Goal: Task Accomplishment & Management: Manage account settings

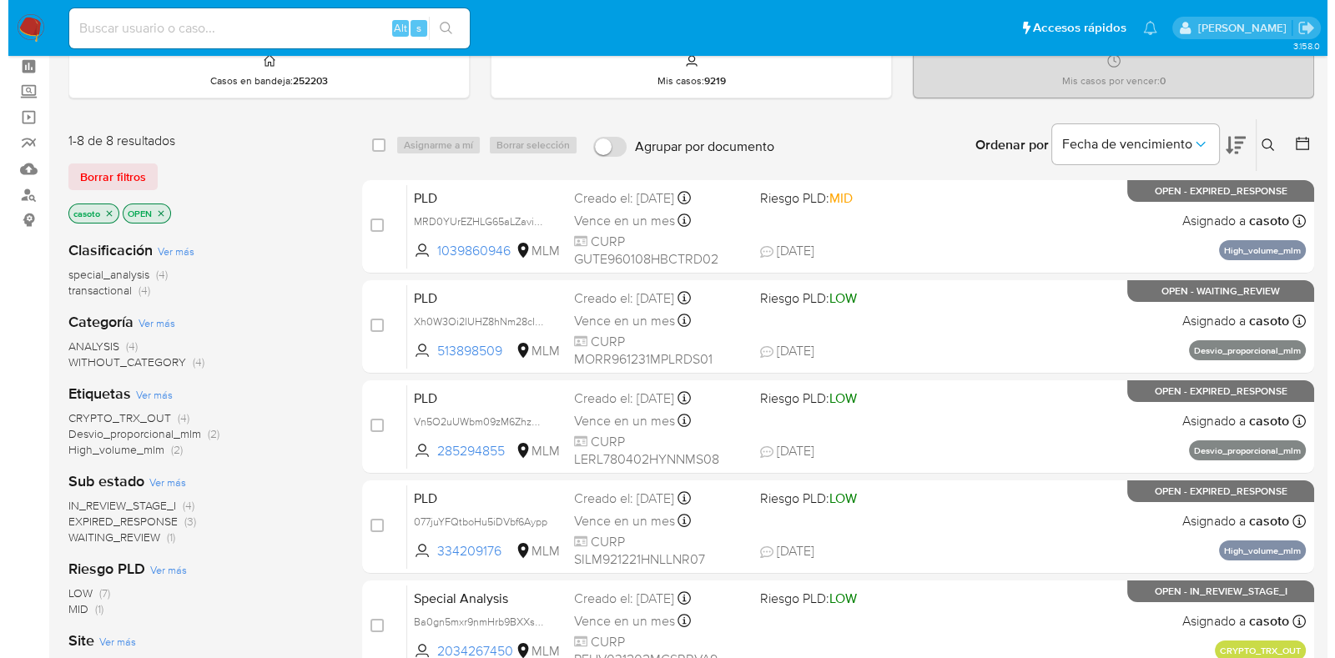
scroll to position [103, 0]
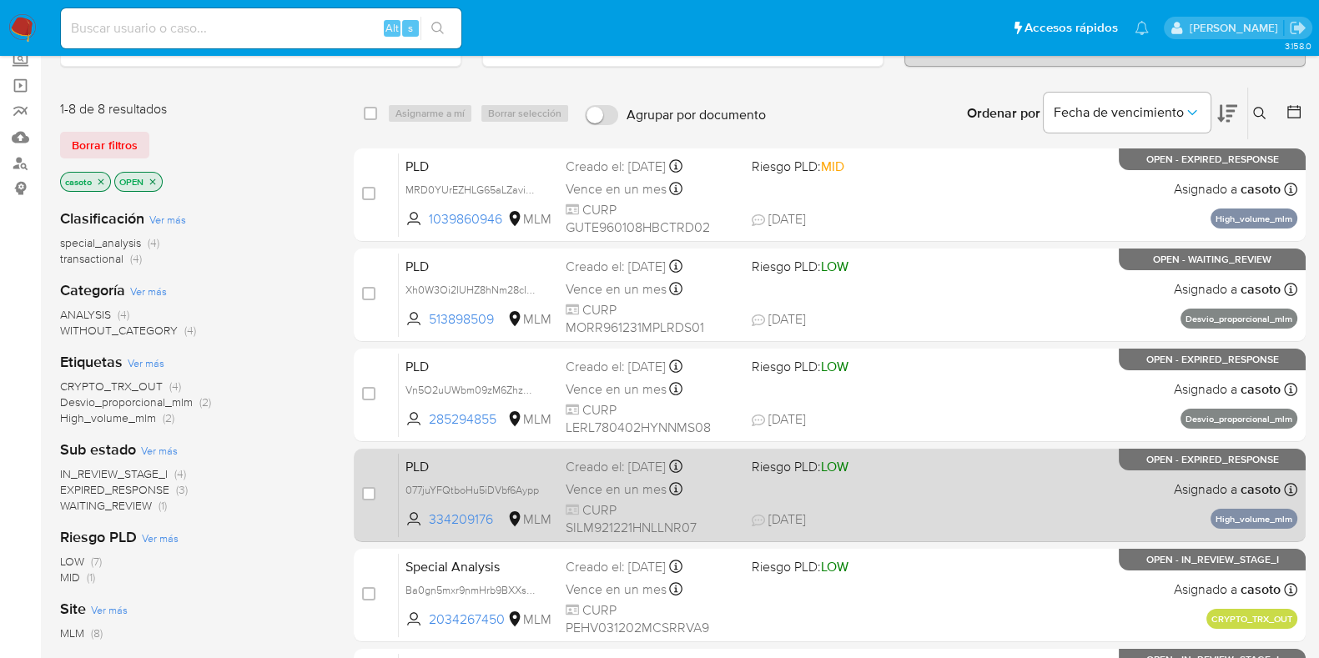
click at [948, 506] on div "PLD 077juYFQtboHu5iDVbf6Aypp 334209176 MLM Riesgo PLD: LOW Creado el: 12/08/202…" at bounding box center [848, 495] width 899 height 84
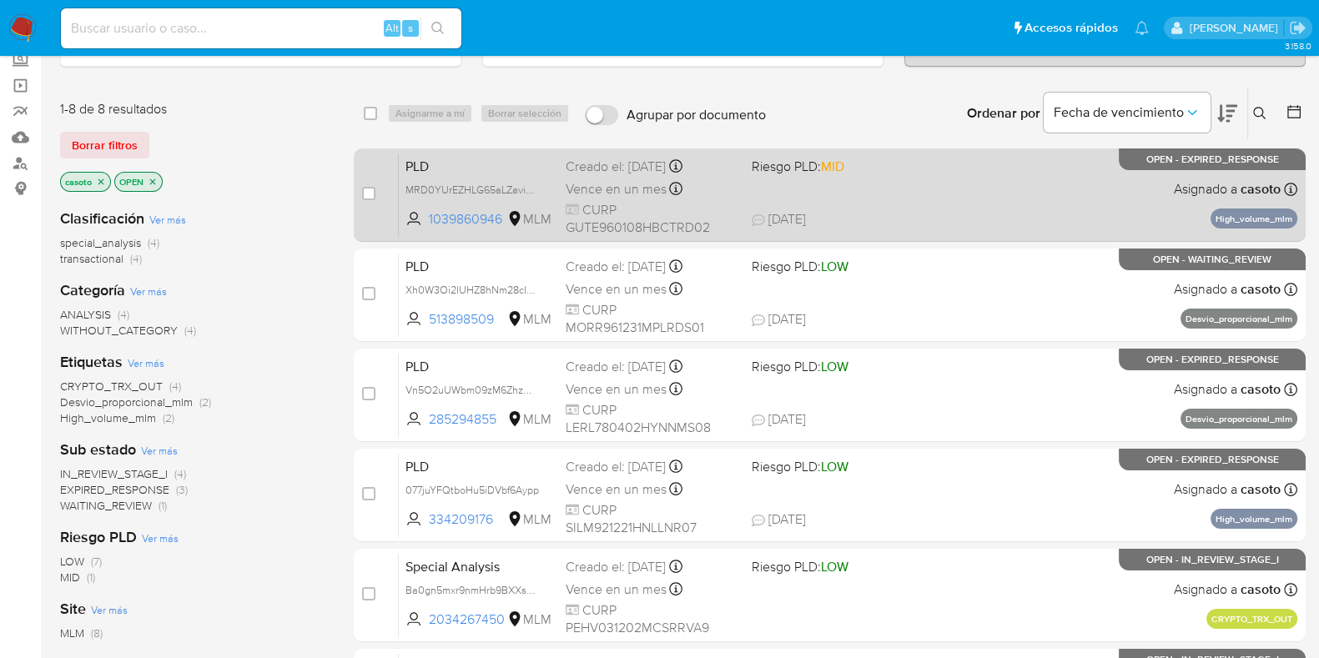
click at [1049, 216] on span "08/09/2025 08/09/2025 22:15" at bounding box center [931, 219] width 359 height 18
click at [367, 189] on input "checkbox" at bounding box center [368, 193] width 13 height 13
checkbox input "true"
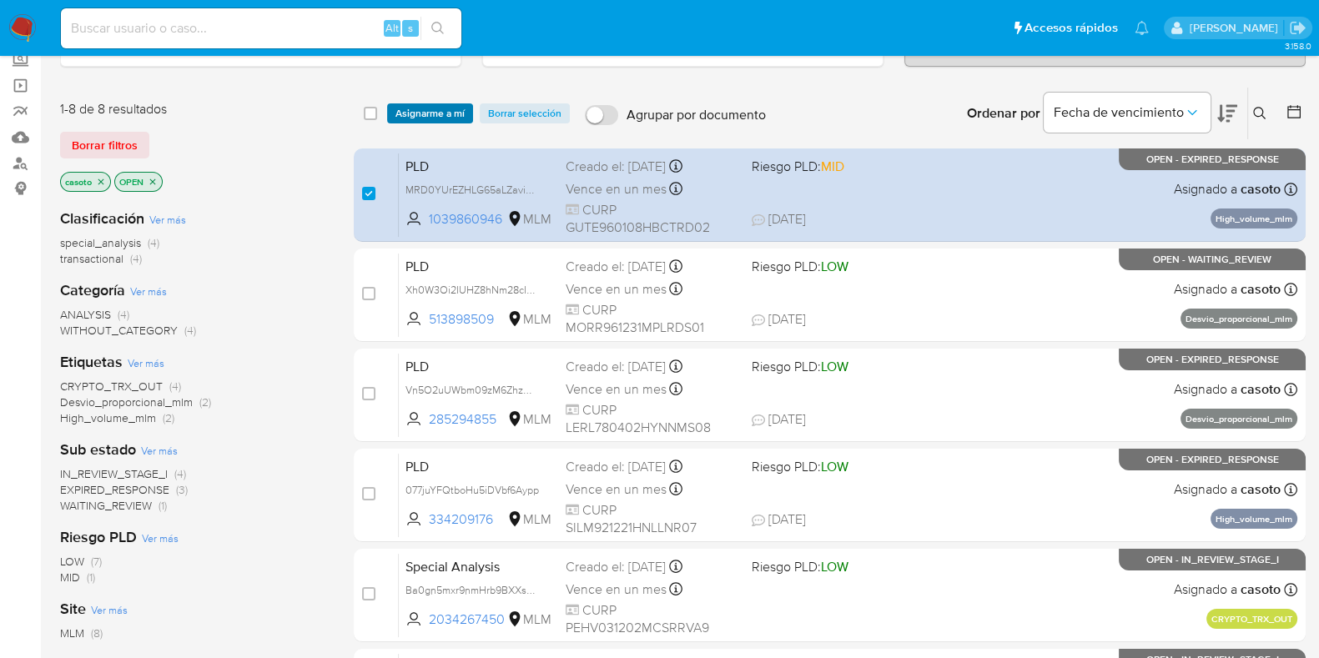
click at [413, 110] on span "Asignarme a mí" at bounding box center [429, 113] width 69 height 17
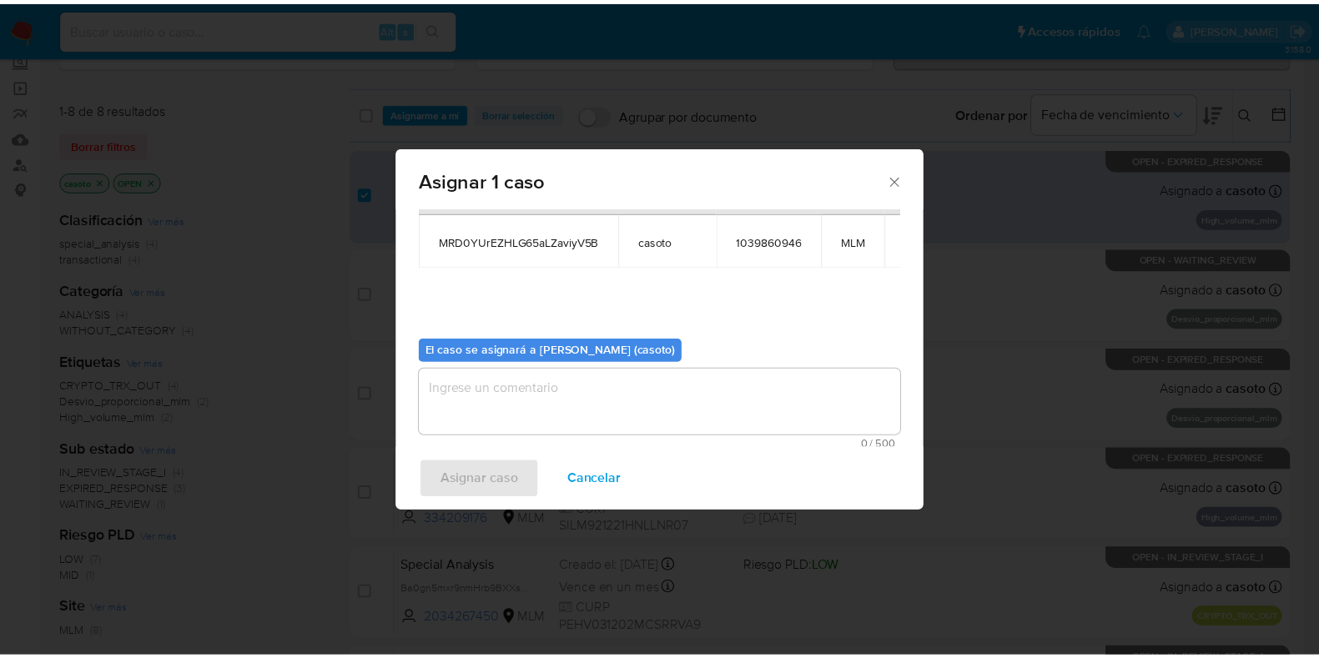
scroll to position [86, 0]
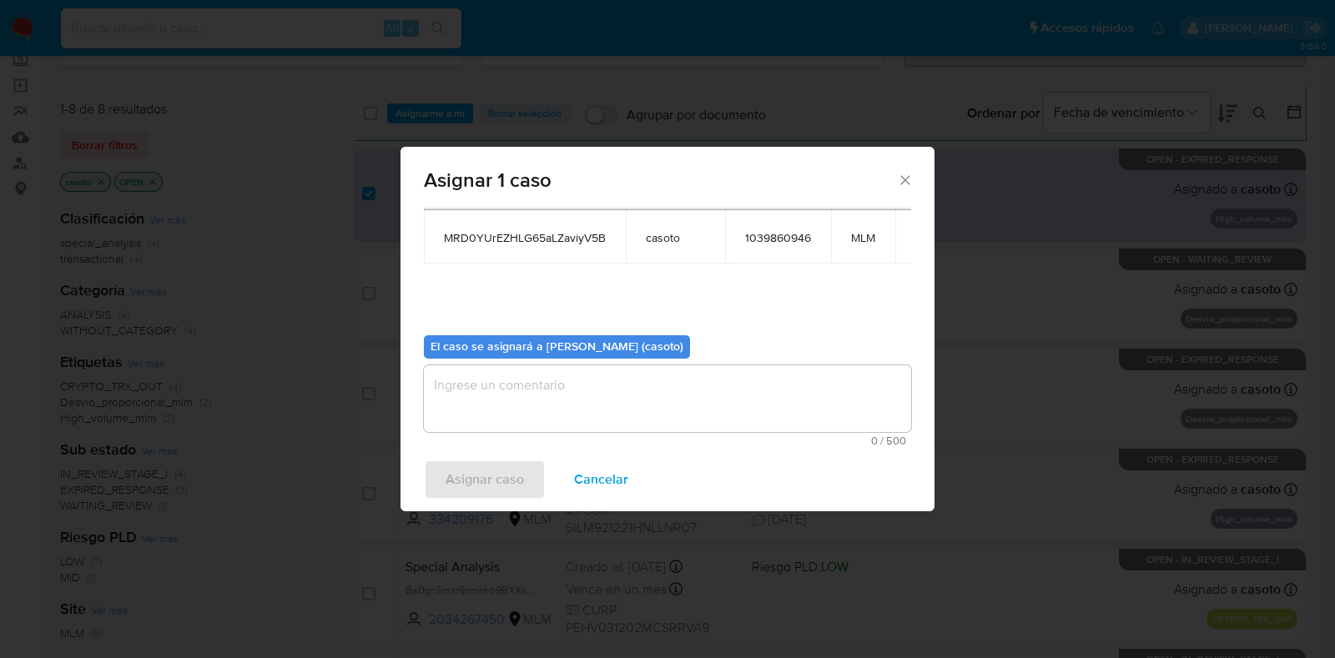
click at [472, 382] on textarea "assign-modal" at bounding box center [667, 398] width 487 height 67
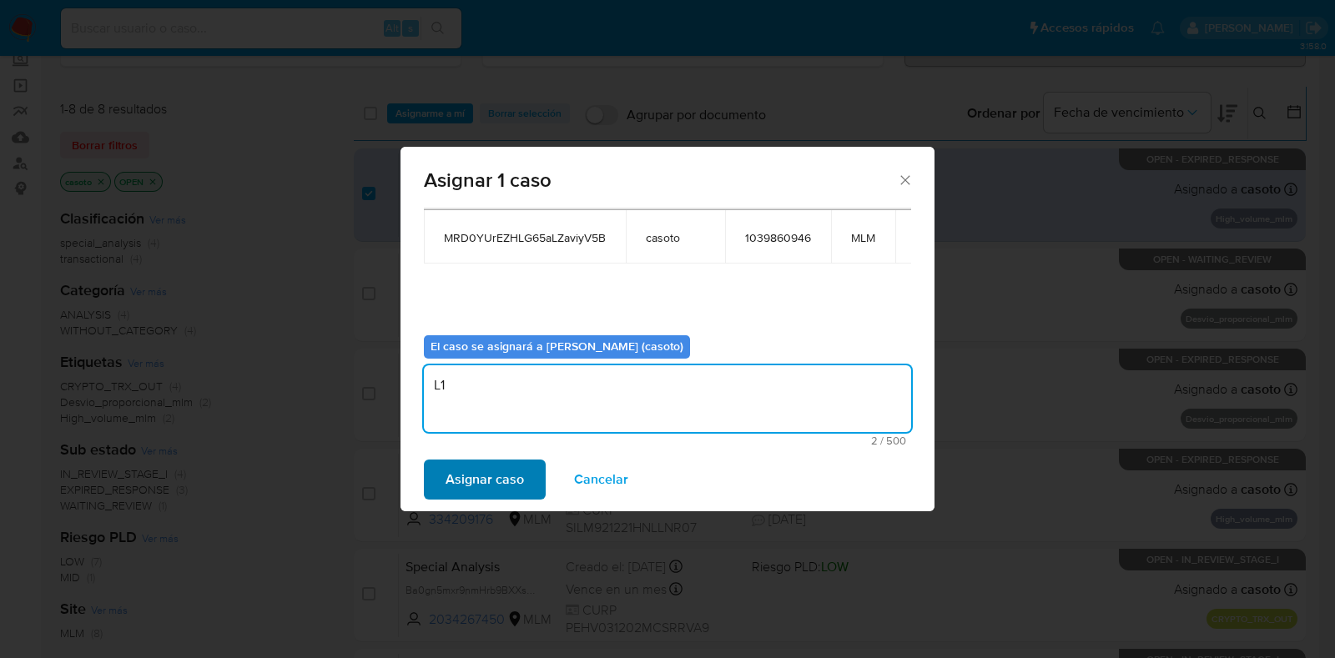
type textarea "L1"
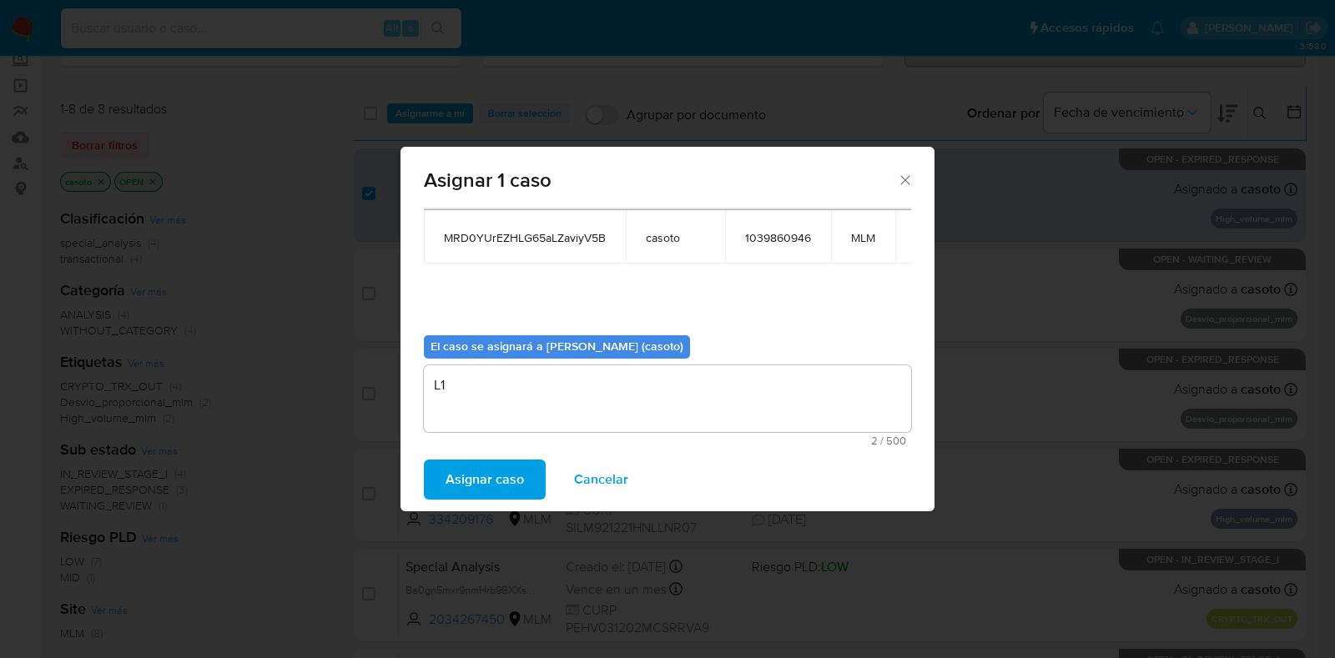
click at [451, 495] on span "Asignar caso" at bounding box center [485, 479] width 78 height 37
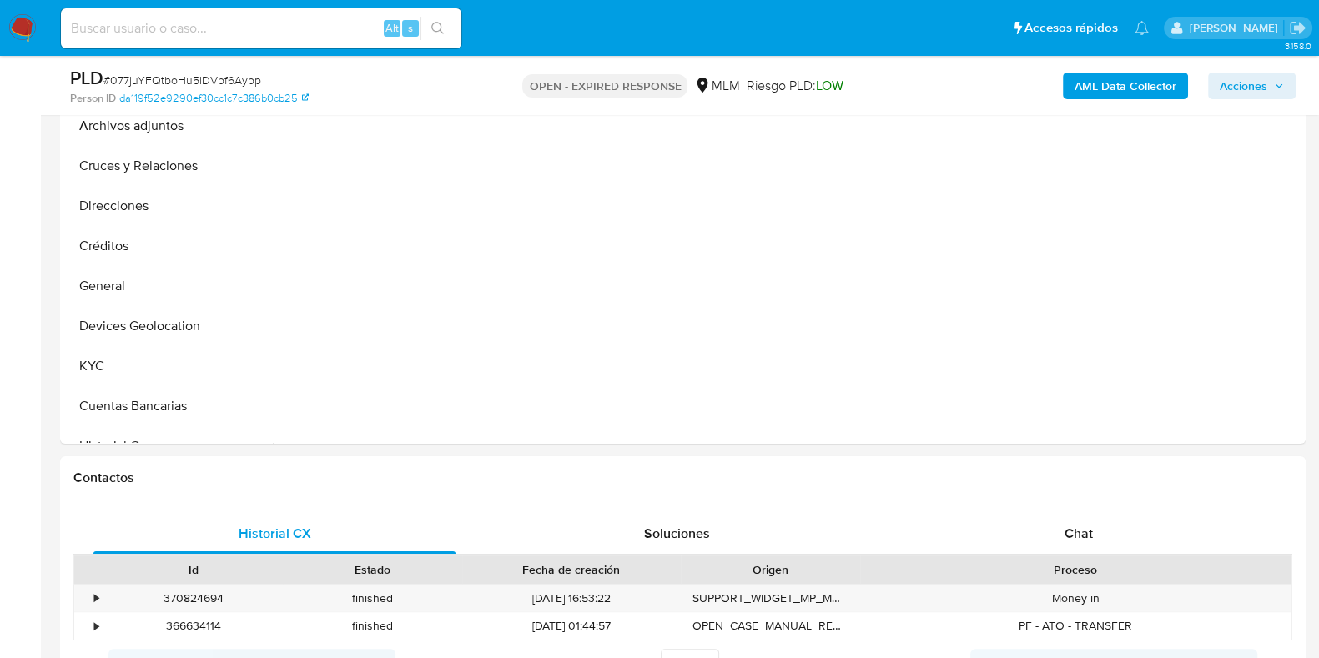
scroll to position [729, 0]
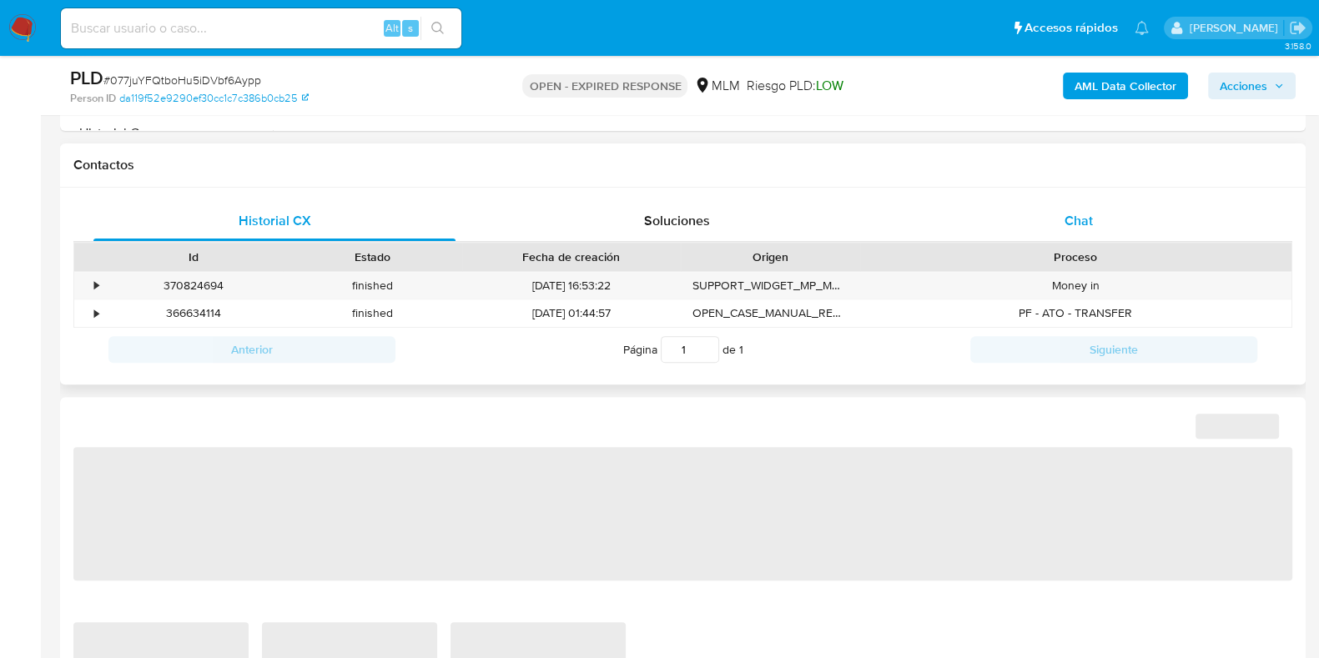
select select "10"
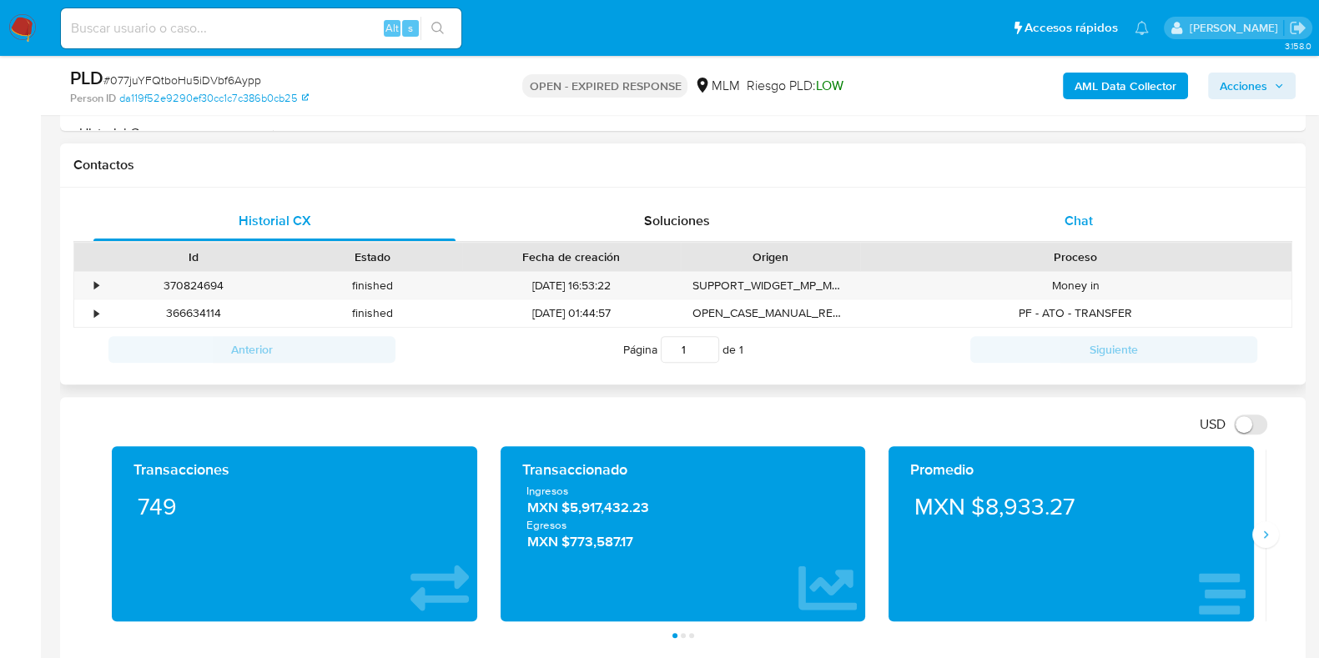
click at [1070, 215] on span "Chat" at bounding box center [1079, 220] width 28 height 19
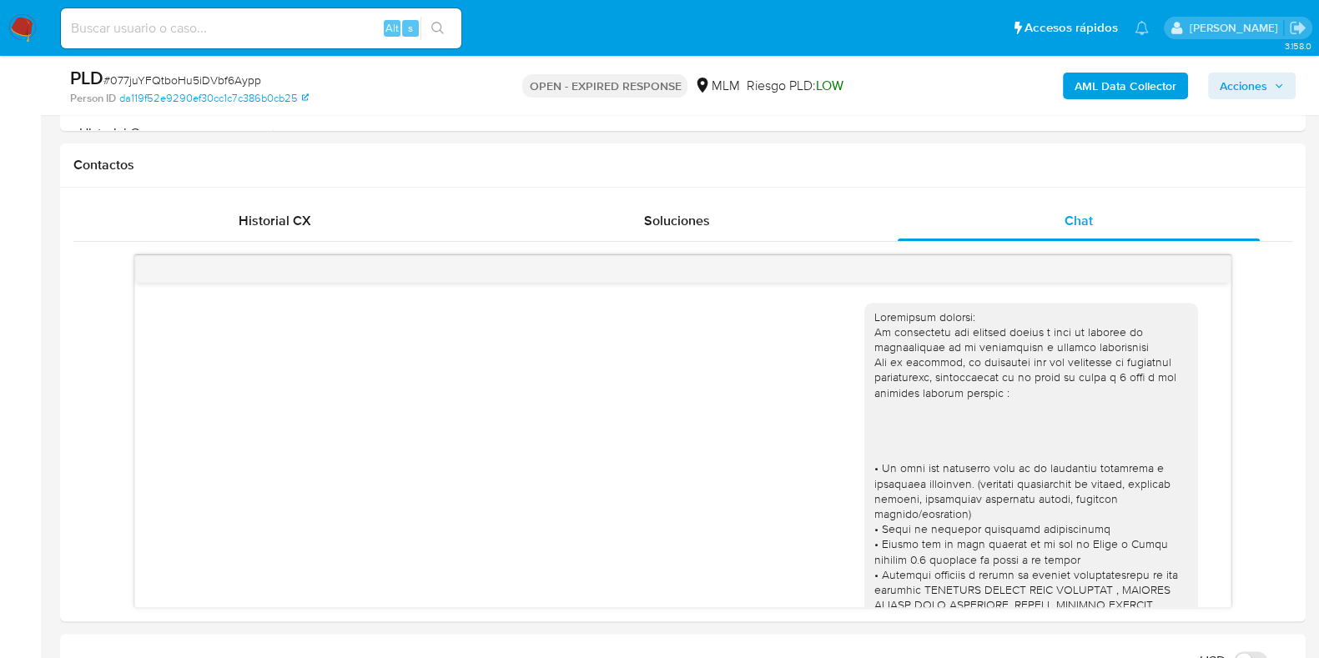
scroll to position [461, 0]
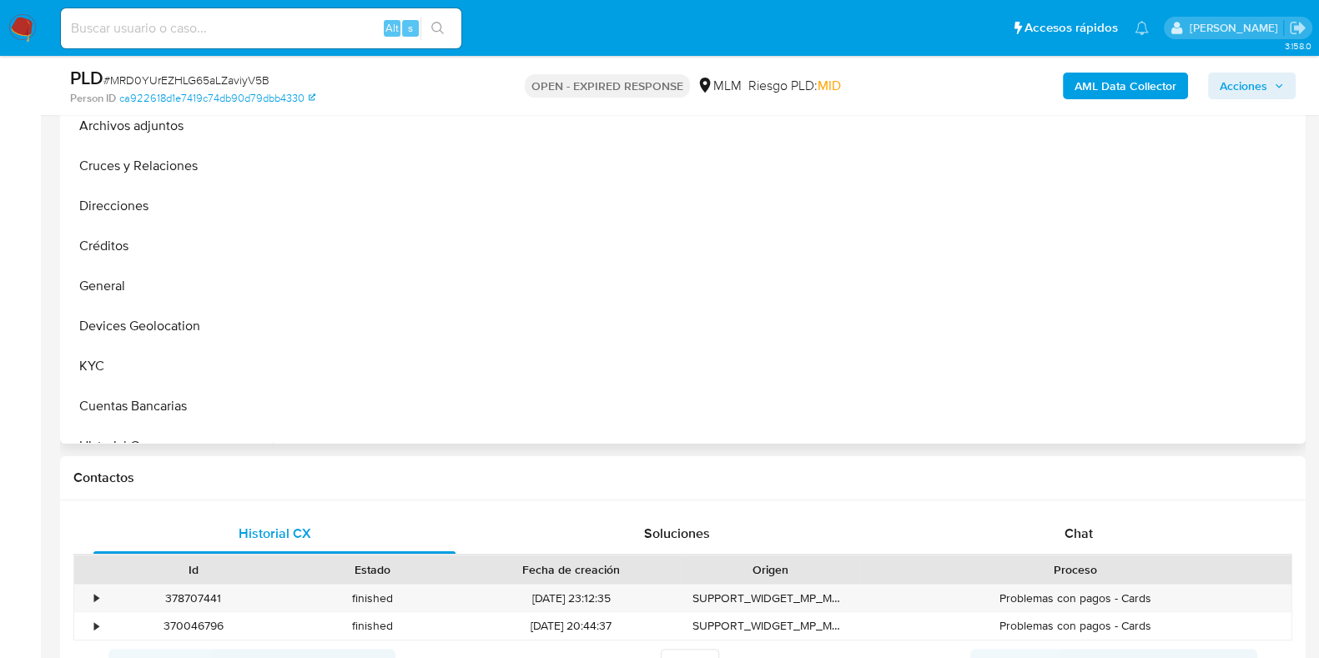
scroll to position [626, 0]
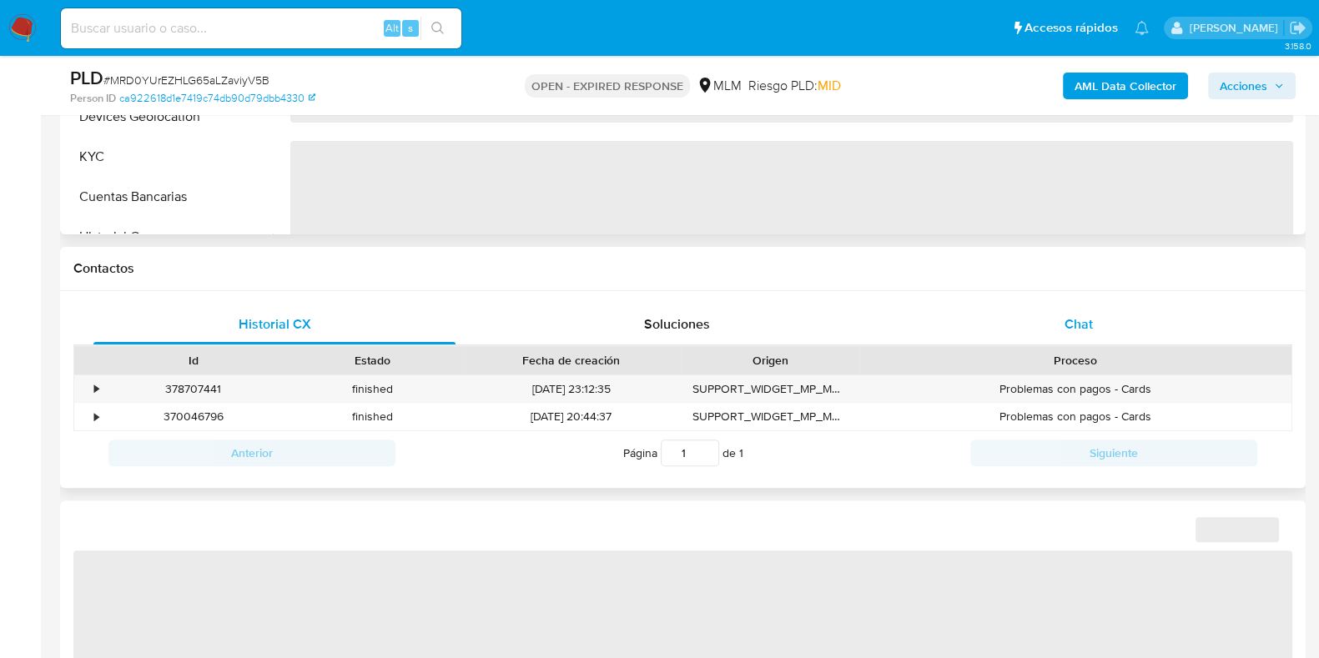
click at [1068, 324] on span "Chat" at bounding box center [1079, 324] width 28 height 19
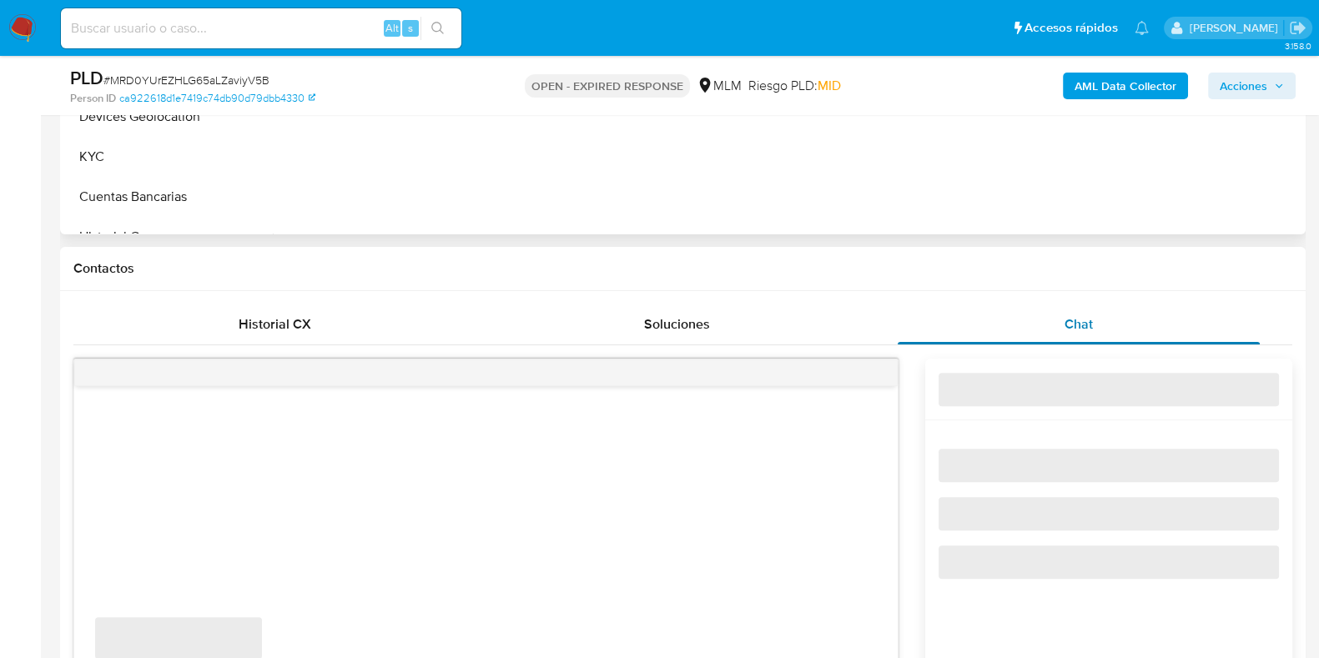
select select "10"
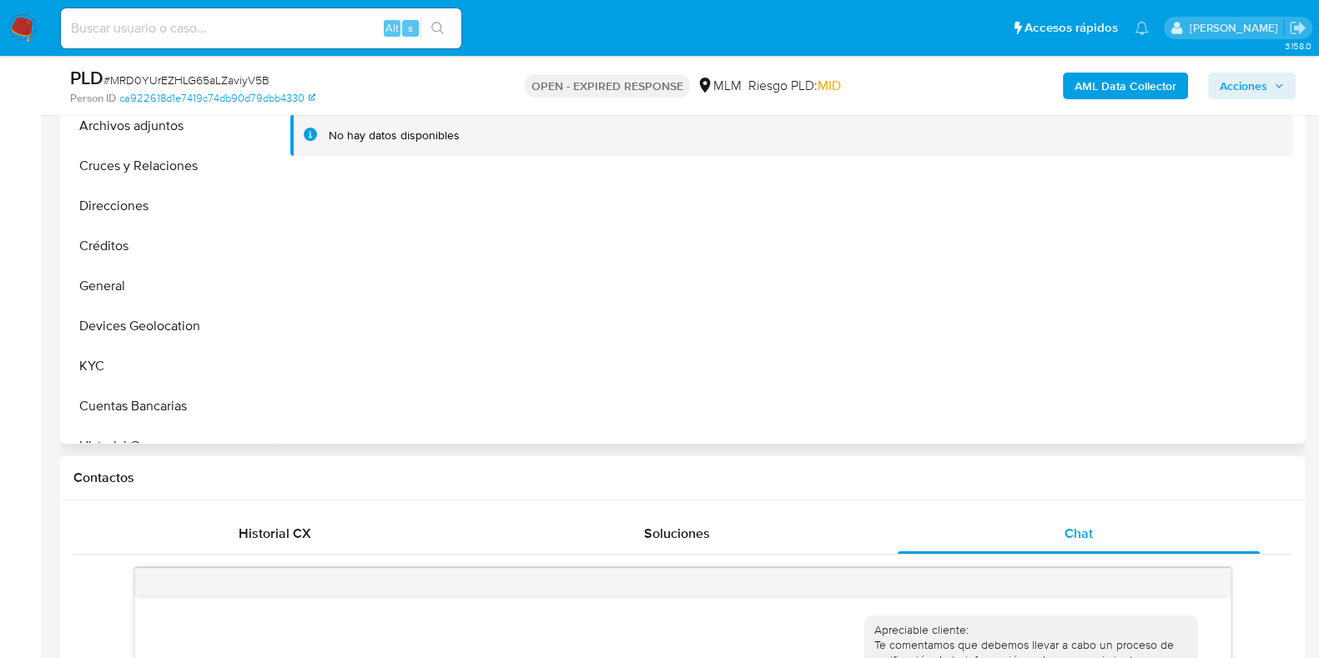
scroll to position [313, 0]
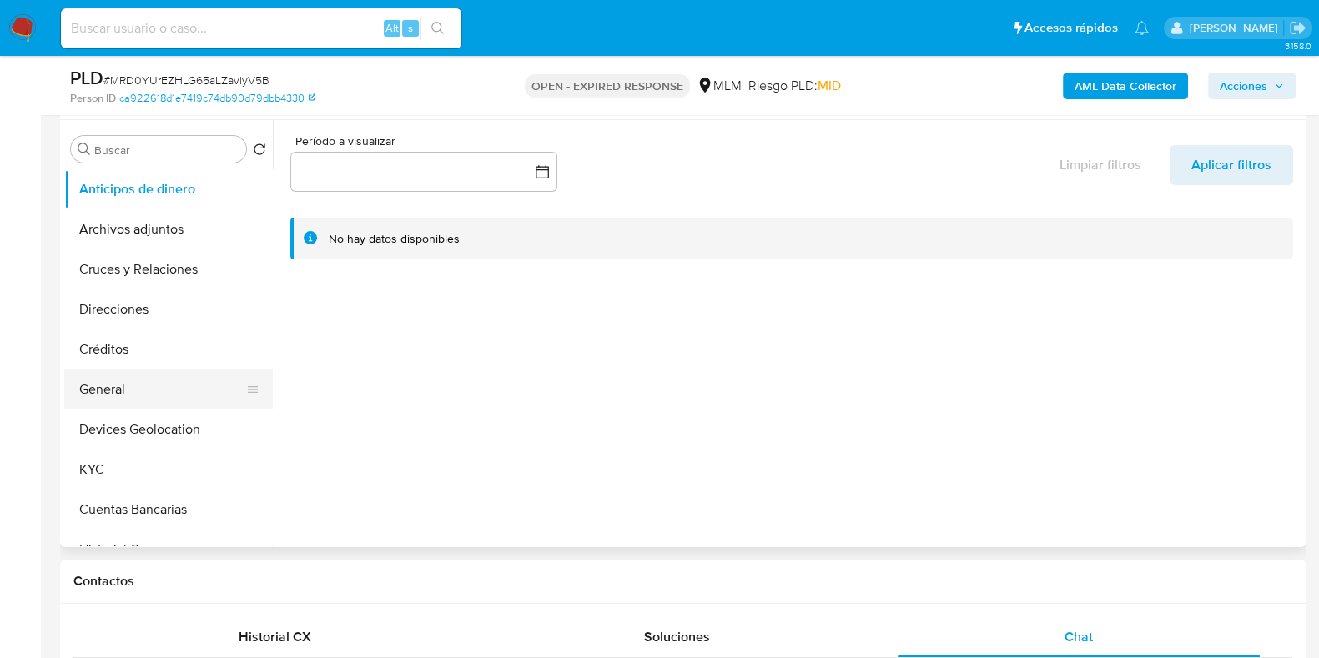
click at [91, 399] on button "General" at bounding box center [161, 390] width 195 height 40
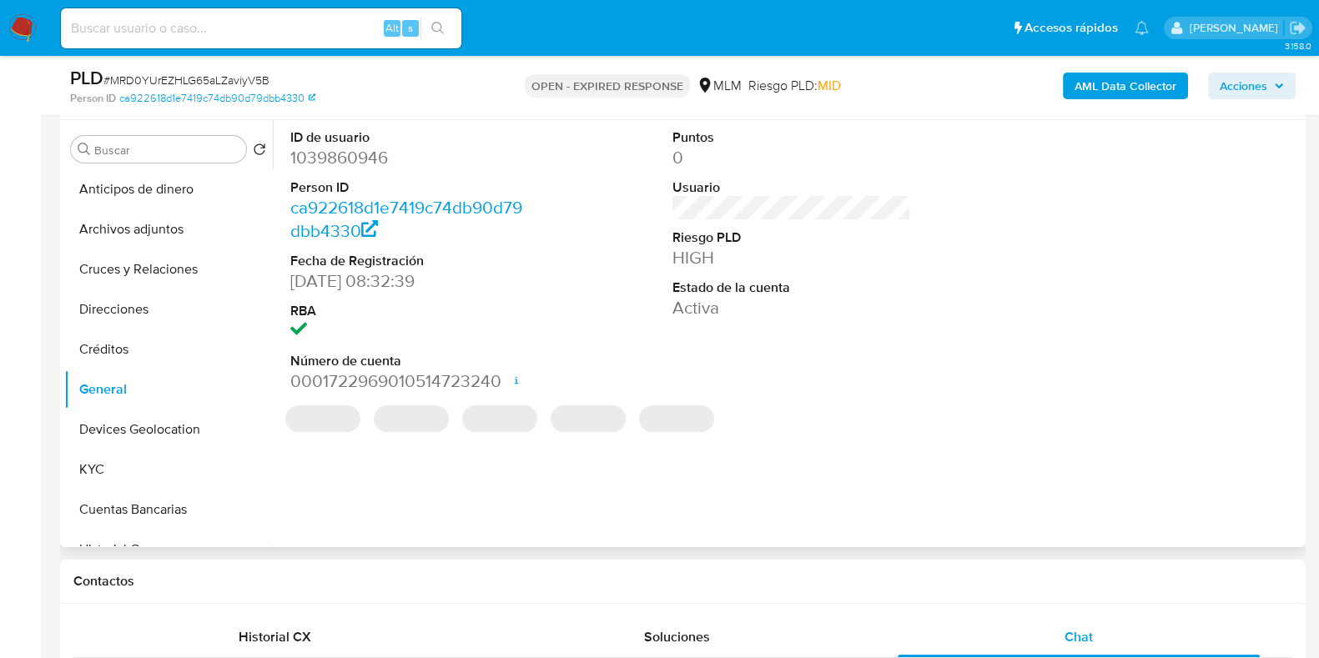
click at [350, 152] on dd "1039860946" at bounding box center [409, 157] width 239 height 23
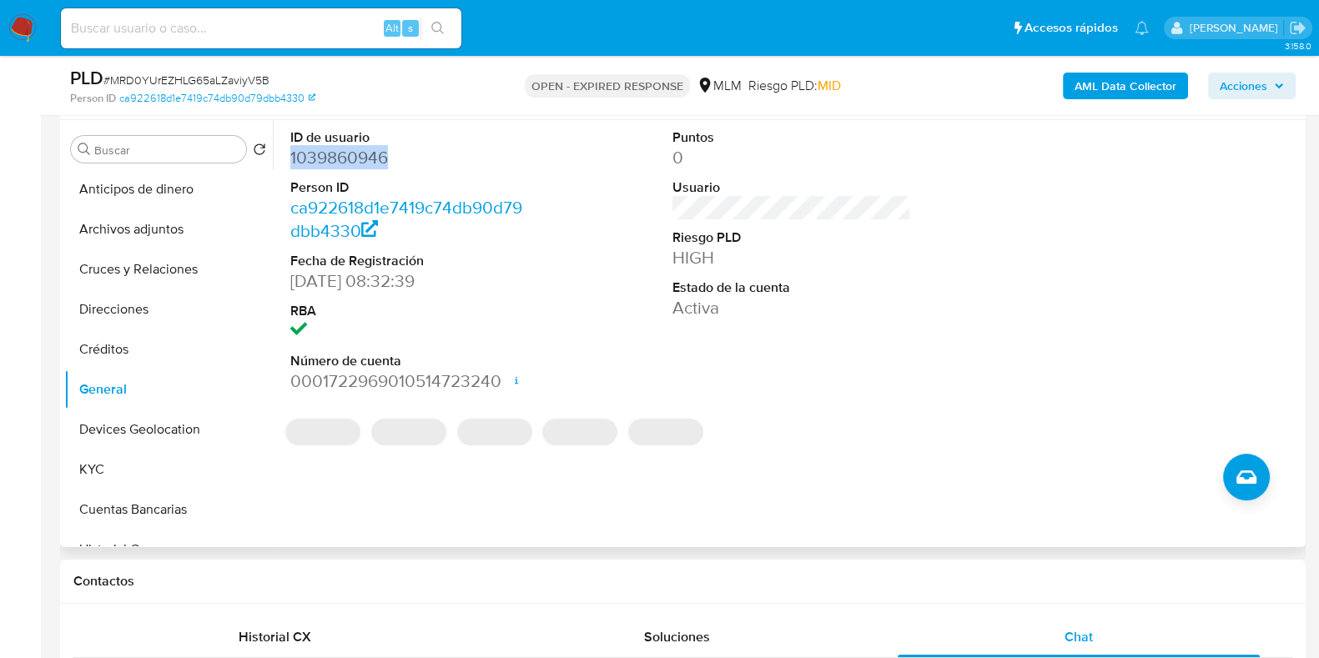
copy dd "1039860946"
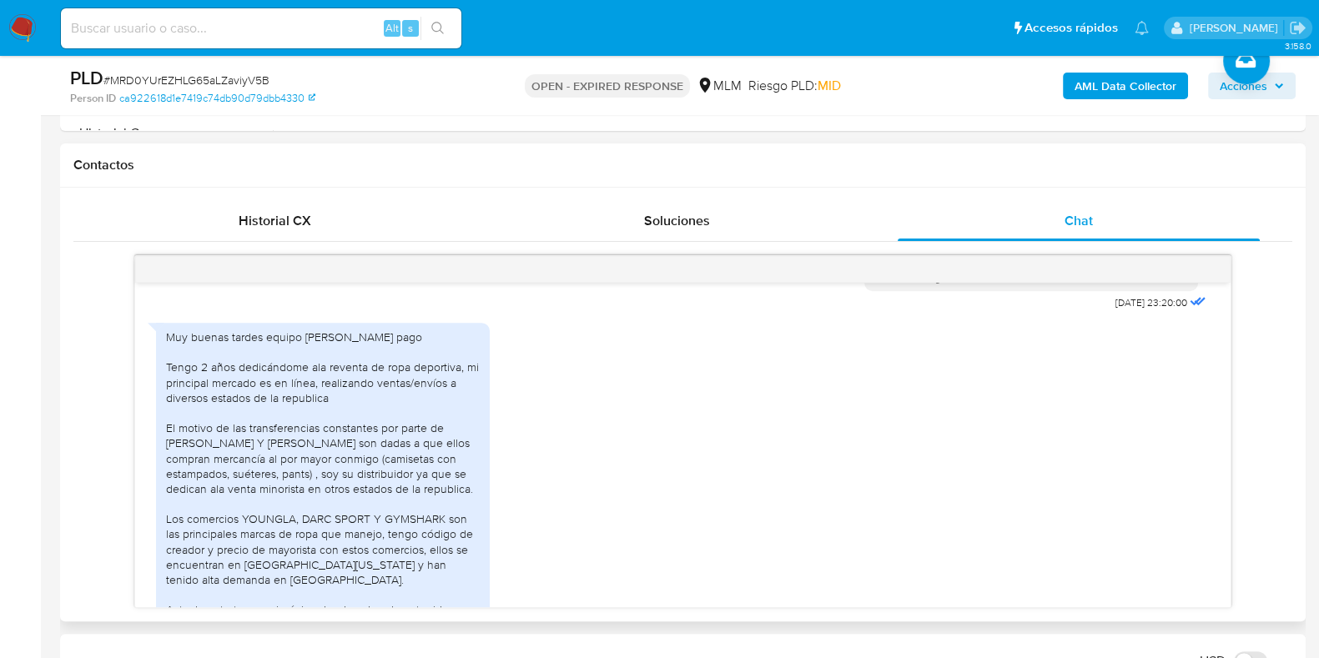
scroll to position [416, 0]
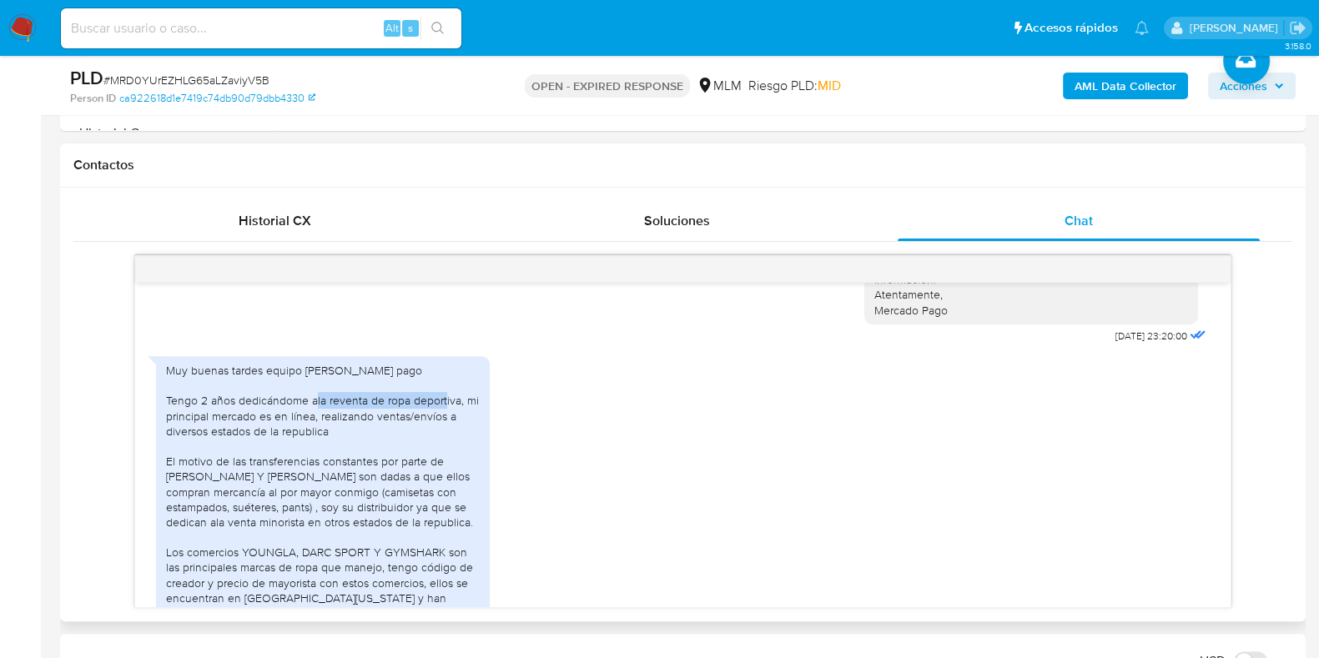
drag, startPoint x: 327, startPoint y: 399, endPoint x: 459, endPoint y: 400, distance: 131.8
click at [459, 400] on div "Muy buenas tardes equipo [PERSON_NAME] pago Tengo 2 años dedicándome ala revent…" at bounding box center [323, 537] width 314 height 349
copy div "reventa de ropa deportiva"
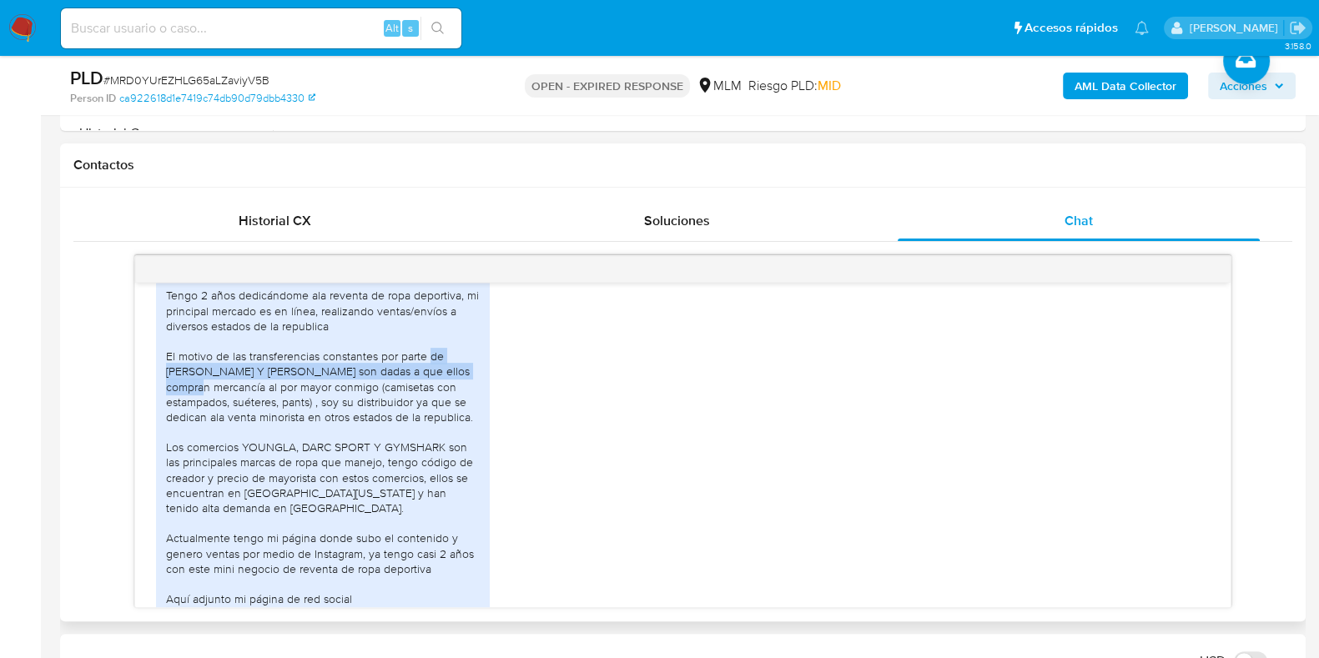
drag, startPoint x: 169, startPoint y: 369, endPoint x: 252, endPoint y: 388, distance: 85.6
click at [252, 388] on div "Muy buenas tardes equipo de Mercado pago Tengo 2 años dedicándome ala reventa d…" at bounding box center [323, 432] width 314 height 349
copy div "CARLOS AURELIO MARCIAL HERNÁNDEZ Y JULIO ÁNGEL JIMÉNEZ SALAS"
click at [369, 406] on div "Muy buenas tardes equipo de Mercado pago Tengo 2 años dedicándome ala reventa d…" at bounding box center [323, 432] width 314 height 349
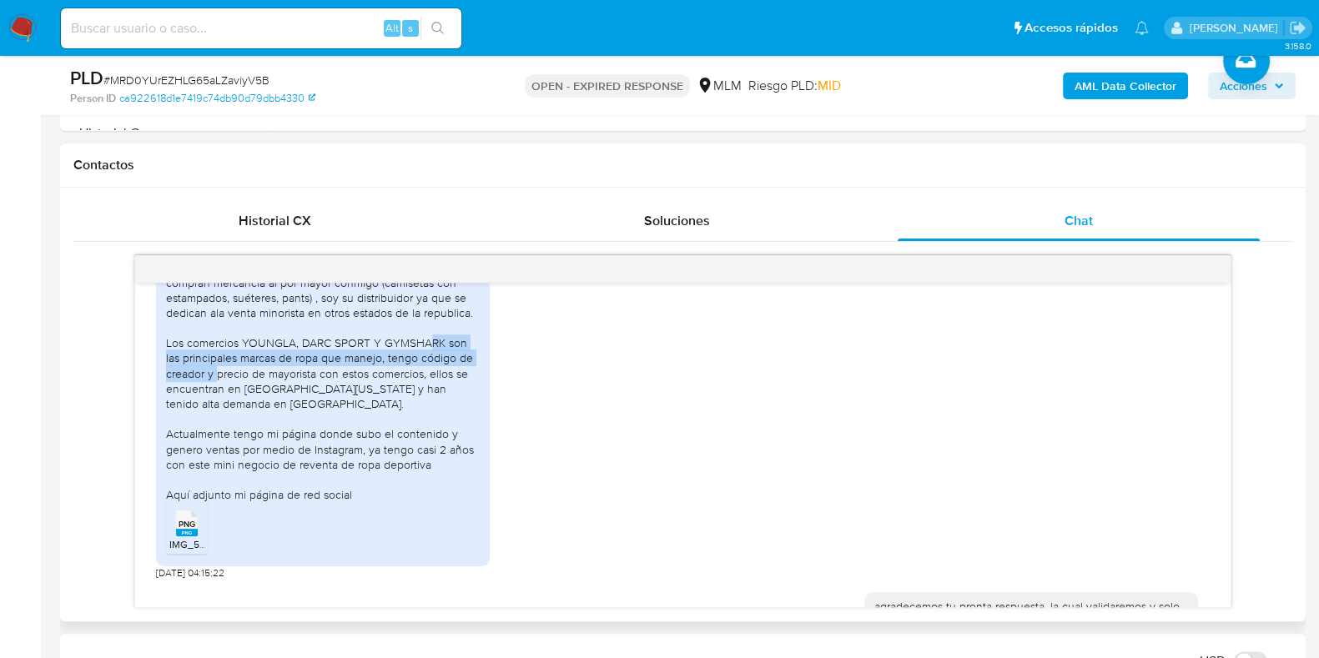
drag, startPoint x: 241, startPoint y: 354, endPoint x: 380, endPoint y: 370, distance: 139.4
click at [380, 370] on div "Muy buenas tardes equipo de Mercado pago Tengo 2 años dedicándome ala reventa d…" at bounding box center [323, 328] width 314 height 349
copy div "YOUNGLA, DARC SPORT Y GYMSHARK son las principales marcas de ropa que manejo"
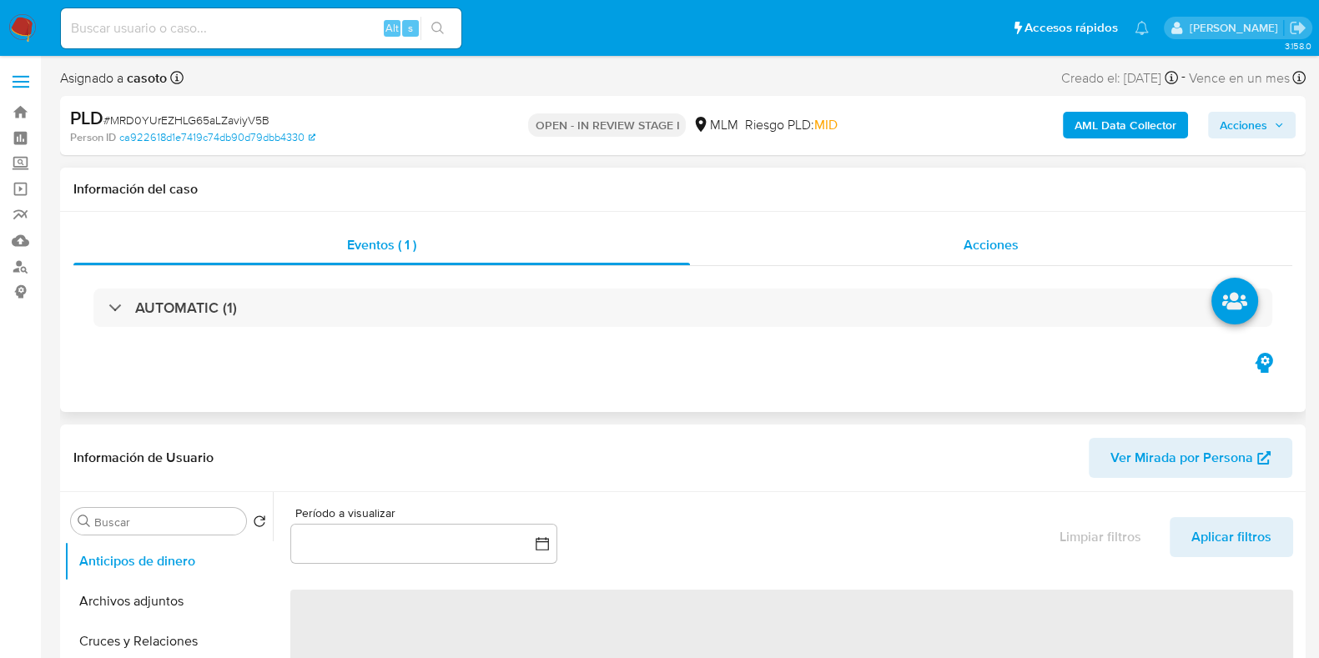
scroll to position [208, 0]
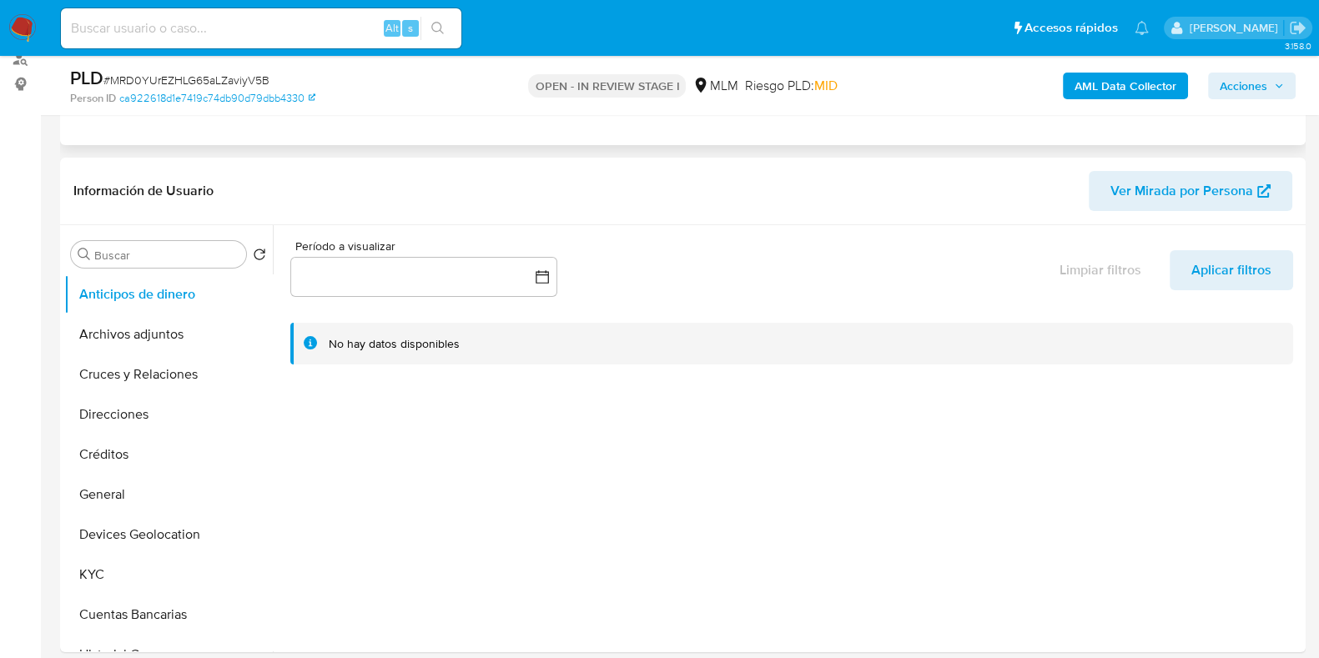
select select "10"
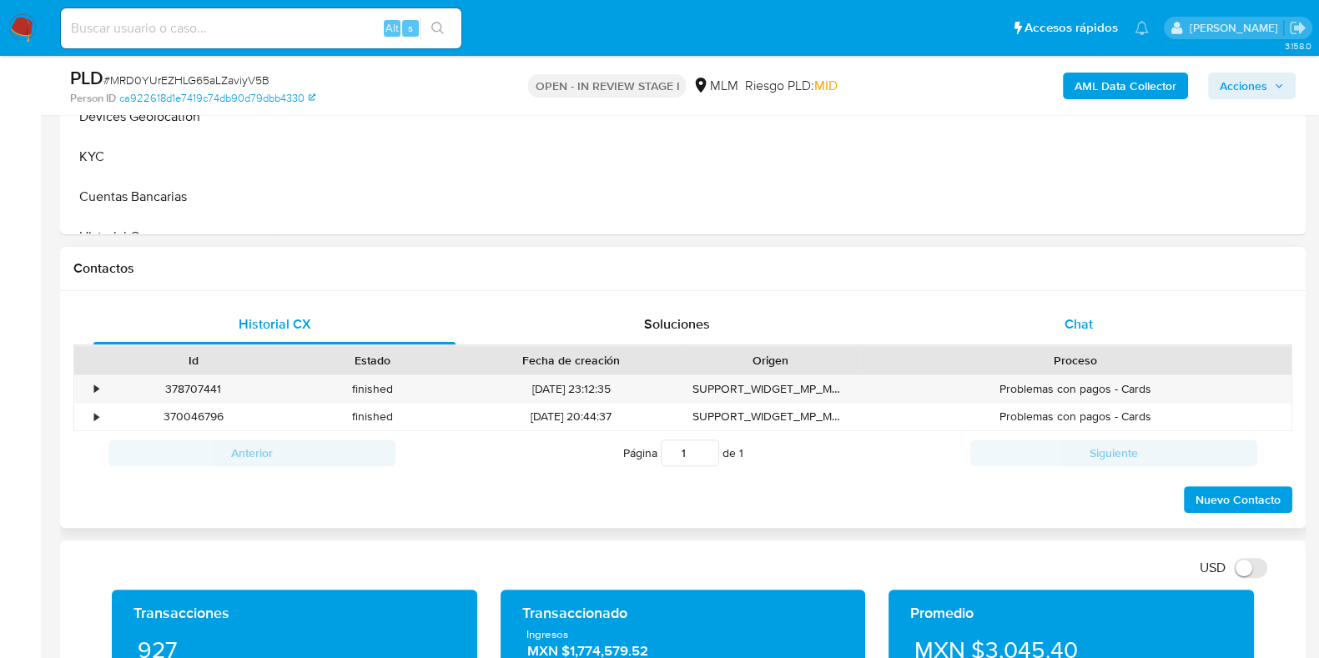
click at [1093, 323] on div "Chat" at bounding box center [1079, 325] width 362 height 40
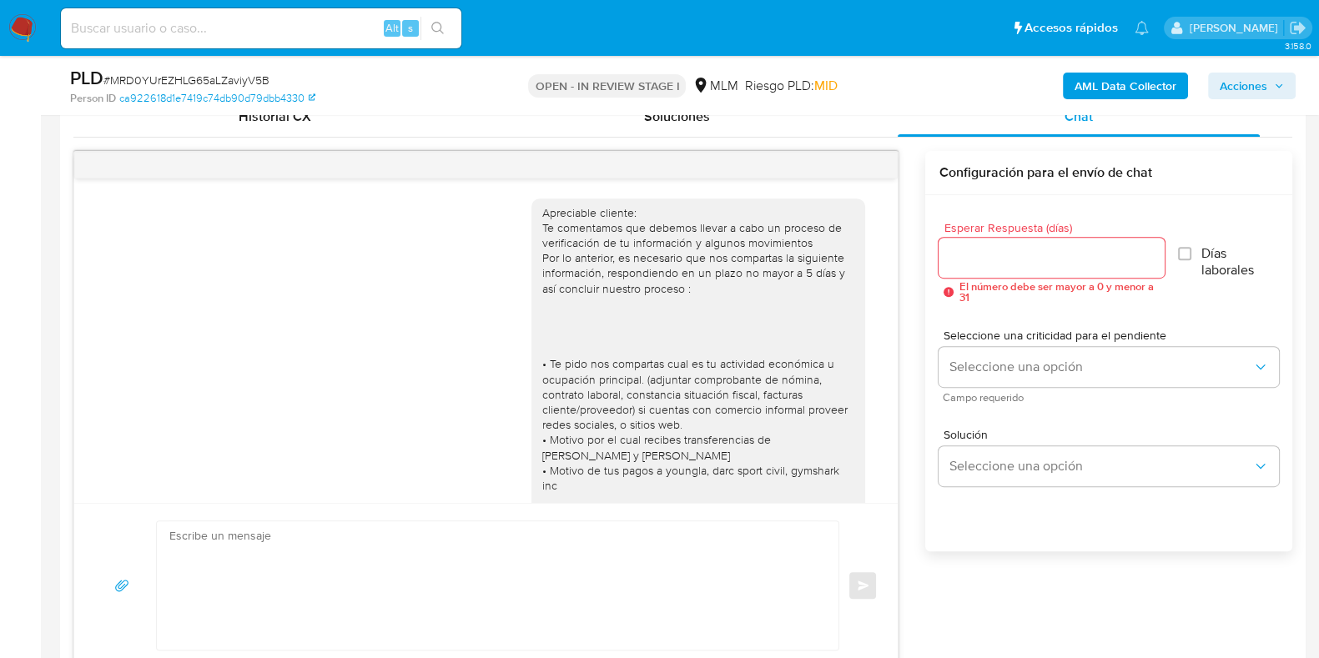
scroll to position [746, 0]
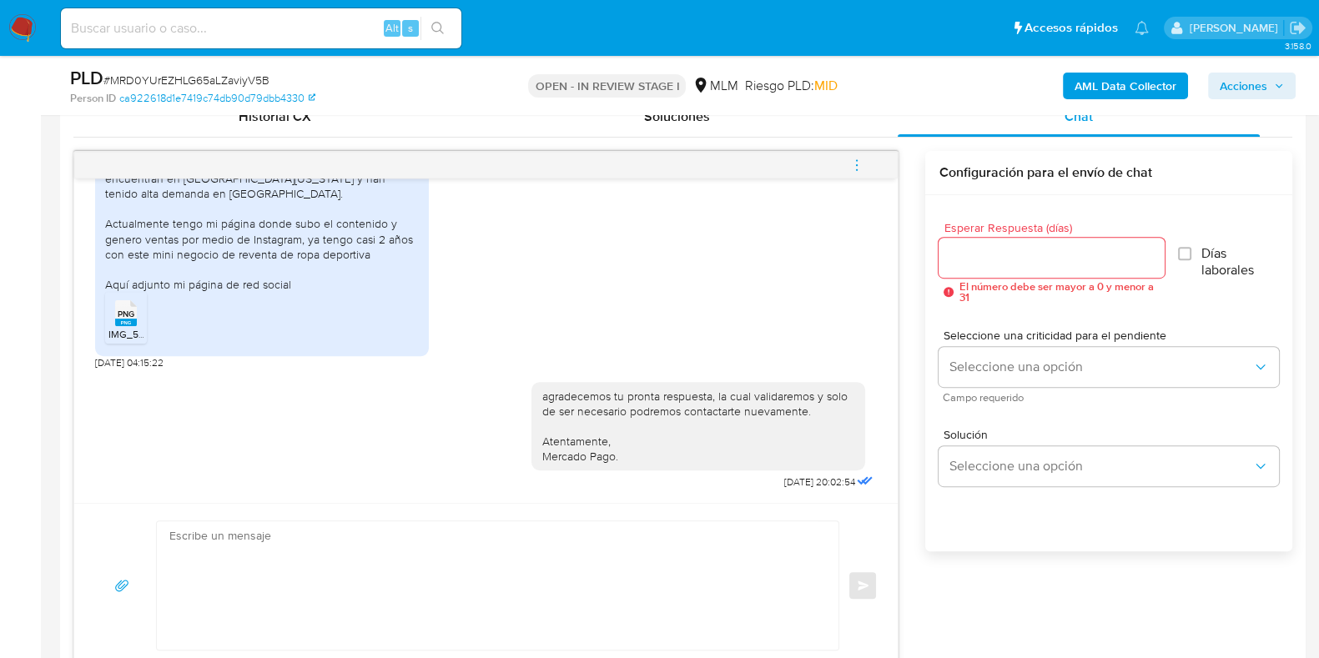
click at [855, 166] on icon "menu-action" at bounding box center [856, 165] width 15 height 15
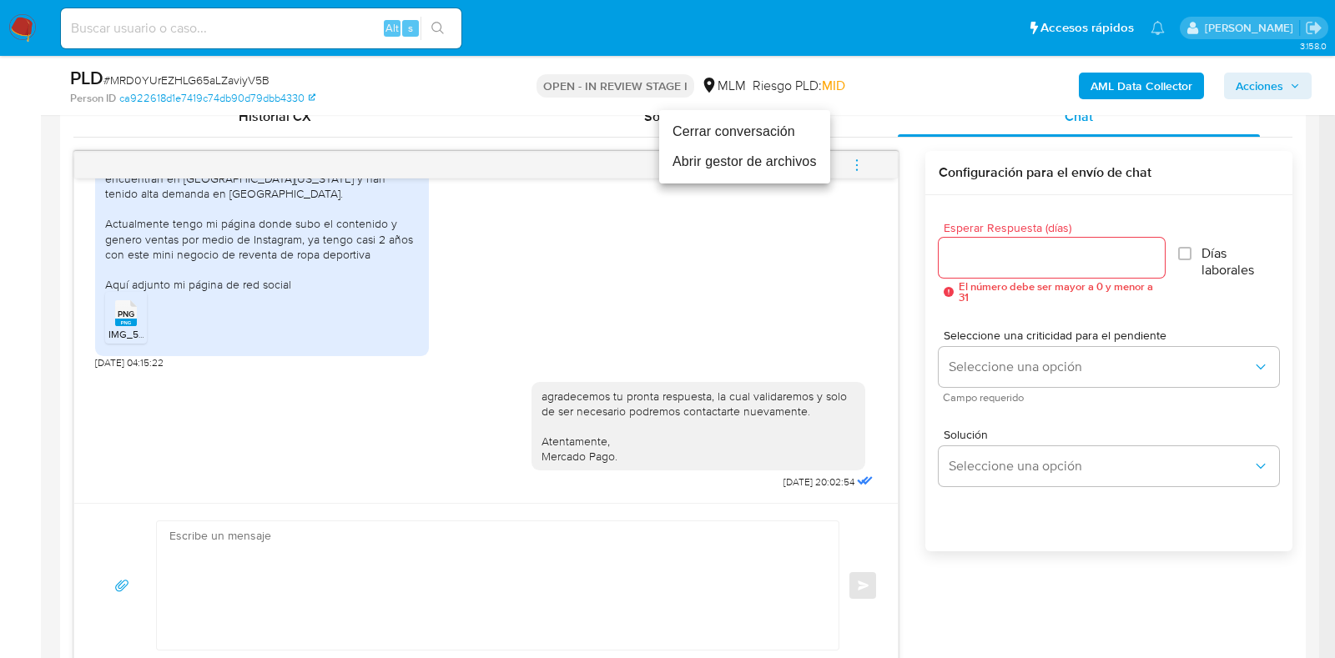
click at [689, 132] on li "Cerrar conversación" at bounding box center [744, 132] width 171 height 30
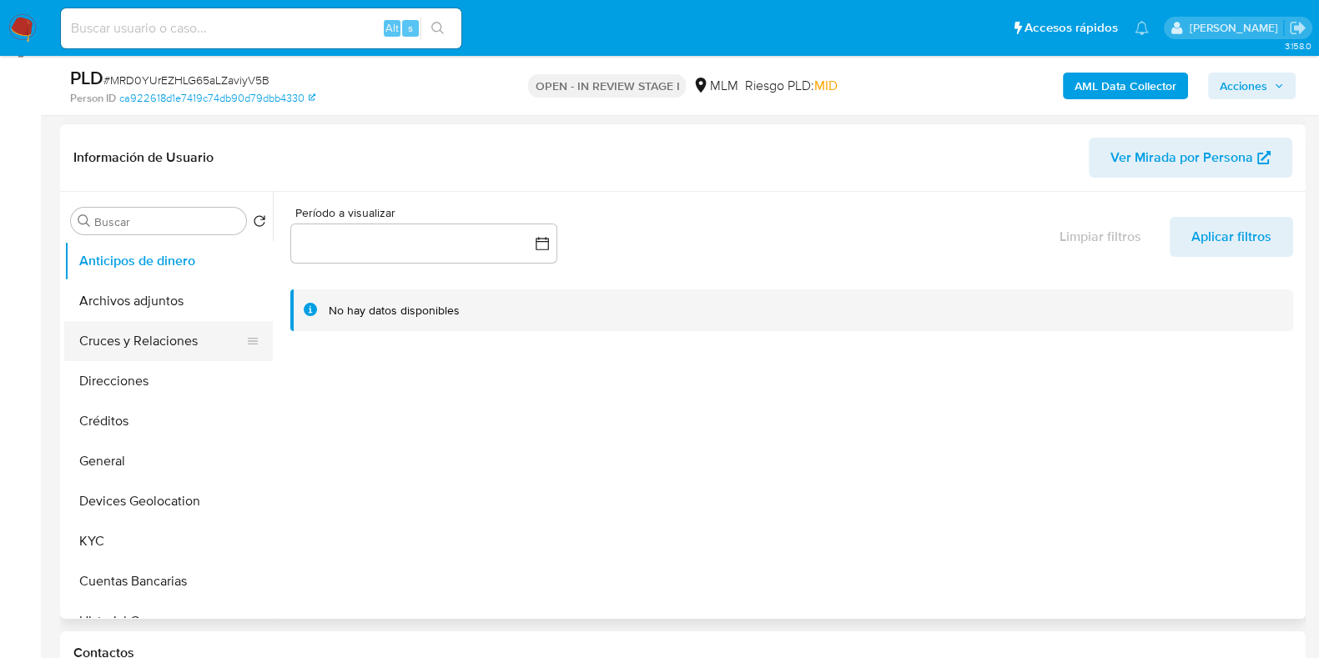
scroll to position [208, 0]
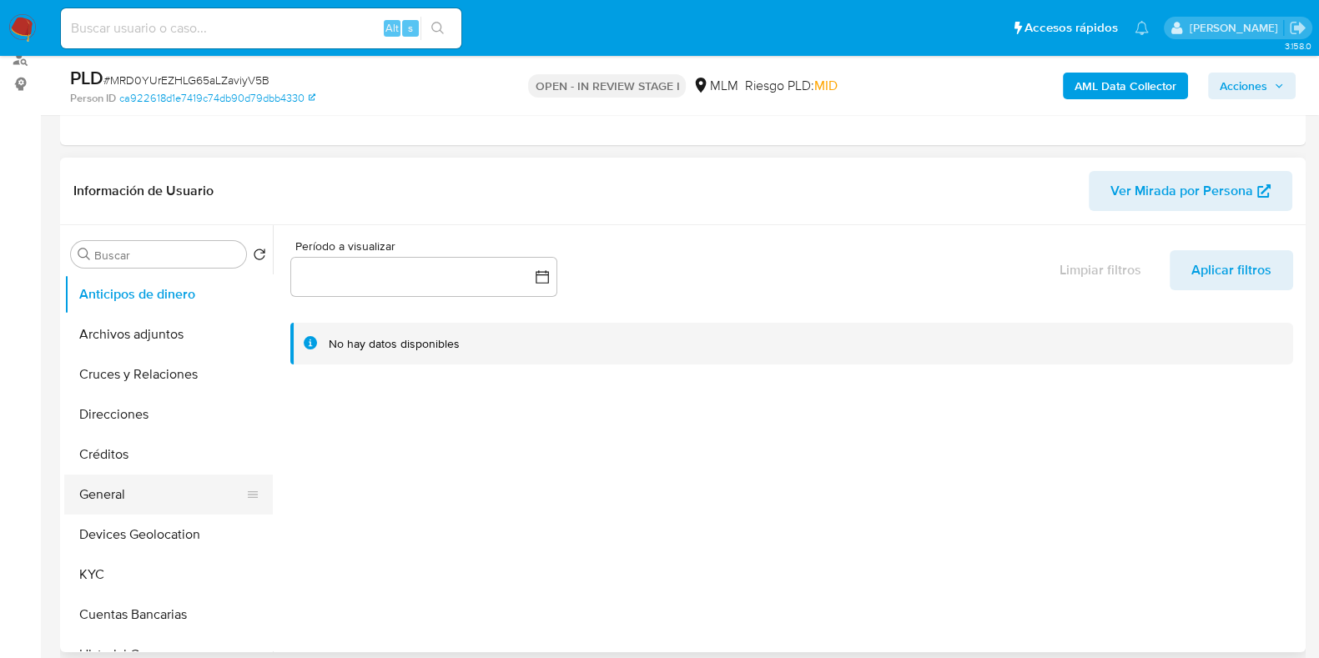
click at [106, 503] on button "General" at bounding box center [161, 495] width 195 height 40
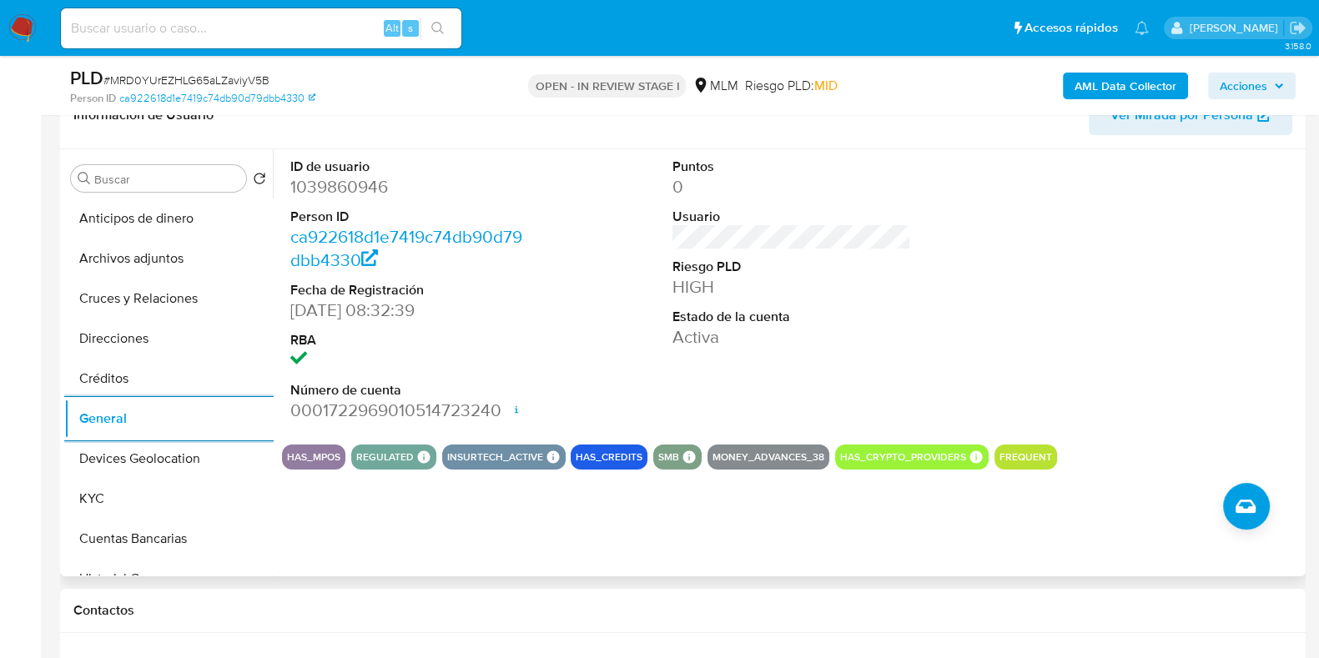
scroll to position [313, 0]
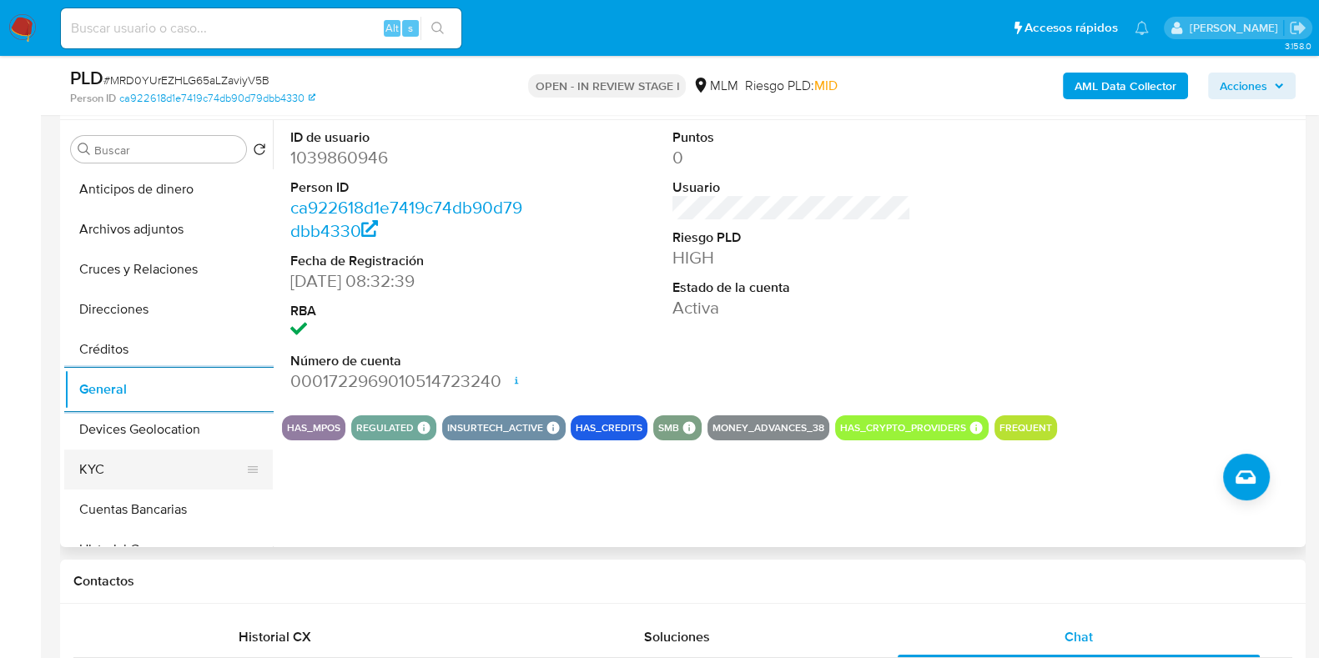
click at [97, 467] on button "KYC" at bounding box center [161, 470] width 195 height 40
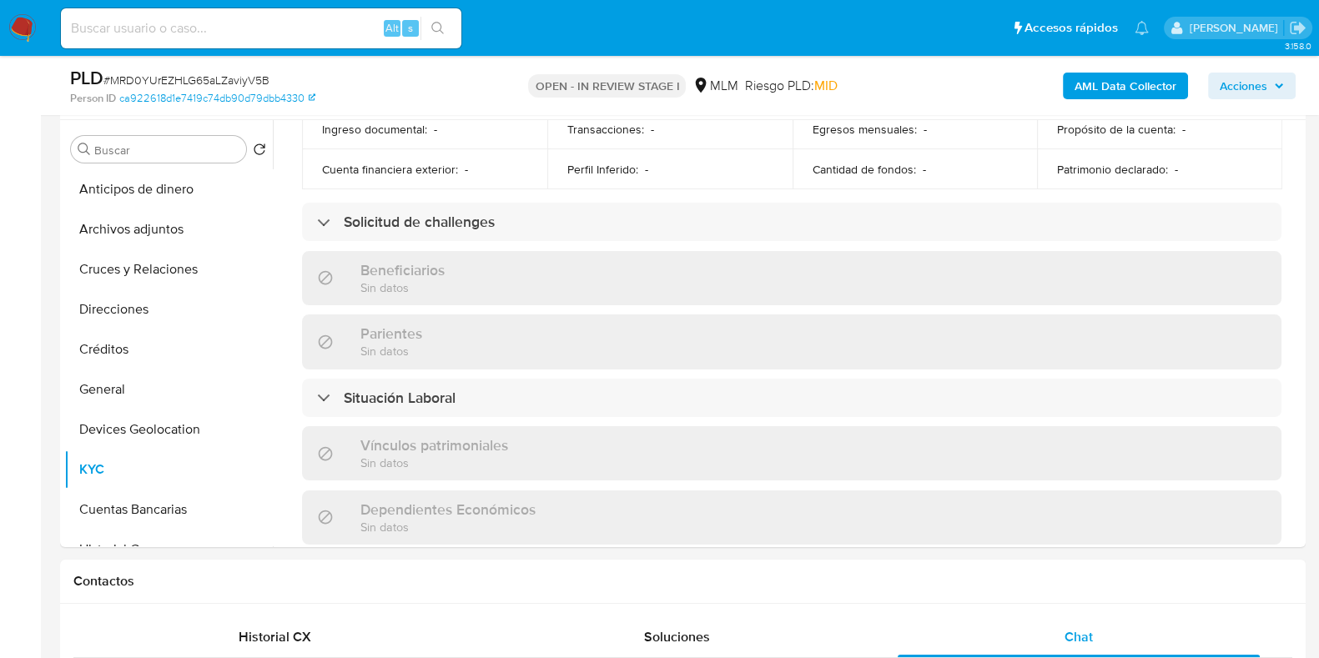
scroll to position [626, 0]
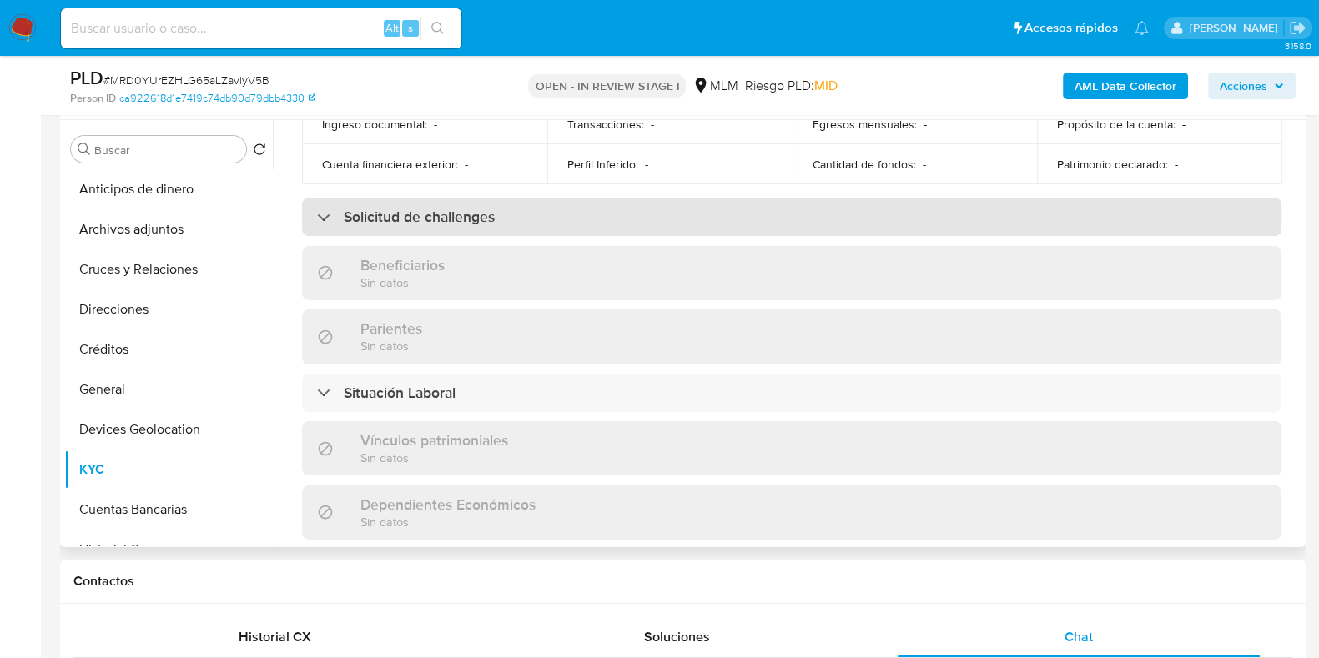
click at [419, 217] on h3 "Solicitud de challenges" at bounding box center [419, 217] width 151 height 18
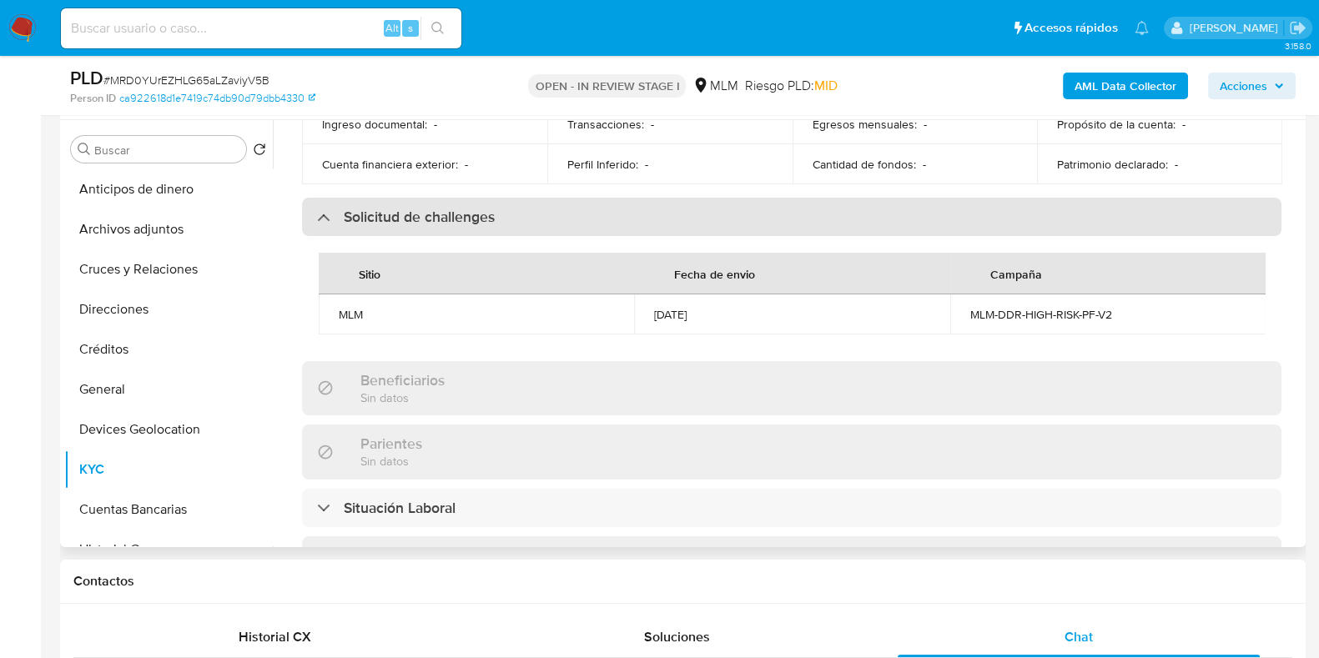
click at [419, 217] on h3 "Solicitud de challenges" at bounding box center [419, 217] width 151 height 18
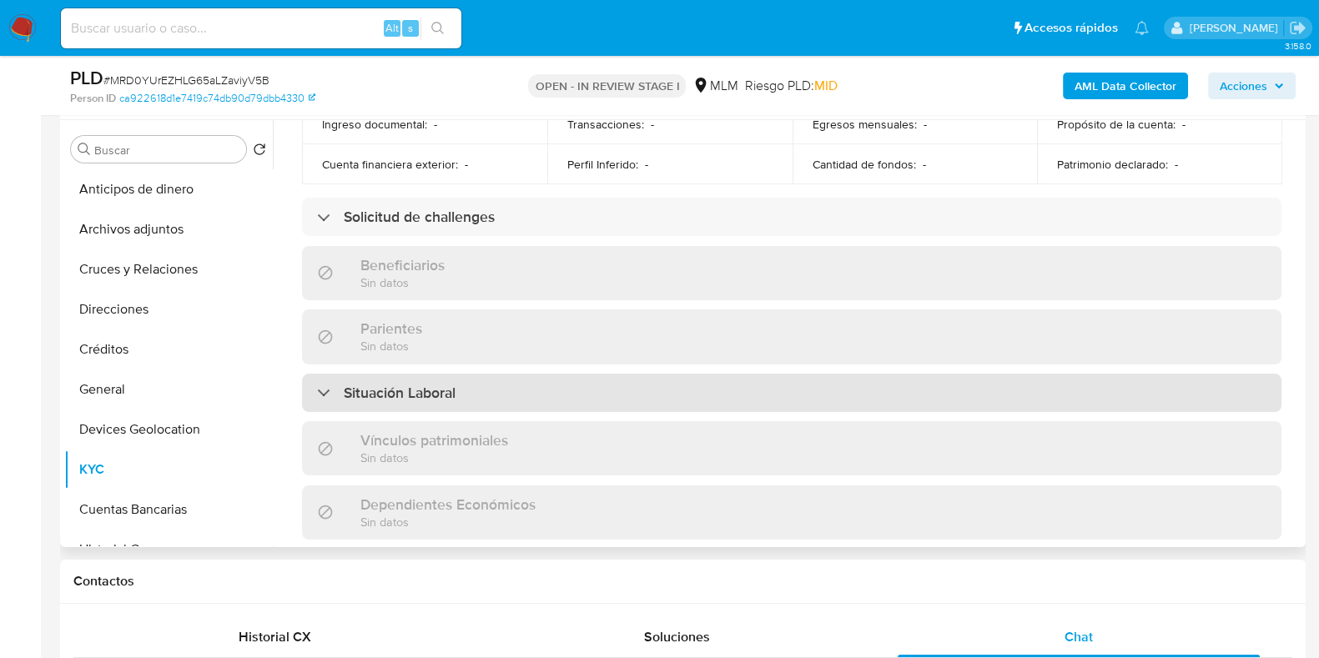
click at [430, 374] on div "Situación Laboral" at bounding box center [791, 393] width 979 height 38
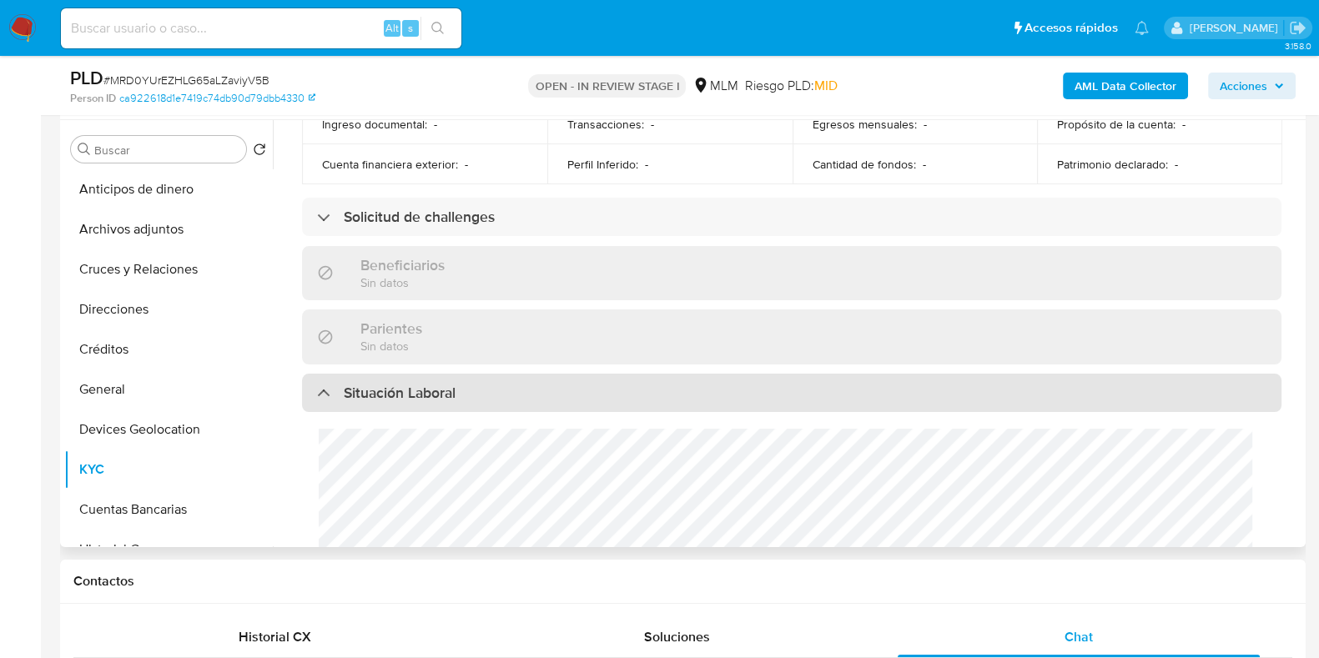
click at [430, 374] on div "Situación Laboral" at bounding box center [791, 393] width 979 height 38
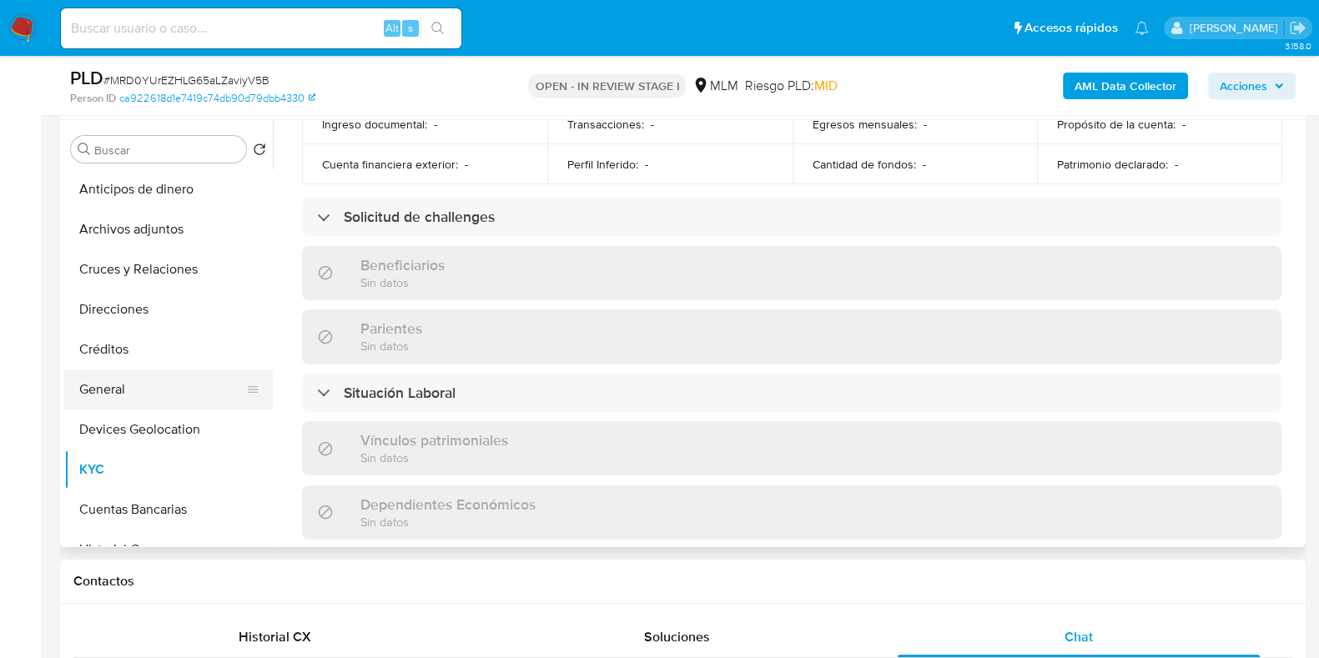
click at [108, 382] on button "General" at bounding box center [161, 390] width 195 height 40
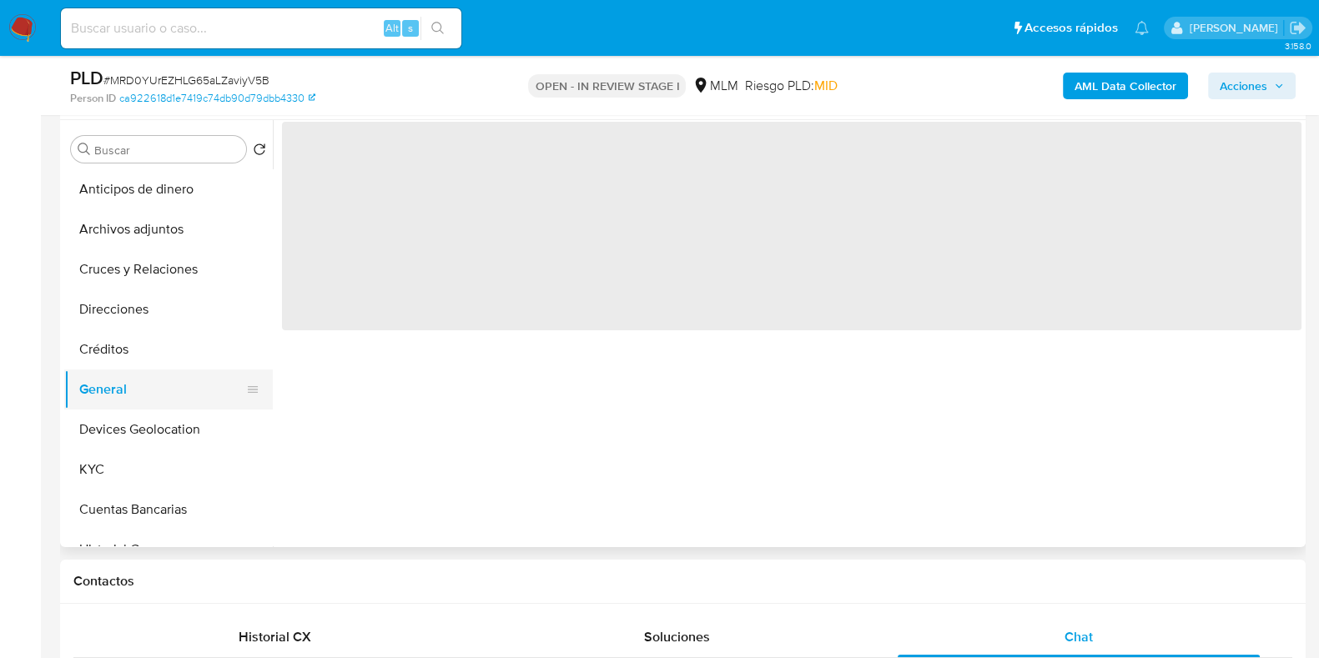
scroll to position [0, 0]
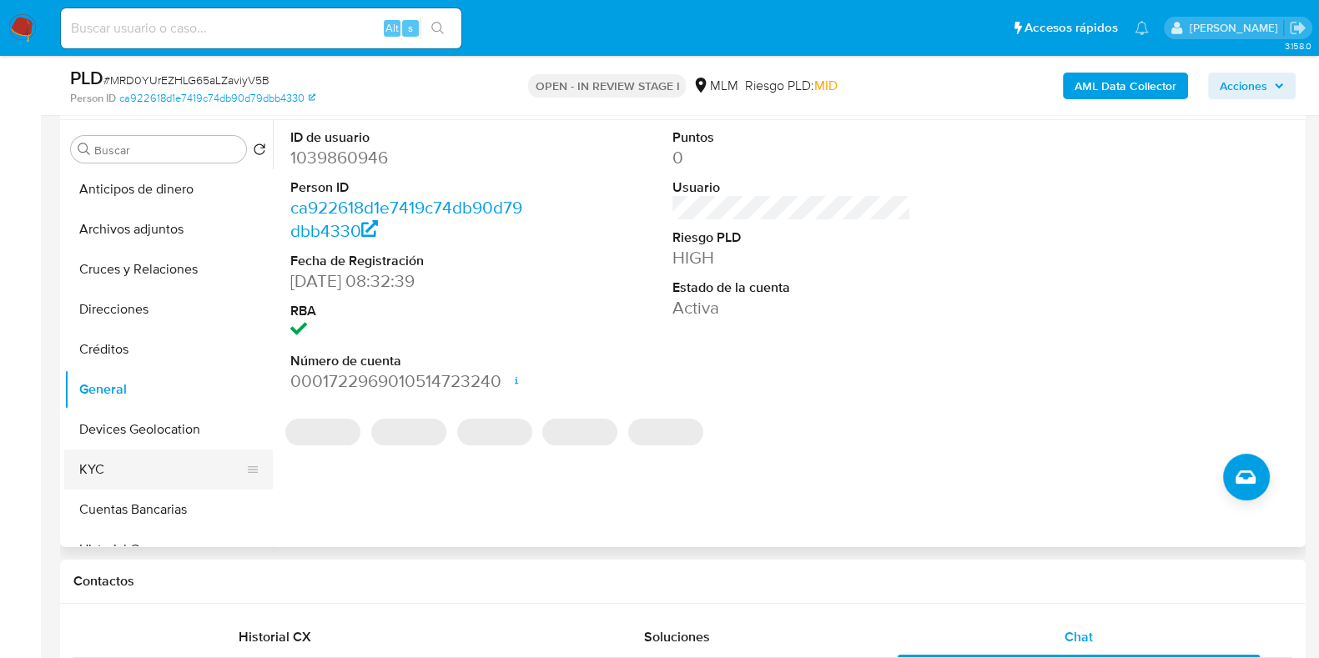
click at [131, 461] on button "KYC" at bounding box center [161, 470] width 195 height 40
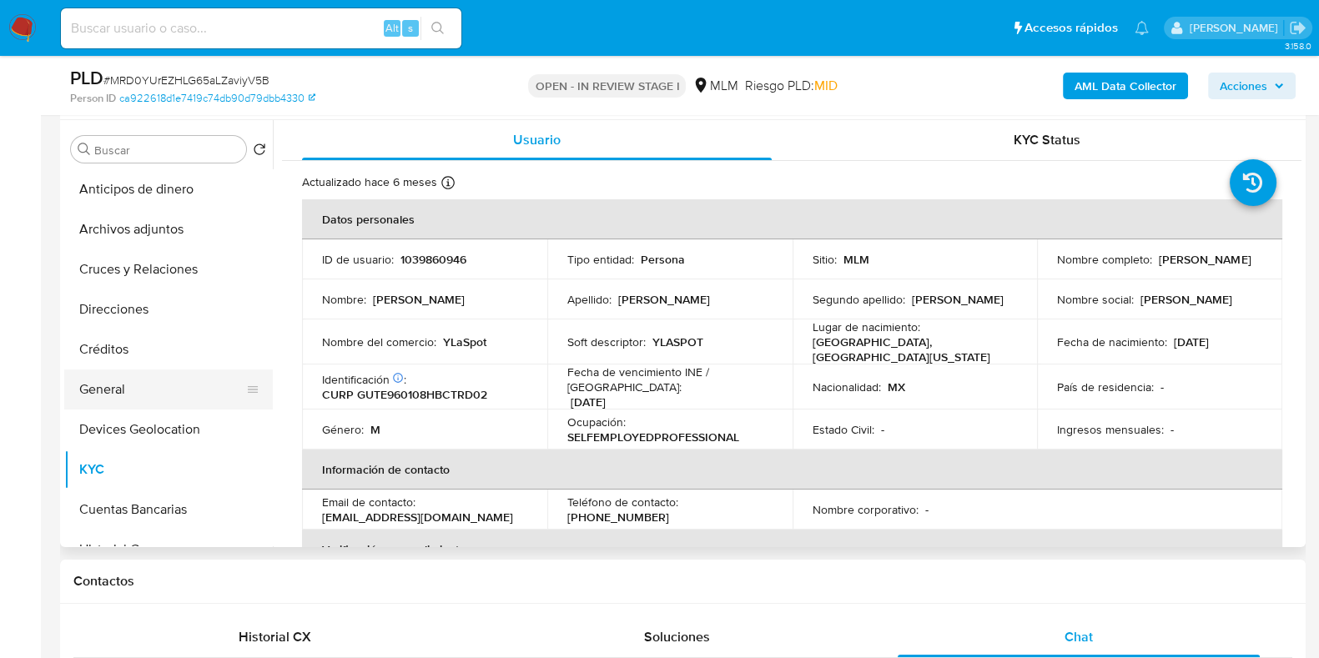
click at [161, 391] on button "General" at bounding box center [161, 390] width 195 height 40
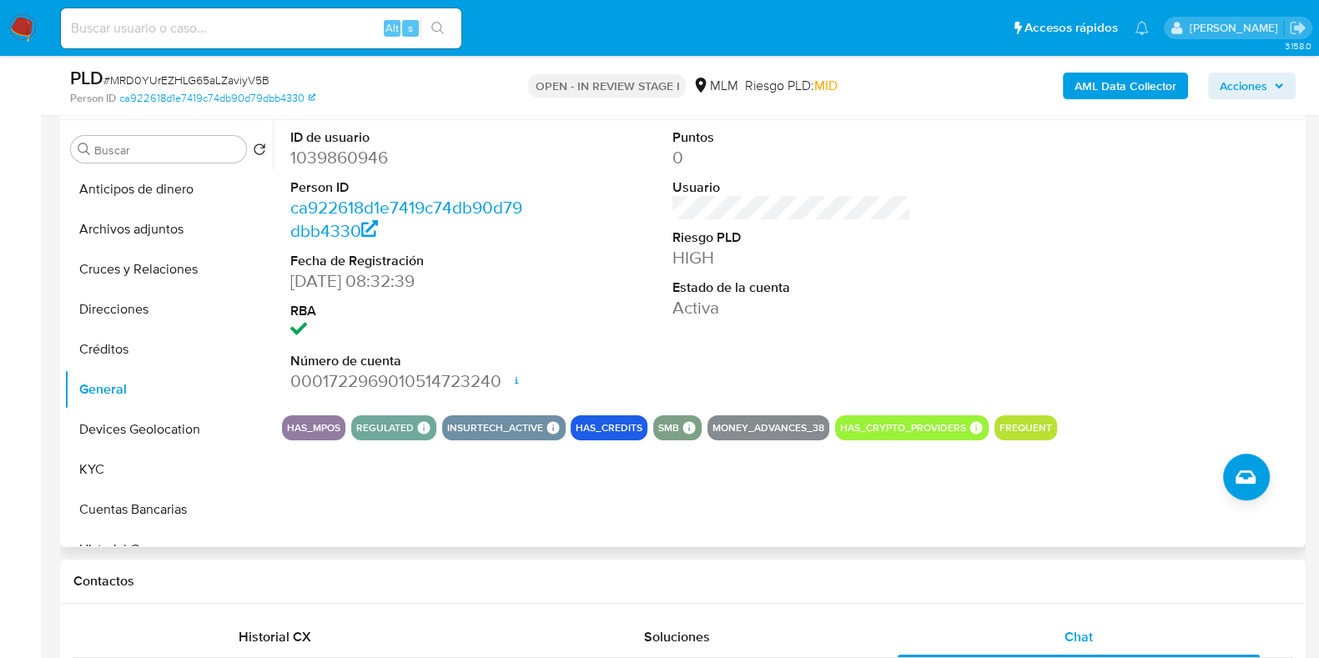
click at [367, 164] on dd "1039860946" at bounding box center [409, 157] width 239 height 23
copy dd "1039860946"
click at [138, 236] on button "Archivos adjuntos" at bounding box center [161, 229] width 195 height 40
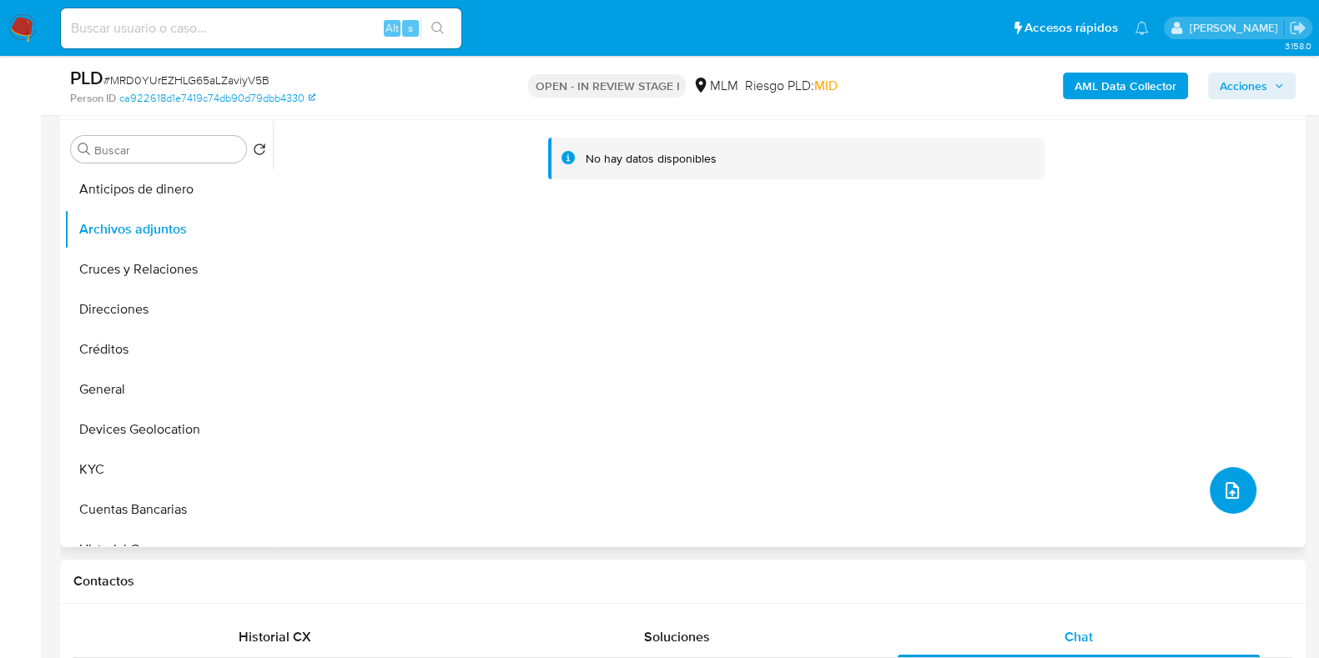
click at [1210, 480] on button "upload-file" at bounding box center [1233, 490] width 47 height 47
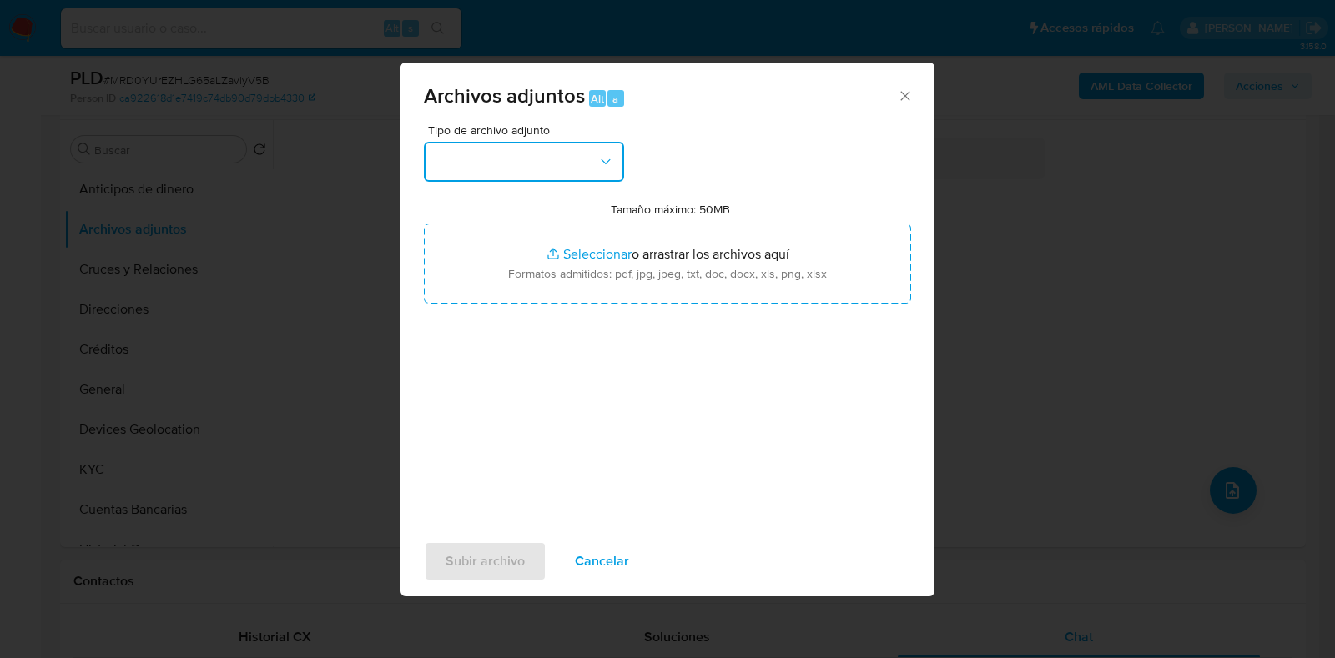
click at [570, 171] on button "button" at bounding box center [524, 162] width 200 height 40
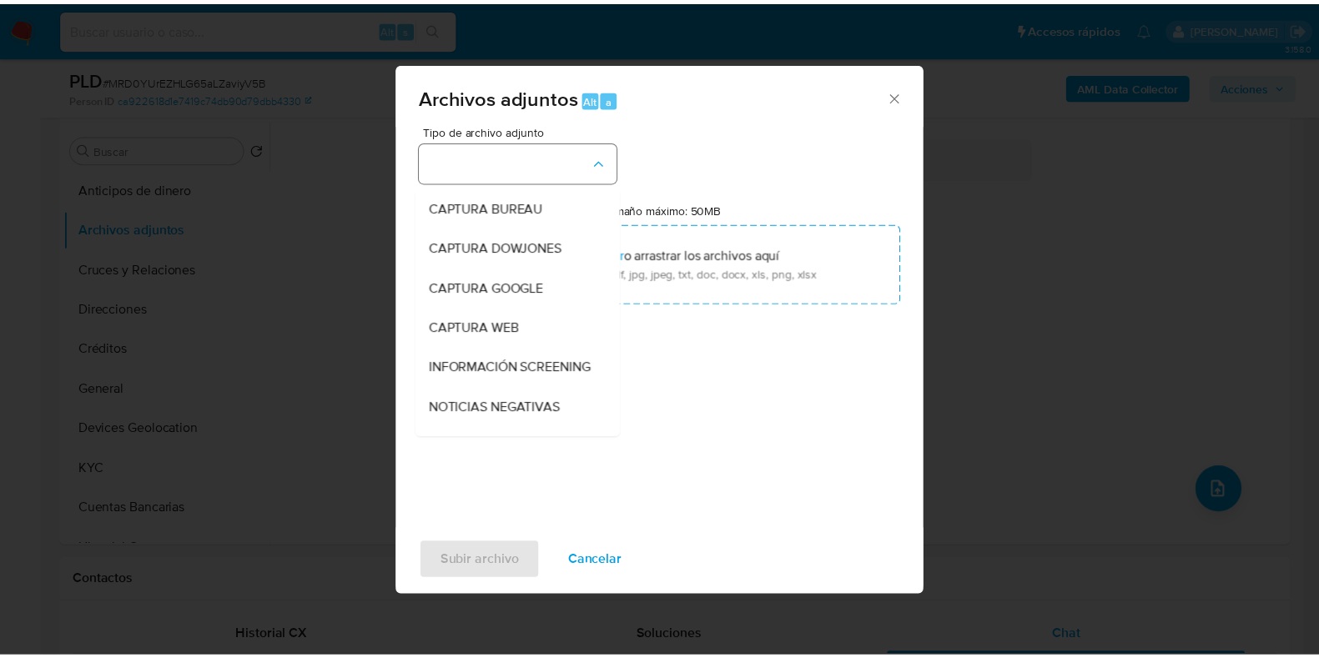
scroll to position [208, 0]
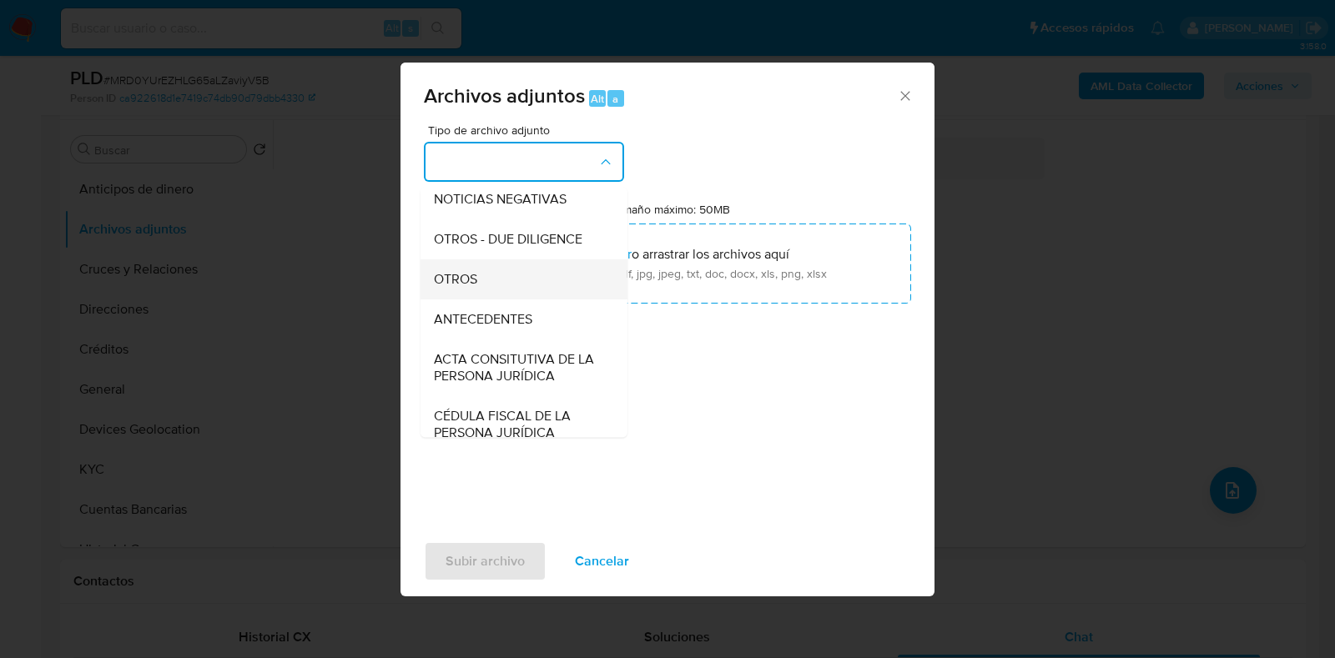
click at [476, 288] on span "OTROS" at bounding box center [455, 279] width 43 height 17
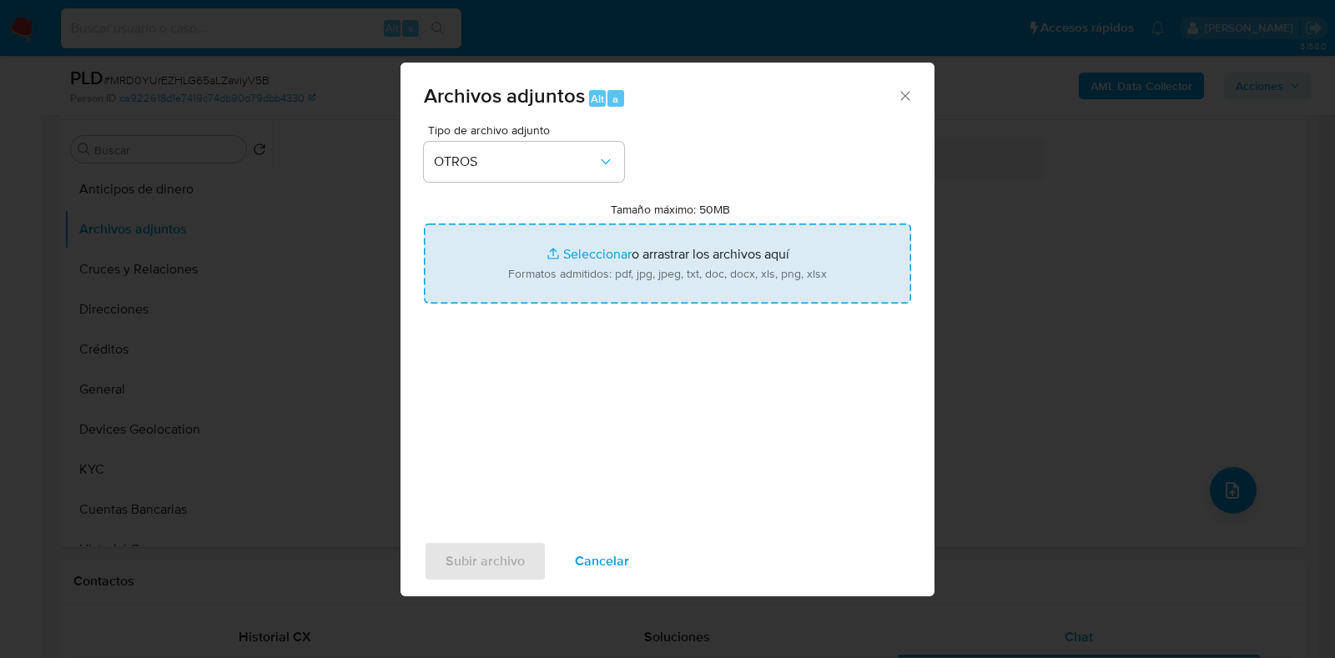
click at [573, 259] on input "Tamaño máximo: 50MB Seleccionar archivos" at bounding box center [667, 264] width 487 height 80
type input "C:\fakepath\1039860946_EDGAR GILBERTO GUTIERREZ TORRES_AGO2025.pdf"
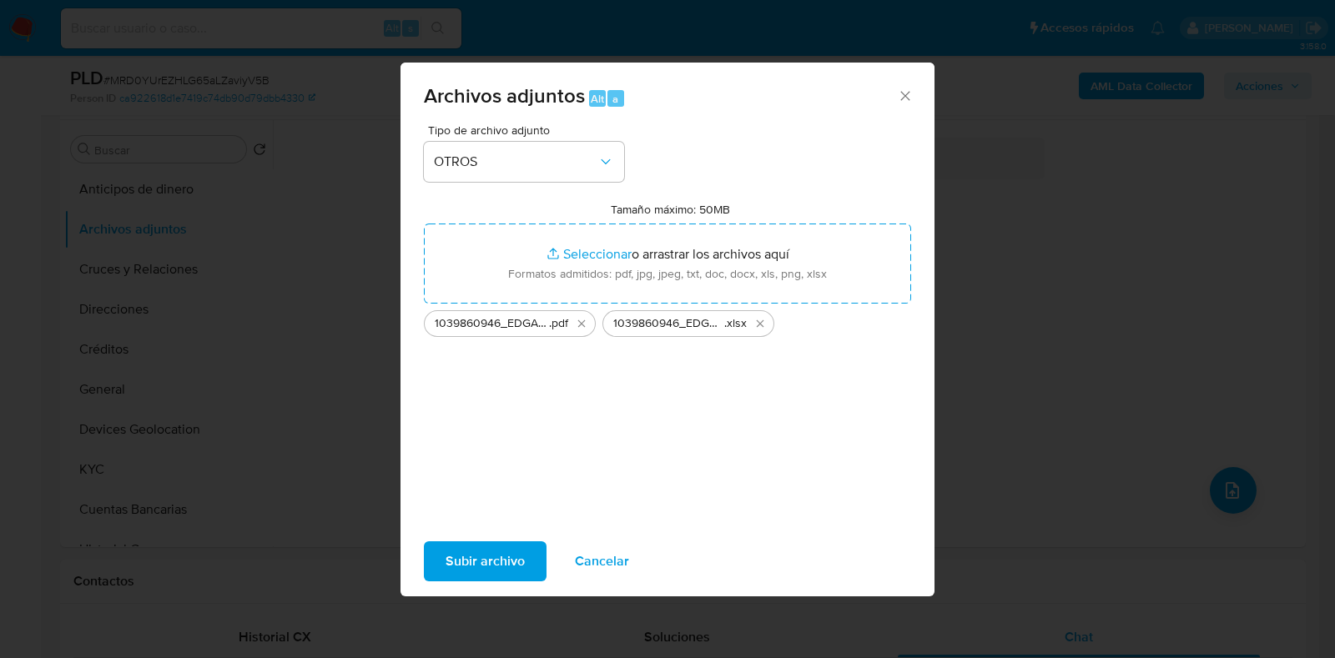
click at [481, 572] on span "Subir archivo" at bounding box center [485, 561] width 79 height 37
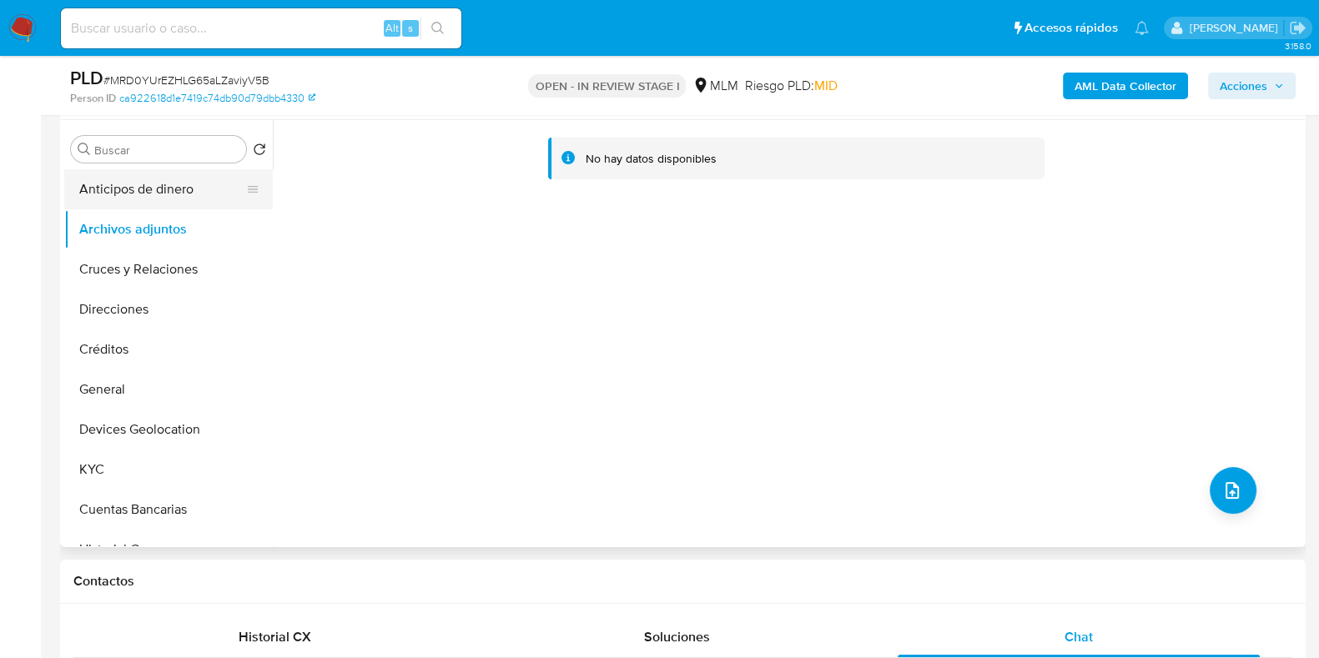
drag, startPoint x: 150, startPoint y: 181, endPoint x: 138, endPoint y: 191, distance: 16.0
click at [150, 181] on button "Anticipos de dinero" at bounding box center [161, 189] width 195 height 40
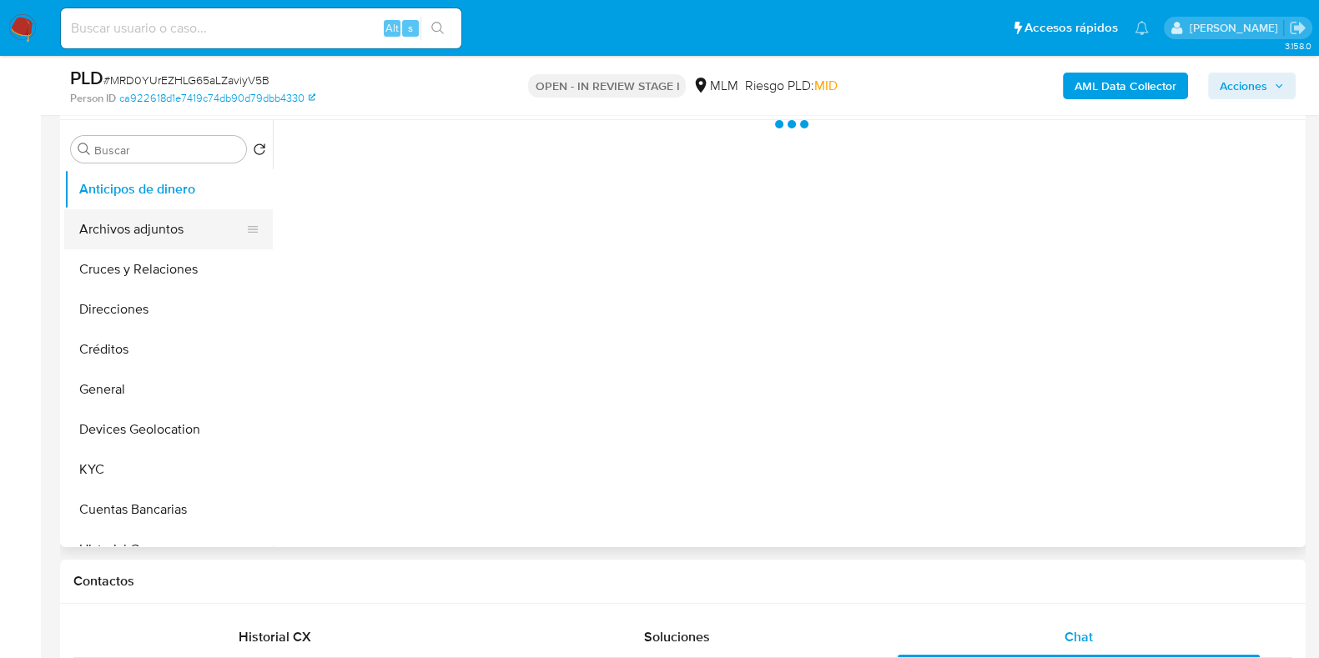
click at [116, 227] on button "Archivos adjuntos" at bounding box center [161, 229] width 195 height 40
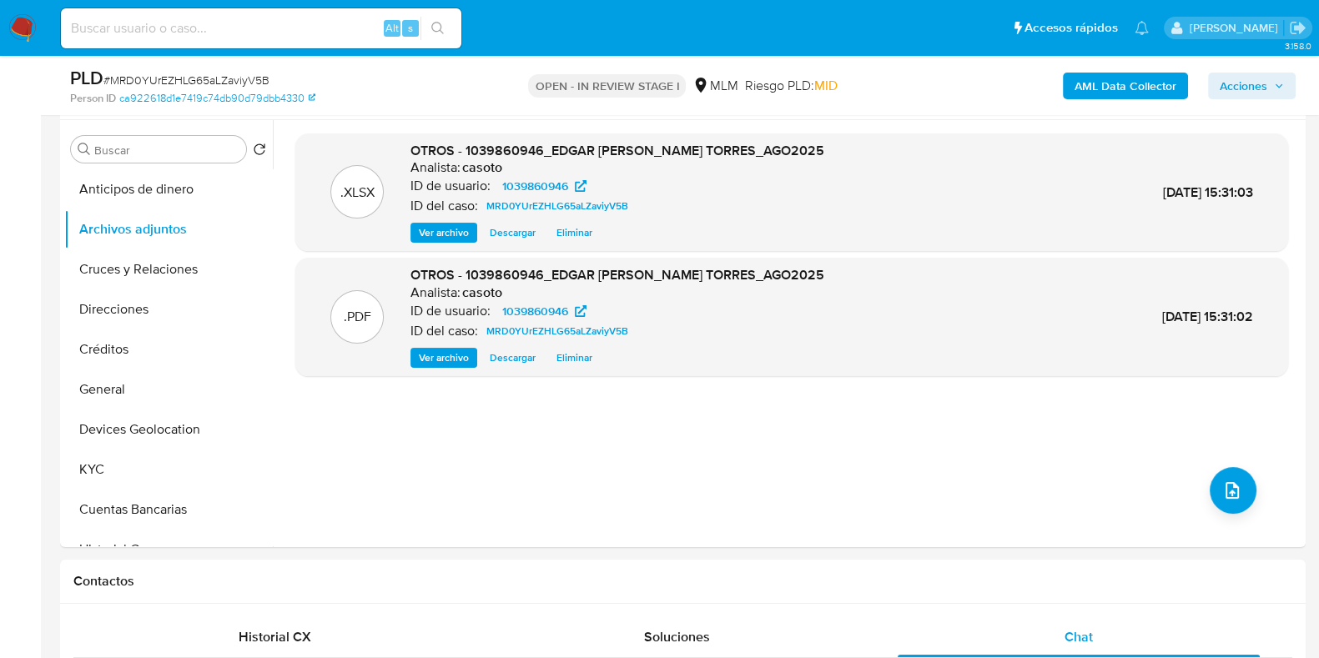
drag, startPoint x: 1243, startPoint y: 83, endPoint x: 1207, endPoint y: 95, distance: 38.0
click at [1241, 82] on span "Acciones" at bounding box center [1244, 86] width 48 height 27
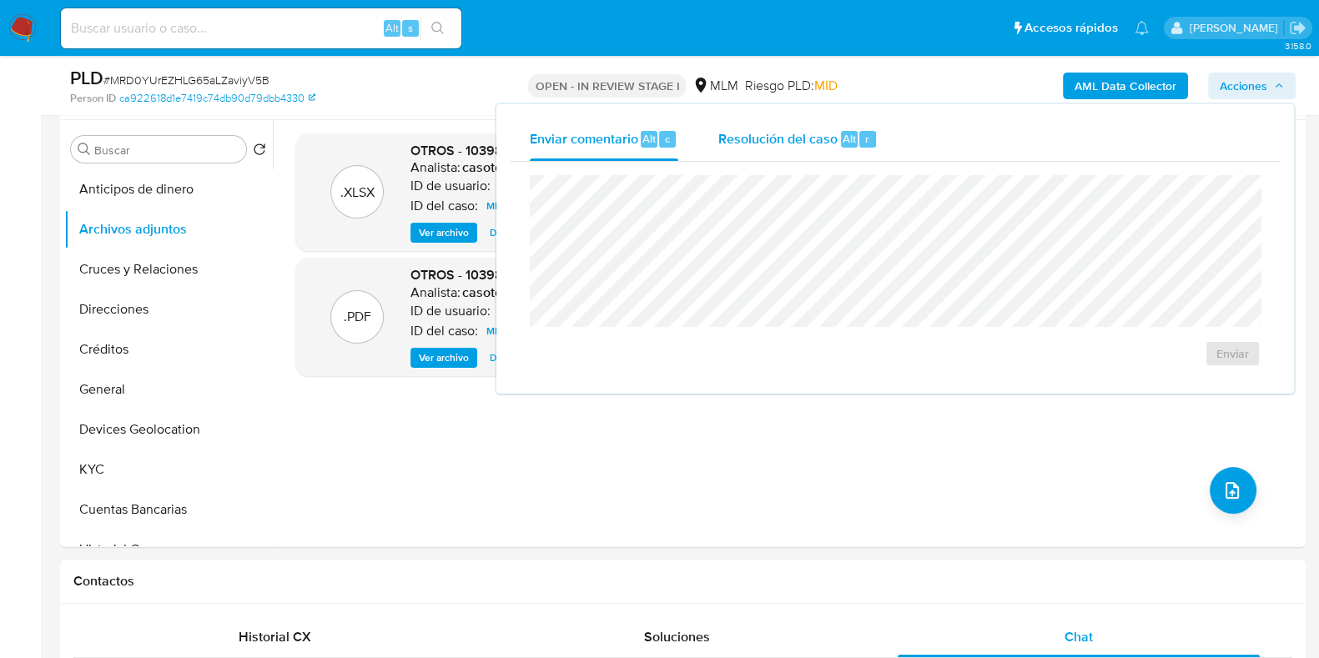
click at [790, 133] on span "Resolución del caso" at bounding box center [777, 137] width 119 height 19
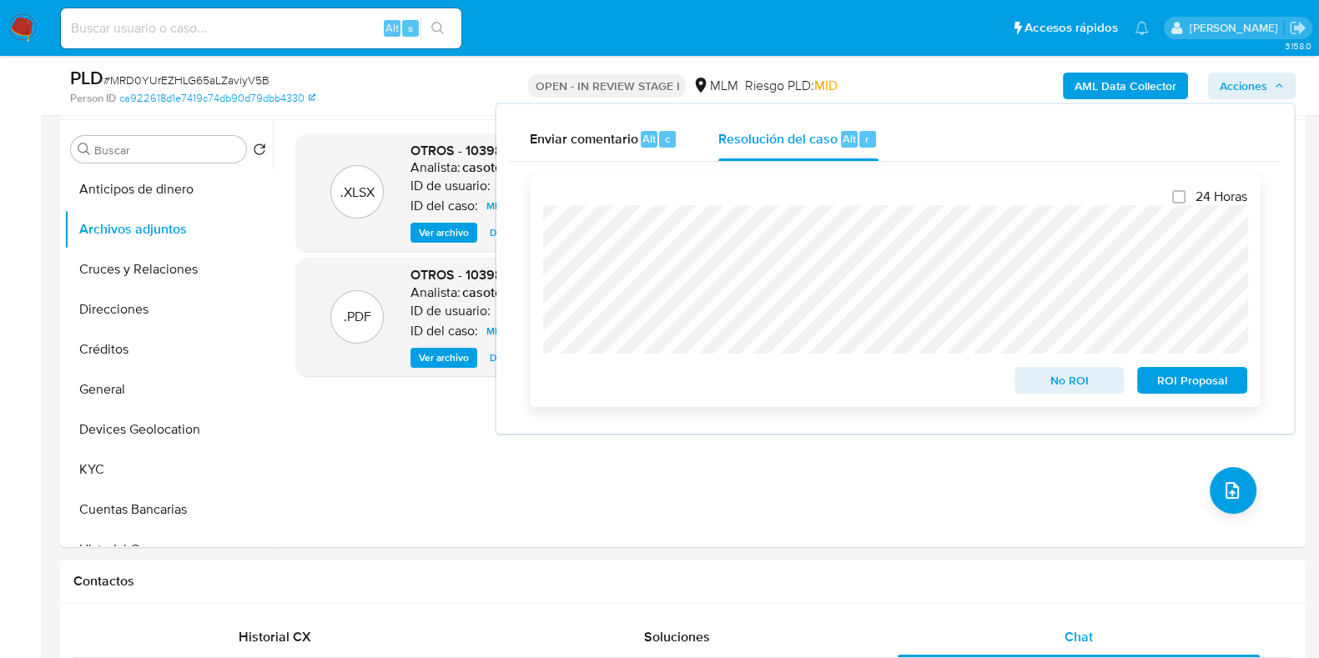
click at [1056, 377] on span "No ROI" at bounding box center [1069, 380] width 87 height 23
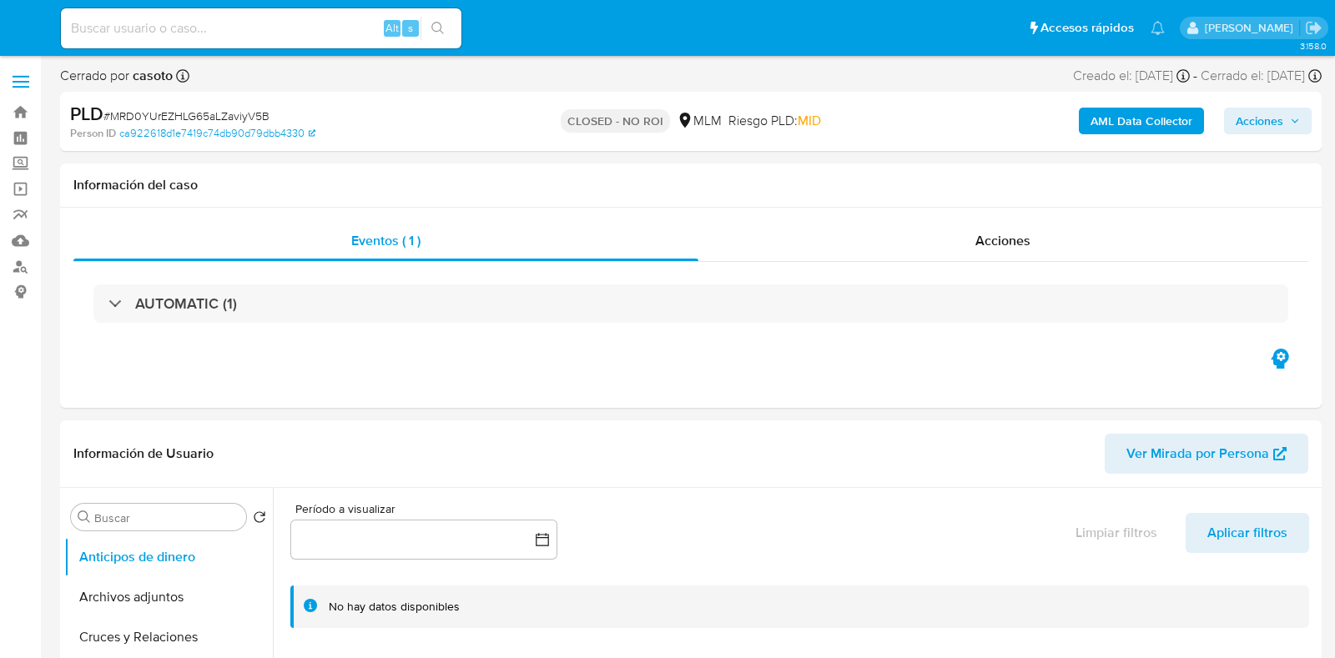
select select "10"
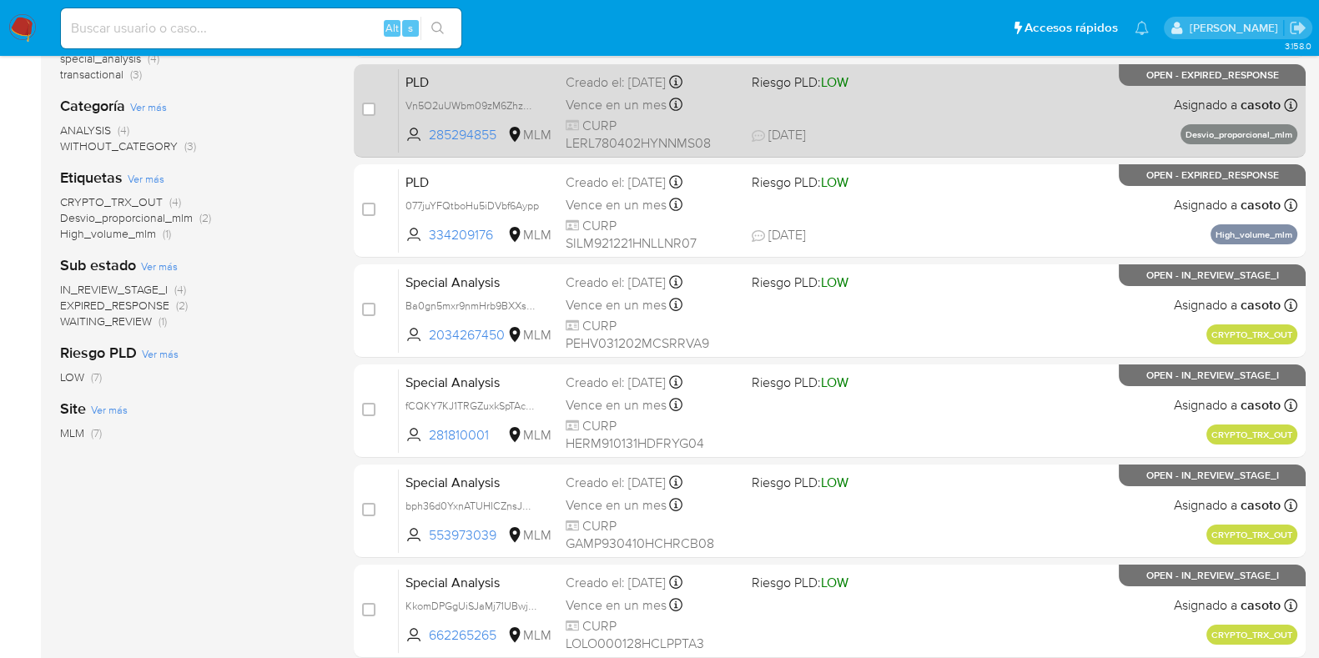
scroll to position [103, 0]
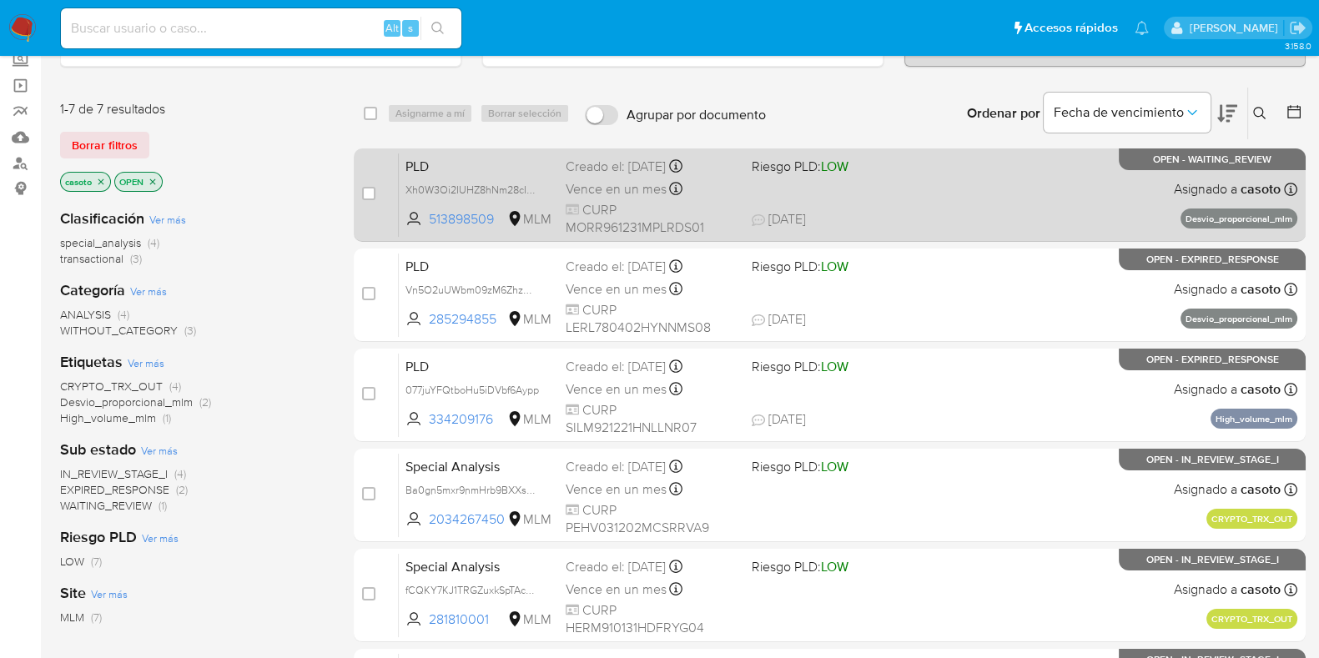
click at [930, 201] on div "PLD Xh0W3Oi2IUHZ8hNm28cIM2nW 513898509 MLM Riesgo PLD: LOW Creado el: [DATE] Cr…" at bounding box center [848, 195] width 899 height 84
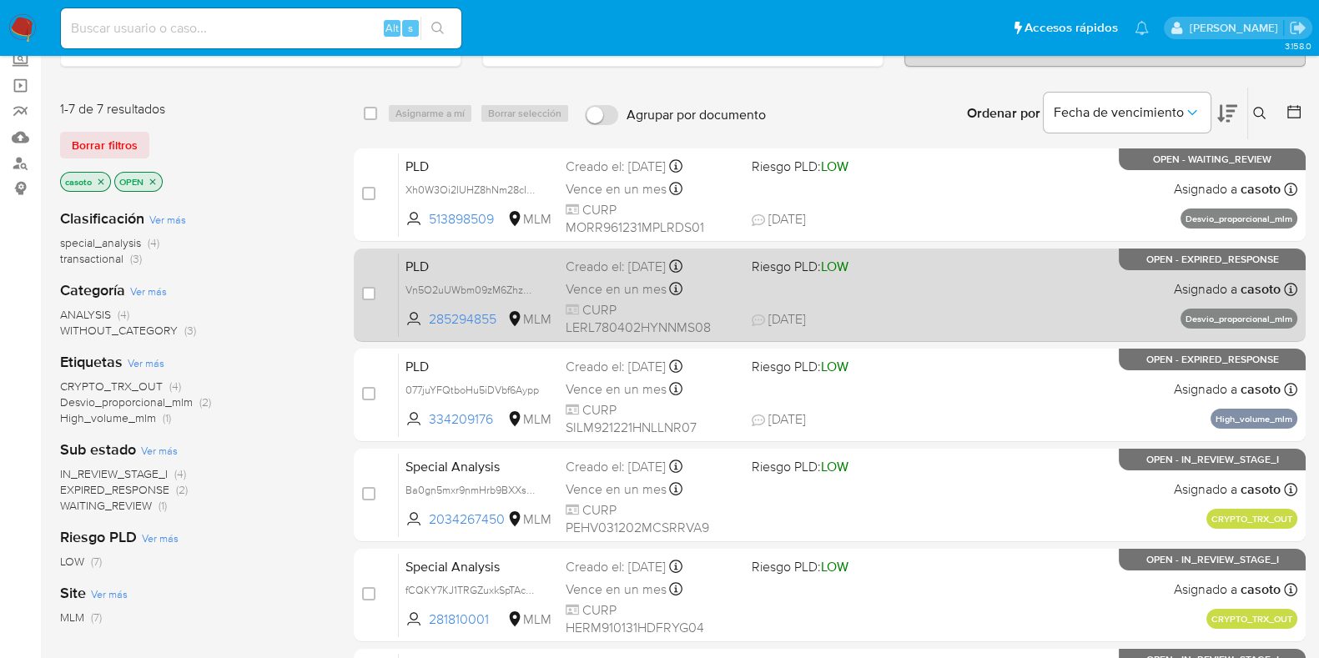
click at [953, 298] on div "PLD Vn5O2uUWbm09zM6ZhzMl3dYN 285294855 MLM Riesgo PLD: LOW Creado el: [DATE] Cr…" at bounding box center [848, 295] width 899 height 84
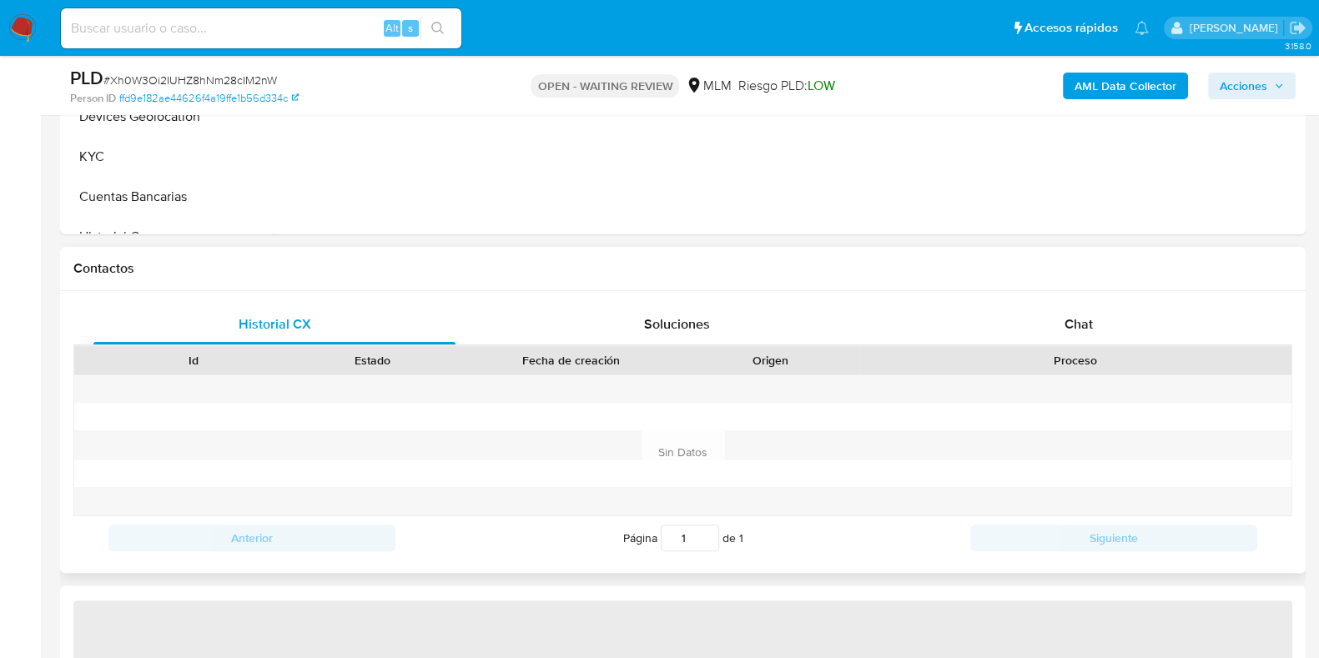
scroll to position [729, 0]
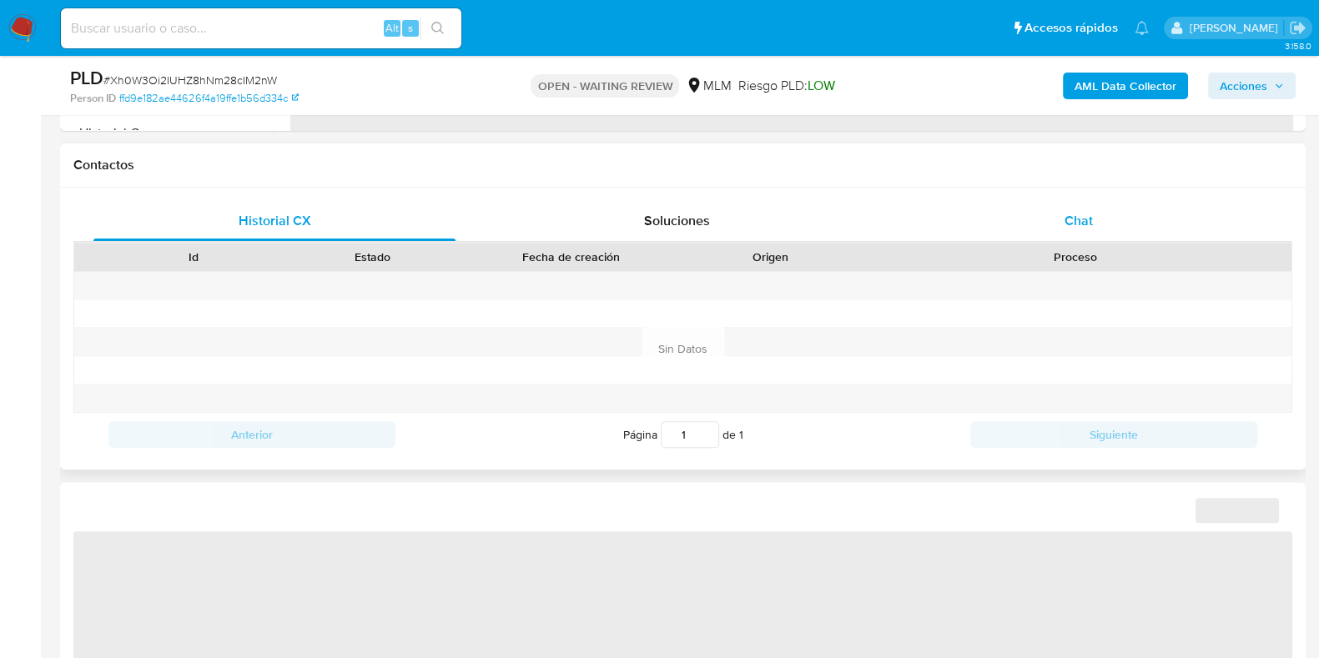
click at [1100, 219] on div "Chat" at bounding box center [1079, 221] width 362 height 40
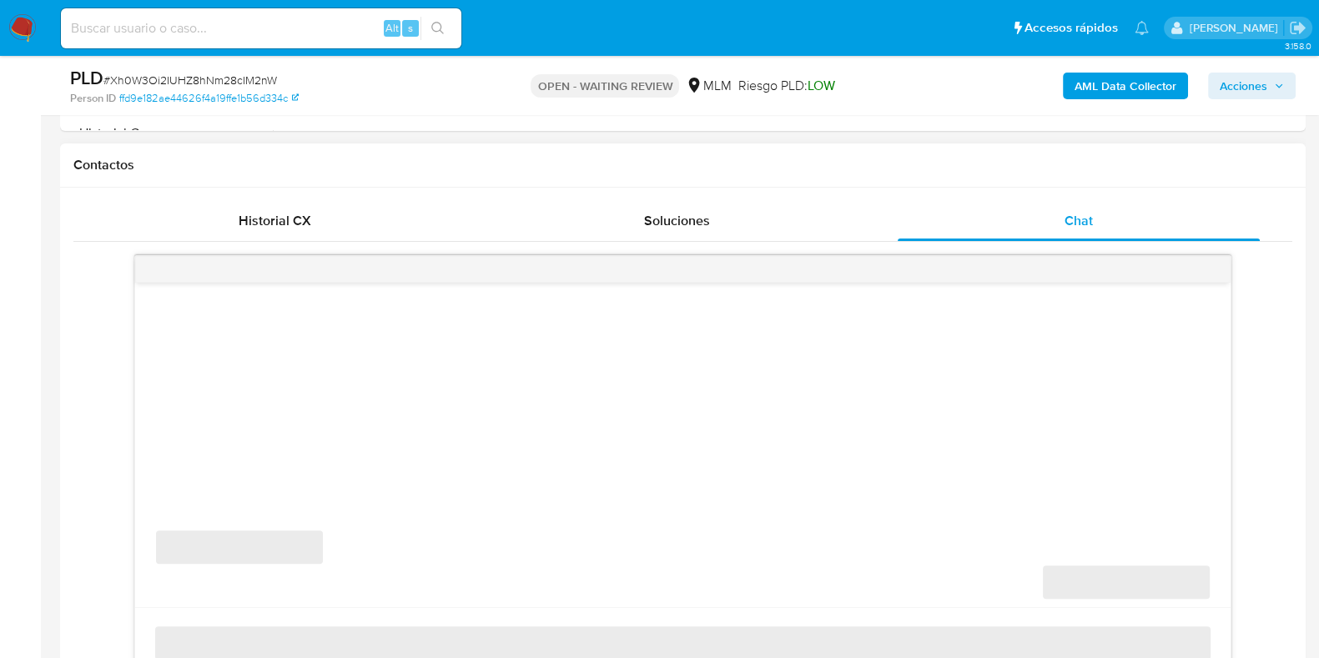
select select "10"
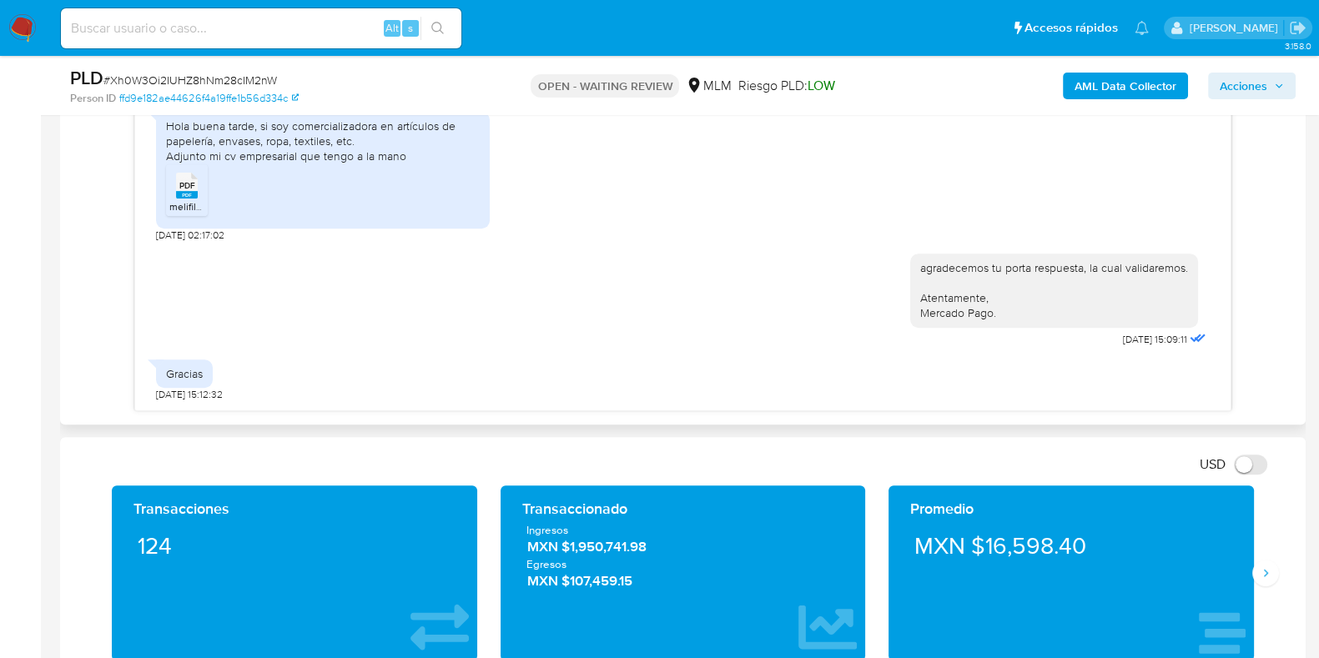
scroll to position [833, 0]
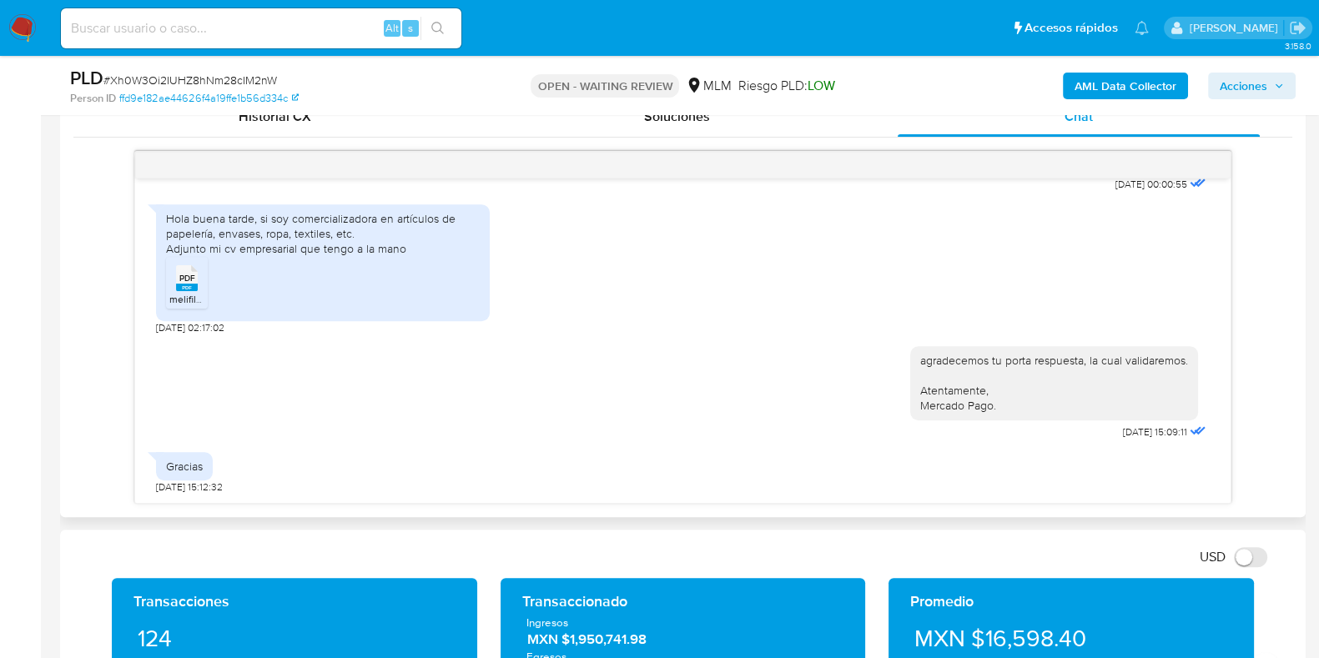
click at [194, 298] on span "melifile3191239696093241856.pdf" at bounding box center [245, 299] width 153 height 14
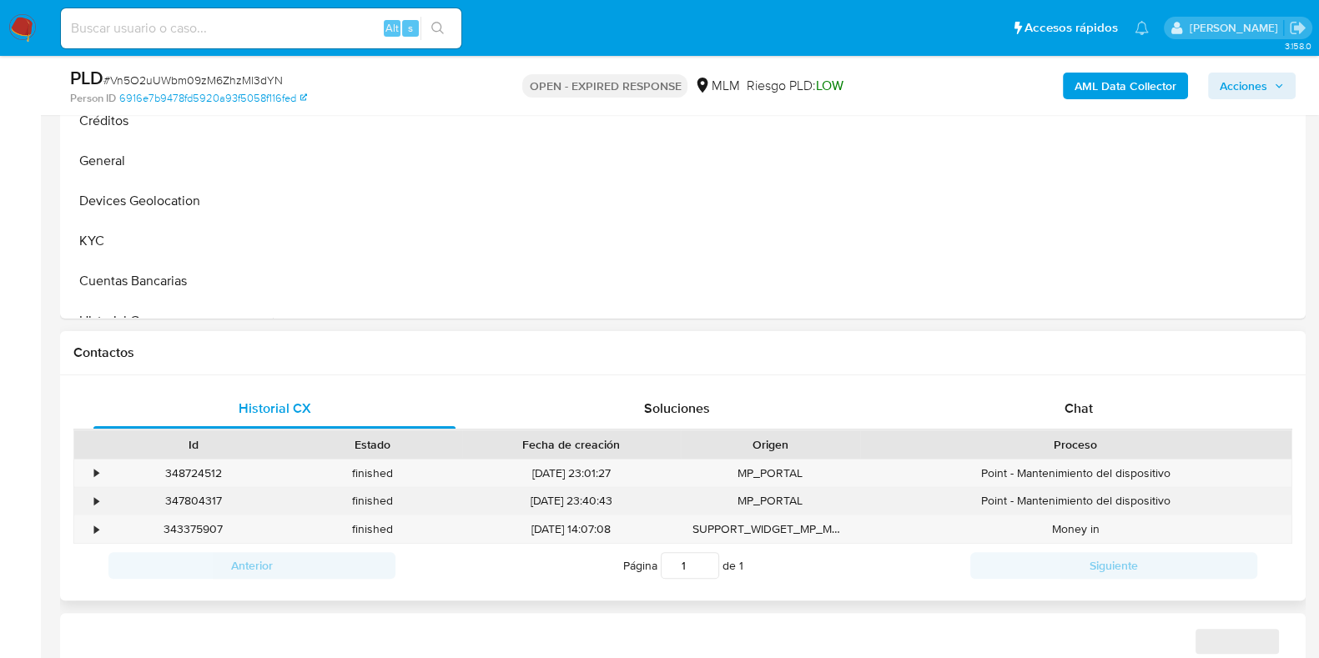
scroll to position [729, 0]
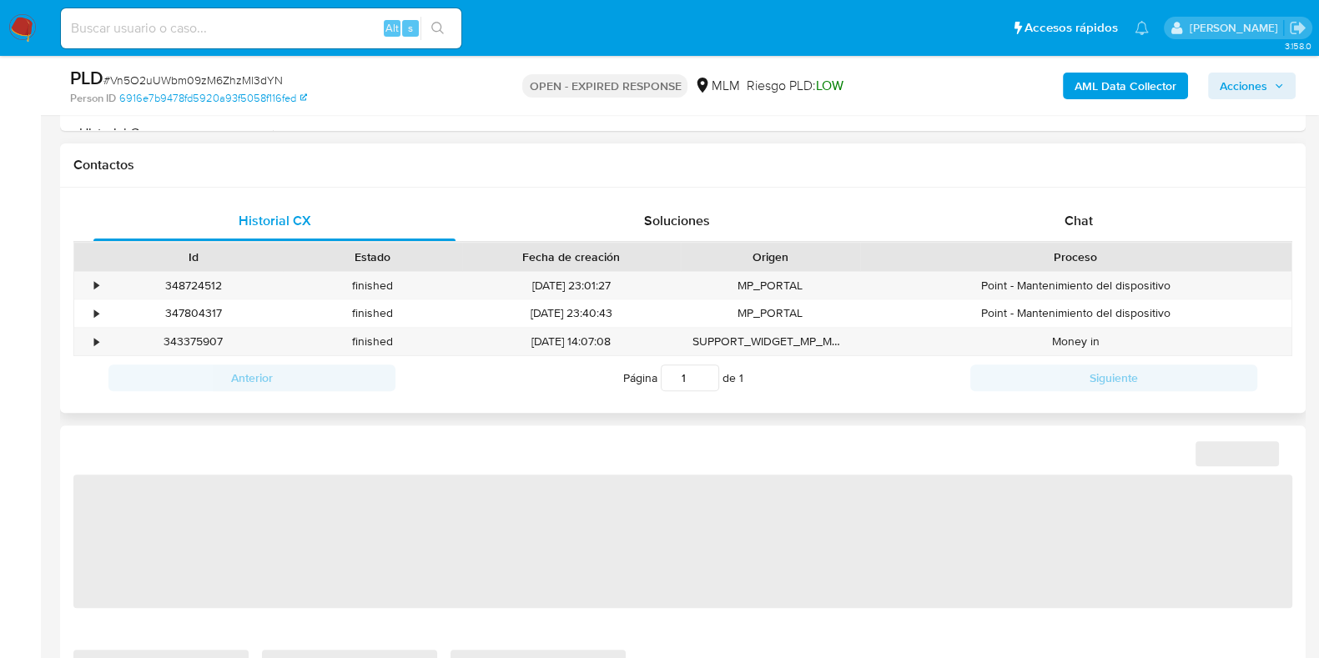
select select "10"
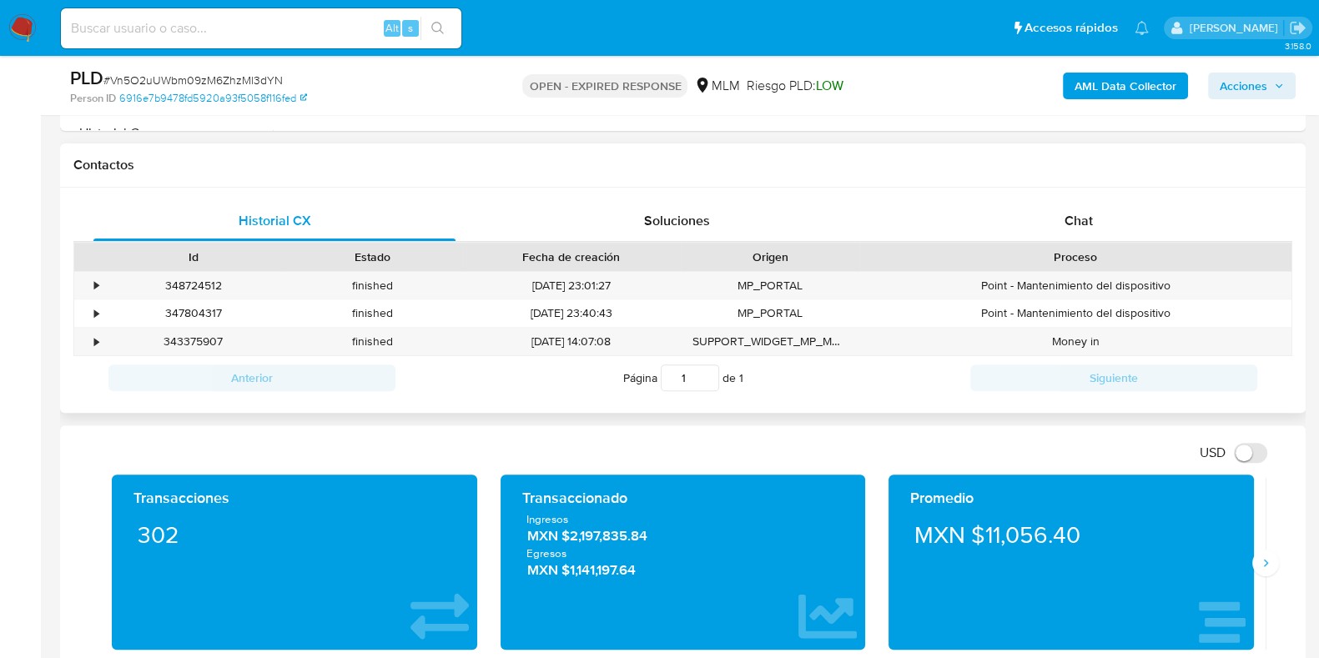
click at [1085, 244] on div "Proceso" at bounding box center [1075, 257] width 431 height 28
click at [1068, 229] on div "Chat" at bounding box center [1079, 221] width 362 height 40
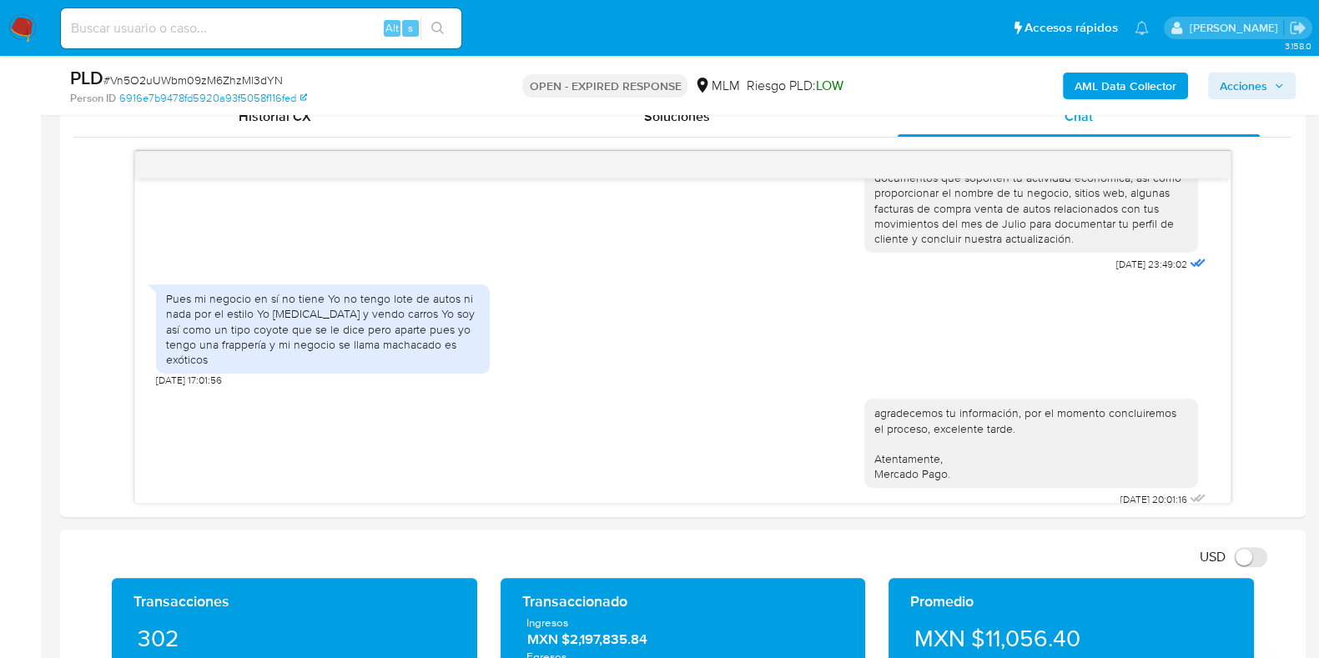
scroll to position [416, 0]
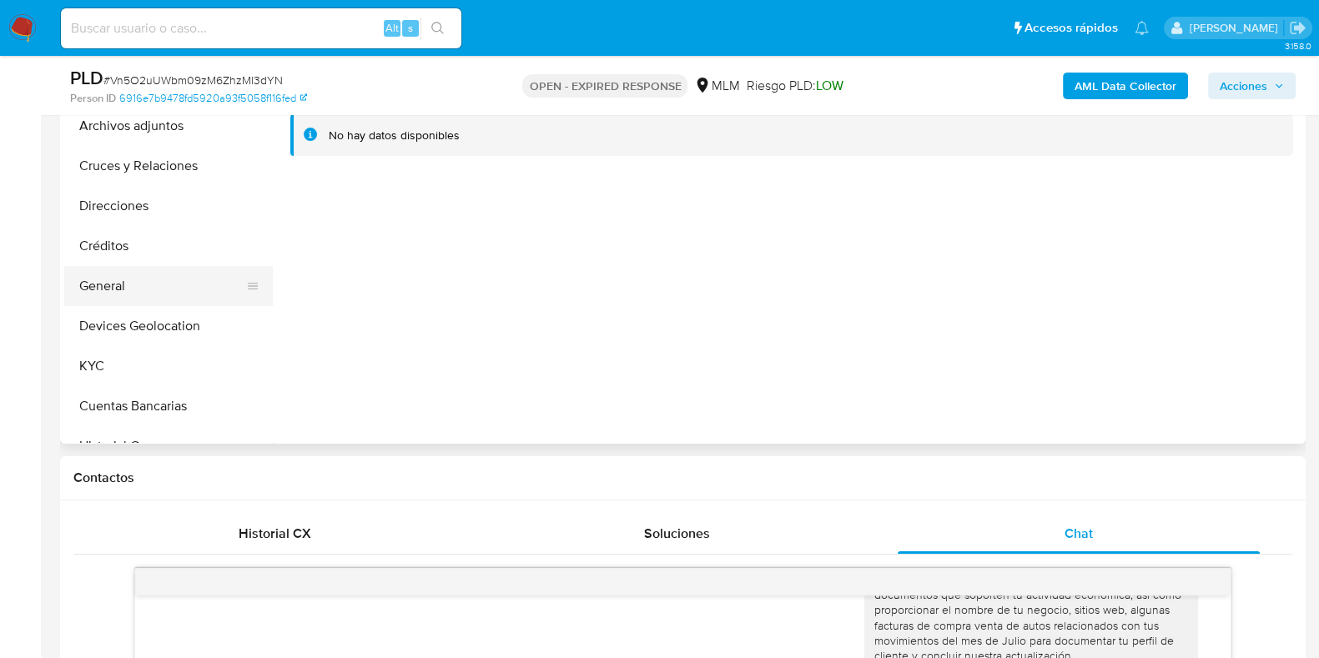
click at [125, 286] on button "General" at bounding box center [161, 286] width 195 height 40
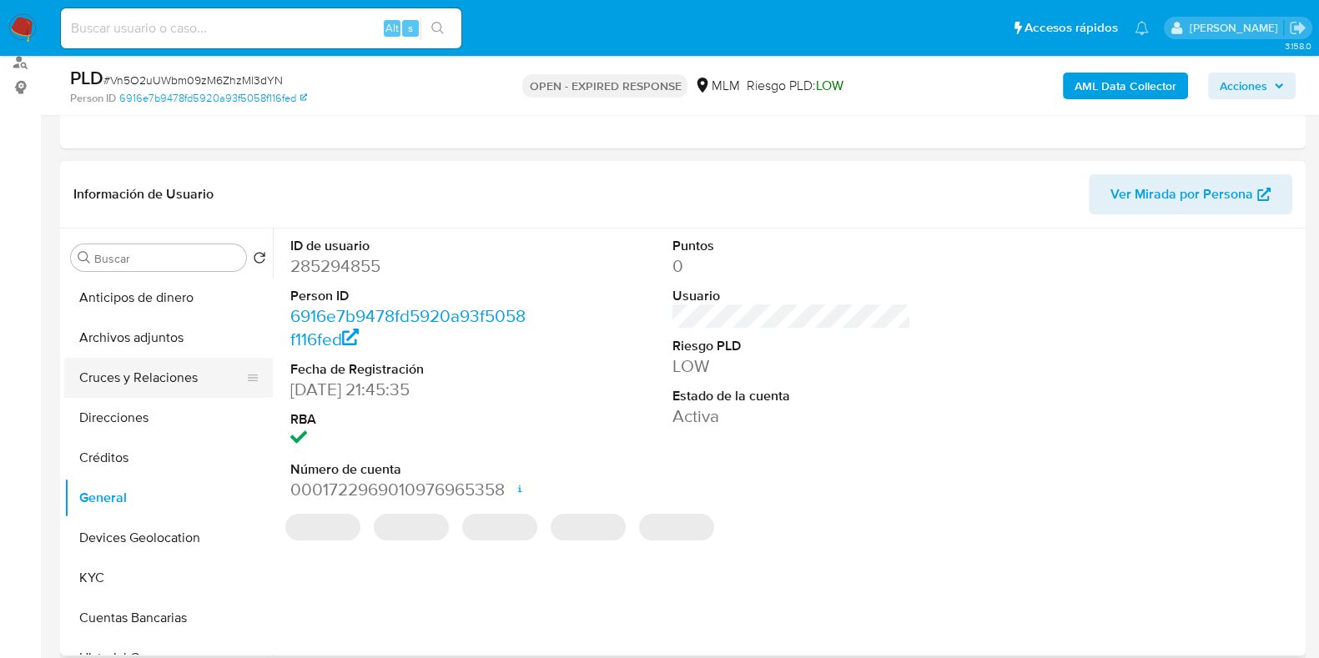
scroll to position [208, 0]
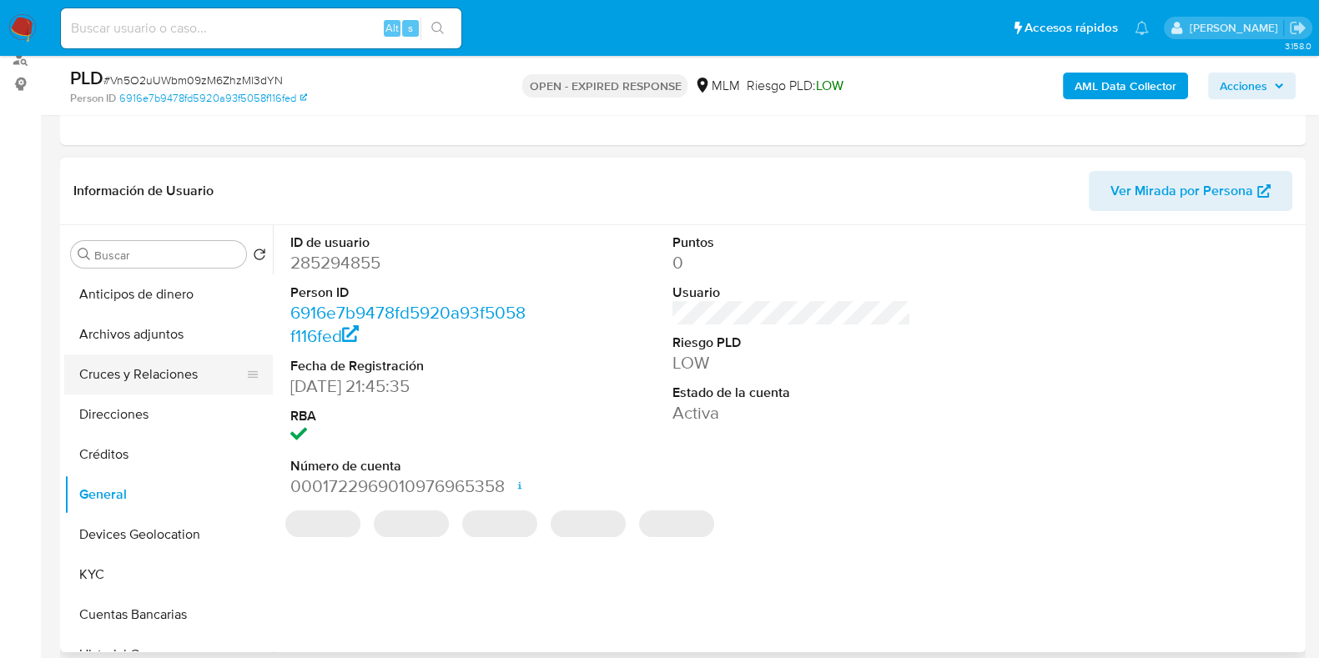
click at [159, 360] on button "Cruces y Relaciones" at bounding box center [161, 375] width 195 height 40
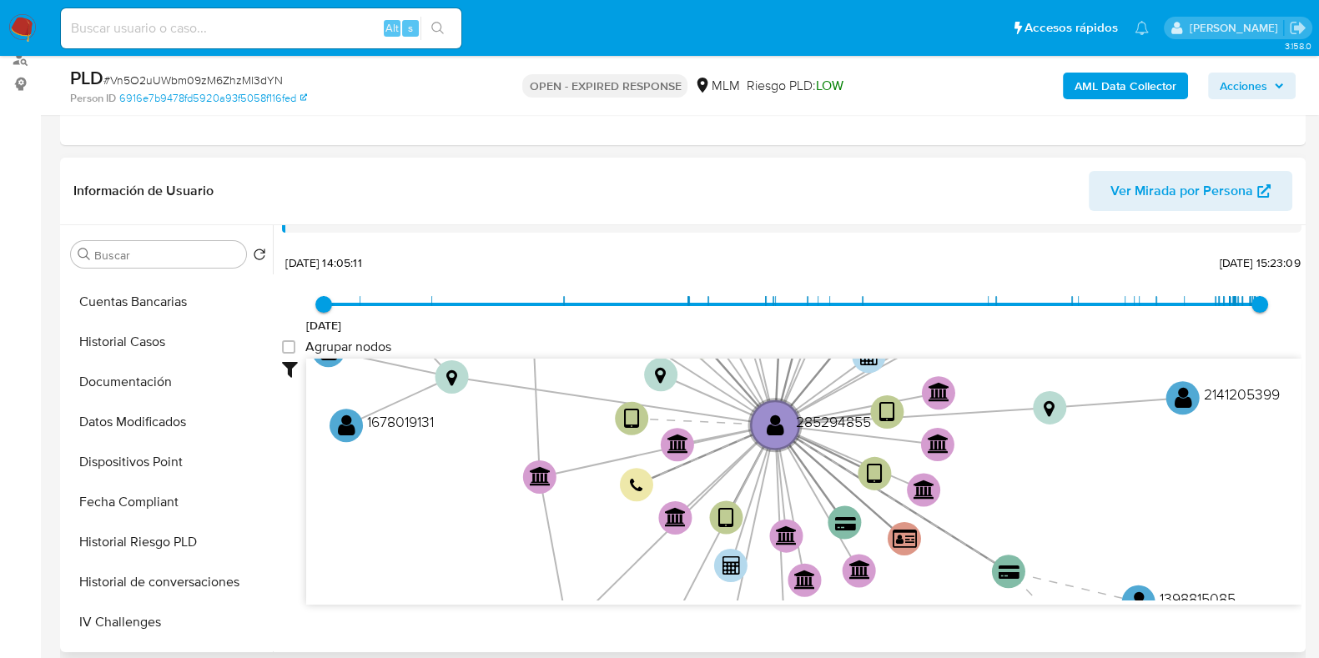
scroll to position [63, 0]
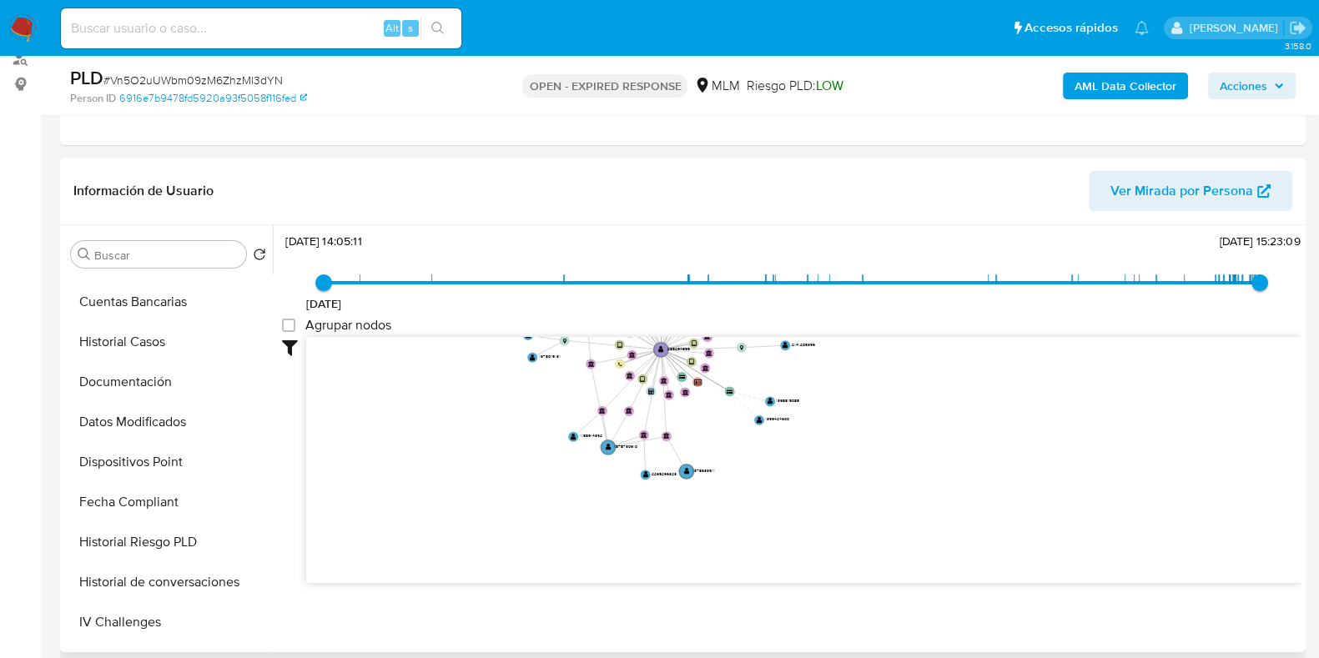
drag, startPoint x: 1024, startPoint y: 426, endPoint x: 969, endPoint y: 351, distance: 91.9
click at [969, 351] on icon "device-62d713d508813b00188cb641  user-285294855  285294855 device-6514745dff7…" at bounding box center [803, 458] width 995 height 242
click at [609, 444] on text "" at bounding box center [609, 447] width 6 height 7
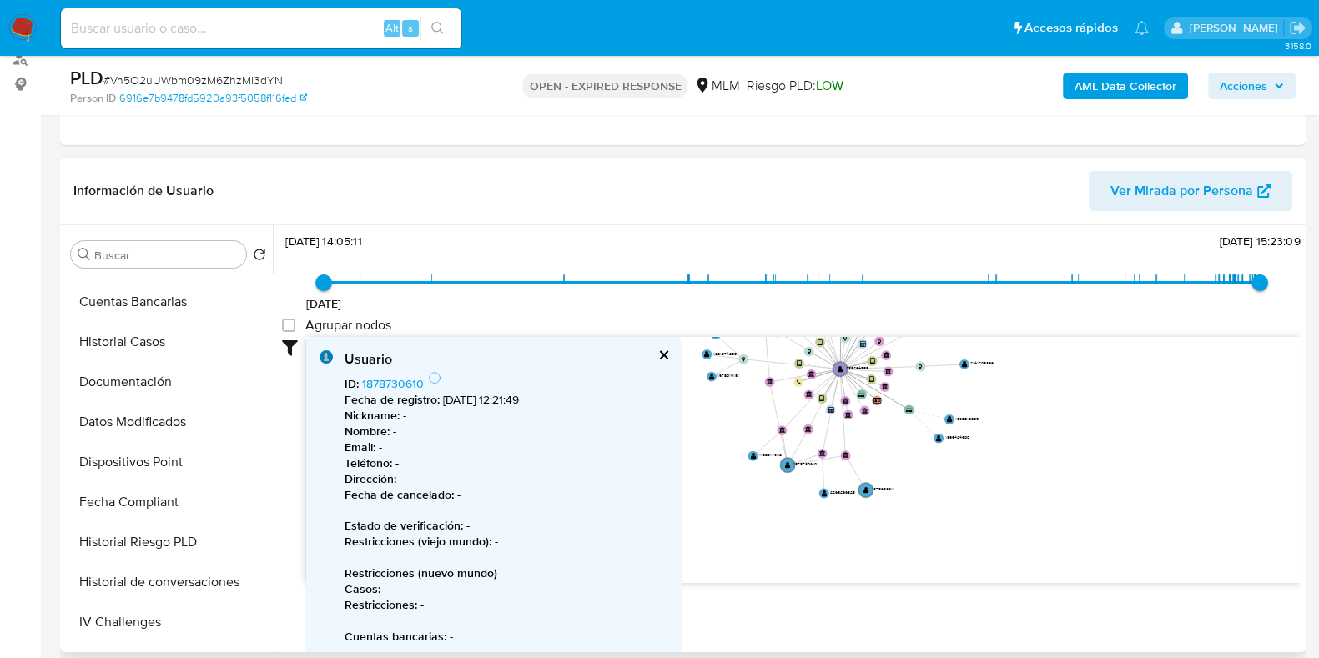
drag, startPoint x: 823, startPoint y: 491, endPoint x: 951, endPoint y: 491, distance: 128.5
click at [951, 491] on icon "device-62d713d508813b00188cb641  user-285294855  285294855 device-6514745dff7…" at bounding box center [803, 458] width 995 height 242
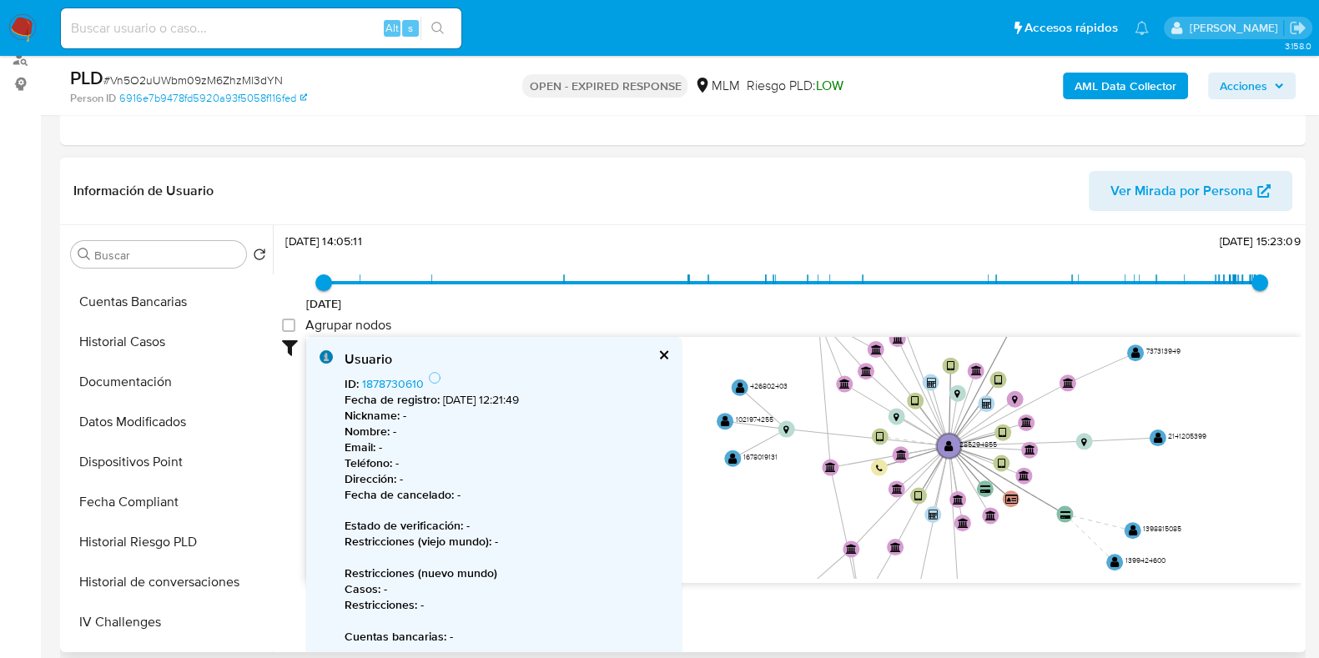
drag, startPoint x: 936, startPoint y: 429, endPoint x: 883, endPoint y: 506, distance: 94.2
click at [1007, 567] on icon "device-62d713d508813b00188cb641  user-285294855  285294855 device-6514745dff7…" at bounding box center [803, 458] width 995 height 242
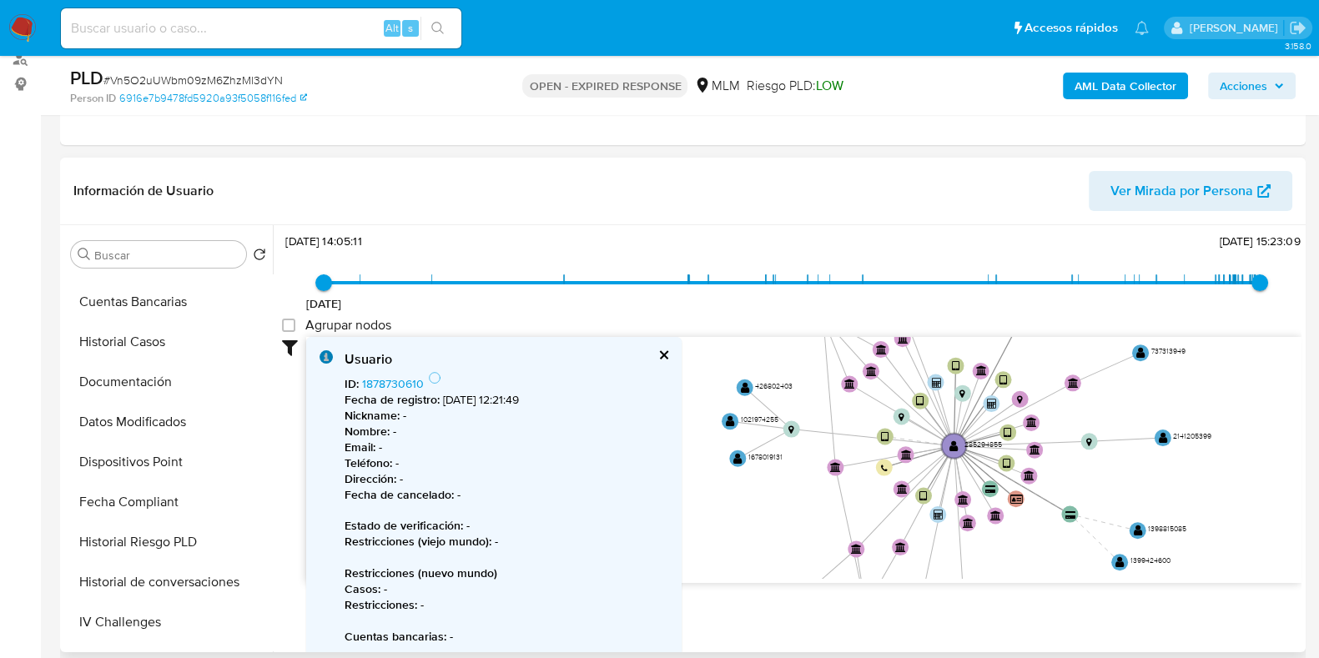
drag, startPoint x: 793, startPoint y: 482, endPoint x: 797, endPoint y: 533, distance: 51.0
click at [781, 534] on icon "device-62d713d508813b00188cb641  user-285294855  285294855 device-6514745dff7…" at bounding box center [803, 458] width 995 height 242
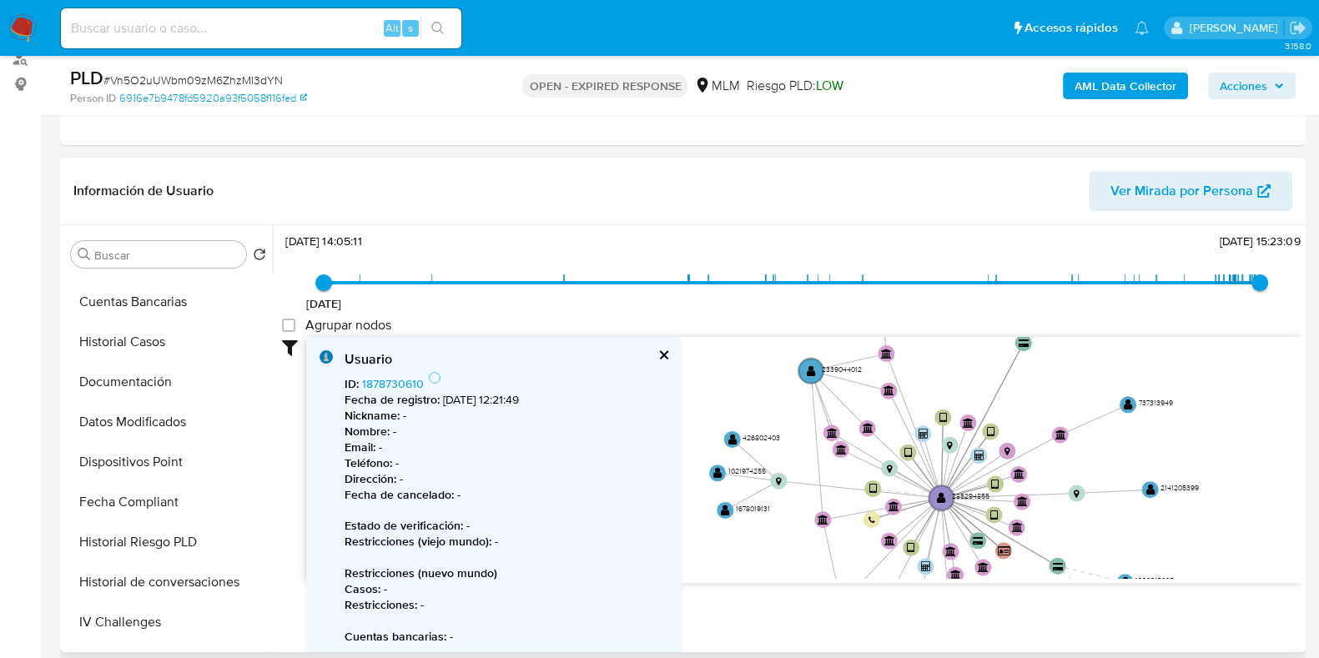
drag, startPoint x: 868, startPoint y: 409, endPoint x: 824, endPoint y: 448, distance: 58.5
click at [838, 457] on circle at bounding box center [841, 449] width 17 height 17
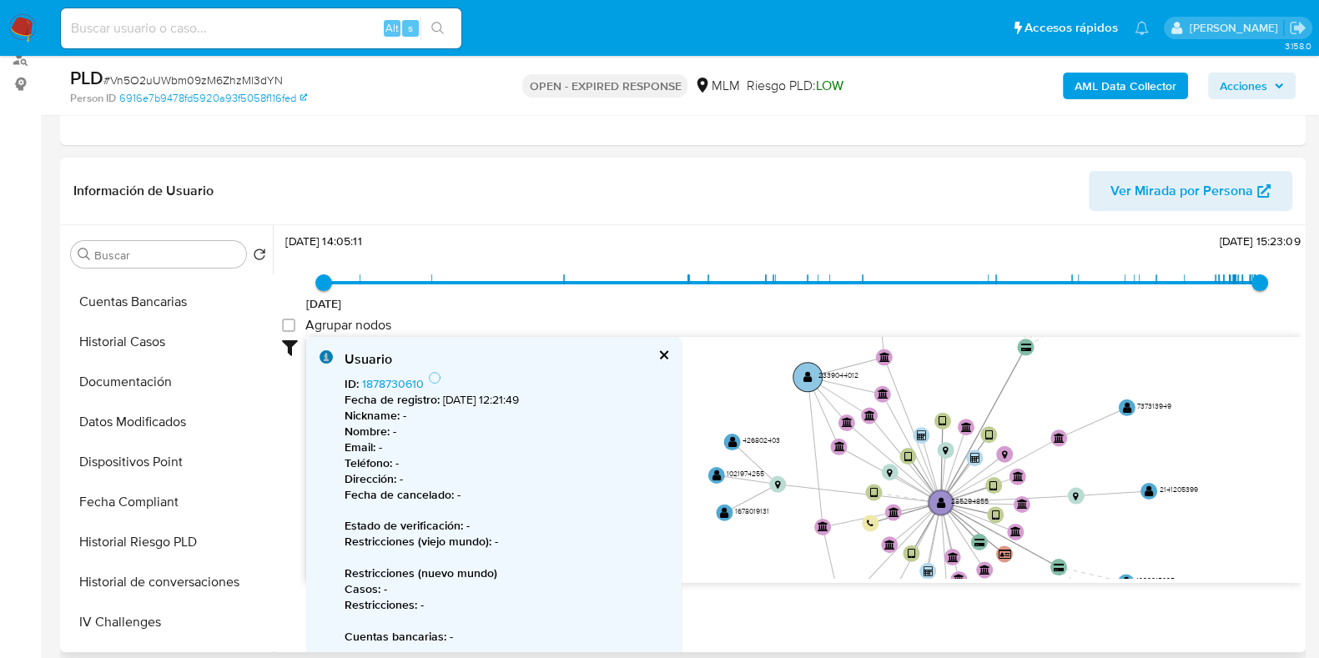
click at [811, 381] on circle at bounding box center [807, 376] width 29 height 29
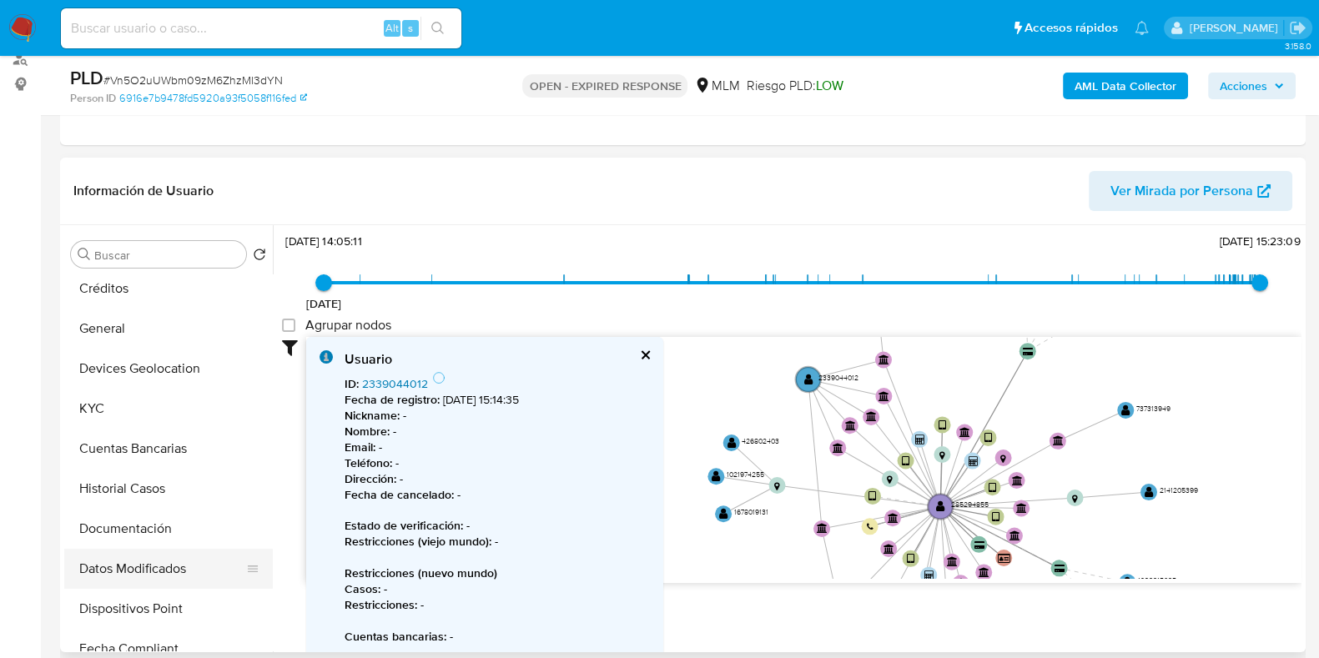
scroll to position [0, 0]
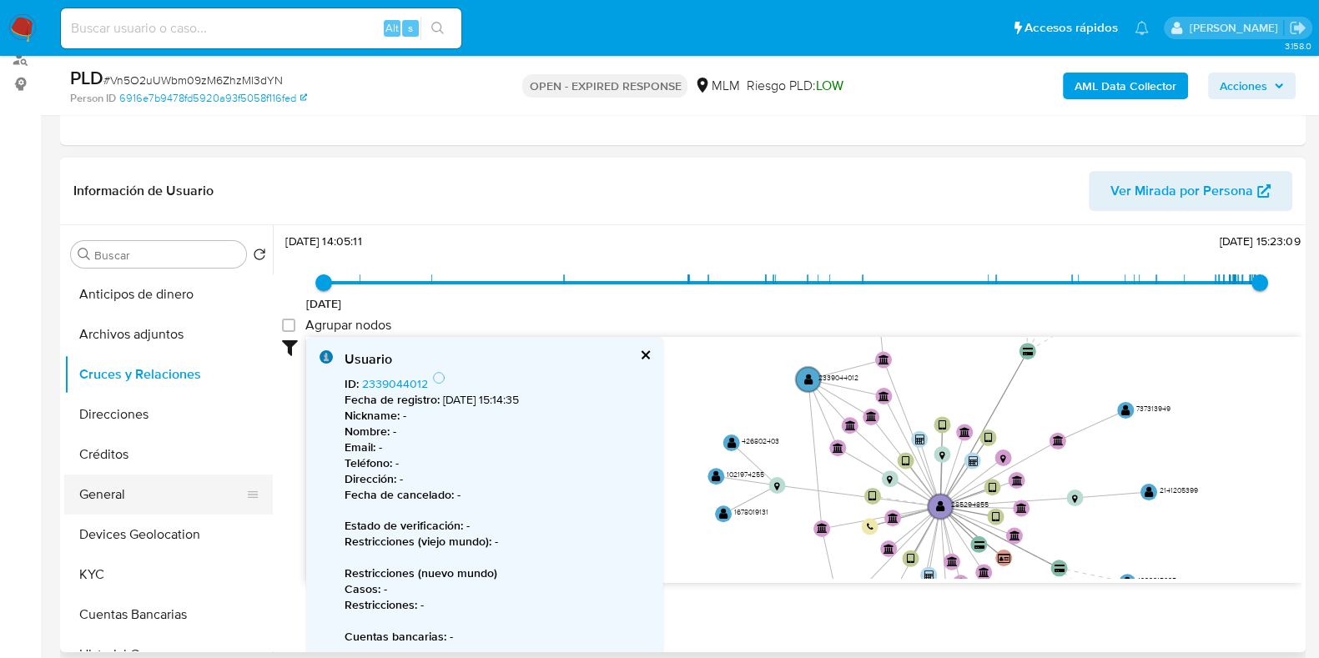
click at [113, 486] on button "General" at bounding box center [161, 495] width 195 height 40
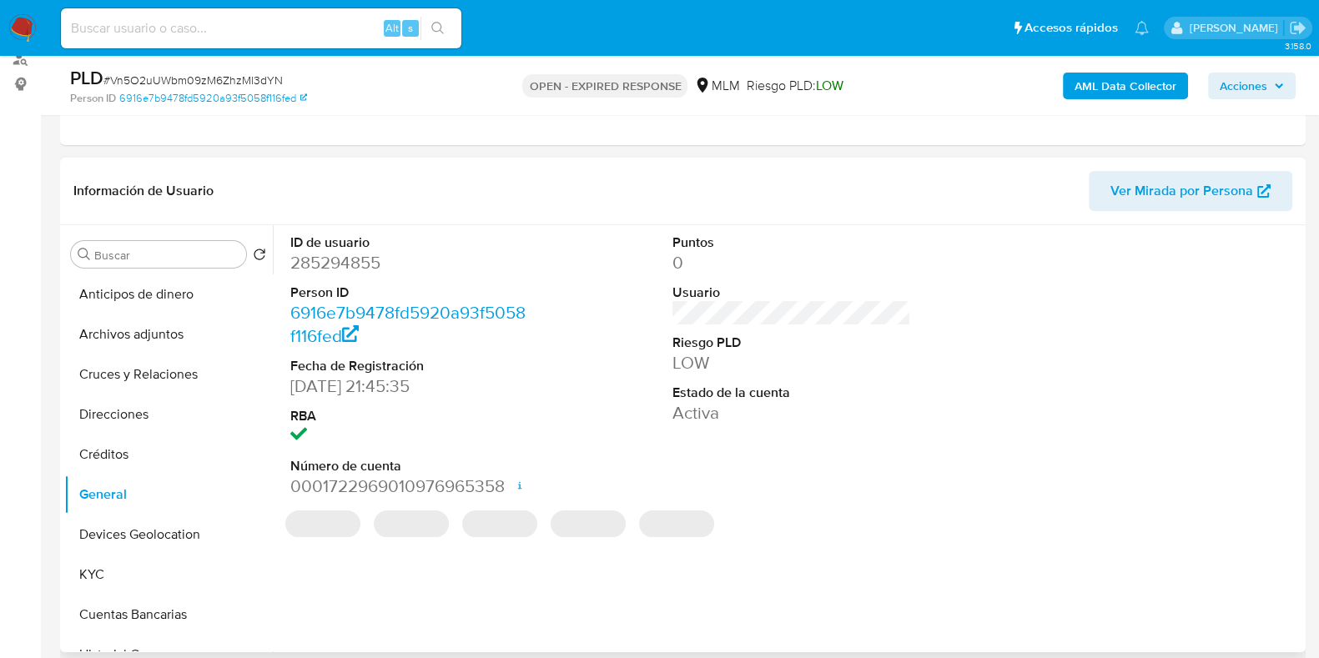
click at [350, 269] on dd "285294855" at bounding box center [409, 262] width 239 height 23
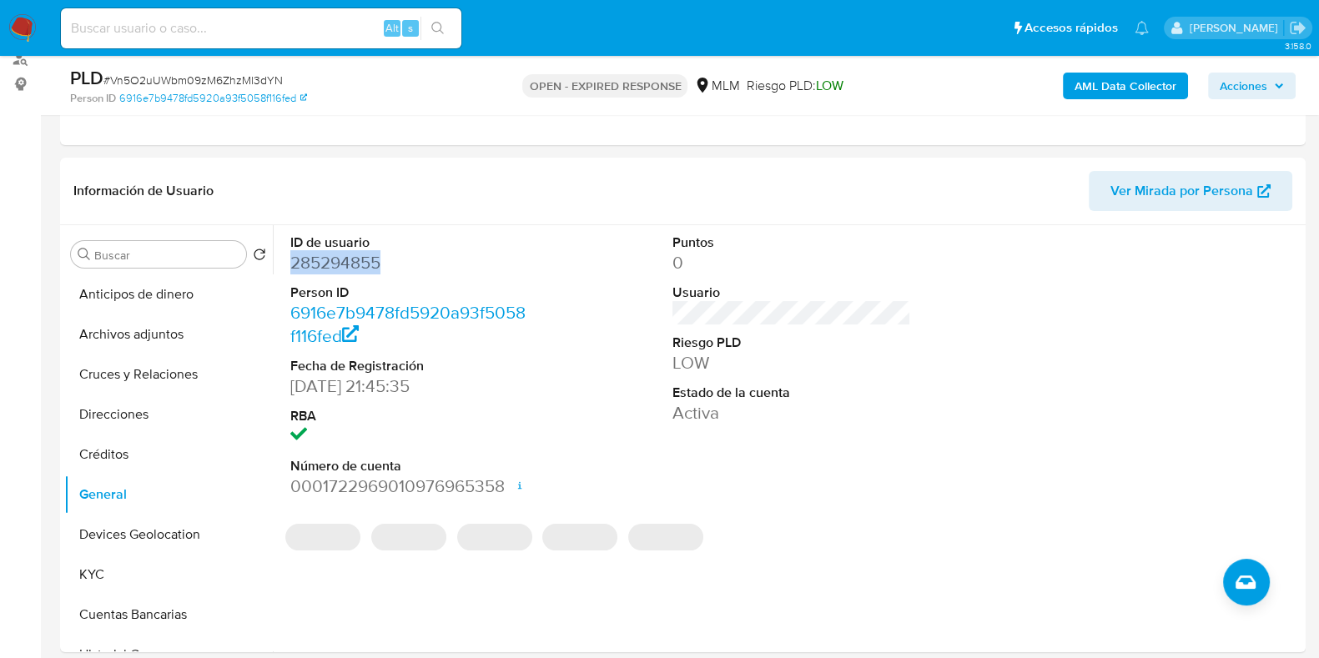
copy dd "285294855"
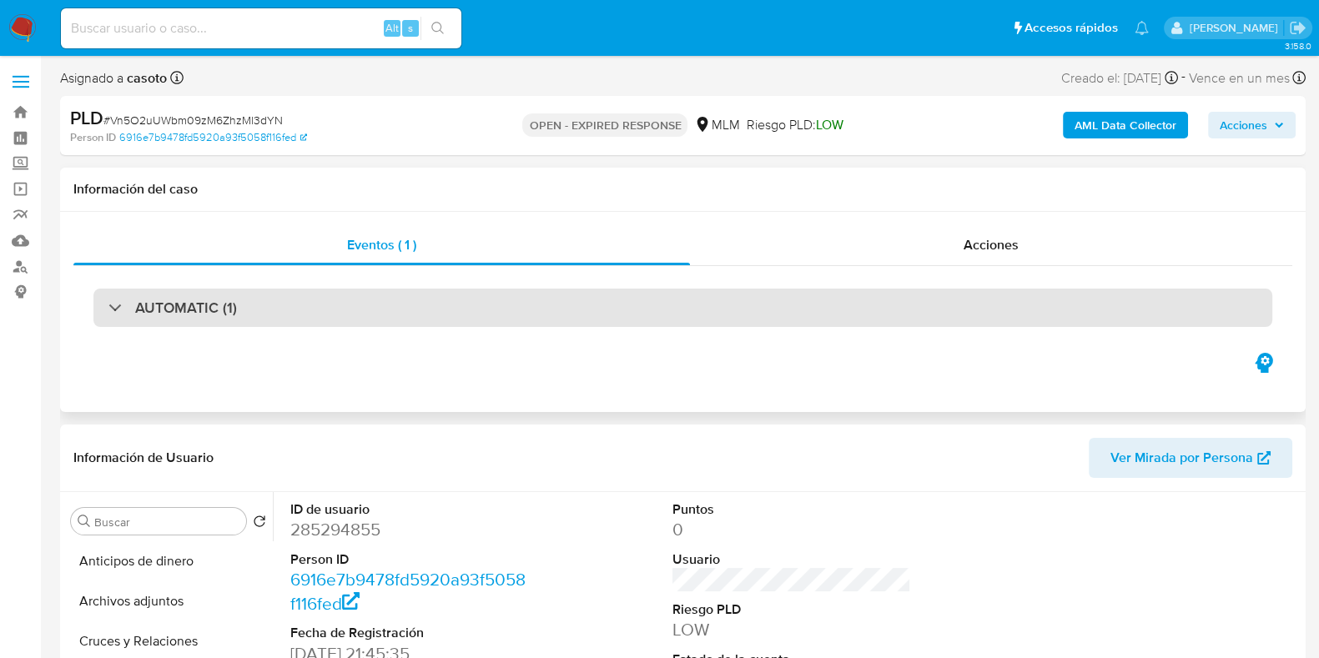
click at [250, 301] on div "AUTOMATIC (1)" at bounding box center [682, 308] width 1179 height 38
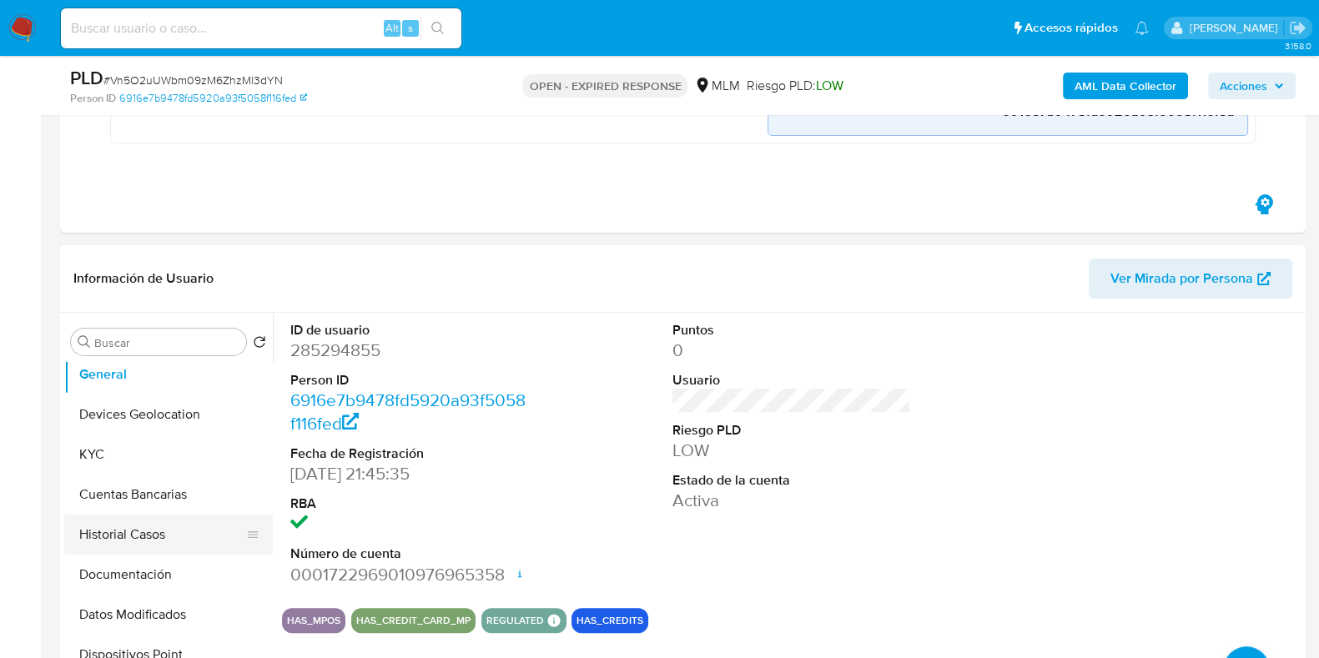
scroll to position [208, 0]
click at [116, 455] on button "KYC" at bounding box center [161, 455] width 195 height 40
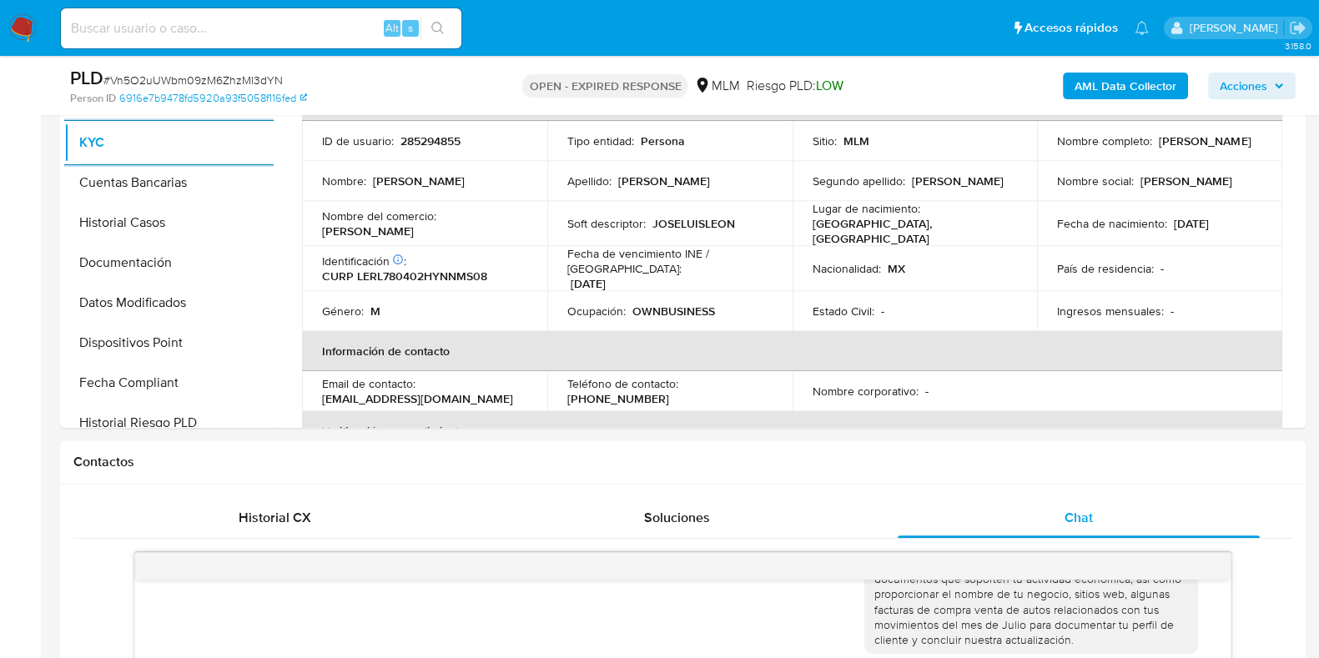
scroll to position [1043, 0]
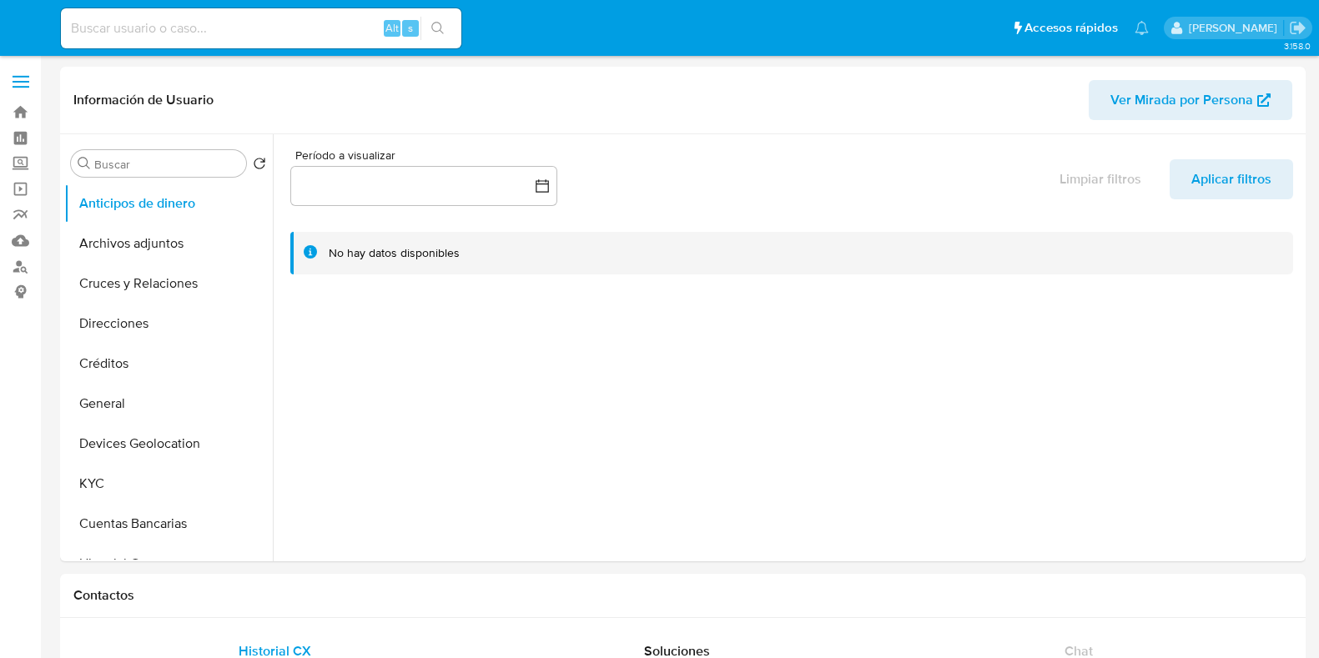
select select "10"
click at [125, 474] on button "KYC" at bounding box center [161, 484] width 195 height 40
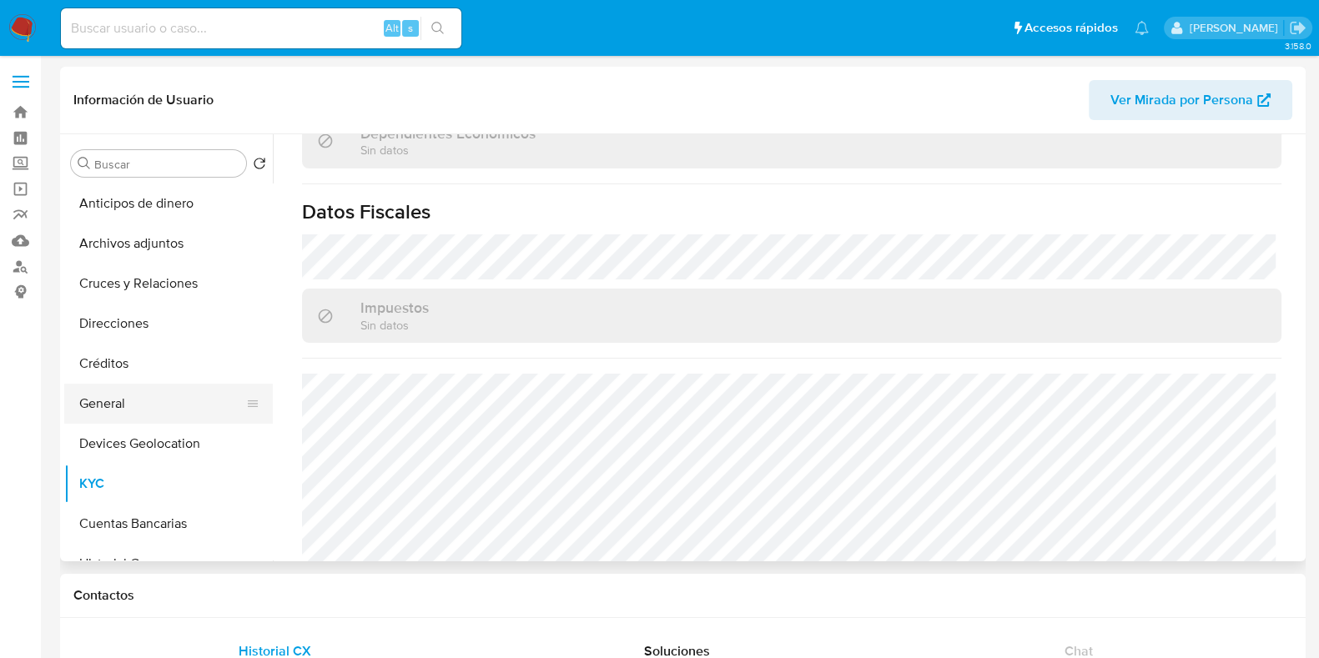
scroll to position [208, 0]
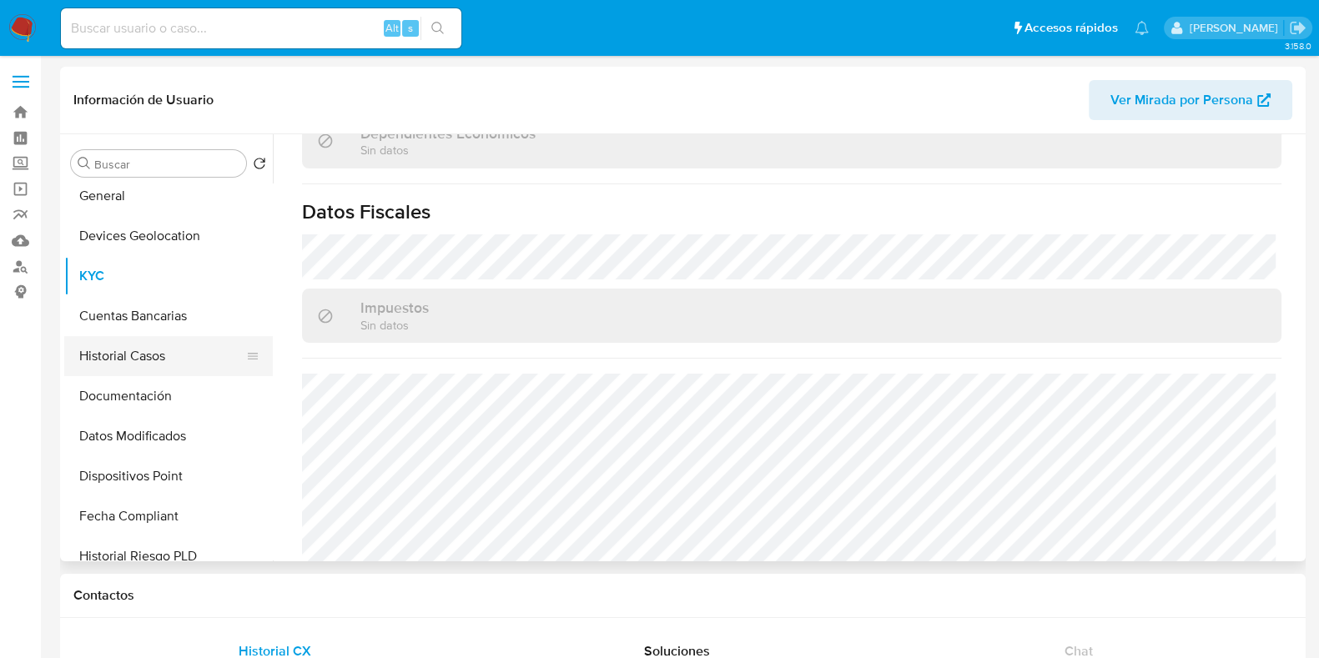
click at [146, 356] on button "Historial Casos" at bounding box center [161, 356] width 195 height 40
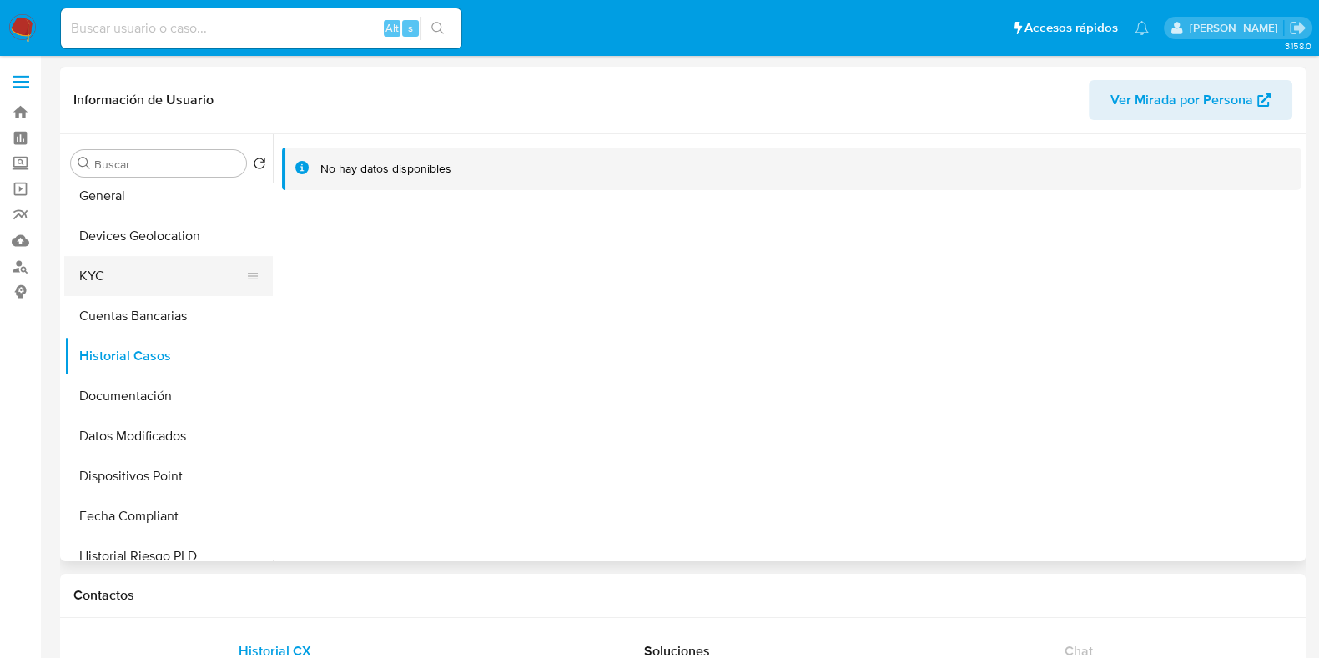
click at [112, 276] on button "KYC" at bounding box center [161, 276] width 195 height 40
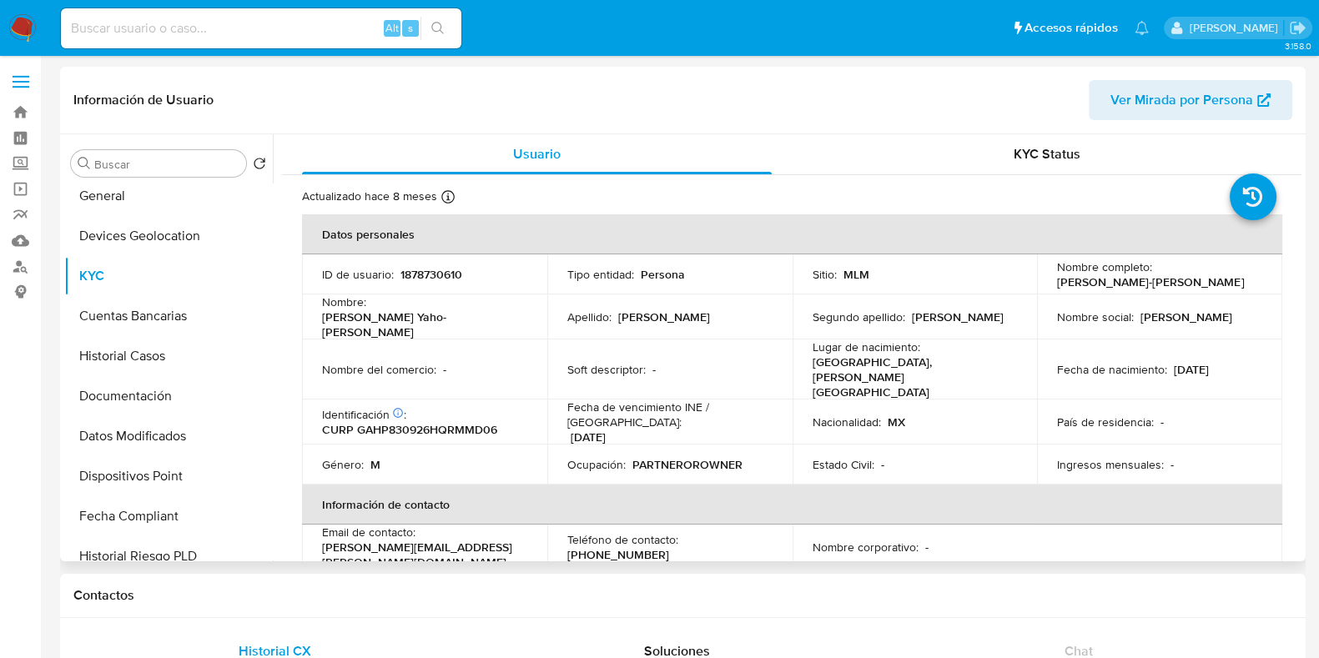
scroll to position [103, 0]
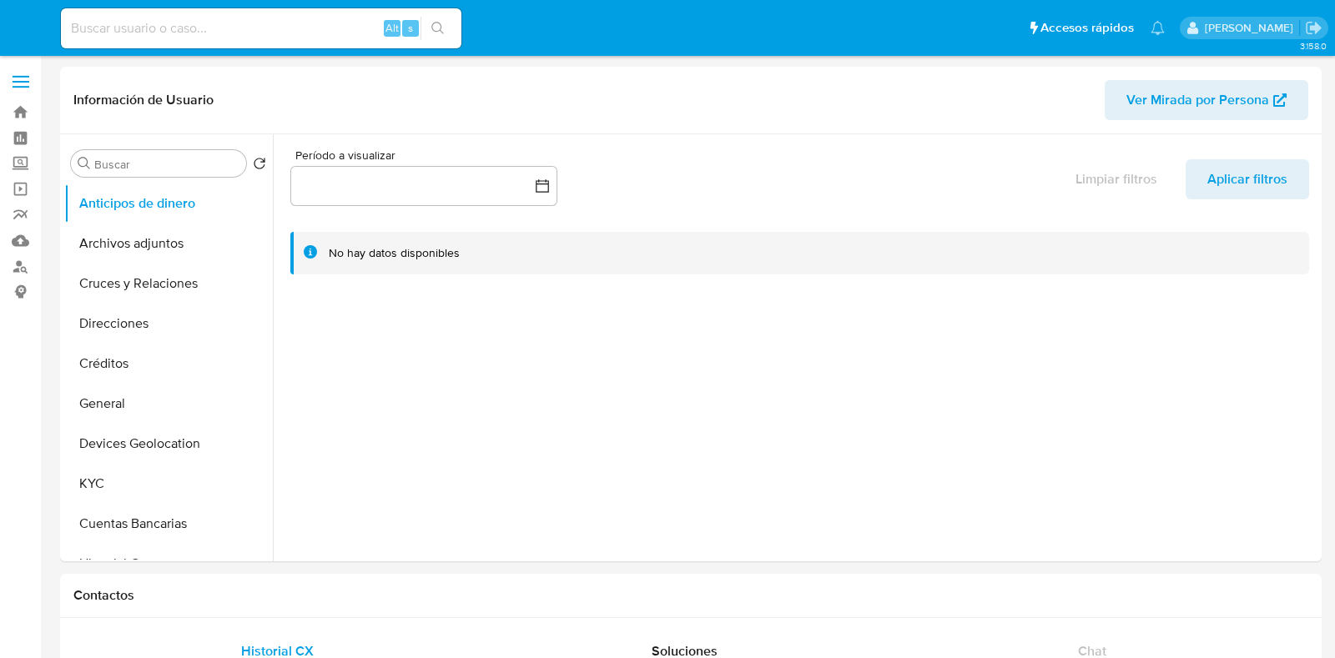
select select "10"
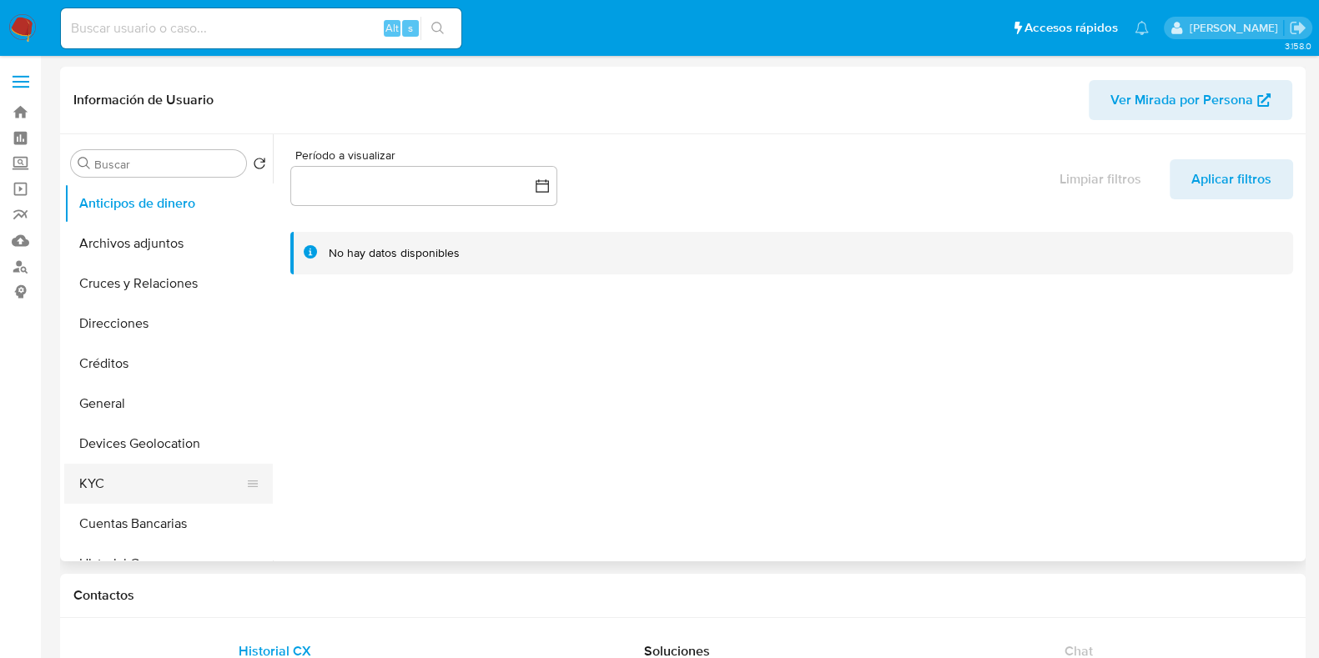
click at [175, 488] on button "KYC" at bounding box center [161, 484] width 195 height 40
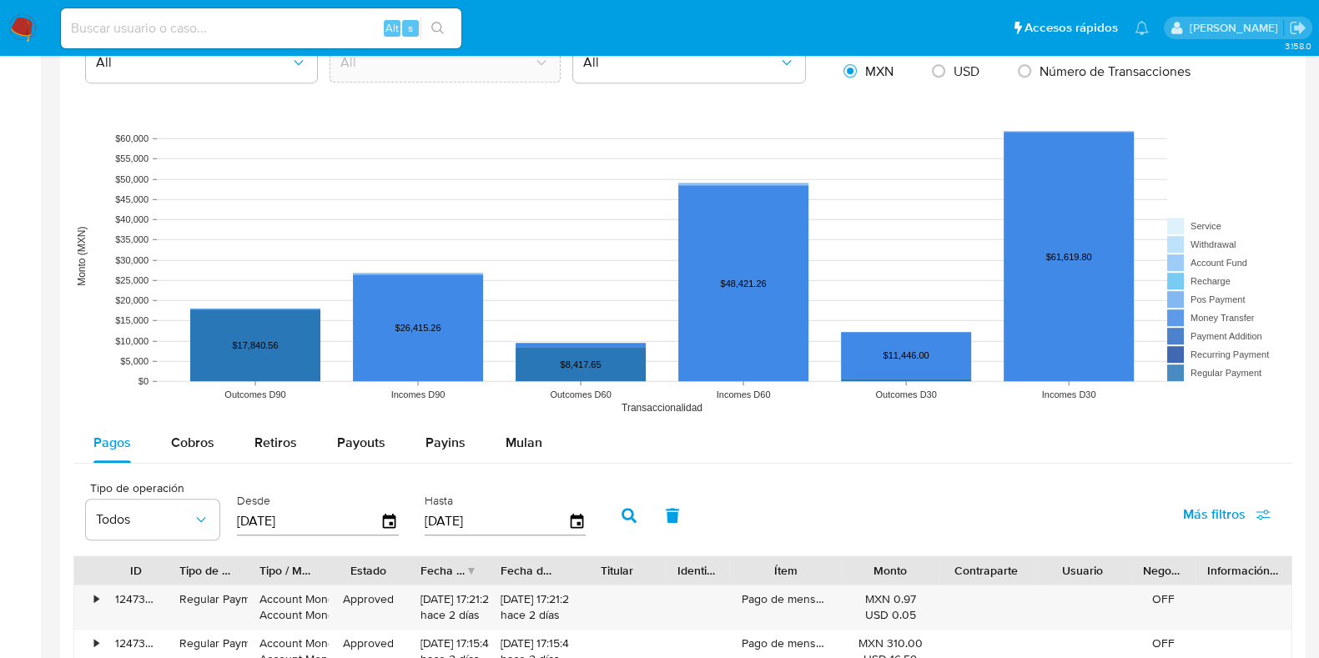
scroll to position [1251, 0]
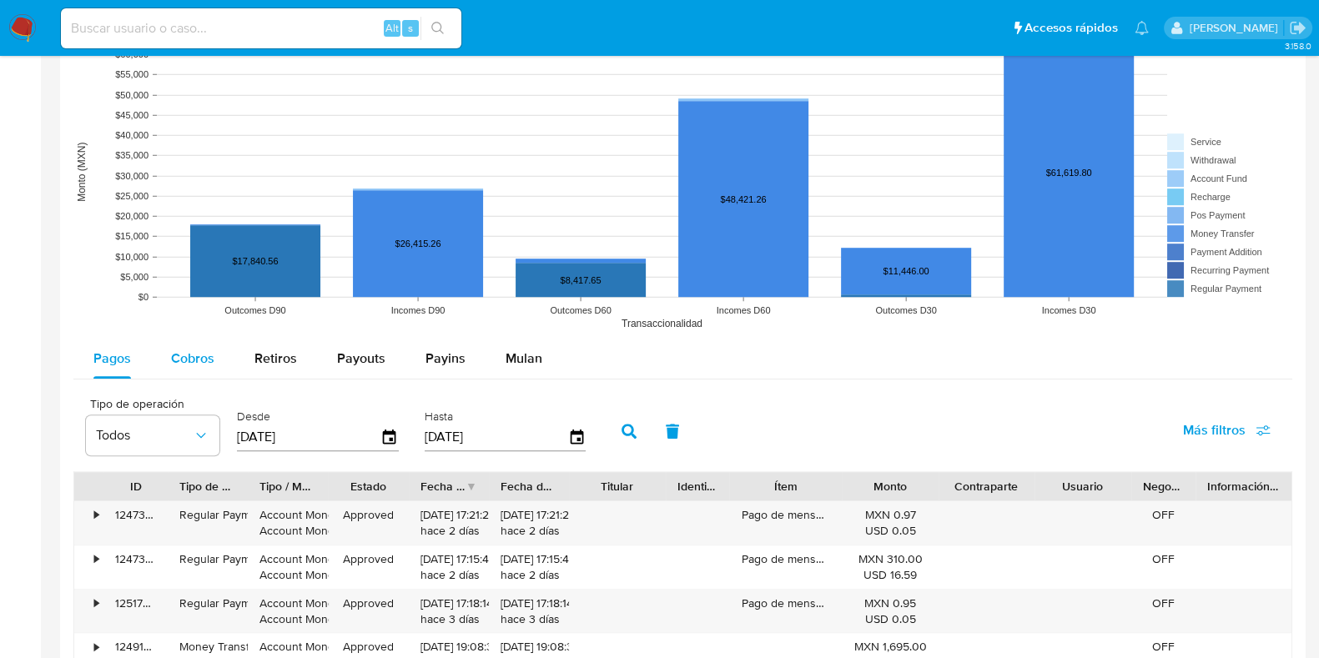
click at [211, 370] on div "Cobros" at bounding box center [192, 359] width 43 height 40
select select "10"
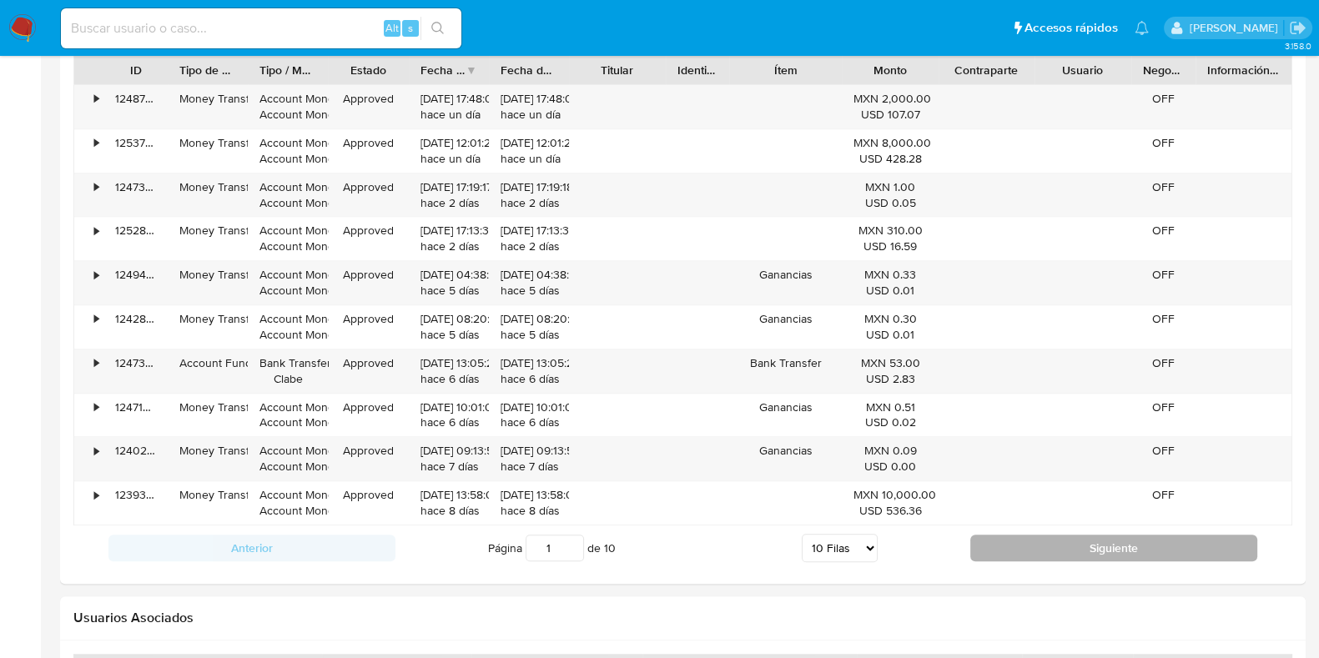
click at [991, 539] on button "Siguiente" at bounding box center [1113, 548] width 287 height 27
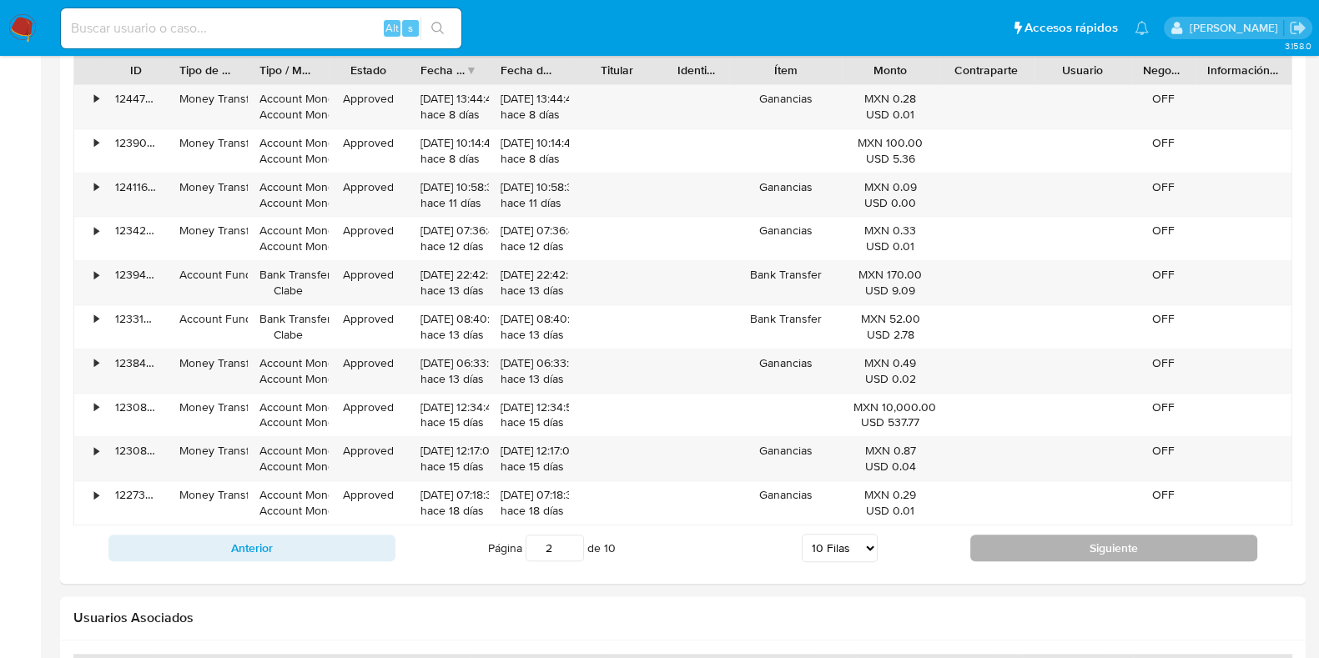
click at [989, 539] on button "Siguiente" at bounding box center [1113, 548] width 287 height 27
type input "3"
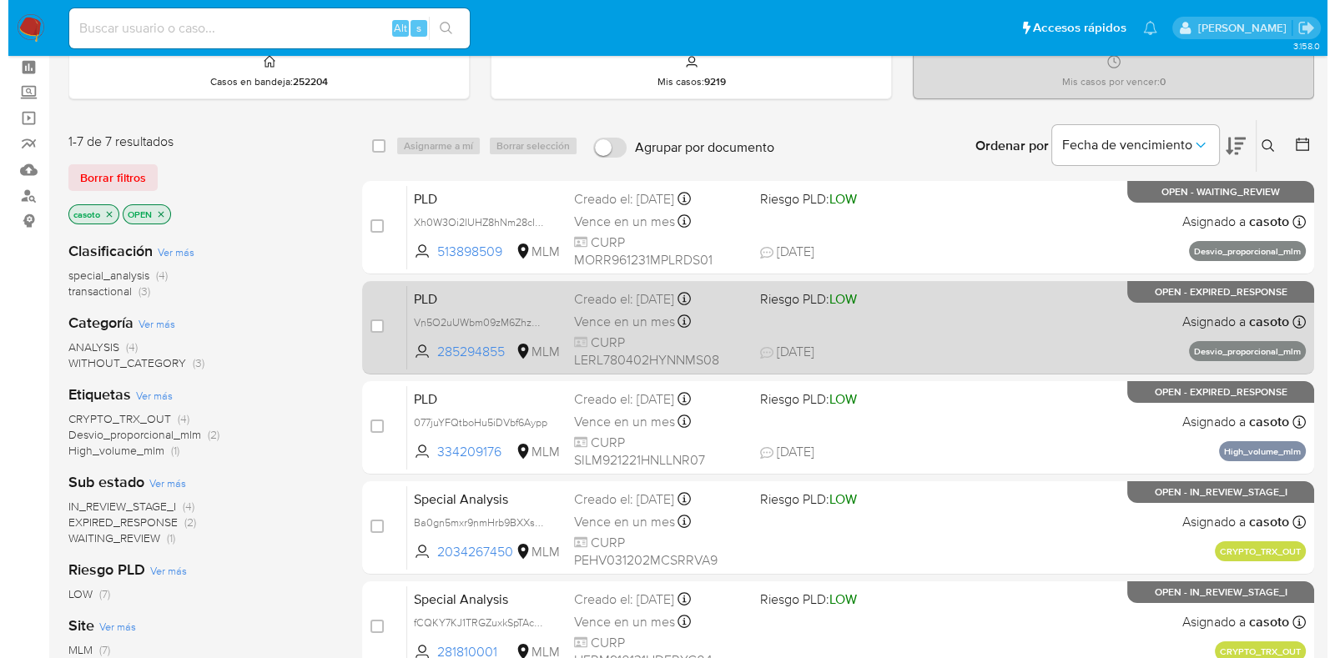
scroll to position [103, 0]
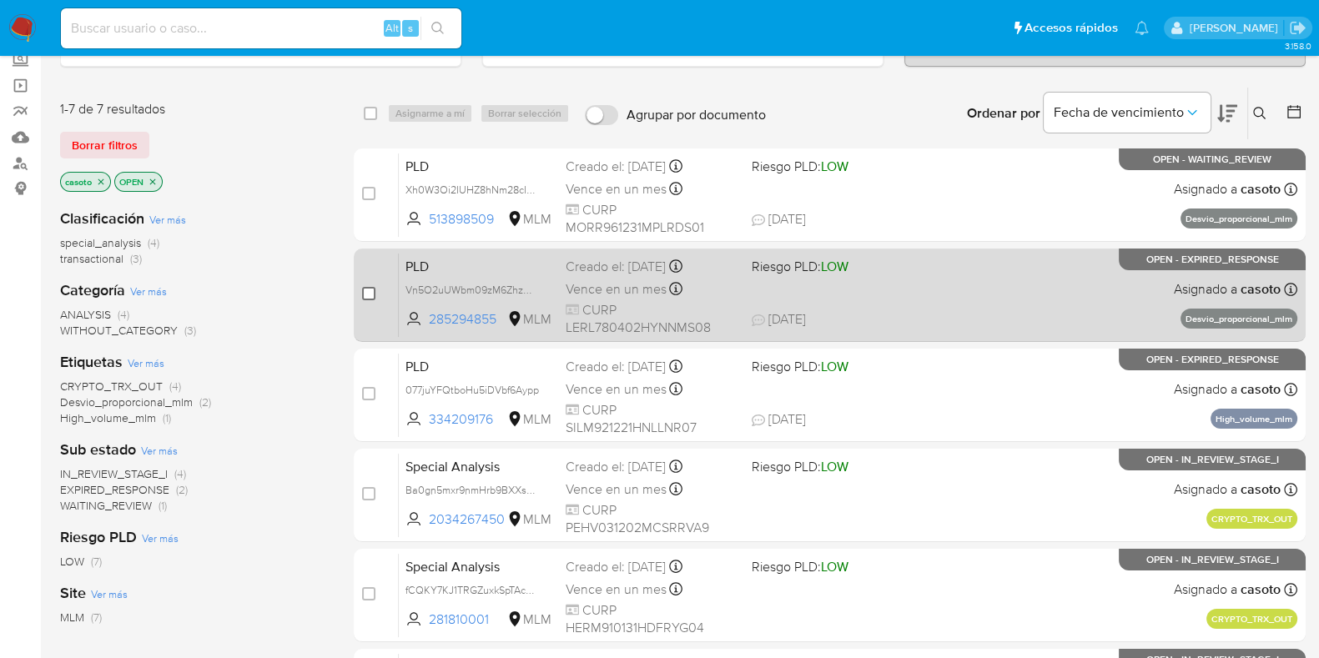
click at [370, 290] on input "checkbox" at bounding box center [368, 293] width 13 height 13
checkbox input "true"
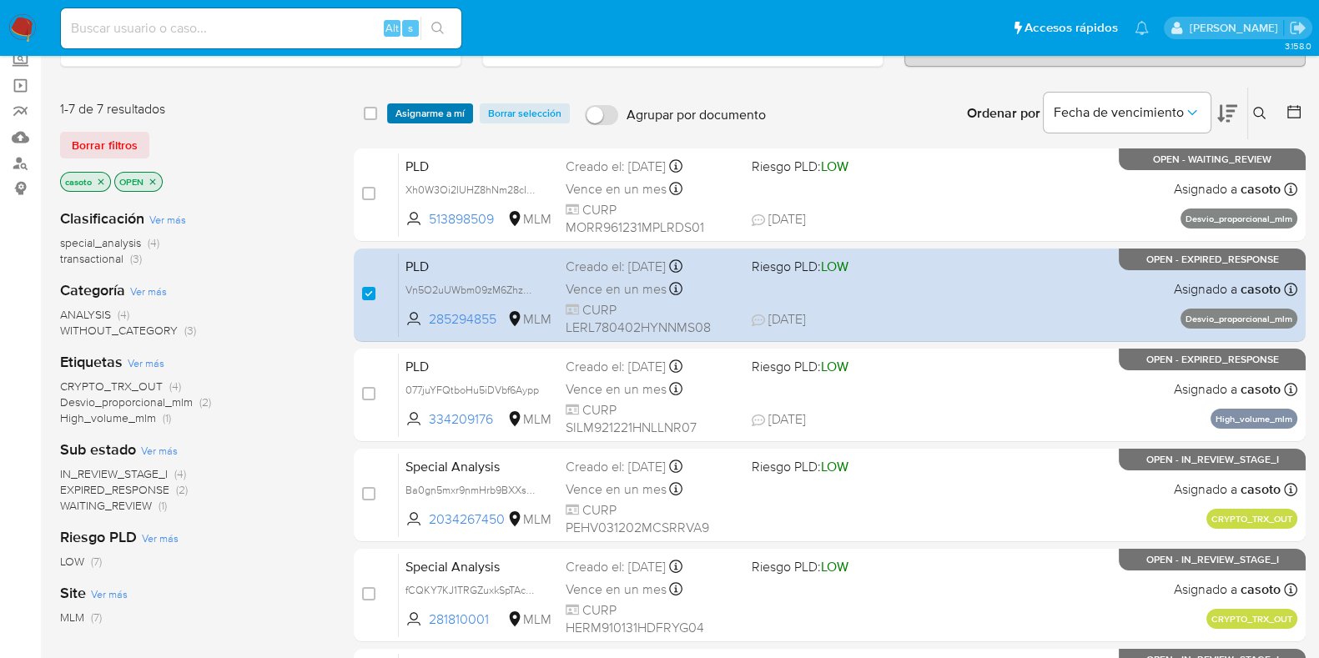
click at [438, 114] on span "Asignarme a mí" at bounding box center [429, 113] width 69 height 17
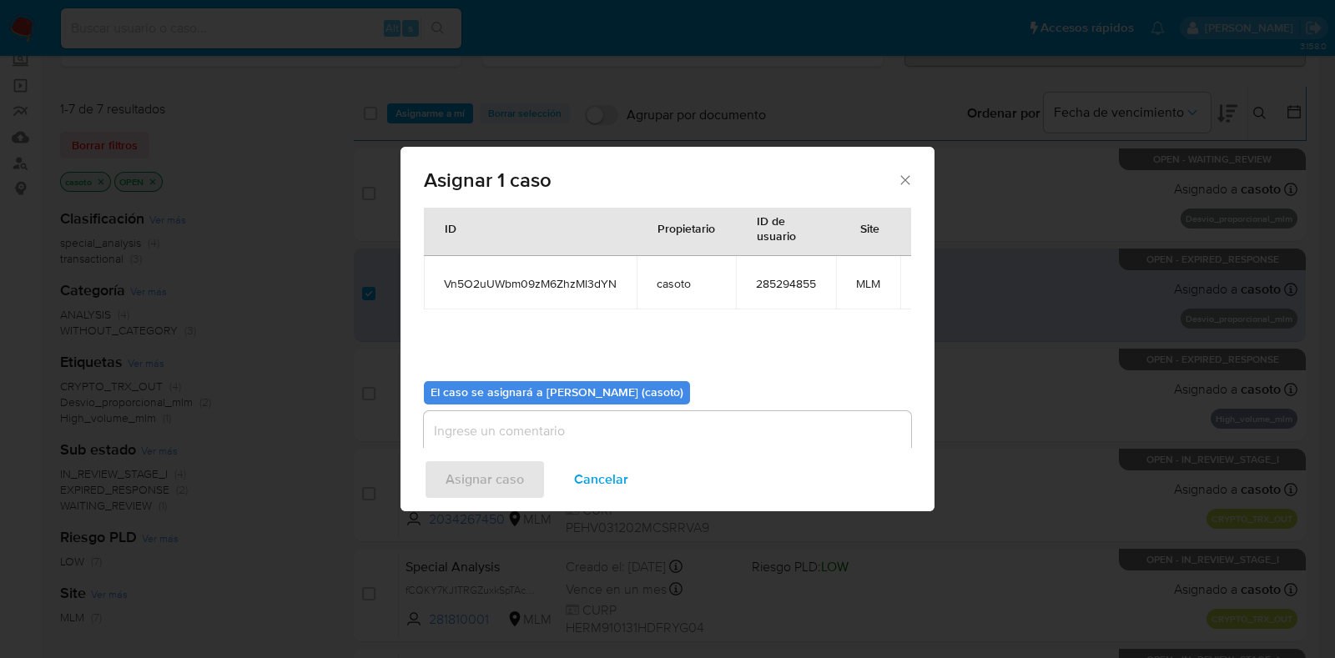
scroll to position [102, 0]
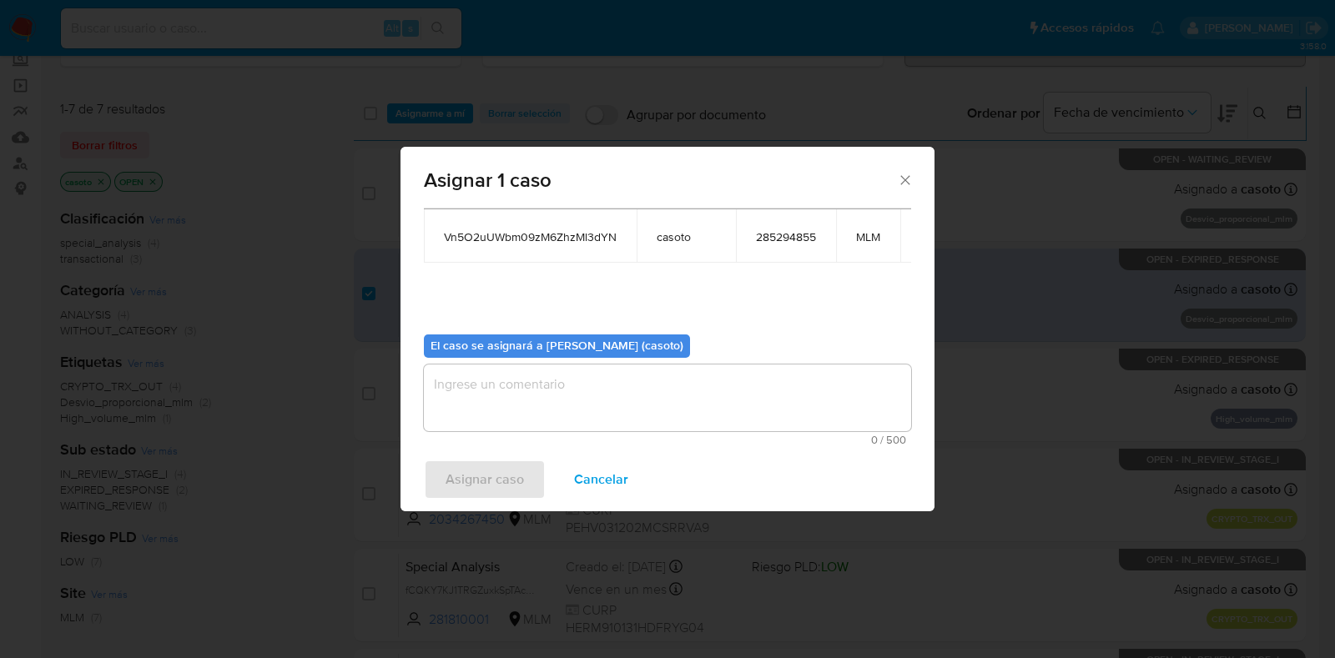
click at [569, 390] on textarea "assign-modal" at bounding box center [667, 398] width 487 height 67
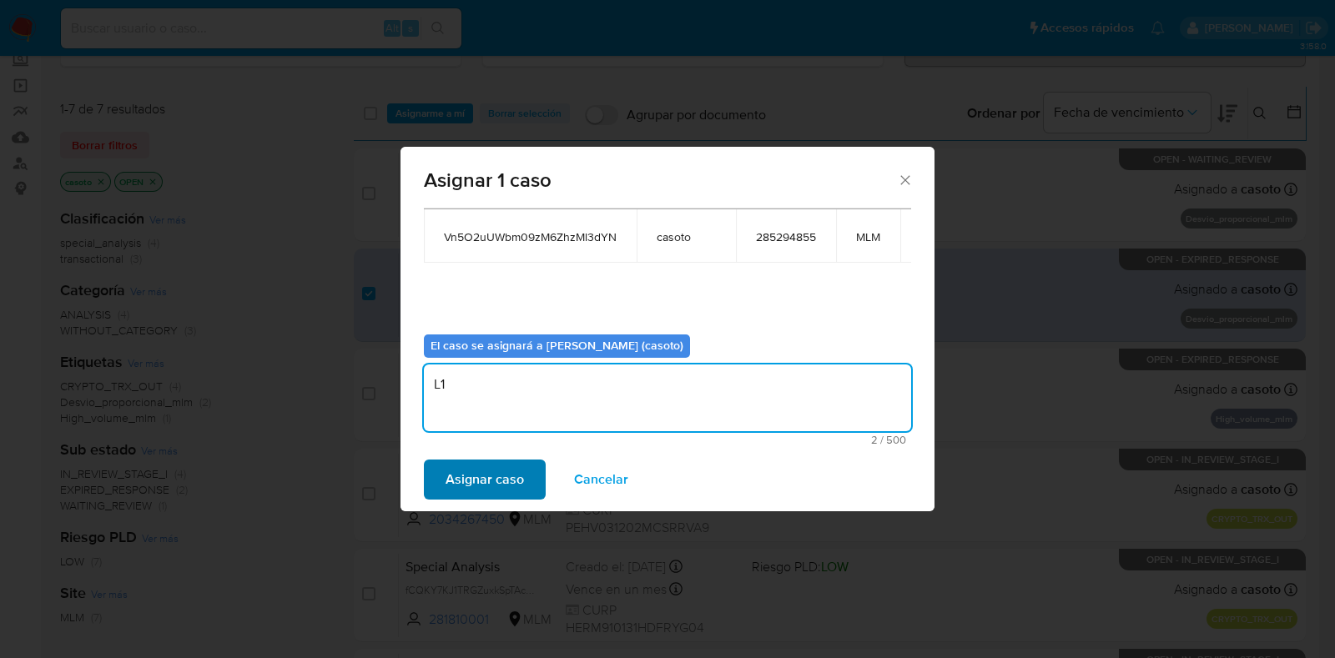
type textarea "L1"
click at [509, 482] on span "Asignar caso" at bounding box center [485, 479] width 78 height 37
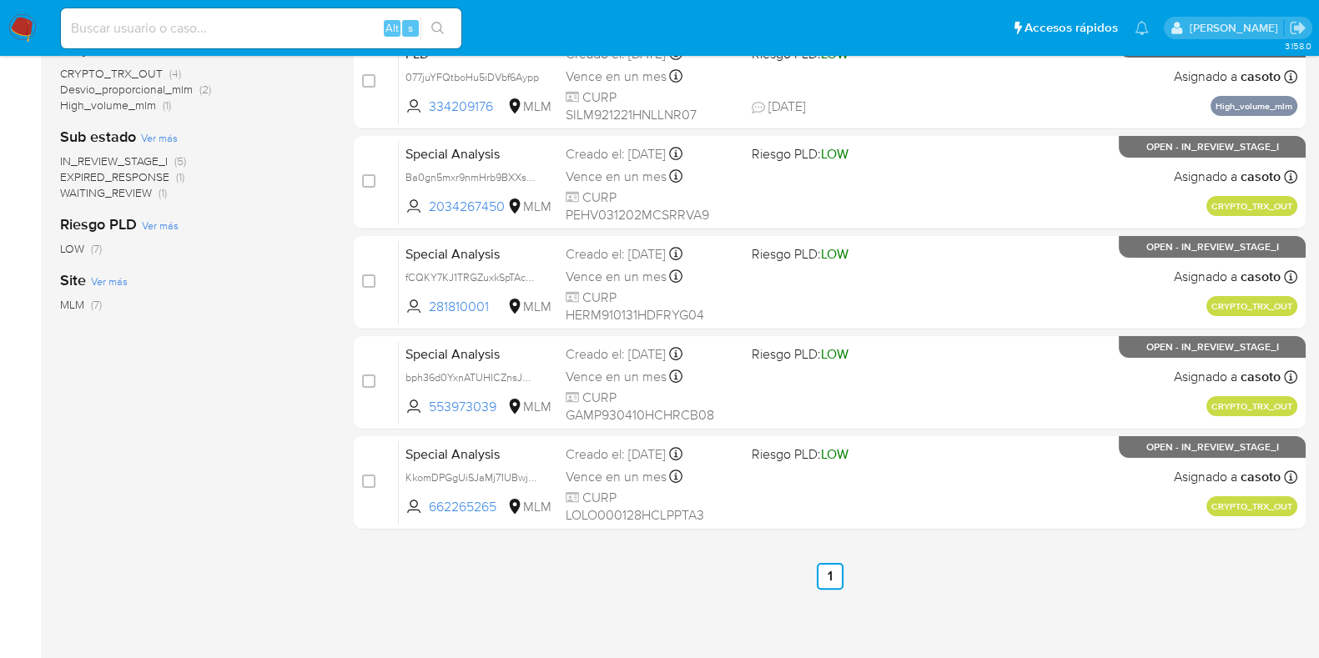
scroll to position [103, 0]
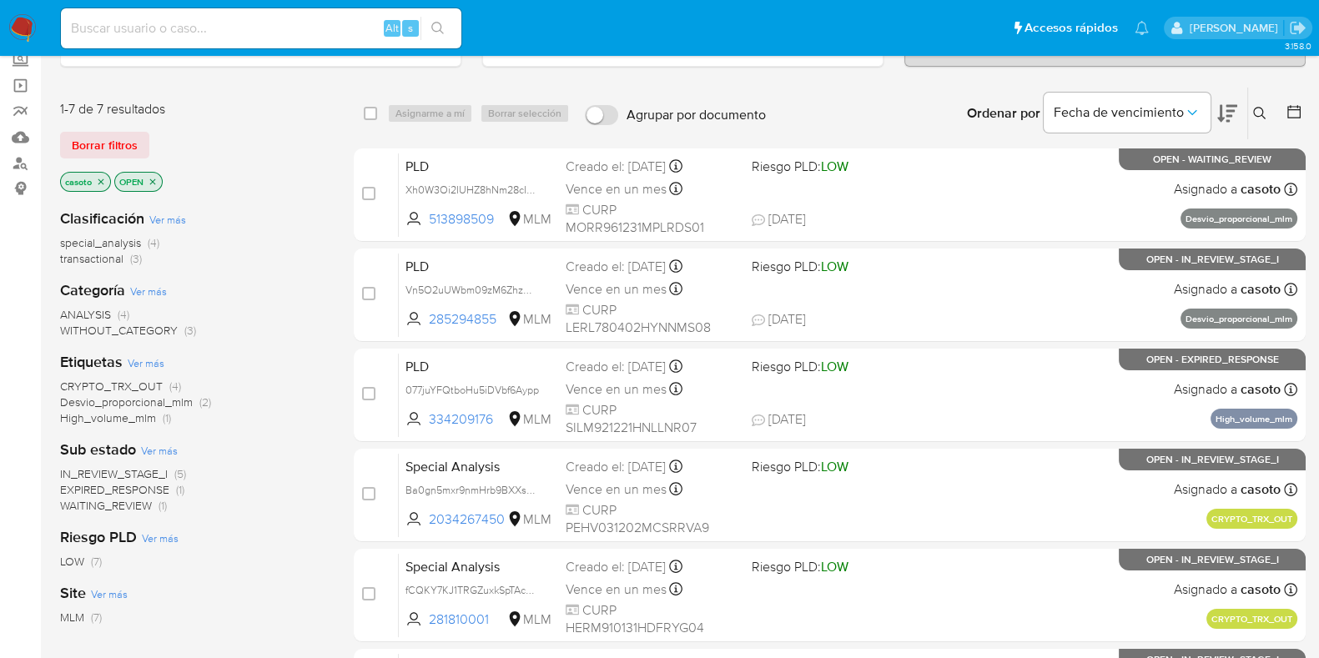
click at [1254, 107] on icon at bounding box center [1259, 113] width 13 height 13
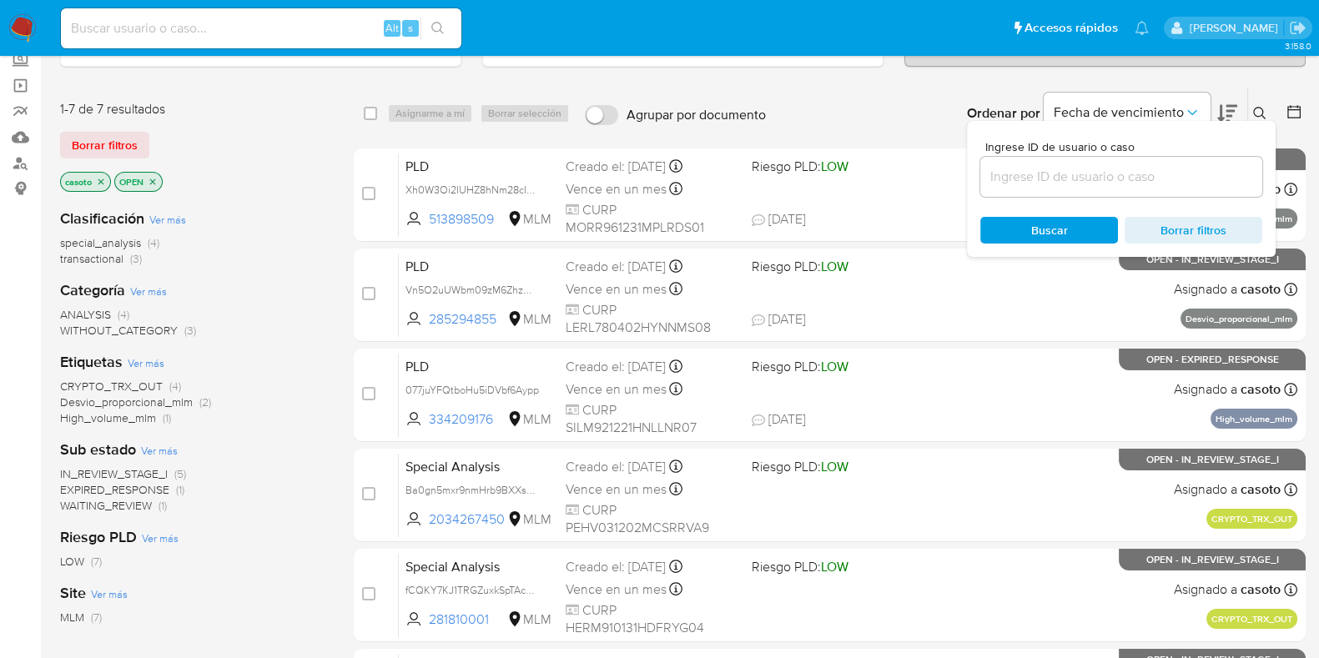
click at [1065, 168] on input at bounding box center [1121, 177] width 282 height 22
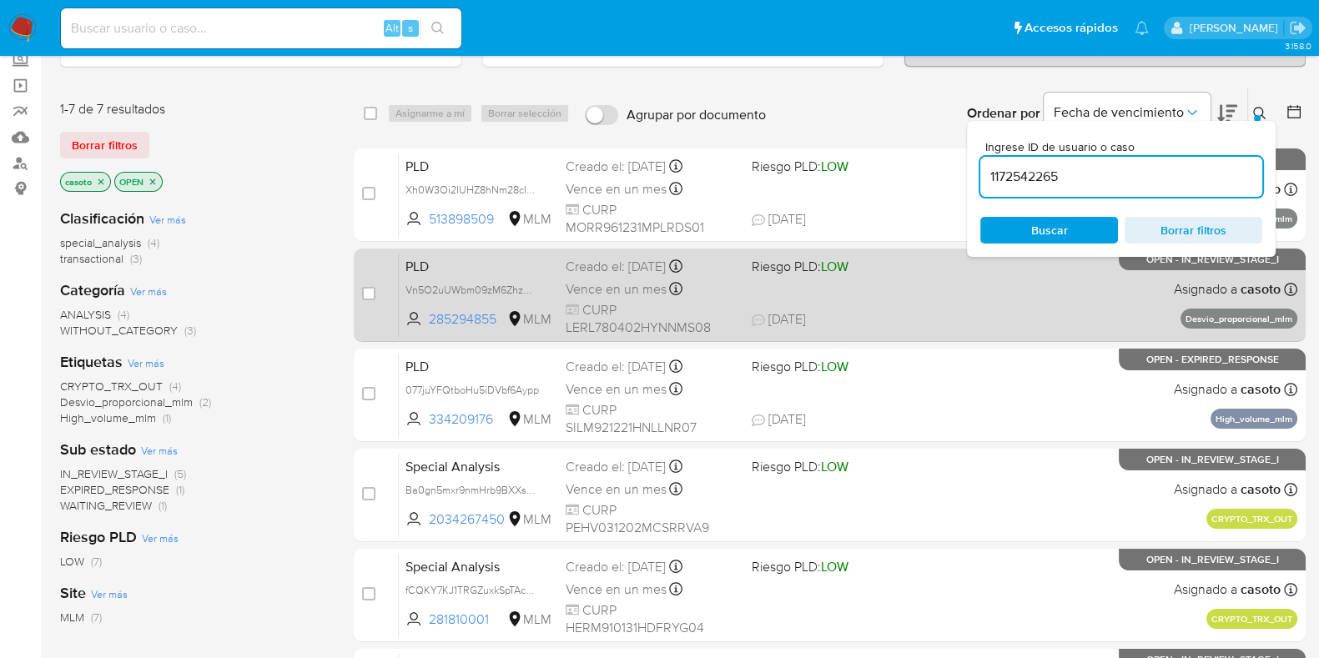
type input "1172542265"
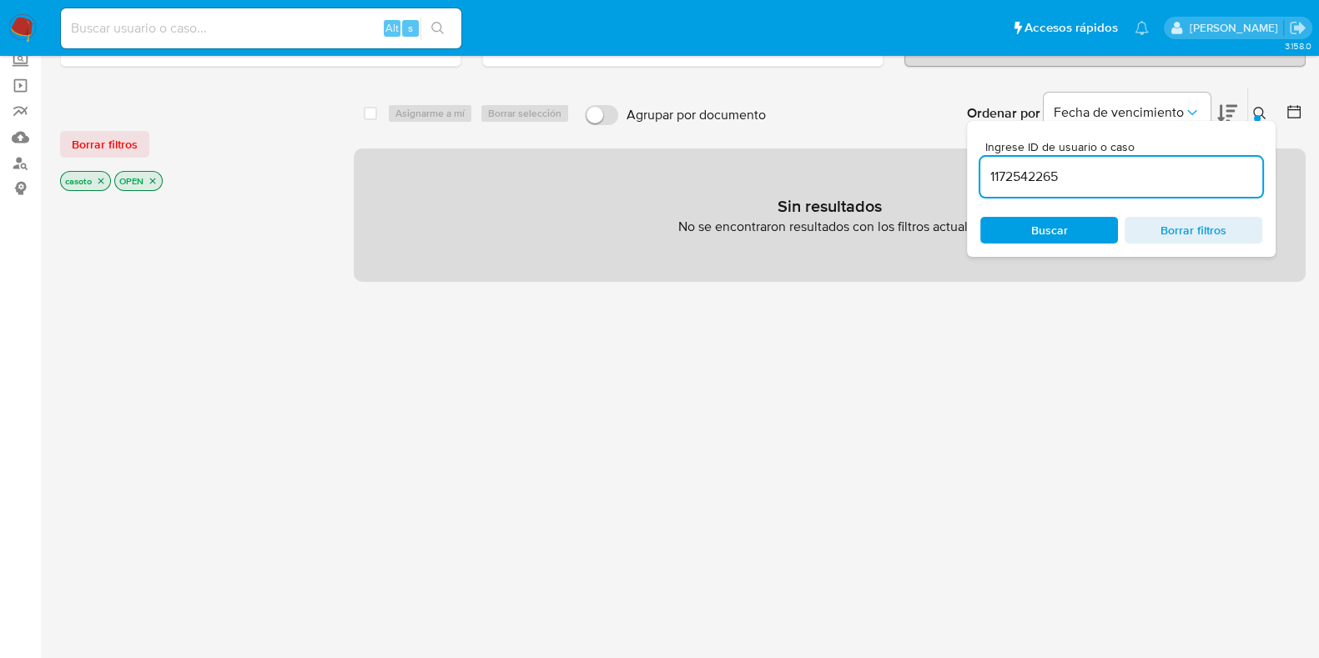
click at [103, 180] on icon "close-filter" at bounding box center [101, 181] width 10 height 10
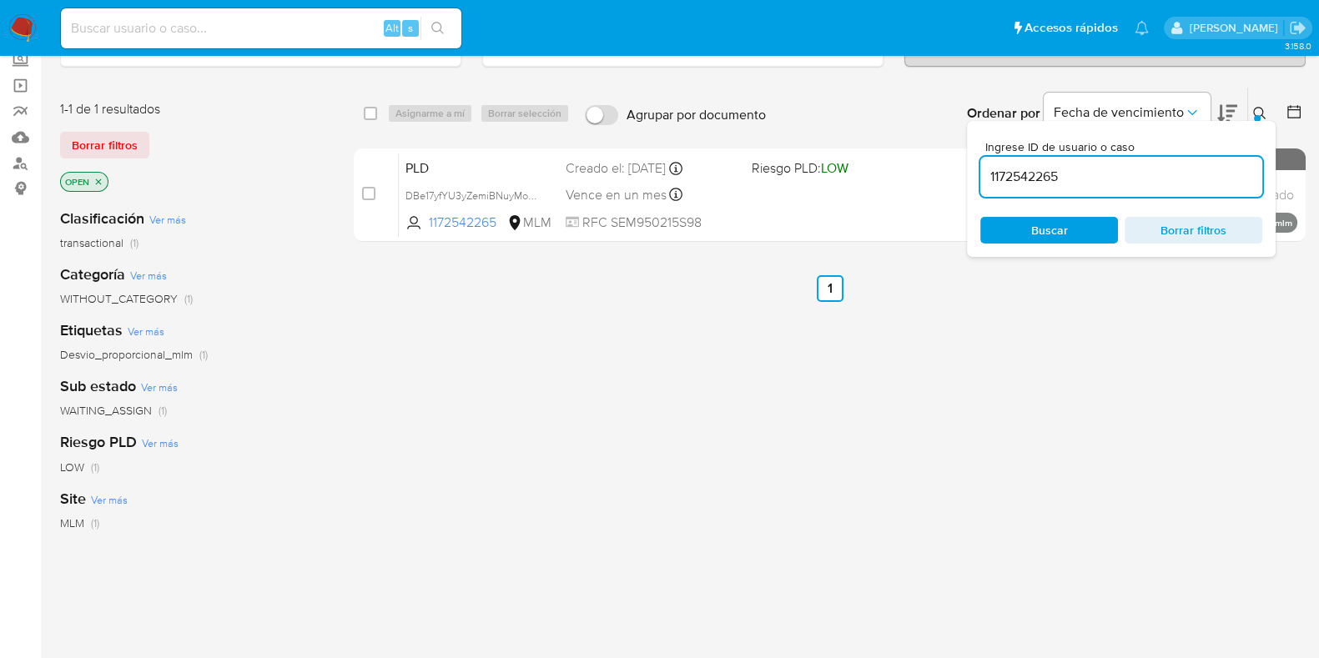
click at [1261, 110] on icon at bounding box center [1259, 113] width 13 height 13
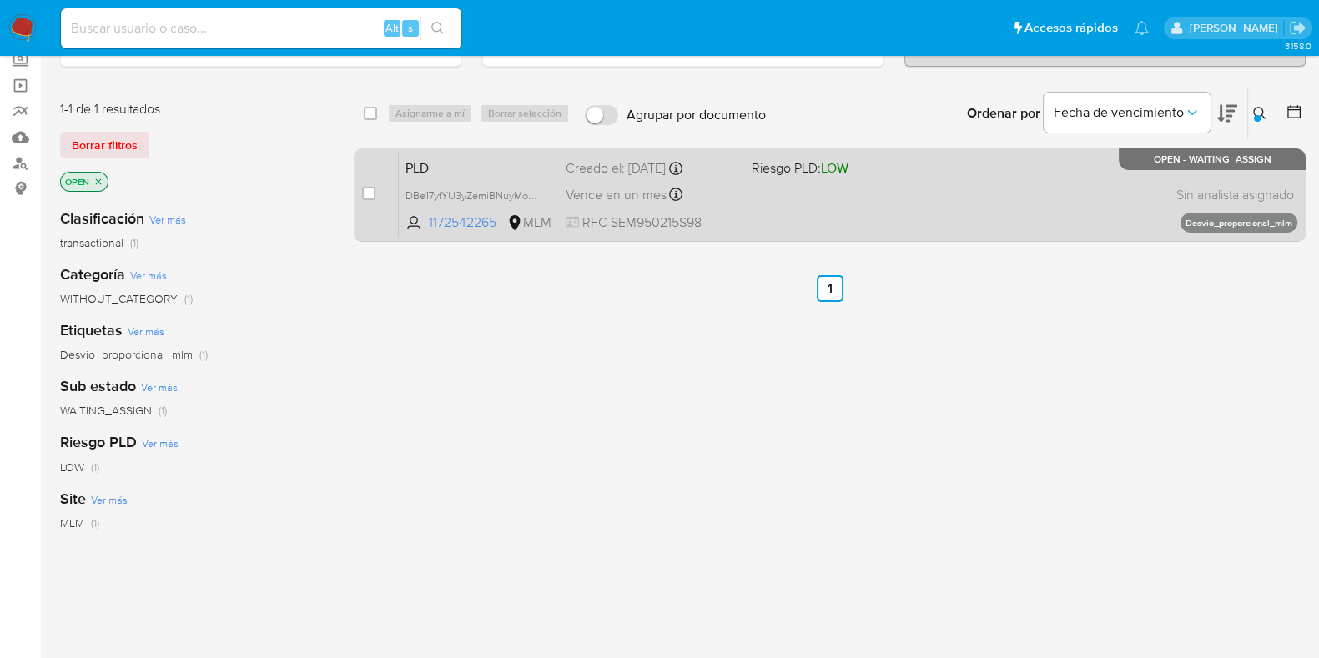
click at [928, 209] on div "PLD DBe17yfYU3yZemiBNuyMo1ST 1172542265 MLM Riesgo PLD: LOW Creado el: 12/08/20…" at bounding box center [848, 195] width 899 height 84
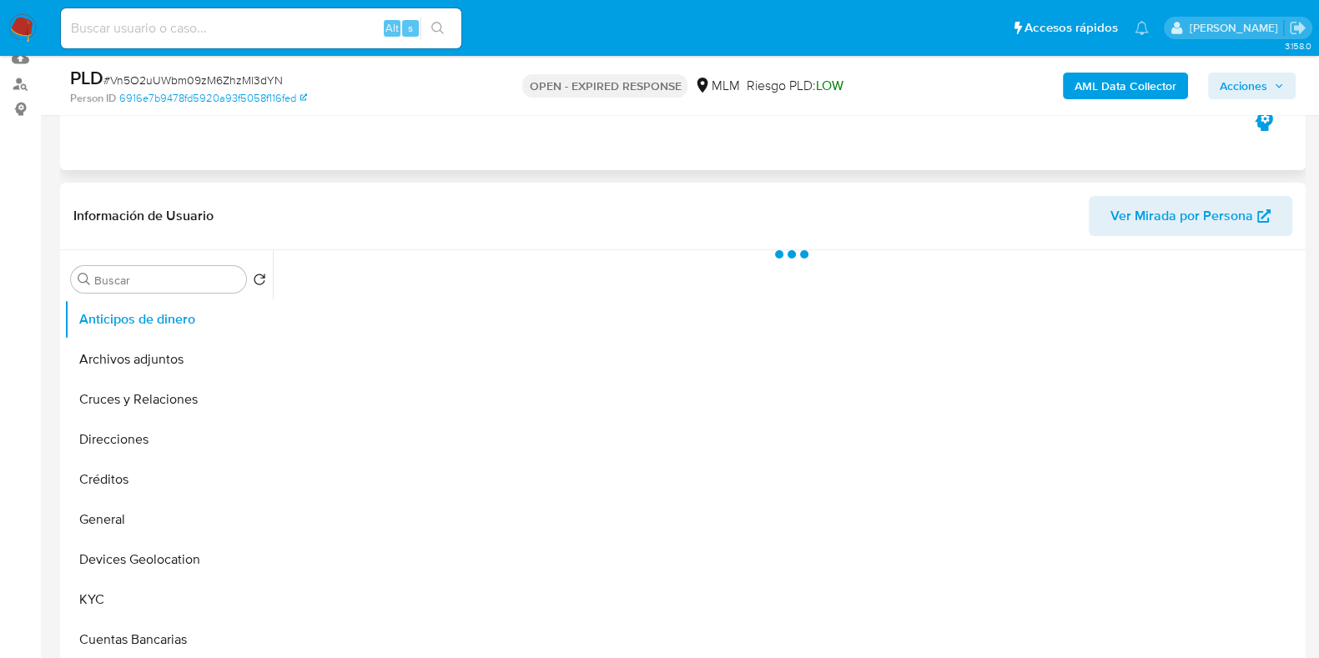
scroll to position [313, 0]
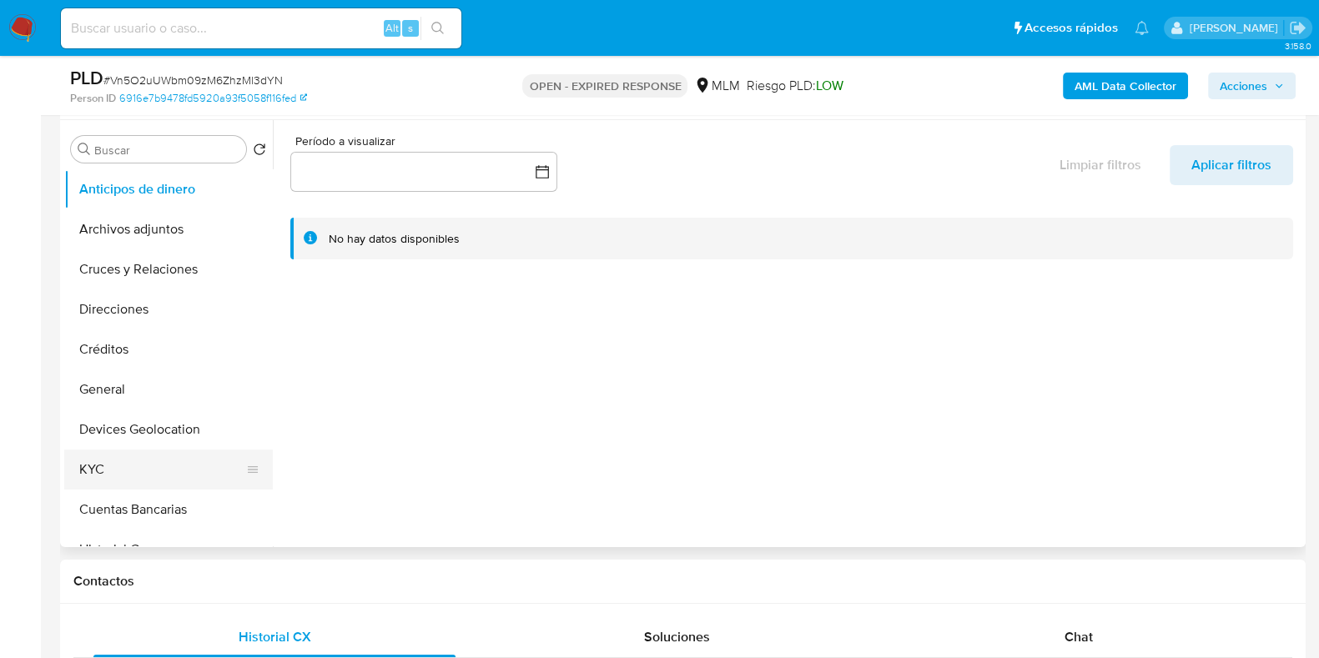
click at [93, 484] on button "KYC" at bounding box center [161, 470] width 195 height 40
select select "10"
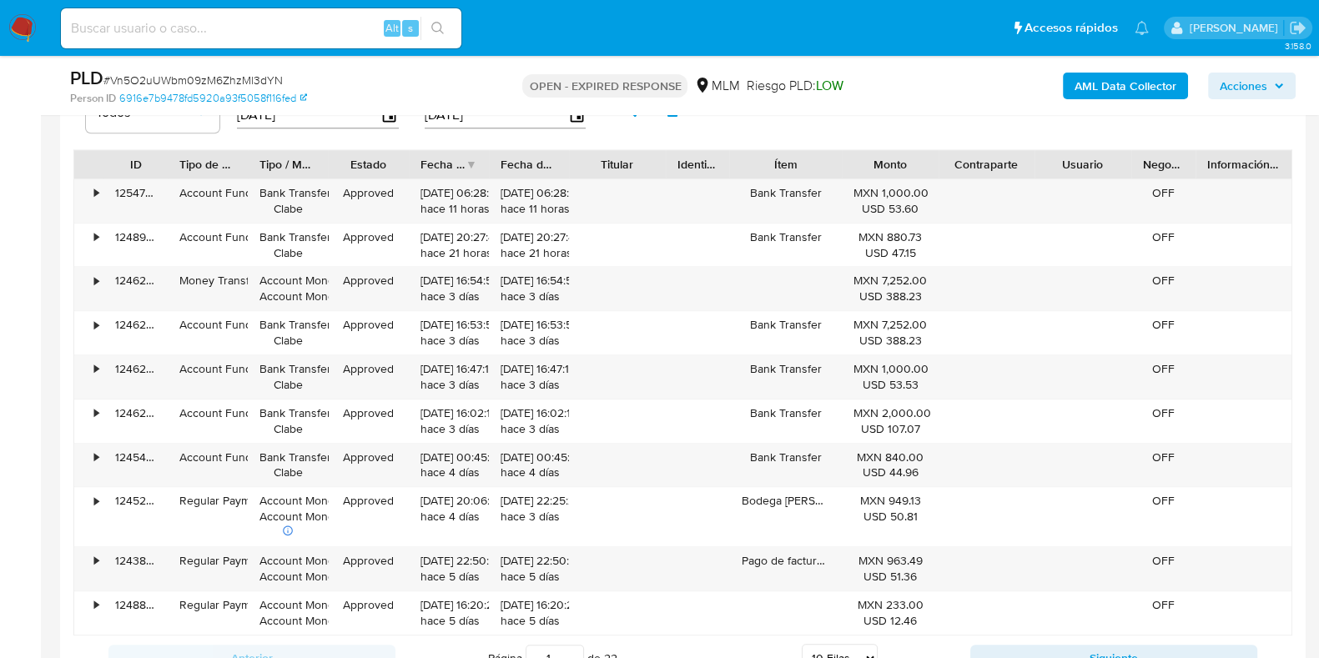
scroll to position [1564, 0]
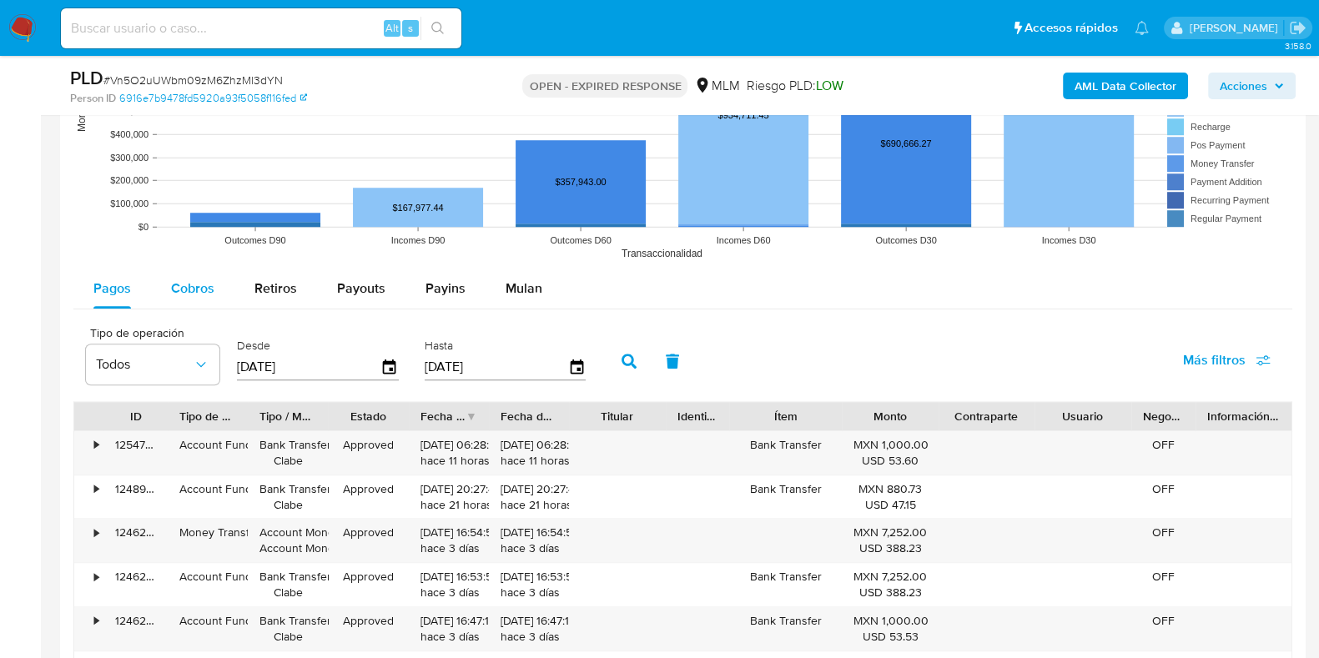
drag, startPoint x: 203, startPoint y: 309, endPoint x: 199, endPoint y: 297, distance: 12.1
click at [202, 305] on div "Pagos Cobros Retiros Payouts Payins Mulan Tipo de operación Todos Desde 12/06/2…" at bounding box center [682, 601] width 1219 height 664
click at [199, 296] on div "Cobros" at bounding box center [192, 289] width 43 height 40
select select "10"
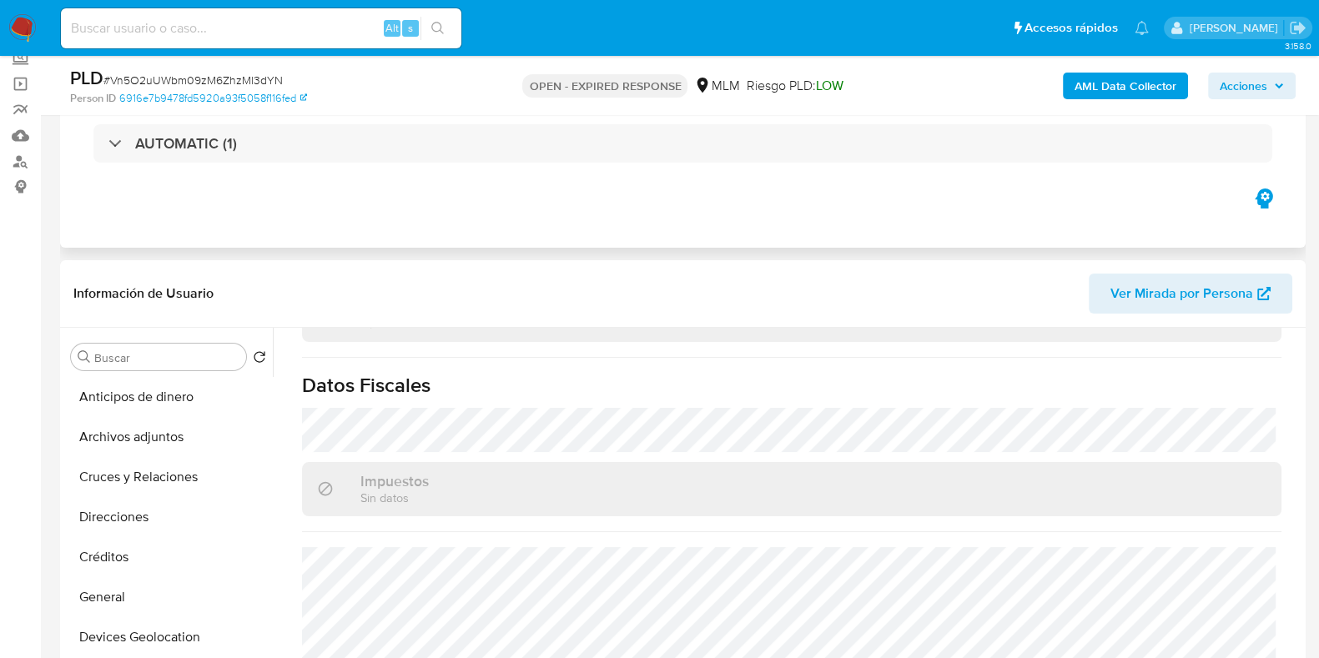
scroll to position [208, 0]
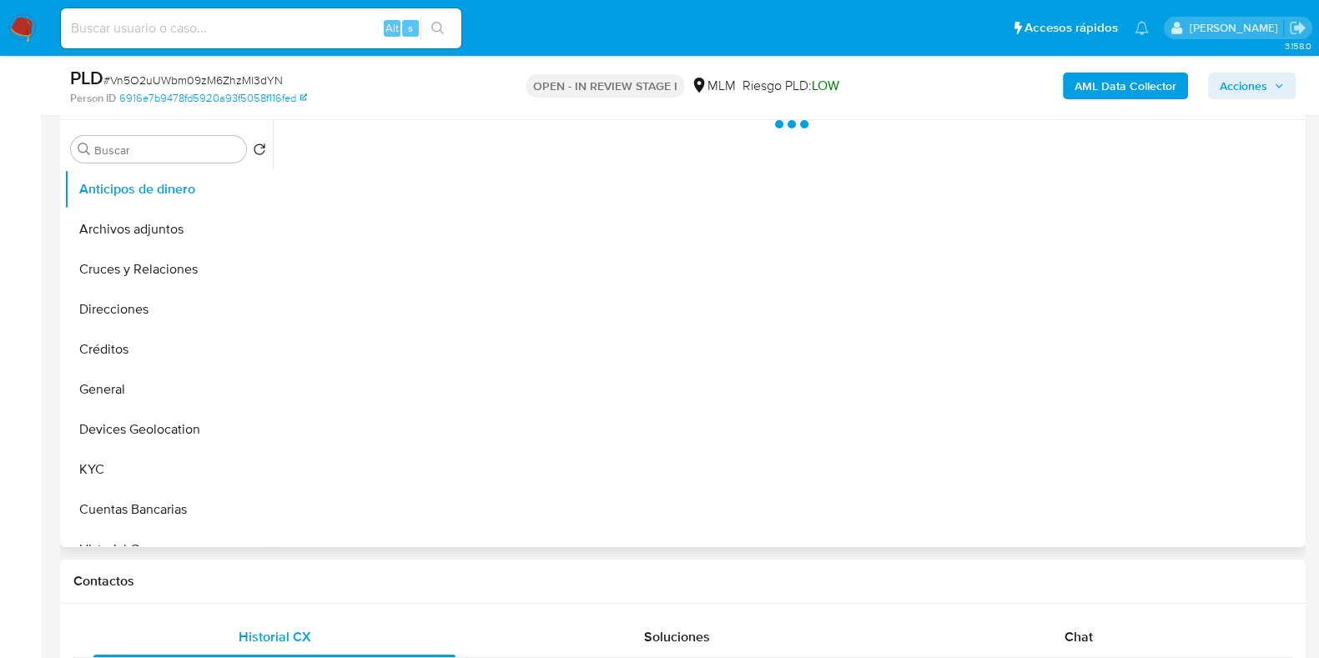
scroll to position [626, 0]
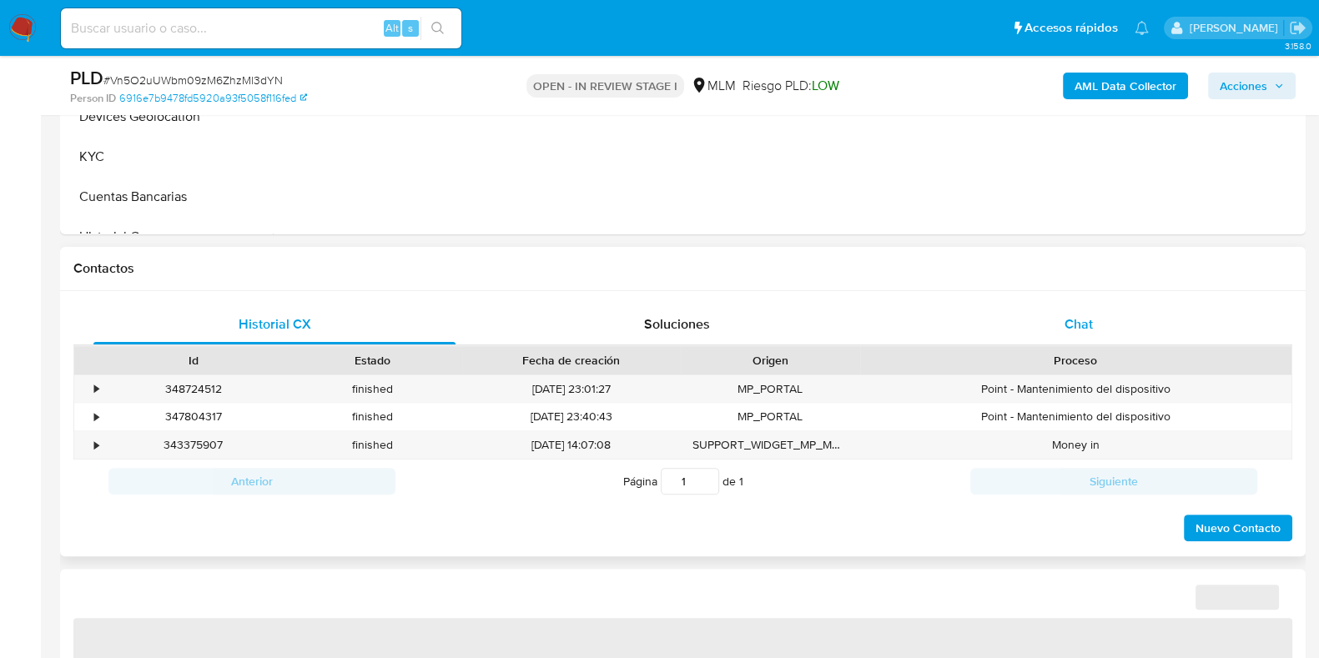
click at [1090, 336] on div "Chat" at bounding box center [1079, 325] width 362 height 40
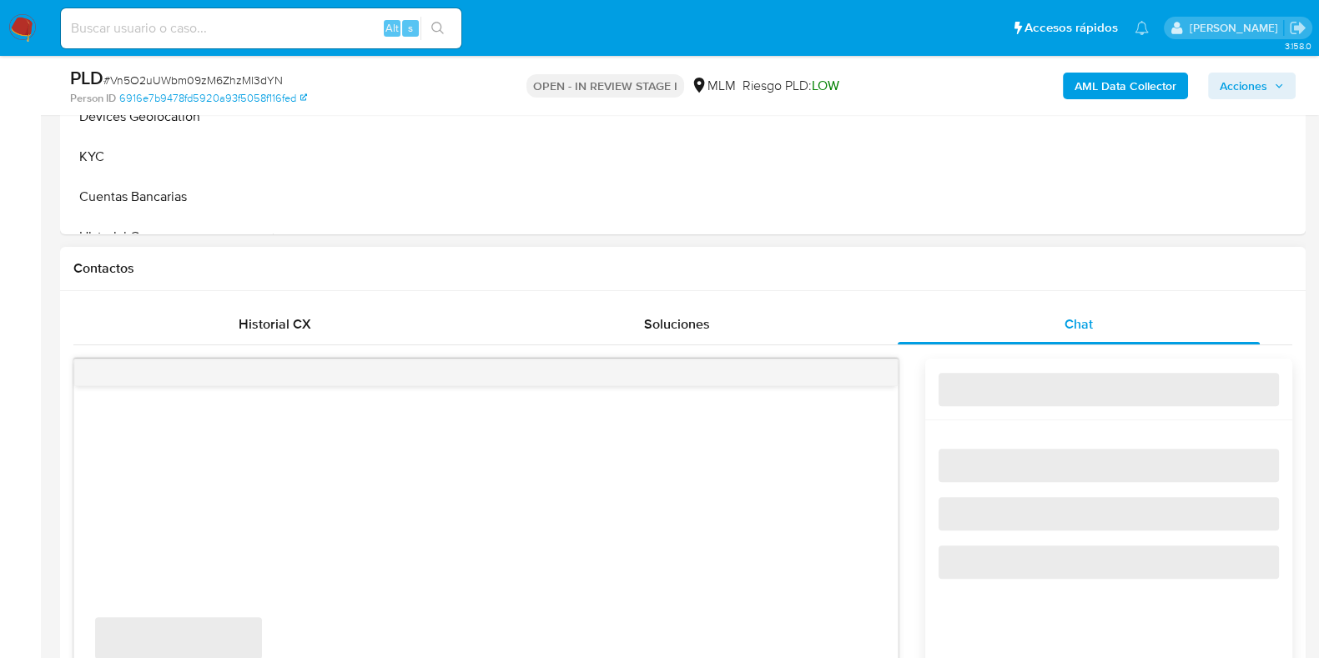
select select "10"
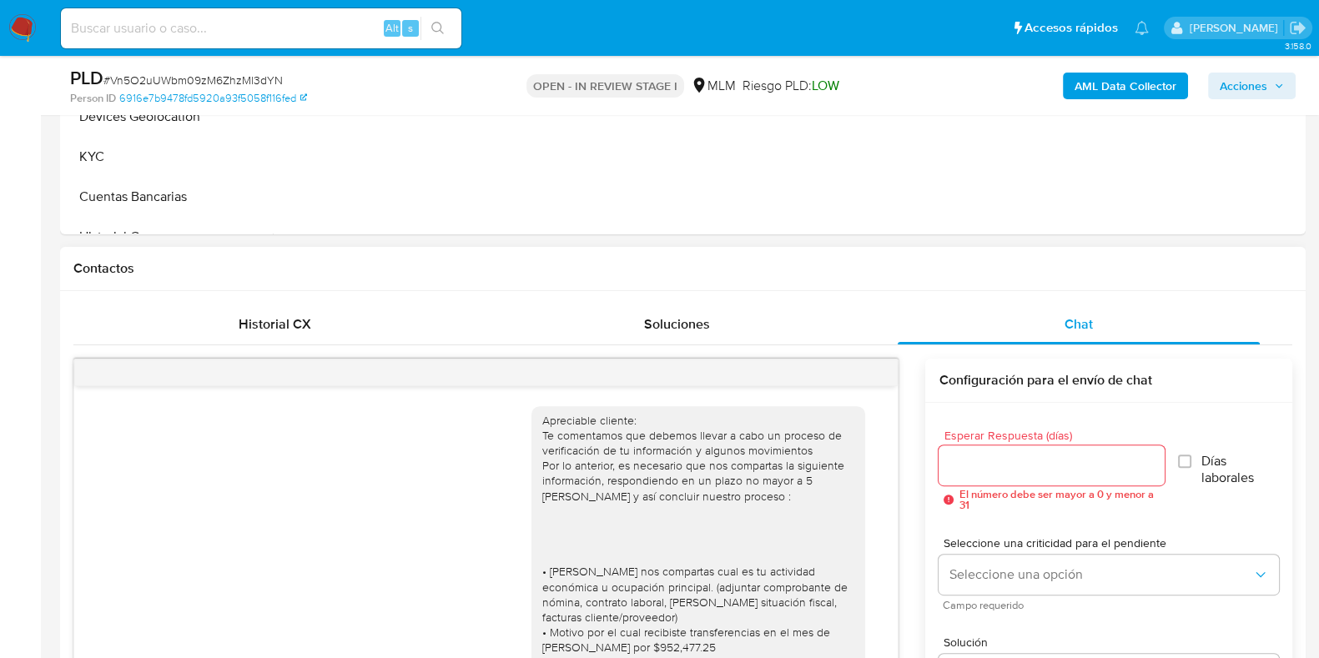
scroll to position [955, 0]
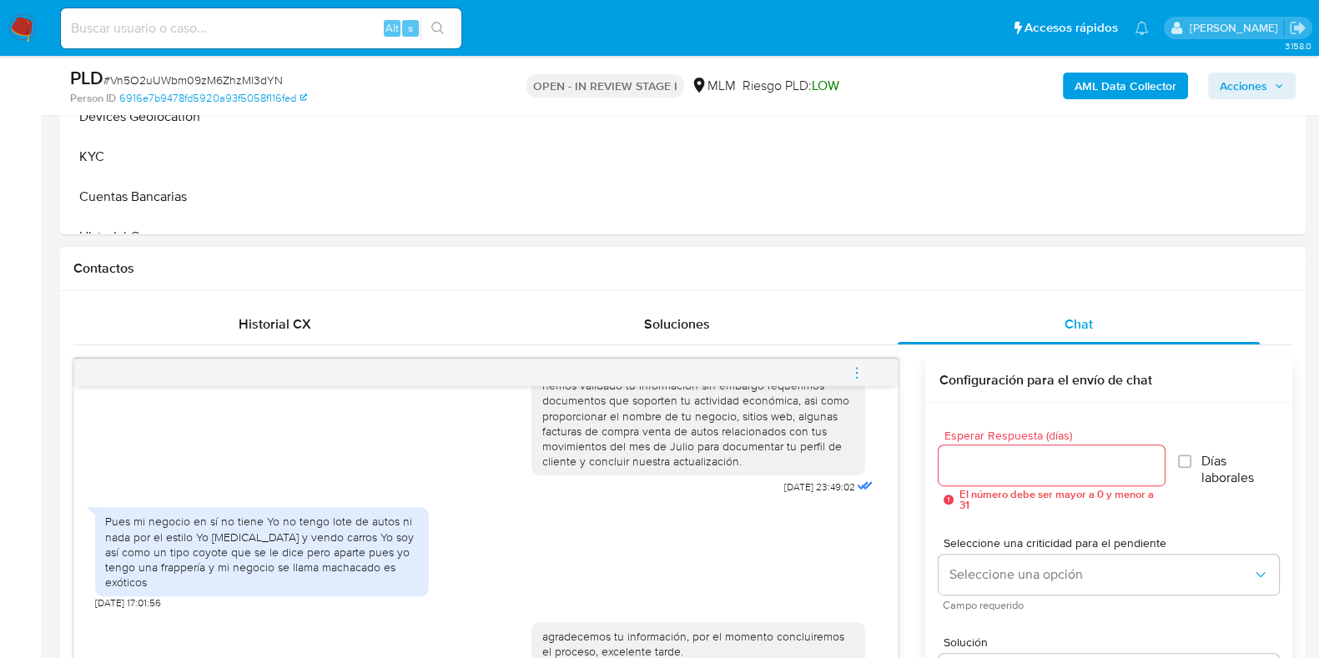
click at [855, 365] on icon "menu-action" at bounding box center [856, 372] width 15 height 15
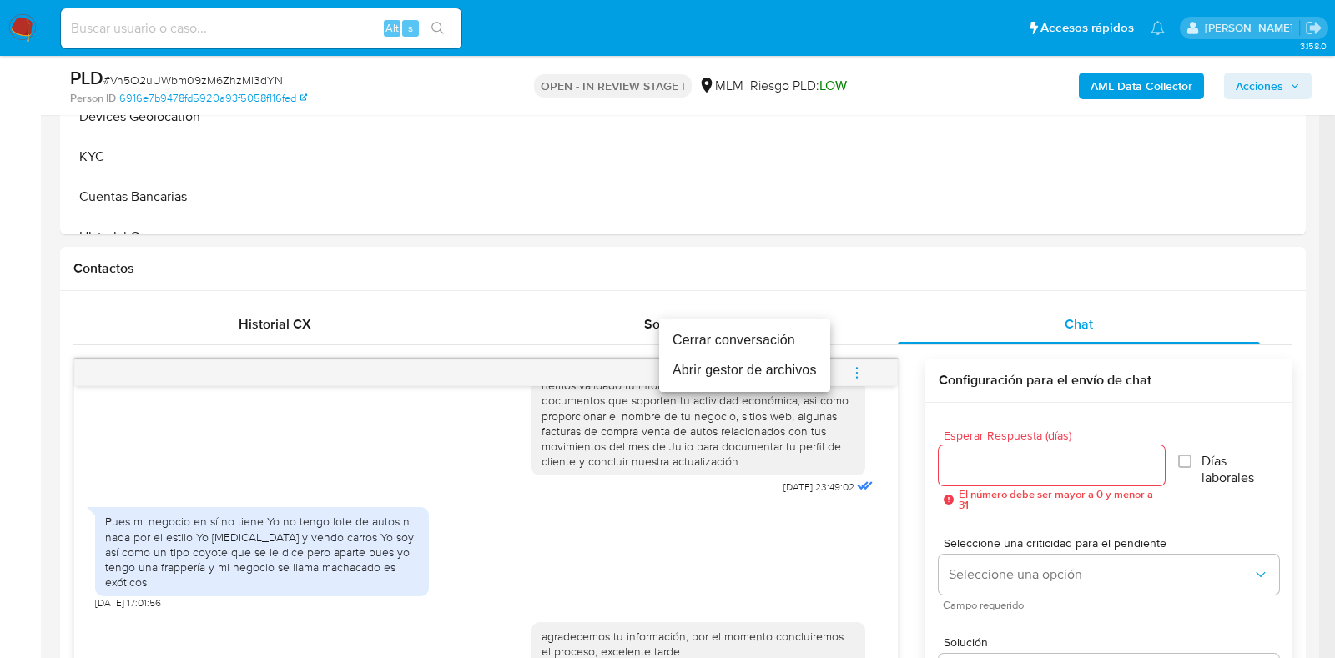
click at [692, 335] on li "Cerrar conversación" at bounding box center [744, 340] width 171 height 30
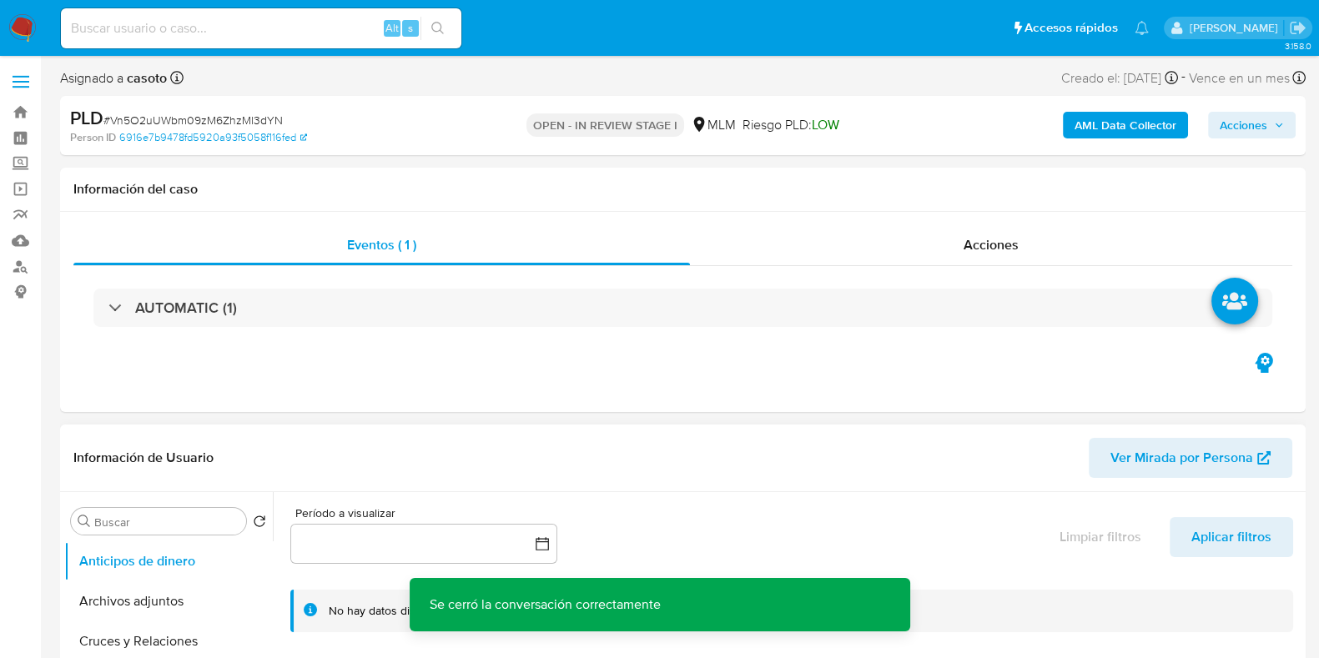
scroll to position [208, 0]
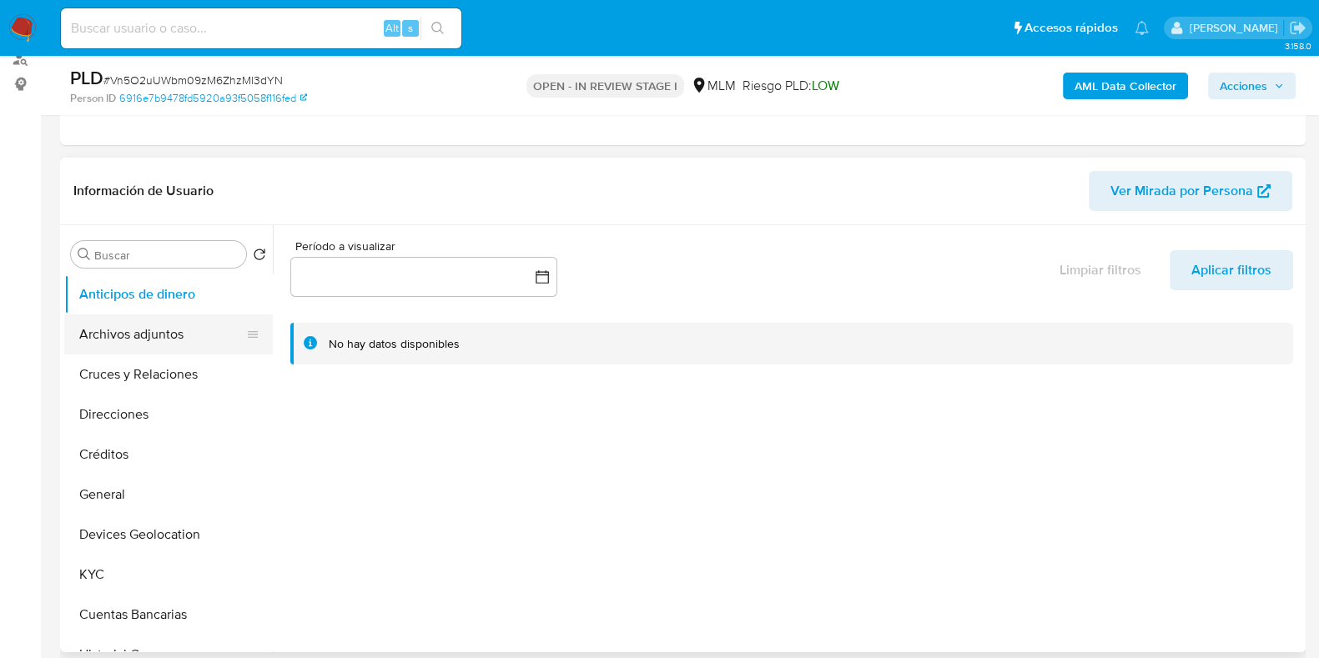
click at [143, 340] on button "Archivos adjuntos" at bounding box center [161, 335] width 195 height 40
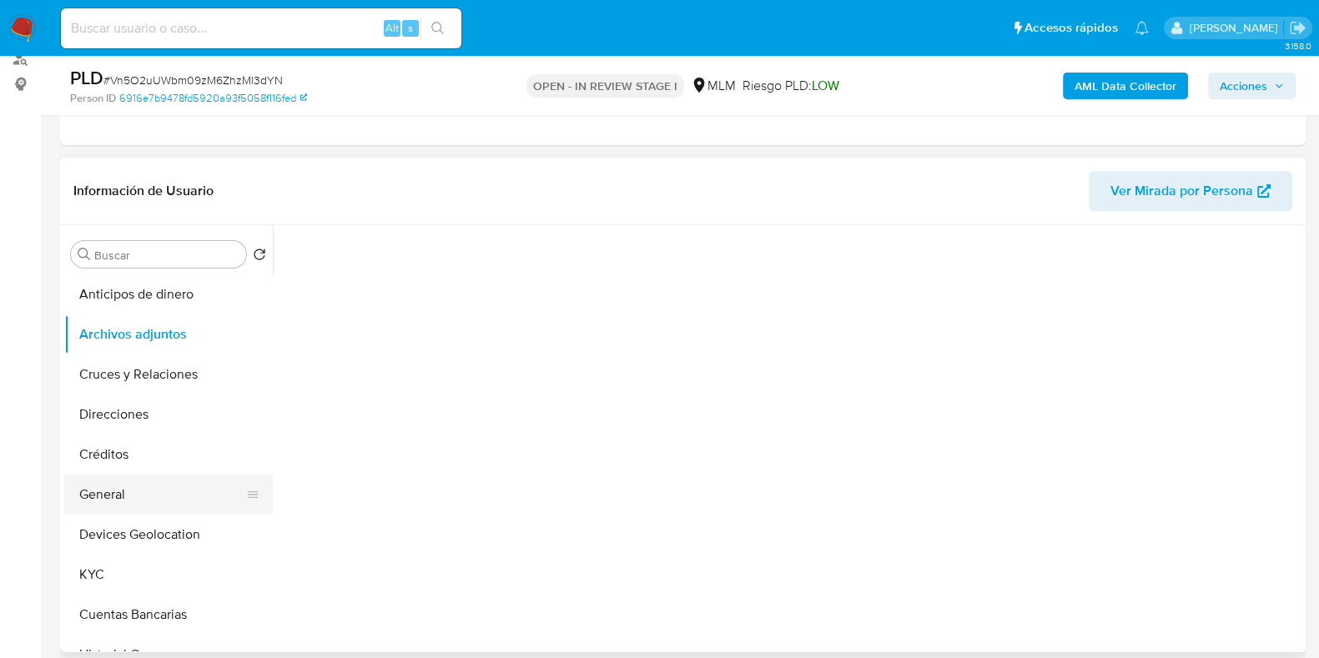
click at [100, 488] on button "General" at bounding box center [161, 495] width 195 height 40
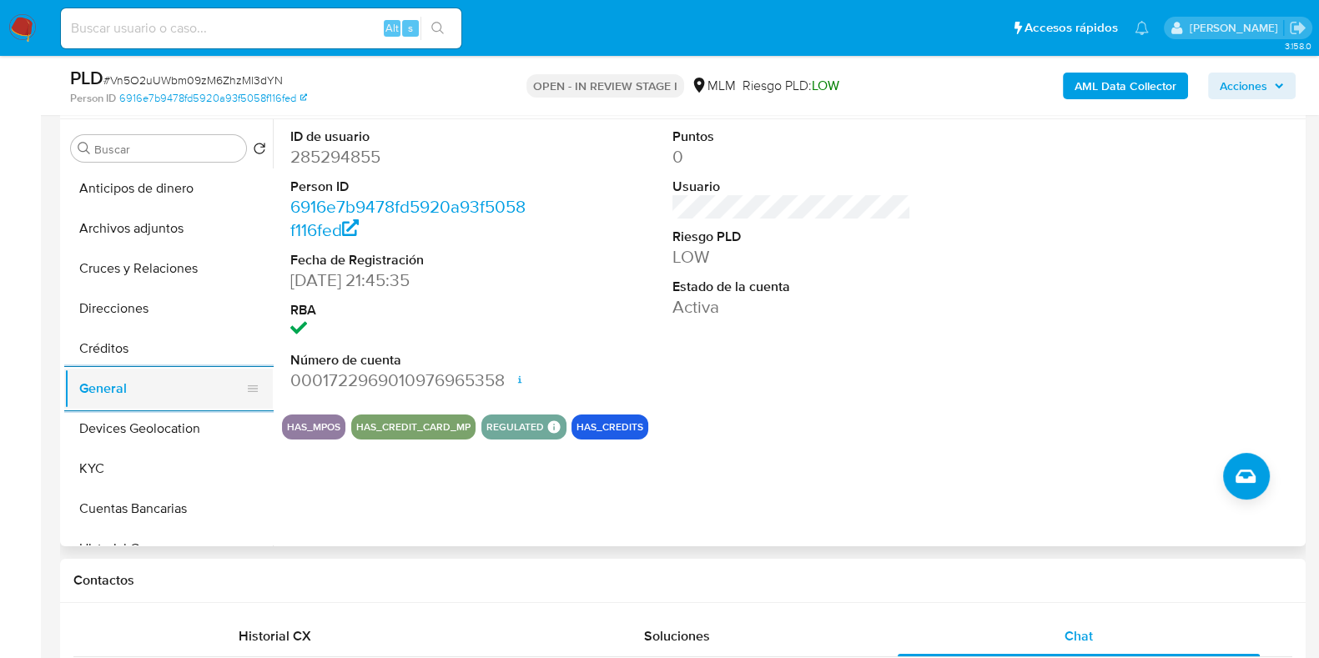
scroll to position [313, 0]
click at [96, 456] on button "KYC" at bounding box center [161, 470] width 195 height 40
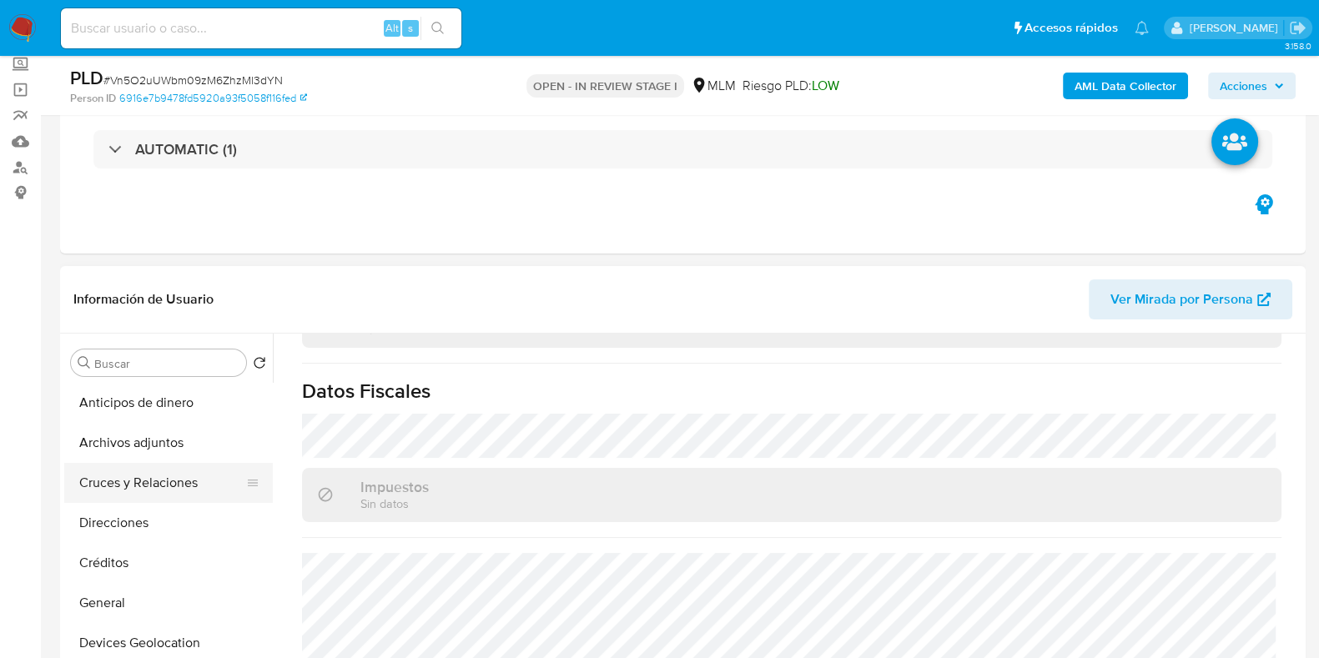
scroll to position [208, 0]
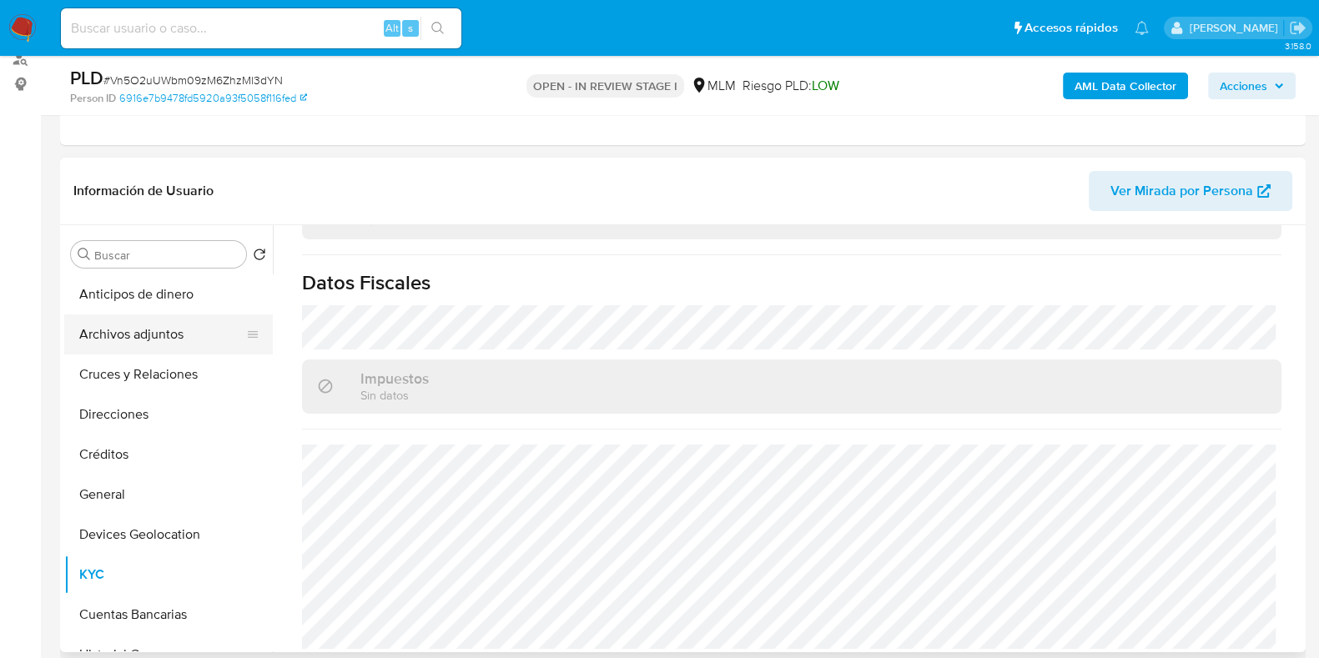
click at [143, 346] on button "Archivos adjuntos" at bounding box center [161, 335] width 195 height 40
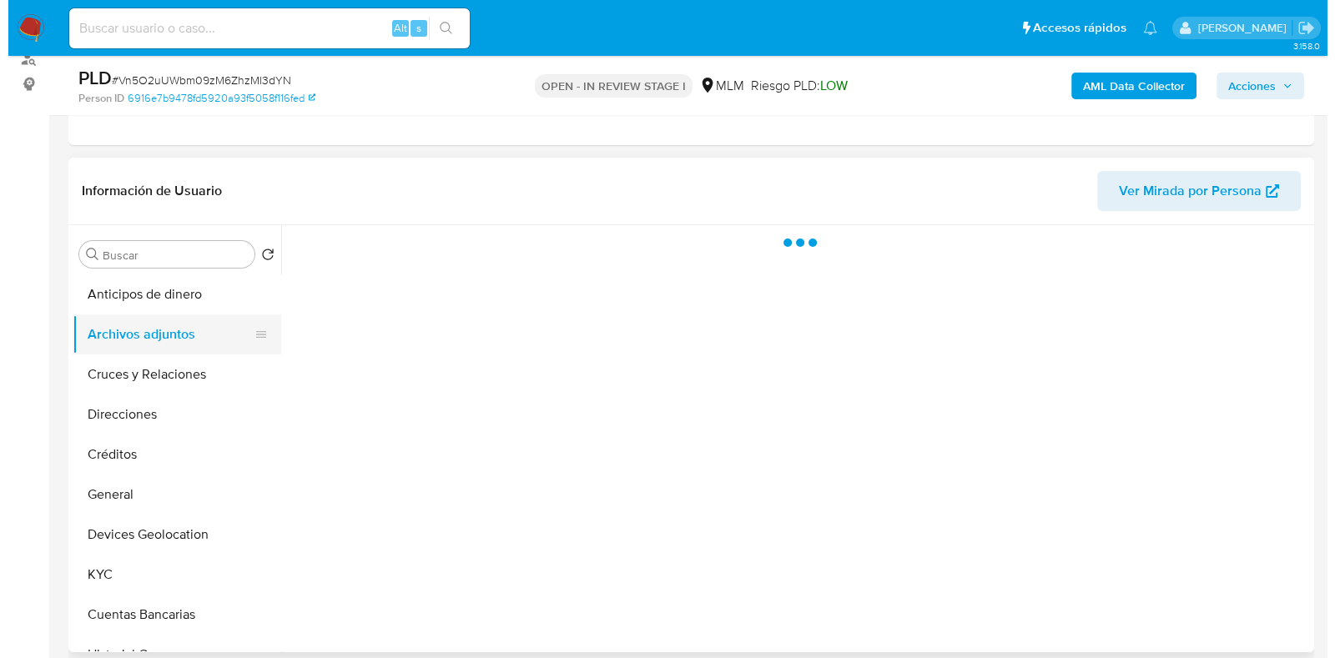
scroll to position [0, 0]
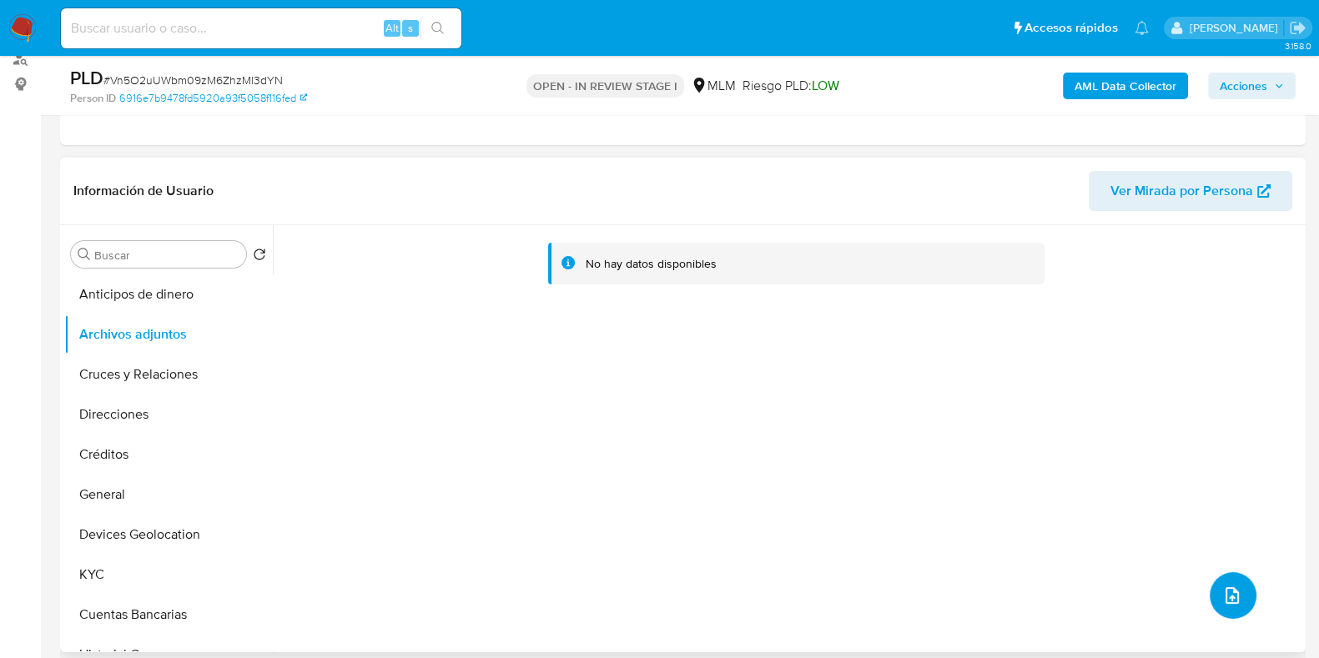
click at [1232, 593] on icon "upload-file" at bounding box center [1232, 596] width 20 height 20
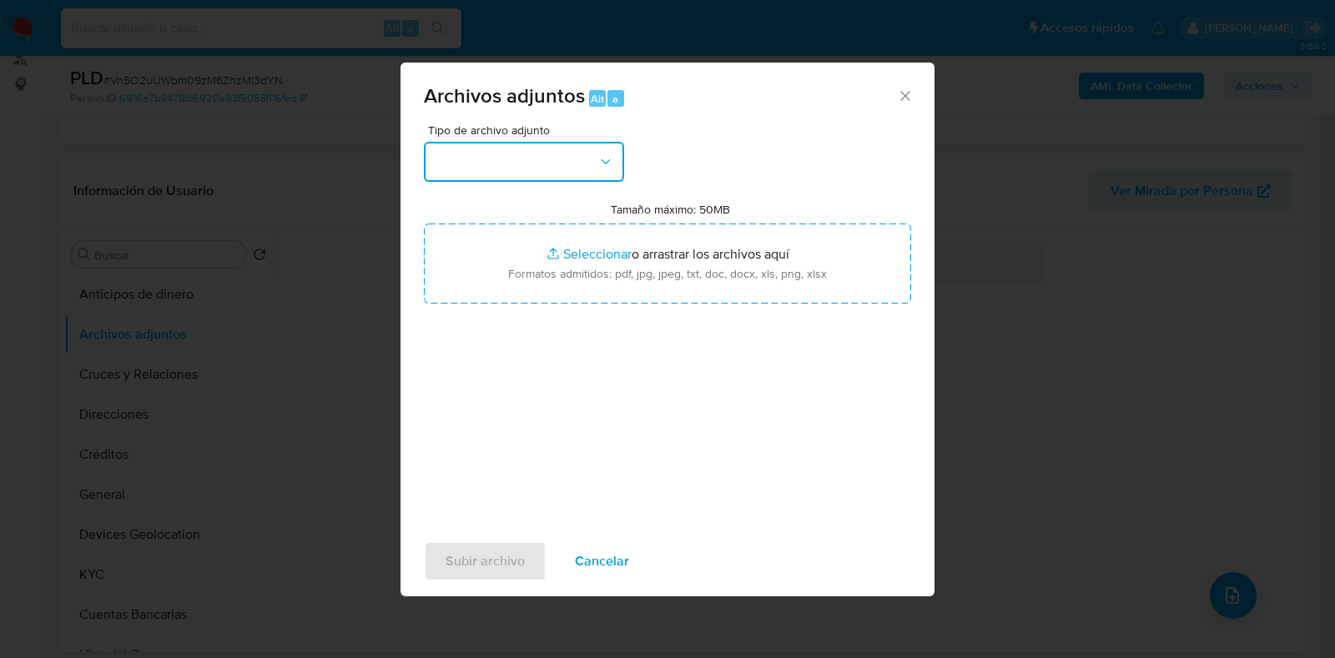
click at [538, 168] on button "button" at bounding box center [524, 162] width 200 height 40
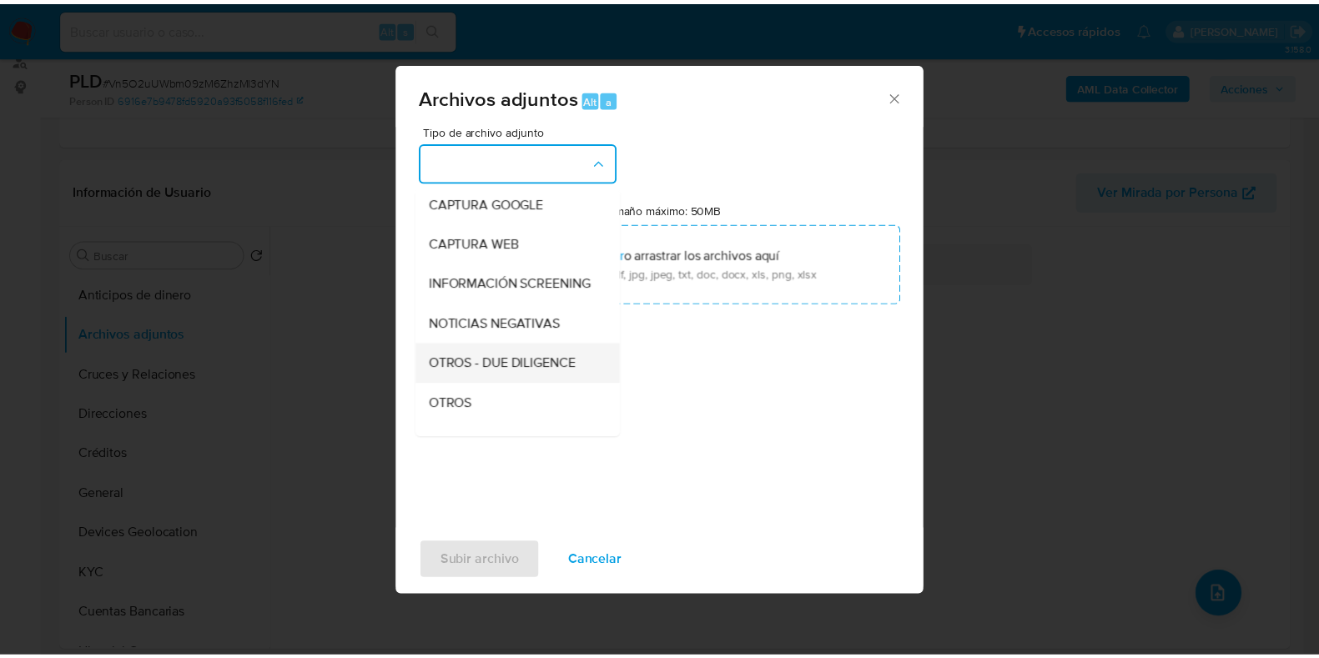
scroll to position [103, 0]
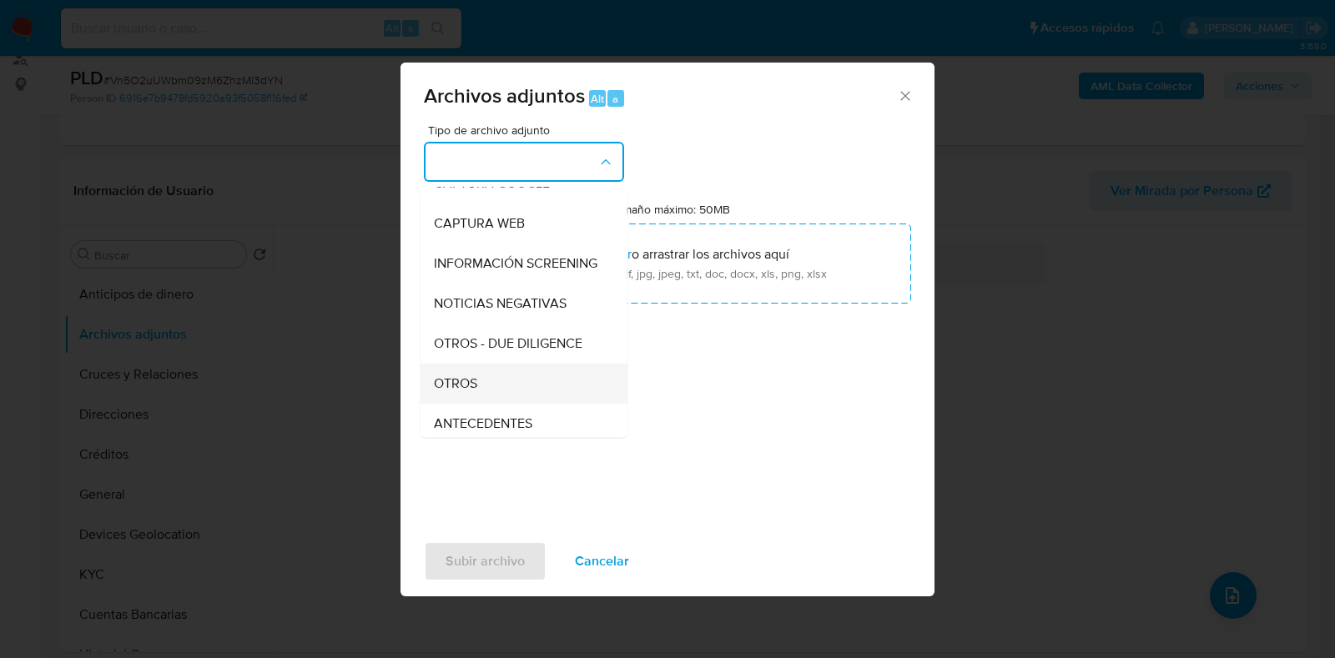
click at [473, 392] on span "OTROS" at bounding box center [455, 383] width 43 height 17
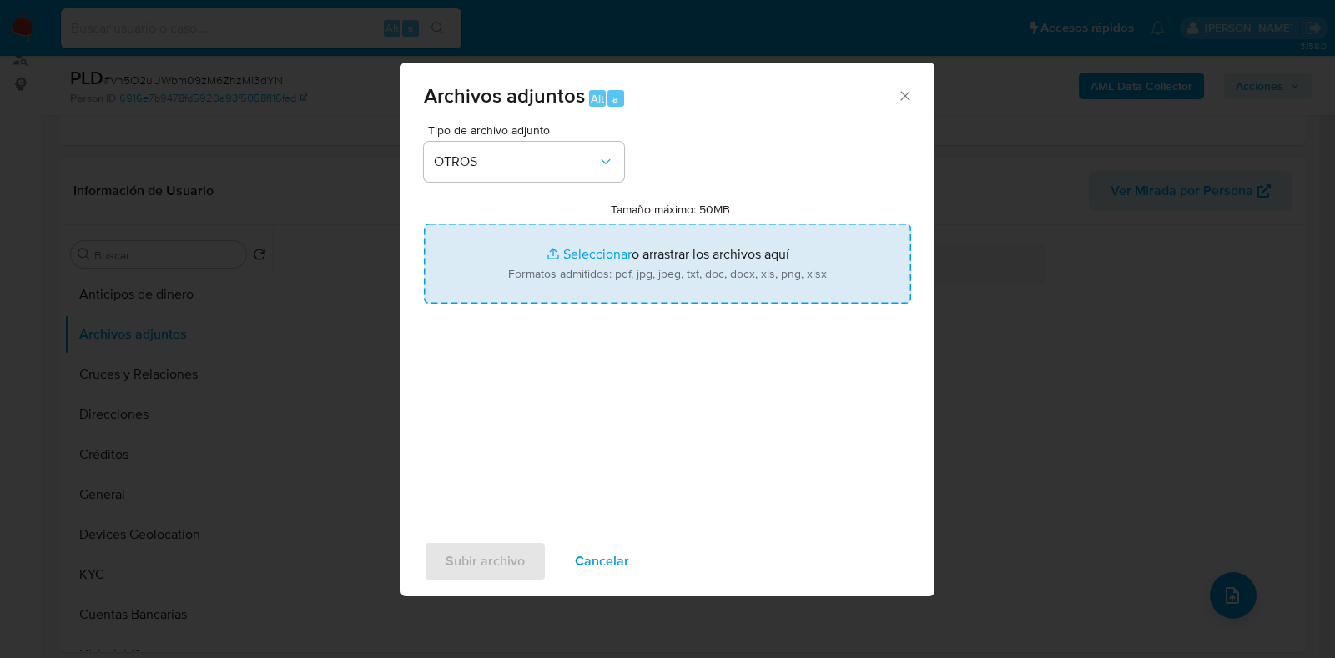
click at [611, 262] on input "Tamaño máximo: 50MB Seleccionar archivos" at bounding box center [667, 264] width 487 height 80
type input "C:\fakepath\285294855_JOSE LUIS LEON ROMERO_AGO2025.pdf"
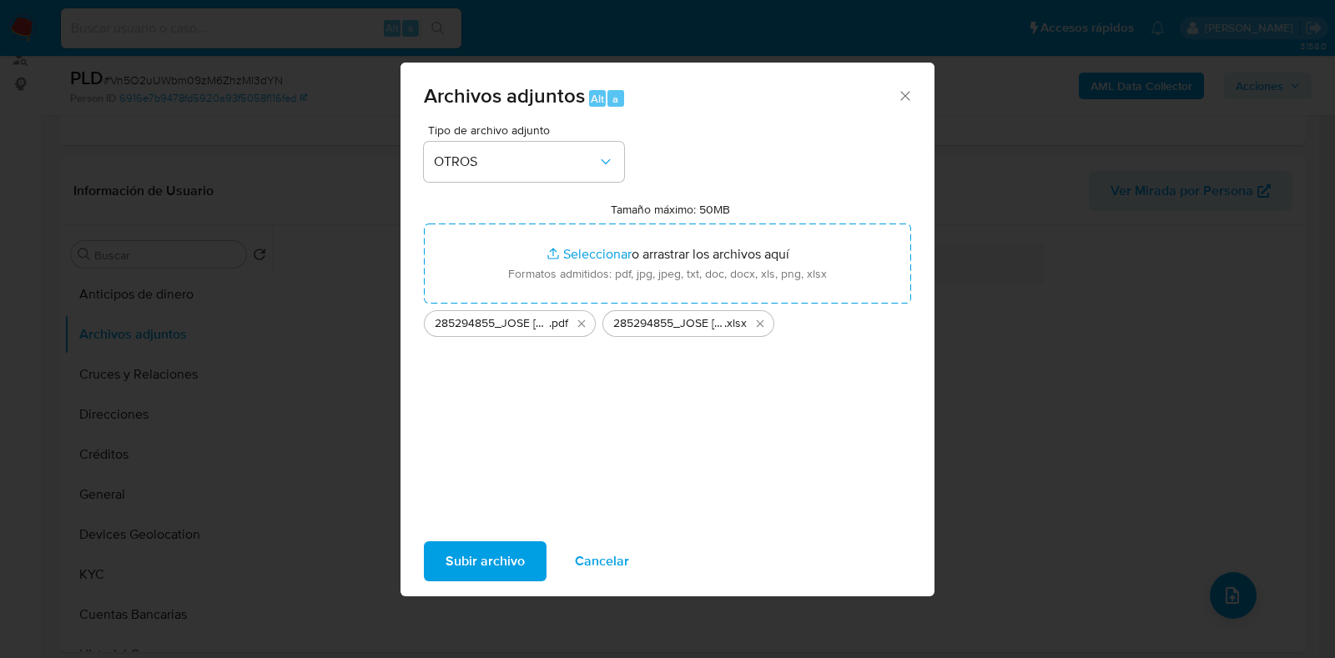
click at [501, 565] on span "Subir archivo" at bounding box center [485, 561] width 79 height 37
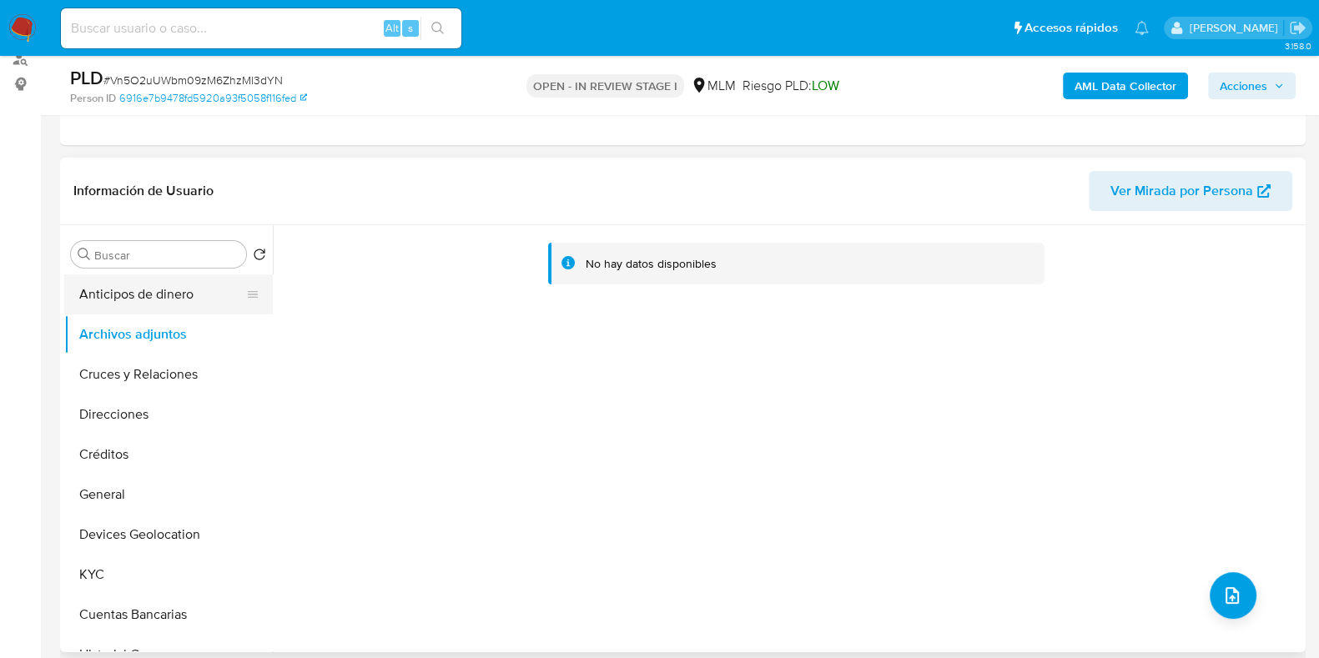
click at [158, 283] on button "Anticipos de dinero" at bounding box center [161, 294] width 195 height 40
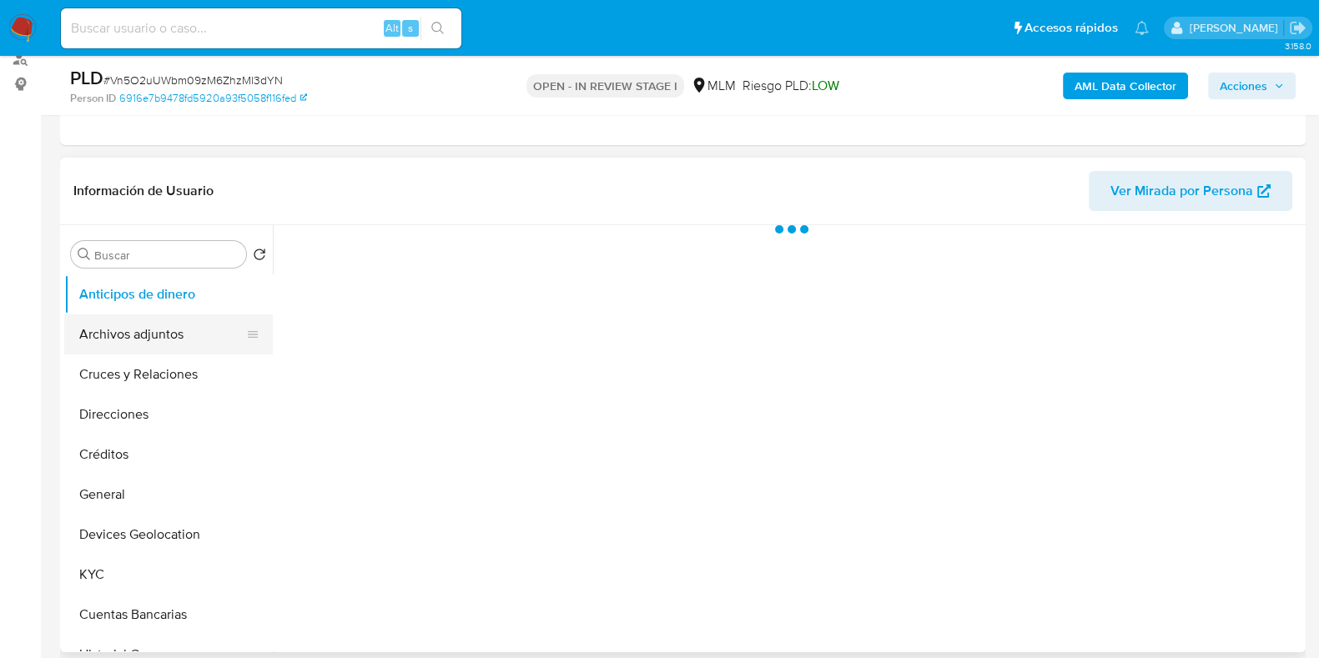
click at [128, 346] on button "Archivos adjuntos" at bounding box center [161, 335] width 195 height 40
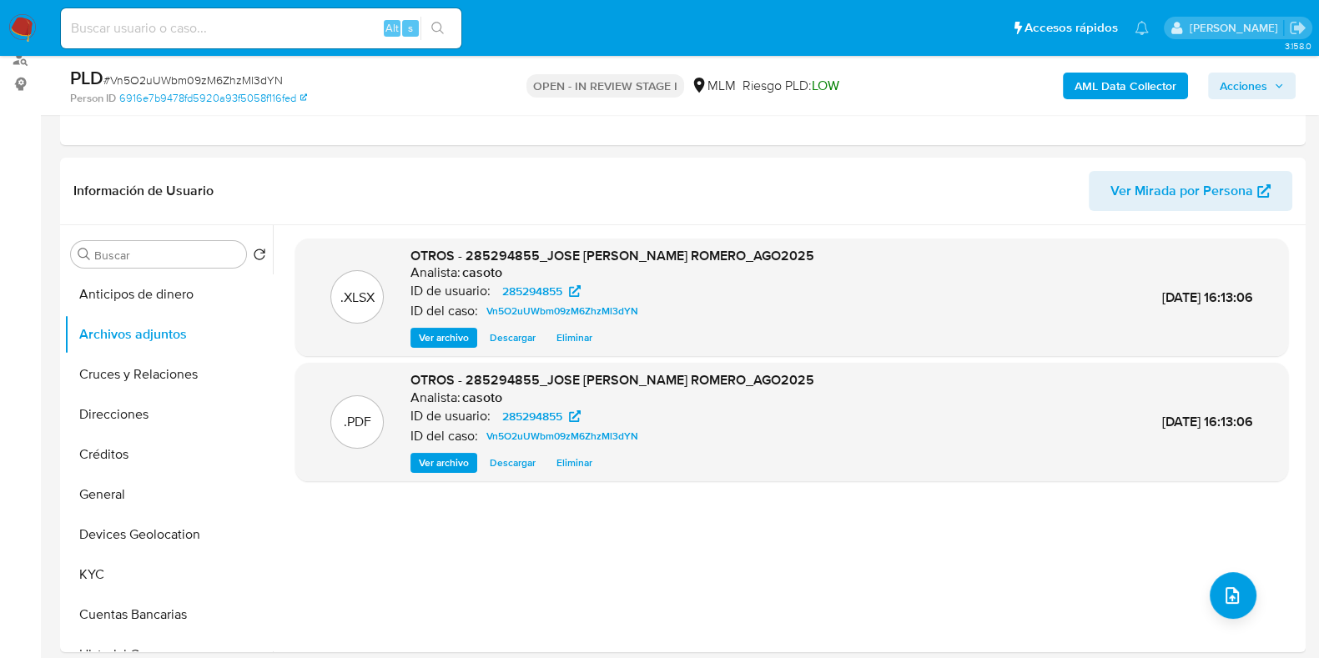
click at [1257, 87] on span "Acciones" at bounding box center [1244, 86] width 48 height 27
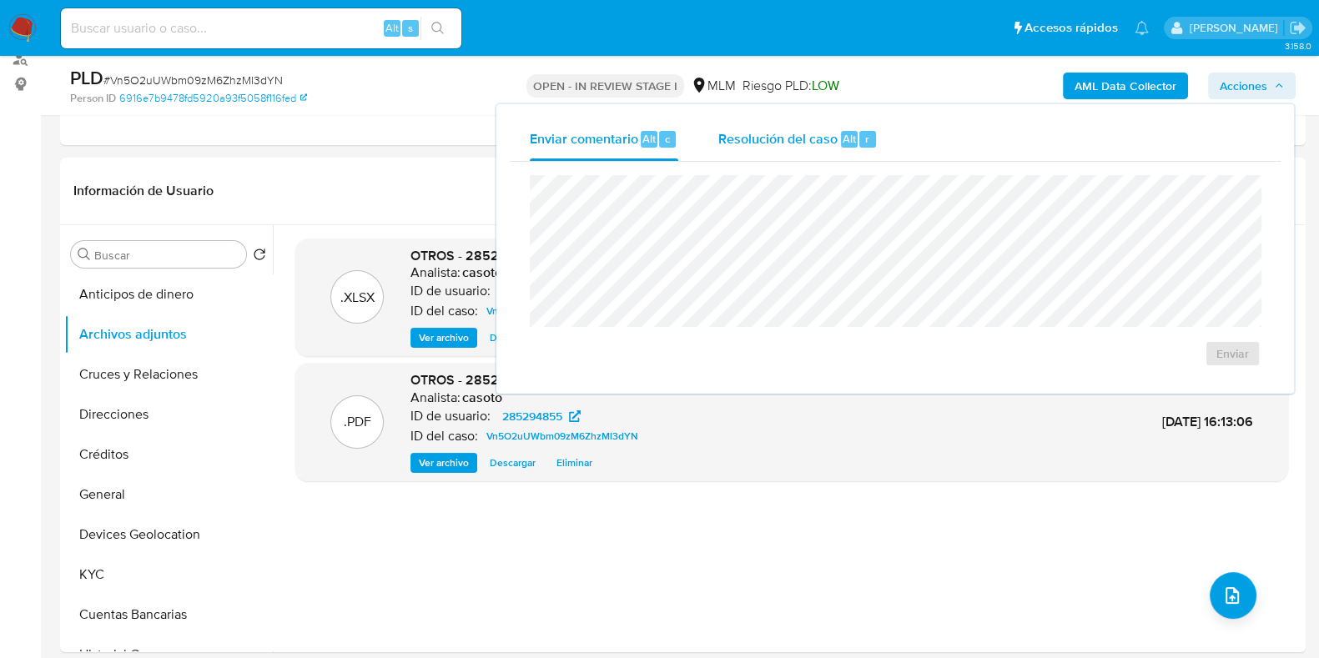
click at [834, 141] on span "Resolución del caso" at bounding box center [777, 137] width 119 height 19
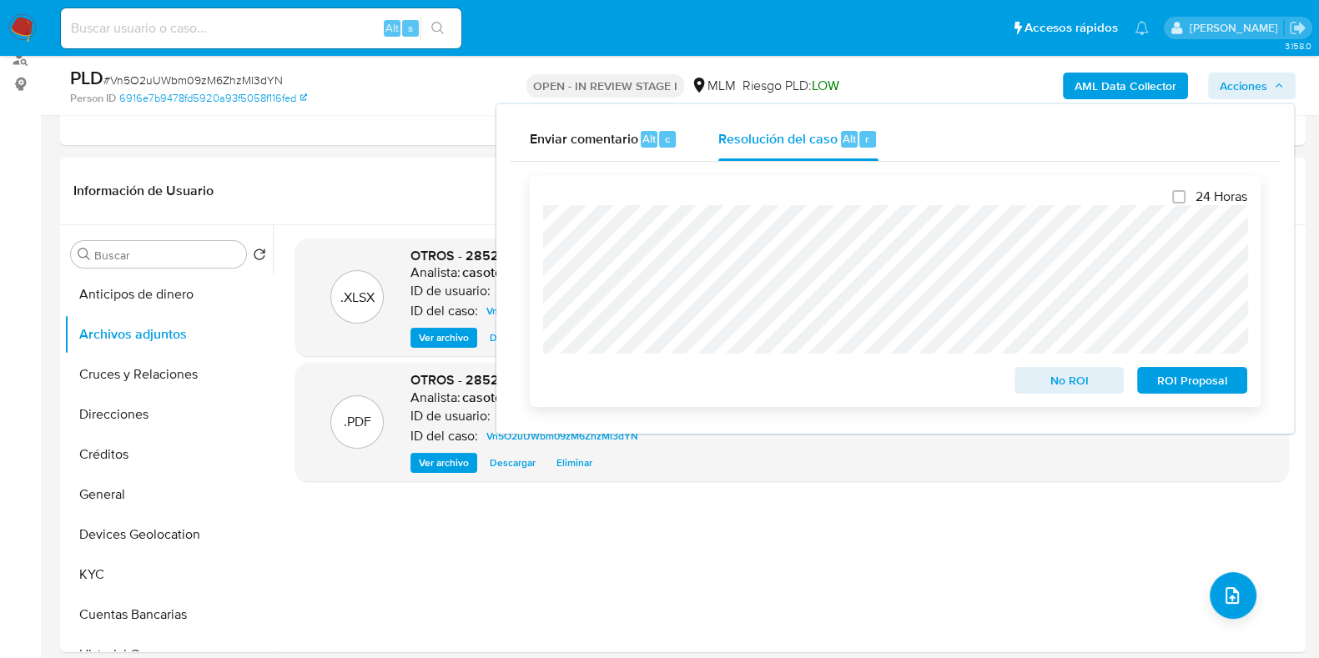
click at [1171, 388] on span "ROI Proposal" at bounding box center [1192, 380] width 87 height 23
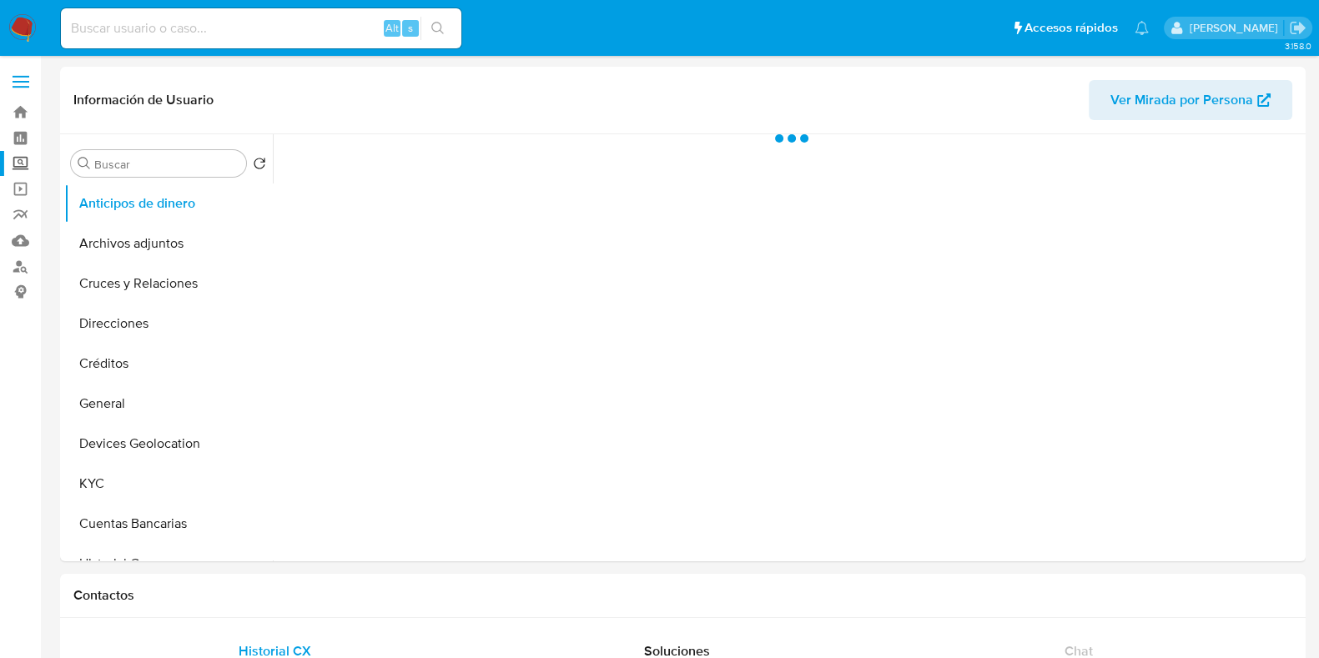
click at [23, 164] on label "Screening" at bounding box center [99, 164] width 199 height 26
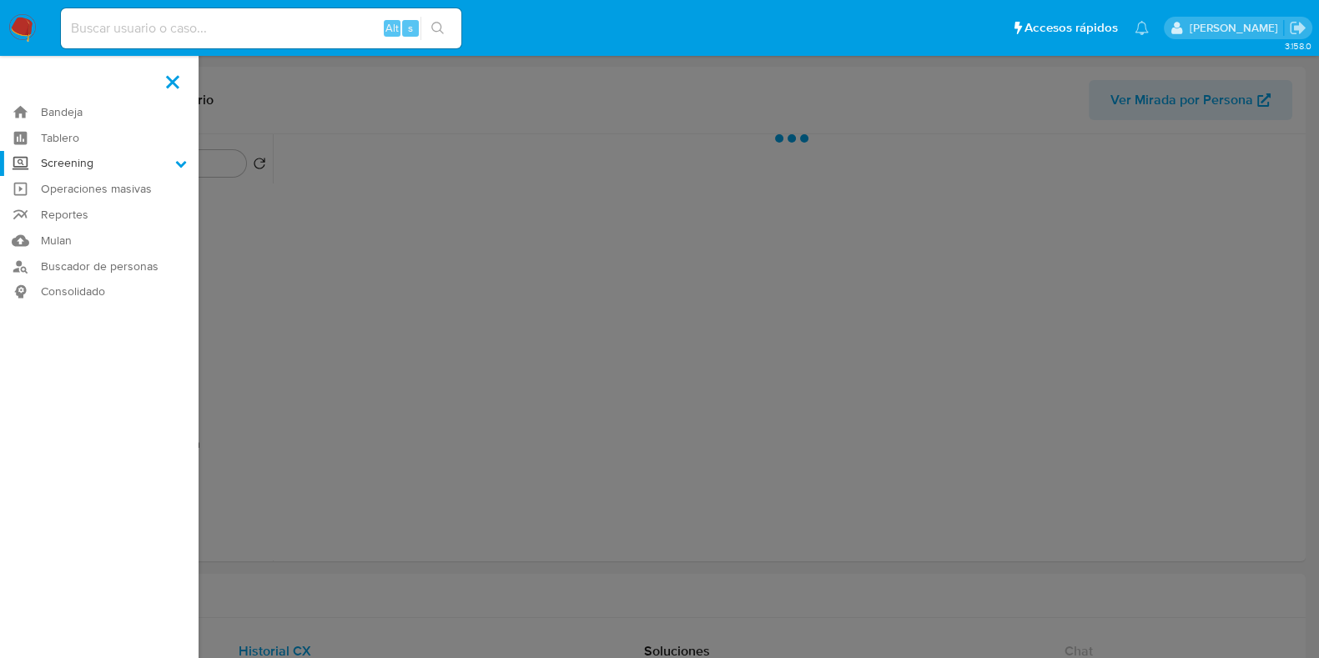
click at [0, 0] on input "Screening" at bounding box center [0, 0] width 0 height 0
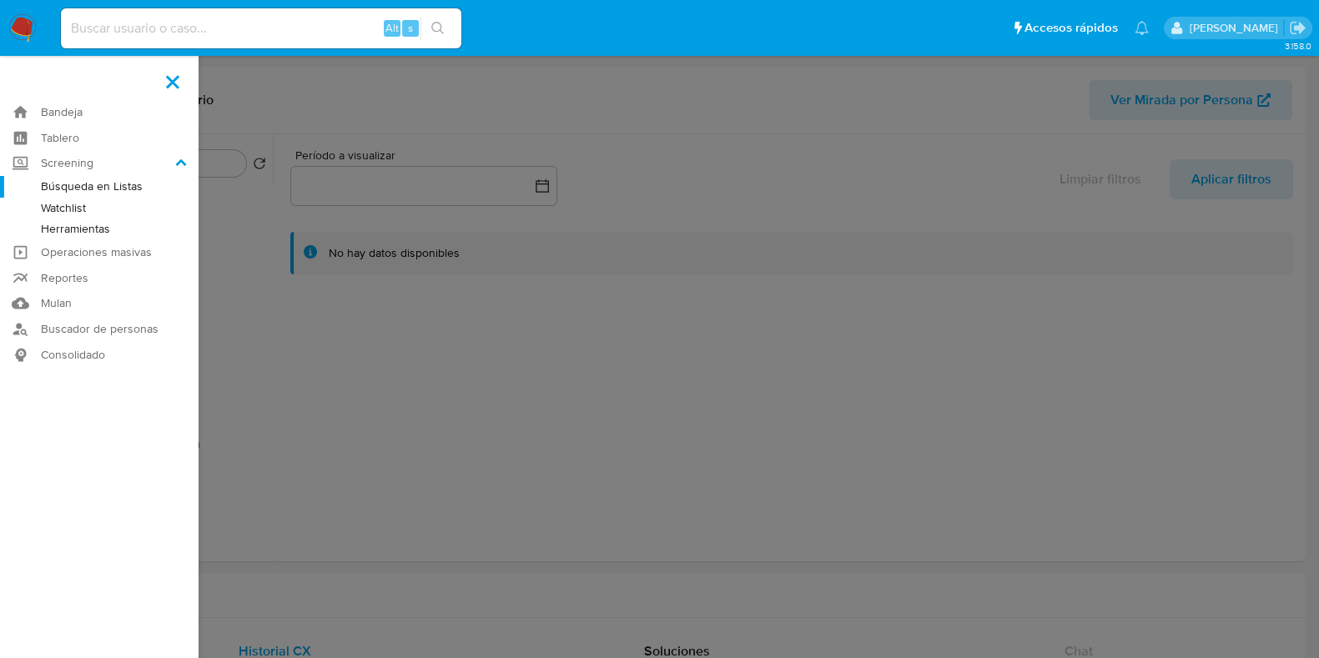
select select "10"
click at [78, 230] on link "Herramientas" at bounding box center [99, 229] width 199 height 21
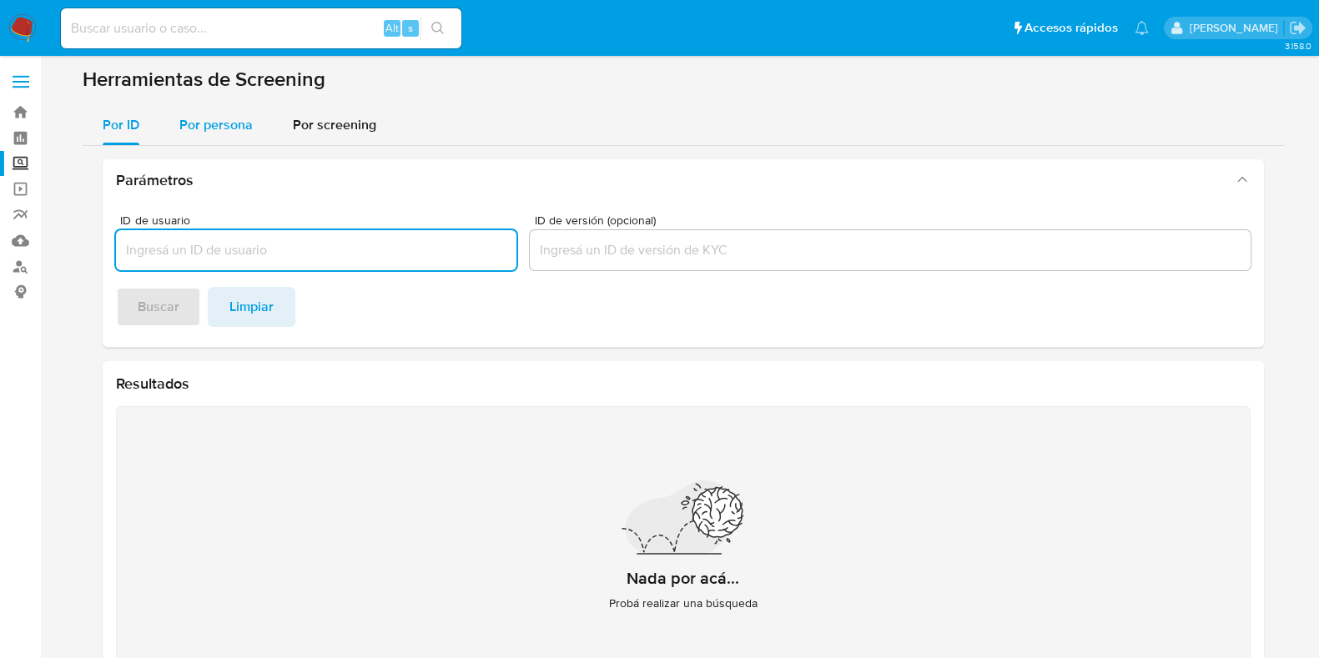
click at [234, 127] on span "Por persona" at bounding box center [215, 124] width 73 height 19
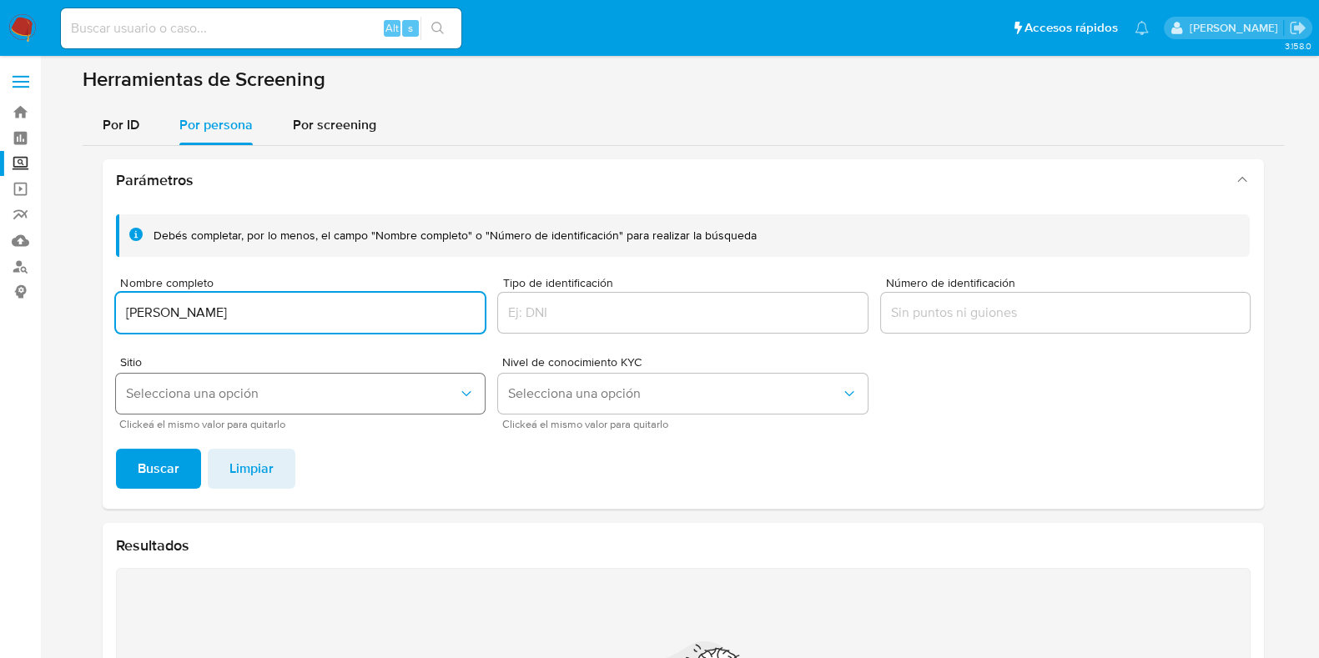
type input "ABRIL ALEXIA OSORIO CHULIN"
click at [201, 395] on span "Selecciona una opción" at bounding box center [292, 393] width 333 height 17
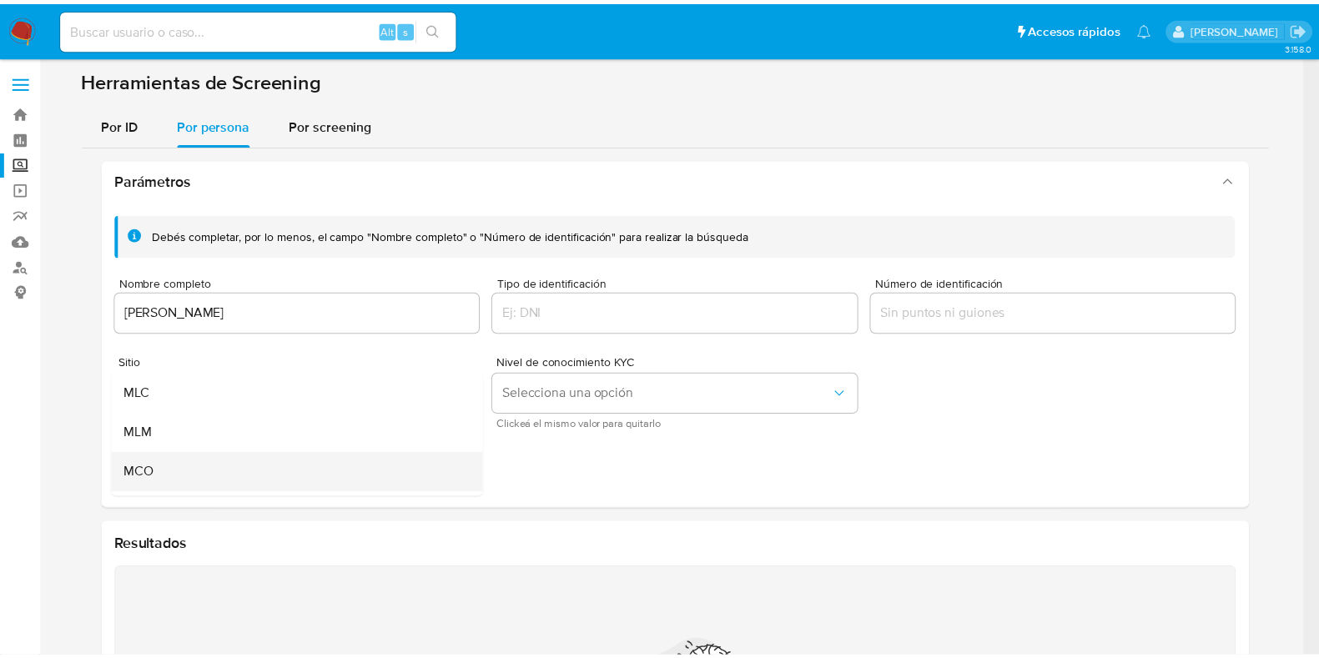
scroll to position [103, 0]
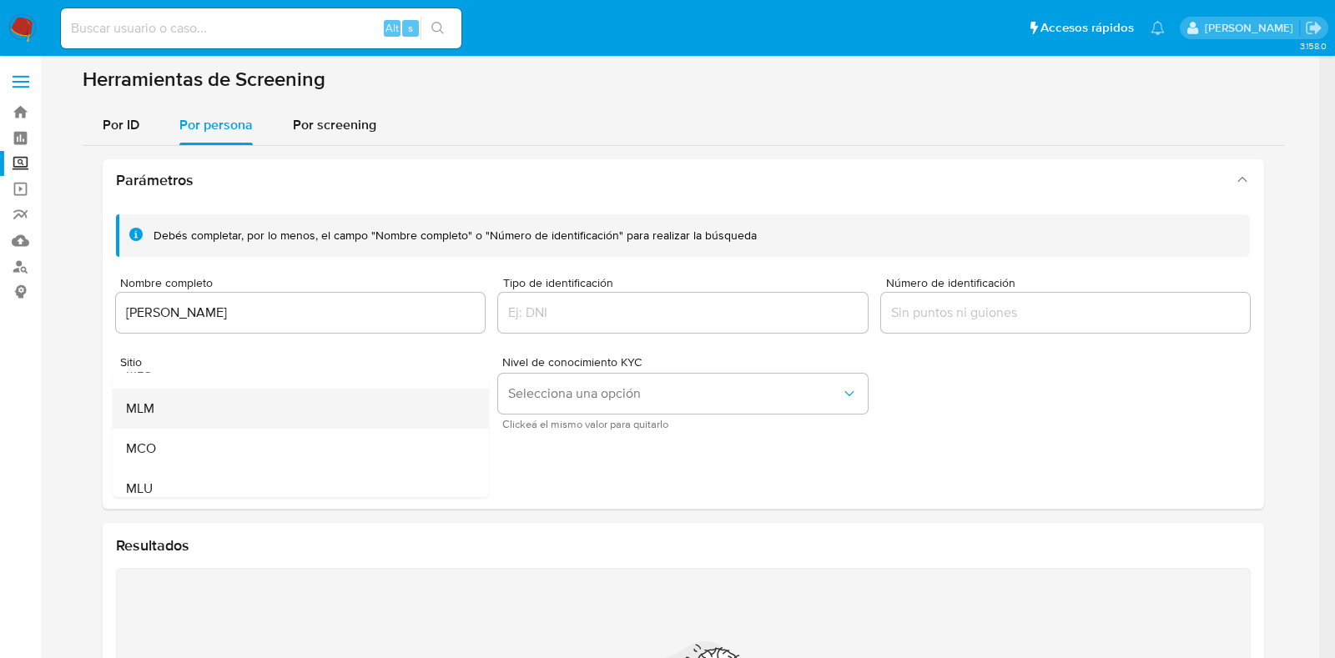
click at [174, 415] on div "MLM" at bounding box center [295, 409] width 340 height 40
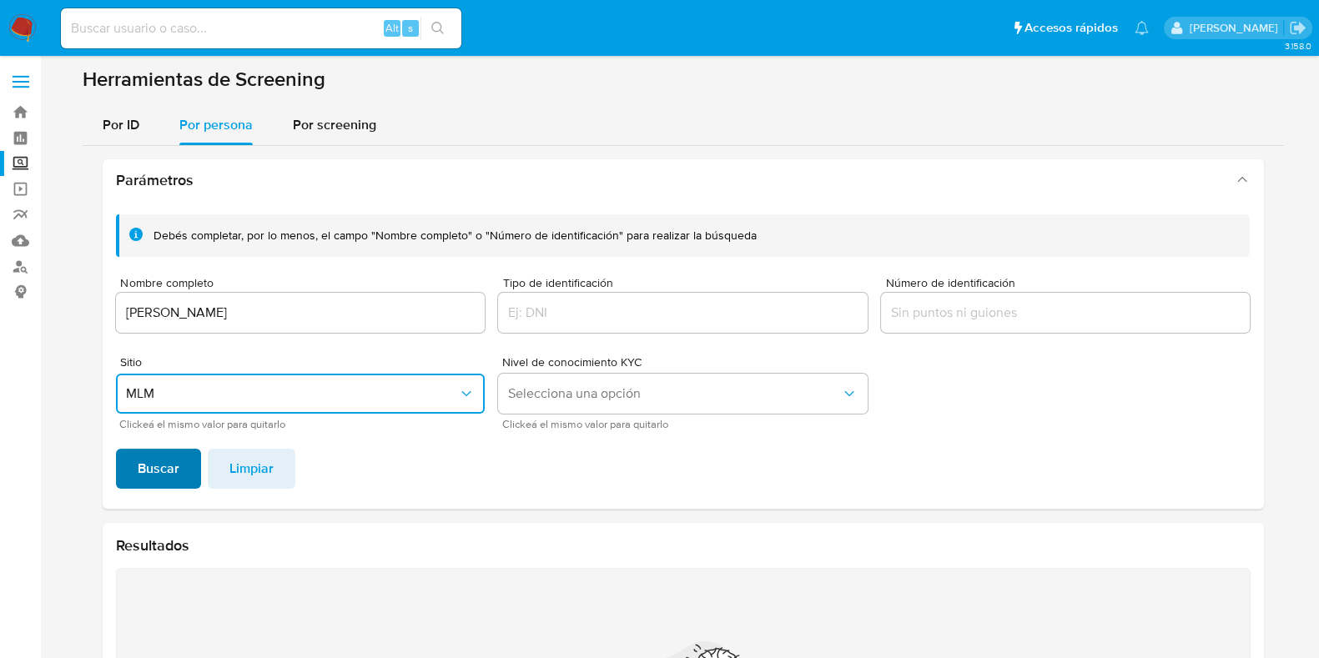
click at [154, 471] on span "Buscar" at bounding box center [159, 469] width 42 height 37
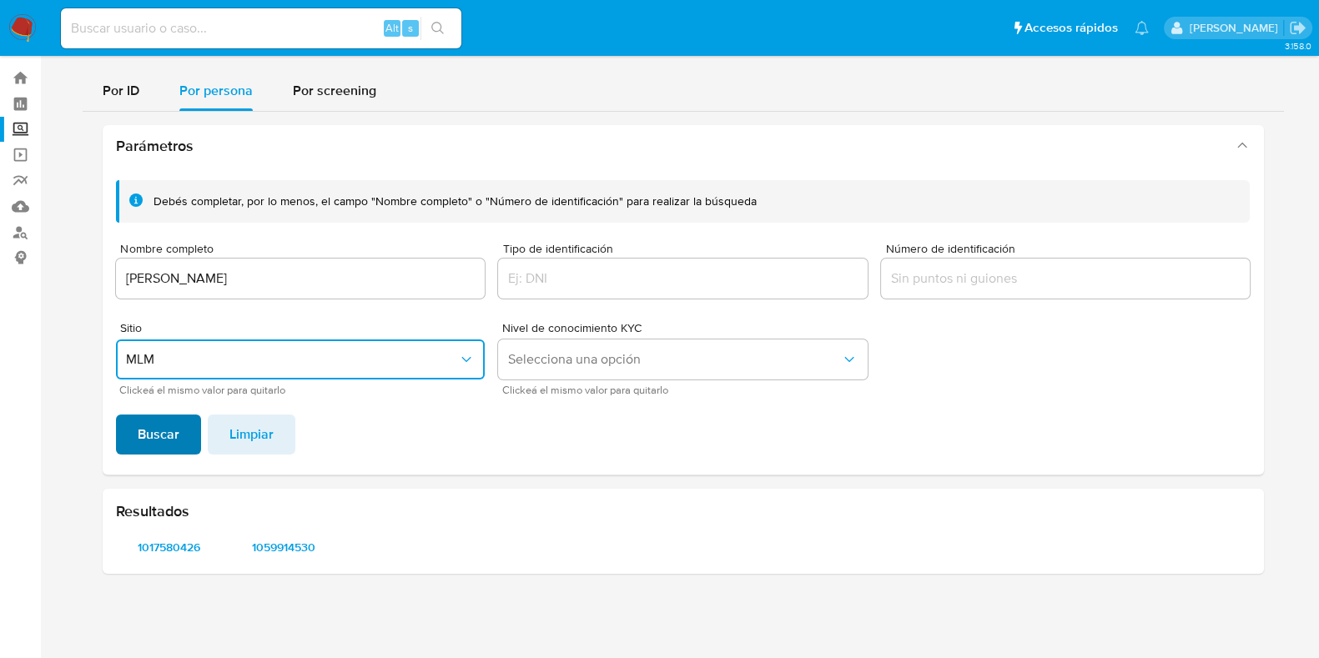
scroll to position [33, 0]
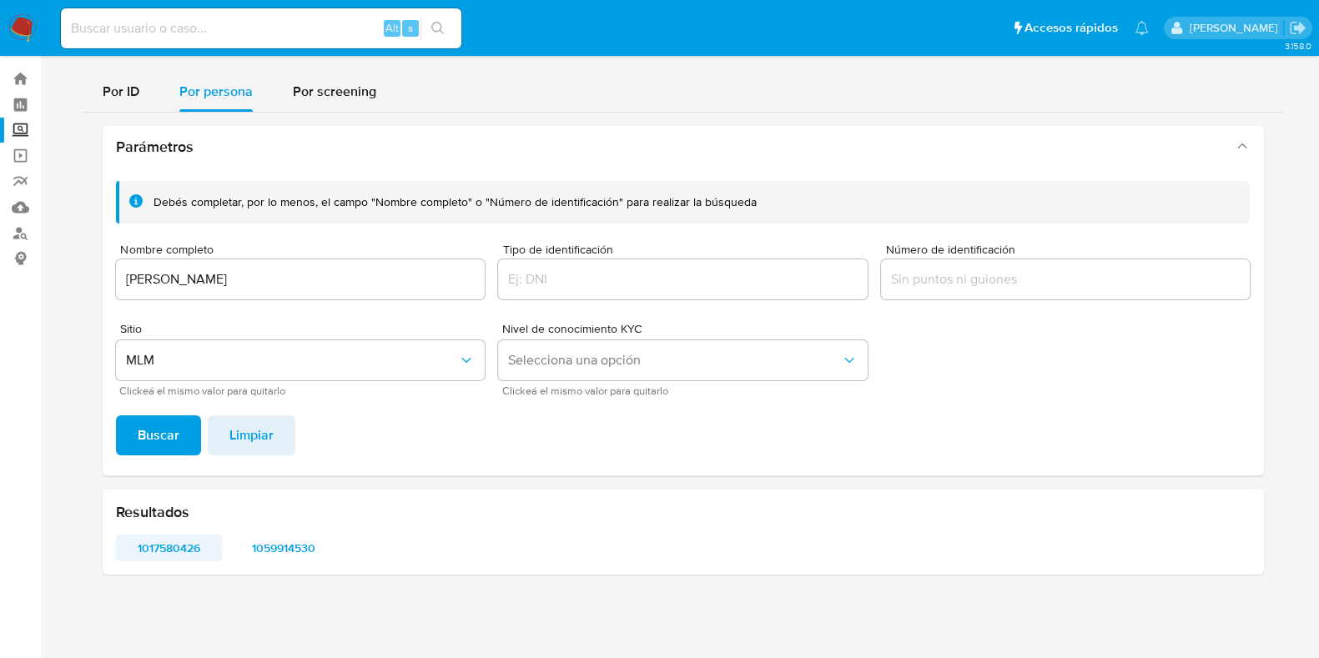
click at [163, 546] on span "1017580426" at bounding box center [170, 547] width 84 height 23
click at [274, 548] on span "1059914530" at bounding box center [283, 547] width 84 height 23
click at [326, 285] on input "ABRIL ALEXIA OSORIO CHULIN" at bounding box center [301, 280] width 370 height 22
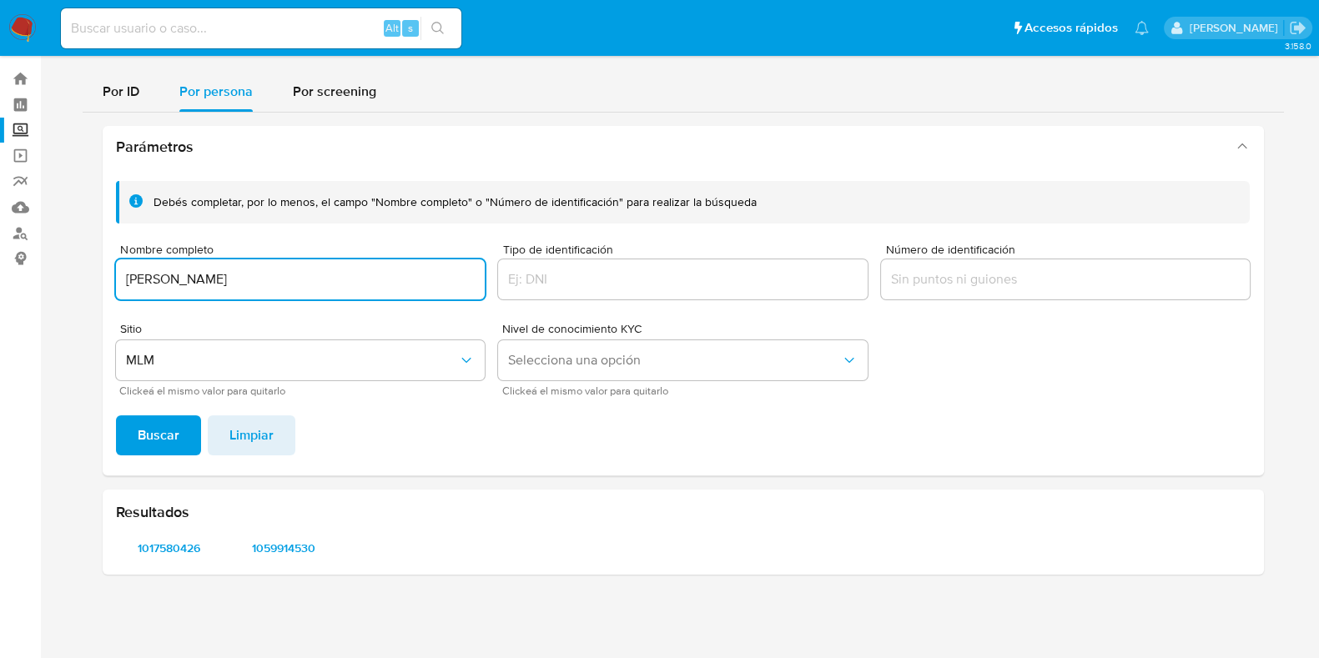
click at [326, 285] on input "ABRIL ALEXIA OSORIO CHULIN" at bounding box center [301, 280] width 370 height 22
type input "DIANA HERNANDEZ NIETO"
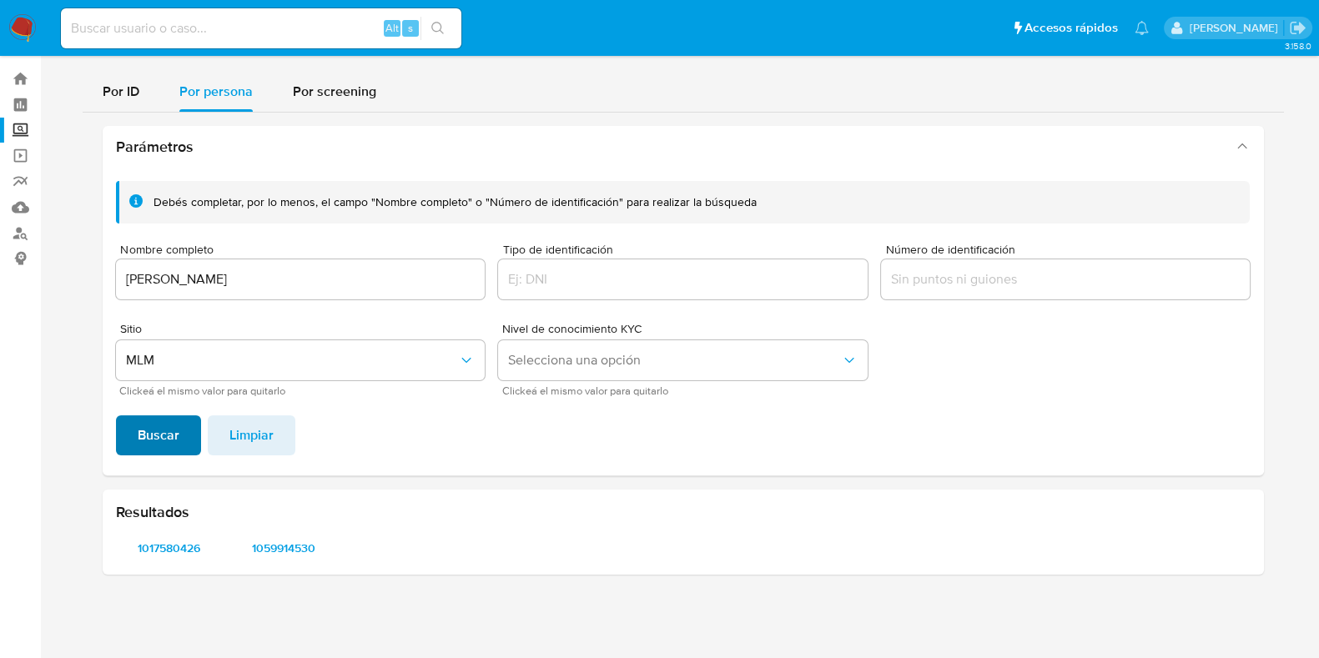
click at [178, 436] on button "Buscar" at bounding box center [158, 435] width 85 height 40
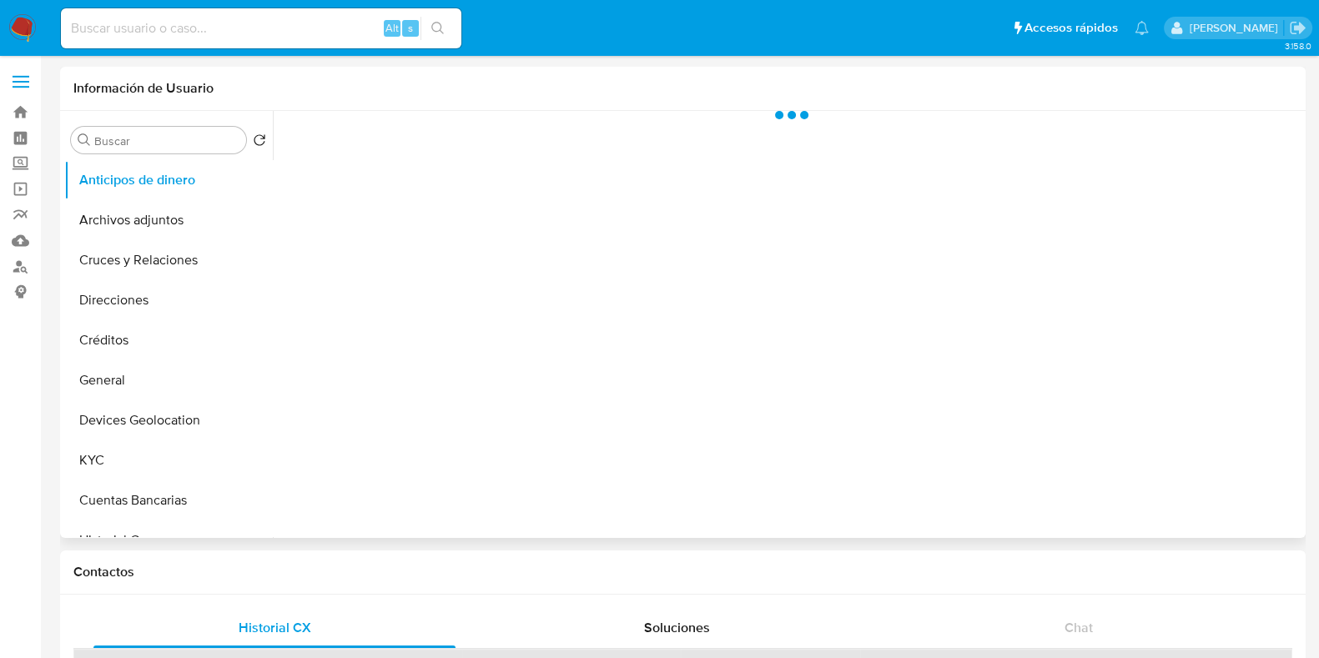
scroll to position [208, 0]
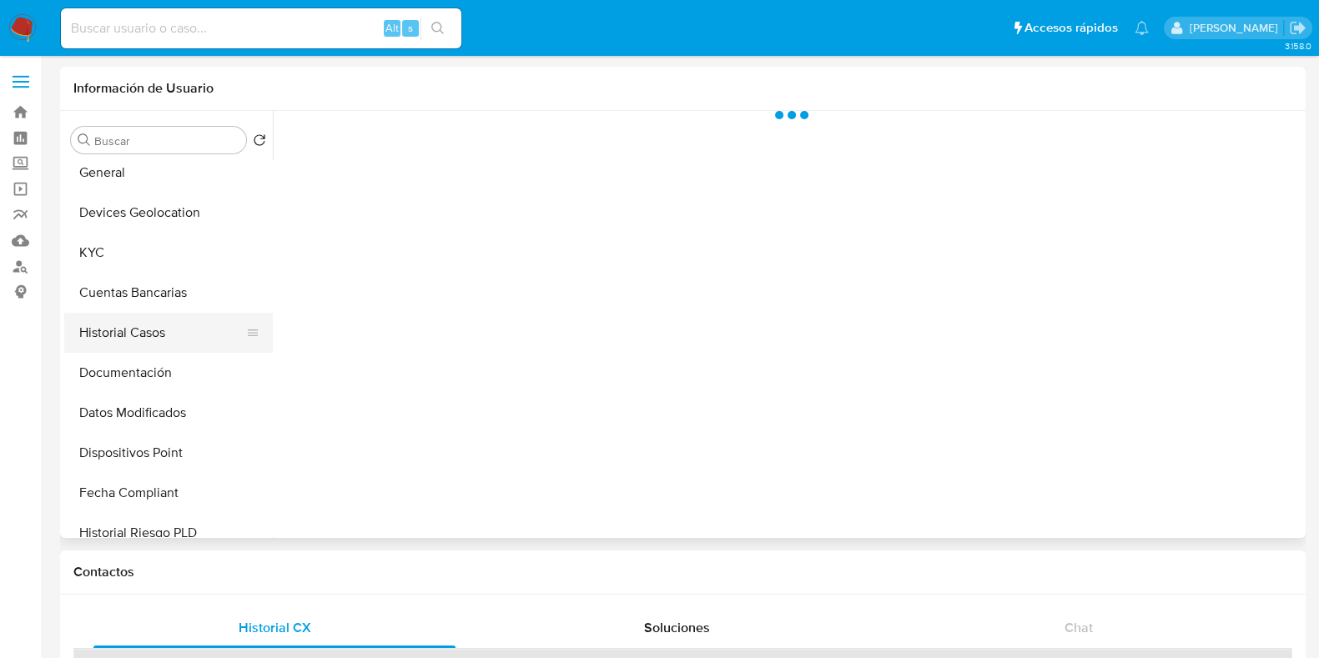
click at [141, 340] on button "Historial Casos" at bounding box center [161, 333] width 195 height 40
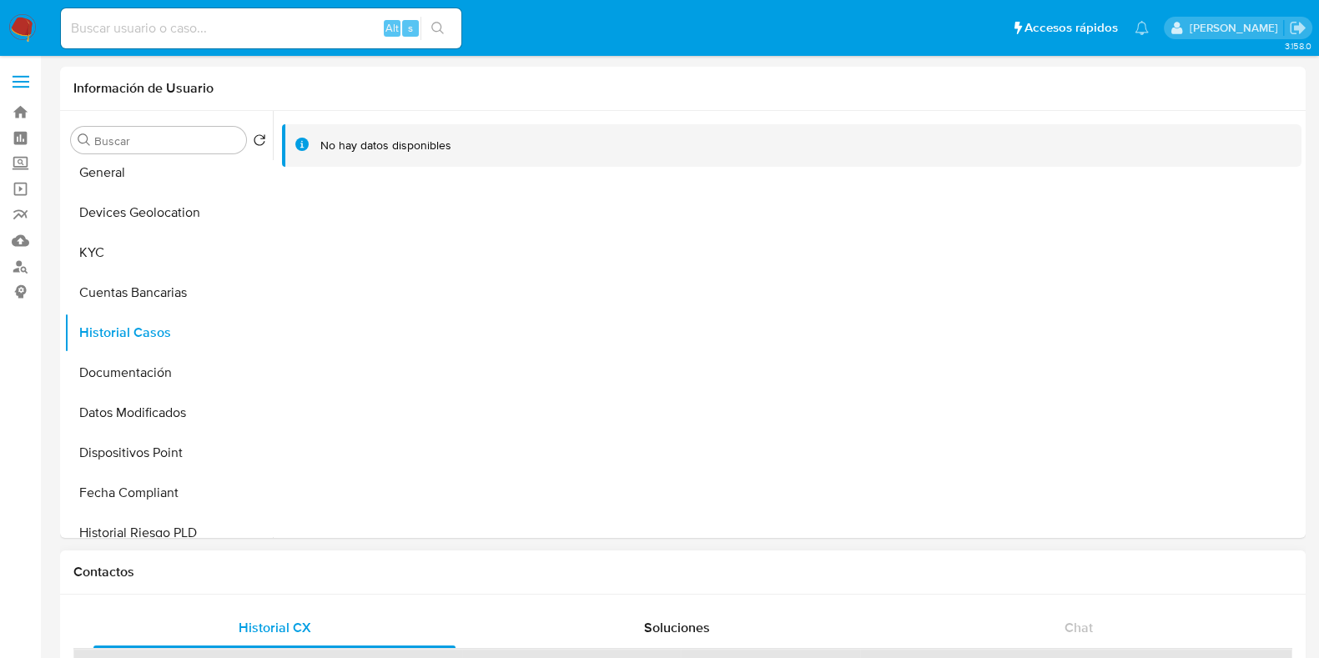
select select "10"
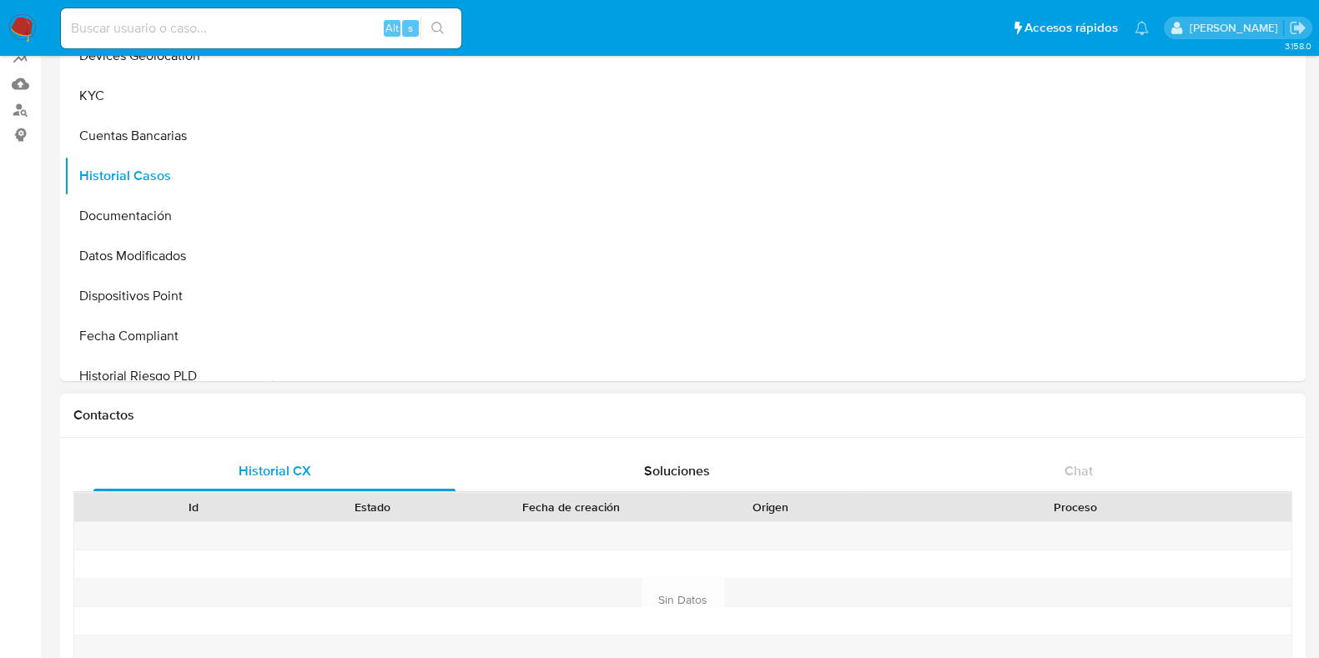
scroll to position [0, 0]
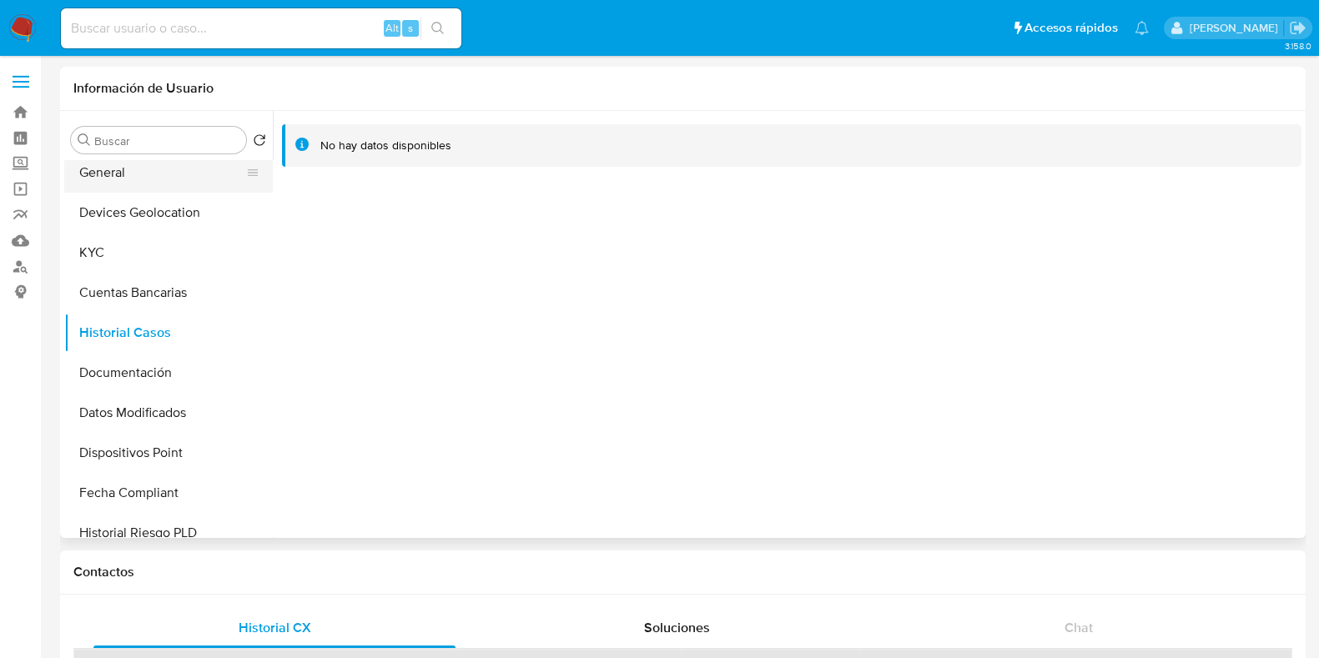
click at [128, 174] on button "General" at bounding box center [161, 173] width 195 height 40
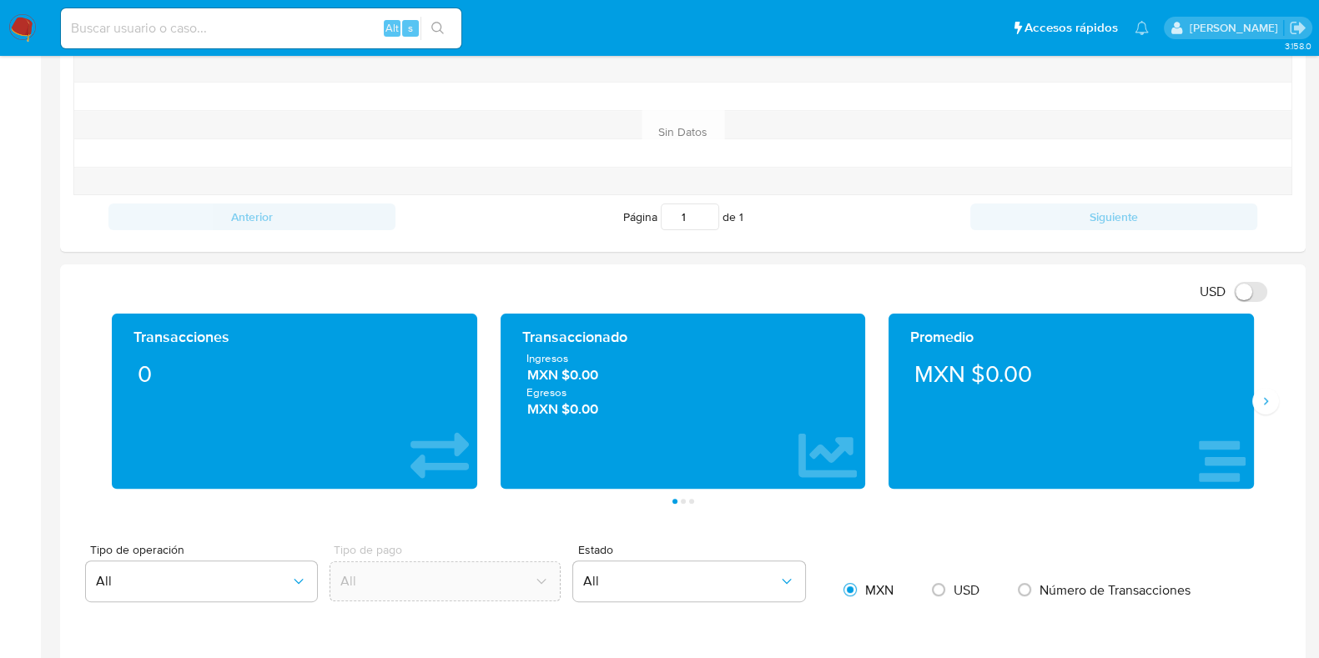
scroll to position [626, 0]
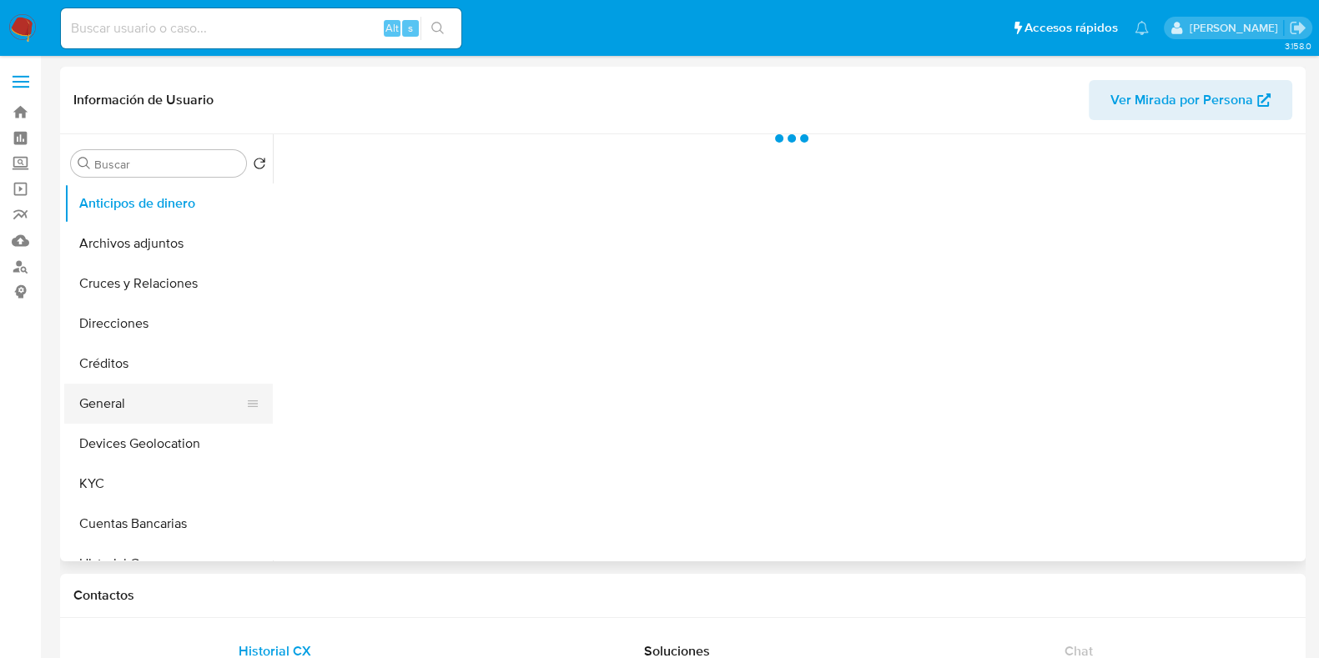
click at [111, 384] on button "General" at bounding box center [161, 404] width 195 height 40
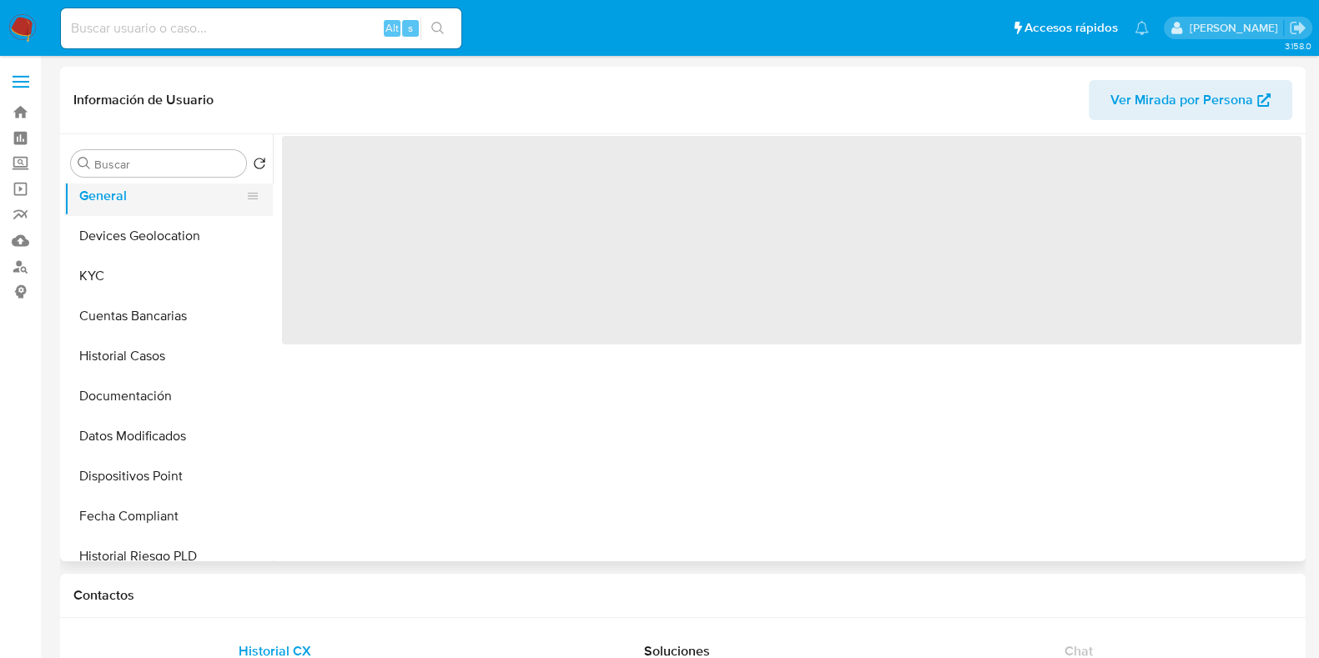
select select "10"
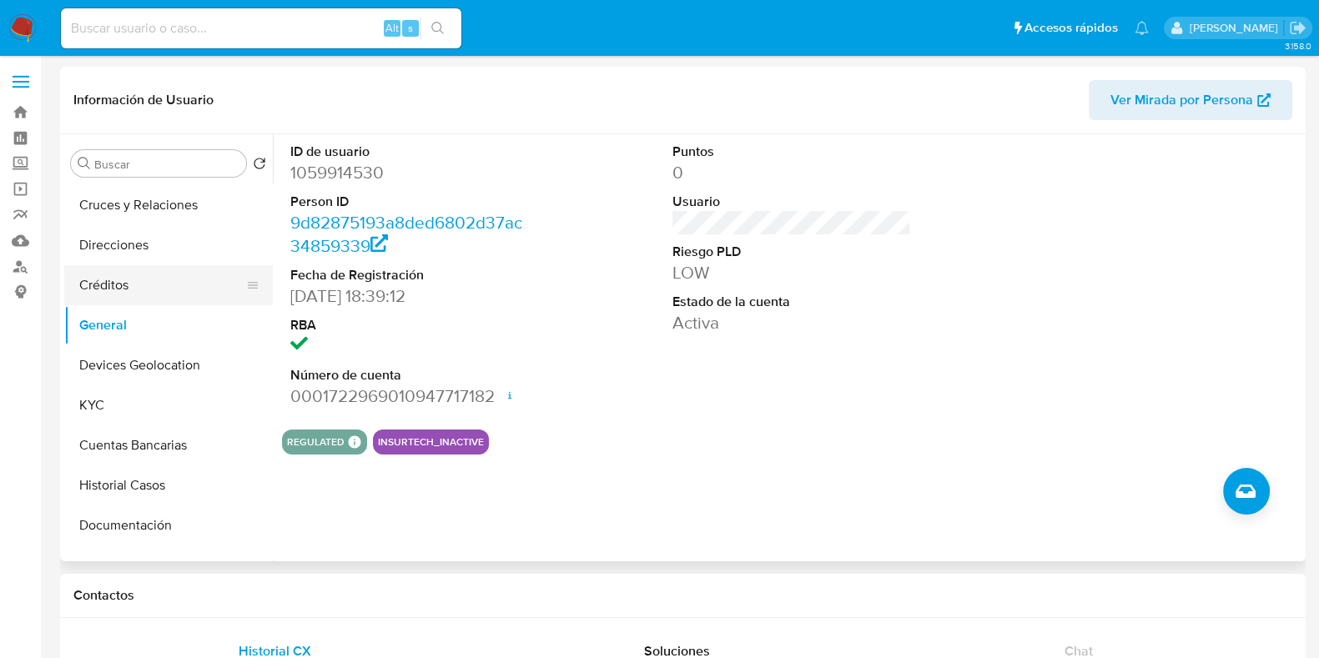
scroll to position [103, 0]
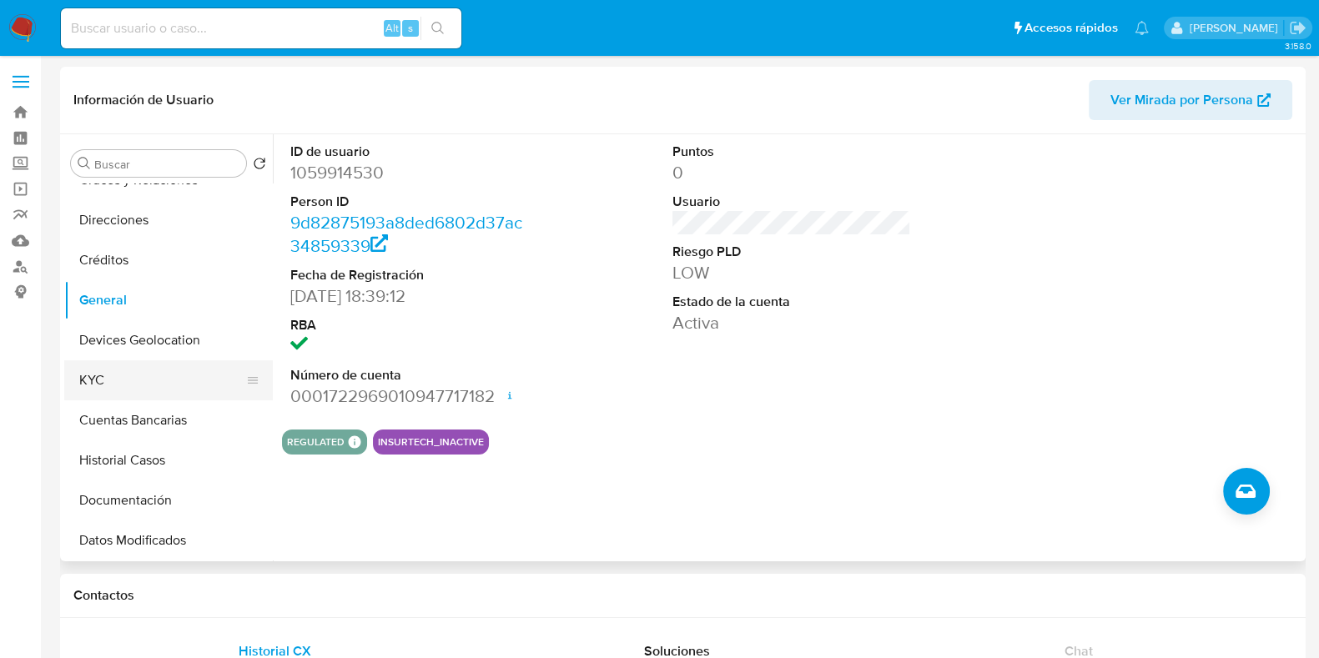
click at [104, 368] on button "KYC" at bounding box center [161, 380] width 195 height 40
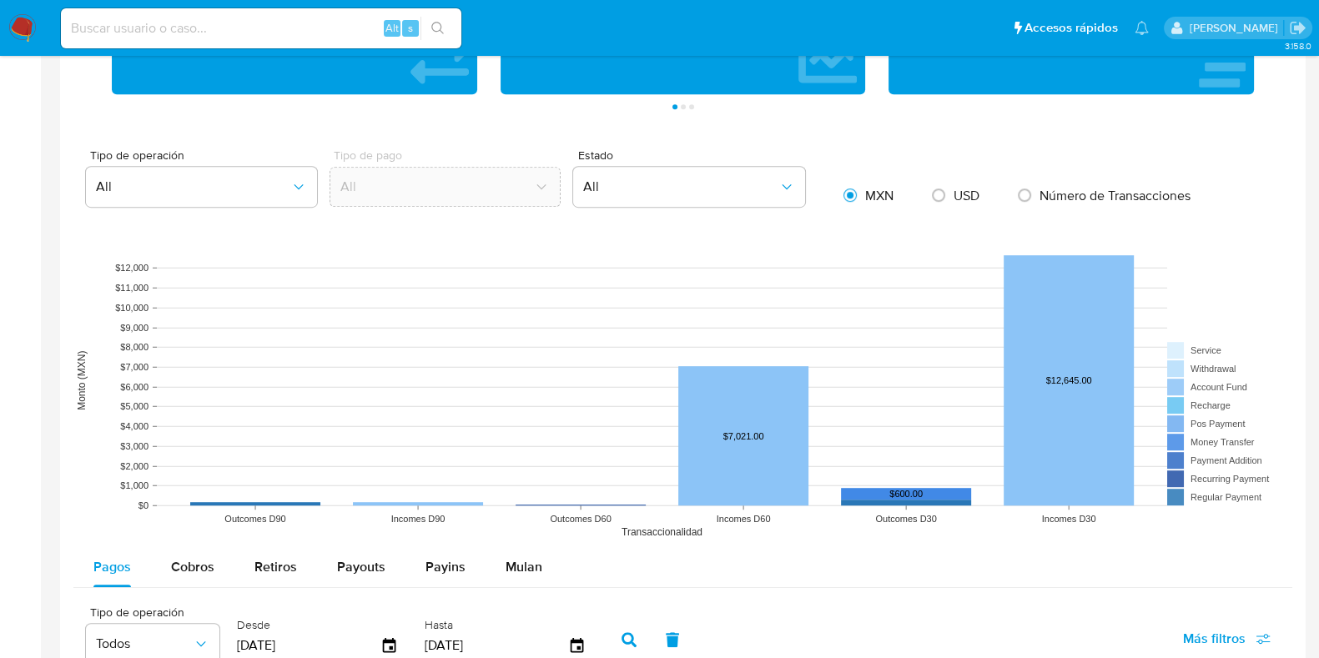
scroll to position [1355, 0]
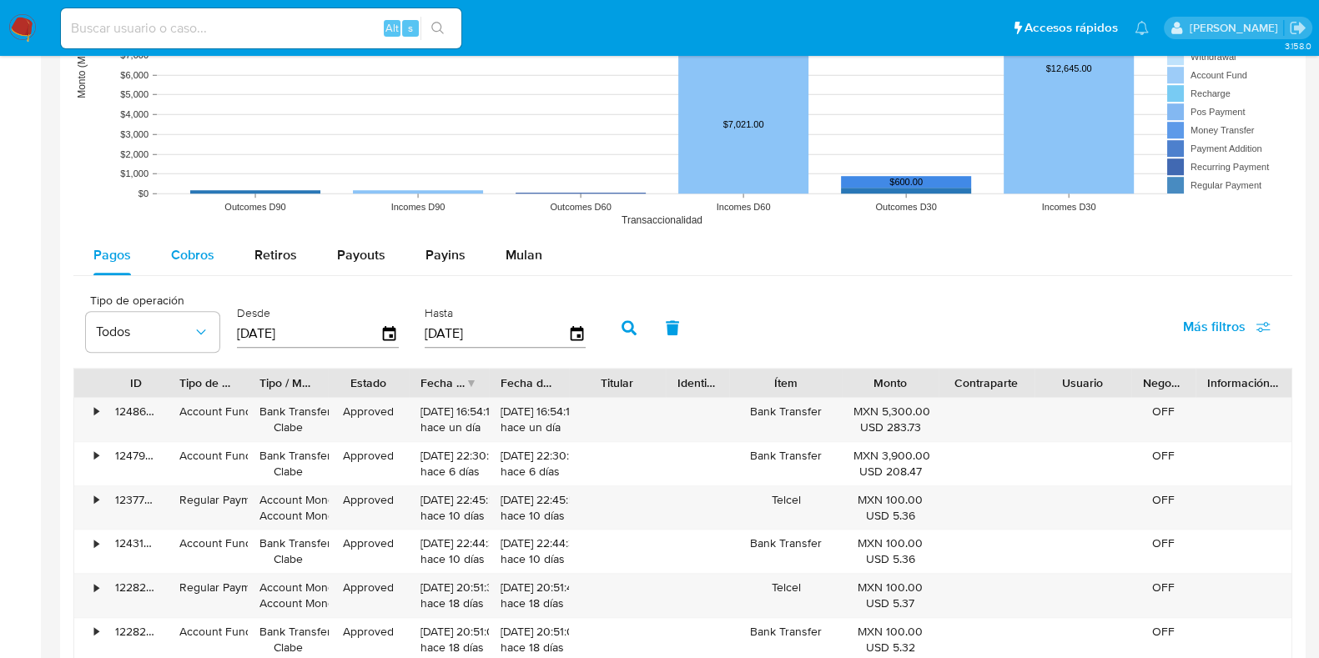
click at [175, 261] on span "Cobros" at bounding box center [192, 254] width 43 height 19
select select "10"
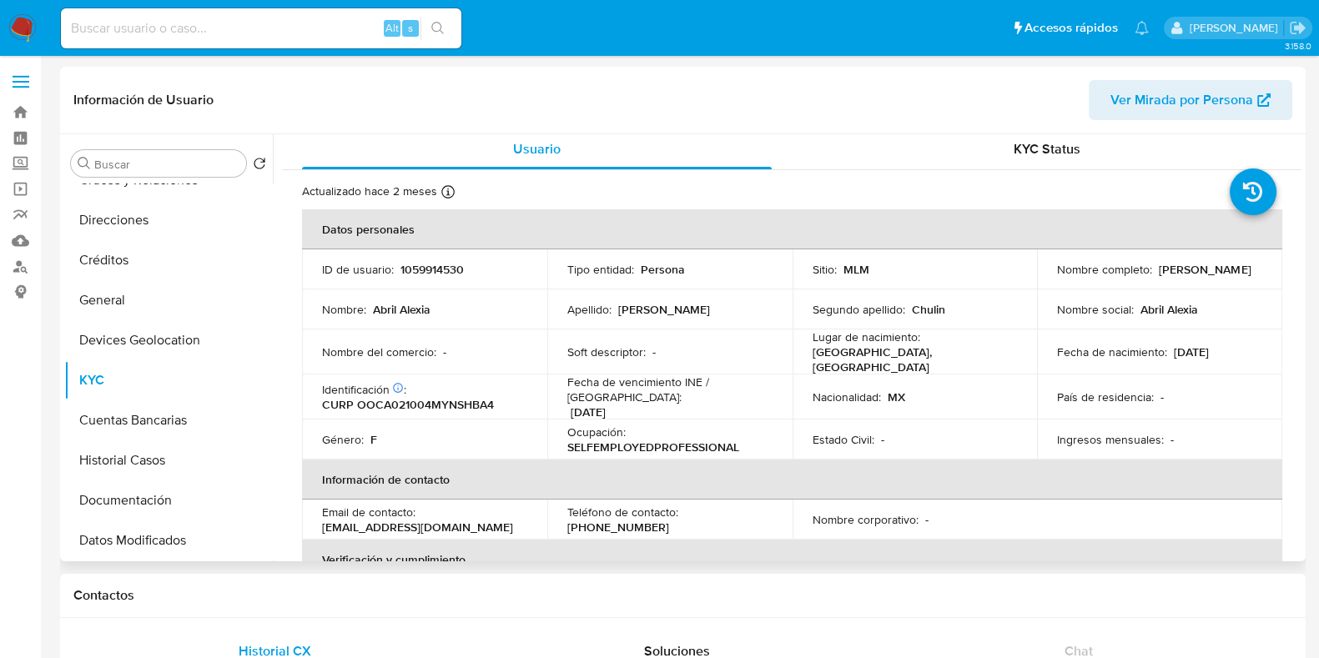
scroll to position [0, 0]
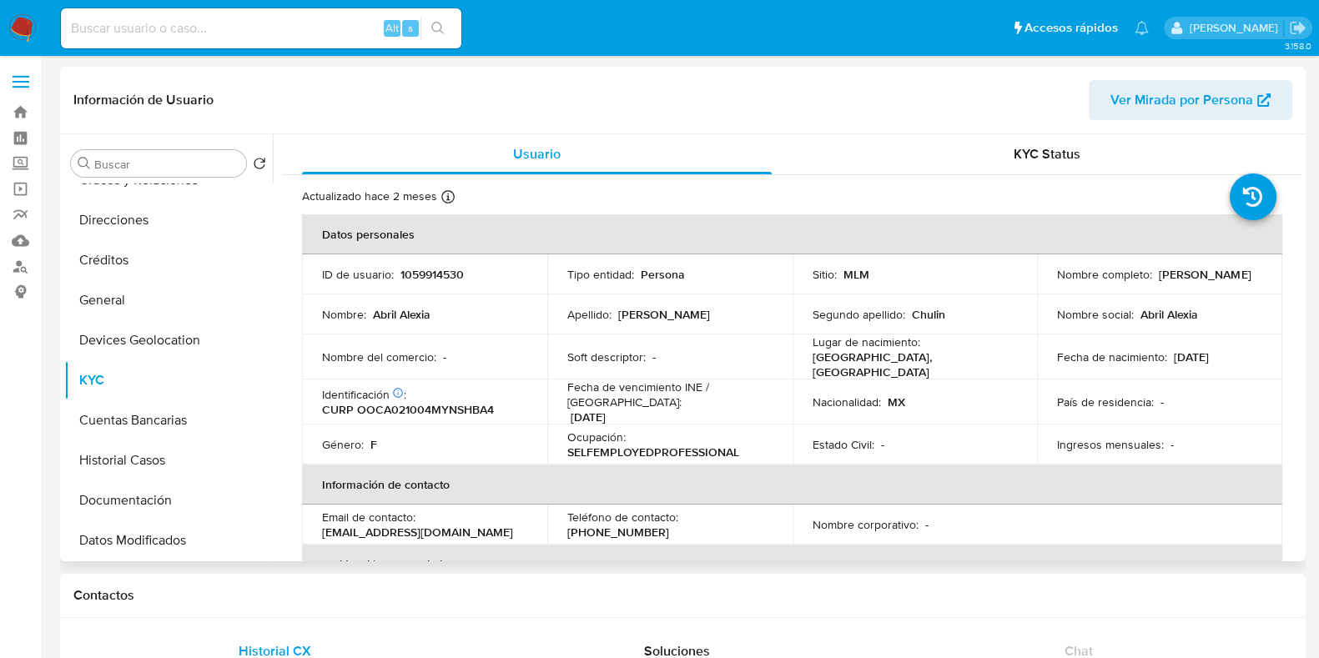
click at [423, 283] on td "ID de usuario : 1059914530" at bounding box center [424, 274] width 245 height 40
click at [427, 275] on p "1059914530" at bounding box center [431, 274] width 63 height 15
copy p "1059914530"
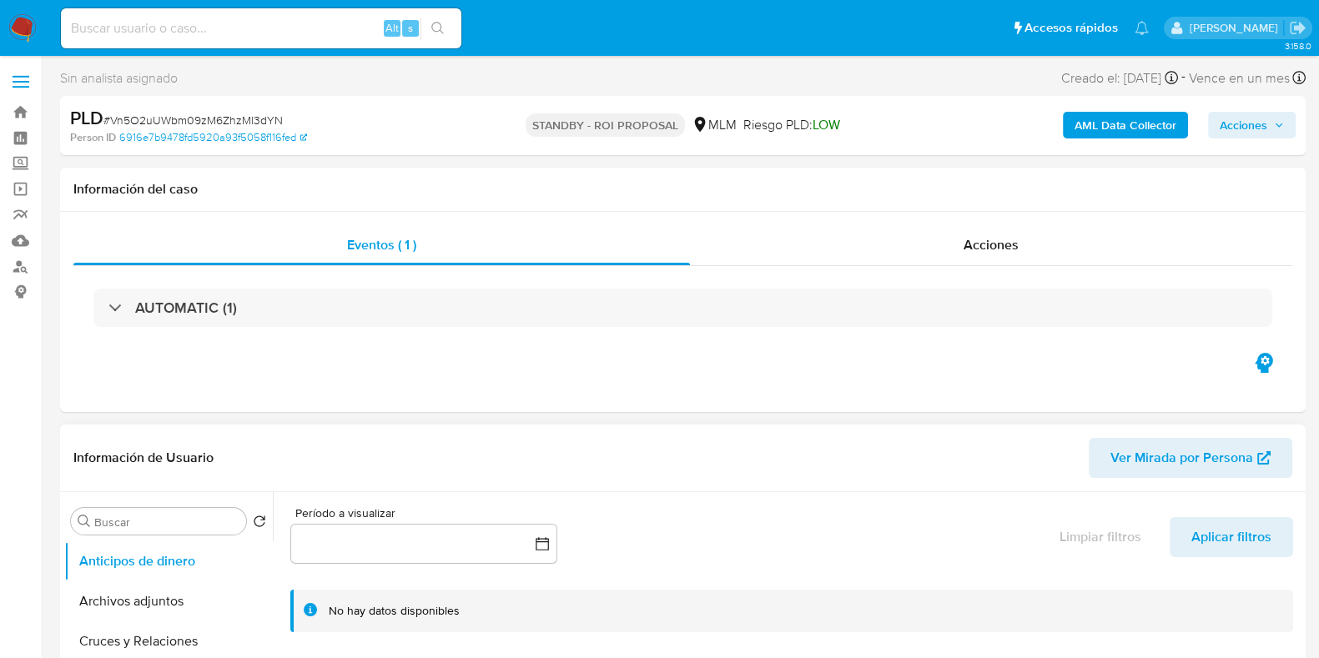
select select "10"
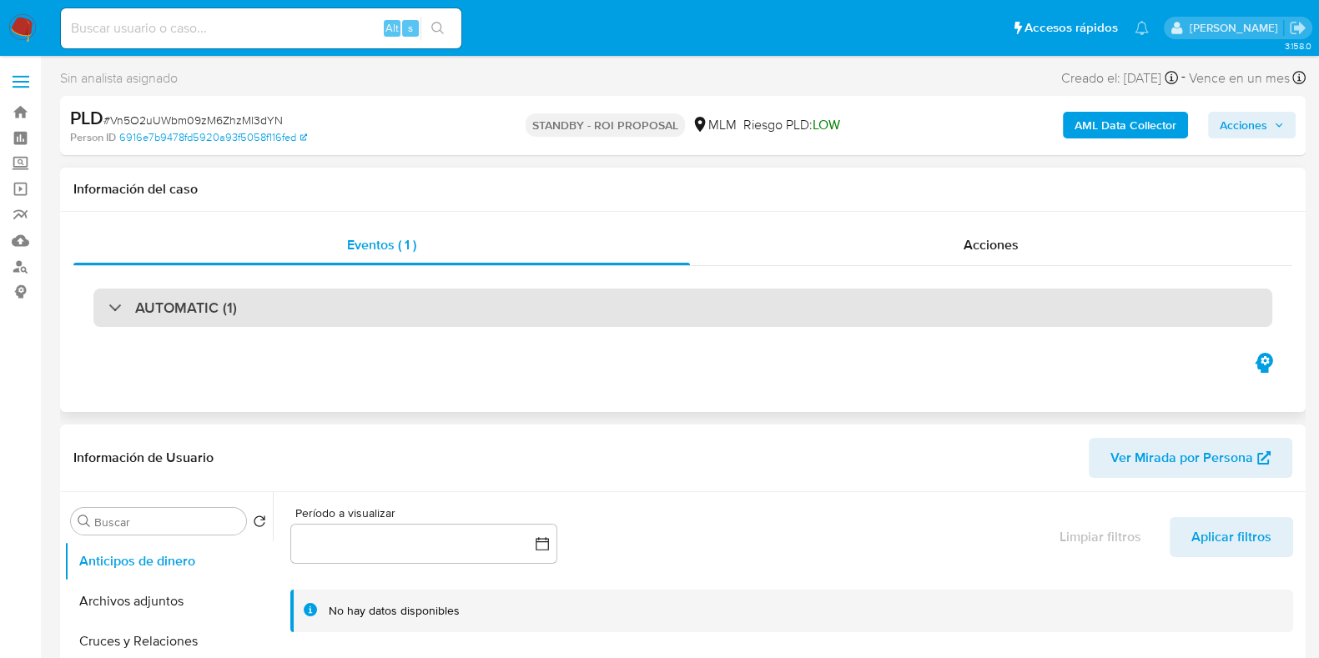
click at [360, 313] on div "AUTOMATIC (1)" at bounding box center [682, 308] width 1179 height 38
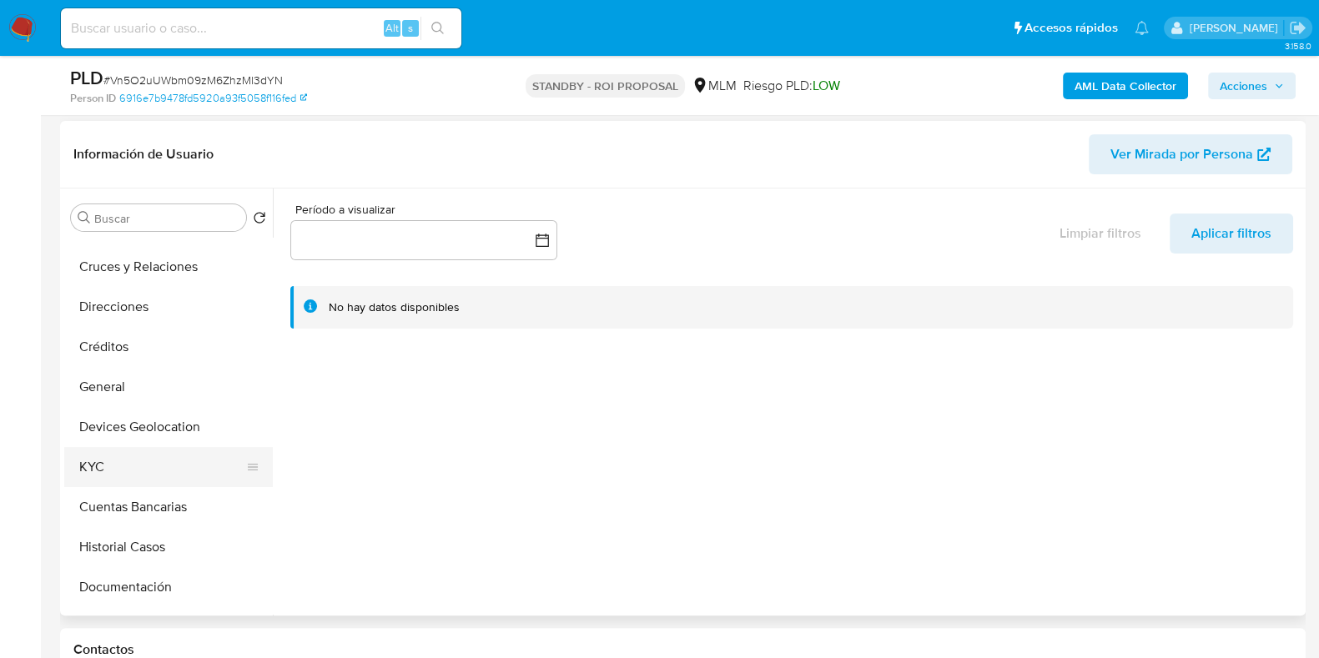
scroll to position [103, 0]
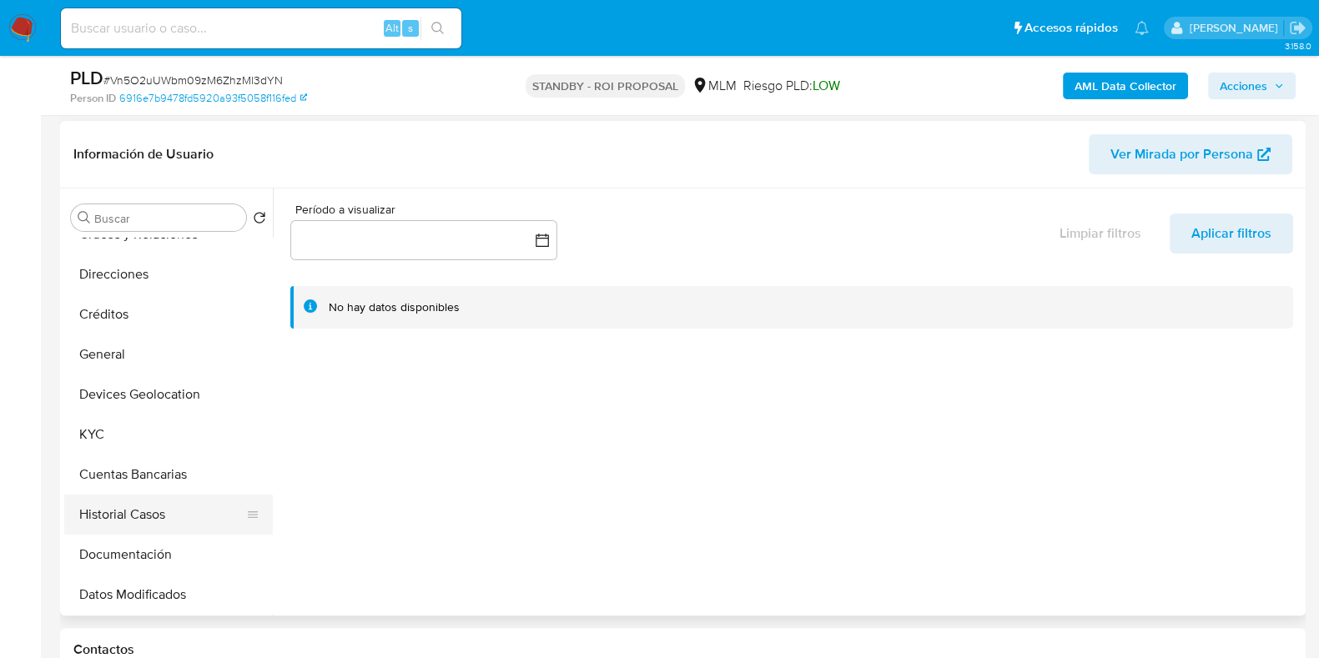
click at [127, 511] on button "Historial Casos" at bounding box center [161, 515] width 195 height 40
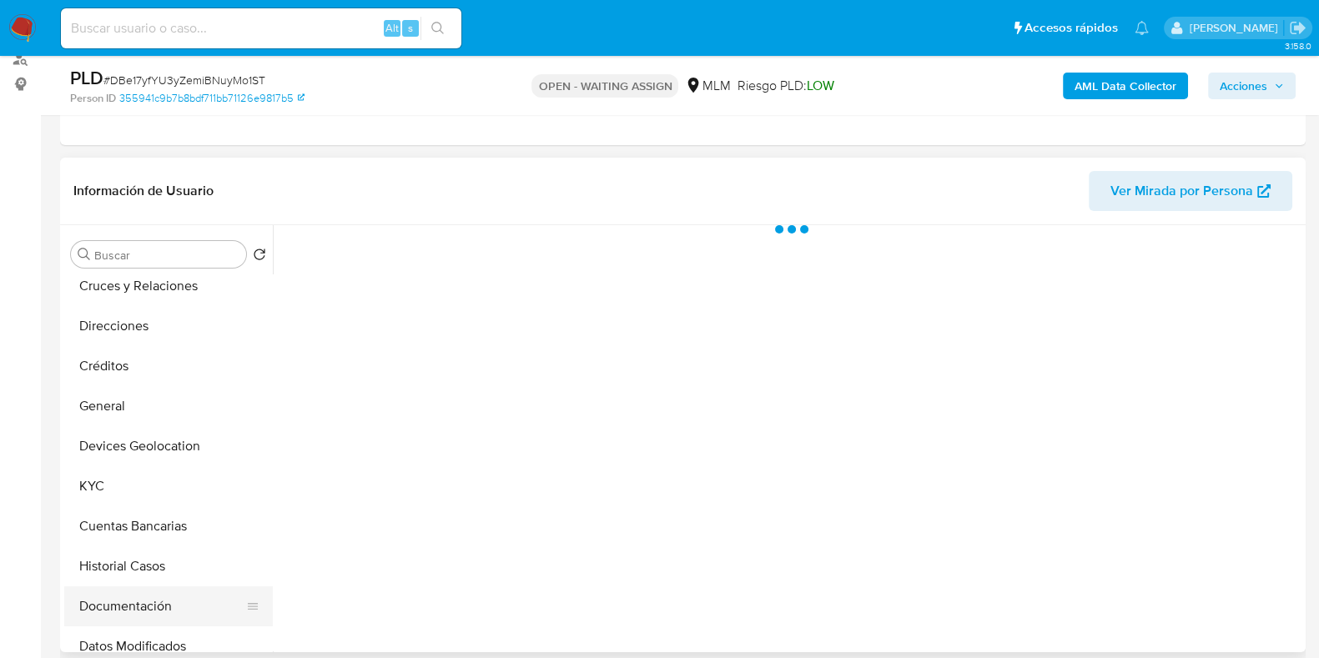
scroll to position [208, 0]
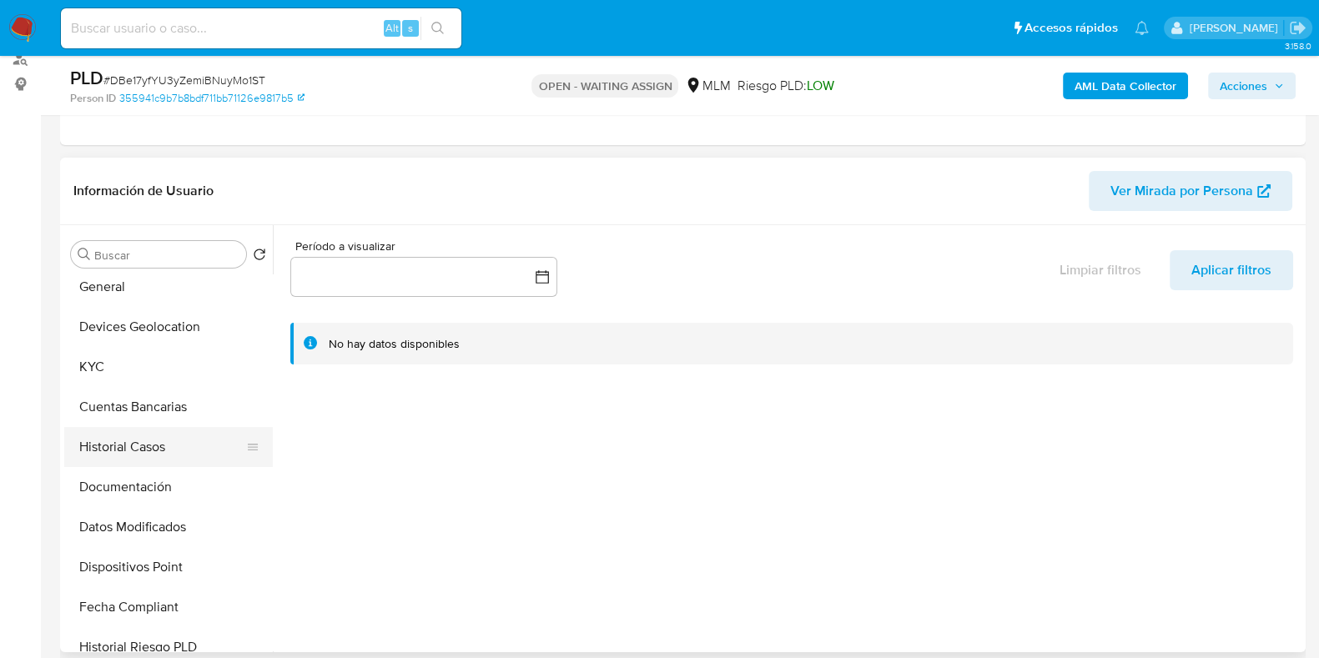
click at [129, 461] on button "Historial Casos" at bounding box center [161, 447] width 195 height 40
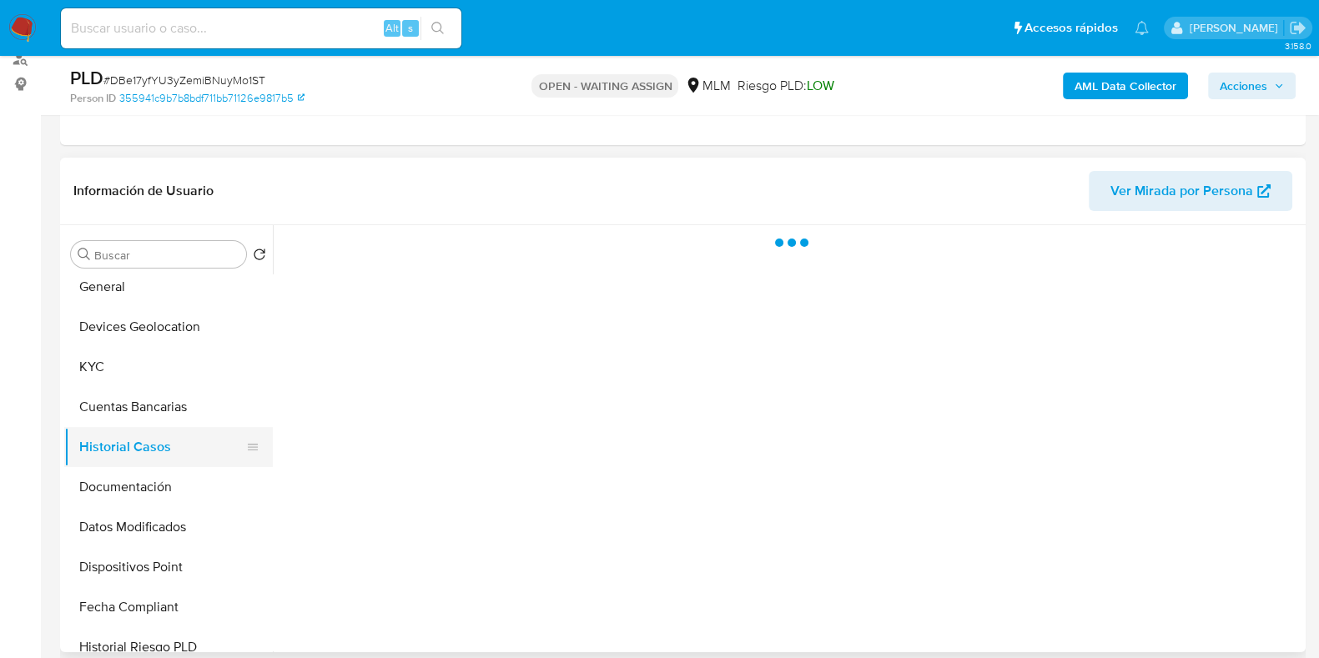
select select "10"
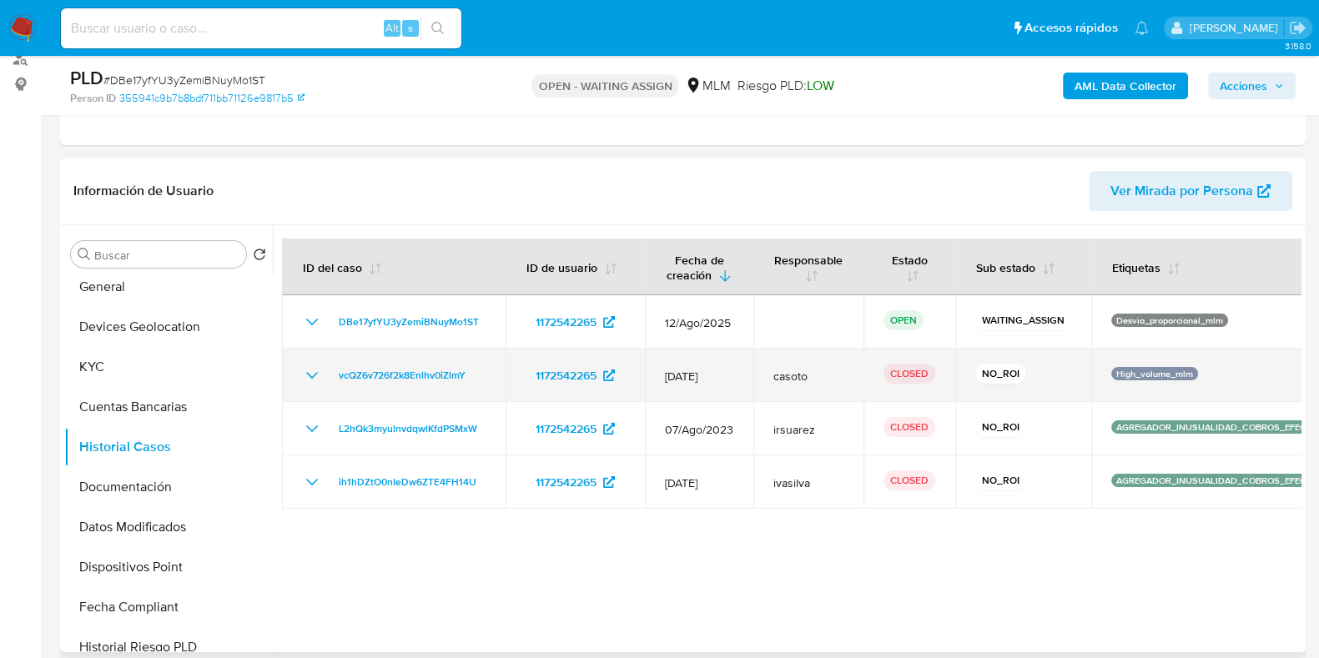
click at [310, 372] on icon "Mostrar/Ocultar" at bounding box center [312, 375] width 20 height 20
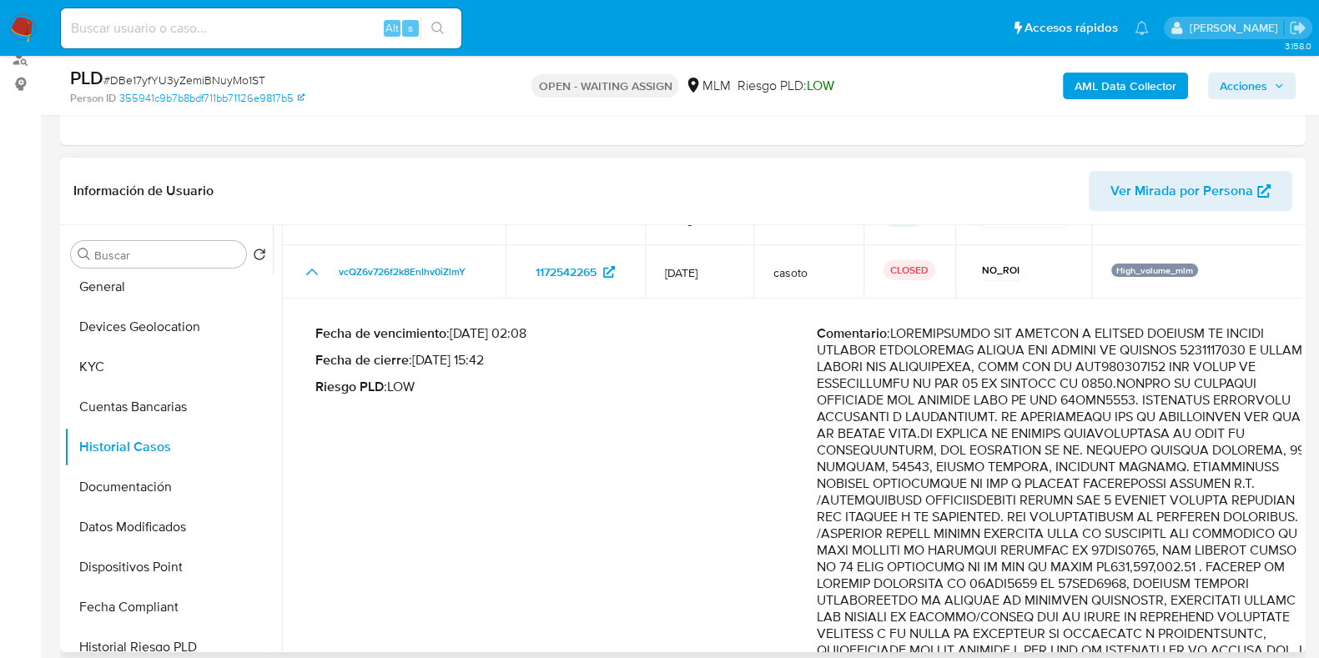
scroll to position [0, 0]
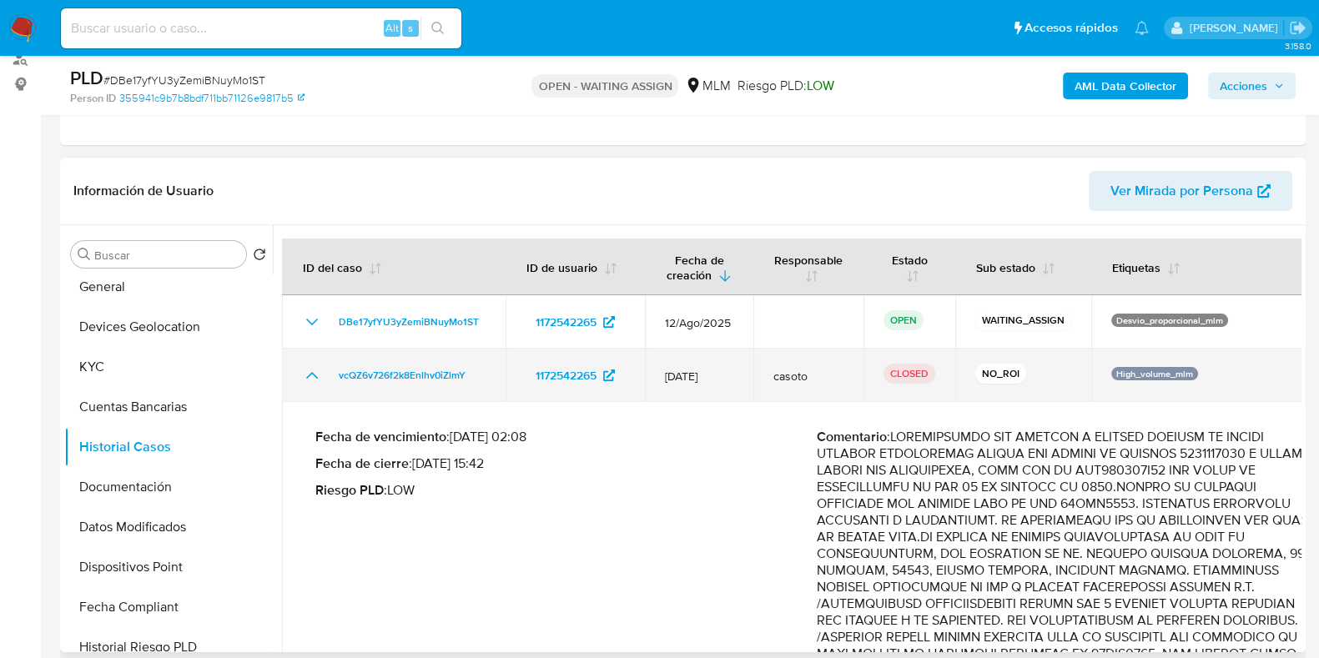
click at [312, 380] on icon "Mostrar/Ocultar" at bounding box center [312, 375] width 20 height 20
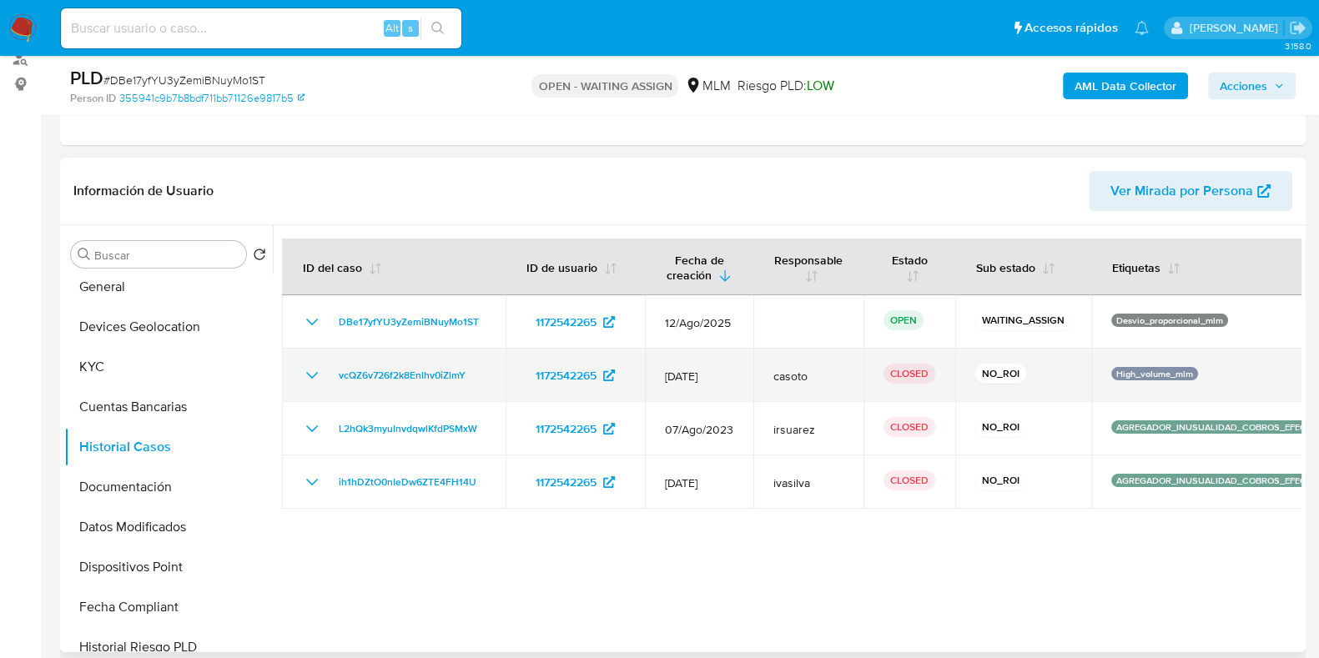
click at [313, 376] on icon "Mostrar/Ocultar" at bounding box center [312, 375] width 20 height 20
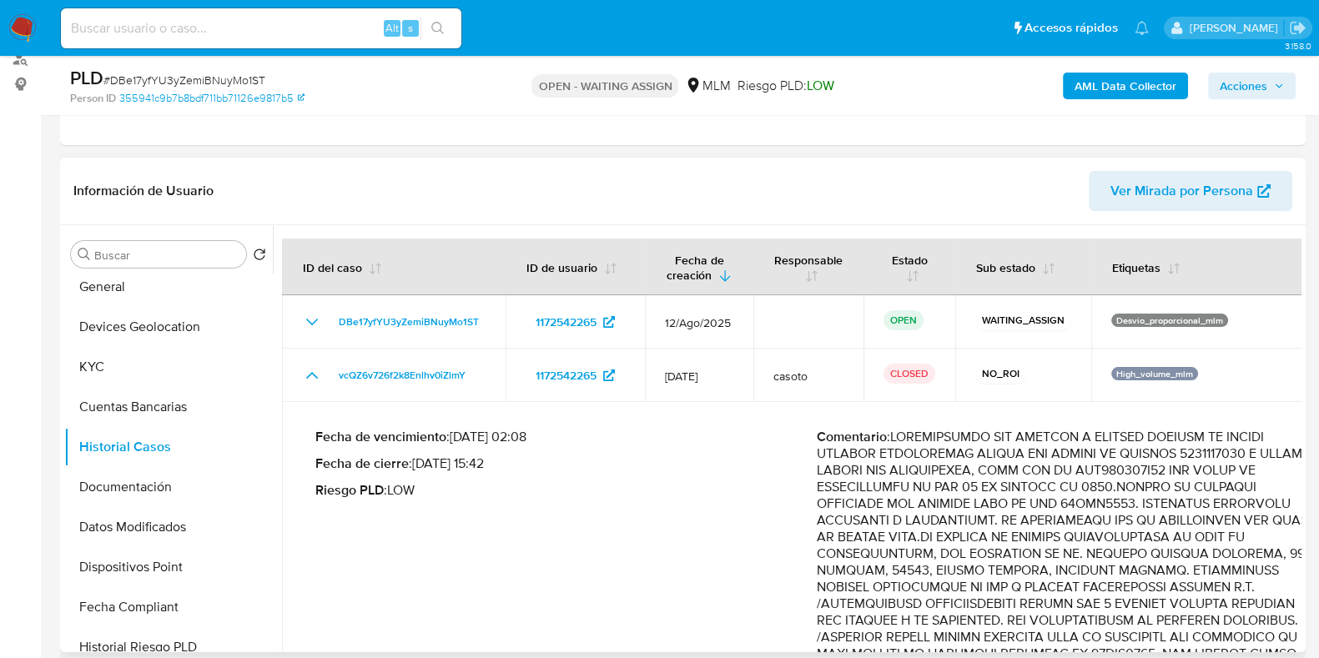
scroll to position [103, 0]
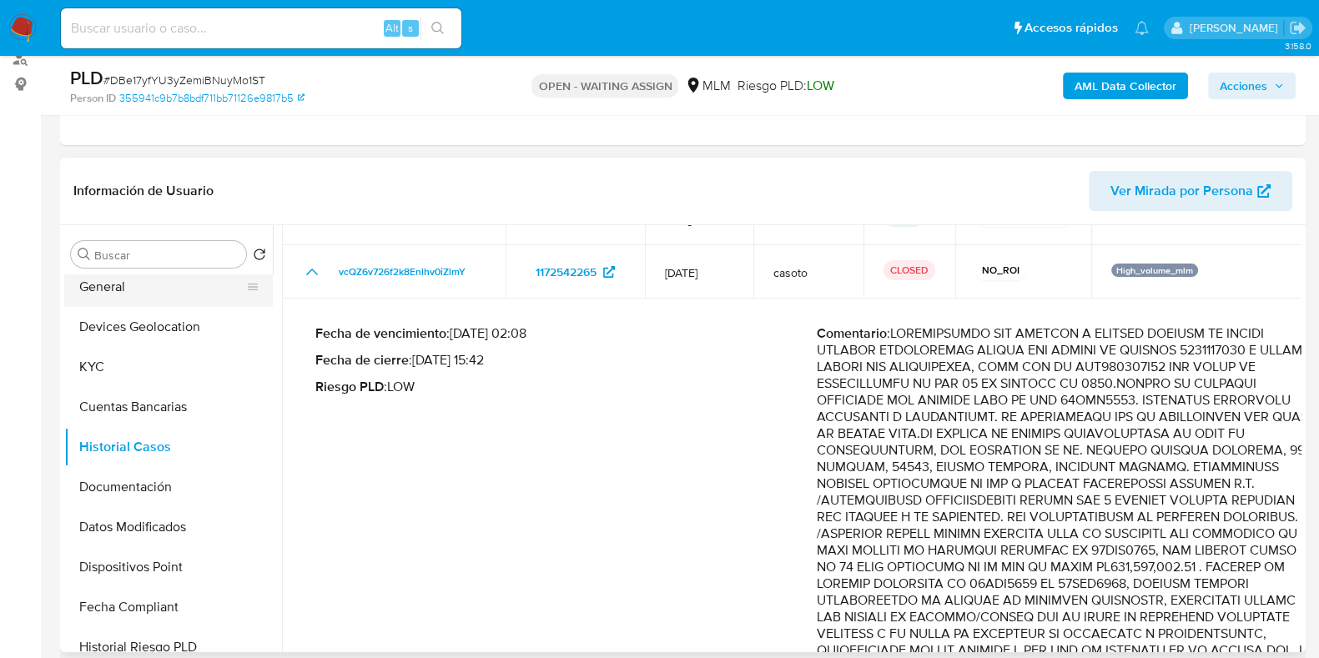
click at [108, 290] on button "General" at bounding box center [161, 287] width 195 height 40
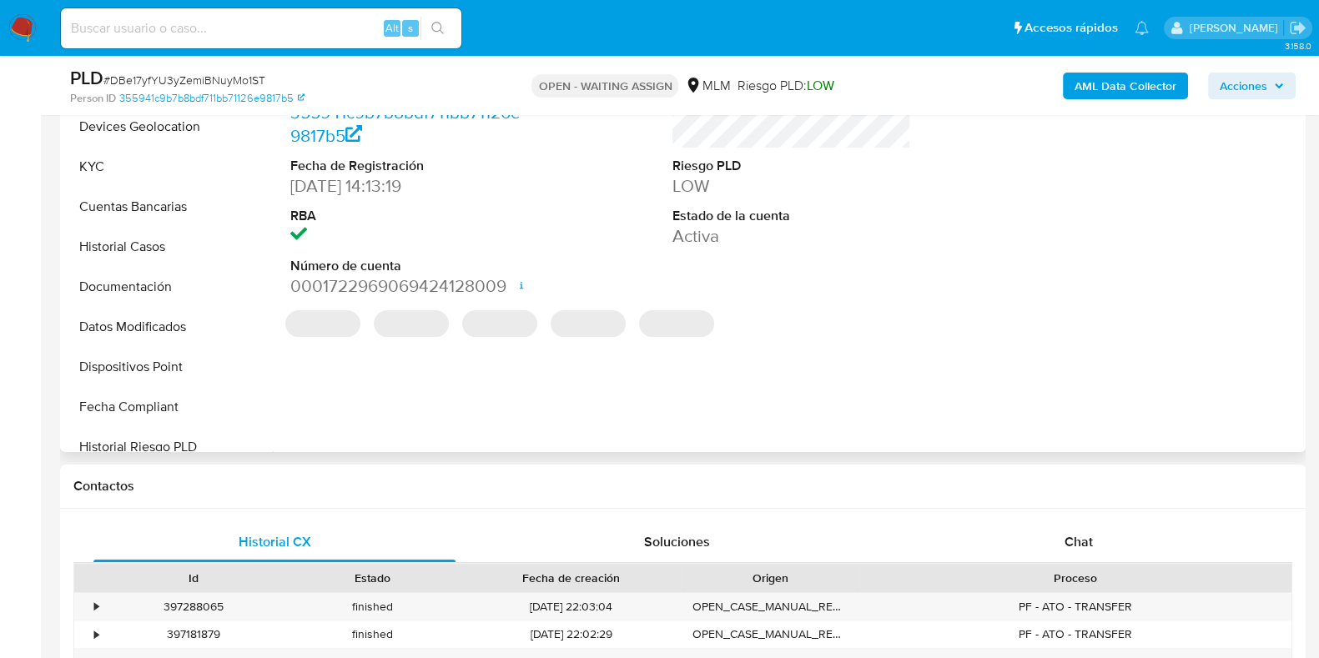
scroll to position [416, 0]
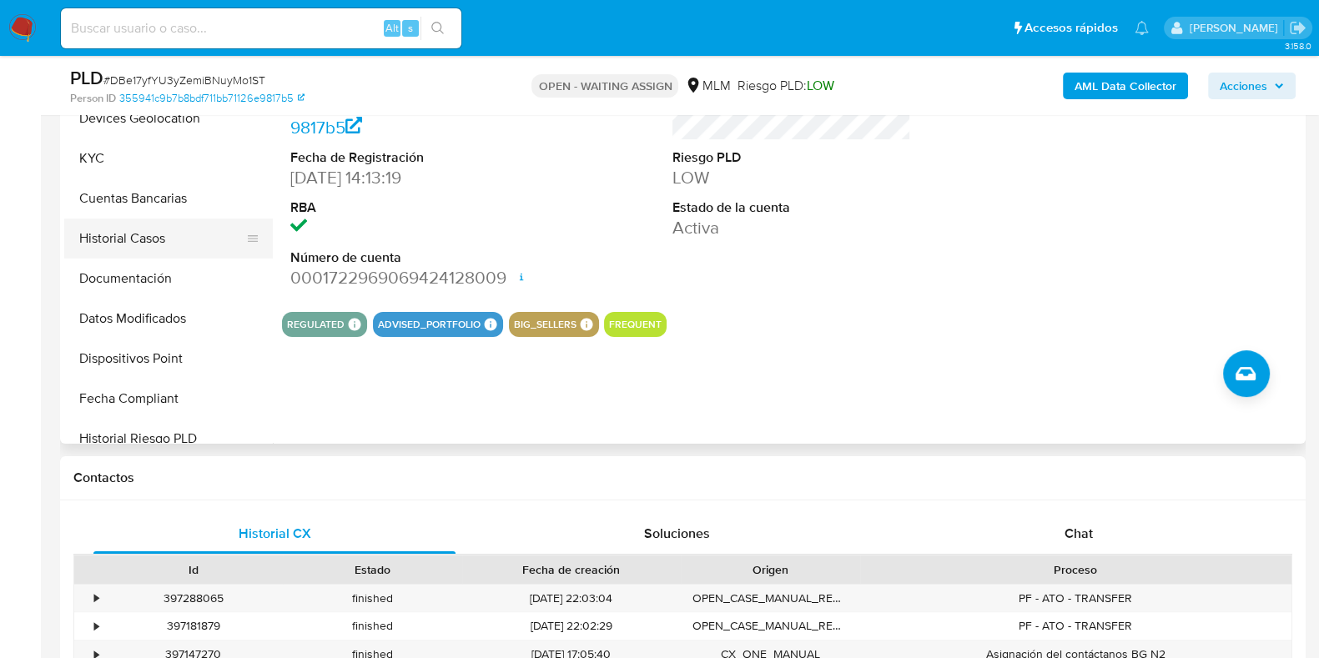
click at [136, 239] on button "Historial Casos" at bounding box center [161, 239] width 195 height 40
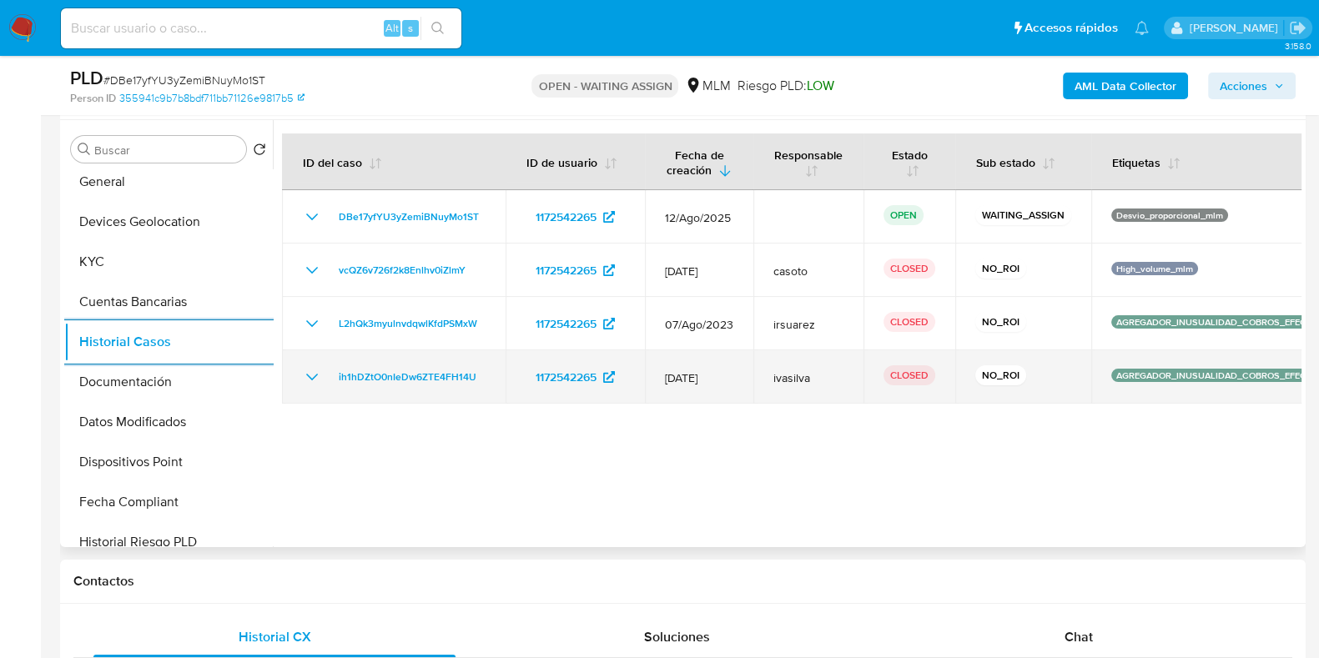
scroll to position [0, 0]
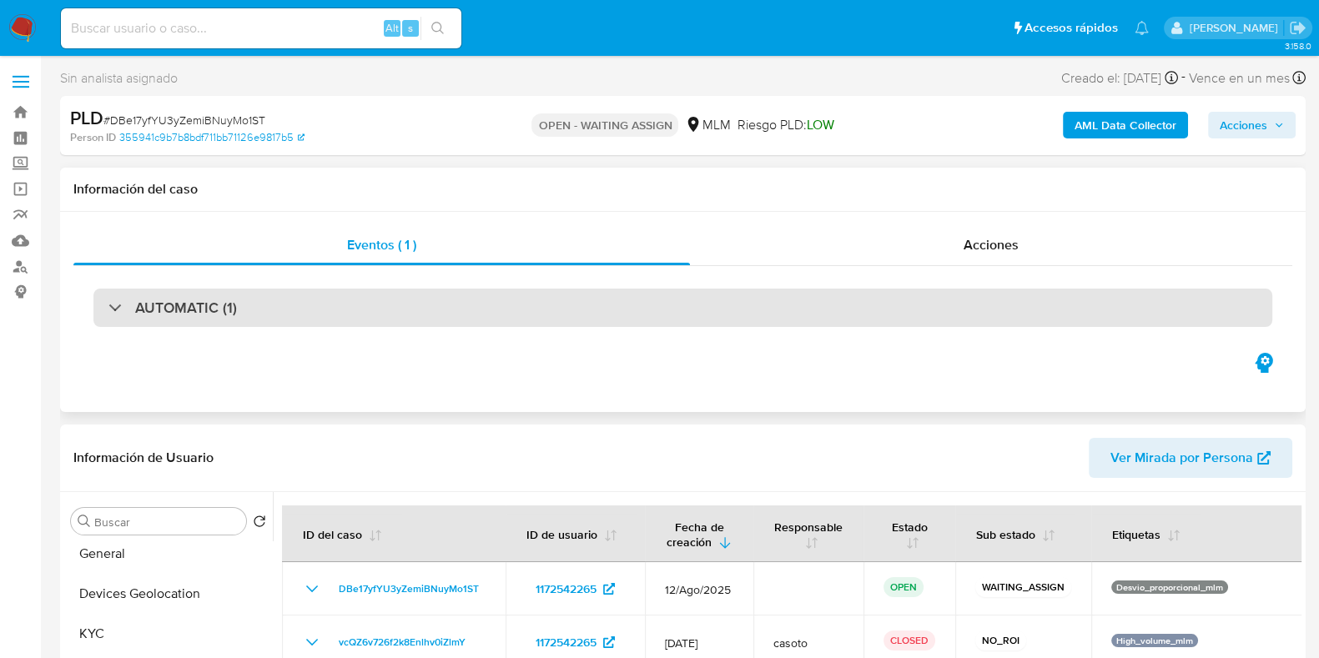
click at [302, 305] on div "AUTOMATIC (1)" at bounding box center [682, 308] width 1179 height 38
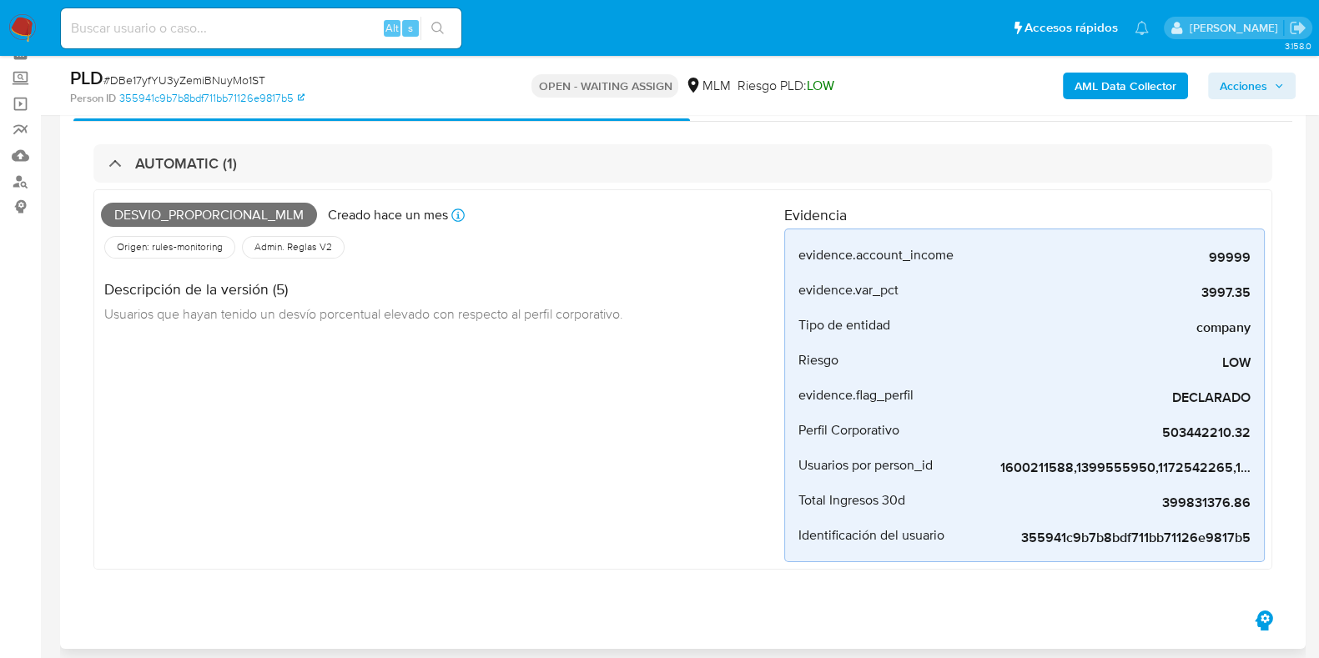
scroll to position [313, 0]
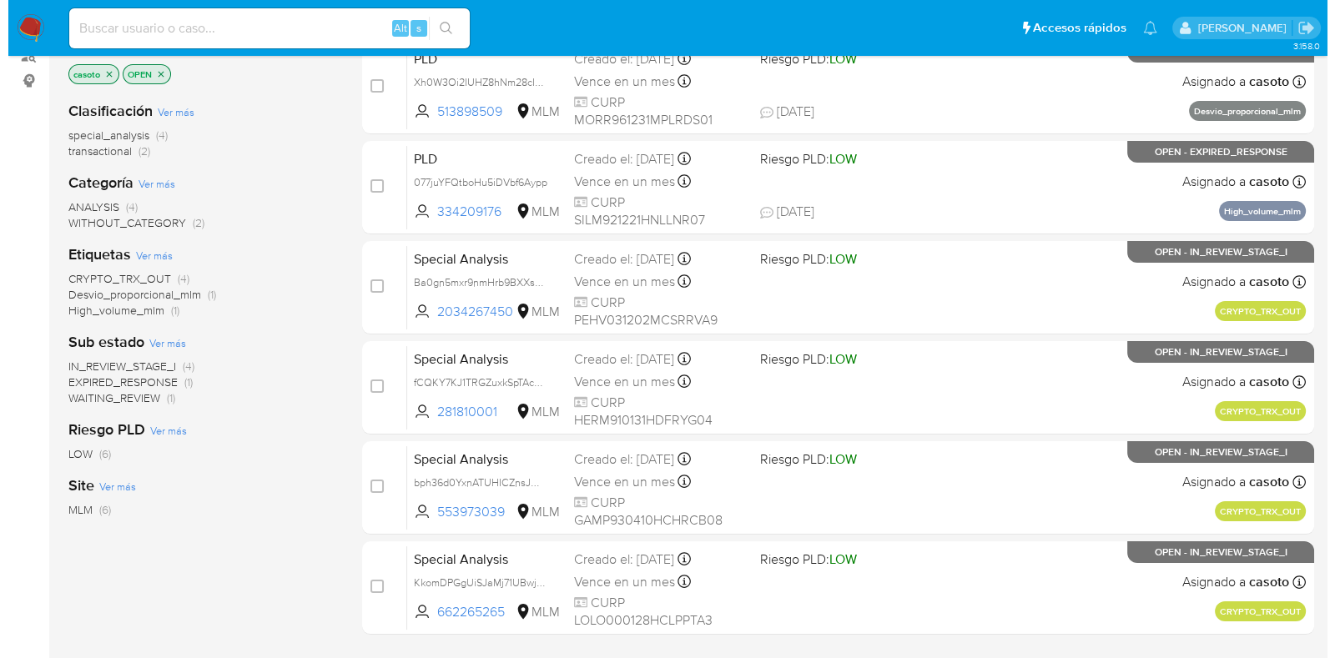
scroll to position [43, 0]
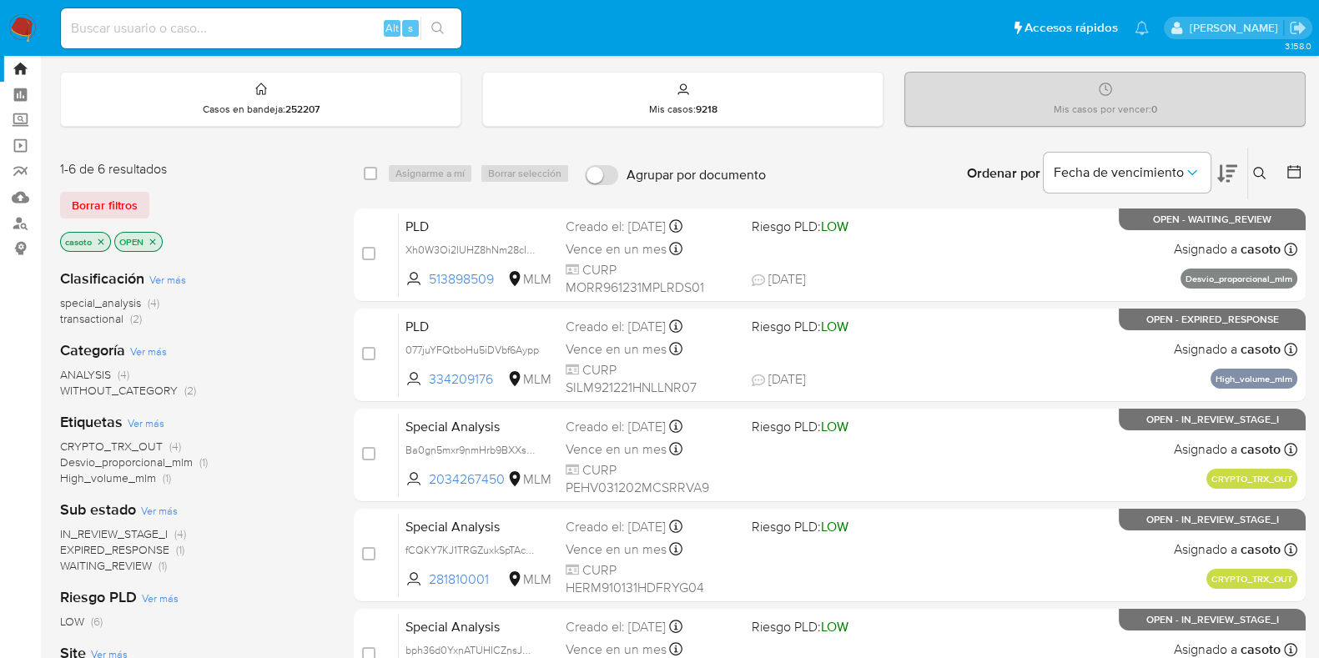
click at [1253, 164] on button at bounding box center [1262, 174] width 28 height 20
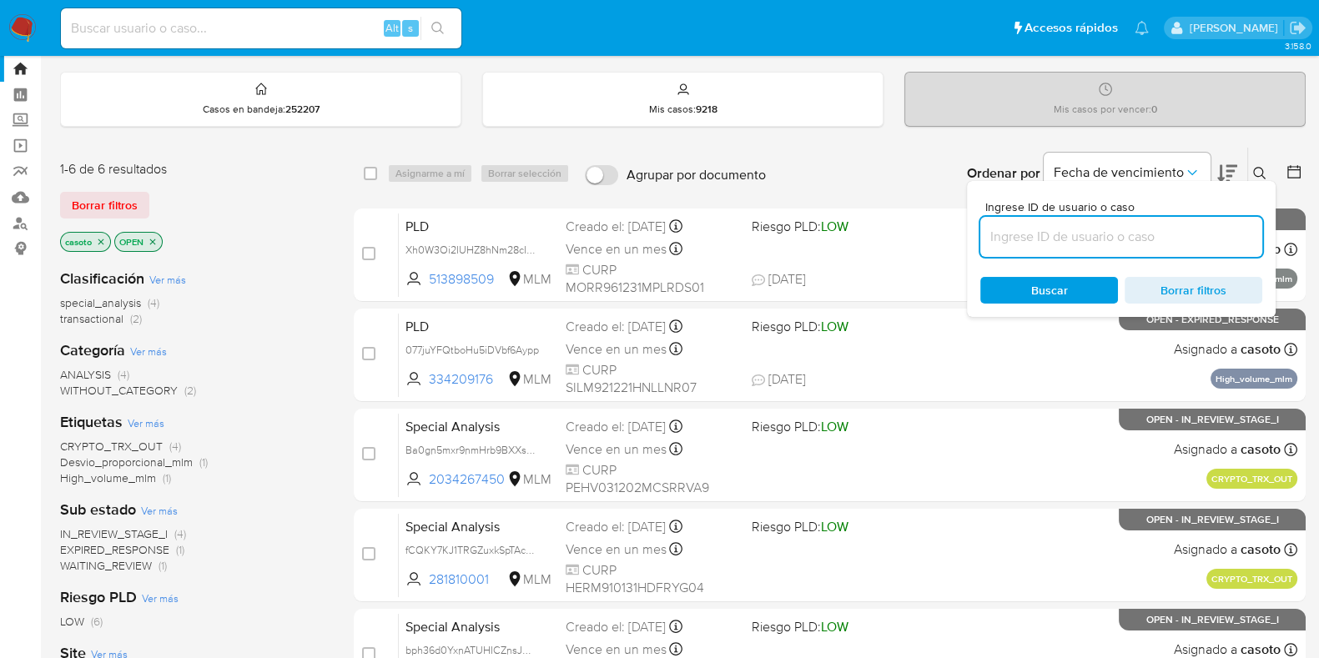
click at [1095, 228] on input at bounding box center [1121, 237] width 282 height 22
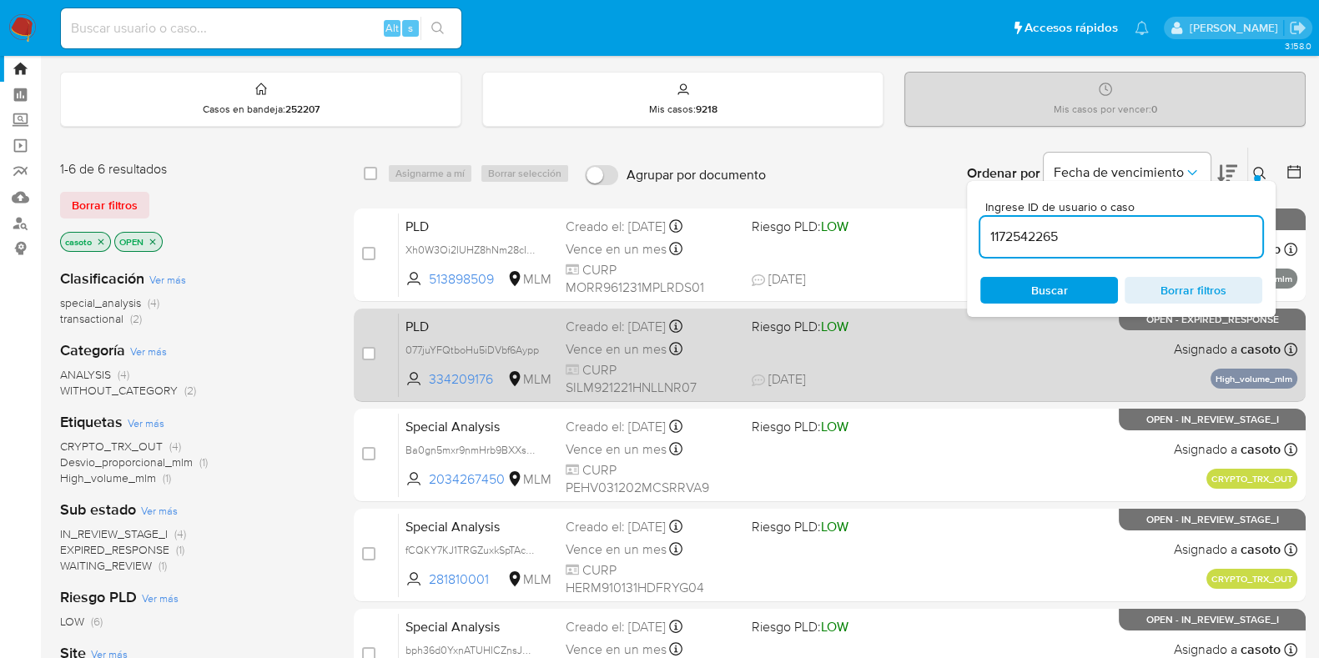
type input "1172542265"
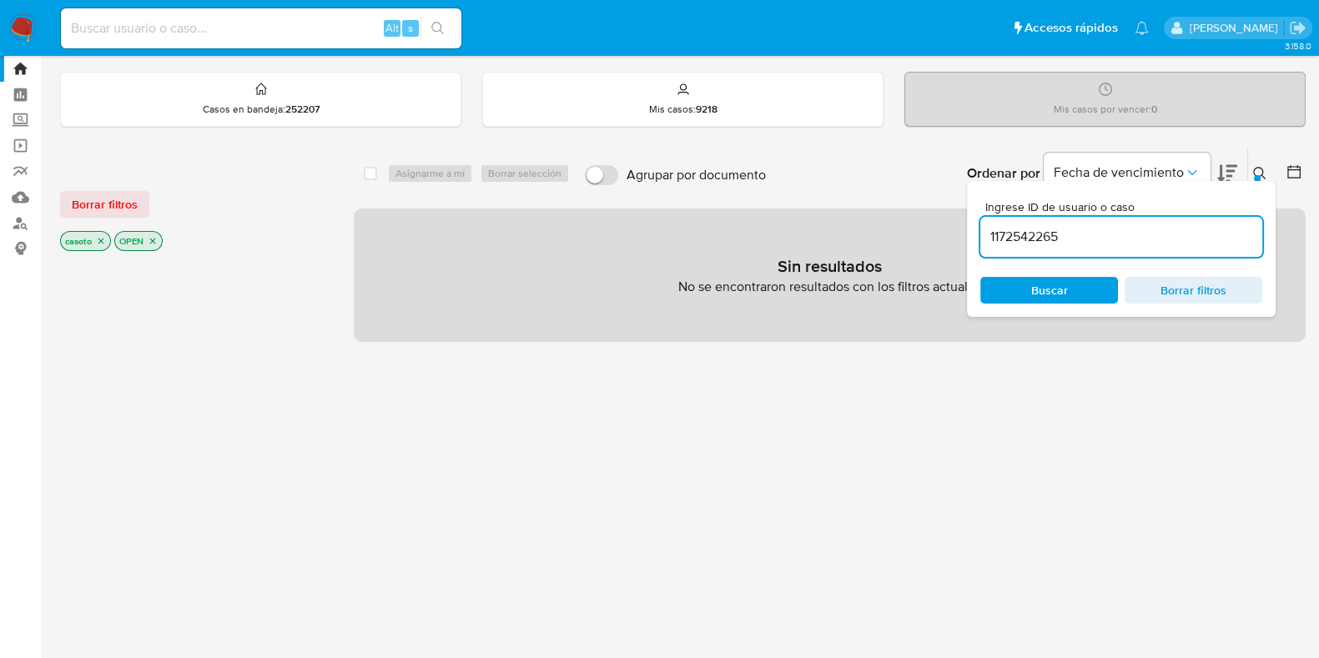
click at [103, 241] on icon "close-filter" at bounding box center [101, 242] width 6 height 6
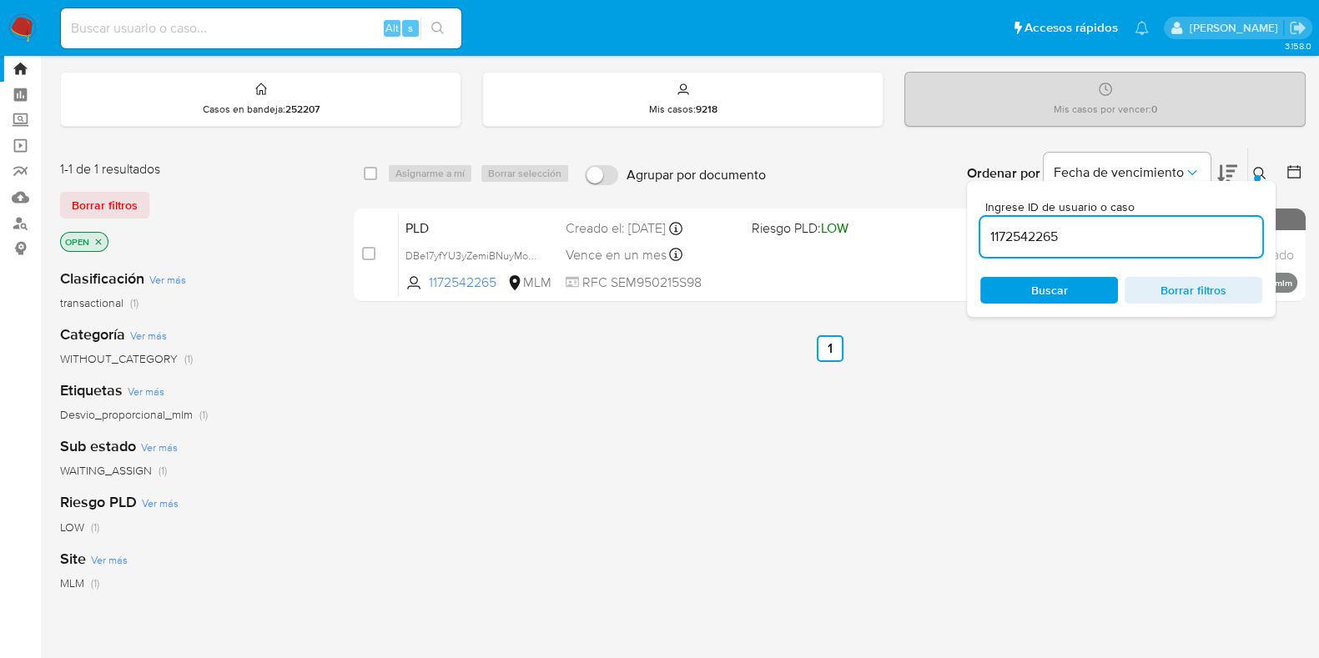
click at [1259, 169] on icon at bounding box center [1259, 173] width 13 height 13
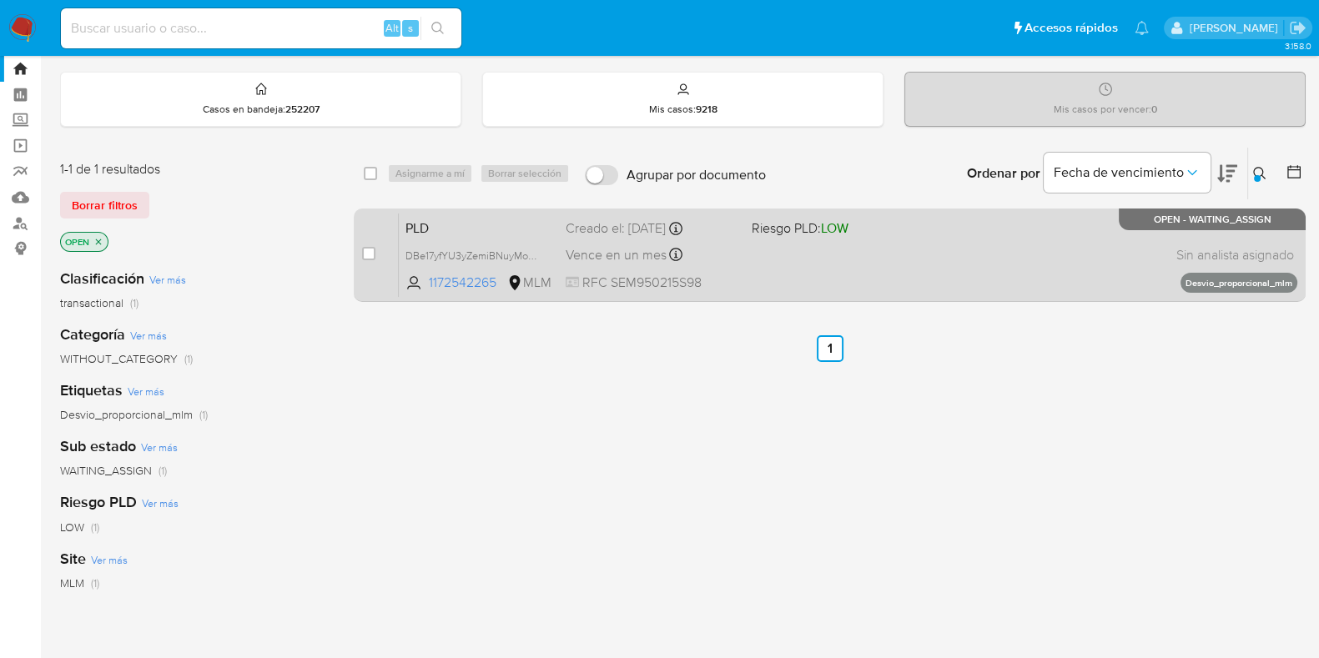
click at [368, 259] on div "case-item-checkbox" at bounding box center [368, 253] width 13 height 17
click at [371, 257] on input "checkbox" at bounding box center [368, 253] width 13 height 13
checkbox input "true"
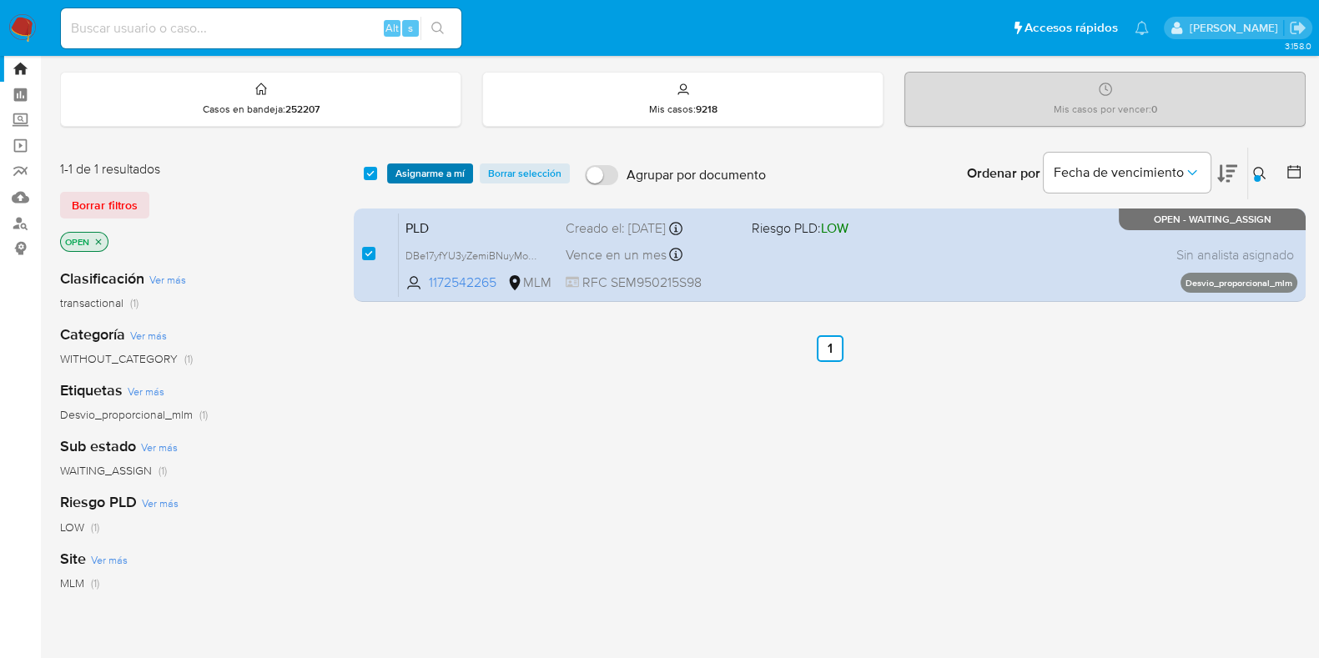
click at [421, 177] on span "Asignarme a mí" at bounding box center [429, 173] width 69 height 17
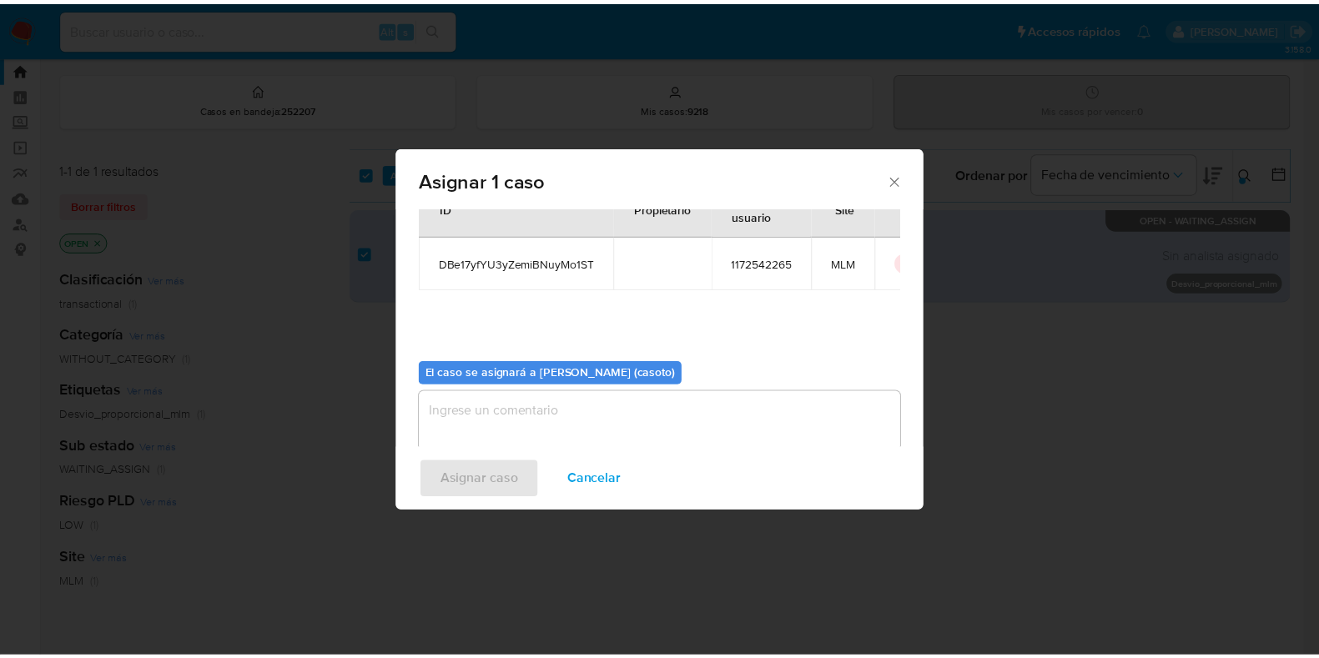
scroll to position [86, 0]
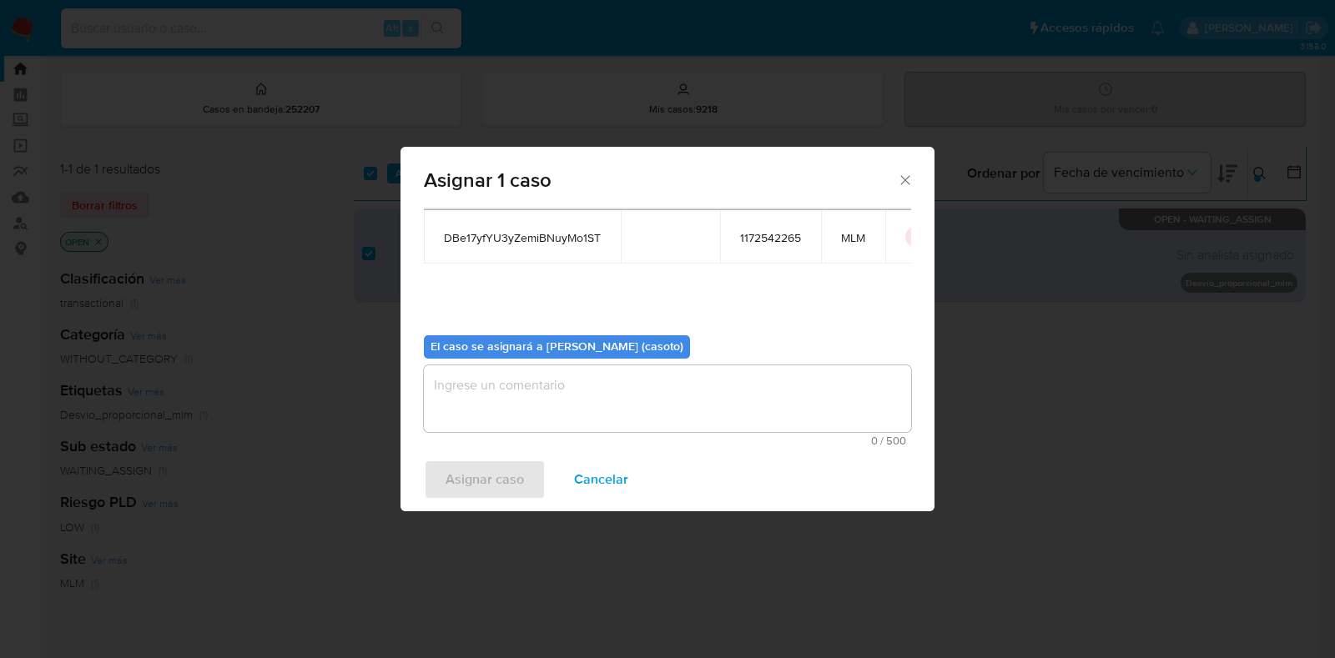
click at [592, 415] on textarea "assign-modal" at bounding box center [667, 398] width 487 height 67
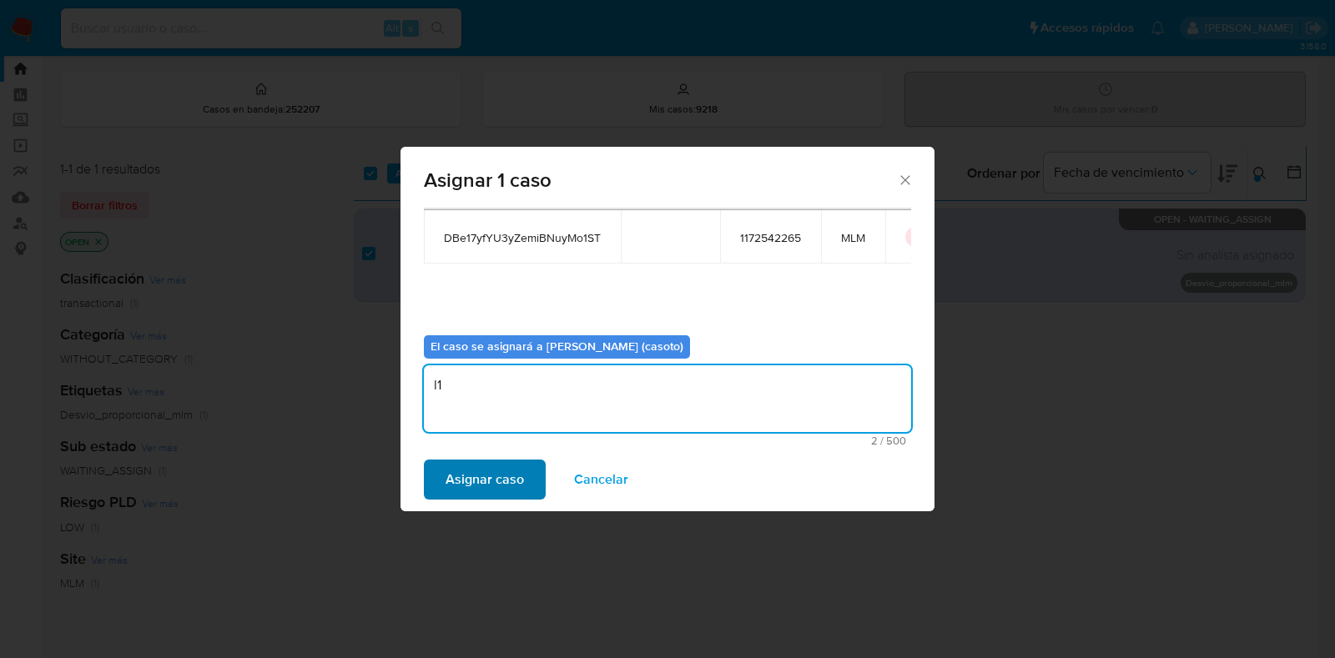
type textarea "l1"
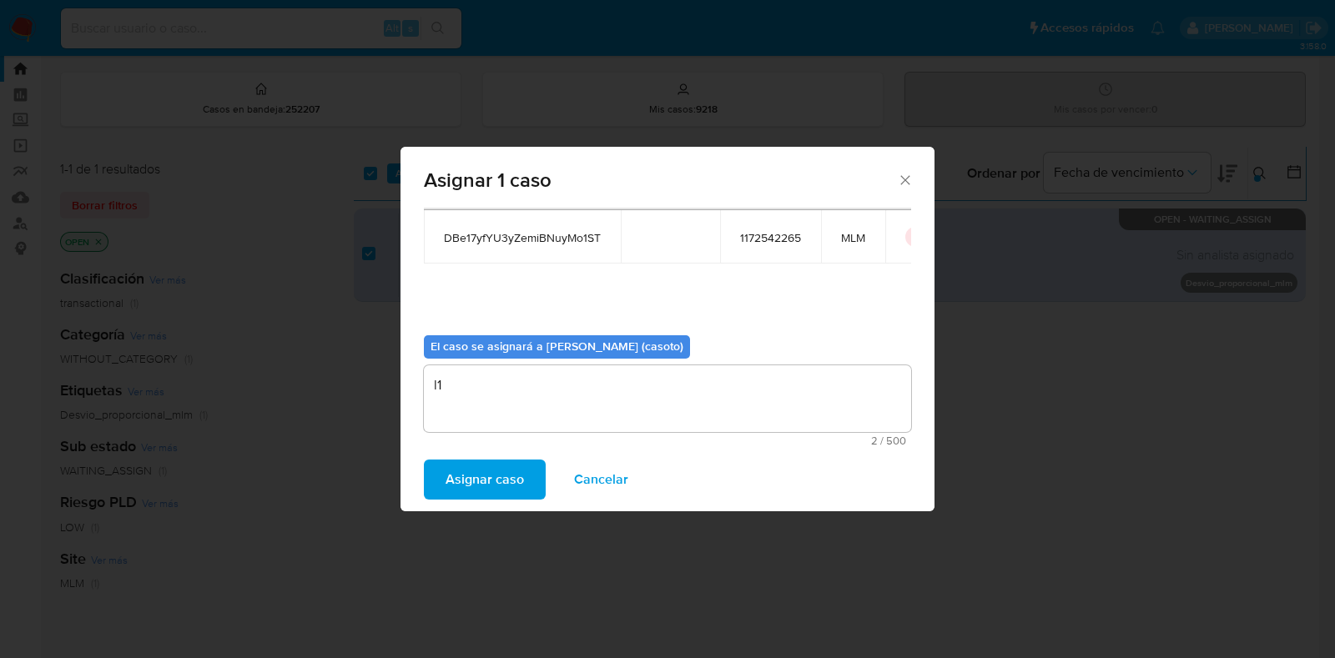
click at [513, 471] on span "Asignar caso" at bounding box center [485, 479] width 78 height 37
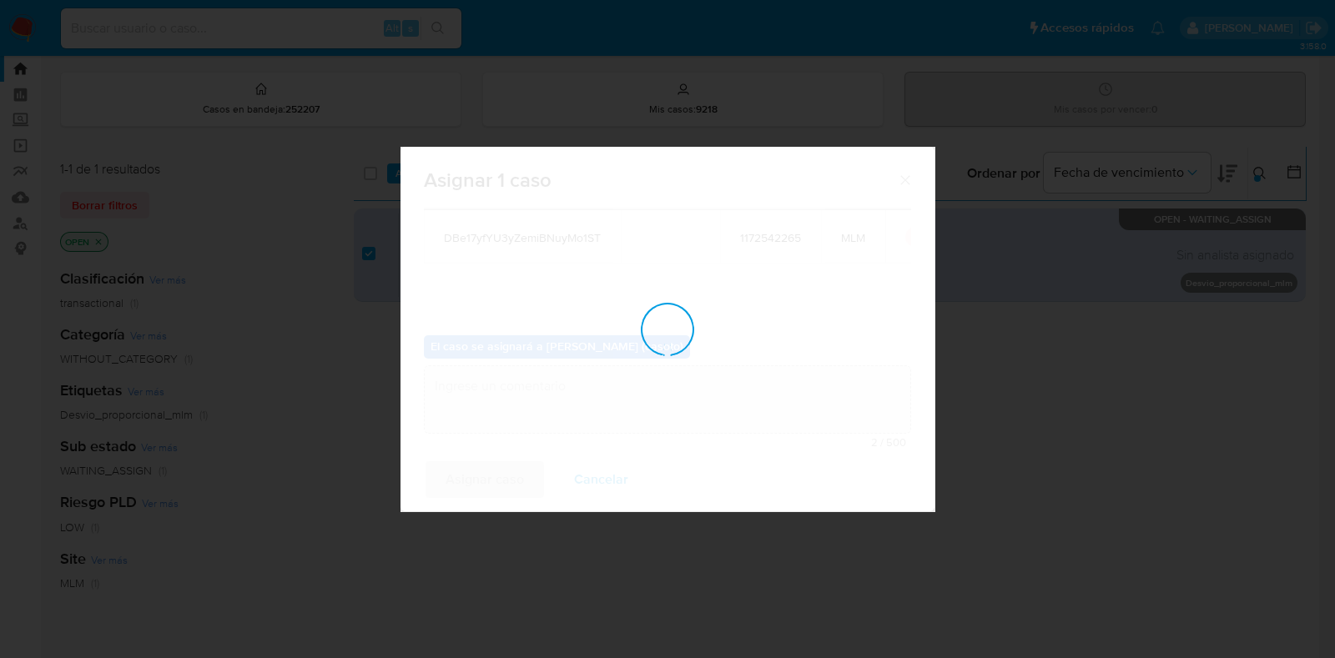
checkbox input "false"
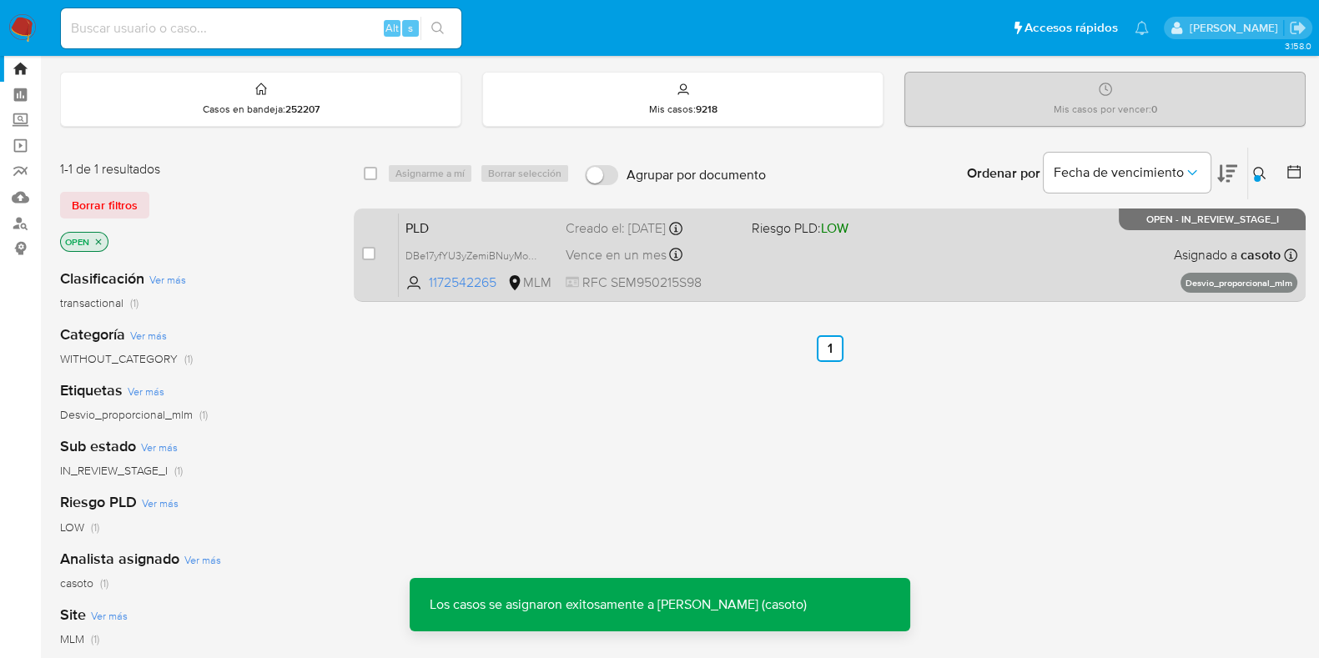
click at [1004, 265] on div "PLD DBe17yfYU3yZemiBNuyMo1ST 1172542265 MLM Riesgo PLD: LOW Creado el: 12/08/20…" at bounding box center [848, 255] width 899 height 84
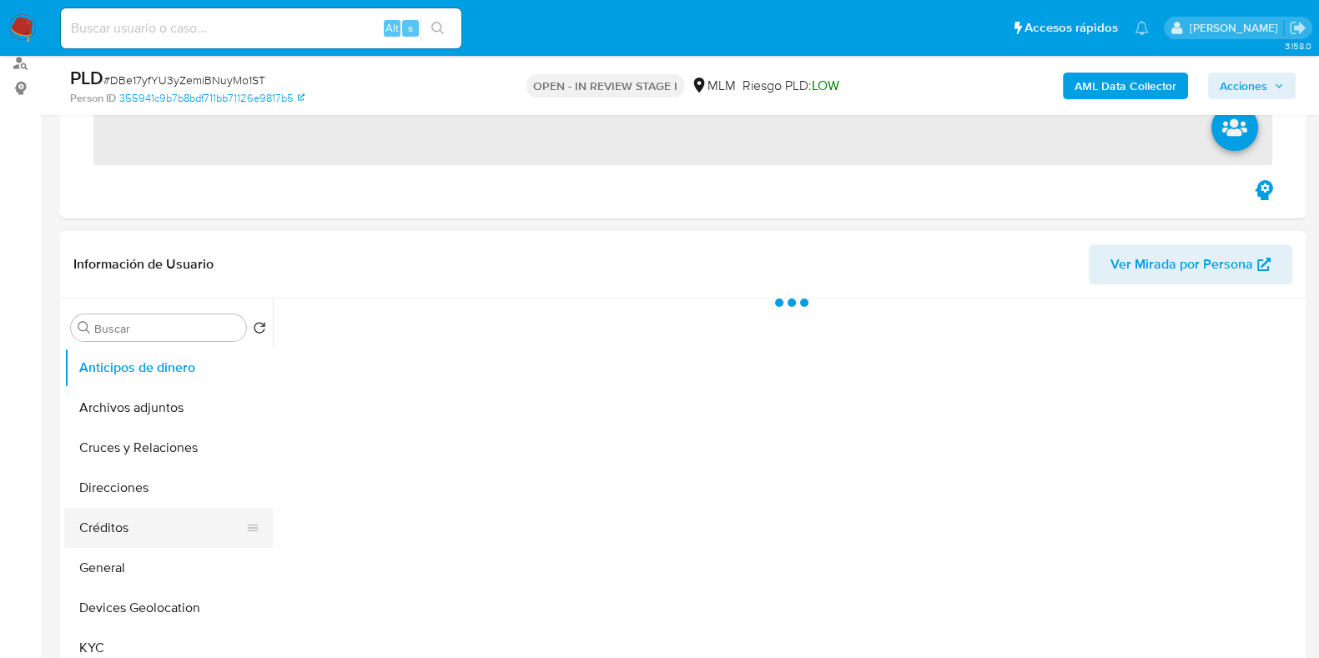
scroll to position [208, 0]
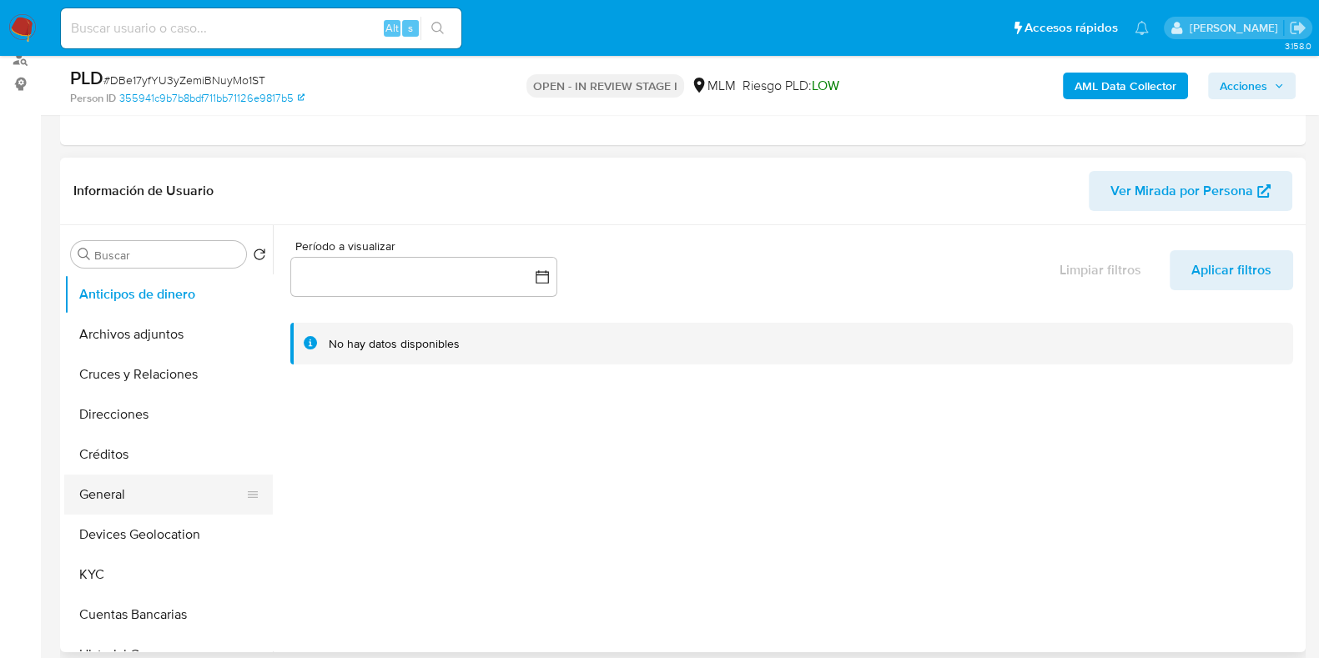
click at [118, 506] on button "General" at bounding box center [161, 495] width 195 height 40
select select "10"
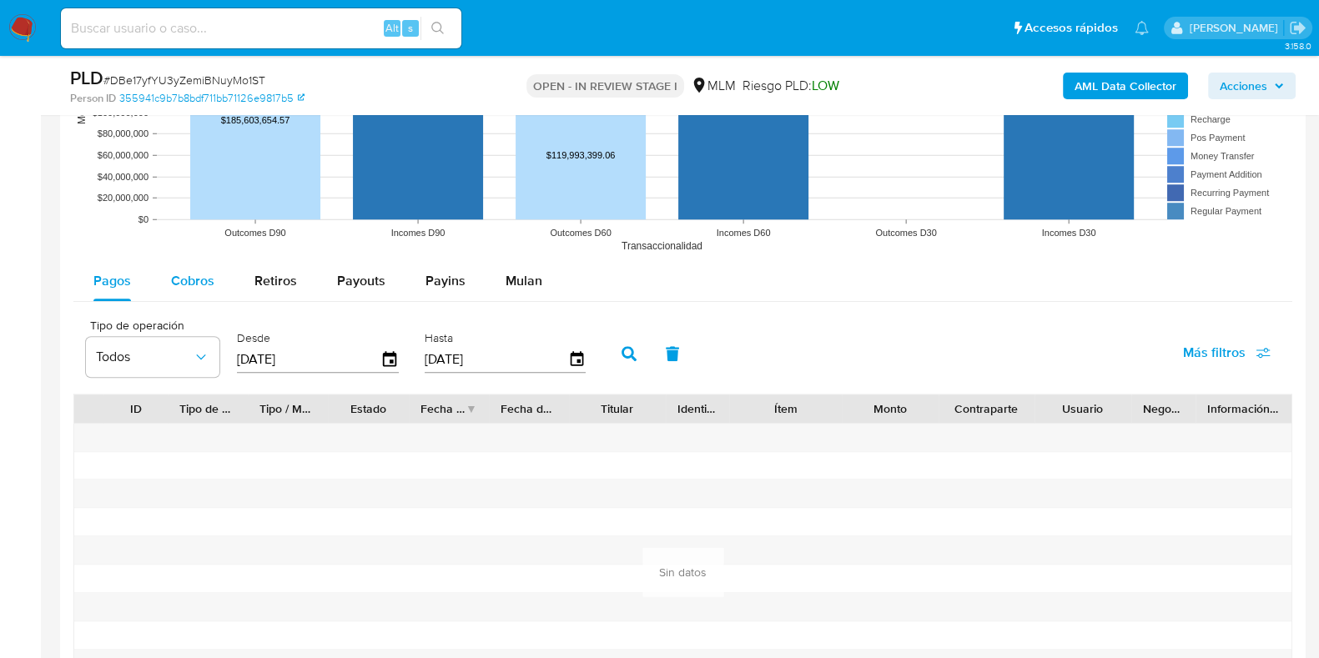
click at [215, 297] on button "Cobros" at bounding box center [192, 281] width 83 height 40
select select "10"
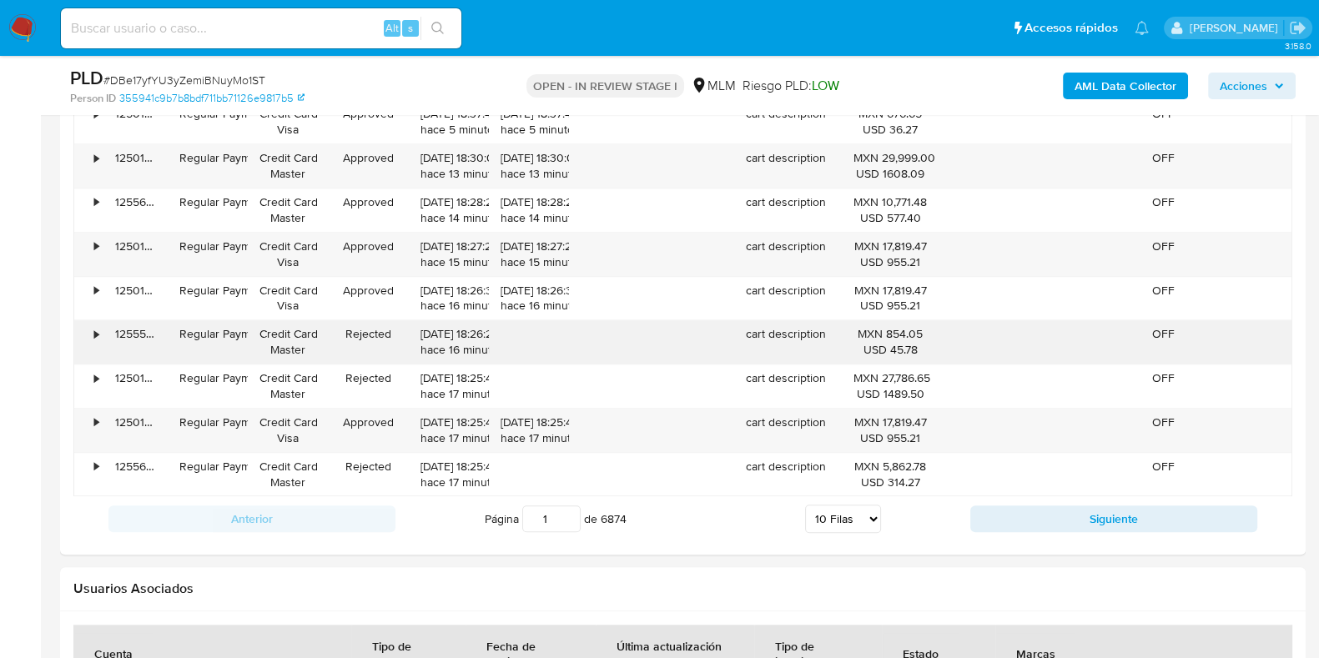
scroll to position [2086, 0]
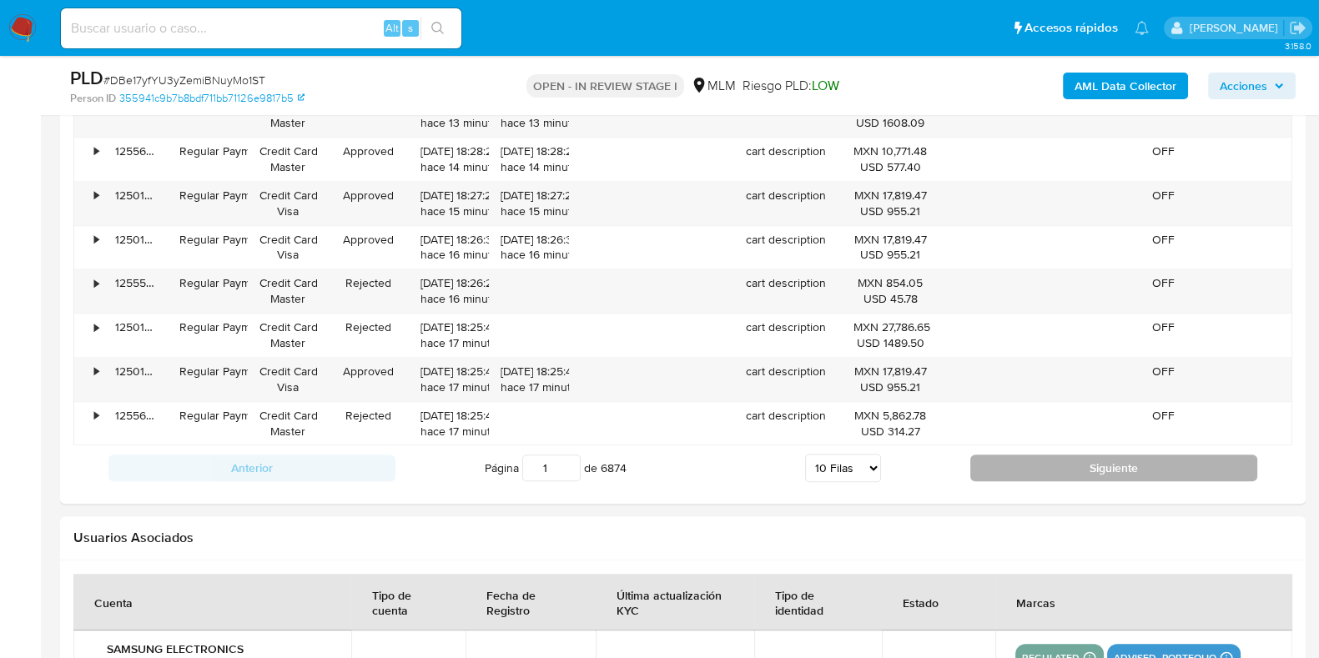
click at [1030, 464] on button "Siguiente" at bounding box center [1113, 468] width 287 height 27
type input "2"
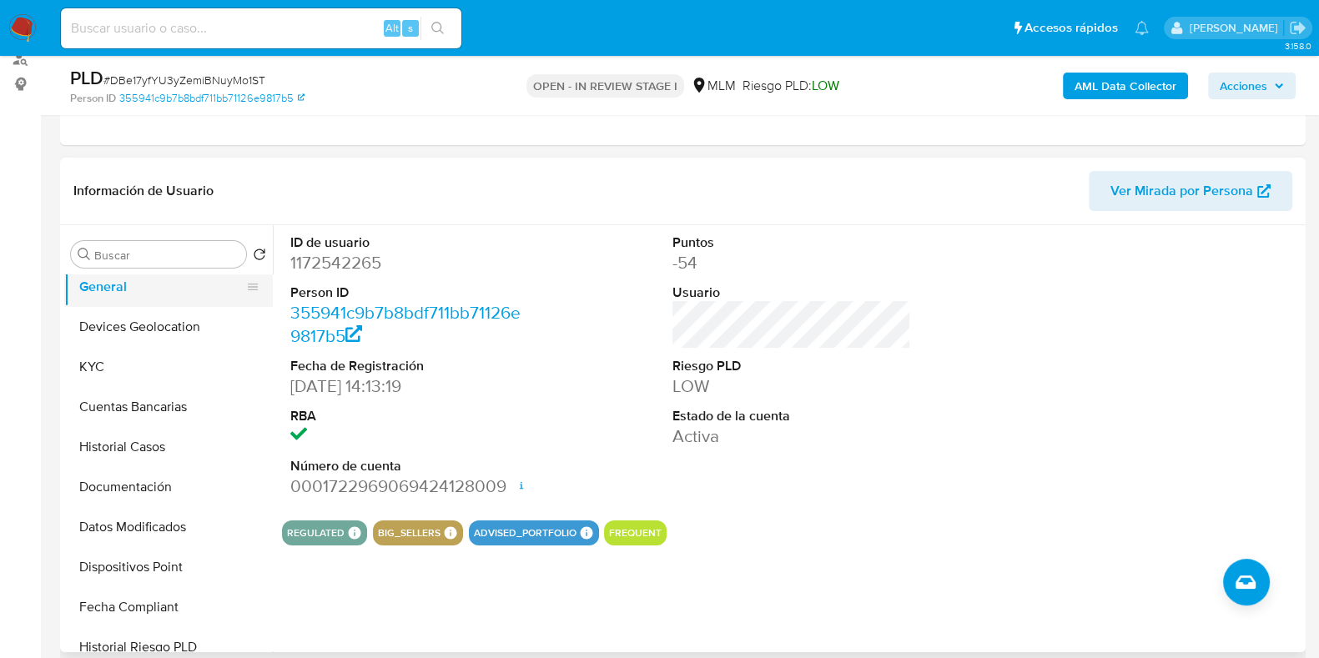
scroll to position [208, 0]
click at [135, 444] on button "Historial Casos" at bounding box center [161, 447] width 195 height 40
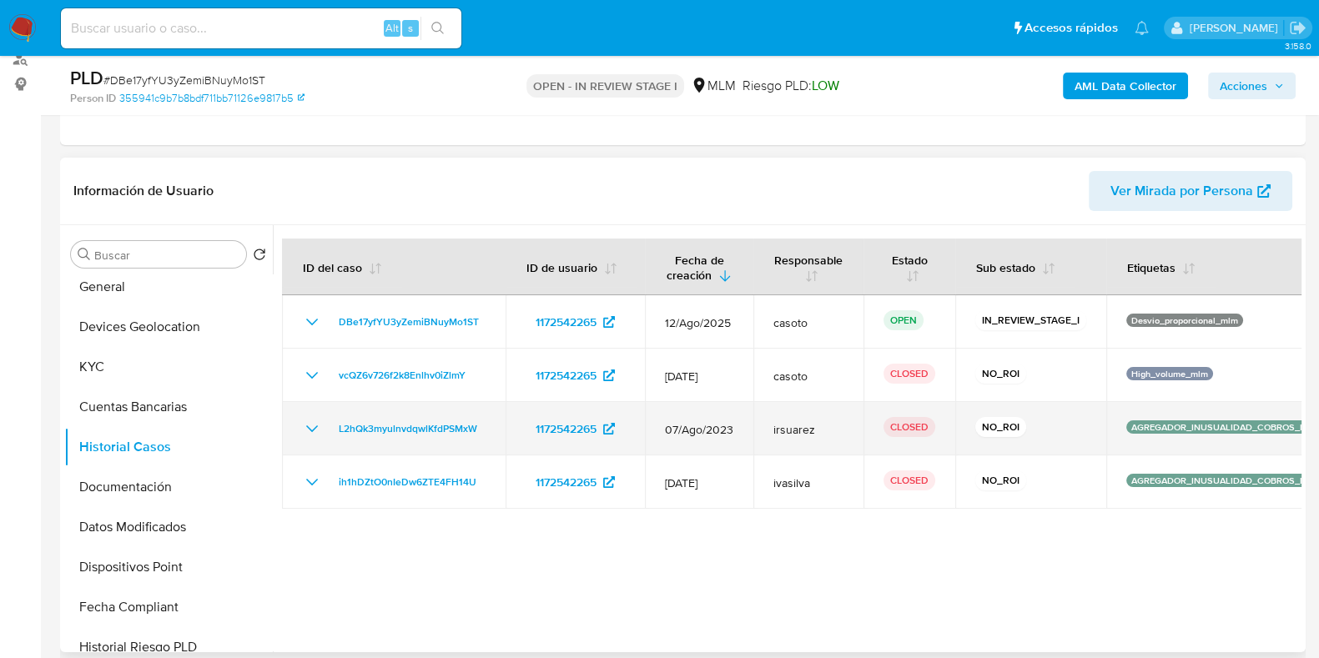
click at [305, 432] on icon "Mostrar/Ocultar" at bounding box center [312, 429] width 20 height 20
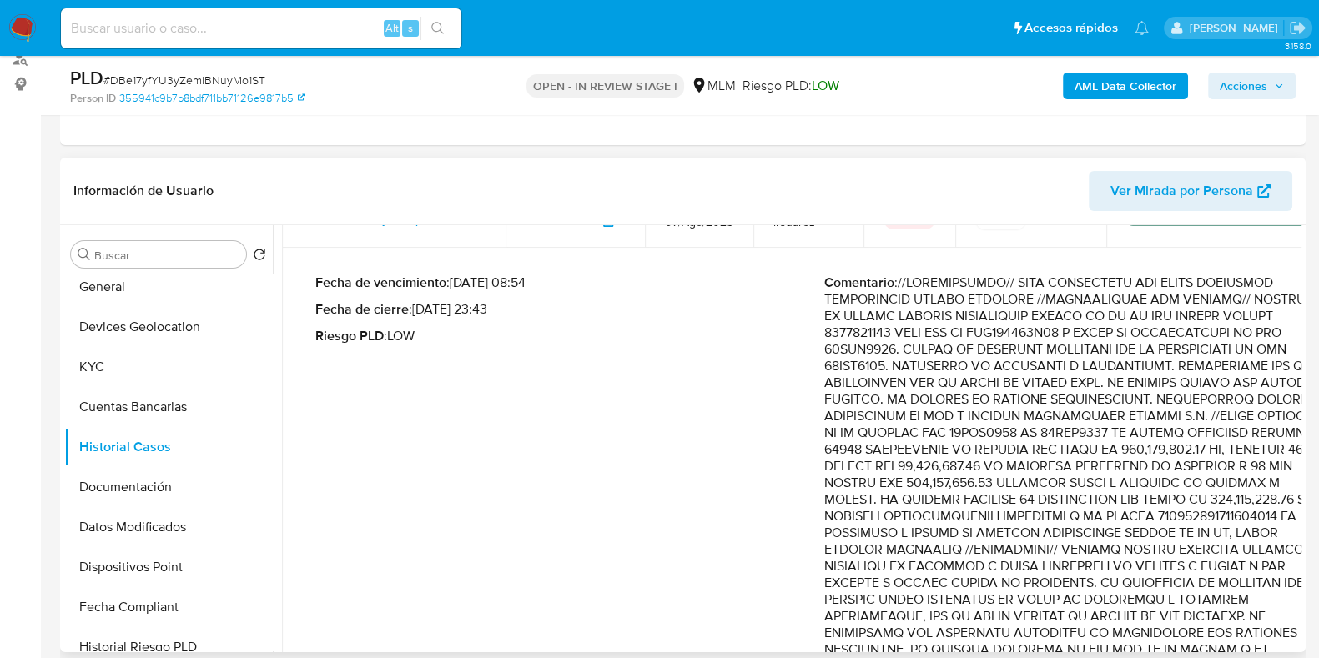
drag, startPoint x: 1195, startPoint y: 406, endPoint x: 1275, endPoint y: 409, distance: 80.1
click at [1275, 409] on p "Comentario :" at bounding box center [1078, 474] width 509 height 400
click at [95, 349] on button "KYC" at bounding box center [161, 367] width 195 height 40
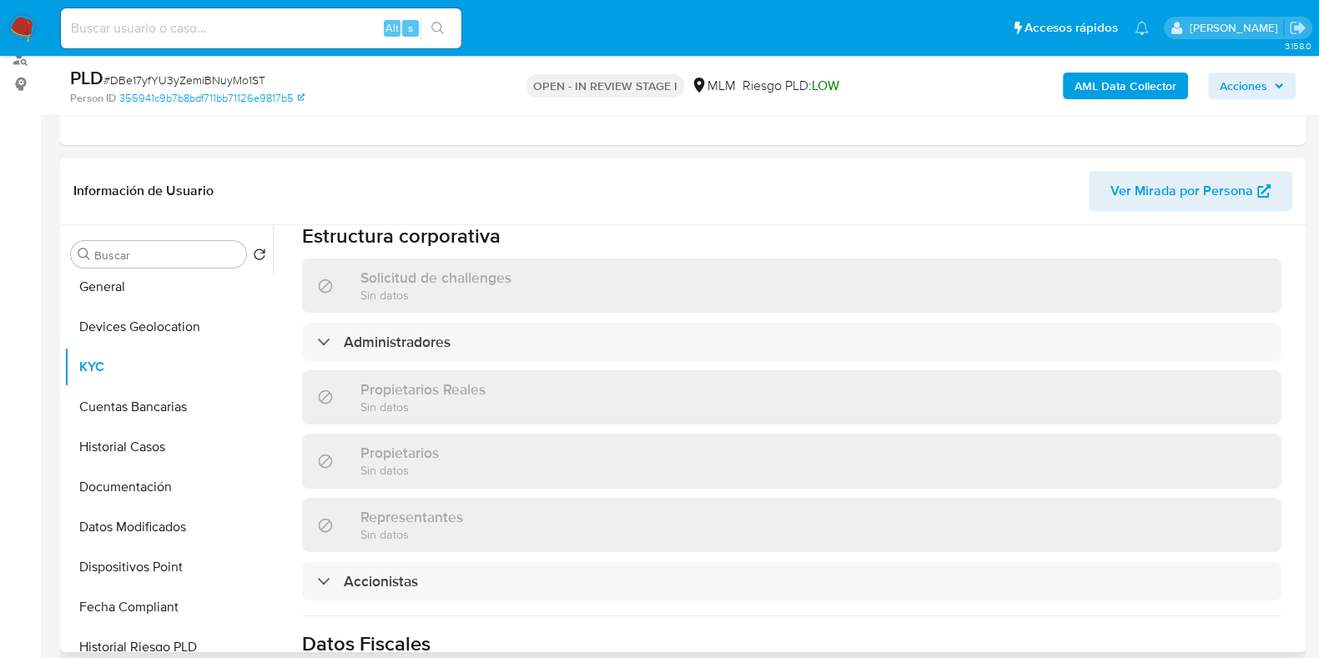
scroll to position [1043, 0]
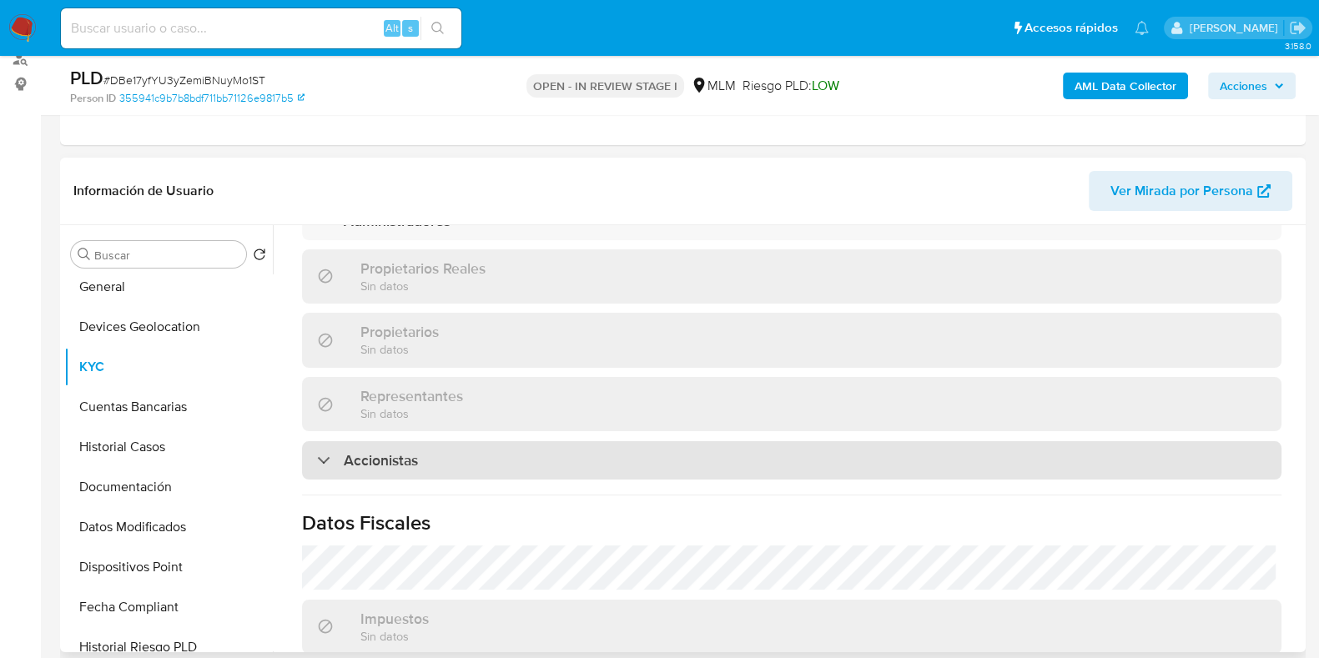
click at [393, 441] on div "Accionistas" at bounding box center [791, 460] width 979 height 38
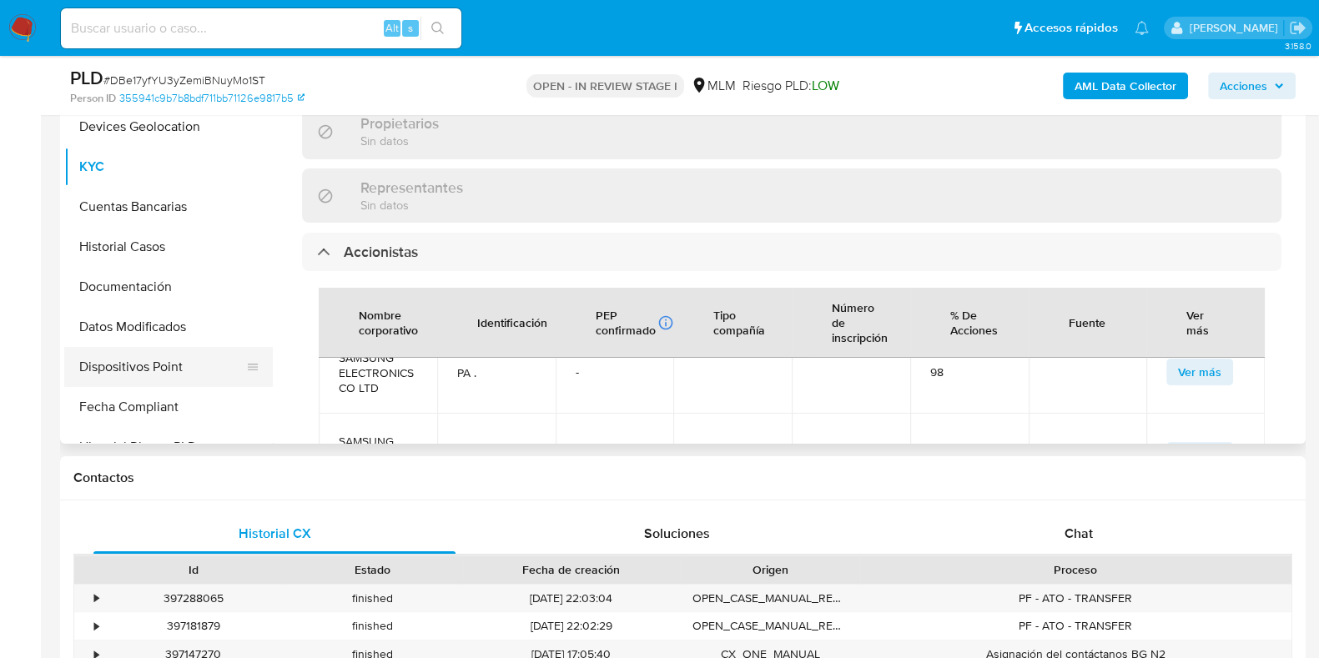
scroll to position [103, 0]
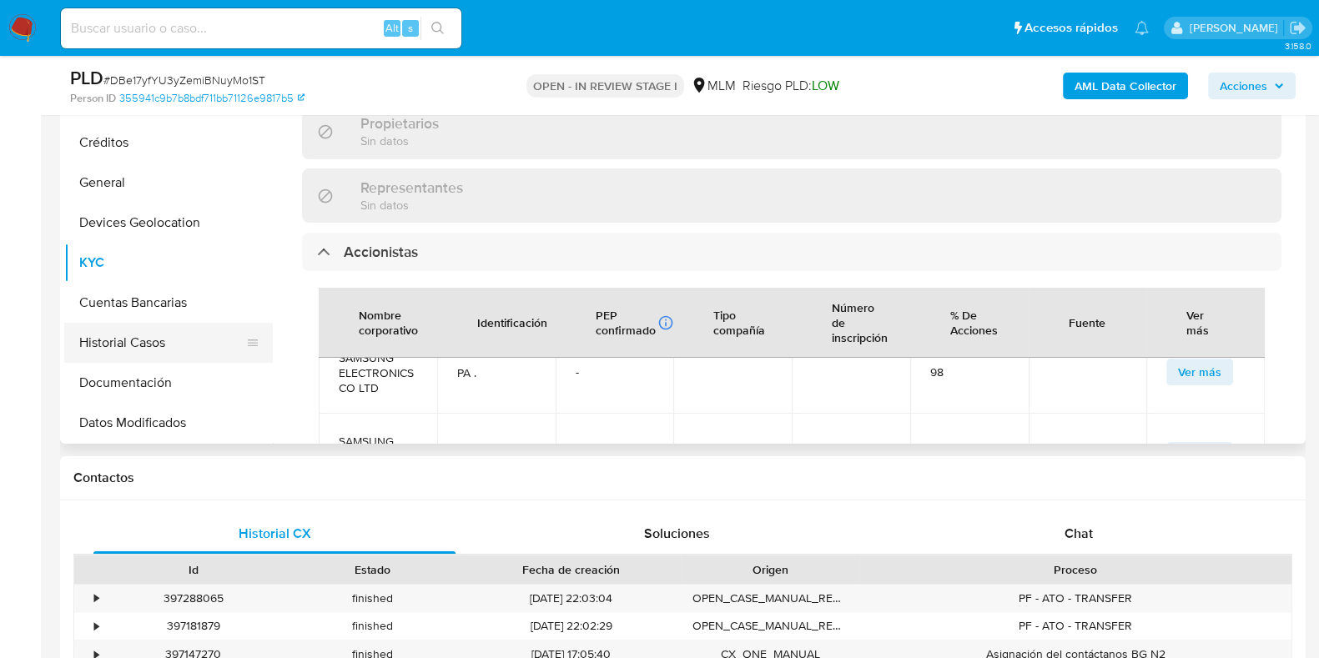
click at [127, 335] on button "Historial Casos" at bounding box center [161, 343] width 195 height 40
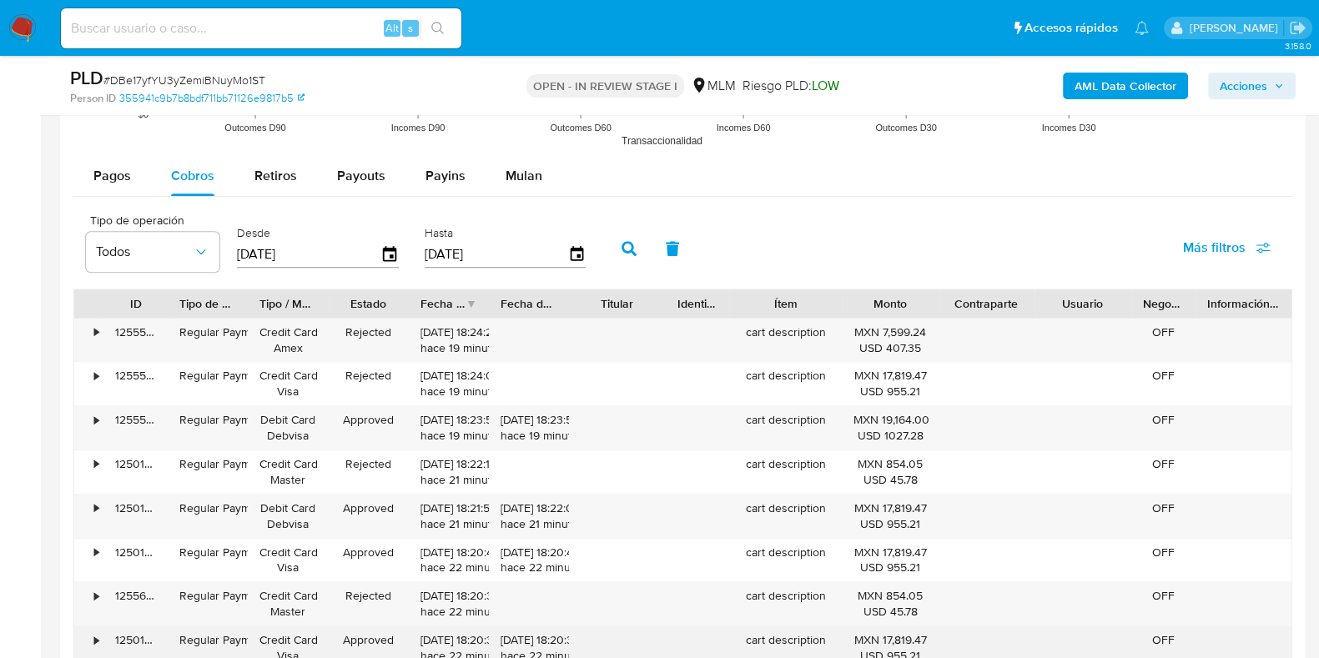
scroll to position [1982, 0]
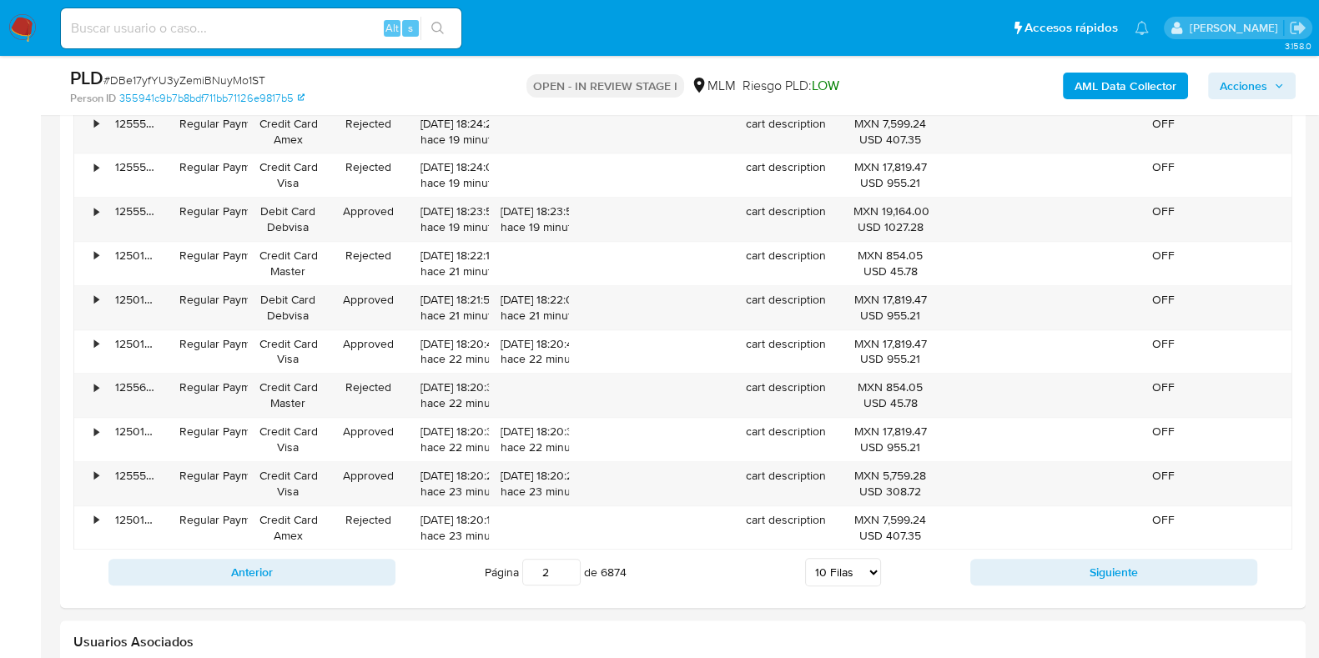
click at [568, 559] on input "2" at bounding box center [551, 572] width 58 height 27
click at [568, 562] on input "13" at bounding box center [551, 572] width 58 height 27
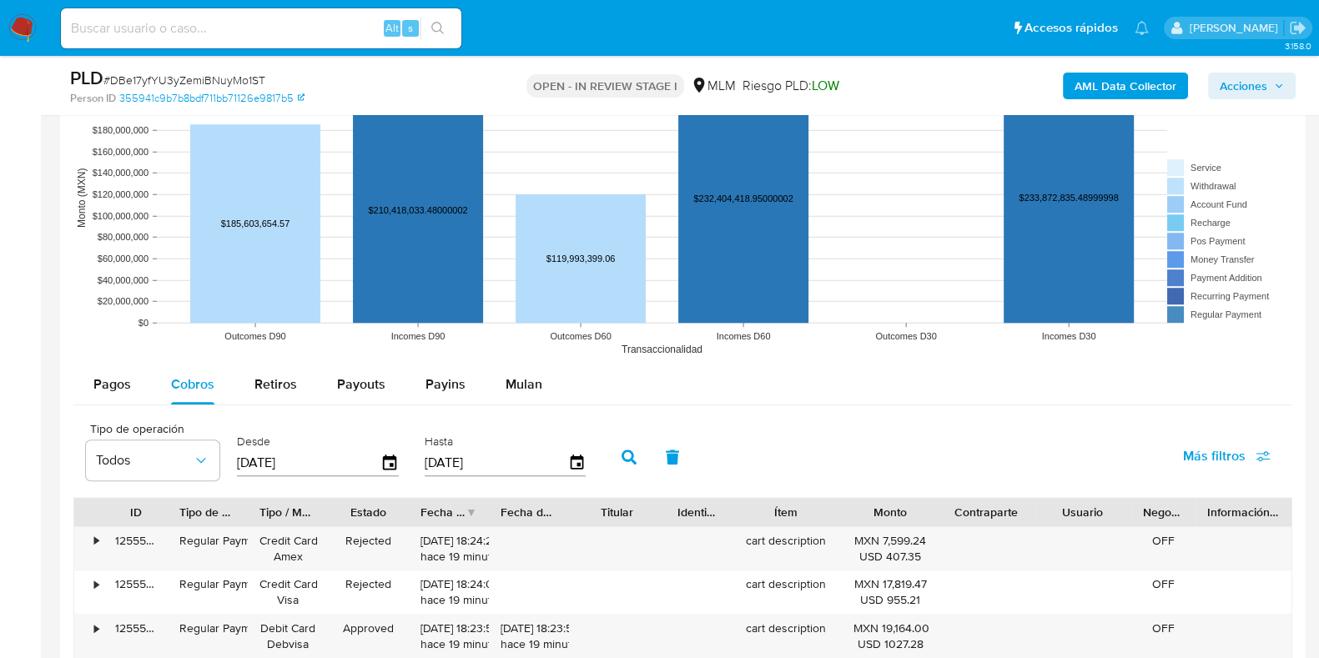
scroll to position [1564, 0]
type input "14"
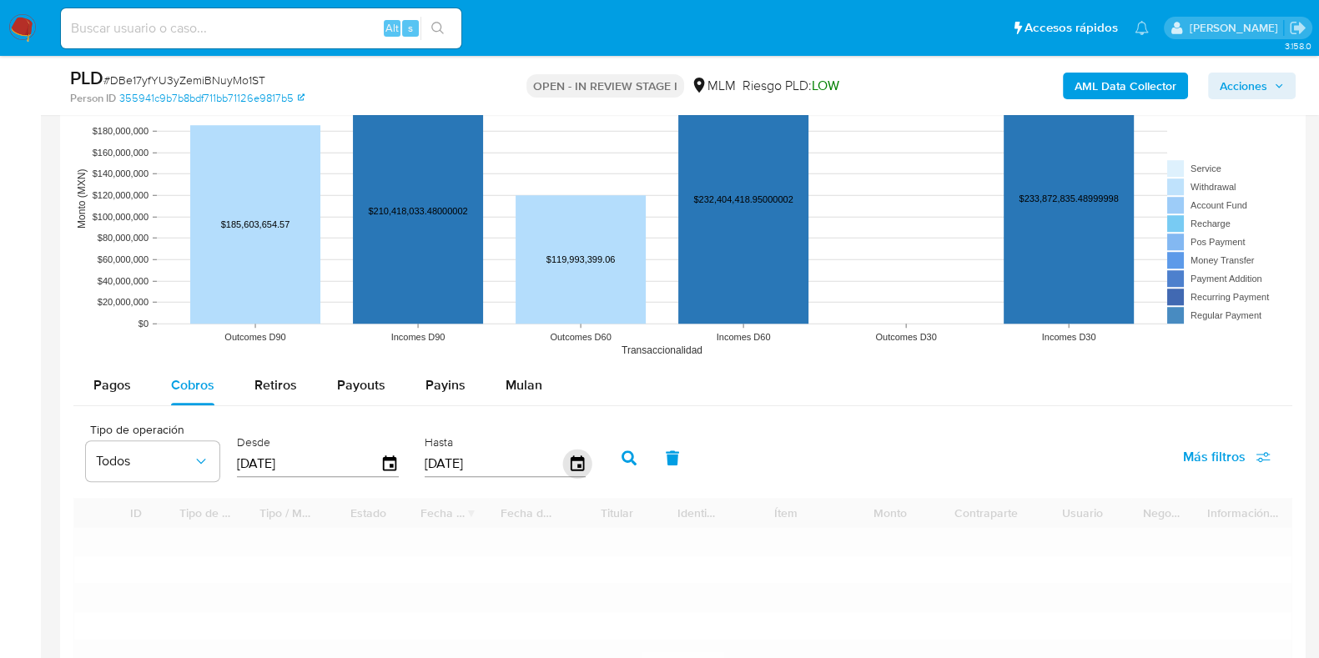
click at [570, 465] on icon "button" at bounding box center [576, 463] width 13 height 15
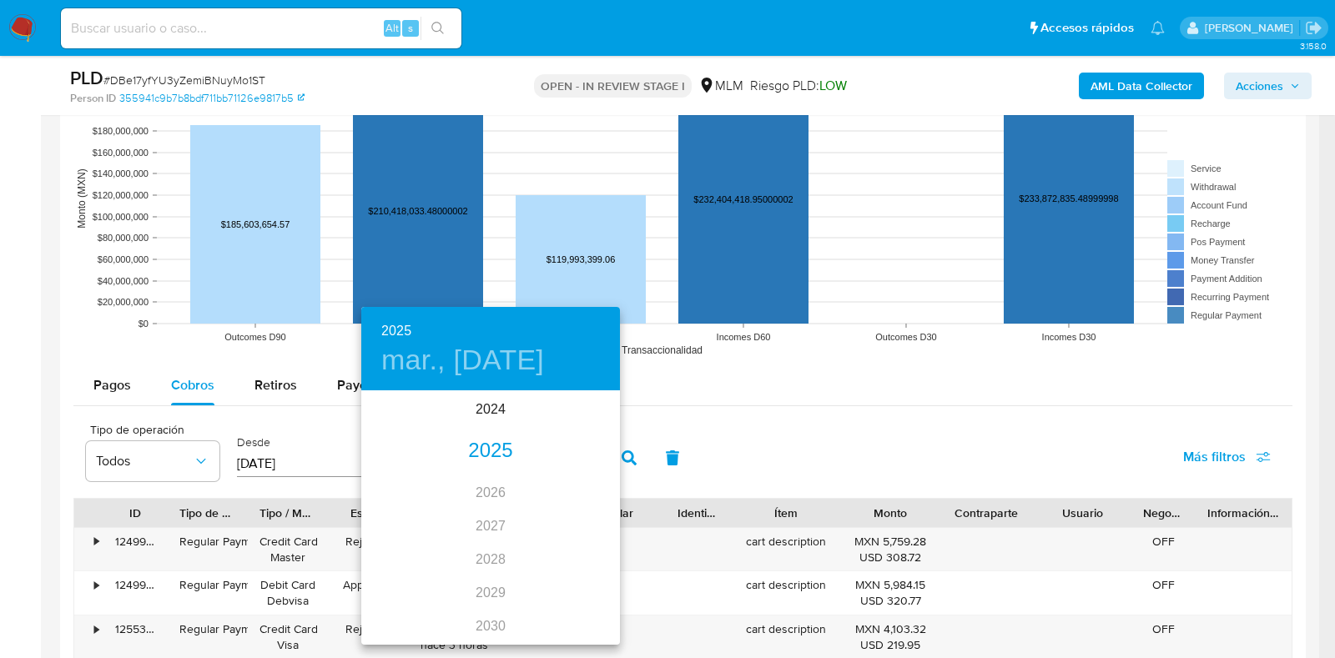
click at [483, 436] on div "2025" at bounding box center [490, 451] width 259 height 33
click at [394, 541] on div "[DATE]." at bounding box center [404, 549] width 86 height 63
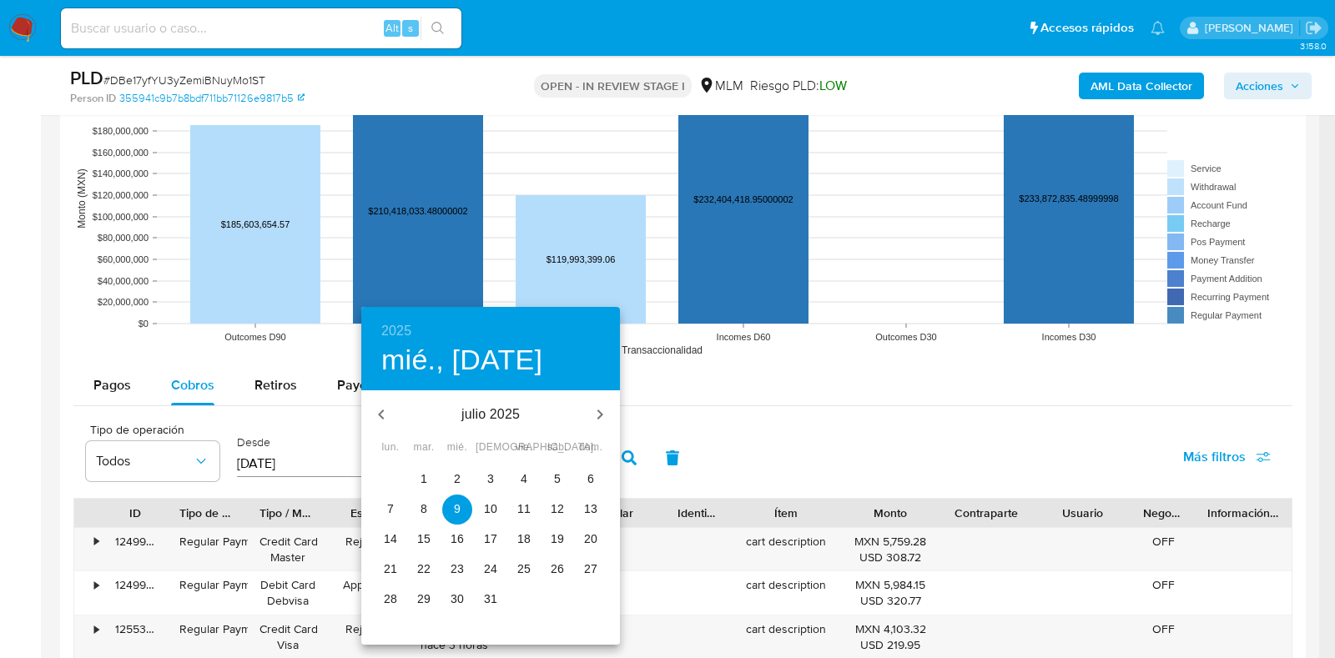
click at [491, 591] on p "31" at bounding box center [490, 599] width 13 height 17
type input "[DATE]"
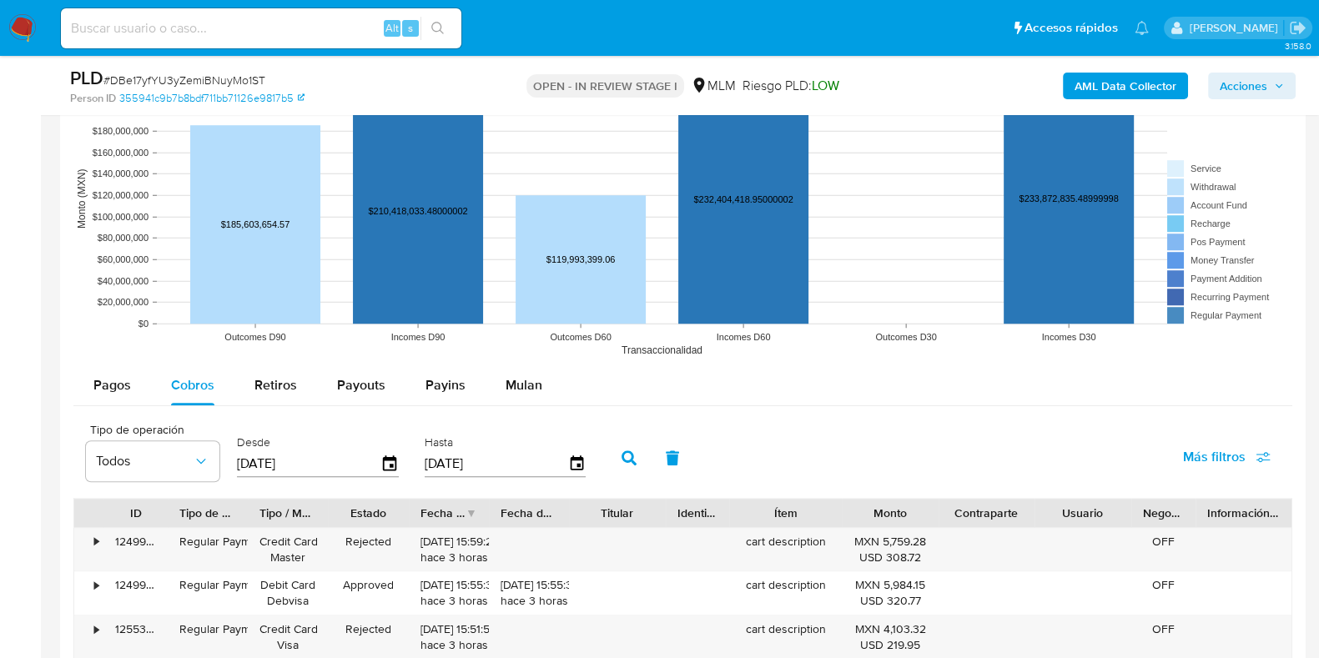
click at [622, 455] on icon "button" at bounding box center [629, 458] width 15 height 15
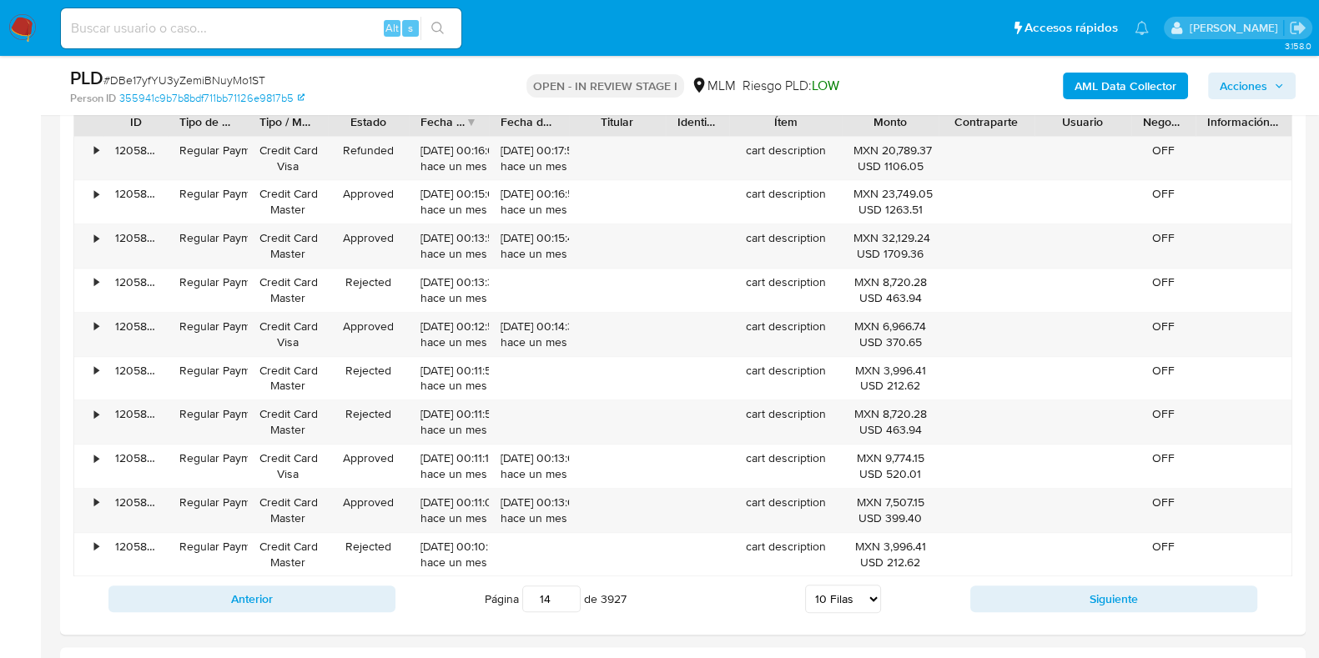
scroll to position [1982, 0]
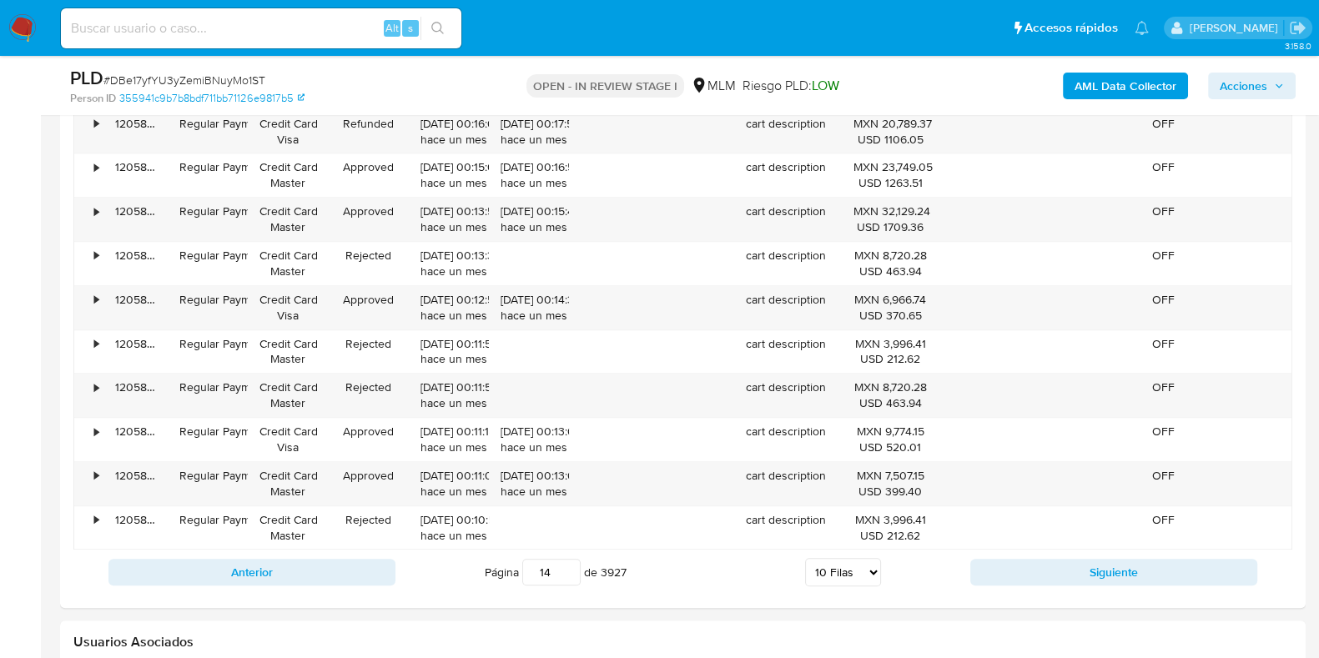
click at [843, 573] on select "5 Filas 10 Filas 20 Filas 25 Filas 50 Filas 100 Filas" at bounding box center [843, 572] width 76 height 28
select select "25"
click at [805, 558] on select "5 Filas 10 Filas 20 Filas 25 Filas 50 Filas 100 Filas" at bounding box center [843, 572] width 76 height 28
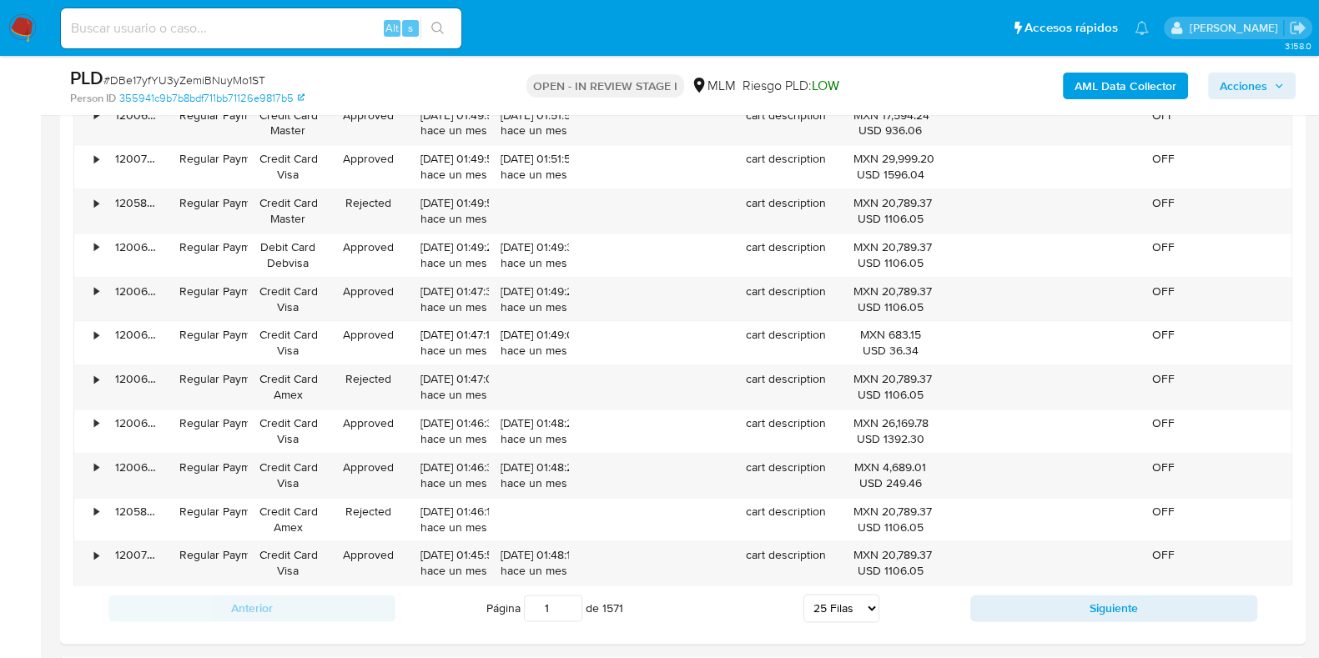
scroll to position [2711, 0]
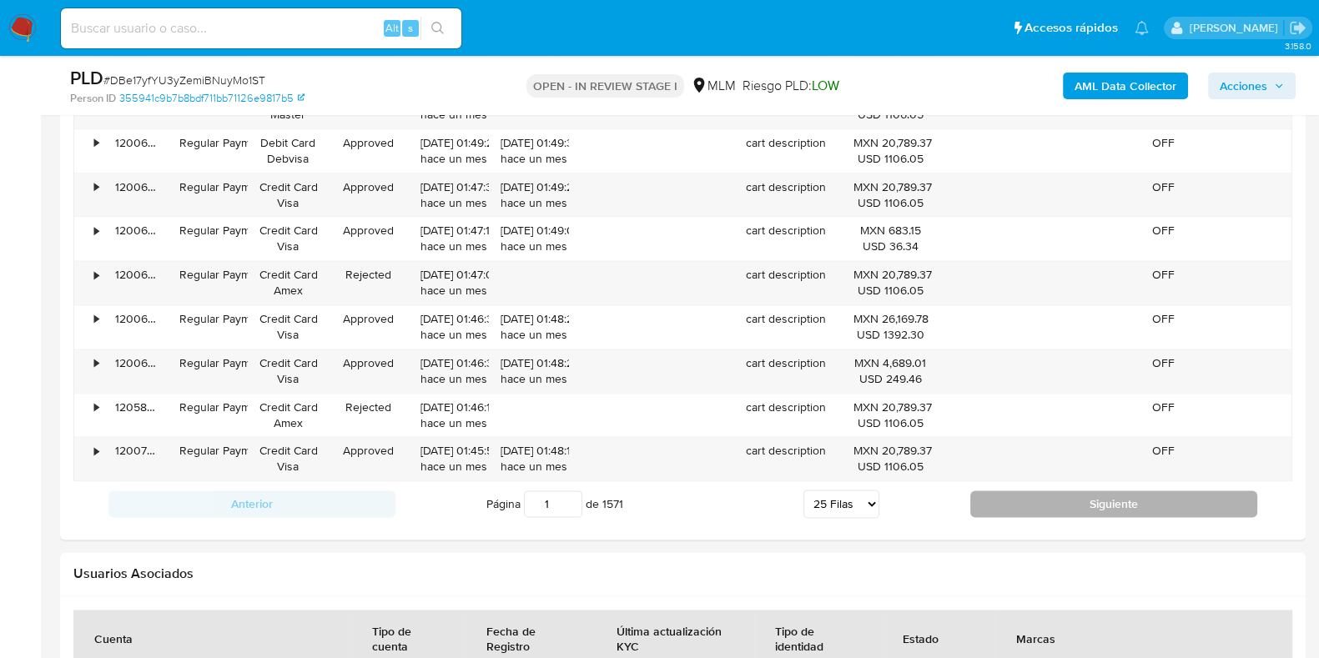
click at [981, 504] on button "Siguiente" at bounding box center [1113, 504] width 287 height 27
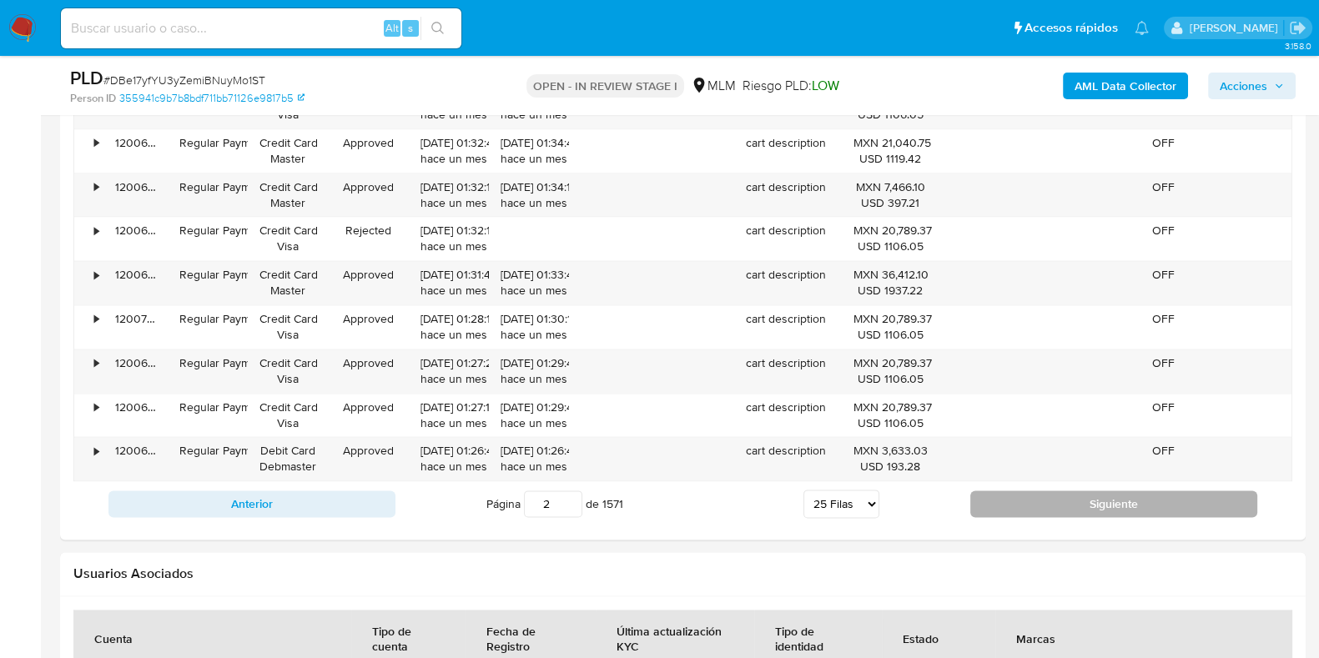
click at [1005, 491] on button "Siguiente" at bounding box center [1113, 504] width 287 height 27
type input "3"
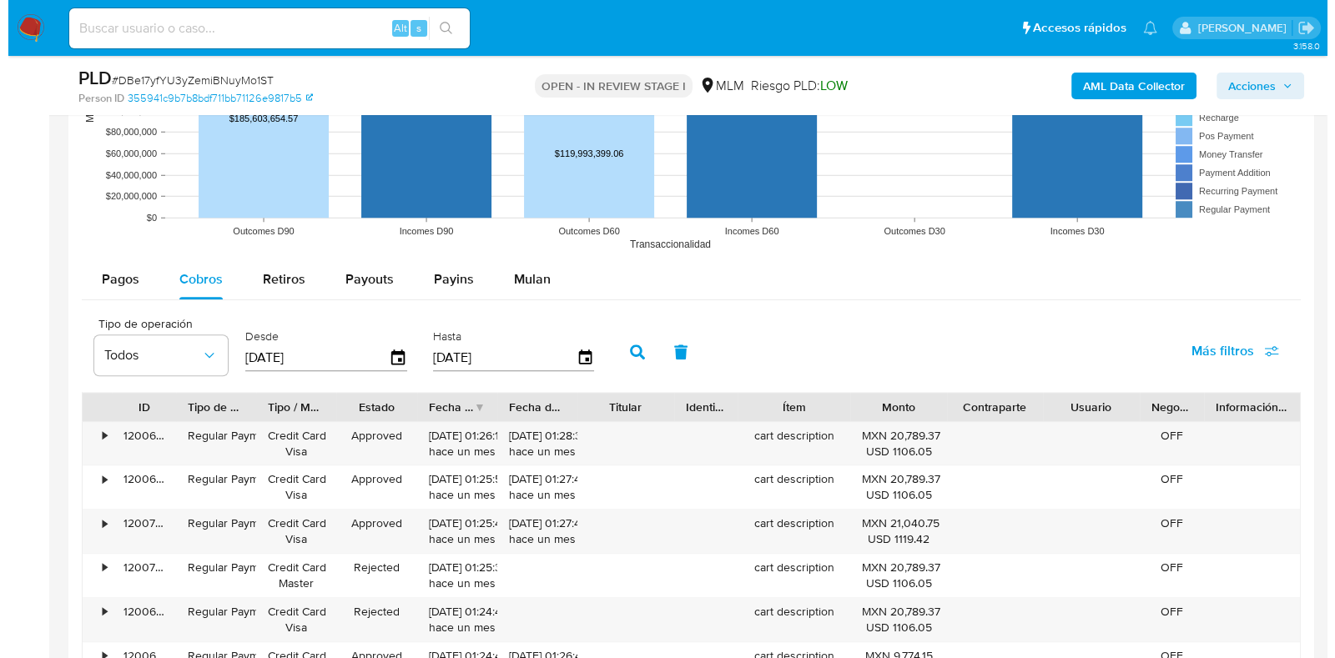
scroll to position [1668, 0]
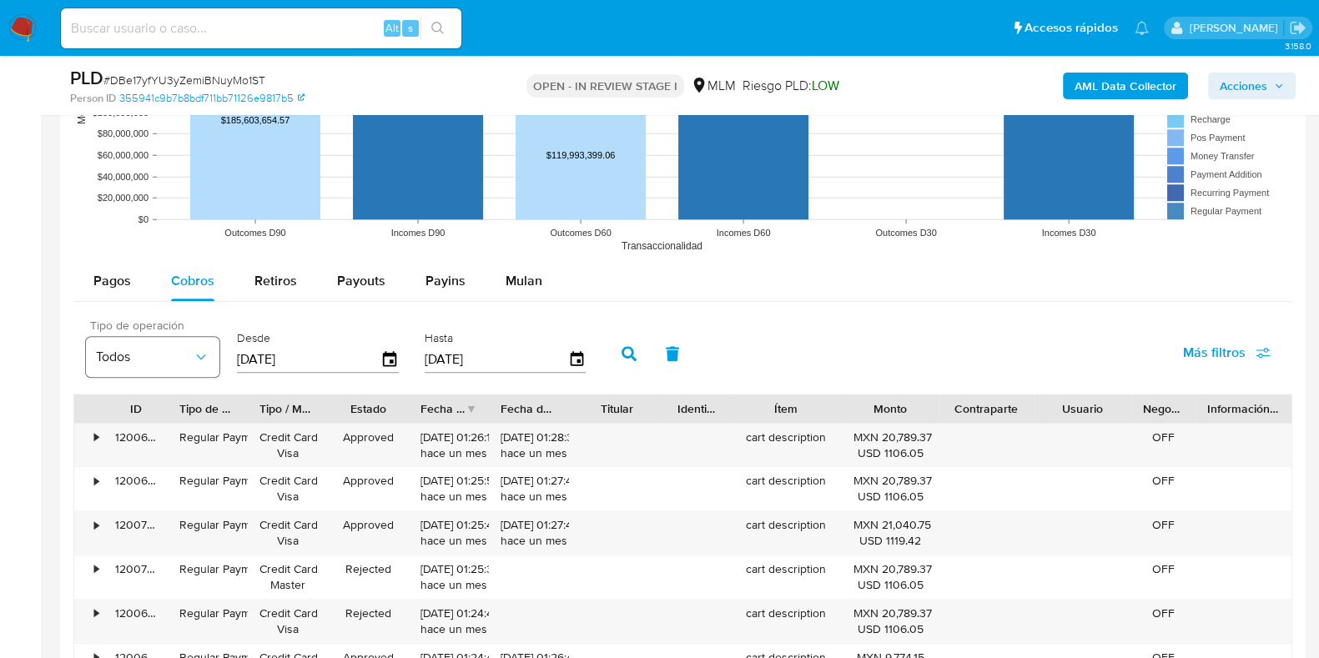
click at [188, 359] on span "Todos" at bounding box center [144, 357] width 97 height 17
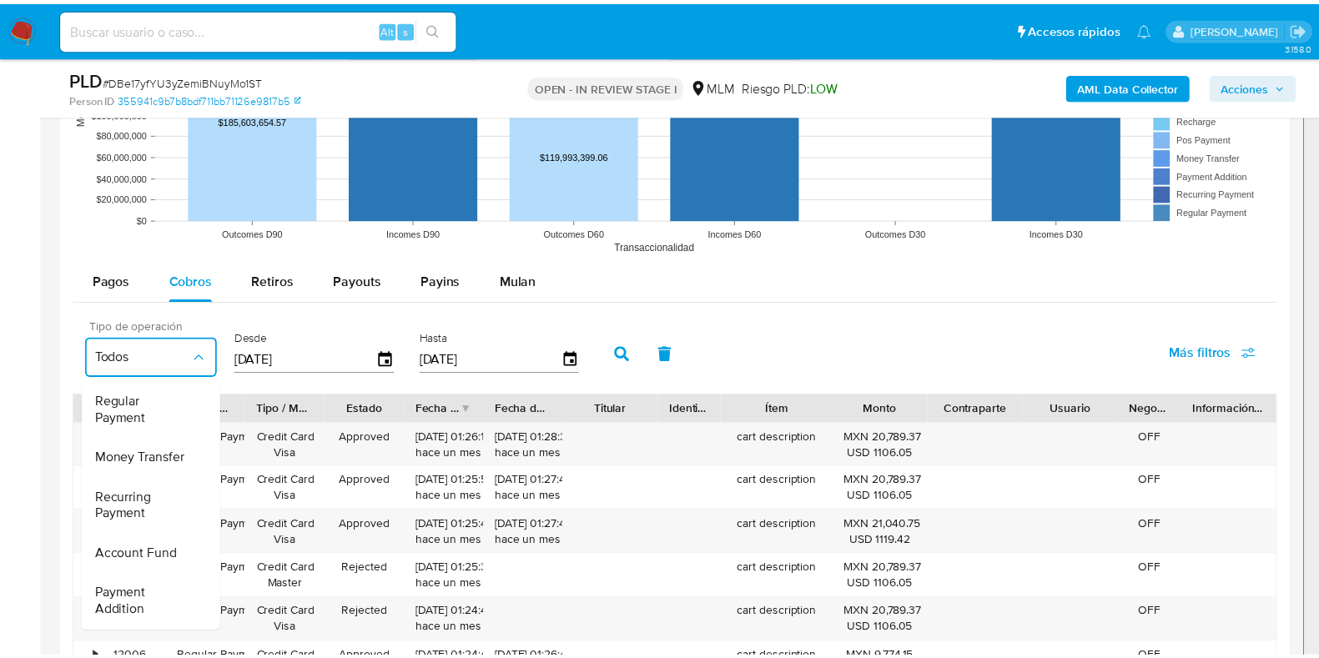
scroll to position [0, 0]
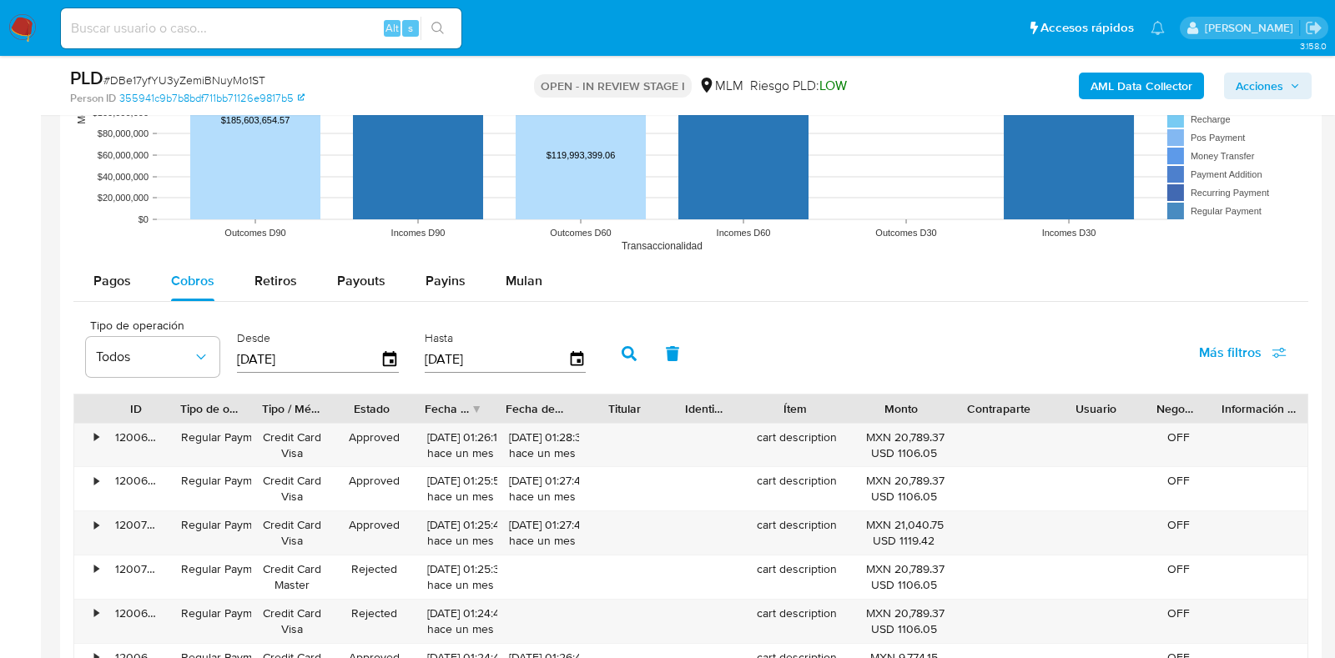
click at [894, 323] on div "Tipo de operación Todos Desde 12/06/2025 Hasta 31/07/2025 Más filtros" at bounding box center [690, 351] width 1235 height 83
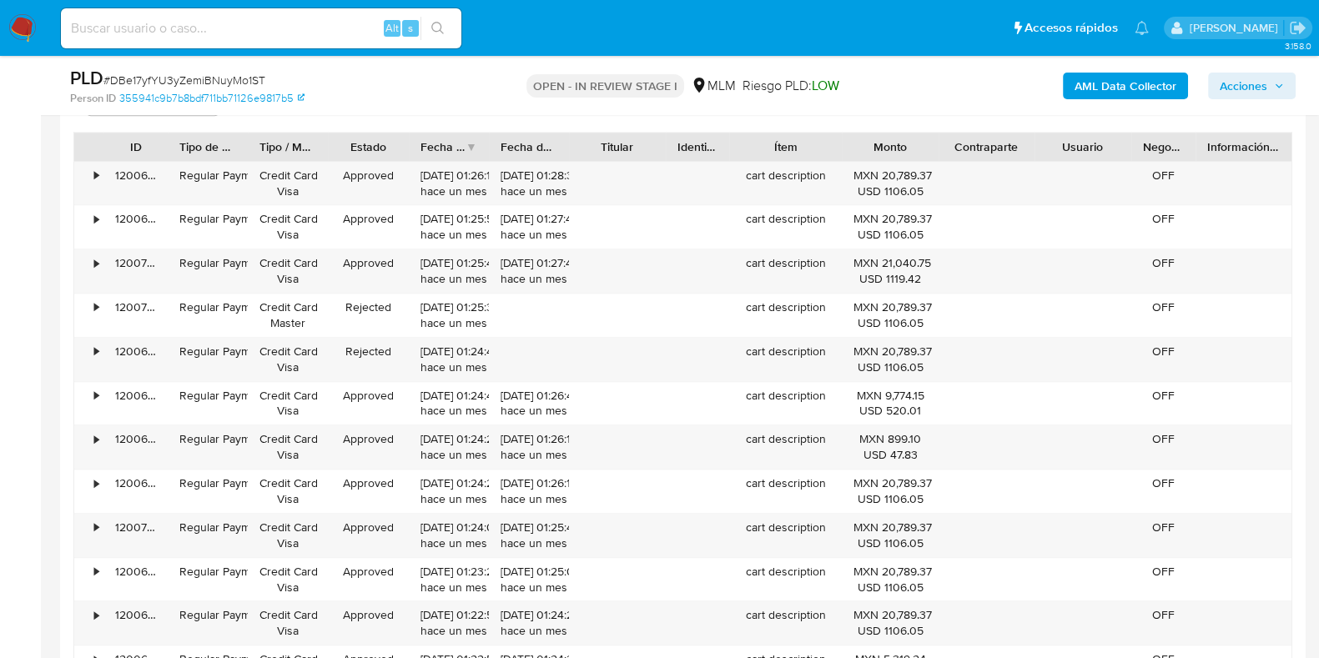
scroll to position [1668, 0]
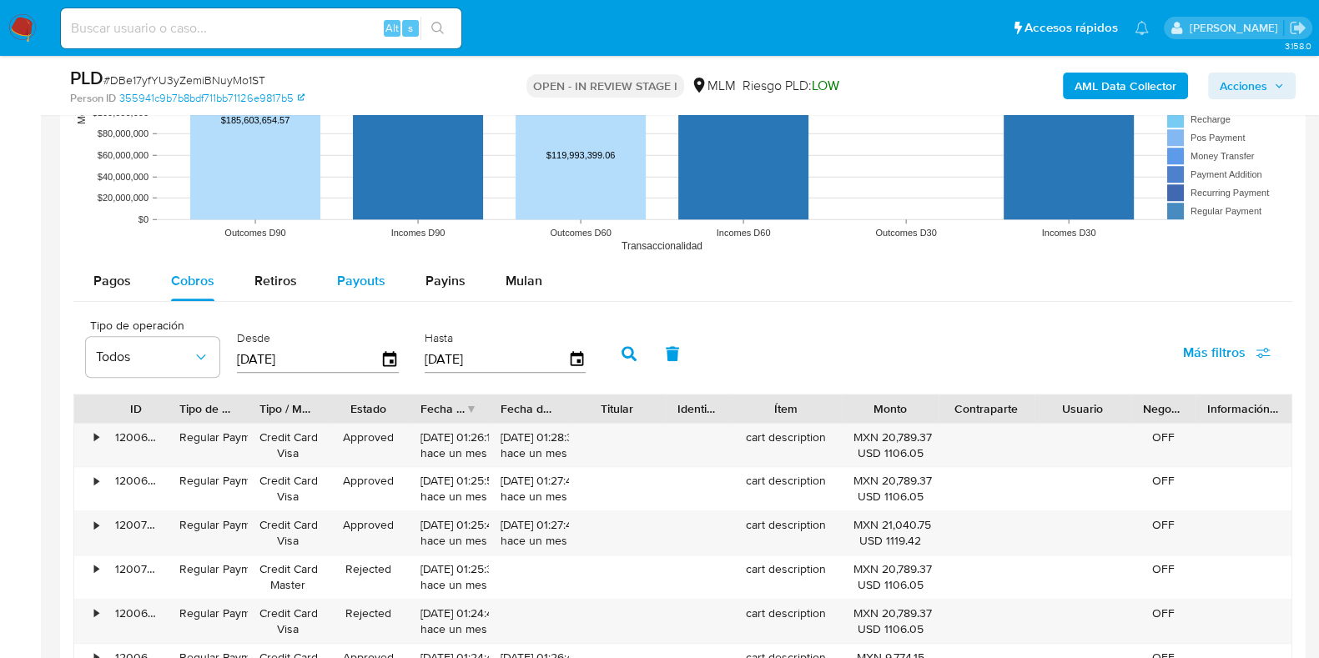
click at [338, 286] on span "Payouts" at bounding box center [361, 280] width 48 height 19
select select "10"
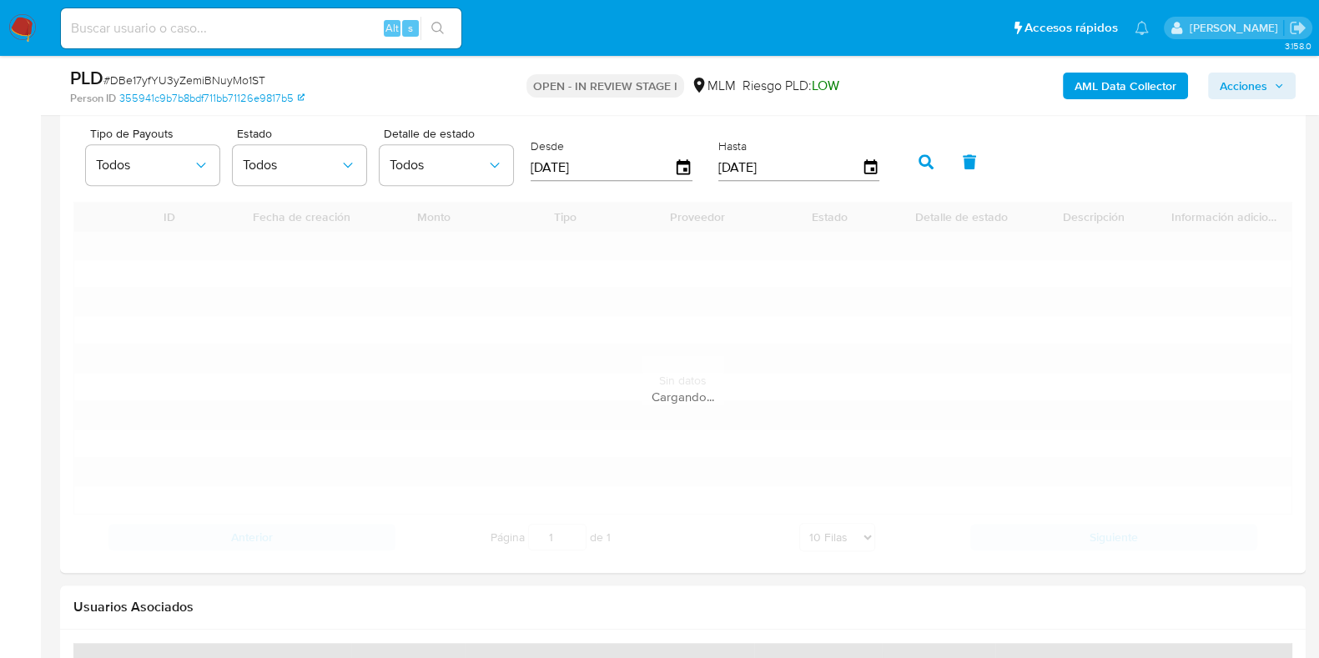
scroll to position [1877, 0]
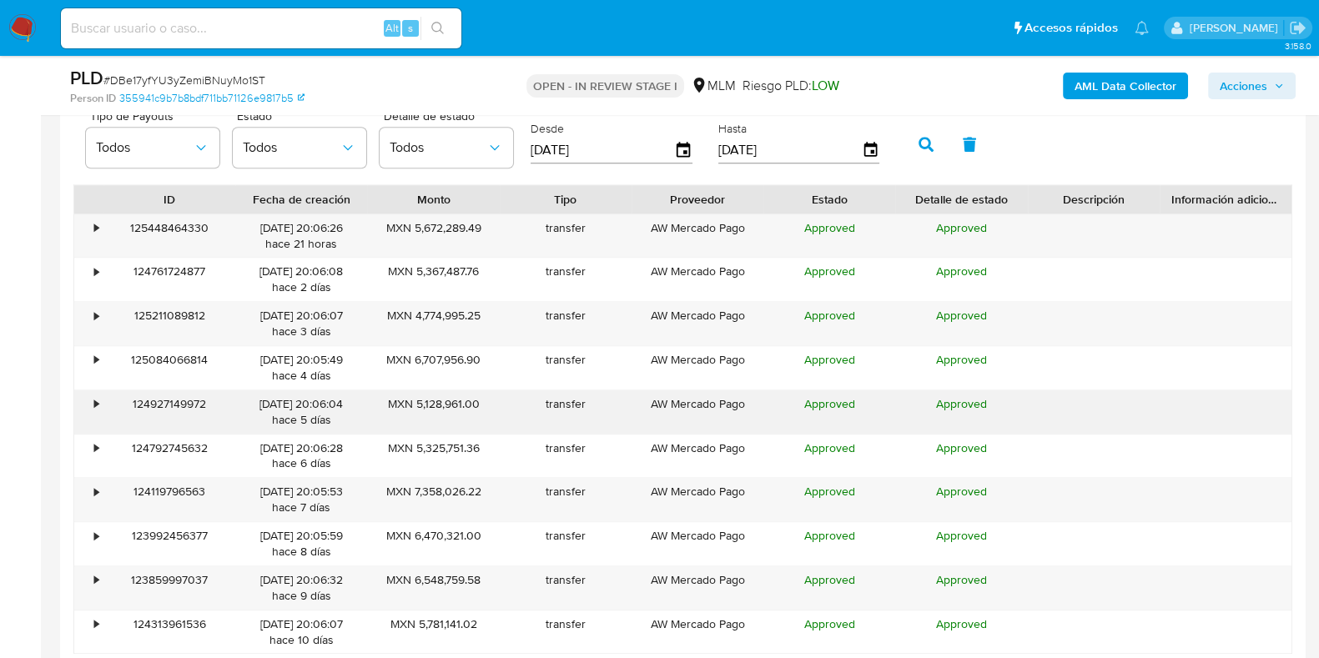
click at [96, 405] on div "•" at bounding box center [96, 404] width 4 height 16
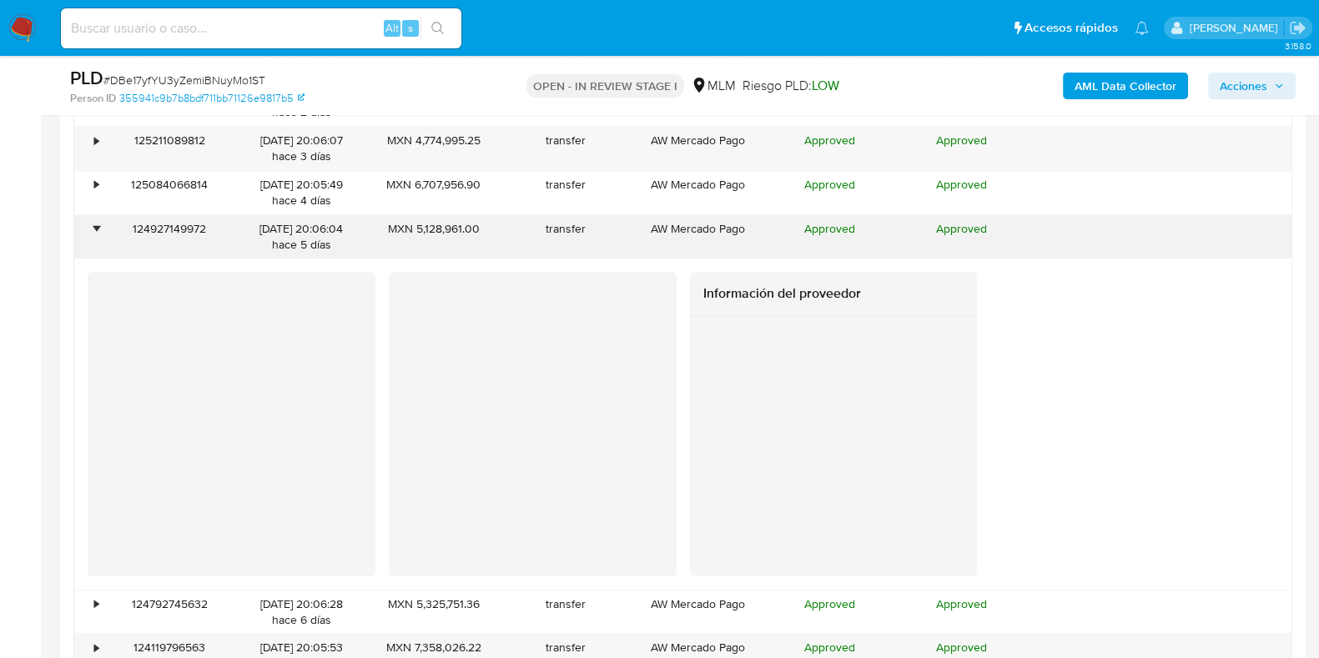
scroll to position [2086, 0]
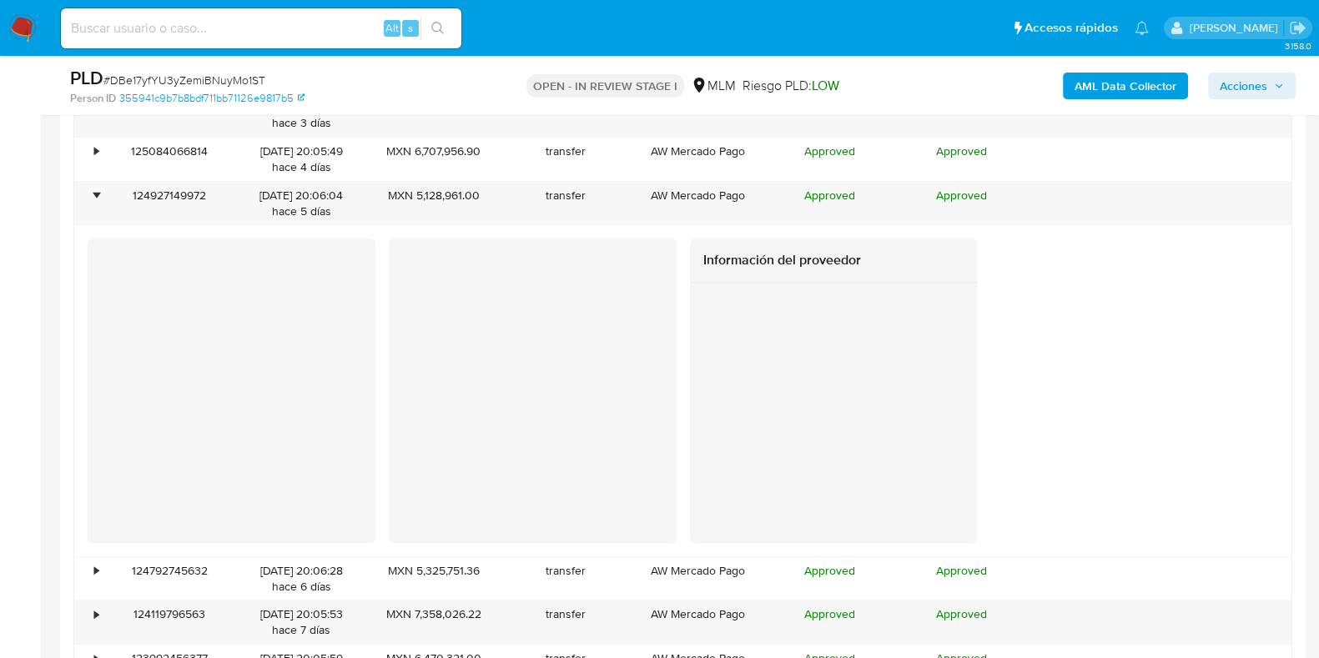
click at [687, 400] on div "Información del proveedor" at bounding box center [683, 391] width 1191 height 305
click at [692, 452] on div at bounding box center [834, 413] width 288 height 260
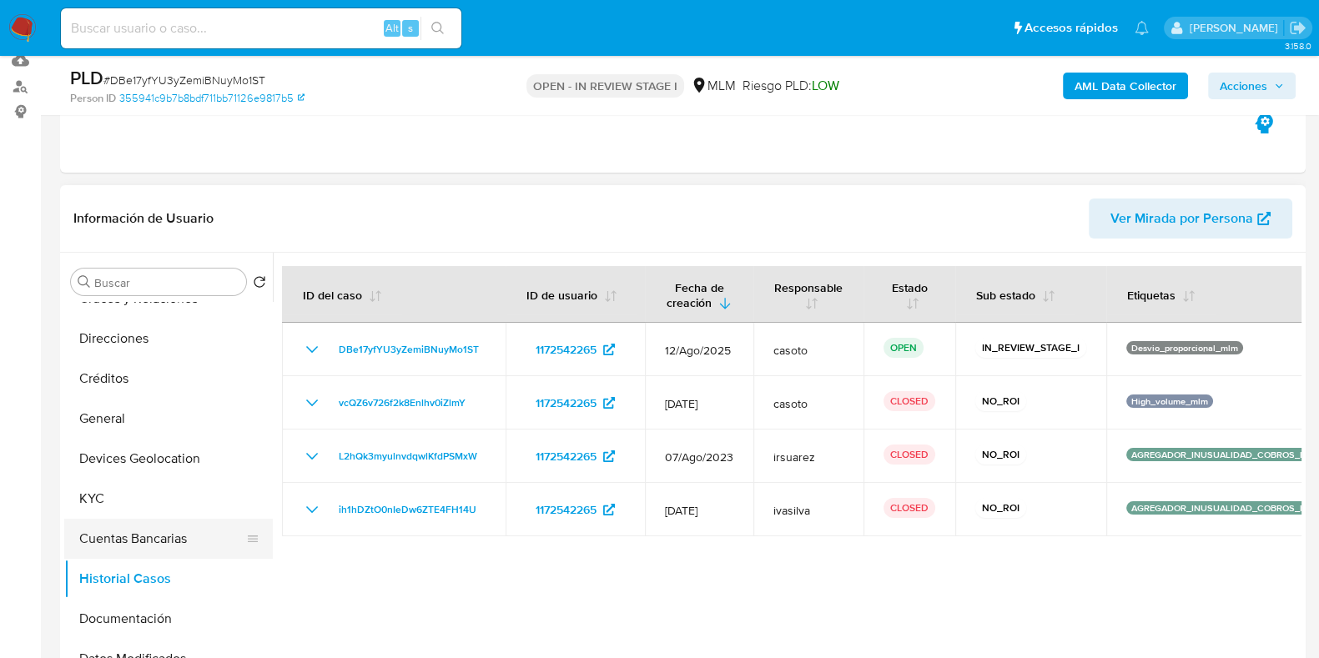
scroll to position [313, 0]
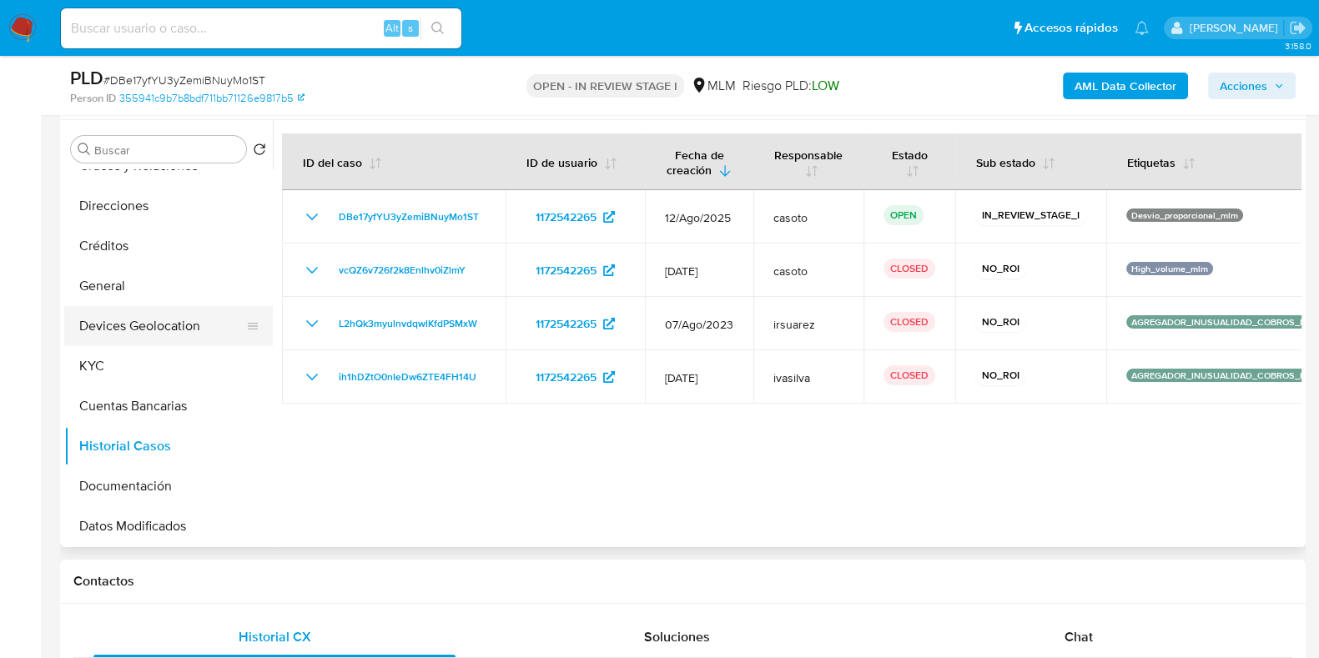
click at [141, 327] on button "Devices Geolocation" at bounding box center [161, 326] width 195 height 40
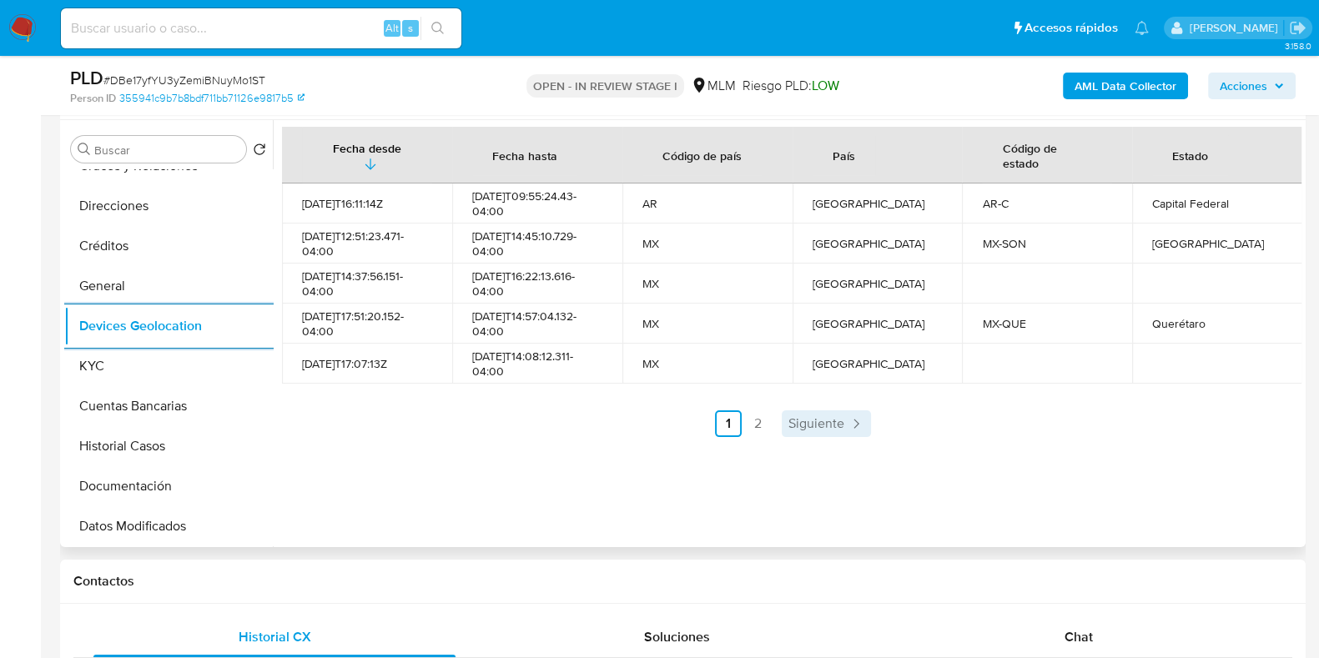
click at [831, 421] on span "Siguiente" at bounding box center [816, 423] width 56 height 13
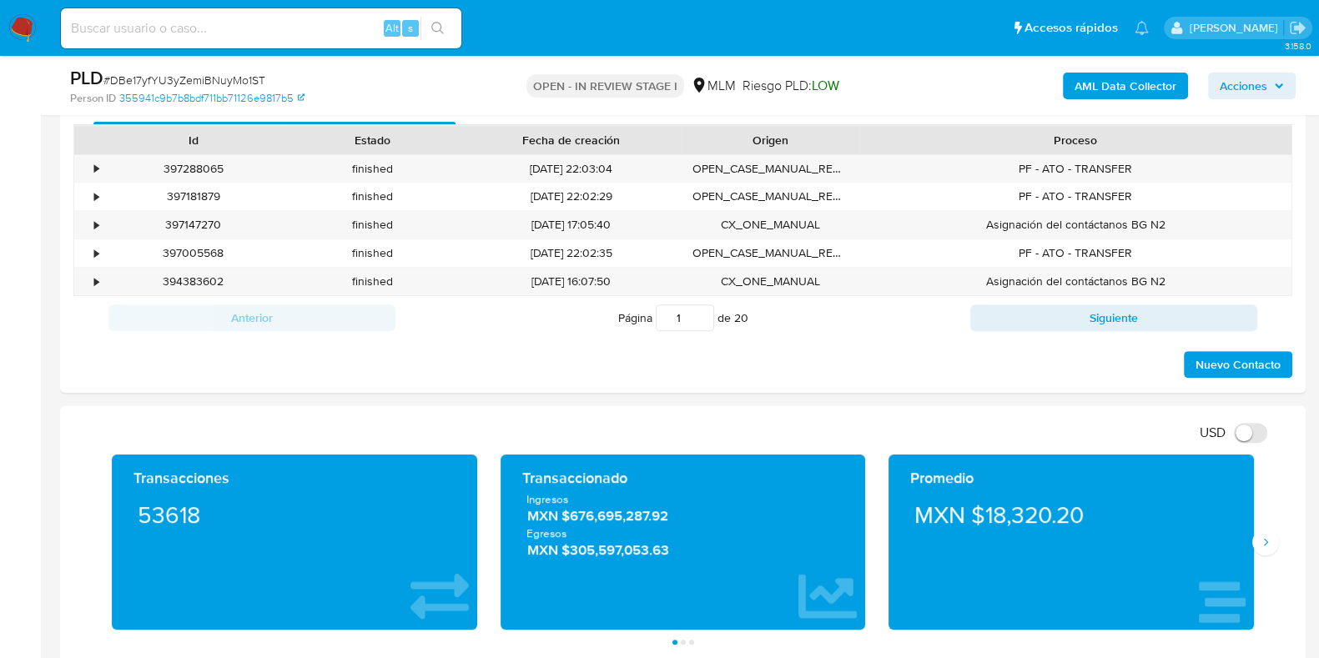
scroll to position [939, 0]
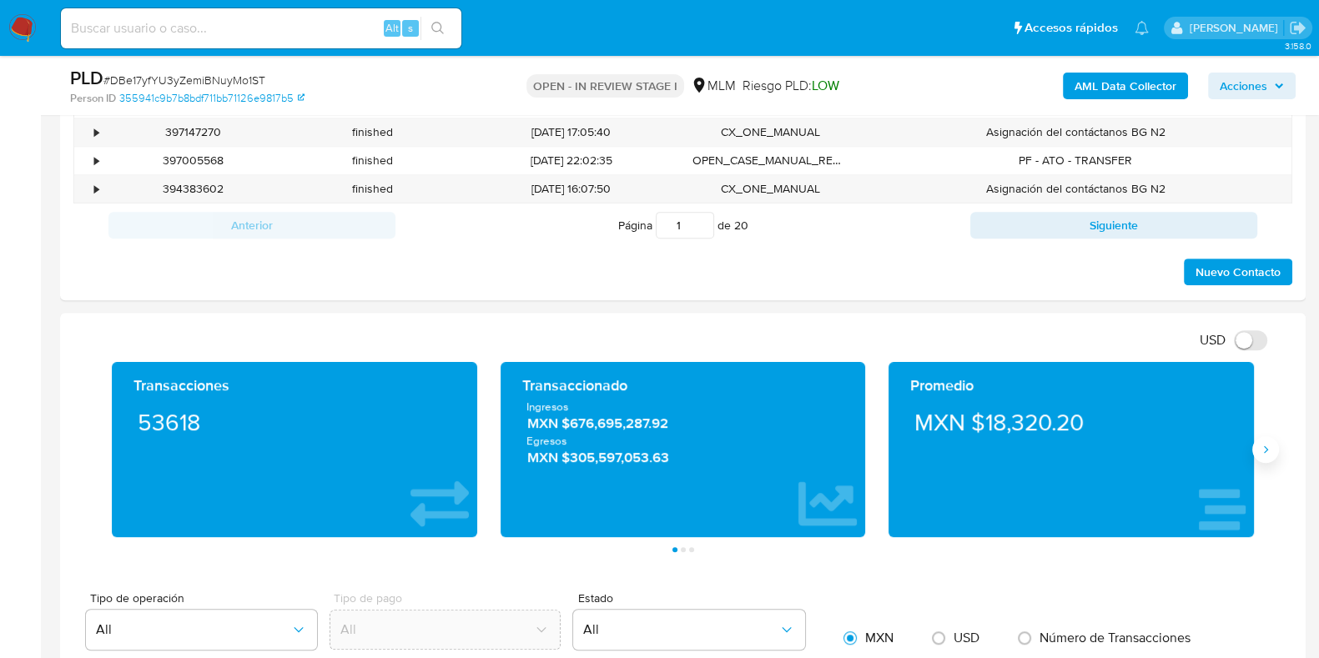
click at [1254, 452] on button "Siguiente" at bounding box center [1265, 449] width 27 height 27
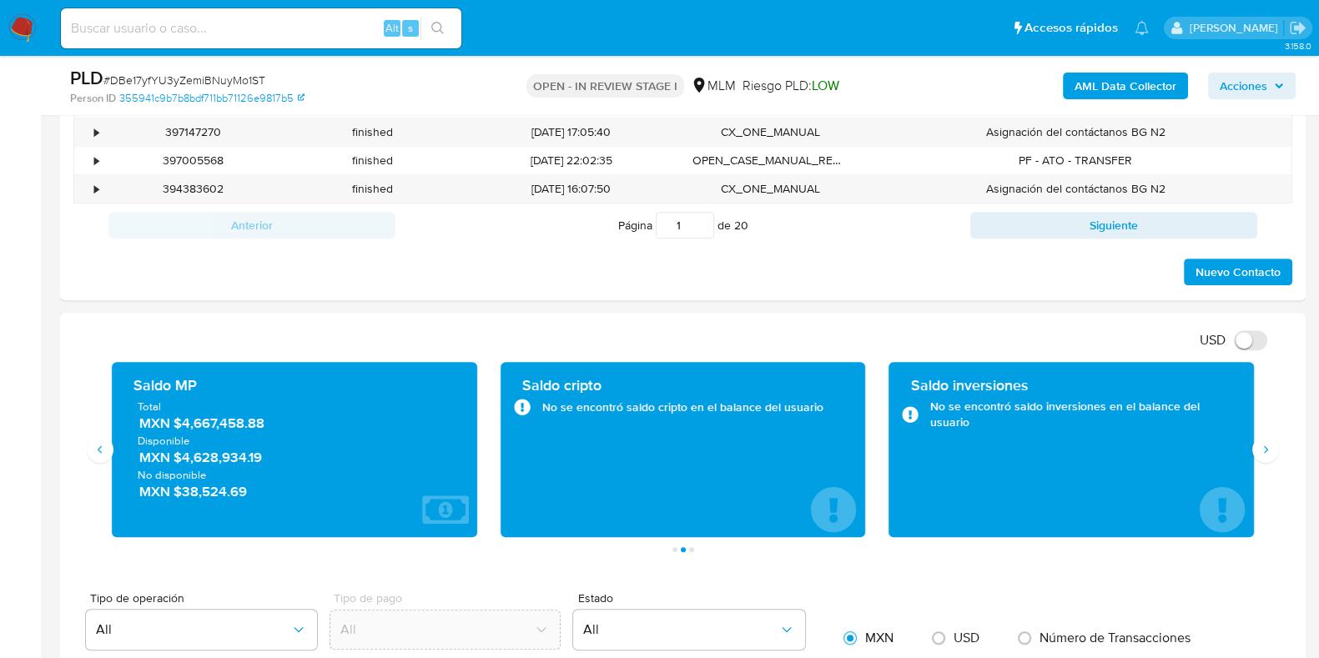
click at [232, 430] on span "MXN $4,667,458.88" at bounding box center [295, 423] width 312 height 19
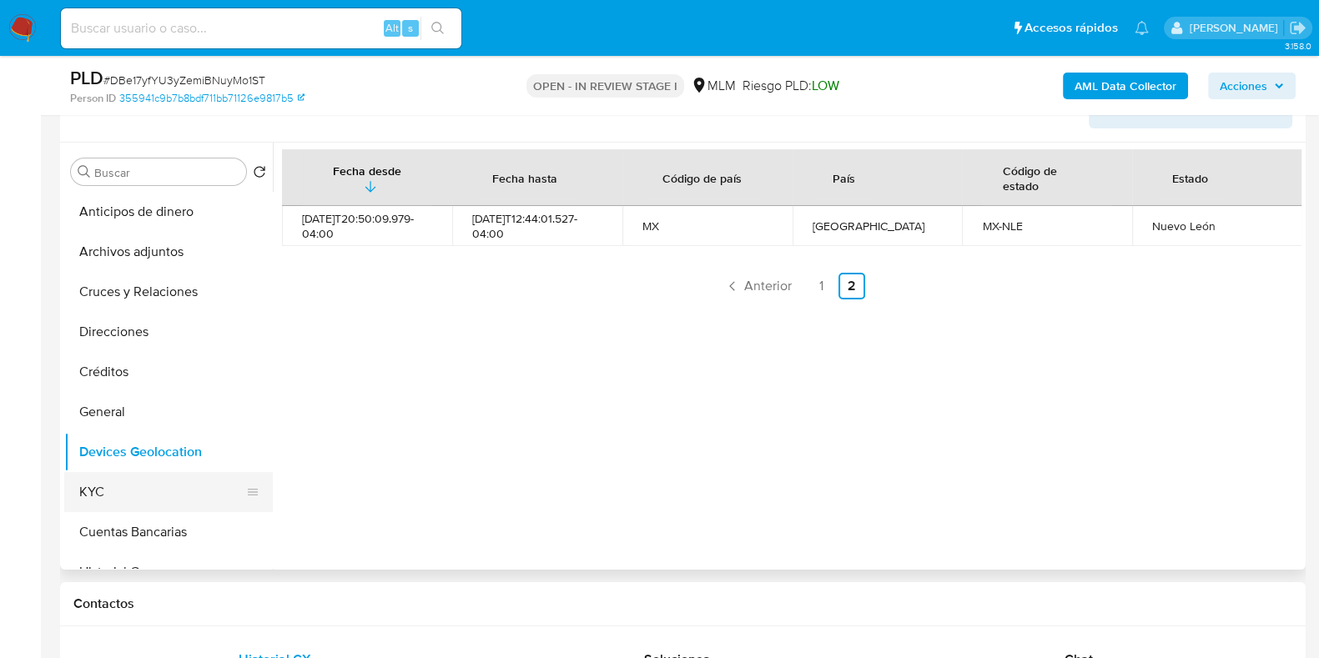
scroll to position [103, 0]
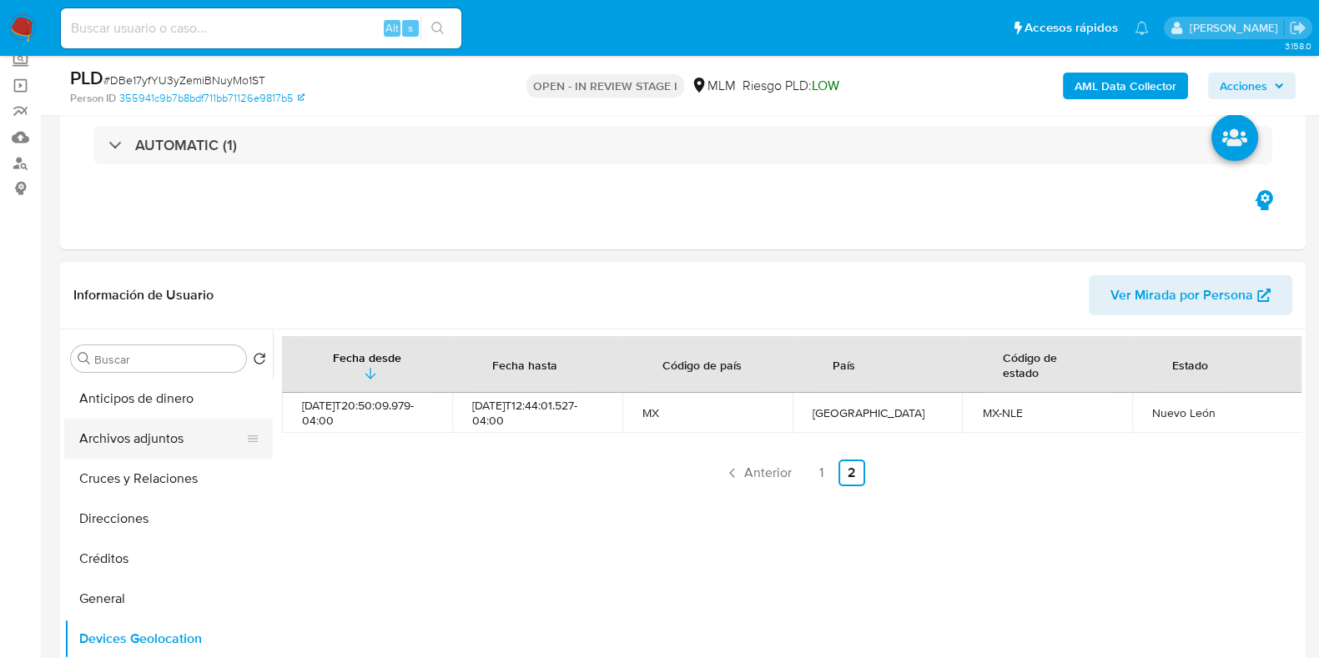
click at [143, 444] on button "Archivos adjuntos" at bounding box center [161, 439] width 195 height 40
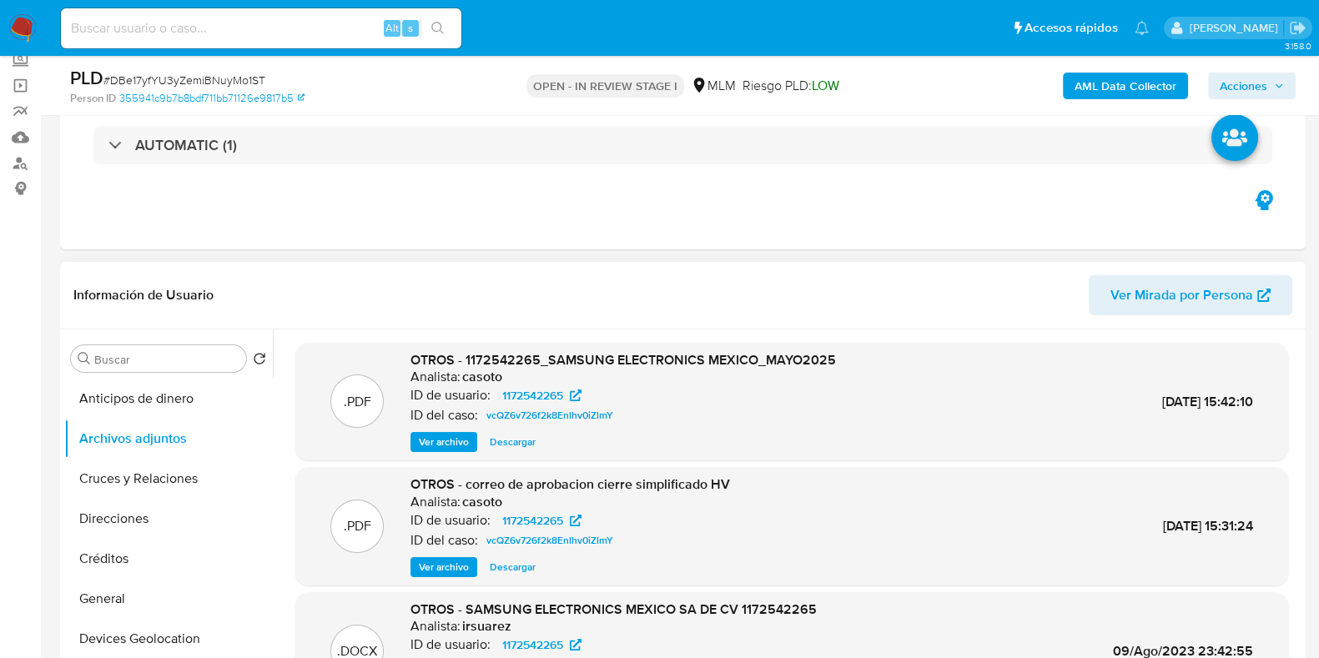
click at [446, 447] on span "Ver archivo" at bounding box center [444, 442] width 50 height 17
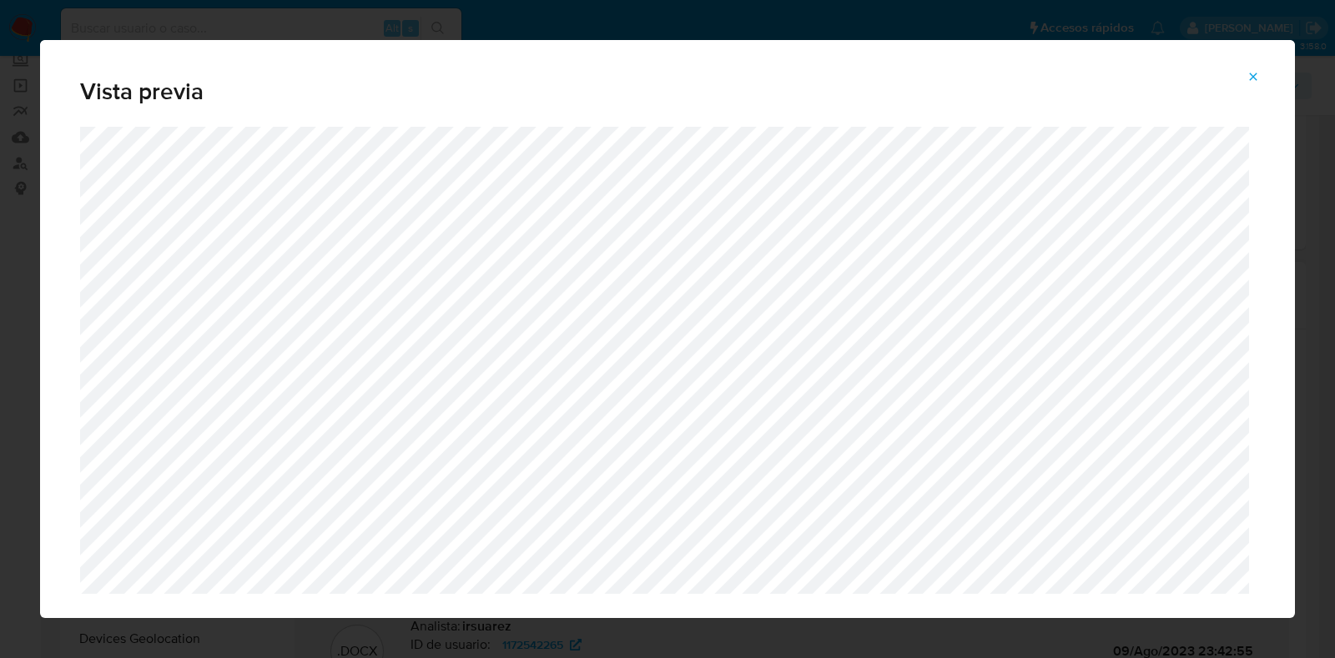
click at [1262, 77] on button "Attachment preview" at bounding box center [1253, 76] width 37 height 27
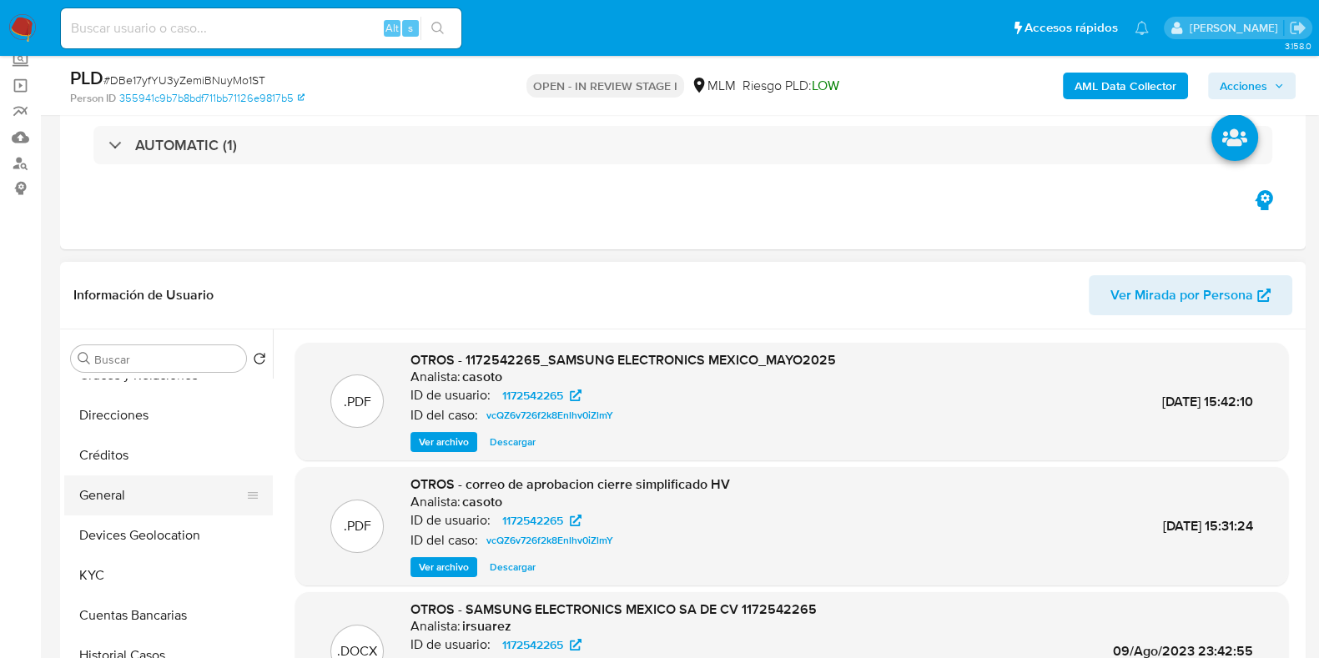
click at [145, 505] on button "General" at bounding box center [161, 496] width 195 height 40
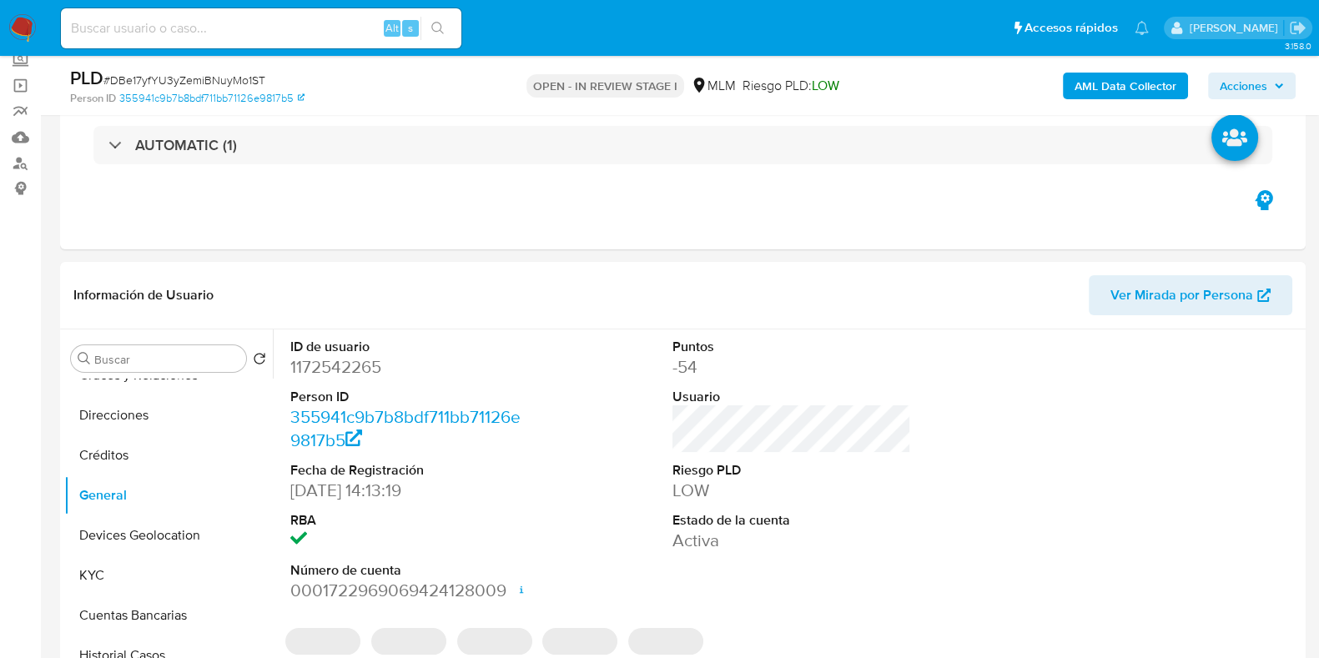
click at [342, 371] on dd "1172542265" at bounding box center [409, 366] width 239 height 23
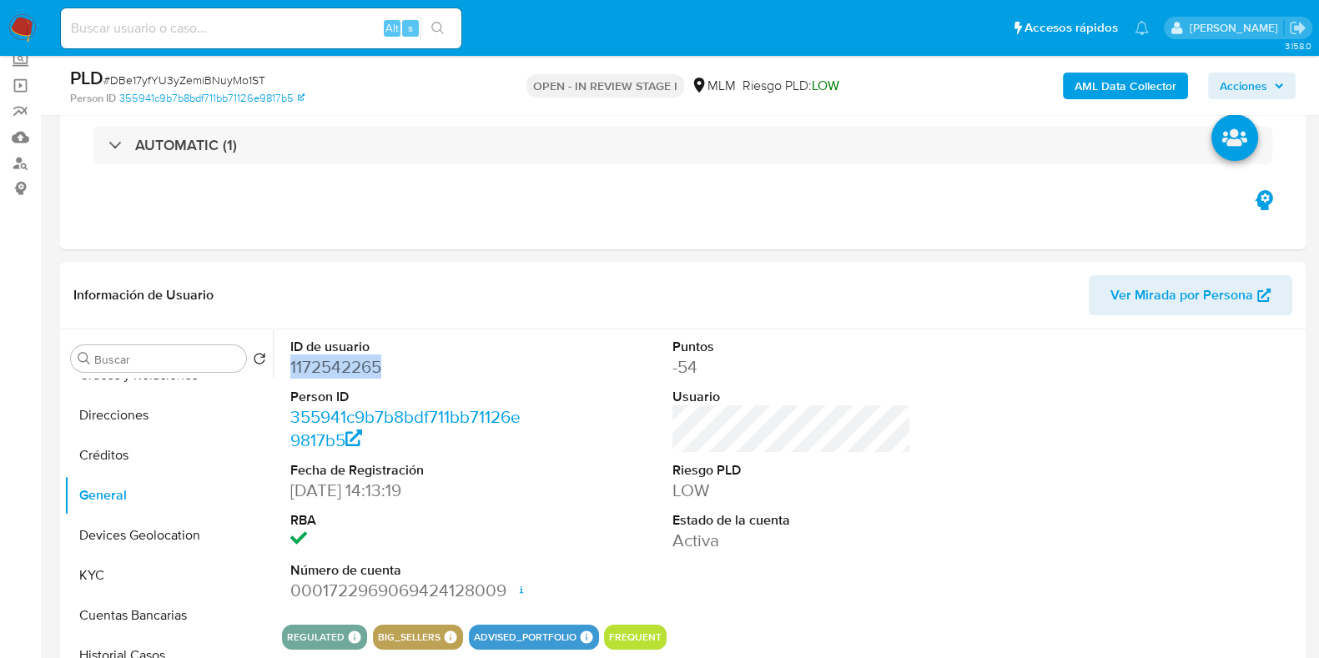
click at [342, 371] on dd "1172542265" at bounding box center [409, 366] width 239 height 23
copy dd "1172542265"
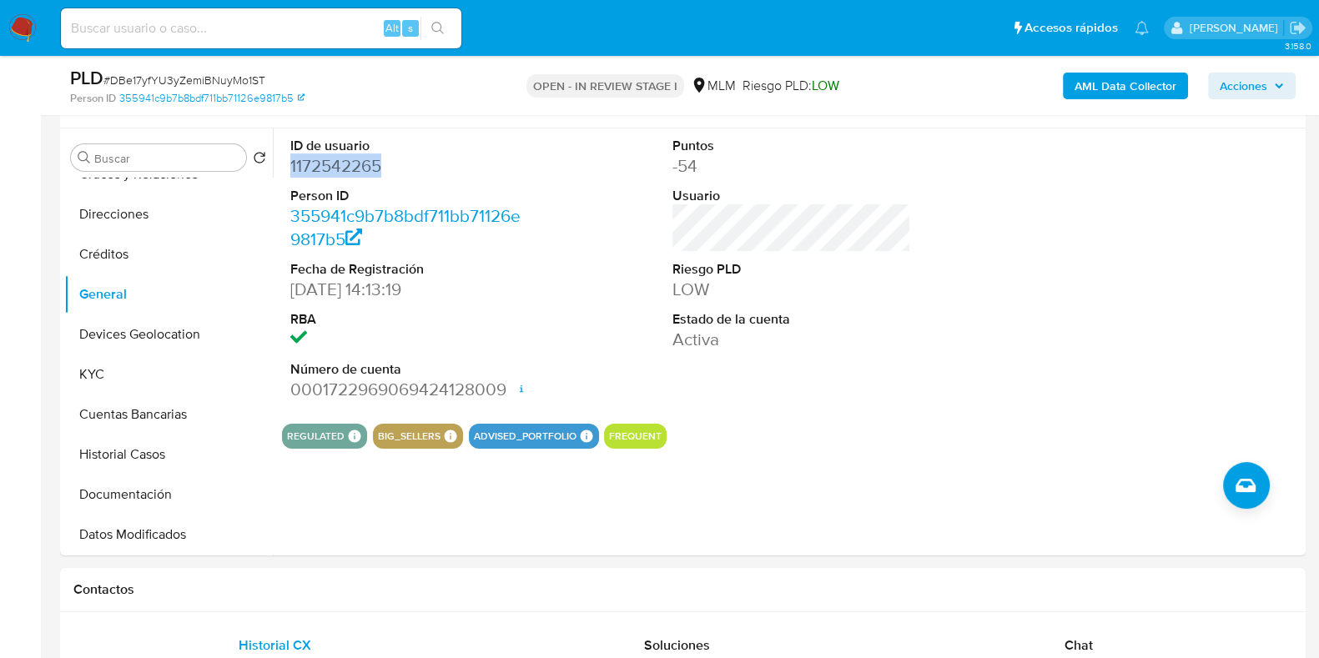
scroll to position [416, 0]
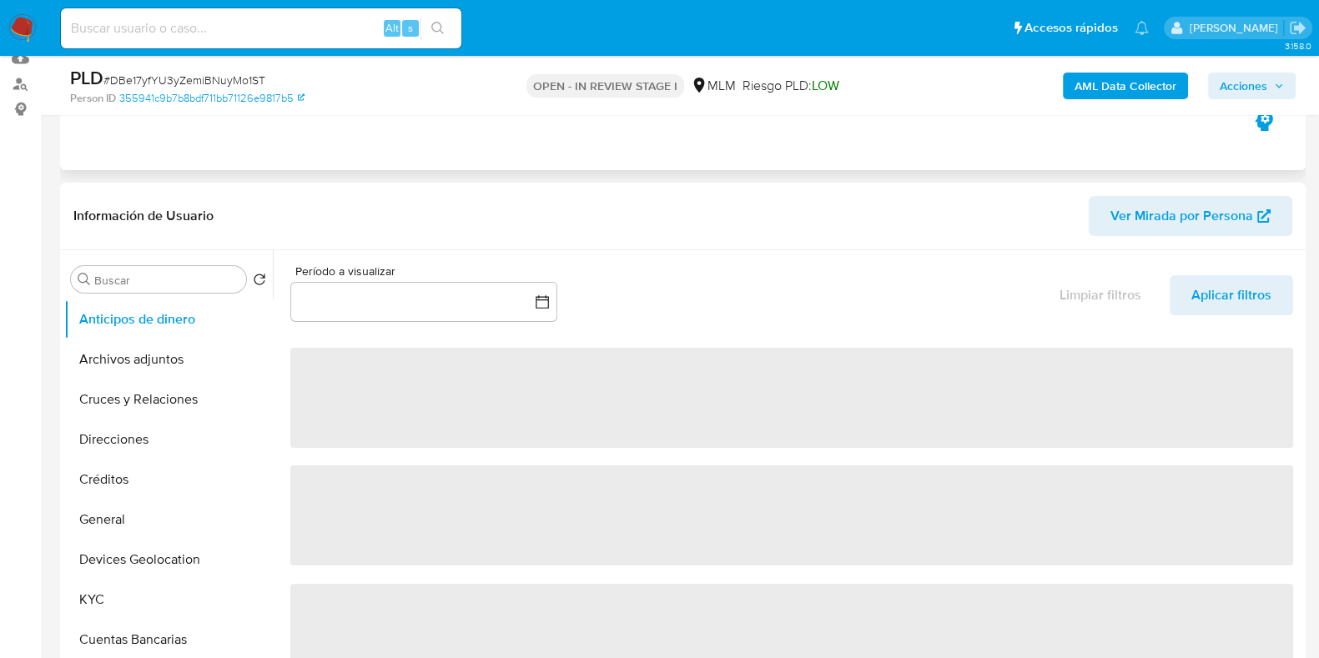
scroll to position [313, 0]
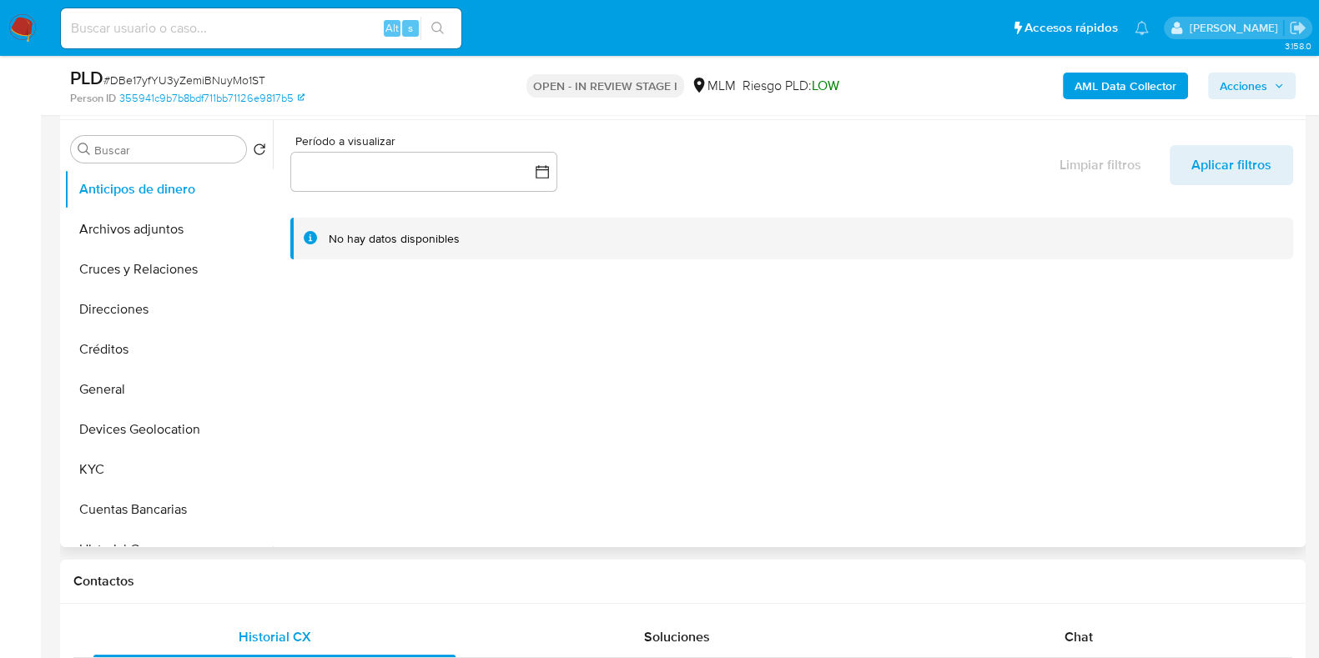
select select "10"
click at [122, 486] on button "KYC" at bounding box center [161, 470] width 195 height 40
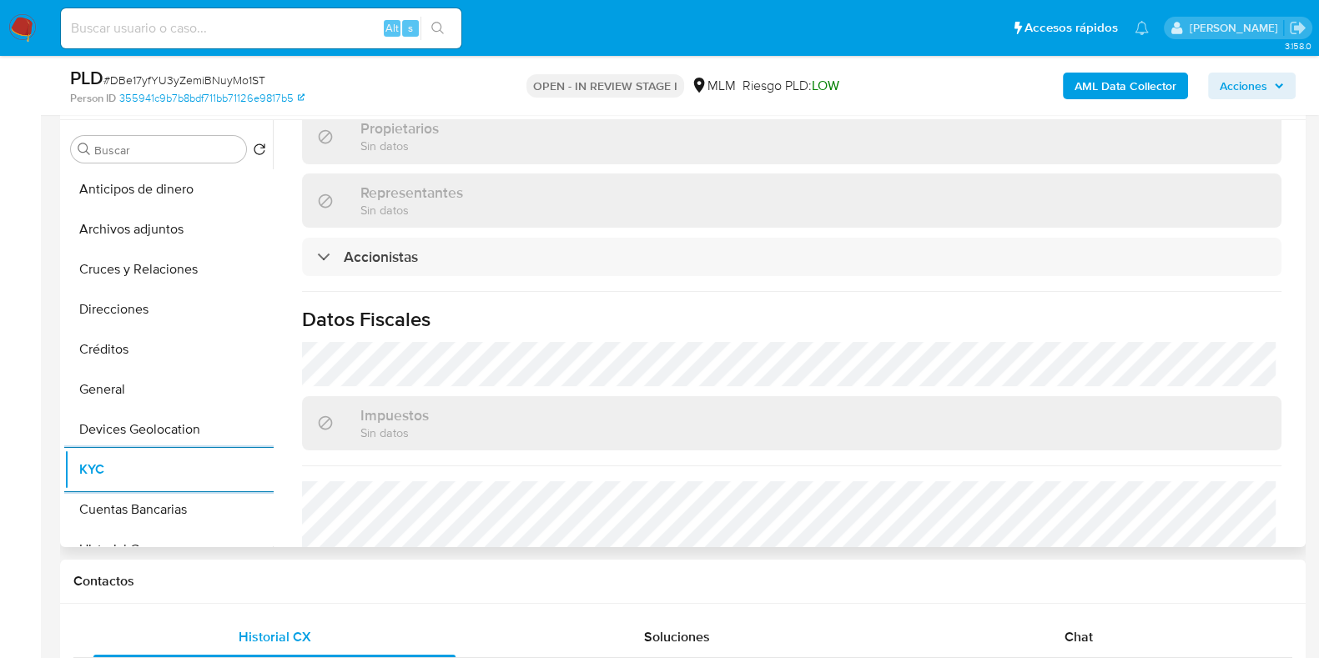
scroll to position [1147, 0]
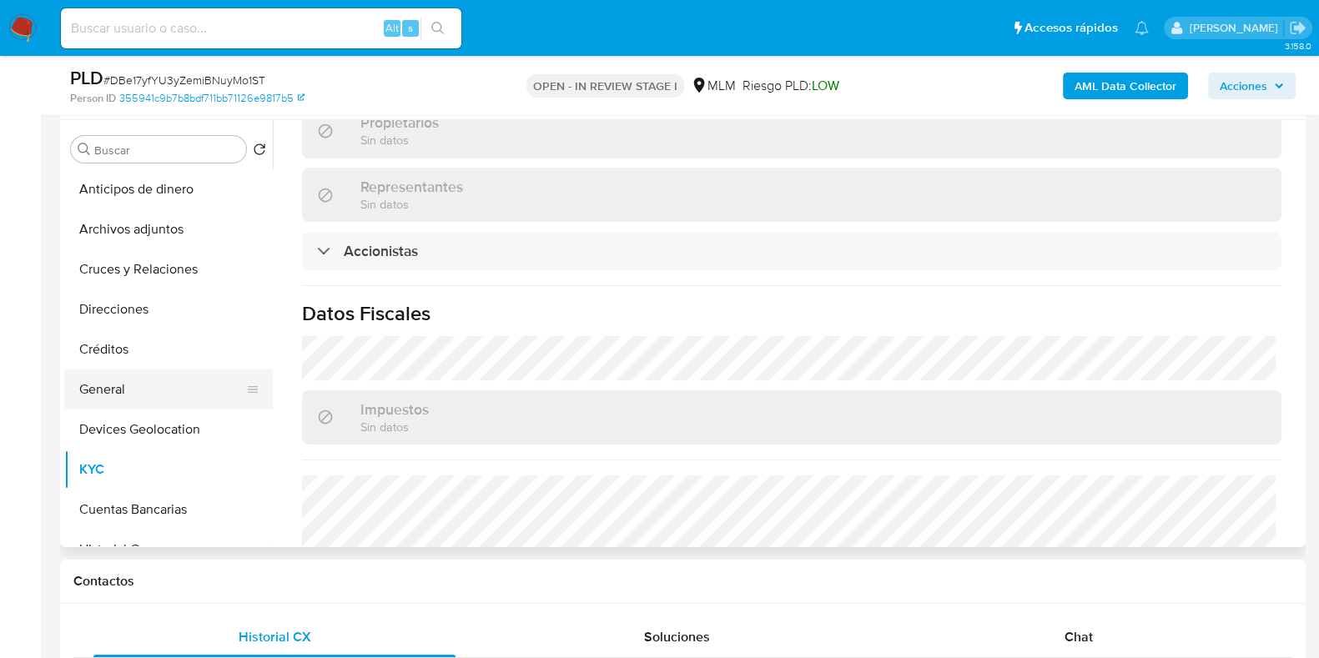
click at [113, 385] on button "General" at bounding box center [161, 390] width 195 height 40
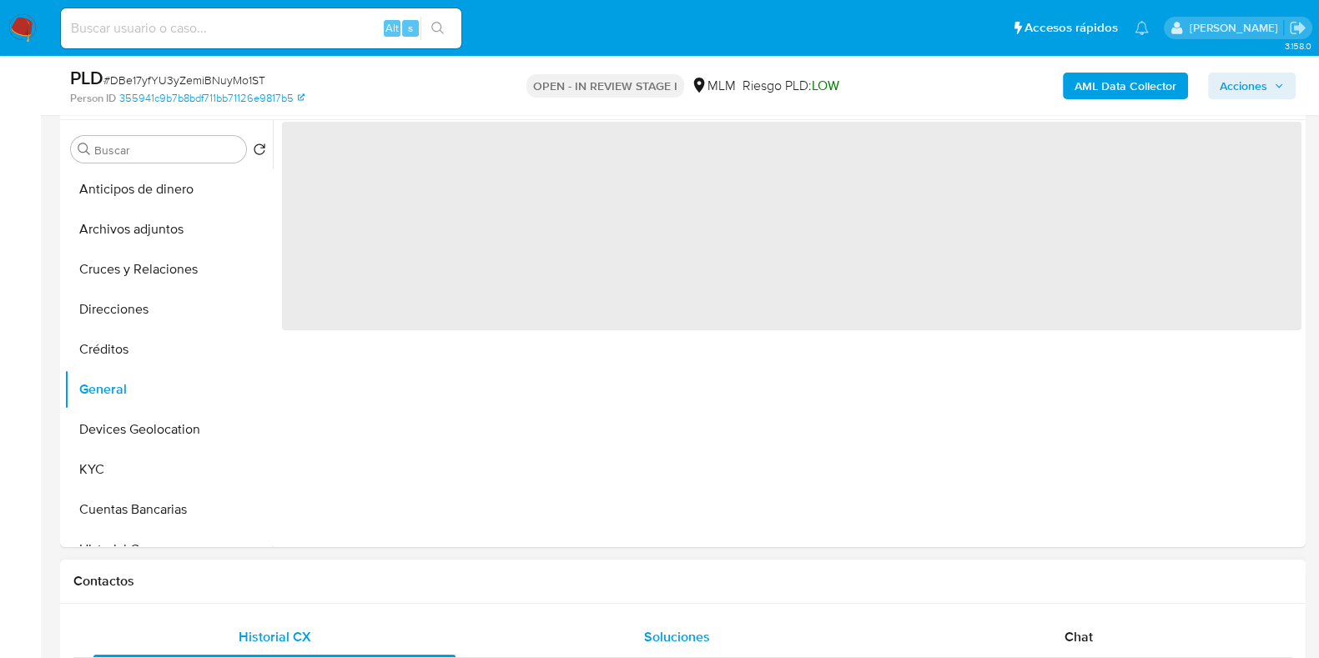
scroll to position [0, 0]
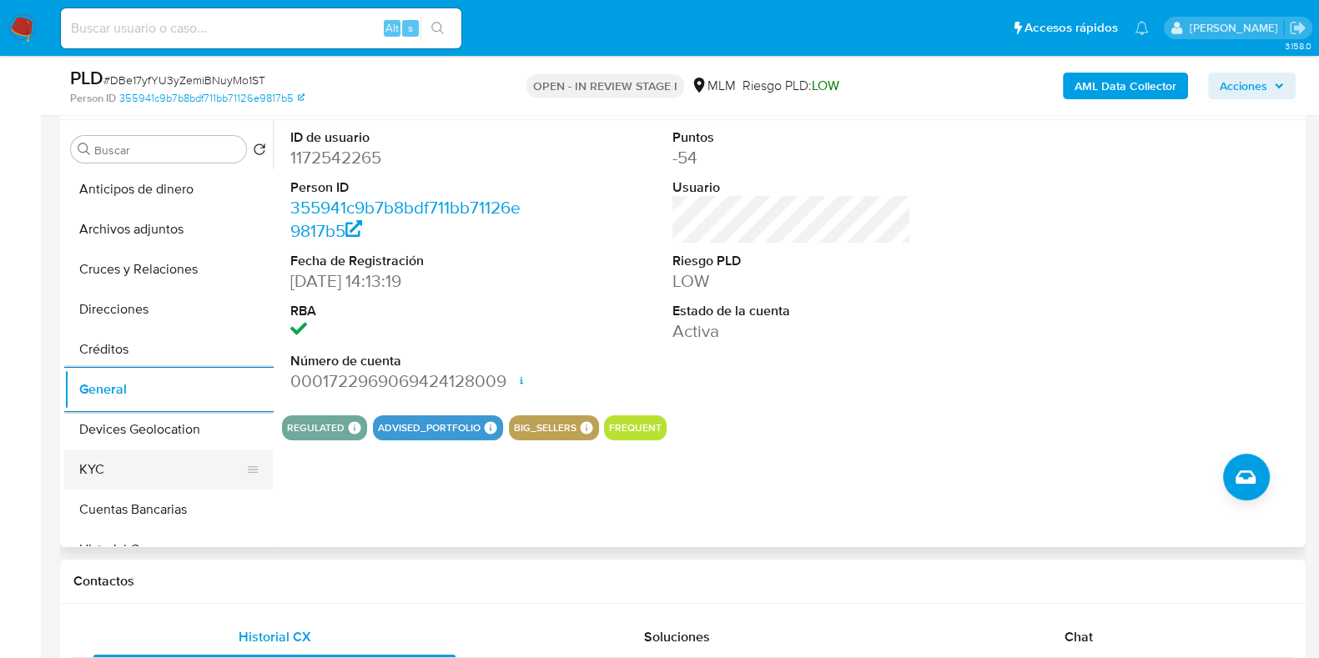
click at [143, 477] on button "KYC" at bounding box center [161, 470] width 195 height 40
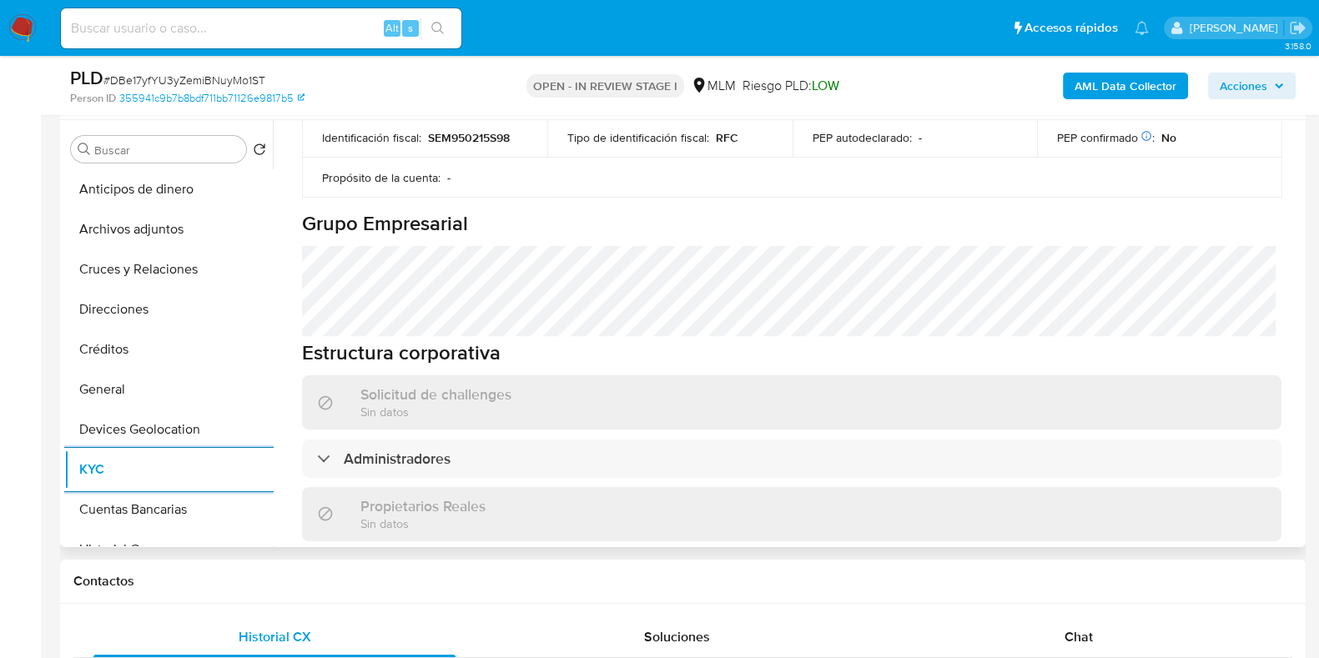
scroll to position [833, 0]
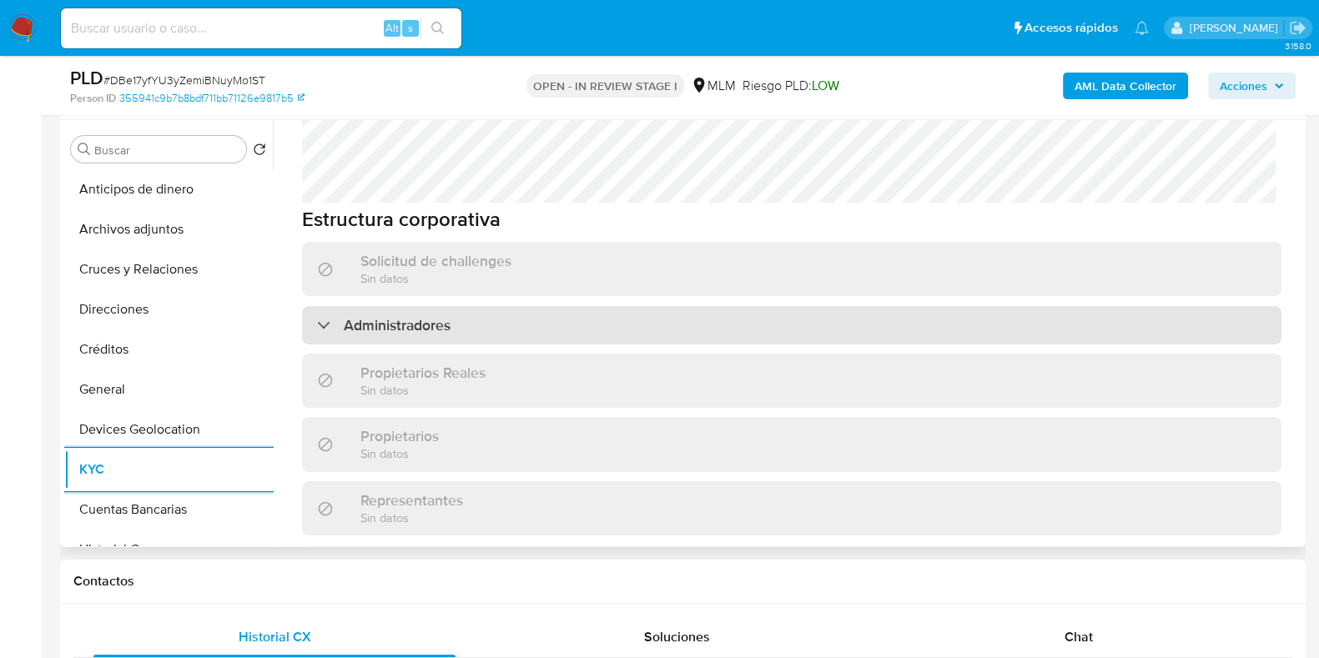
click at [610, 306] on div "Administradores" at bounding box center [791, 325] width 979 height 38
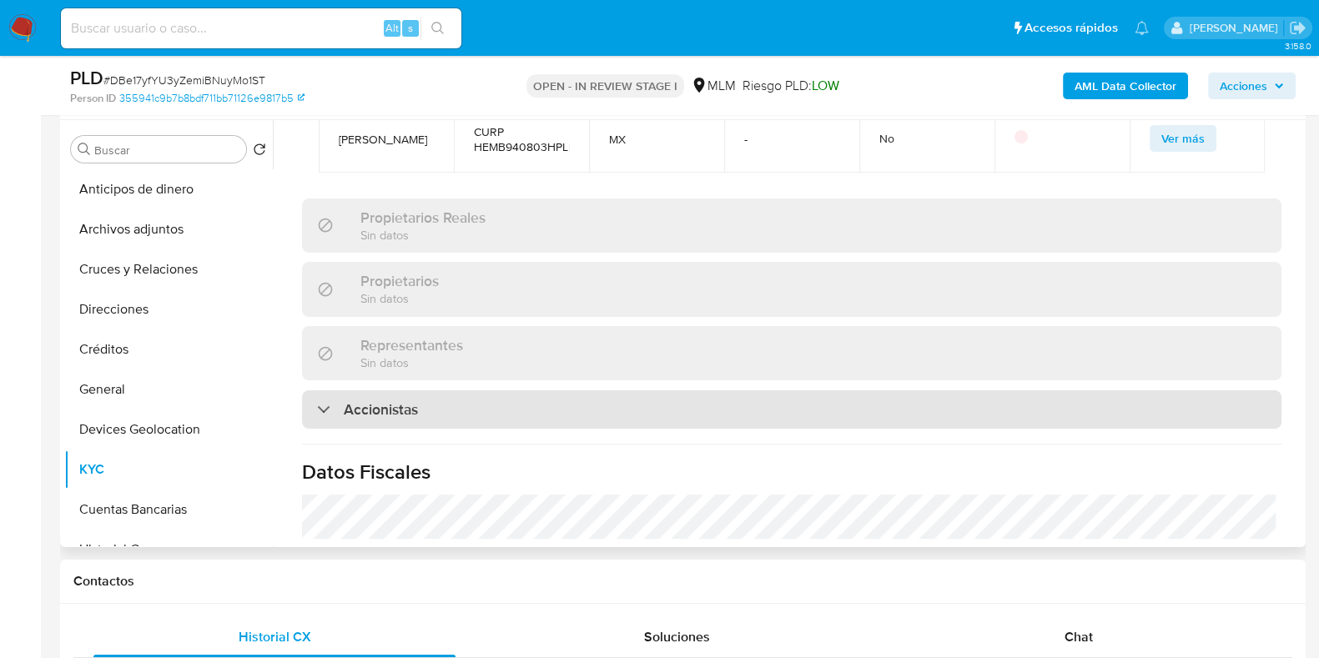
click at [428, 390] on div "Accionistas" at bounding box center [791, 409] width 979 height 38
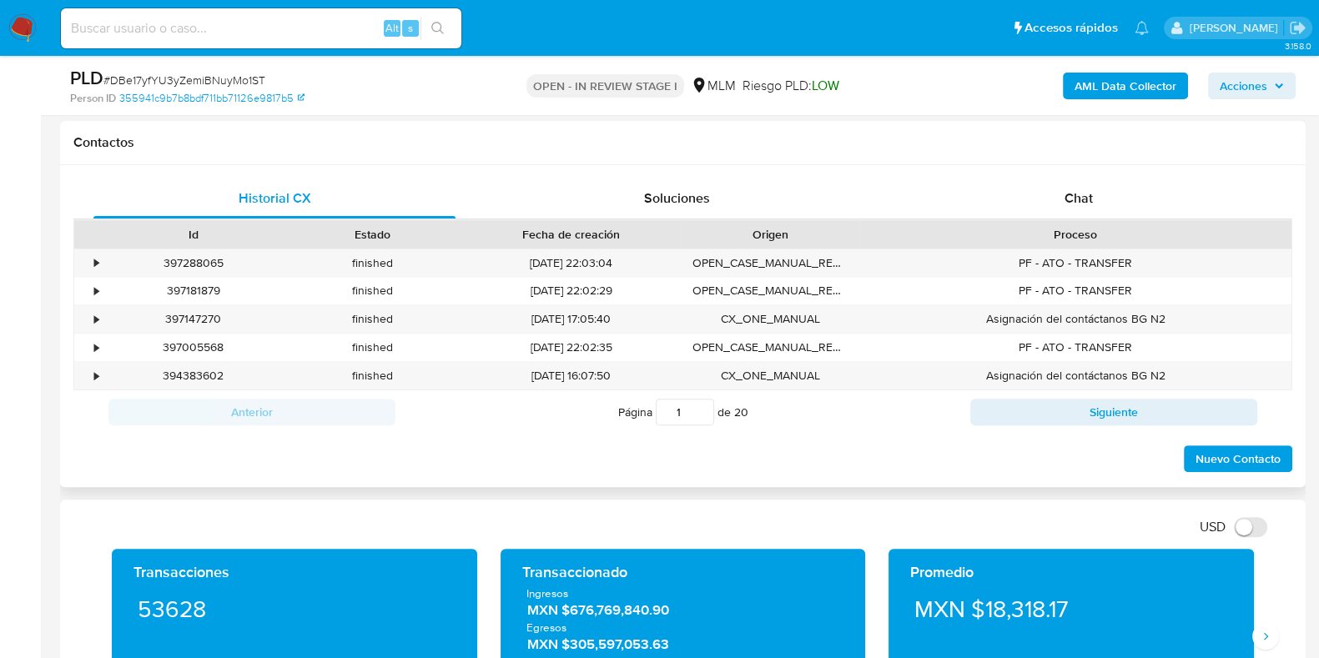
scroll to position [939, 0]
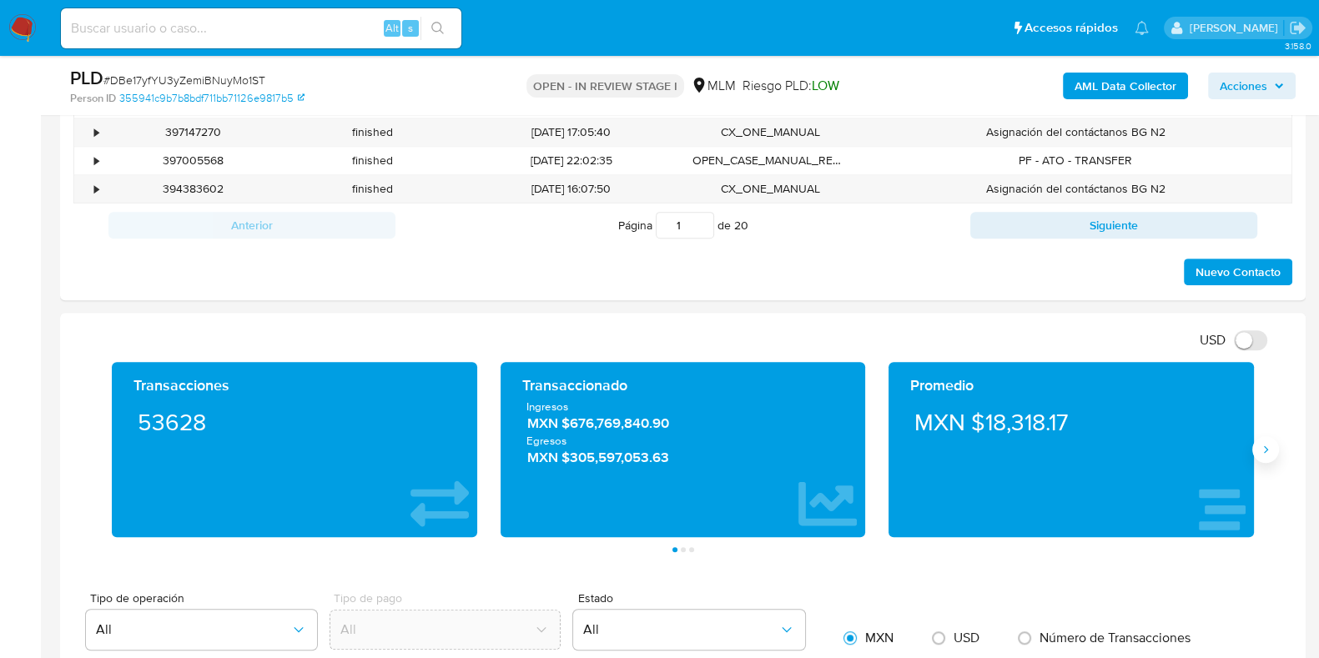
click at [1267, 446] on icon "Siguiente" at bounding box center [1265, 449] width 13 height 13
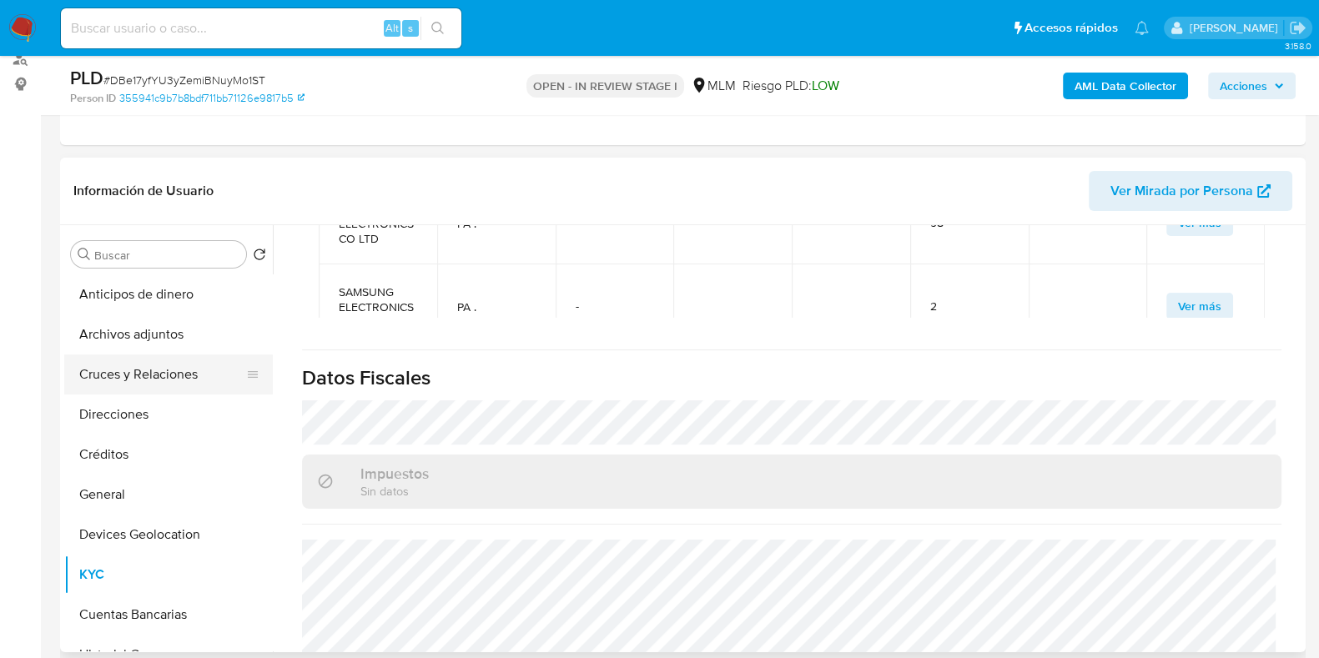
scroll to position [1556, 0]
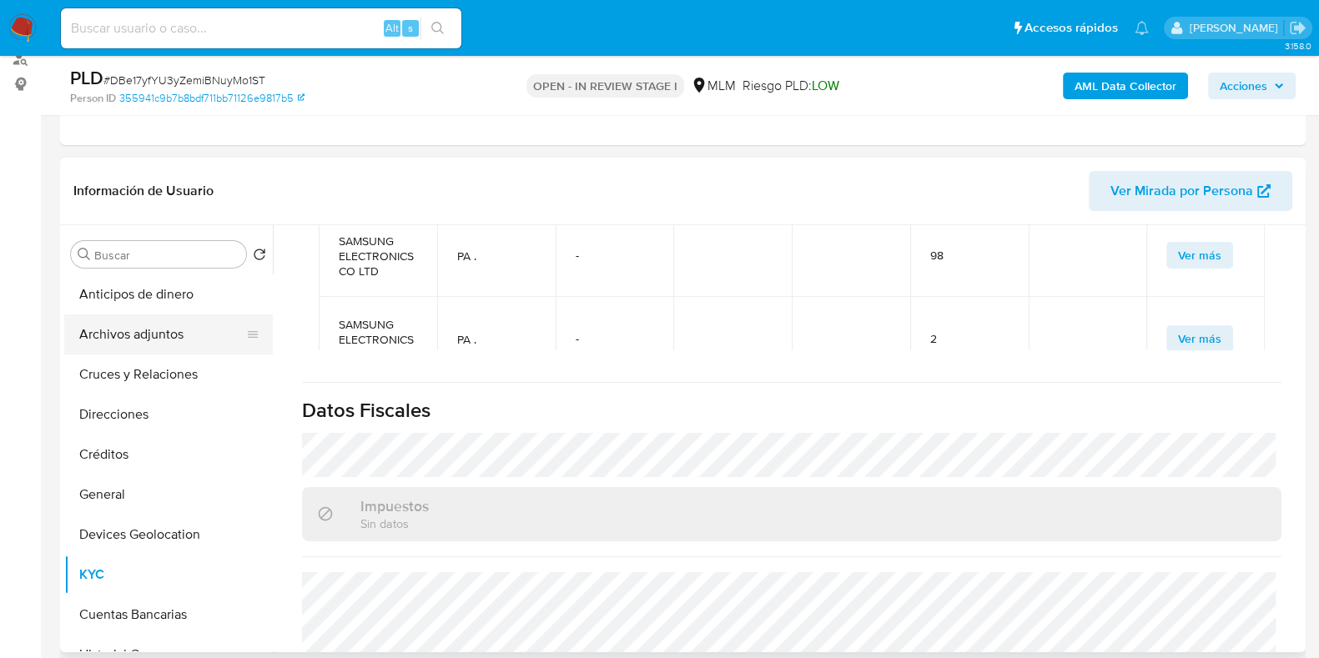
click at [132, 329] on button "Archivos adjuntos" at bounding box center [161, 335] width 195 height 40
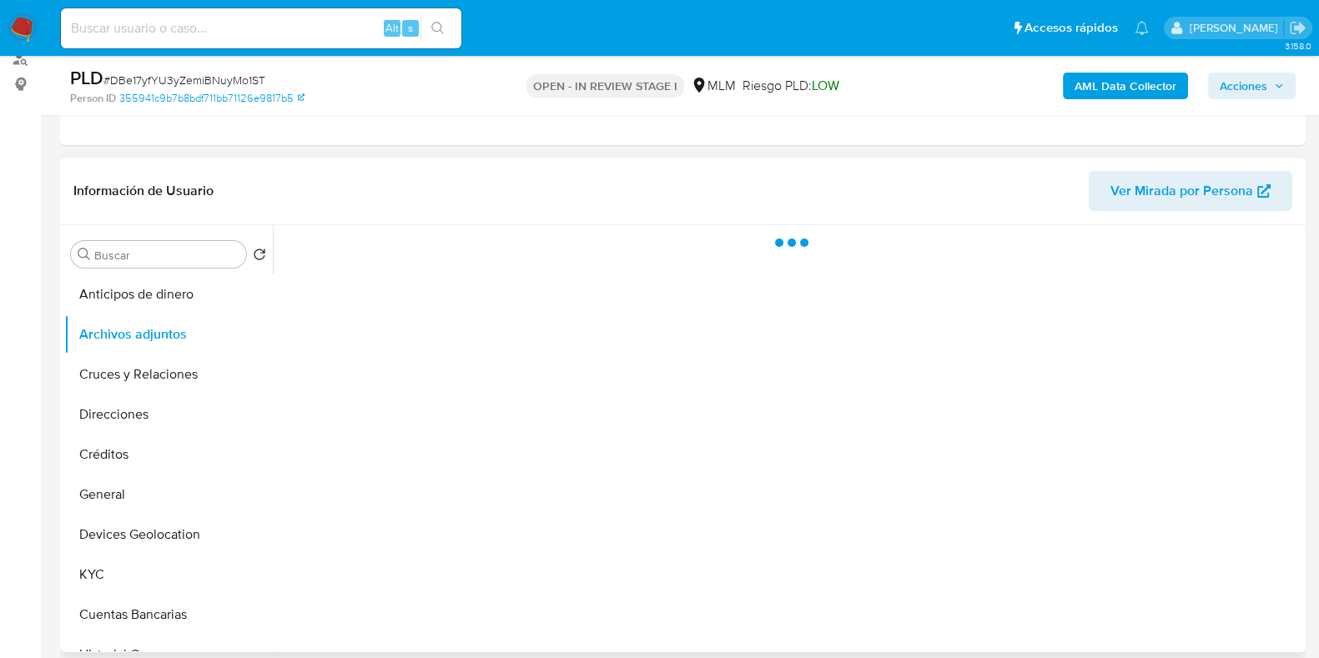
scroll to position [0, 0]
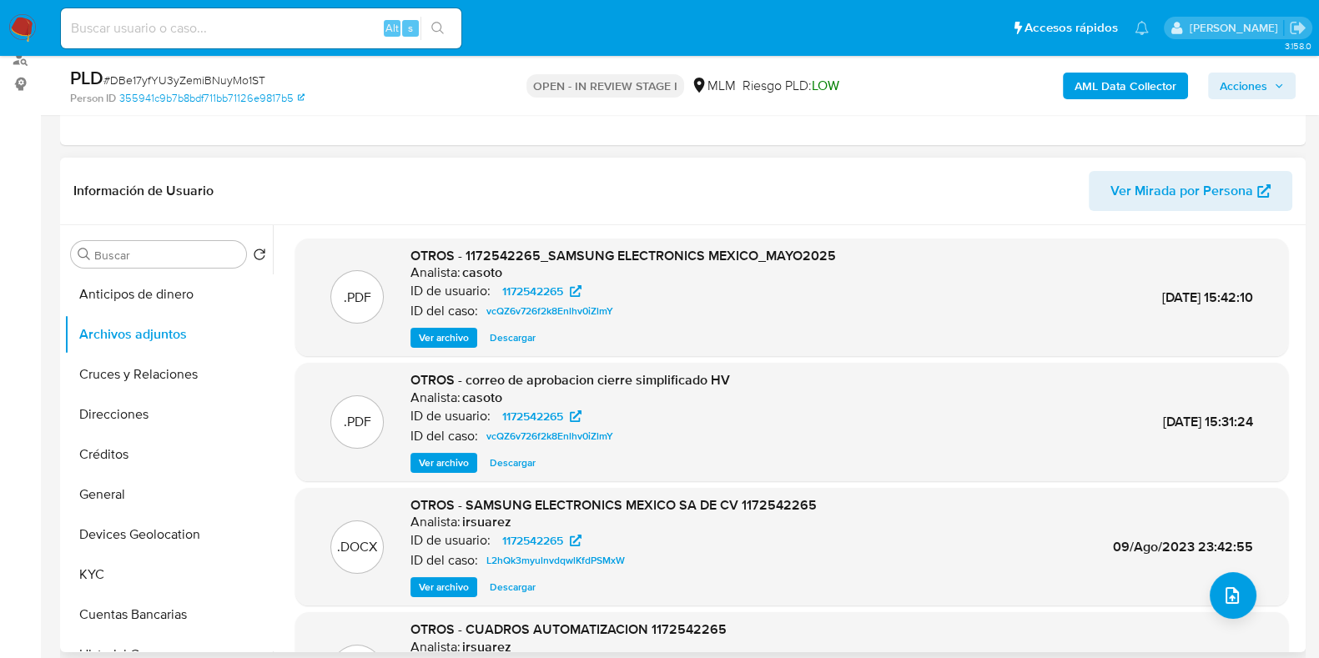
click at [455, 344] on span "Ver archivo" at bounding box center [444, 338] width 50 height 17
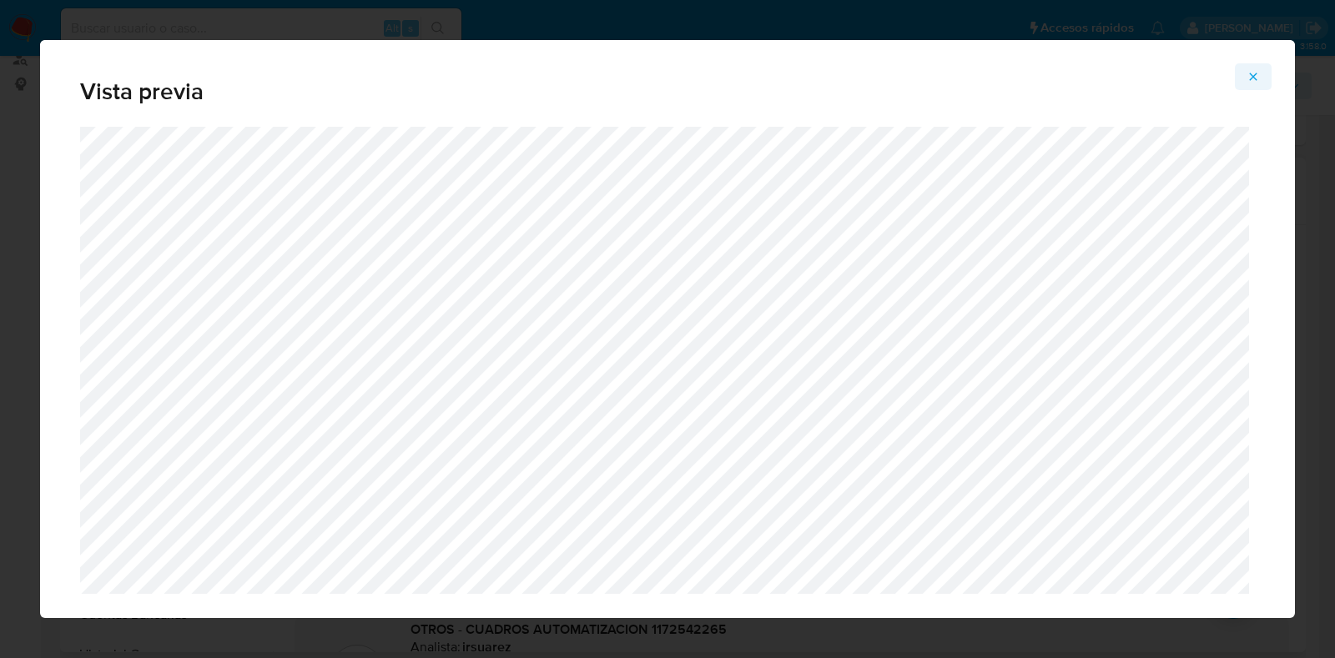
click at [1246, 73] on button "Attachment preview" at bounding box center [1253, 76] width 37 height 27
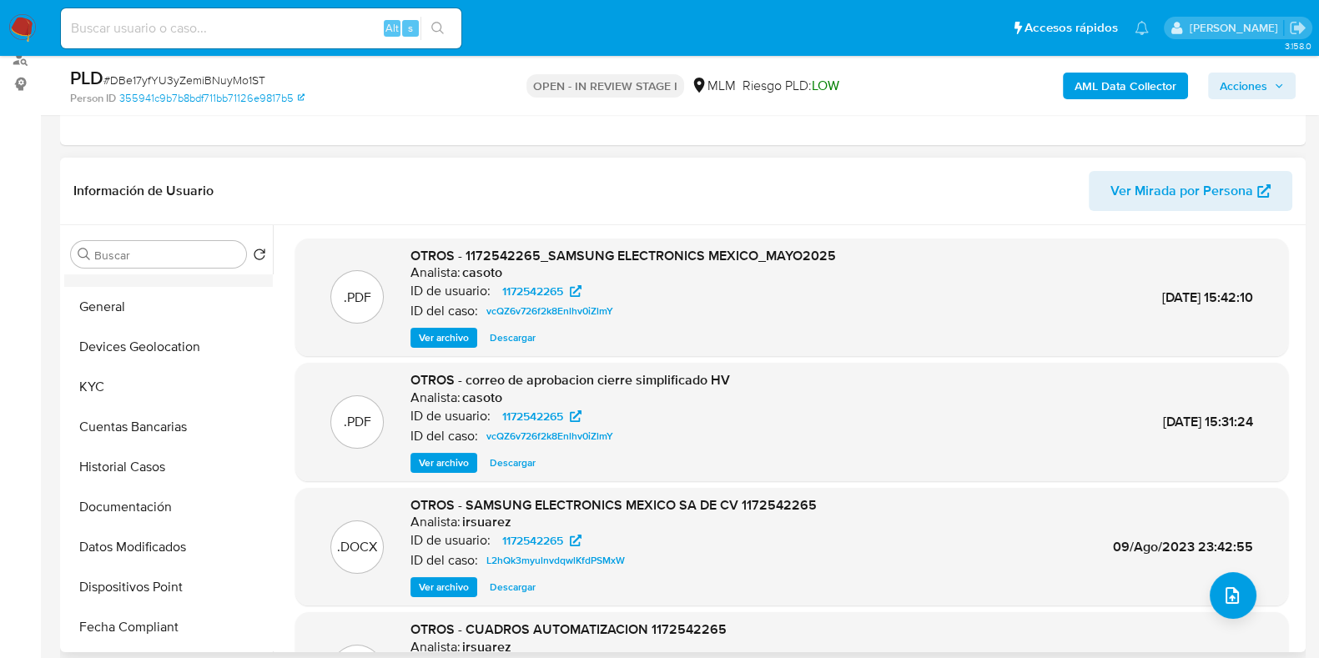
scroll to position [208, 0]
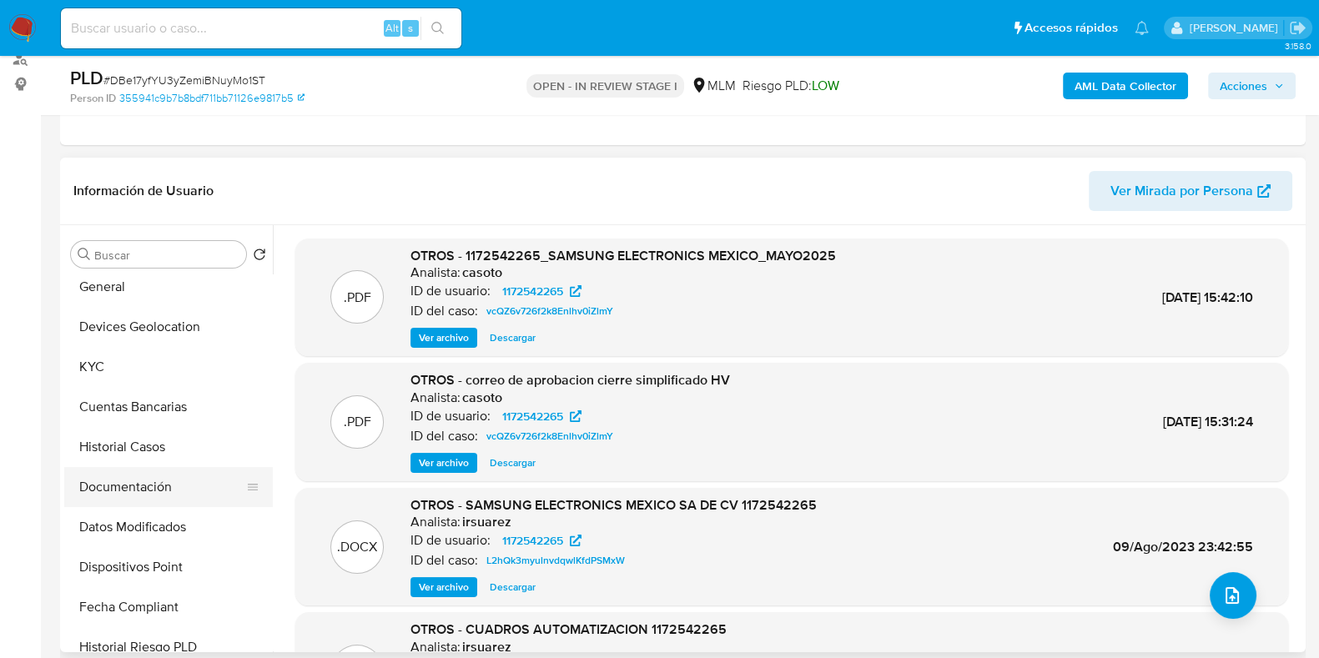
click at [113, 490] on button "Documentación" at bounding box center [161, 487] width 195 height 40
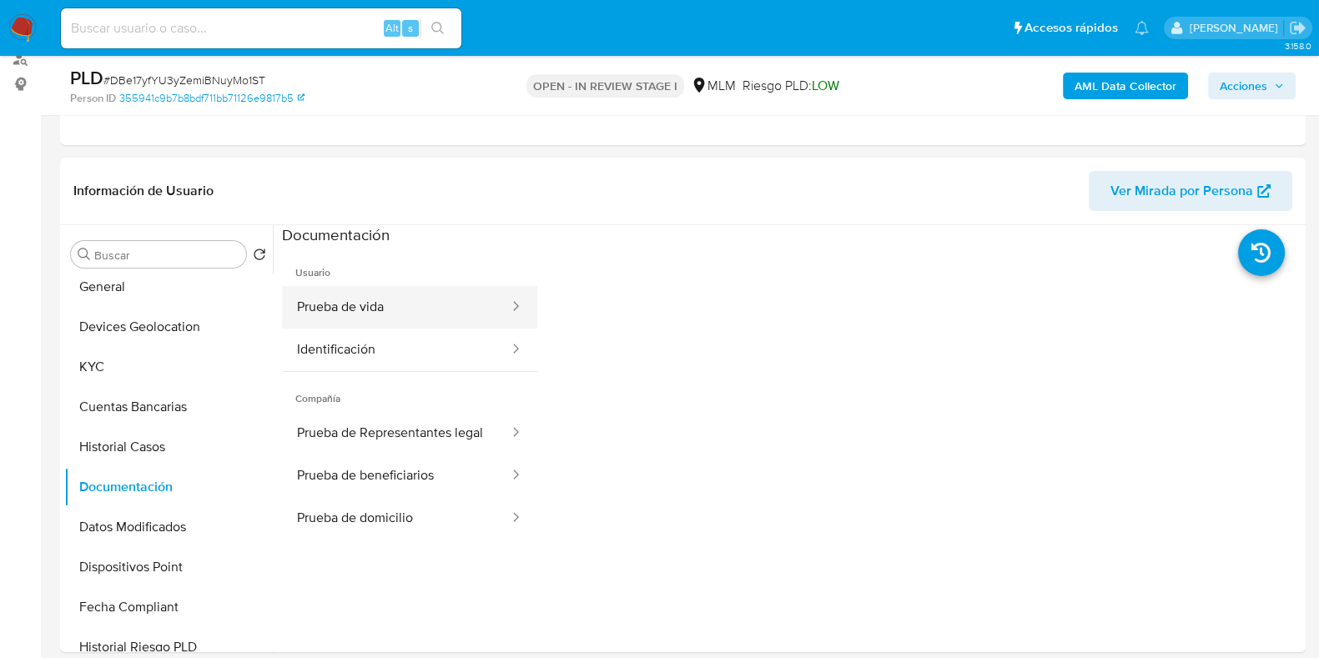
click at [425, 315] on button "Prueba de vida" at bounding box center [396, 307] width 229 height 43
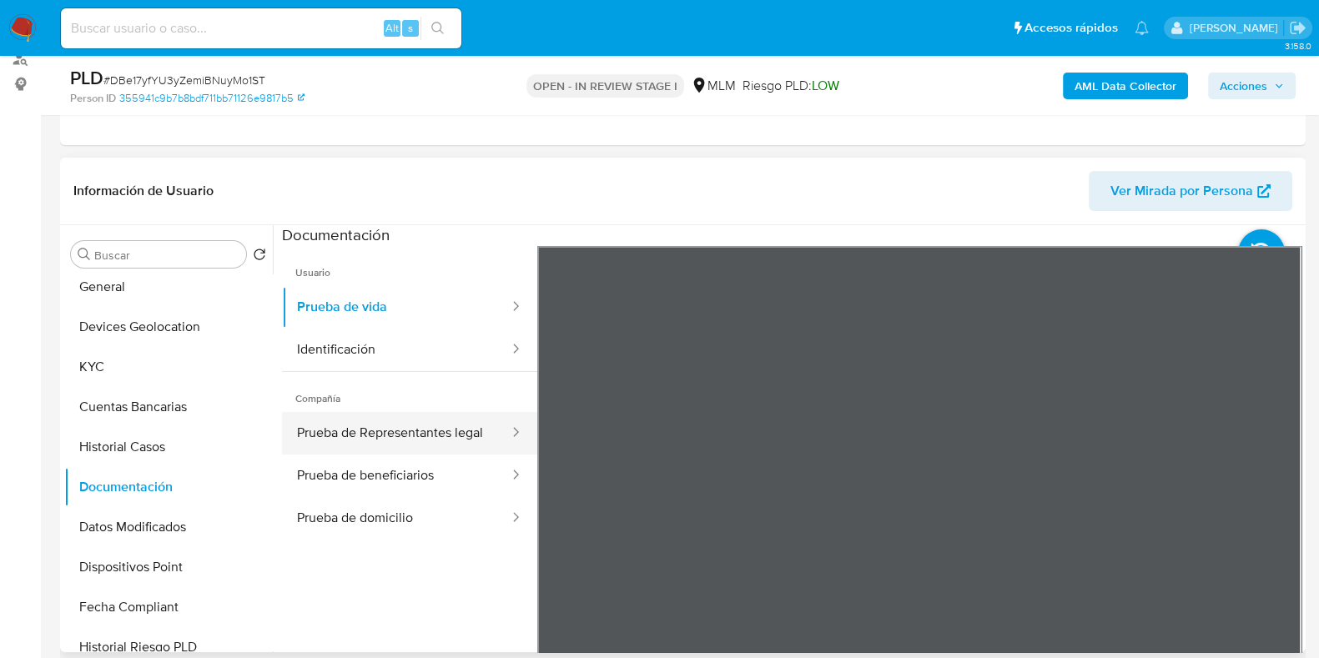
click at [349, 434] on button "Prueba de Representantes legal" at bounding box center [396, 433] width 229 height 43
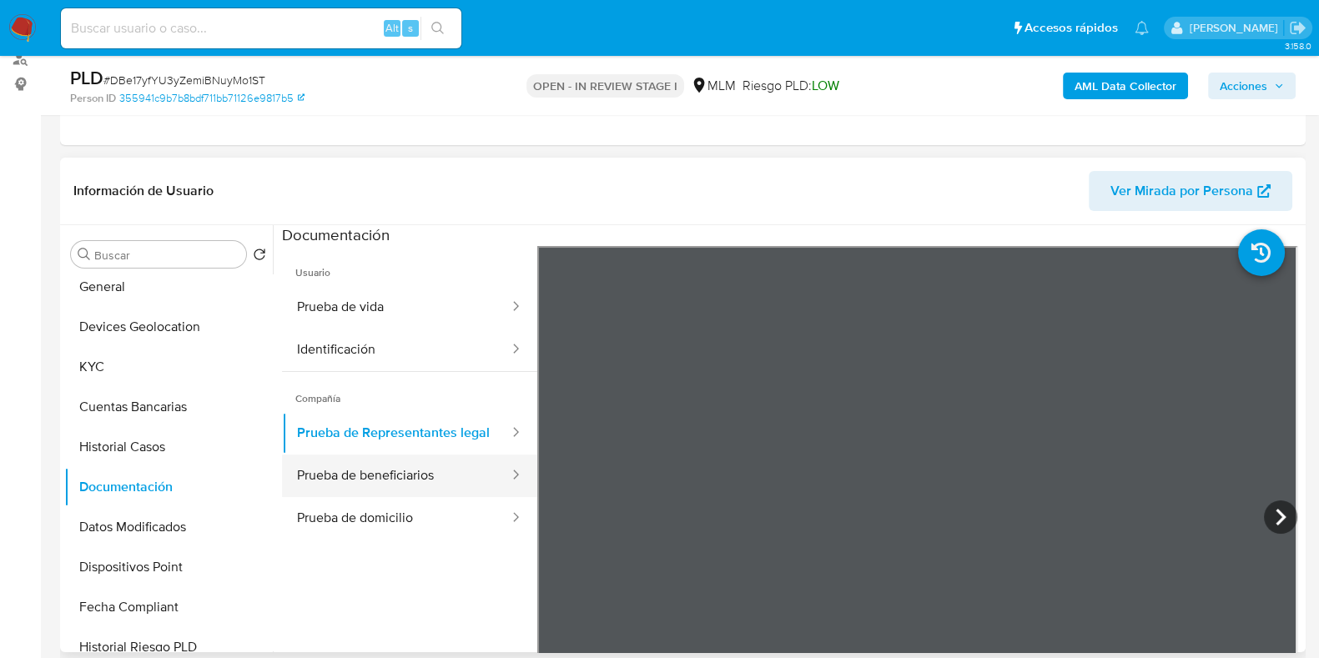
click at [426, 497] on button "Prueba de beneficiarios" at bounding box center [396, 476] width 229 height 43
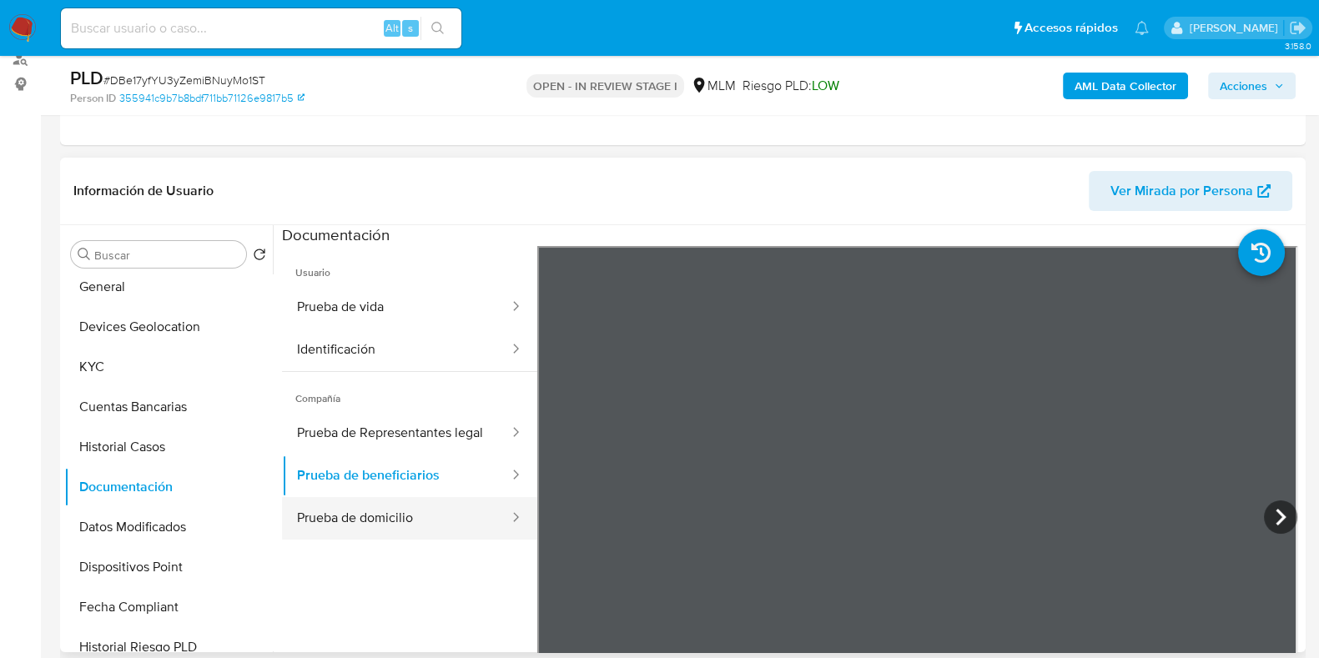
click at [405, 523] on button "Prueba de domicilio" at bounding box center [396, 518] width 229 height 43
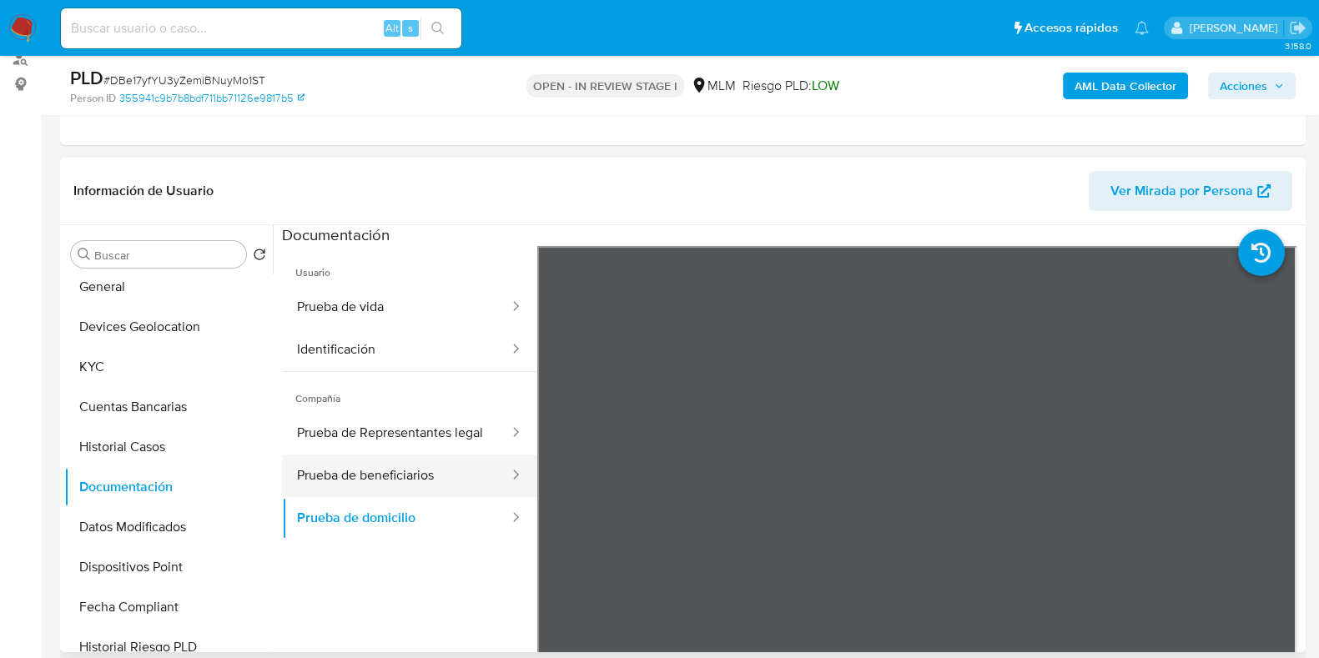
click at [411, 475] on button "Prueba de beneficiarios" at bounding box center [396, 476] width 229 height 43
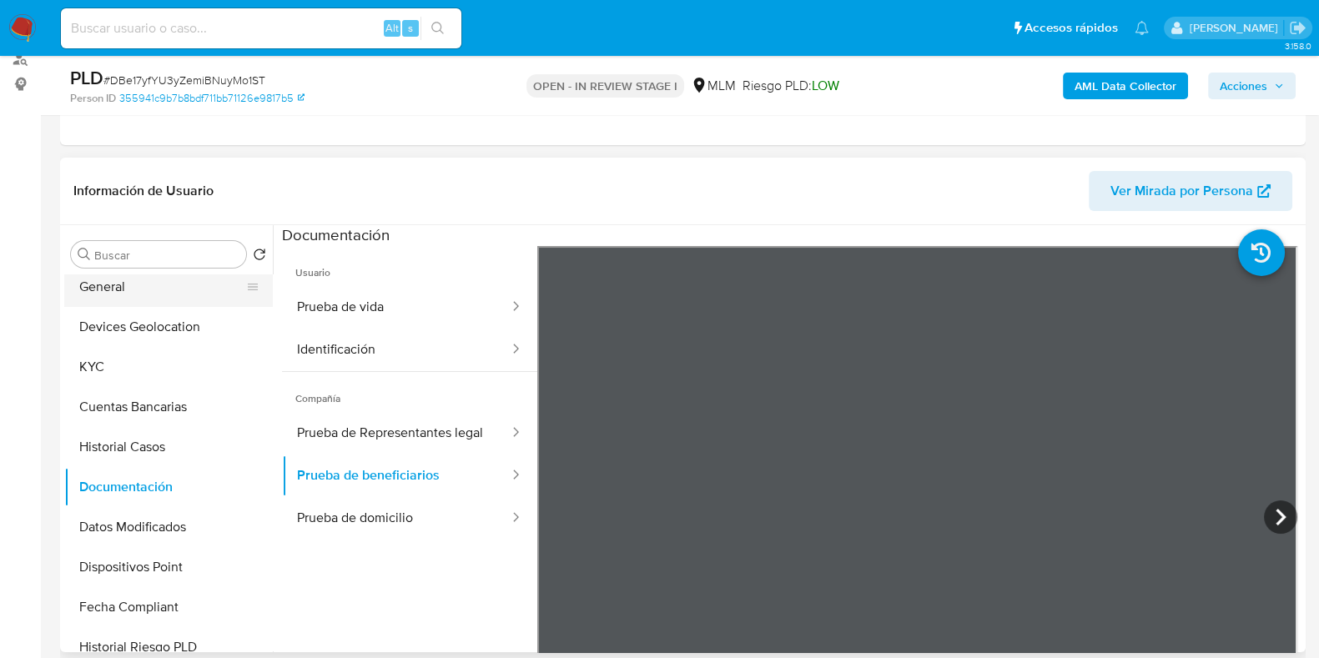
click at [131, 302] on button "General" at bounding box center [161, 287] width 195 height 40
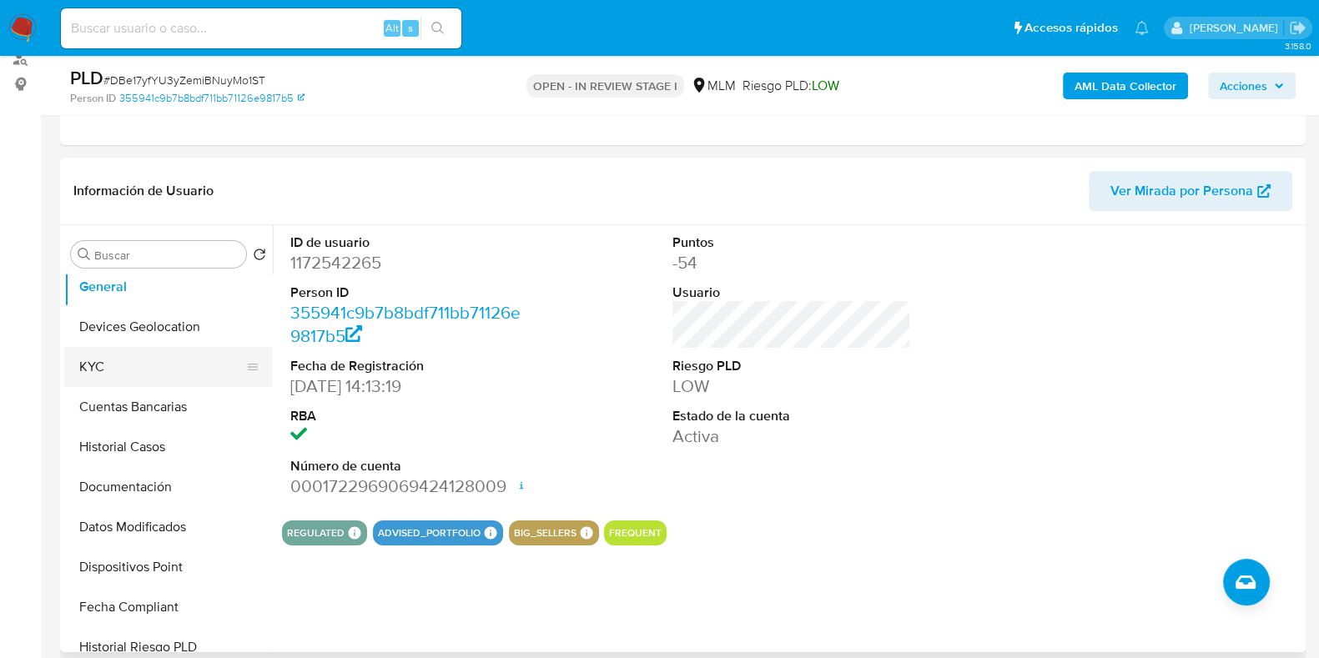
click at [159, 372] on button "KYC" at bounding box center [161, 367] width 195 height 40
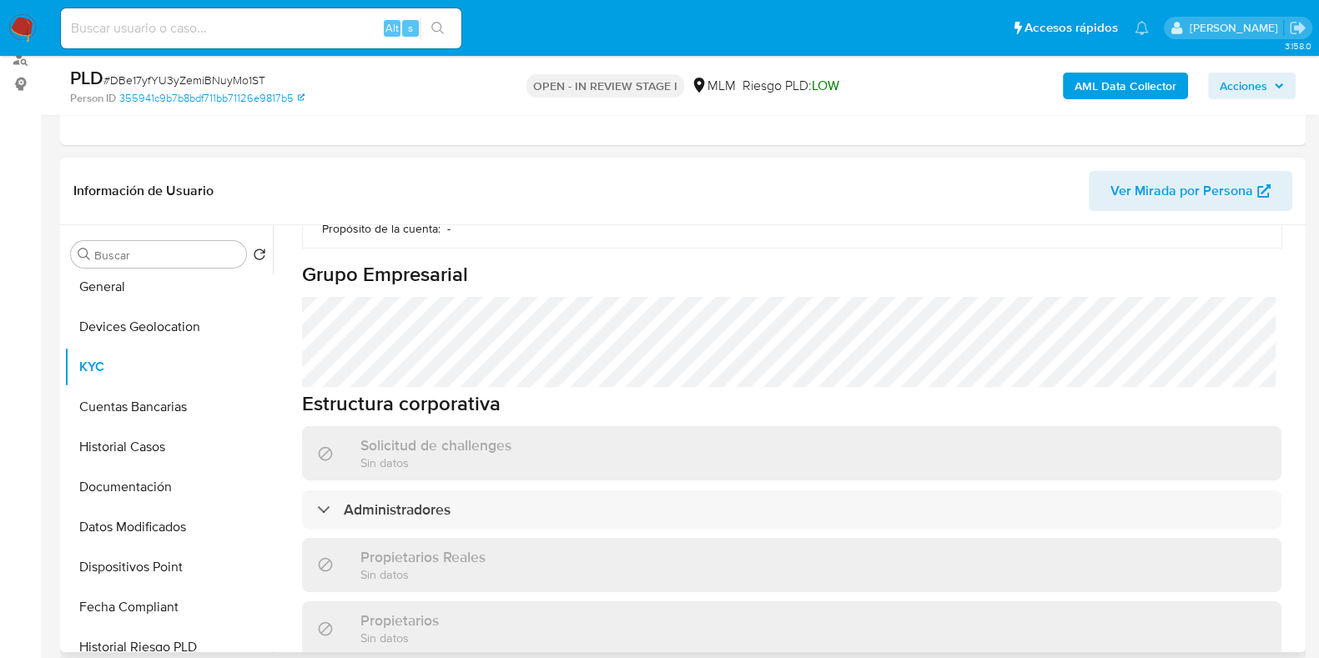
scroll to position [729, 0]
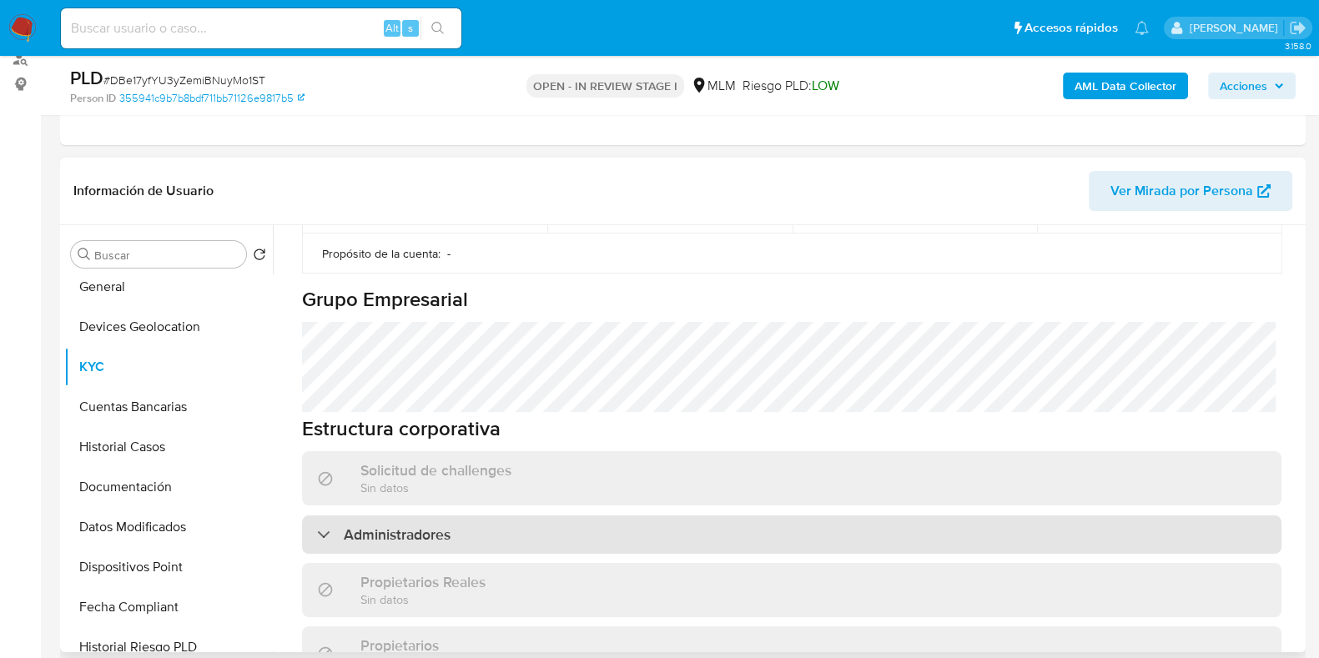
click at [416, 526] on h3 "Administradores" at bounding box center [397, 535] width 107 height 18
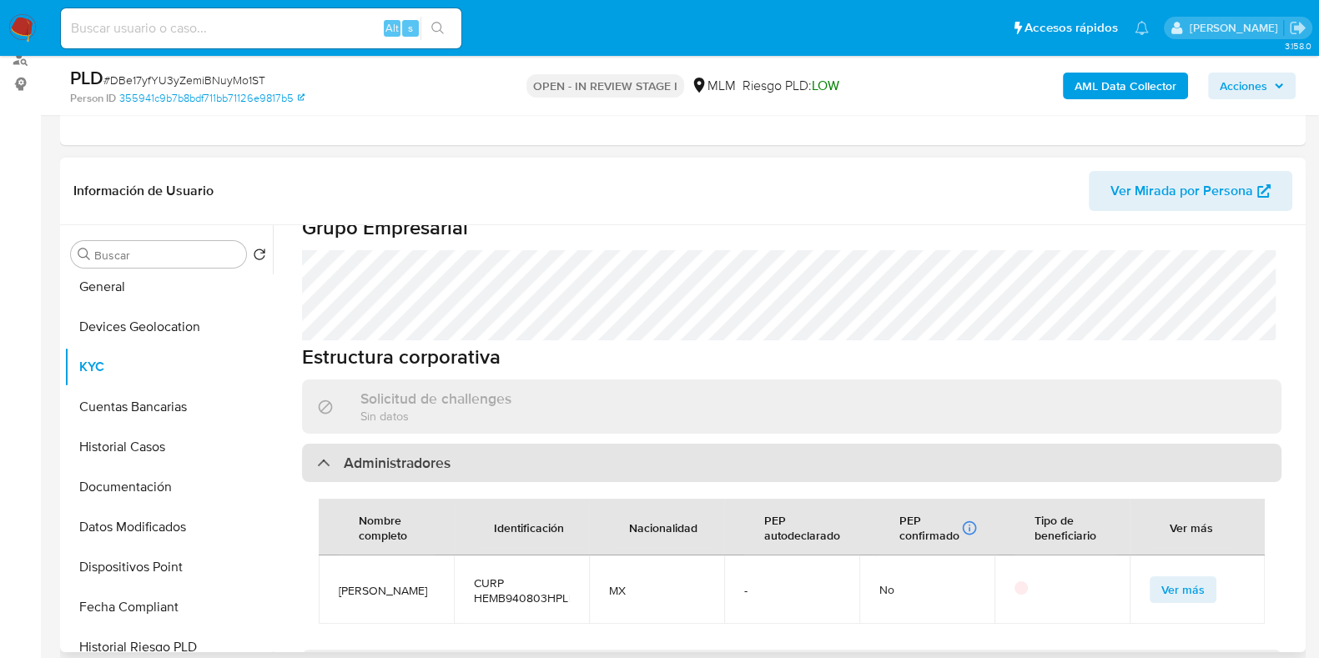
scroll to position [833, 0]
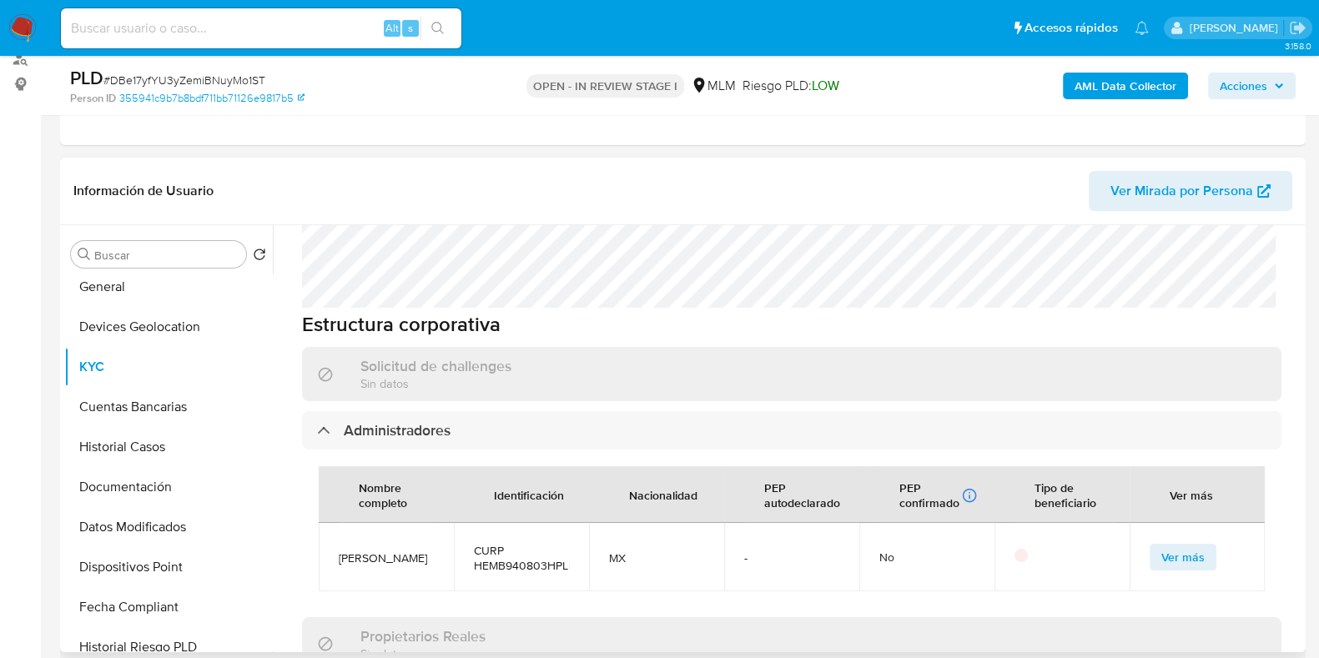
drag, startPoint x: 407, startPoint y: 521, endPoint x: 333, endPoint y: 506, distance: 75.8
click at [333, 523] on td "[PERSON_NAME]" at bounding box center [386, 557] width 135 height 68
click at [392, 551] on span "[PERSON_NAME]" at bounding box center [386, 558] width 95 height 15
drag, startPoint x: 402, startPoint y: 533, endPoint x: 322, endPoint y: 501, distance: 86.1
click at [322, 523] on td "[PERSON_NAME]" at bounding box center [386, 557] width 135 height 68
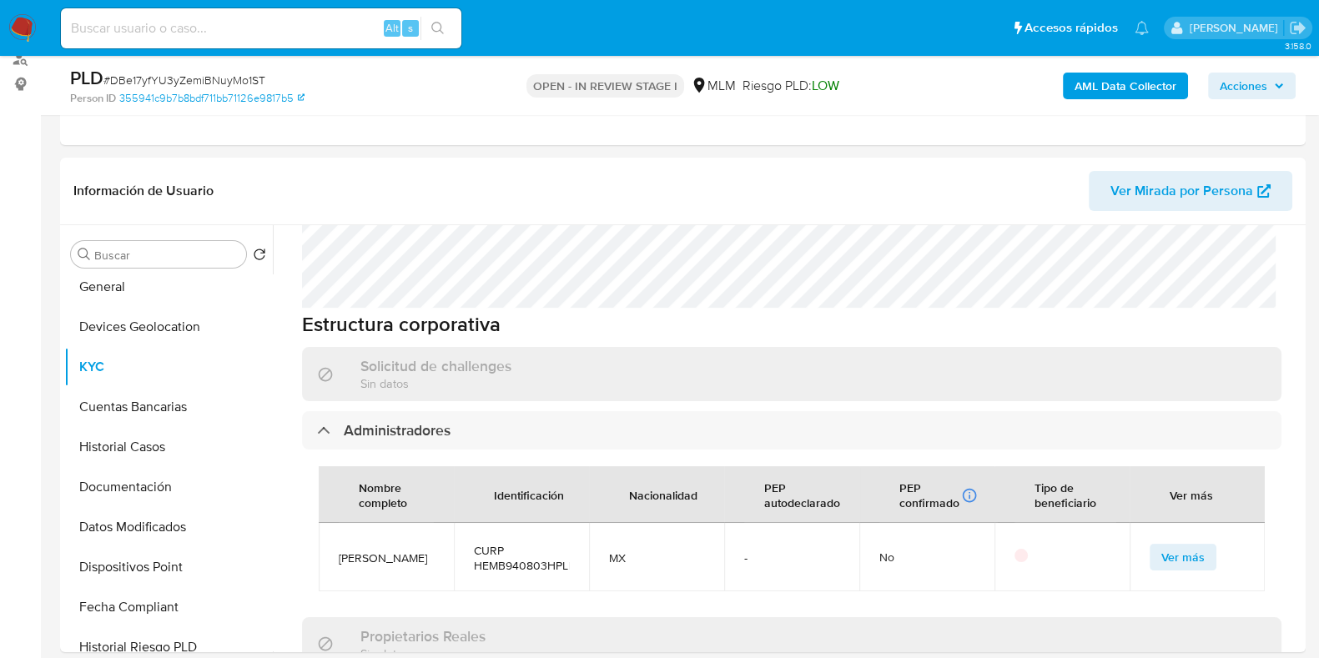
copy span "[PERSON_NAME]"
click at [136, 475] on button "Documentación" at bounding box center [161, 487] width 195 height 40
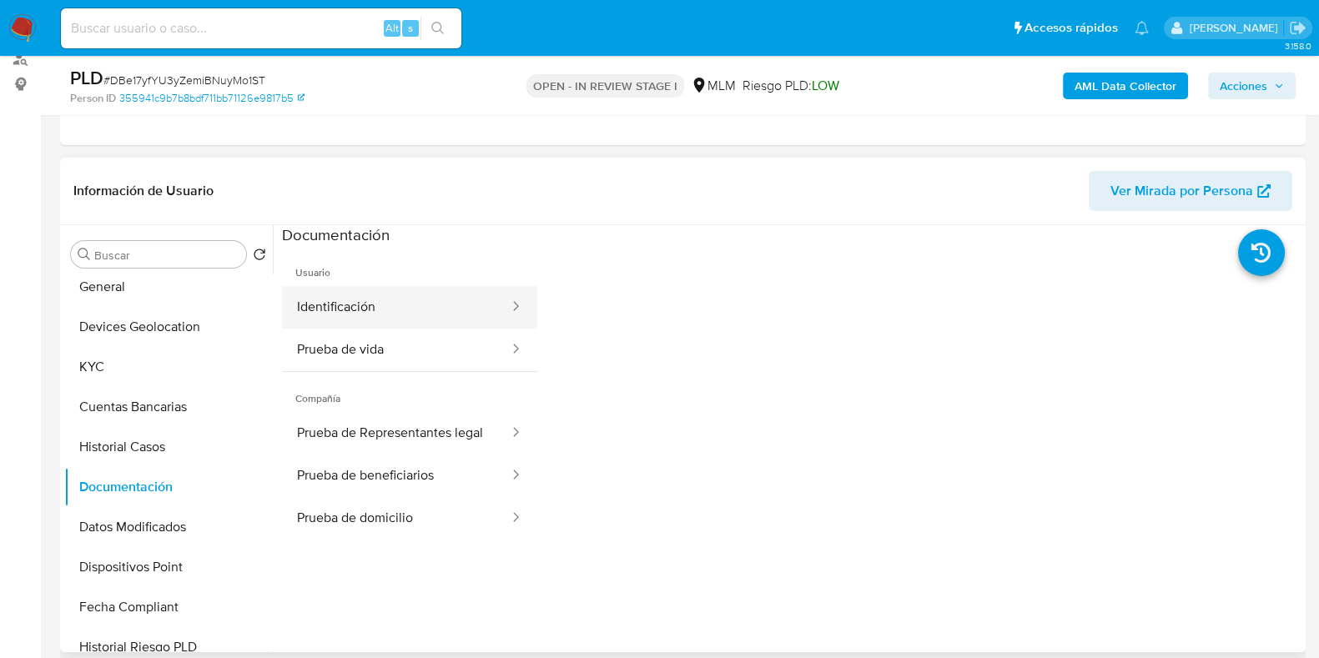
click at [360, 320] on button "Identificación" at bounding box center [396, 307] width 229 height 43
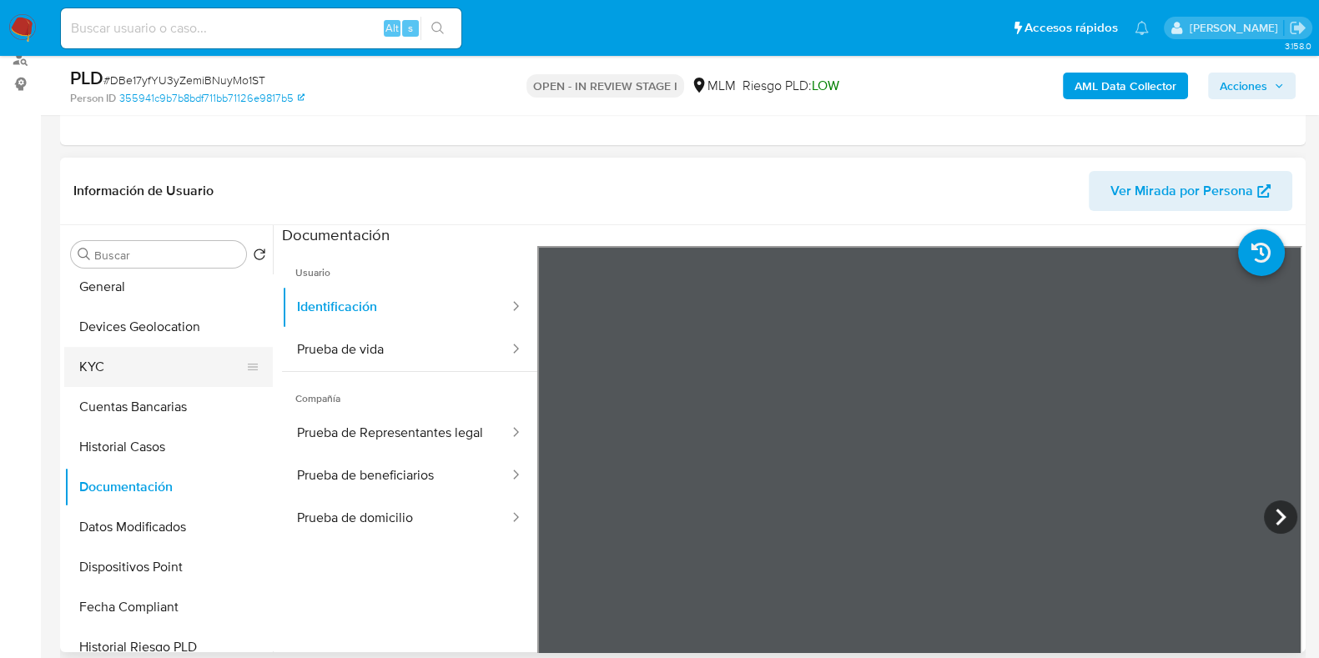
click at [120, 353] on button "KYC" at bounding box center [161, 367] width 195 height 40
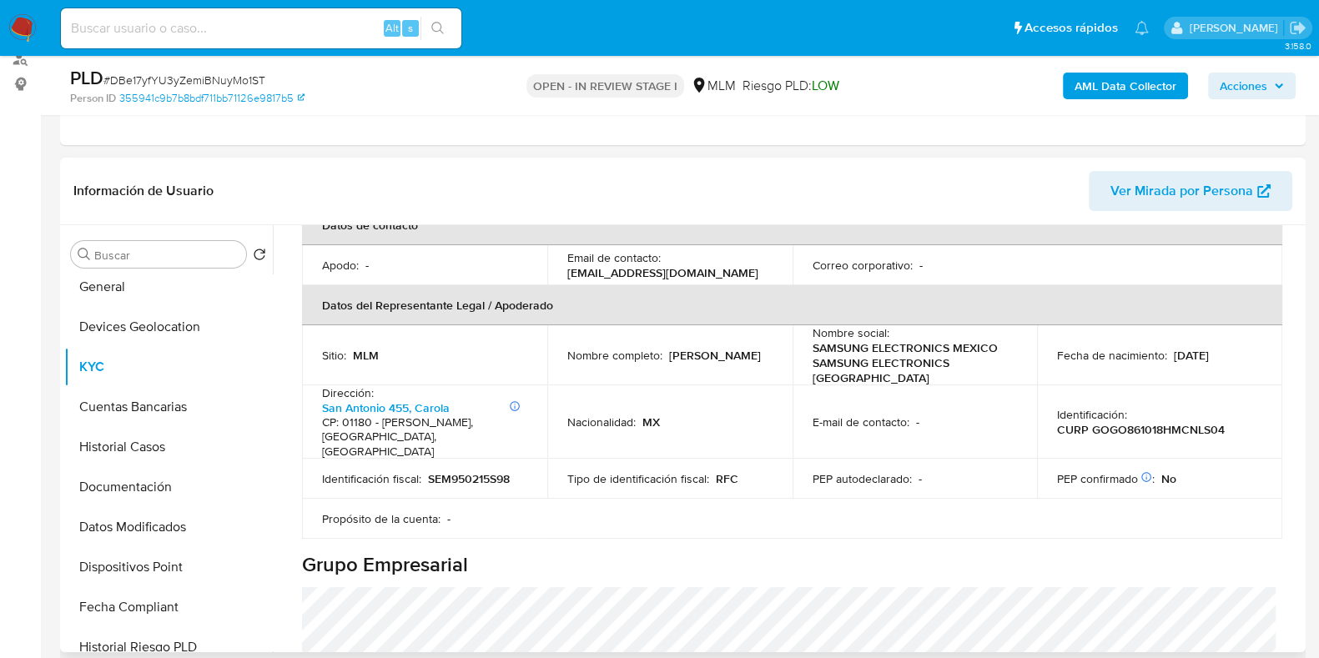
scroll to position [344, 0]
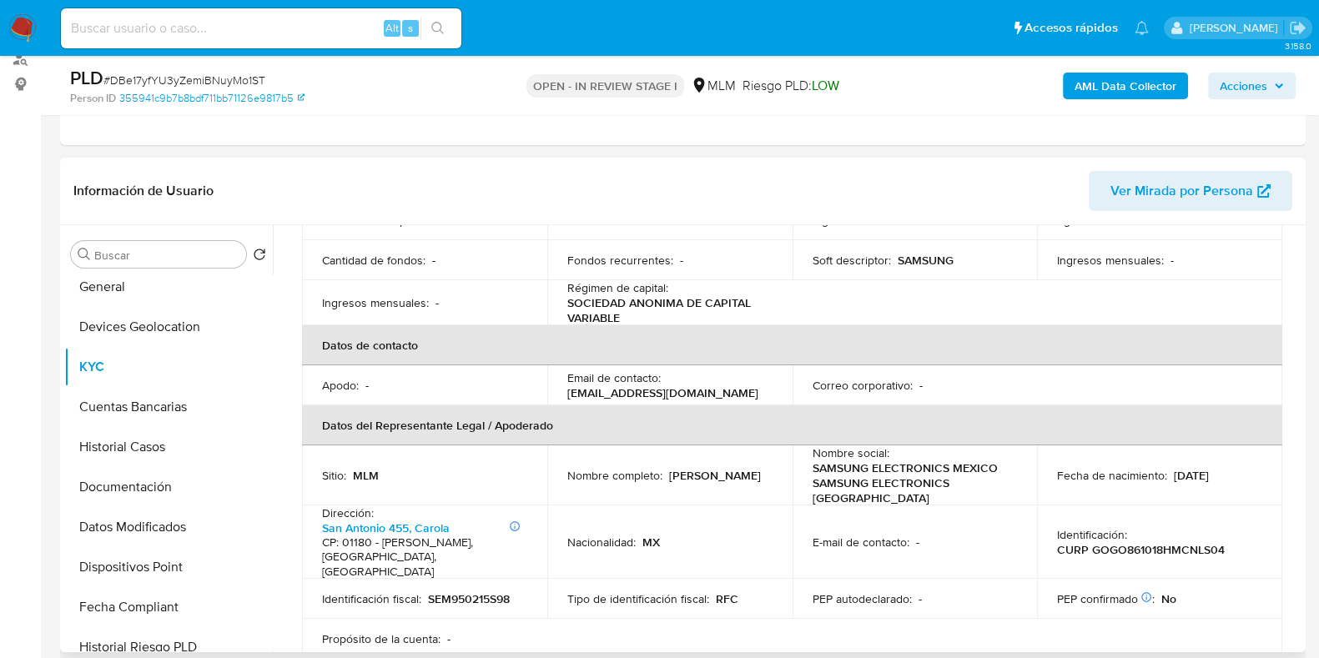
drag, startPoint x: 743, startPoint y: 461, endPoint x: 564, endPoint y: 451, distance: 178.8
click at [564, 451] on td "Nombre completo : [PERSON_NAME]" at bounding box center [669, 476] width 245 height 60
copy p "[PERSON_NAME]"
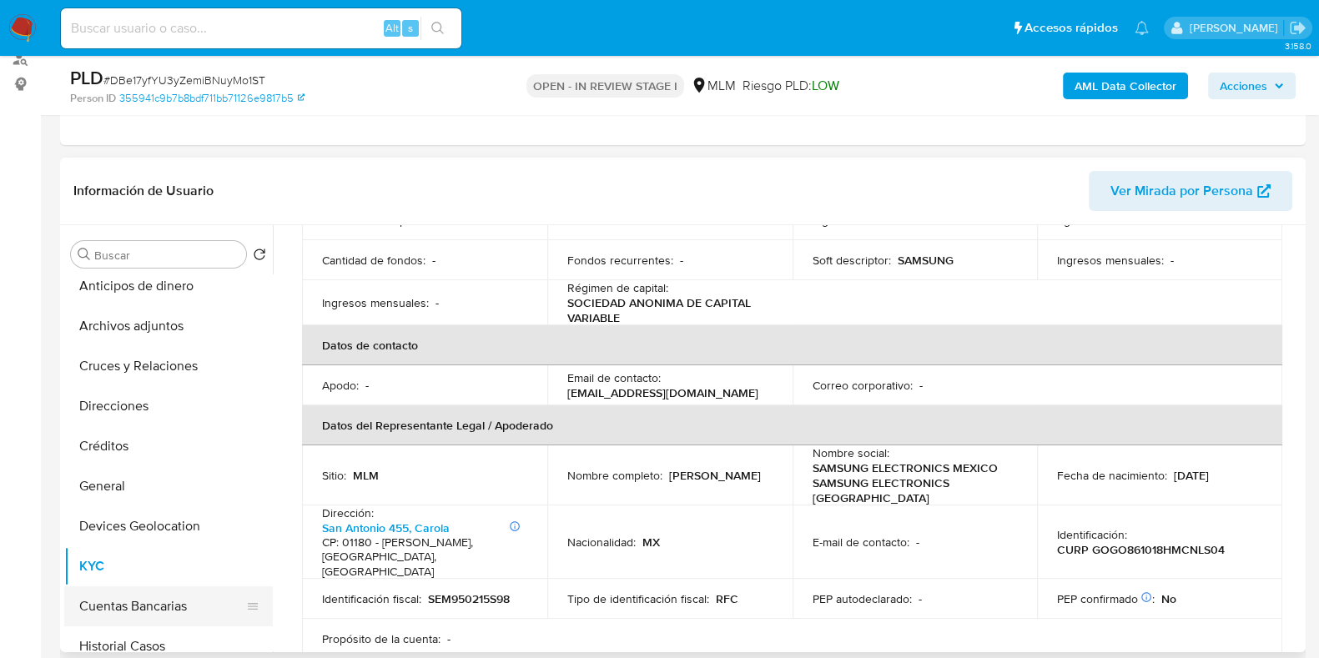
scroll to position [0, 0]
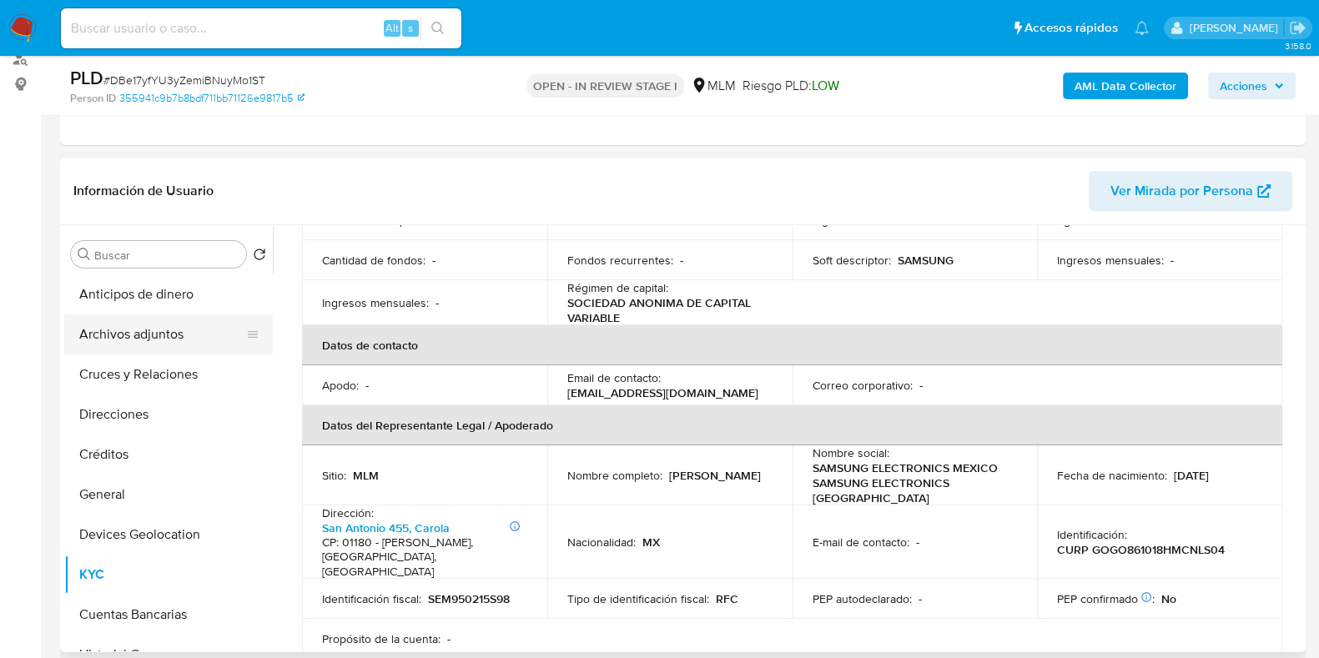
click at [135, 340] on button "Archivos adjuntos" at bounding box center [161, 335] width 195 height 40
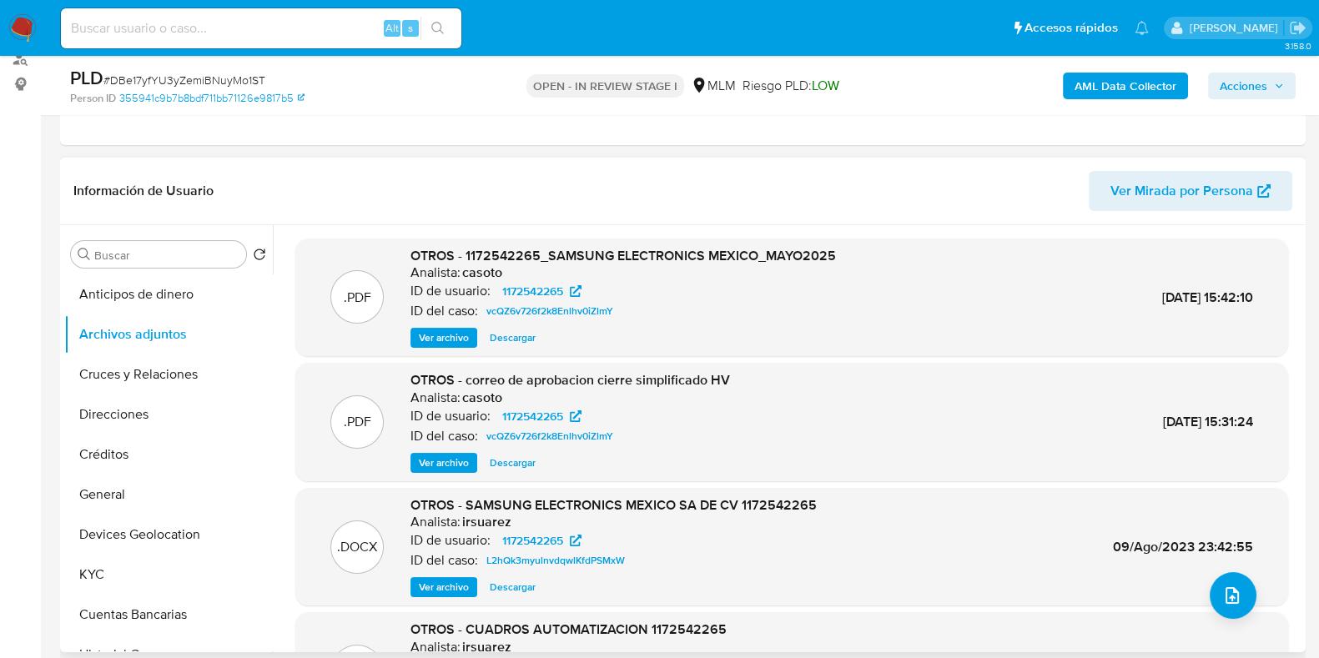
click at [455, 340] on span "Ver archivo" at bounding box center [444, 338] width 50 height 17
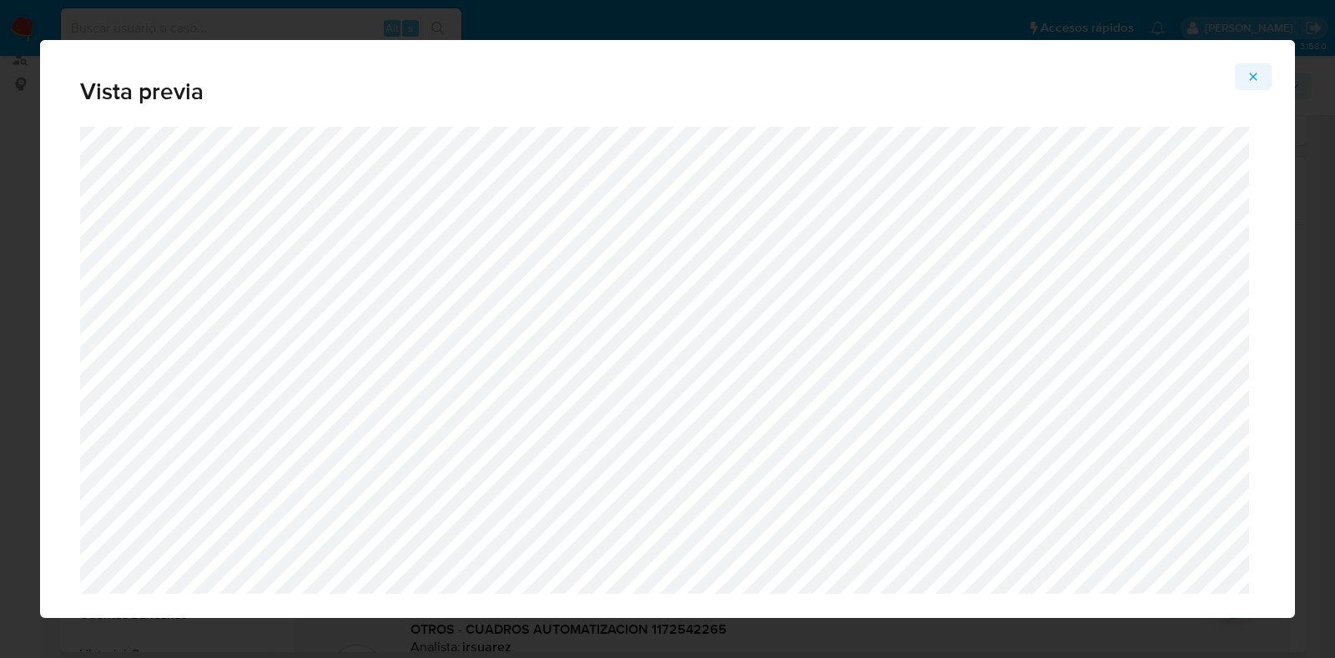
click at [1256, 81] on icon "Attachment preview" at bounding box center [1252, 76] width 13 height 13
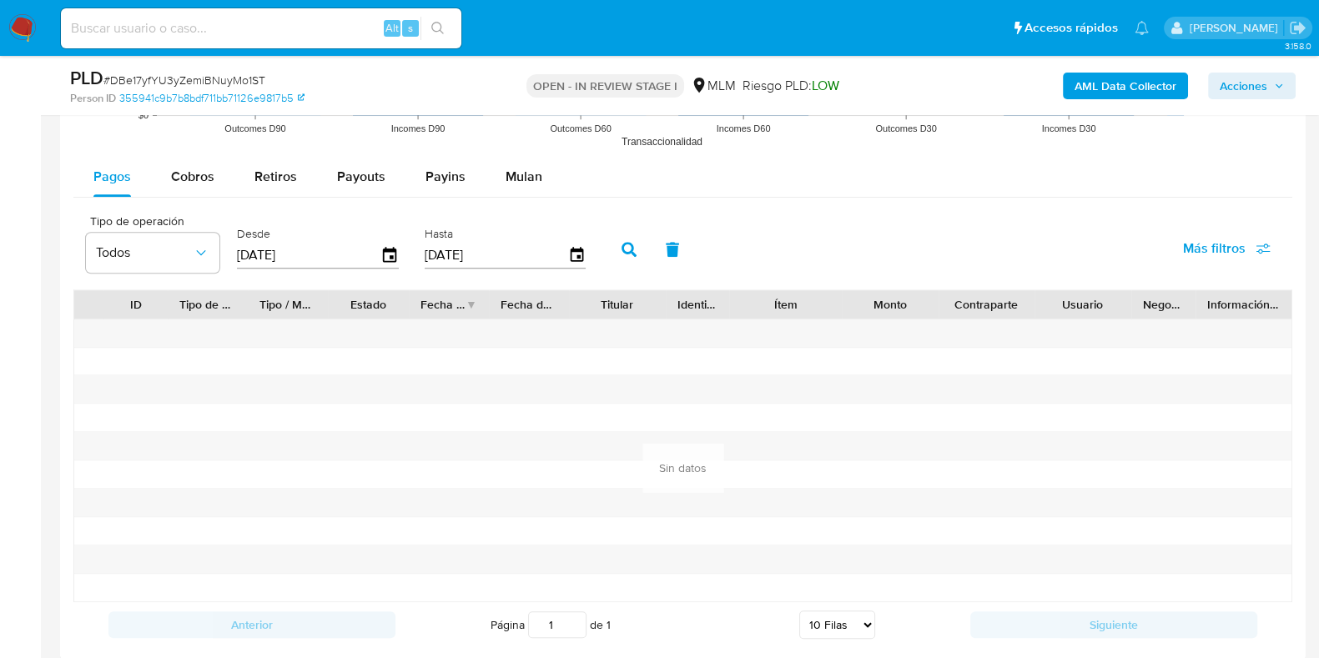
scroll to position [1564, 0]
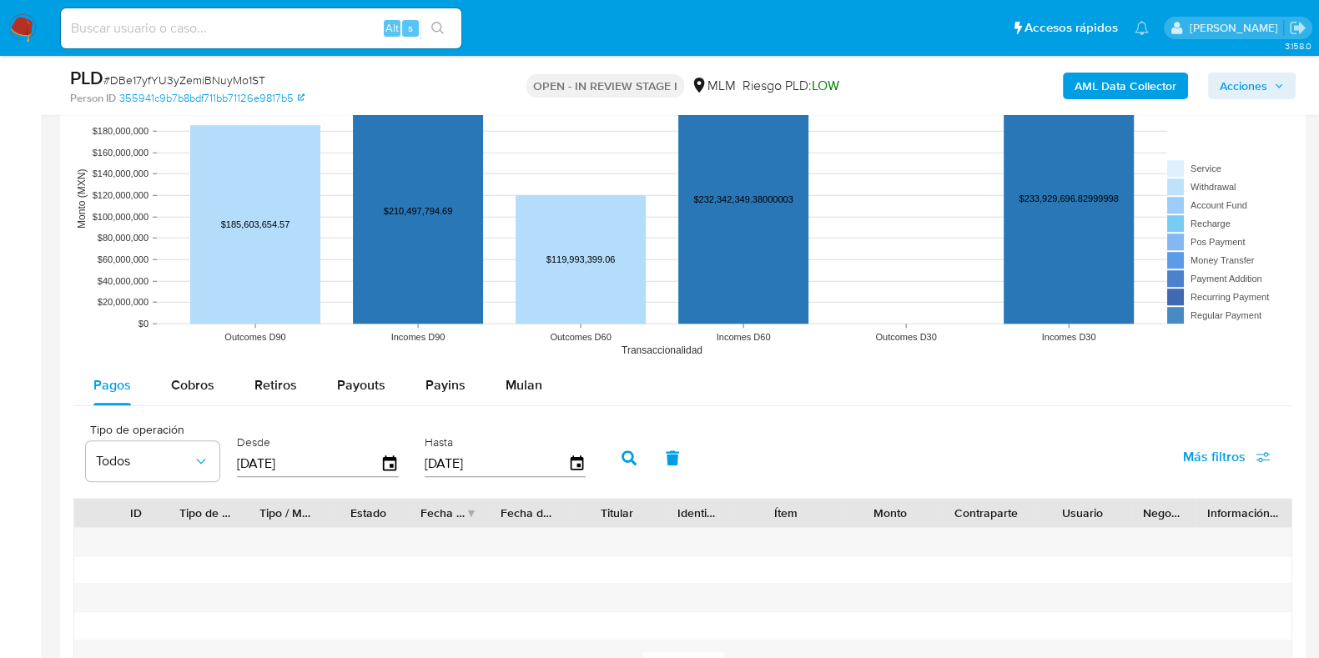
click at [622, 461] on icon "button" at bounding box center [629, 458] width 15 height 15
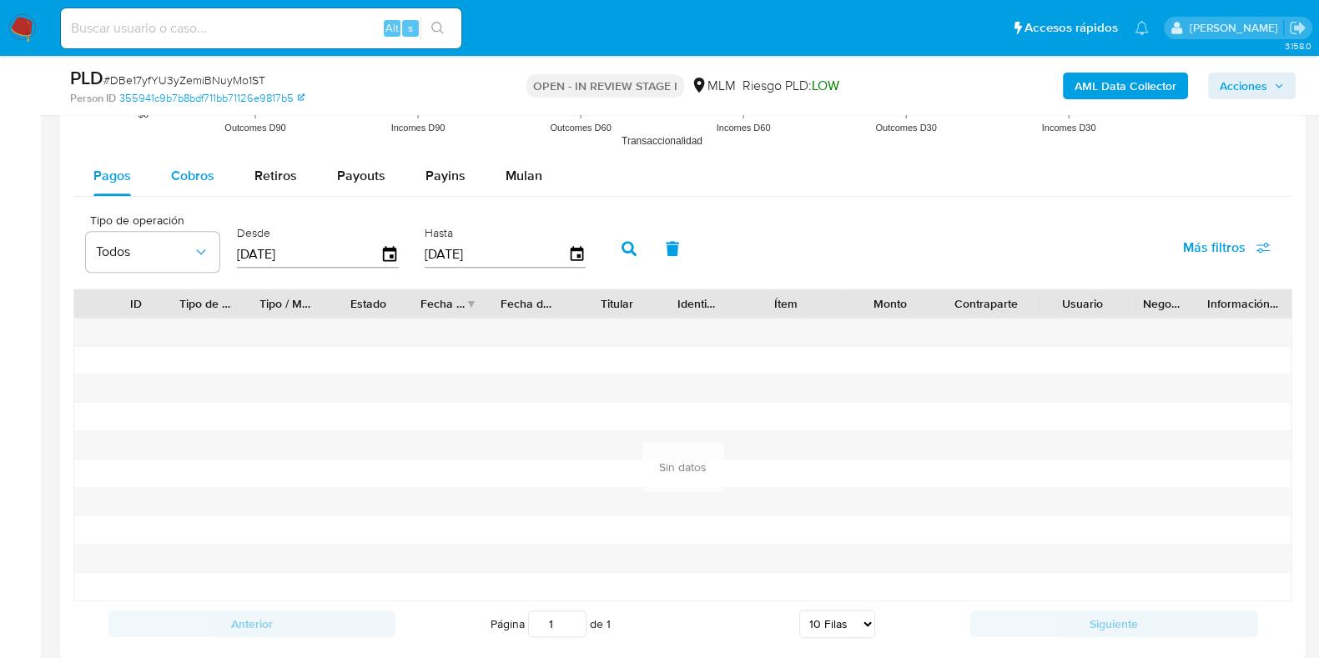
click at [173, 178] on span "Cobros" at bounding box center [192, 175] width 43 height 19
select select "10"
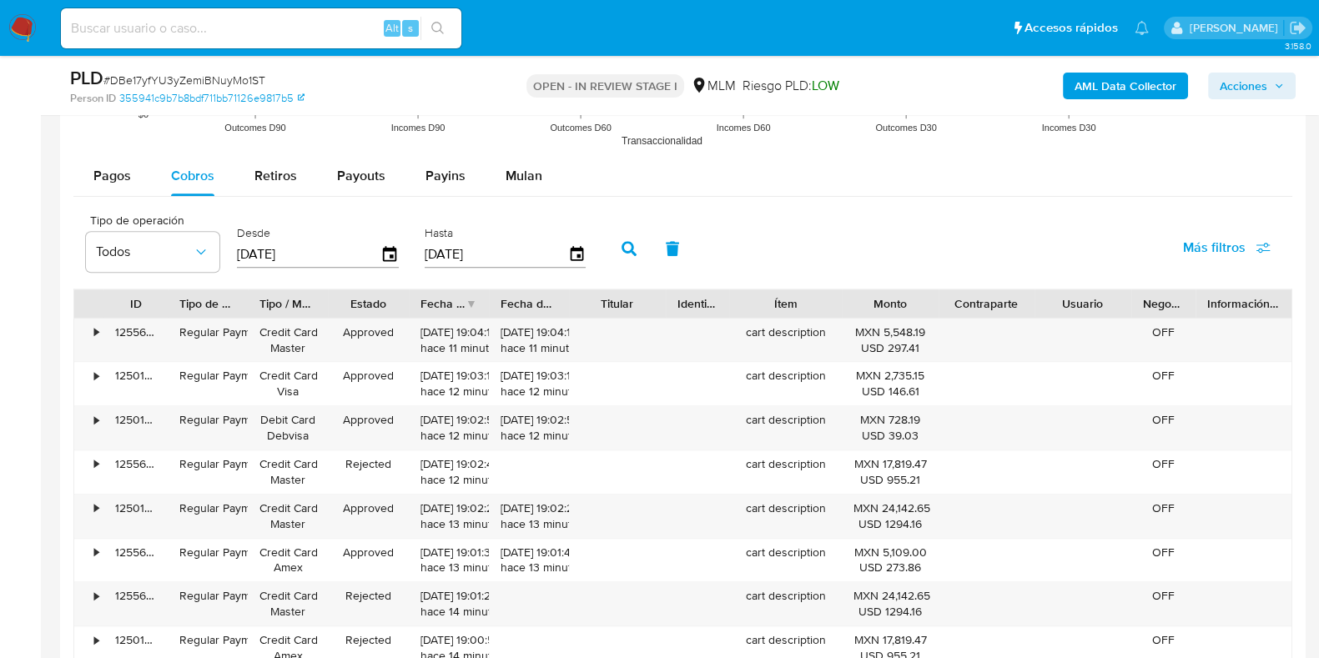
click at [579, 260] on div "Hasta [DATE]" at bounding box center [507, 247] width 174 height 67
click at [571, 260] on icon "button" at bounding box center [576, 253] width 13 height 15
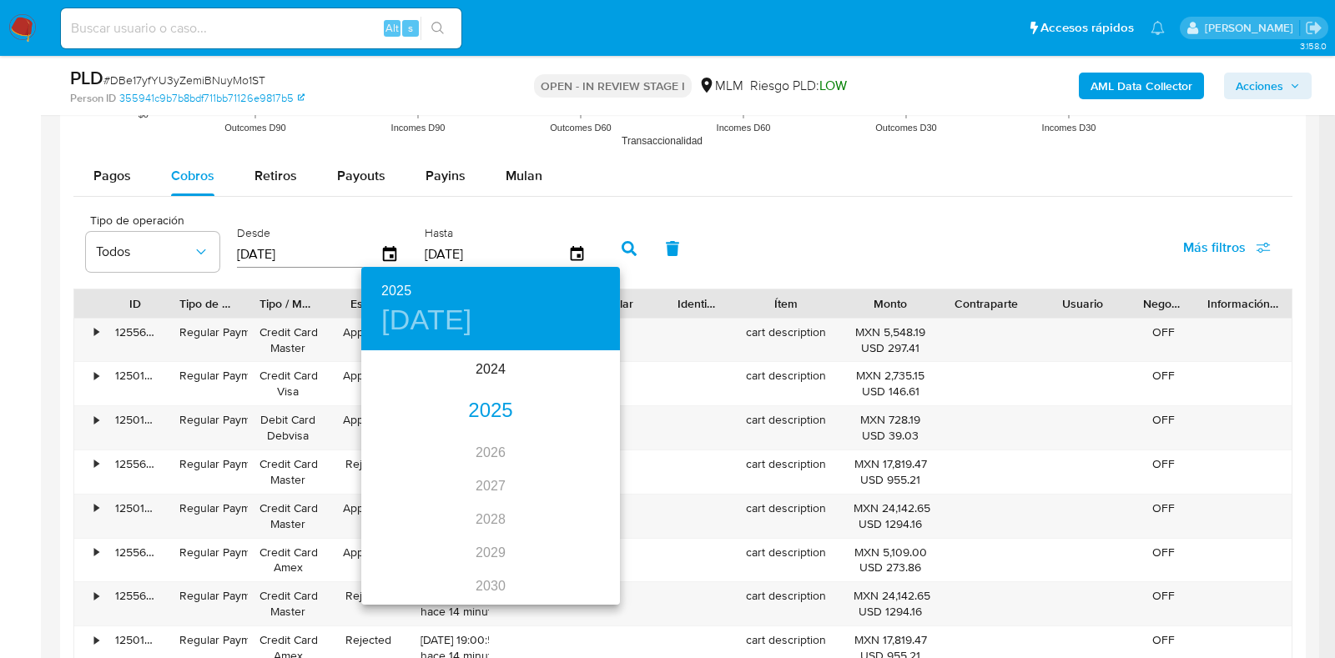
click at [475, 415] on div "2025" at bounding box center [490, 411] width 259 height 33
click at [415, 509] on div "[DATE]." at bounding box center [404, 509] width 86 height 63
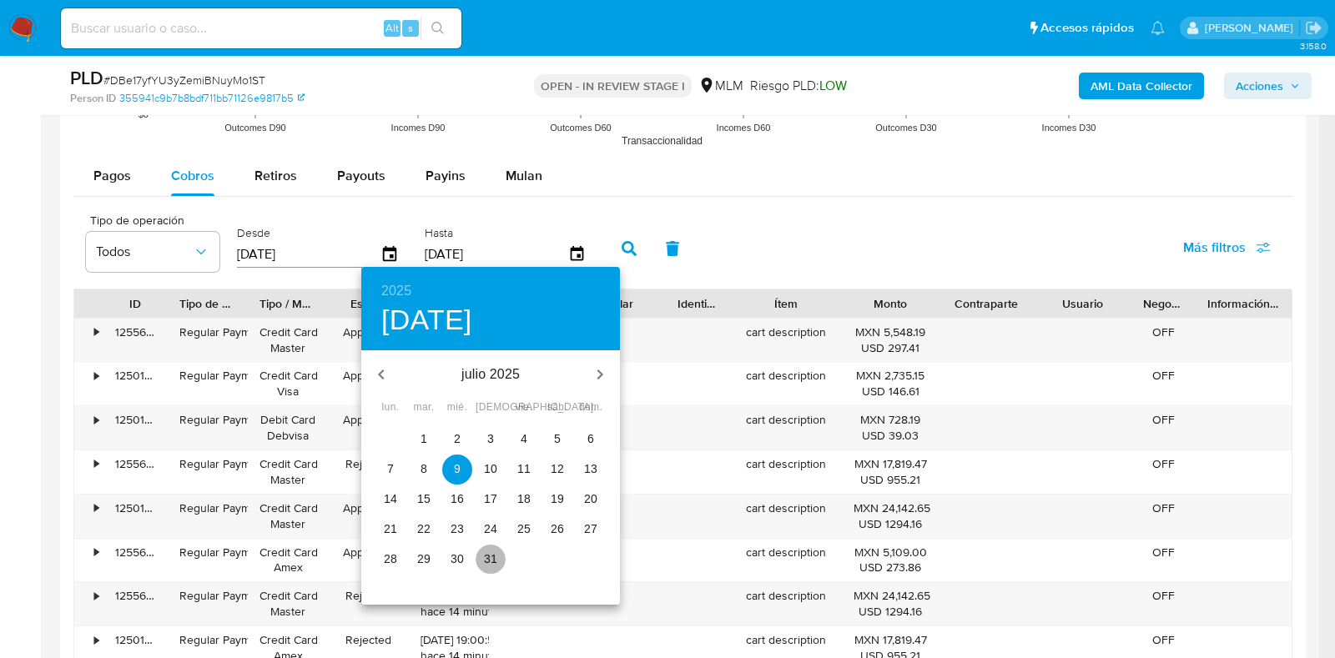
click at [488, 561] on p "31" at bounding box center [490, 559] width 13 height 17
type input "[DATE]"
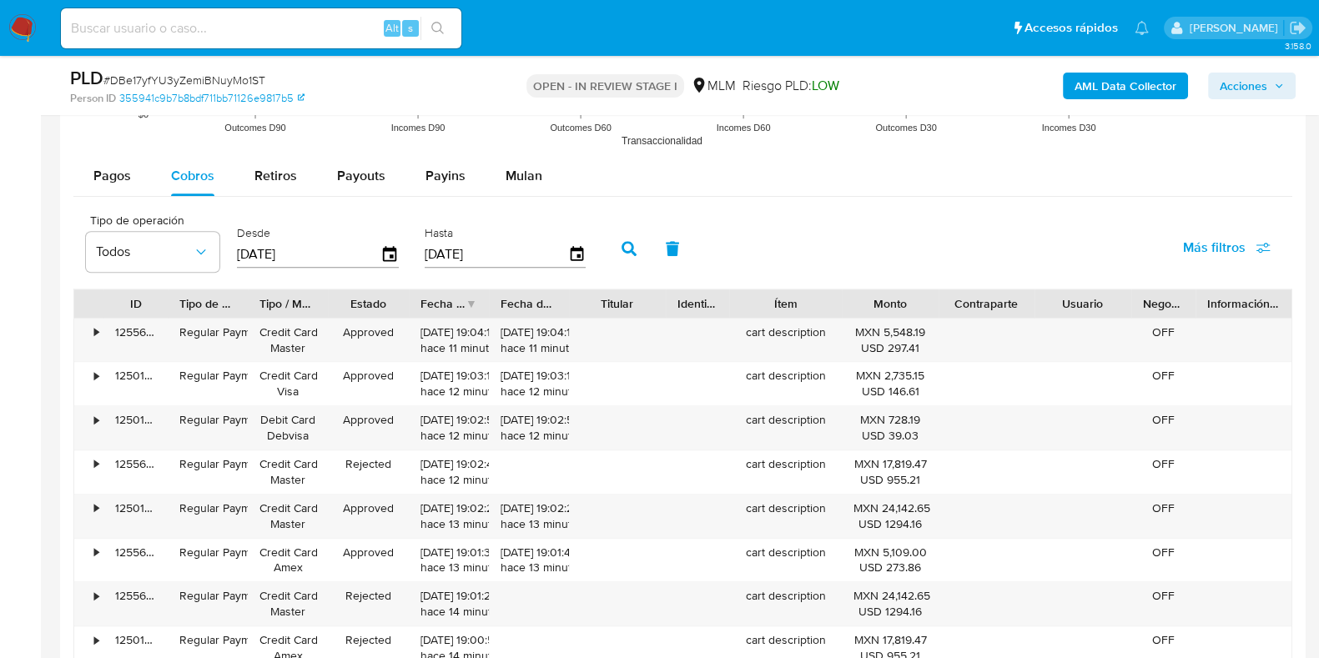
click at [630, 251] on button "button" at bounding box center [628, 249] width 43 height 40
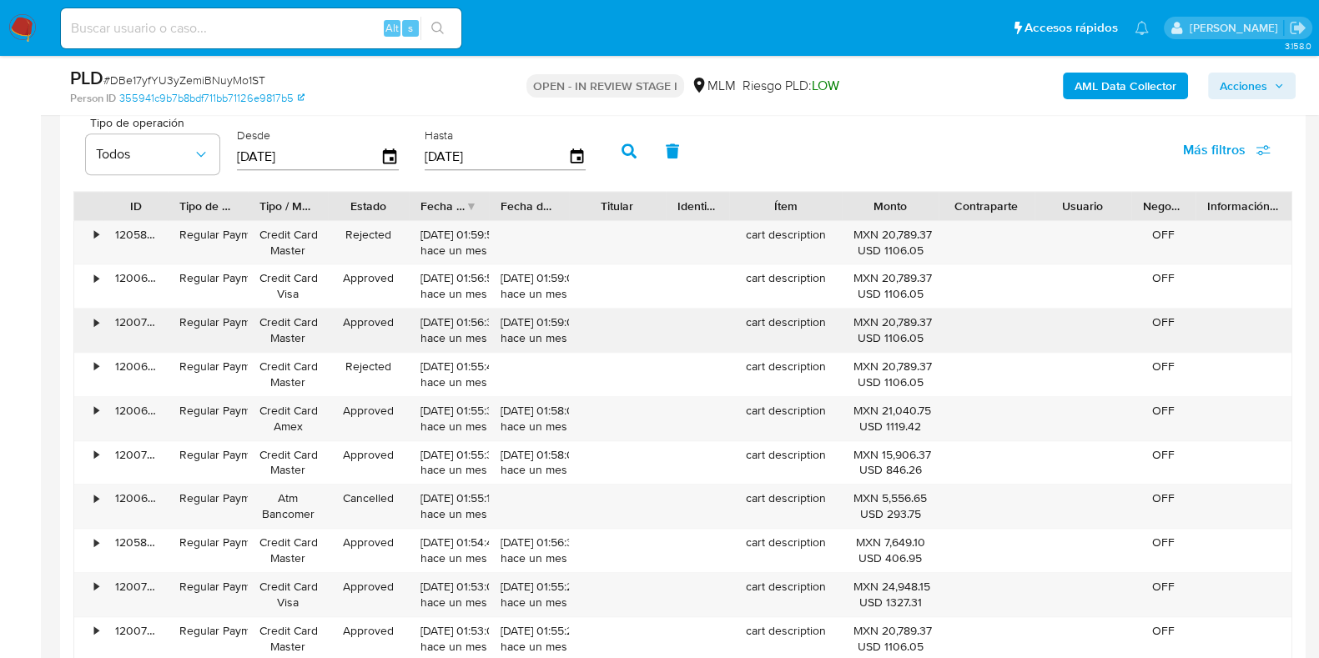
scroll to position [2086, 0]
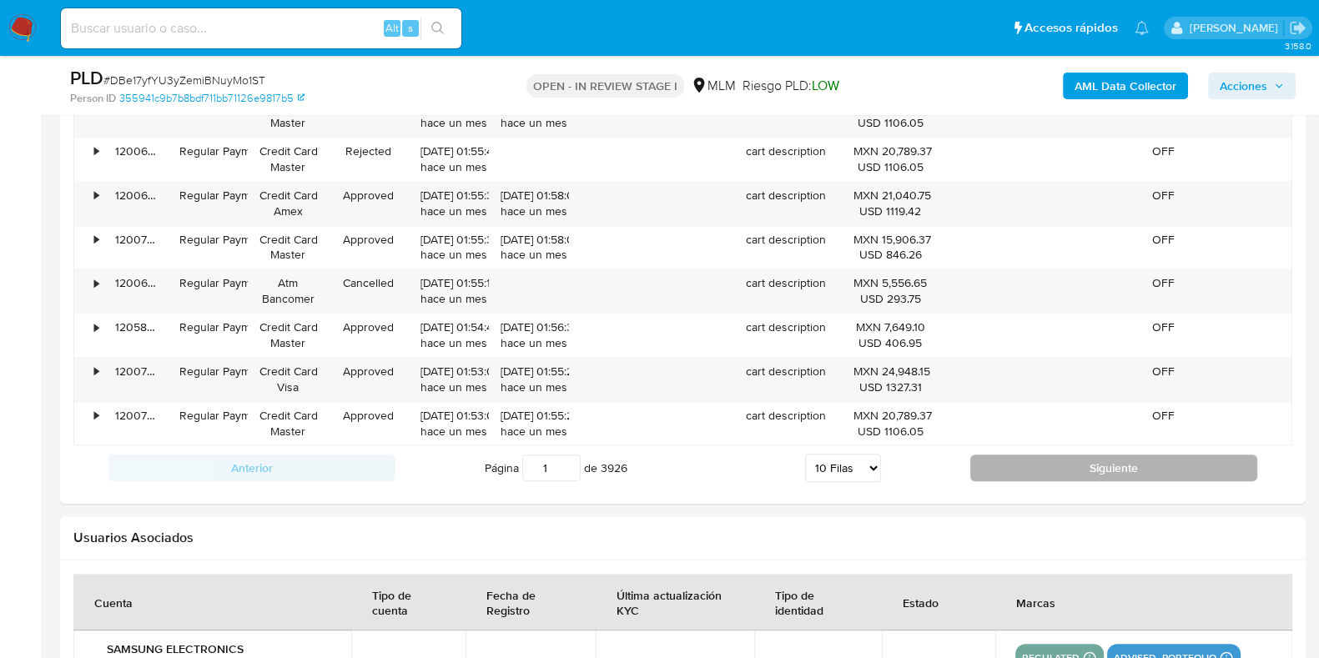
click at [1052, 476] on button "Siguiente" at bounding box center [1113, 468] width 287 height 27
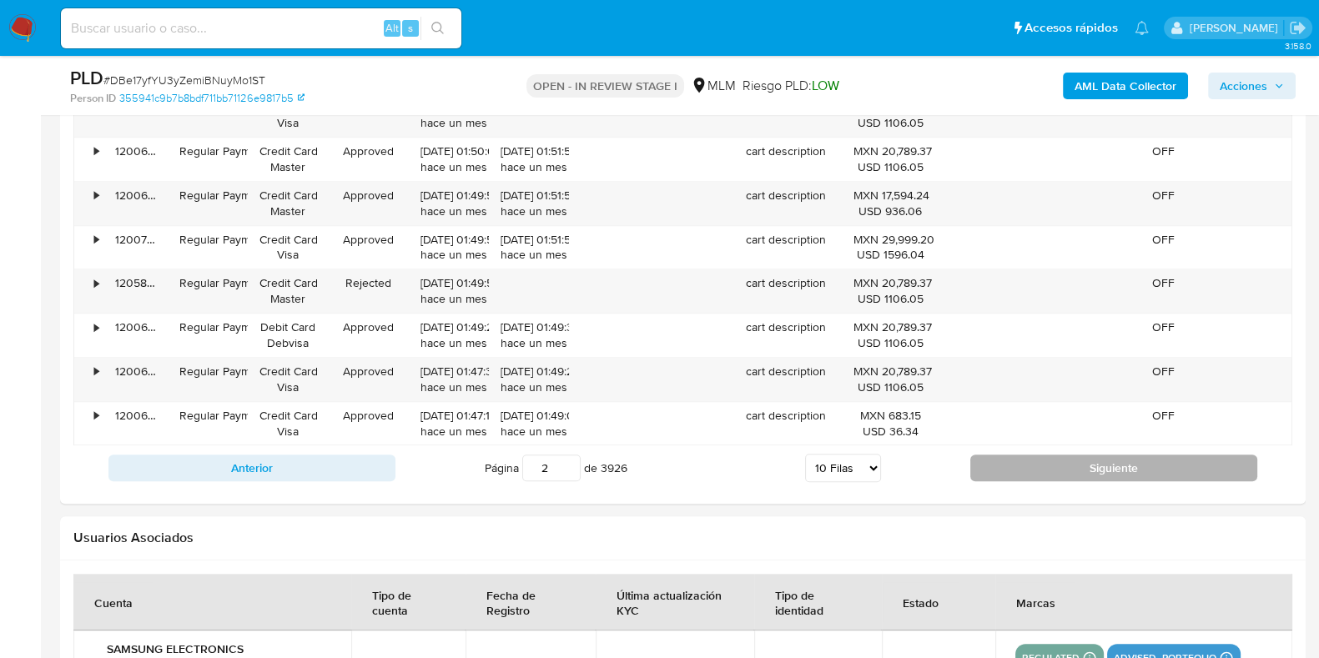
click at [1052, 476] on button "Siguiente" at bounding box center [1113, 468] width 287 height 27
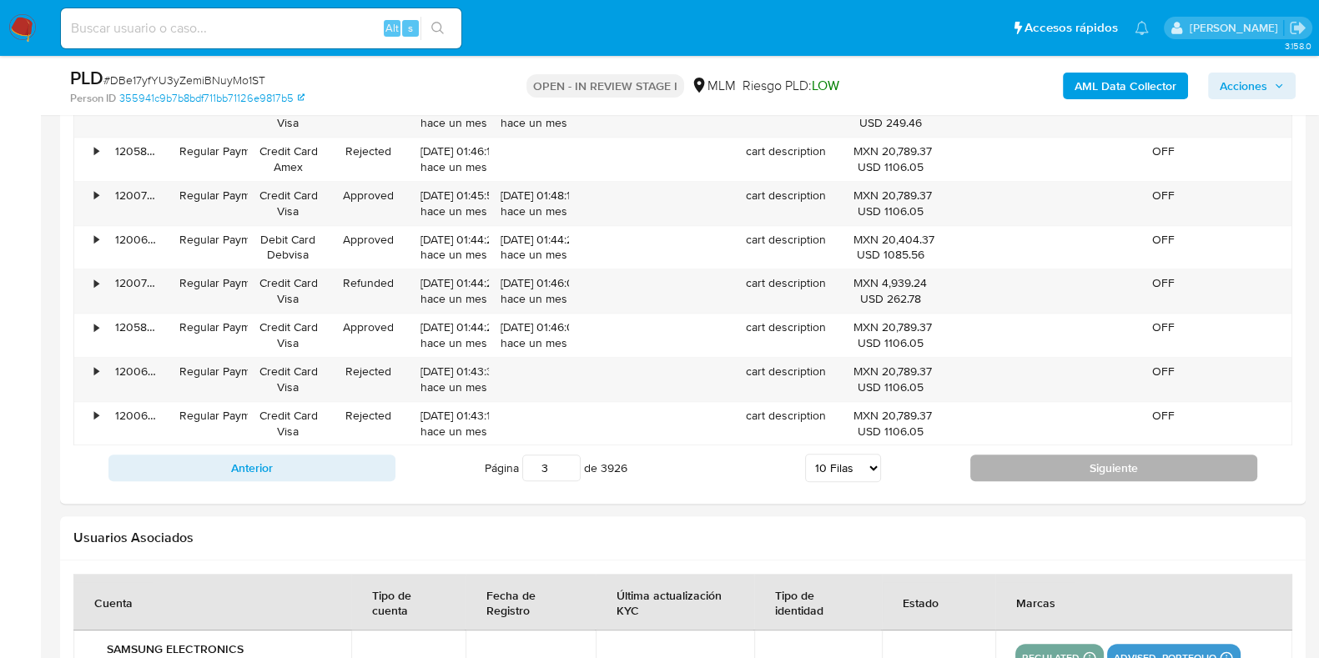
scroll to position [1982, 0]
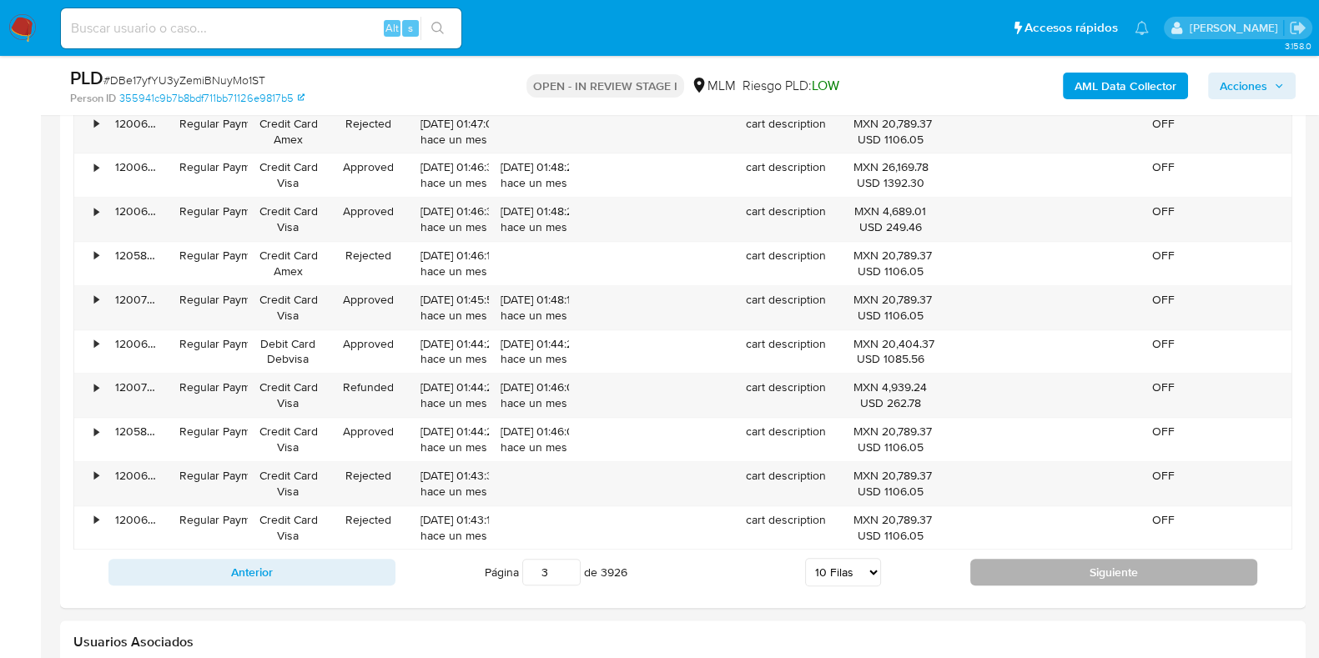
click at [1013, 566] on button "Siguiente" at bounding box center [1113, 572] width 287 height 27
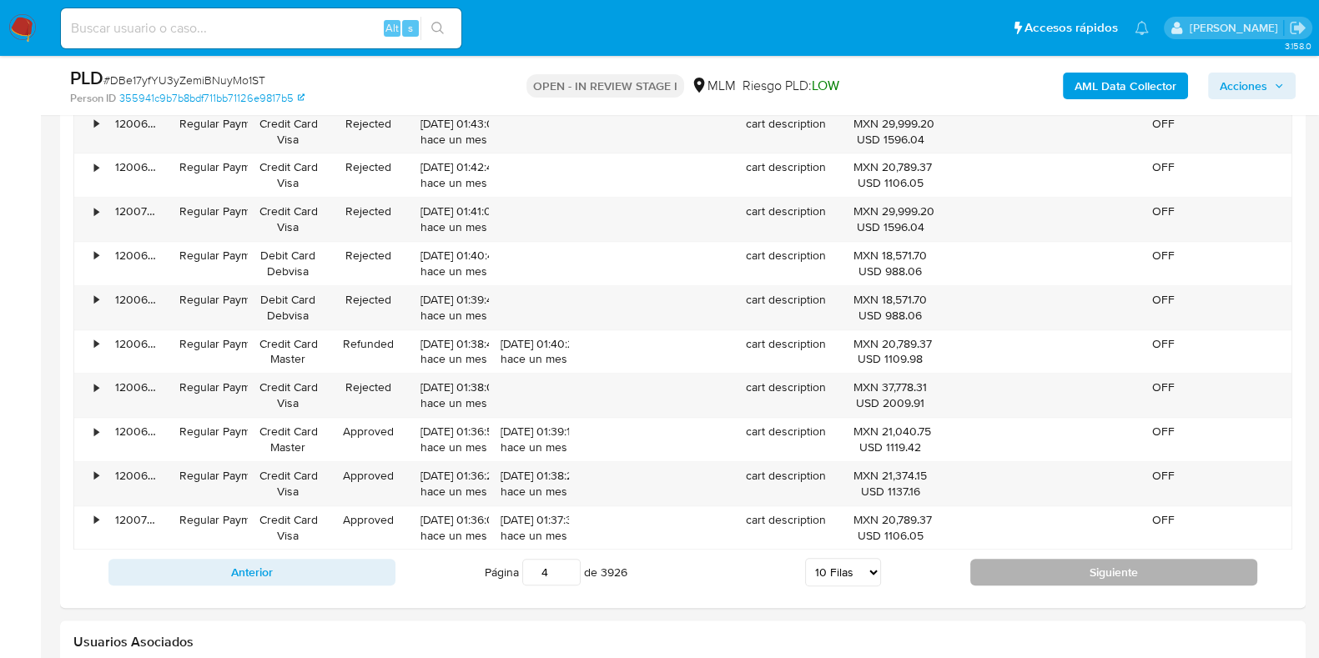
click at [1009, 573] on button "Siguiente" at bounding box center [1113, 572] width 287 height 27
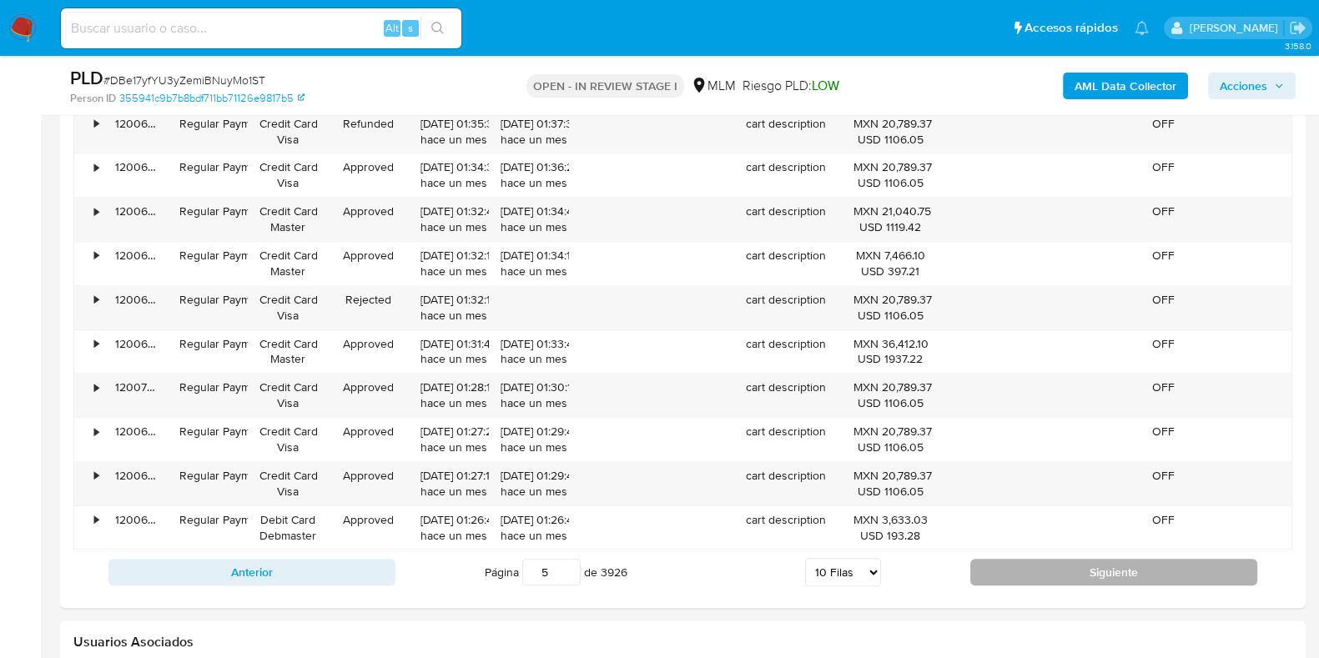
click at [1009, 573] on button "Siguiente" at bounding box center [1113, 572] width 287 height 27
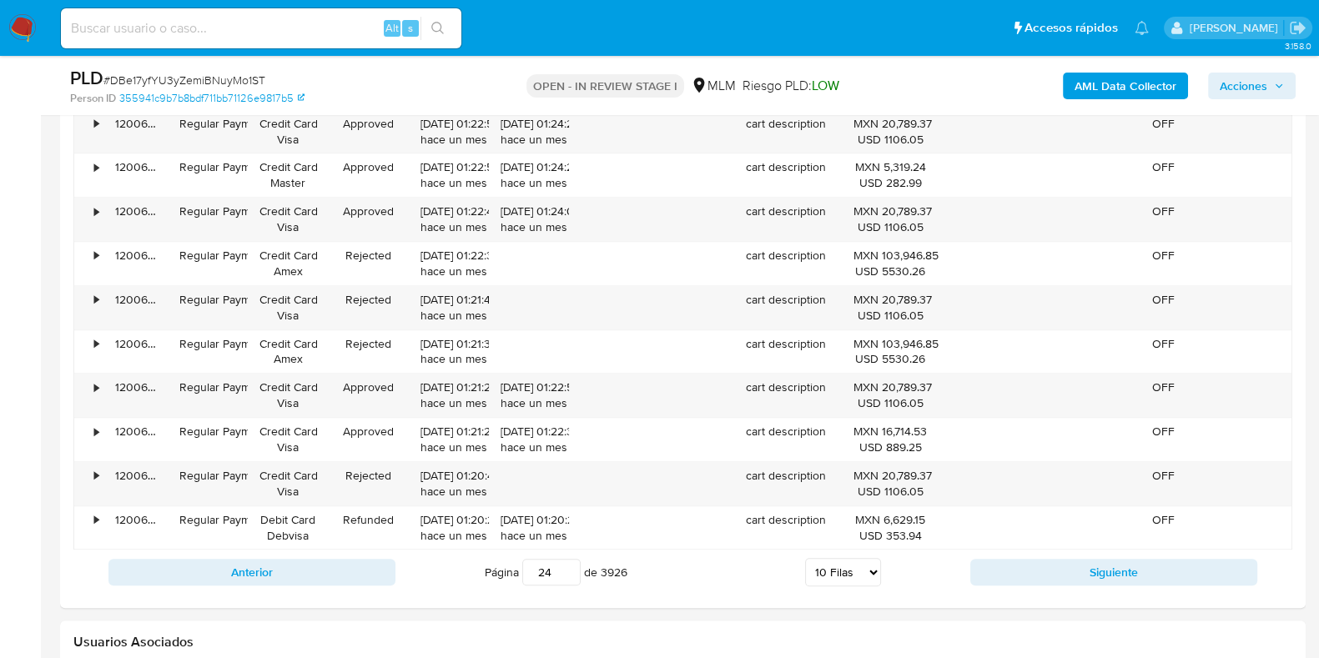
click at [563, 567] on input "24" at bounding box center [551, 572] width 58 height 27
click at [1011, 581] on div "Información de Usuario Ver Mirada por Persona Buscar Volver al orden por defect…" at bounding box center [683, 101] width 1246 height 3435
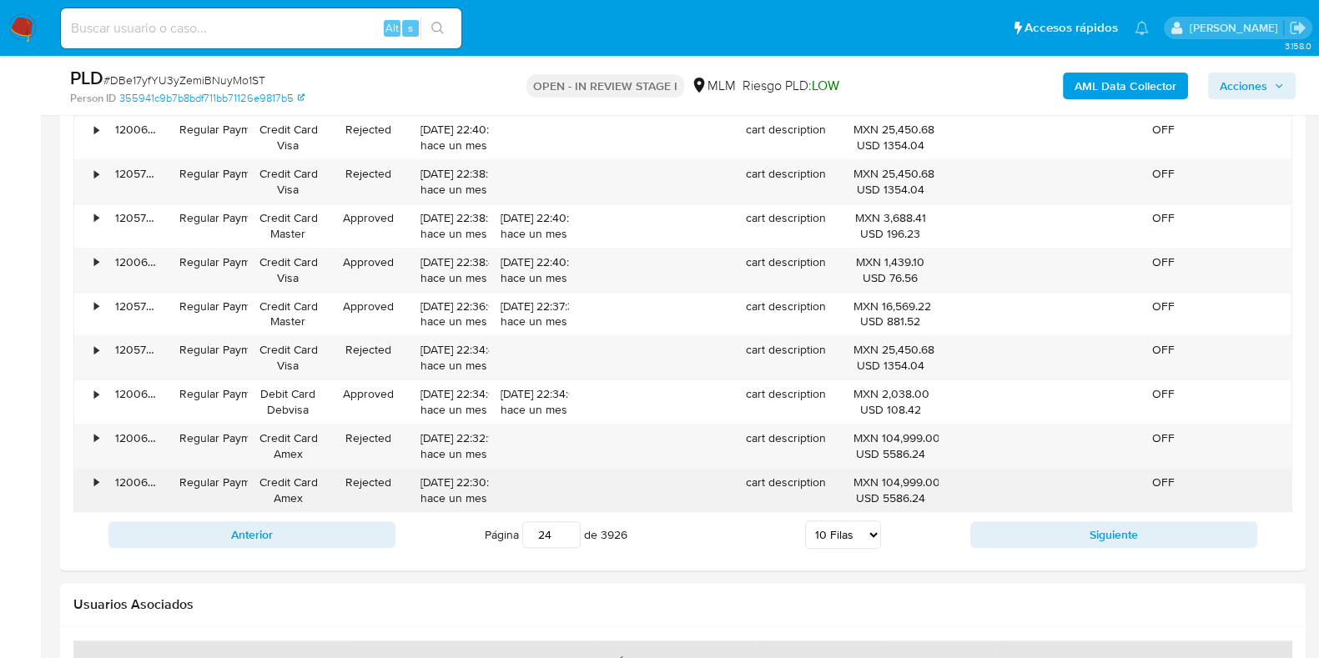
scroll to position [2086, 0]
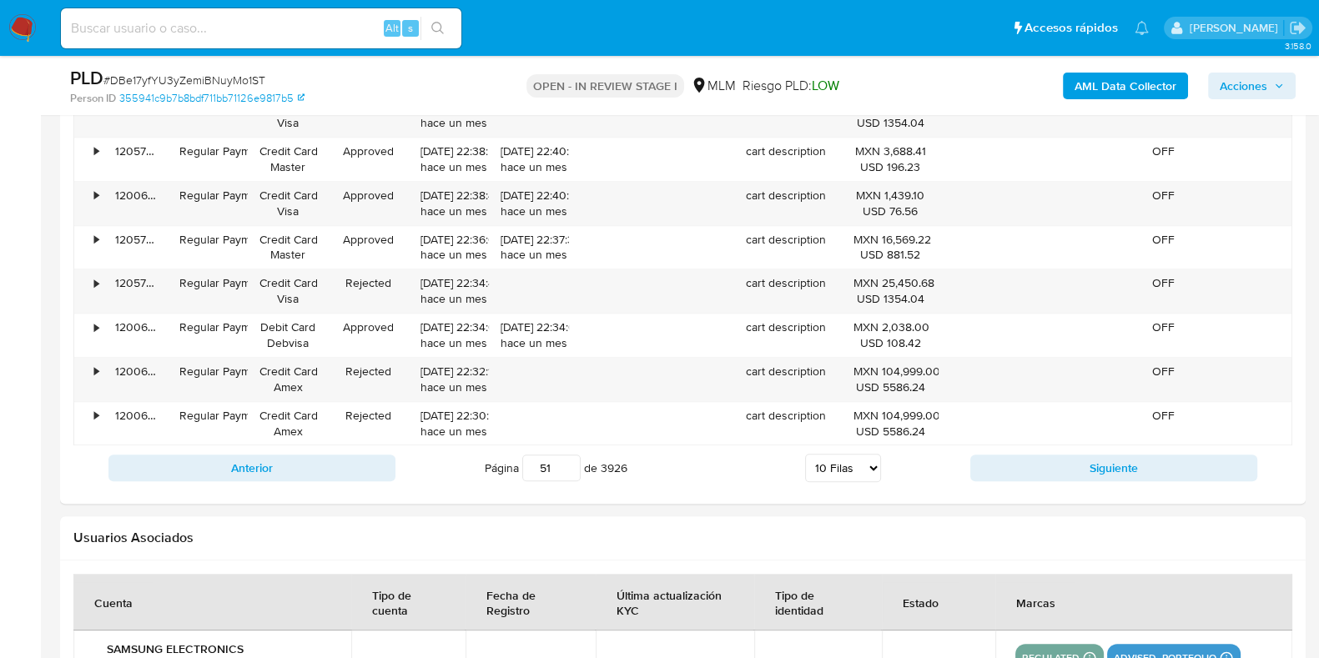
click at [563, 456] on input "51" at bounding box center [551, 468] width 58 height 27
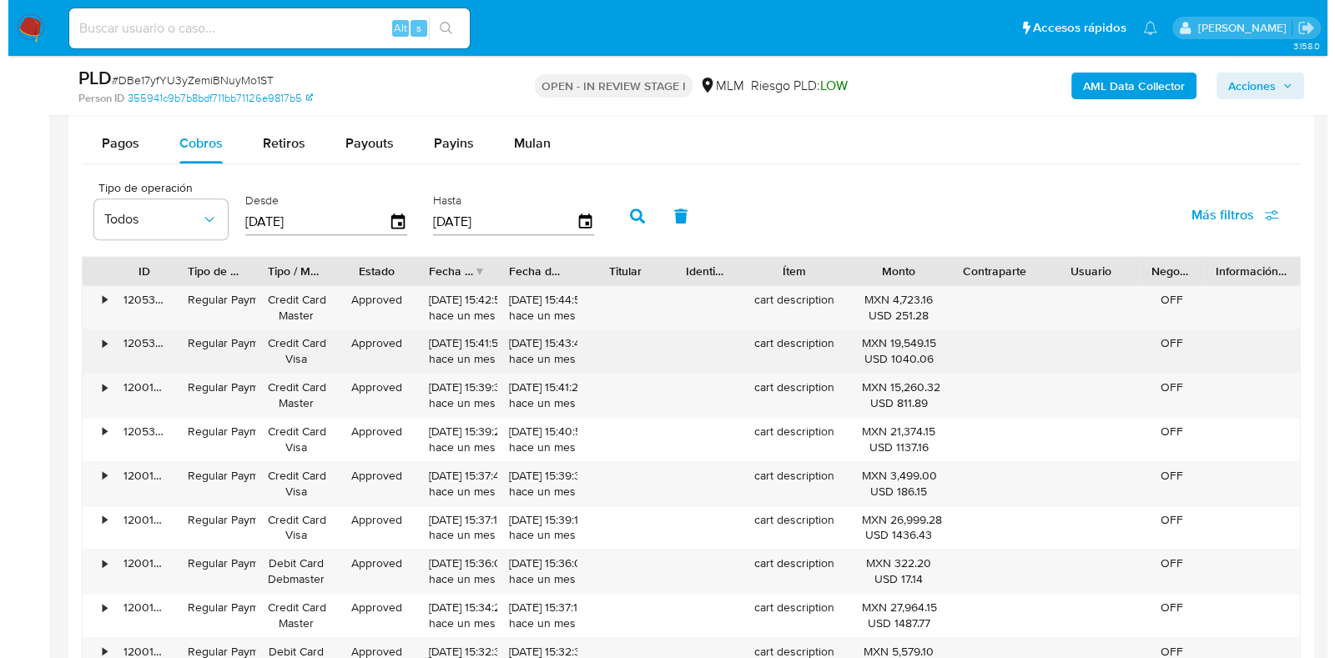
scroll to position [1773, 0]
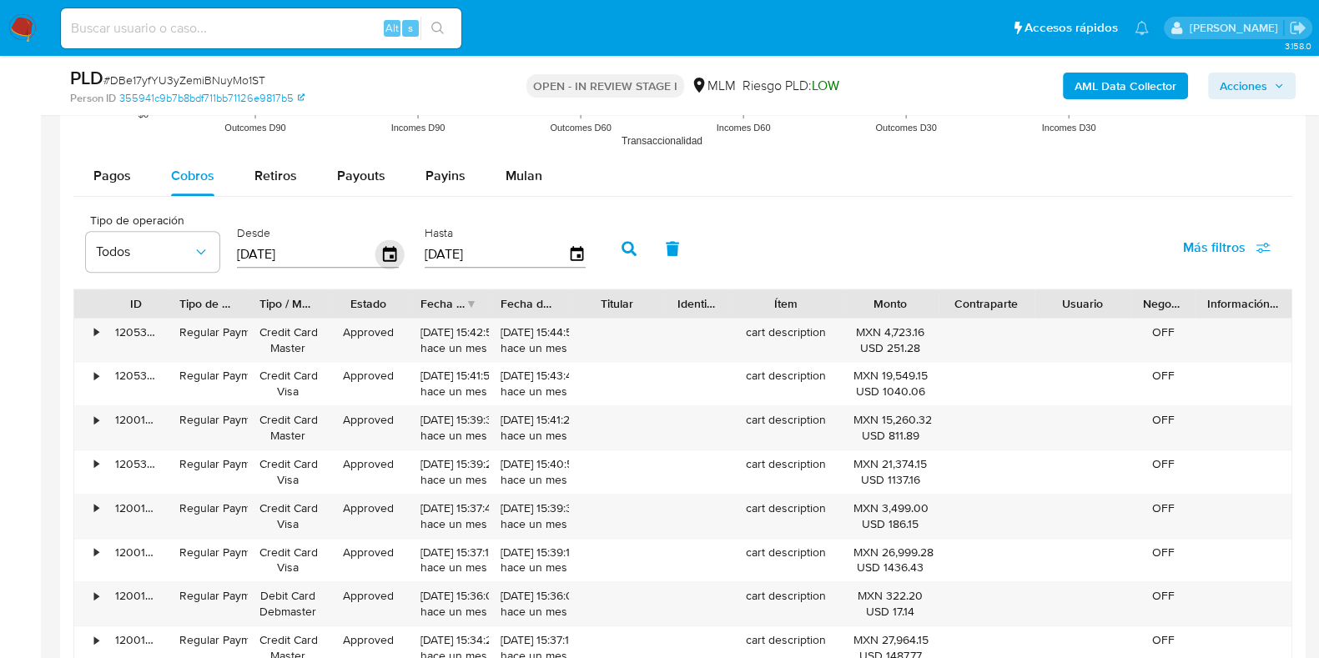
click at [385, 253] on icon "button" at bounding box center [389, 254] width 29 height 29
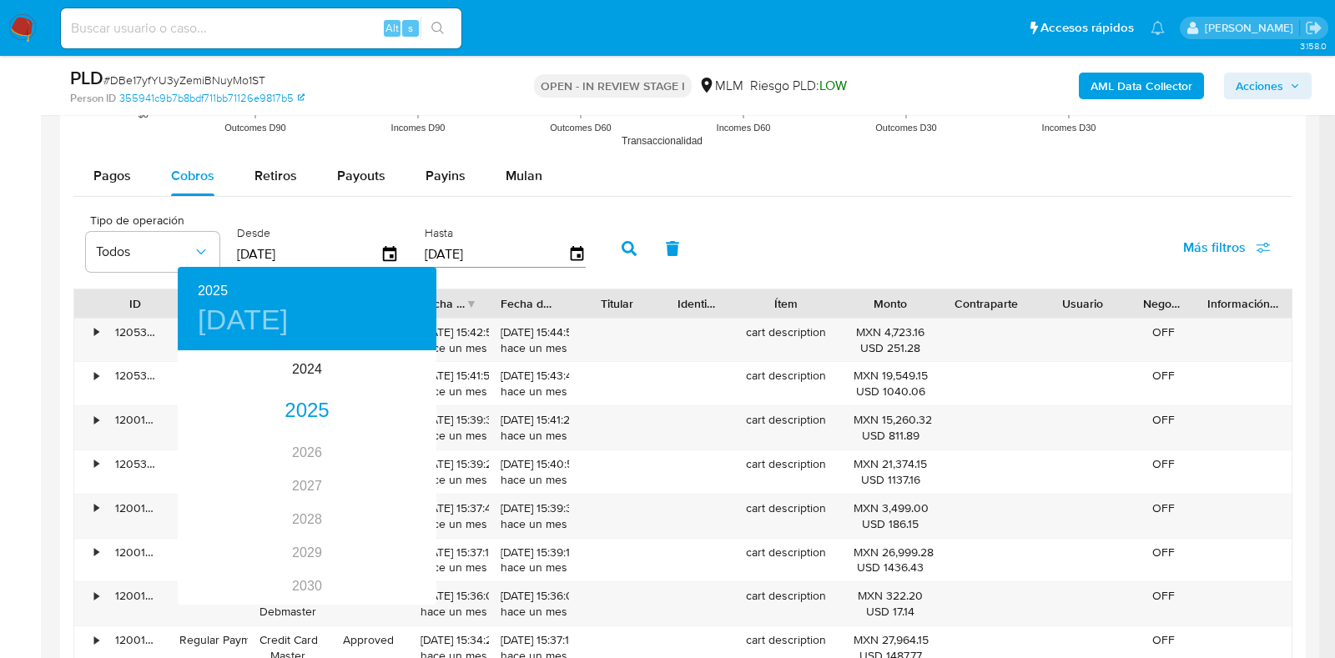
click at [166, 244] on div at bounding box center [667, 329] width 1335 height 658
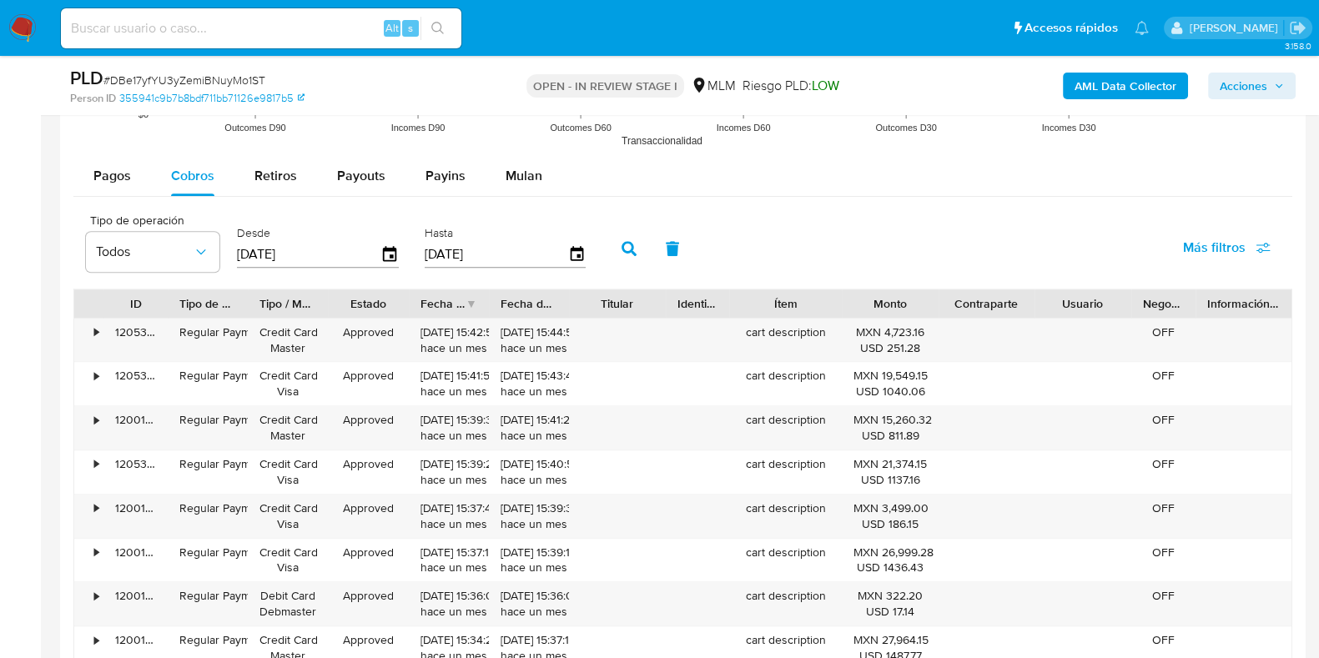
click at [166, 244] on div "2025 [DATE] 2025 2026 2027 2028 2029 2030 2031 2032 2033 2034 2035" at bounding box center [659, 329] width 1319 height 658
click at [166, 244] on span "Todos" at bounding box center [144, 252] width 97 height 17
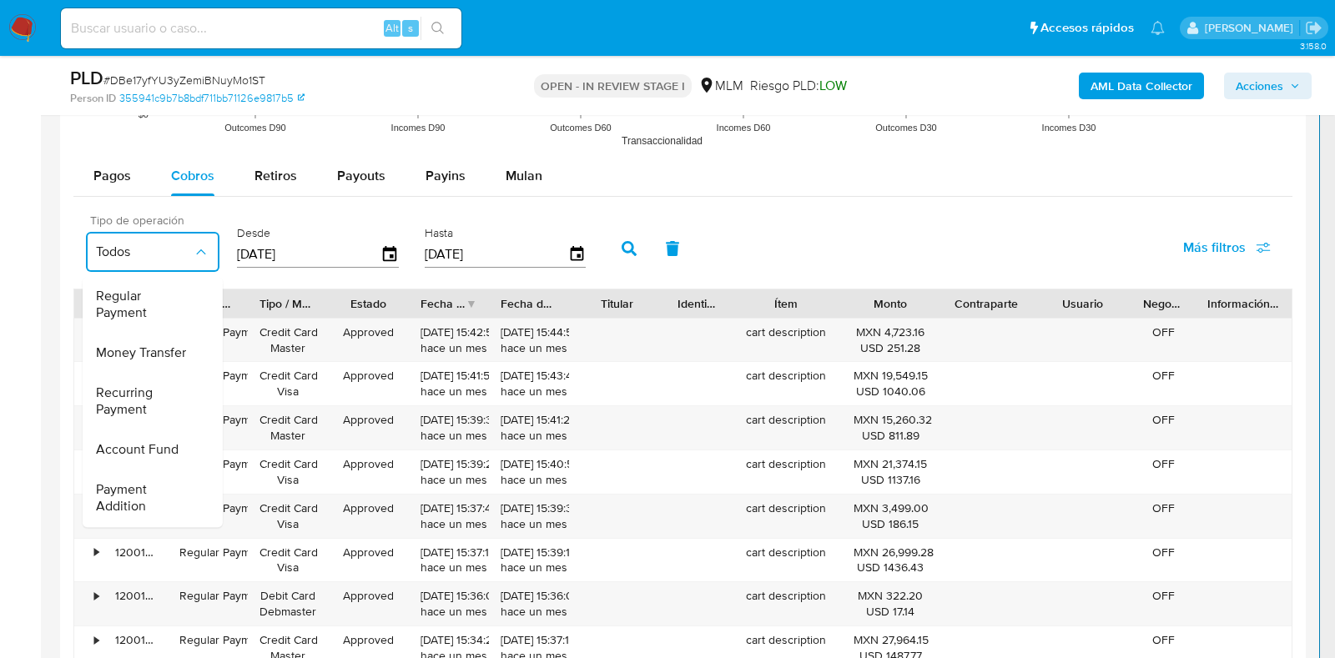
scroll to position [0, 0]
click at [143, 398] on span "Money Transfer" at bounding box center [141, 393] width 90 height 17
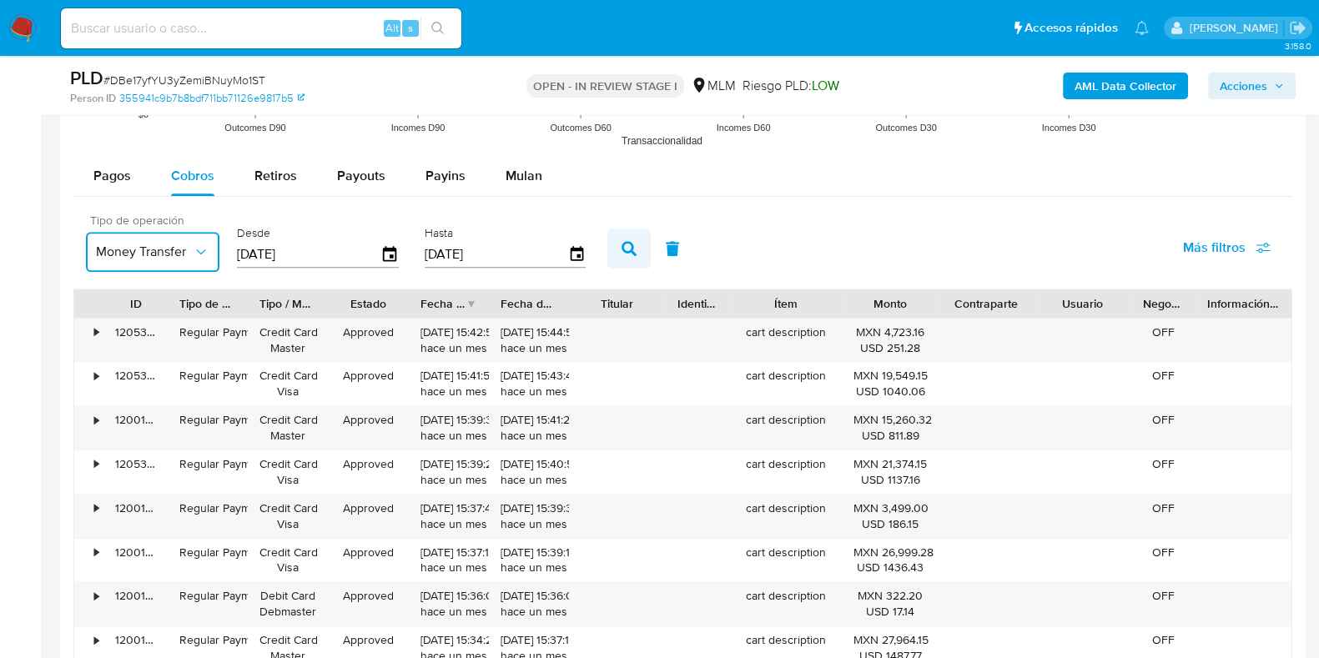
click at [622, 241] on icon "button" at bounding box center [629, 248] width 15 height 15
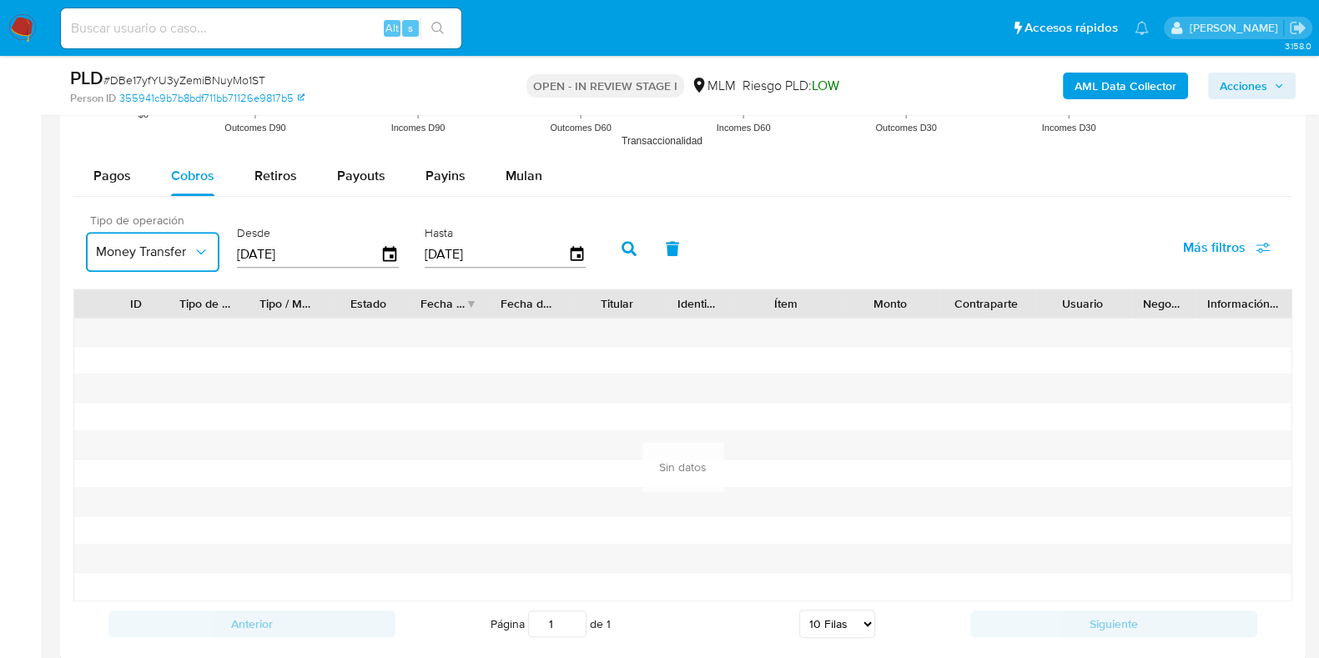
click at [189, 247] on span "Money Transfer" at bounding box center [144, 252] width 97 height 17
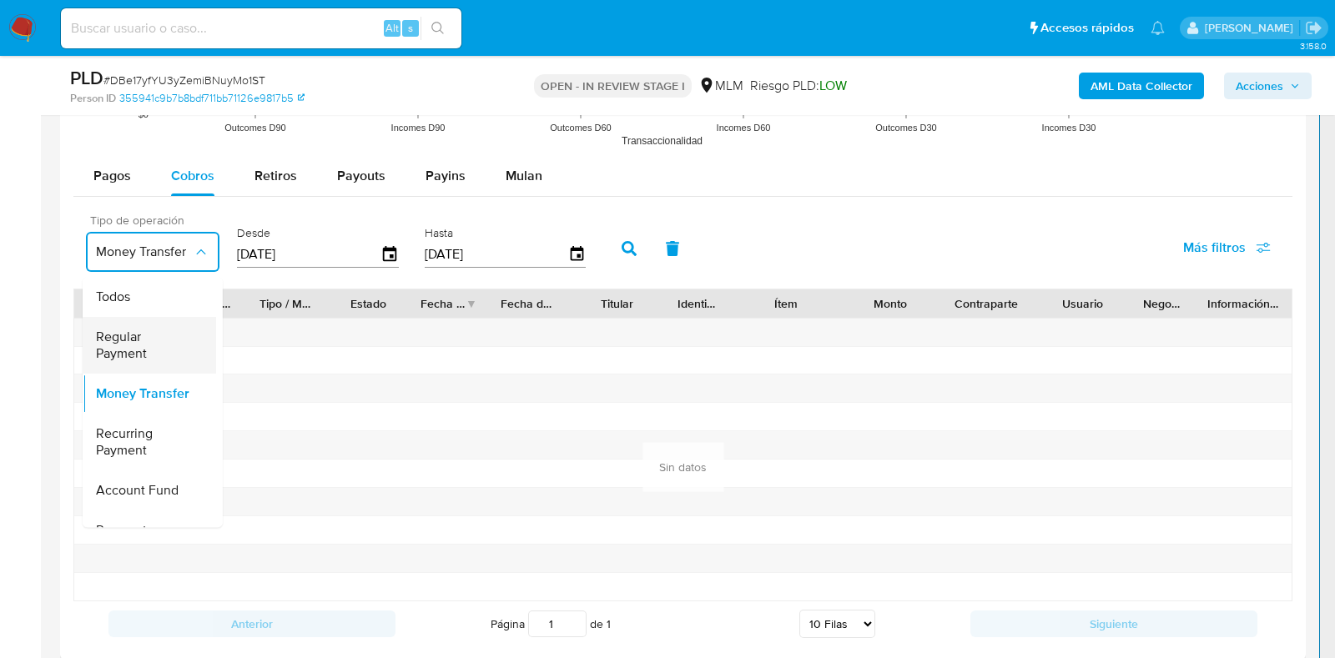
click at [138, 348] on span "Regular Payment" at bounding box center [144, 345] width 97 height 33
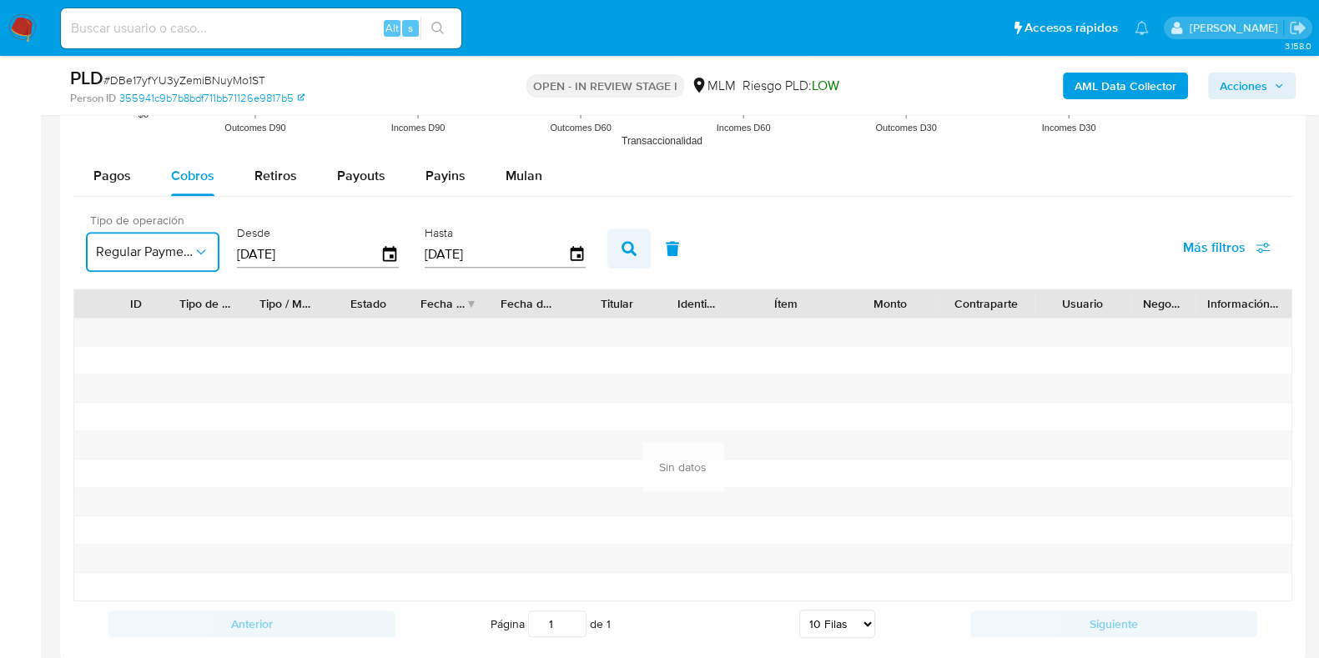
click at [627, 263] on button "button" at bounding box center [628, 249] width 43 height 40
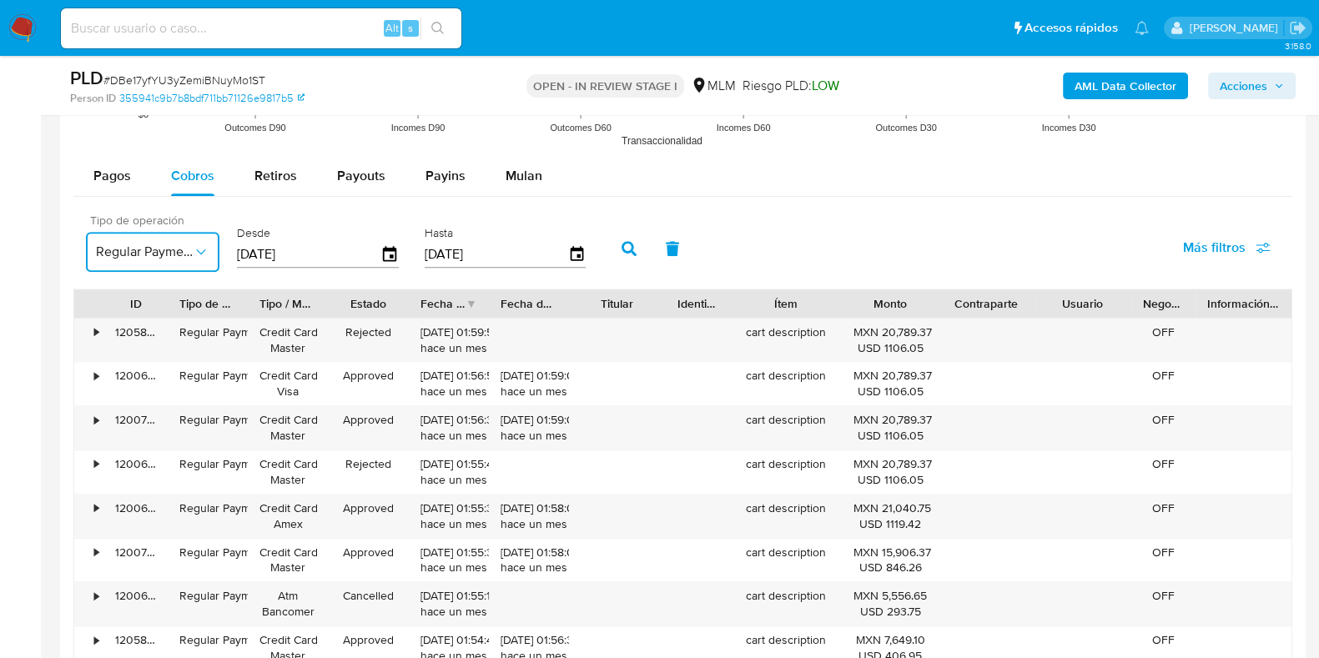
click at [204, 244] on icon "button" at bounding box center [201, 252] width 17 height 17
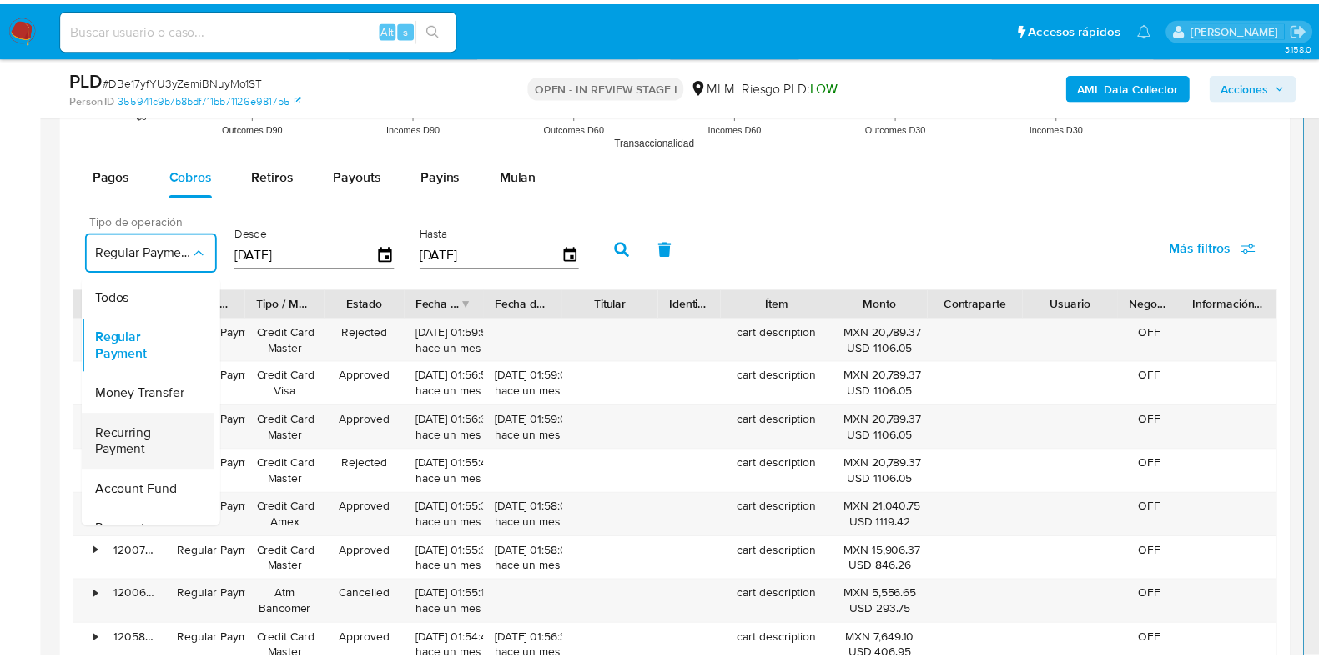
scroll to position [103, 0]
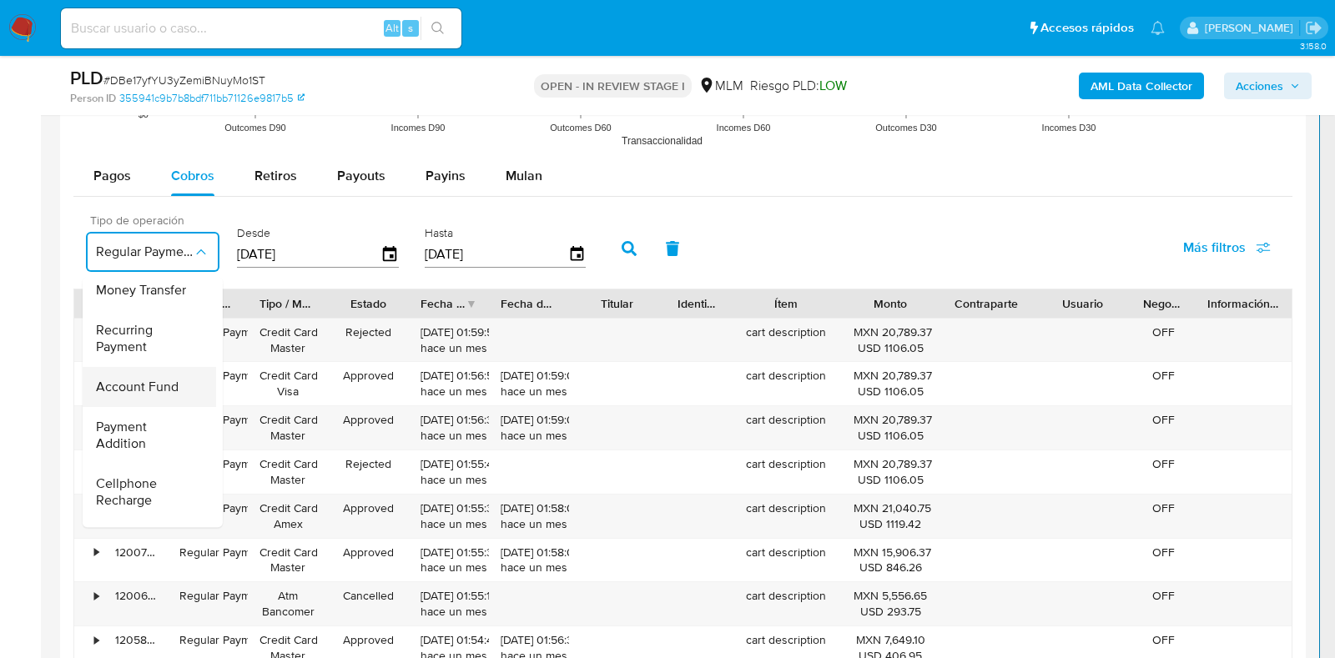
click at [138, 390] on span "Account Fund" at bounding box center [137, 387] width 83 height 17
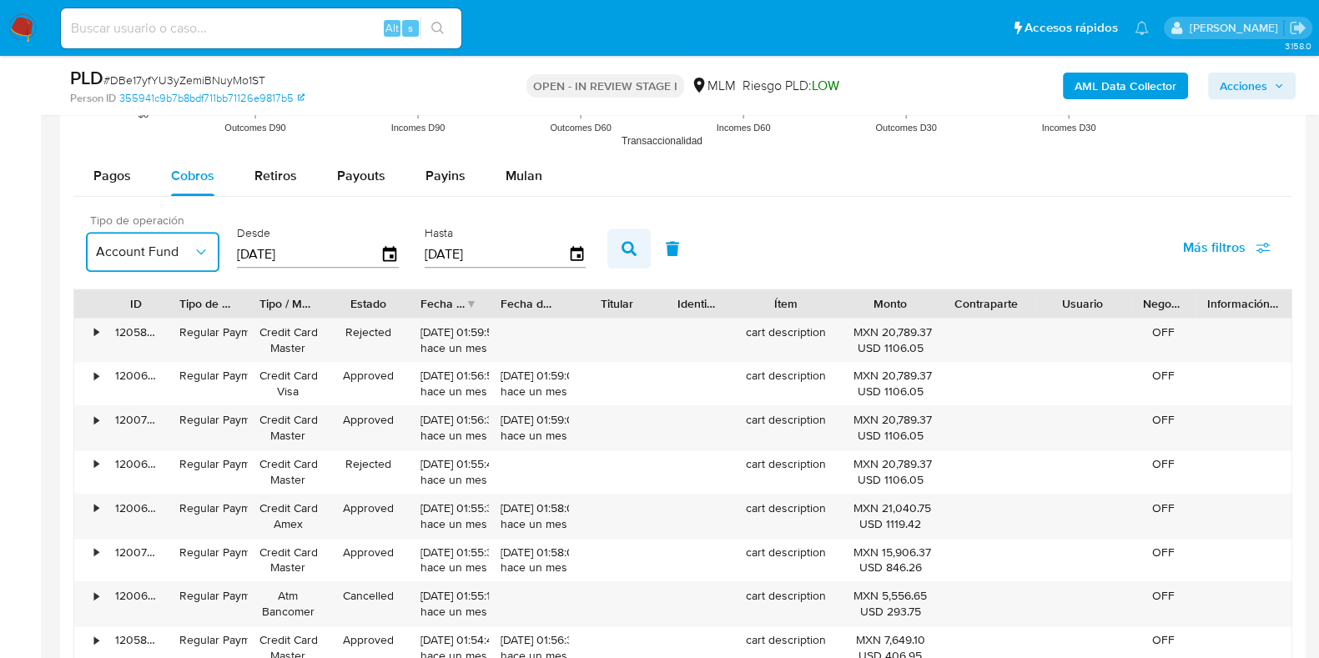
click at [635, 244] on button "button" at bounding box center [628, 249] width 43 height 40
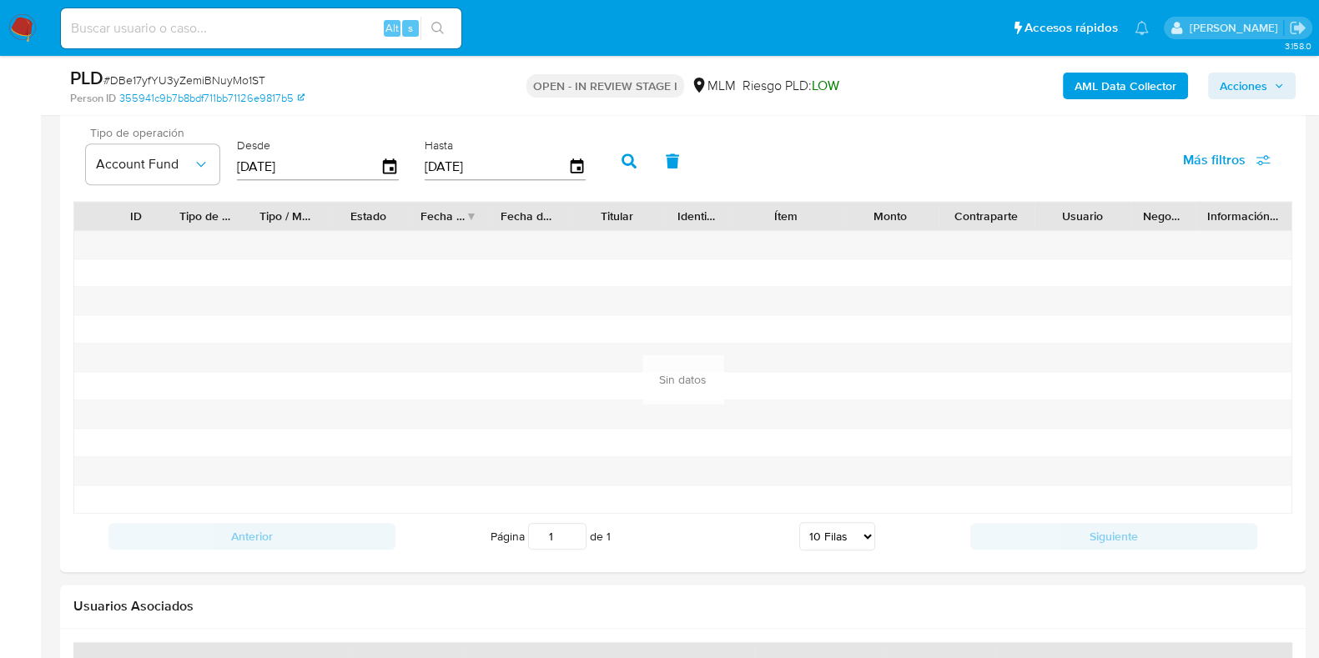
scroll to position [1668, 0]
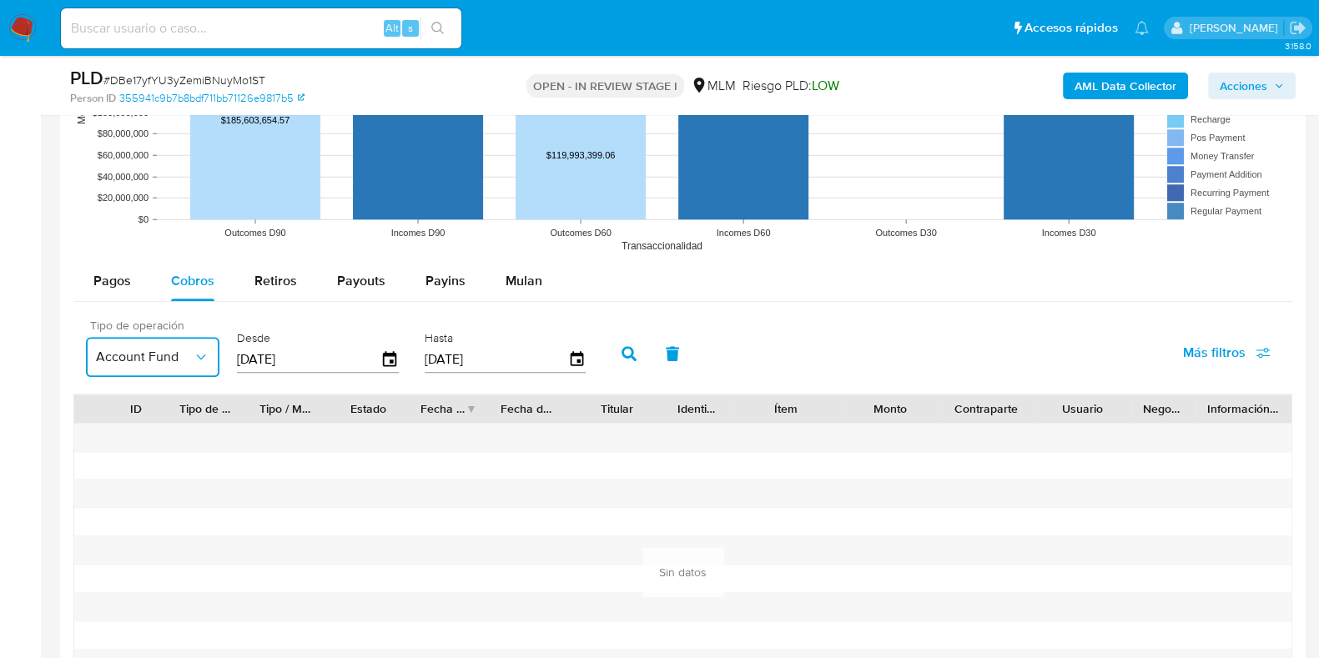
click at [171, 350] on span "Account Fund" at bounding box center [144, 357] width 97 height 17
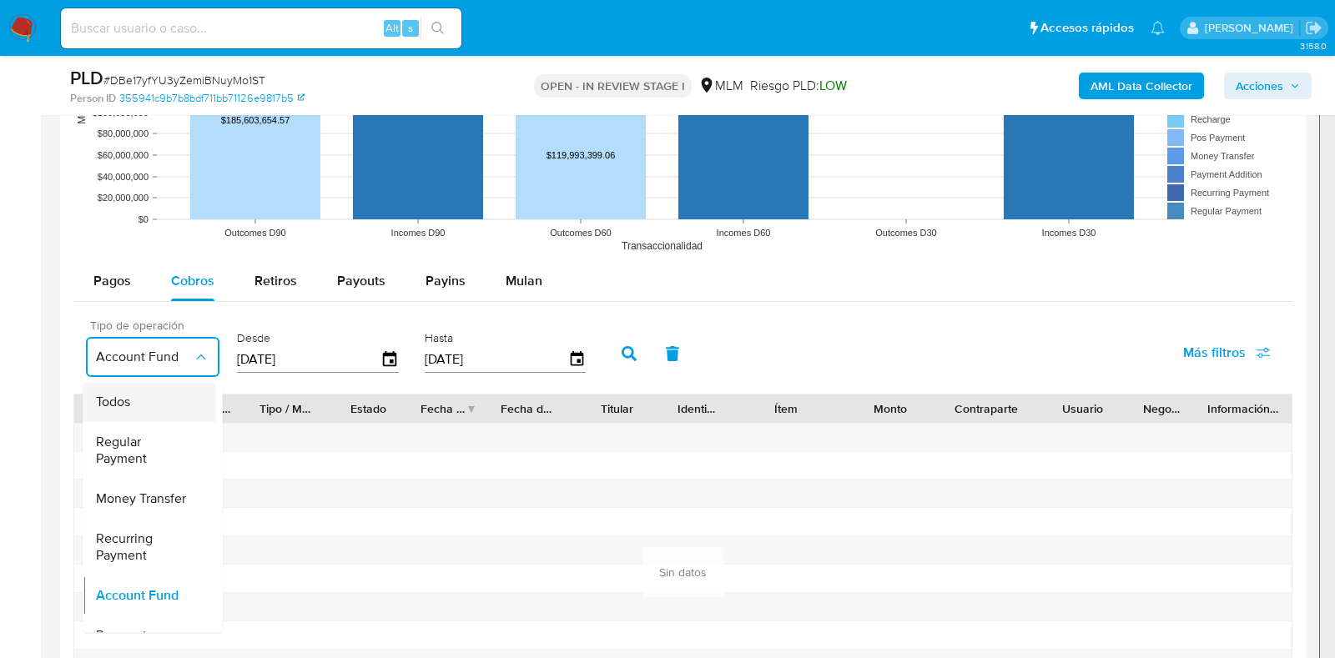
click at [155, 395] on div "Todos" at bounding box center [144, 402] width 97 height 40
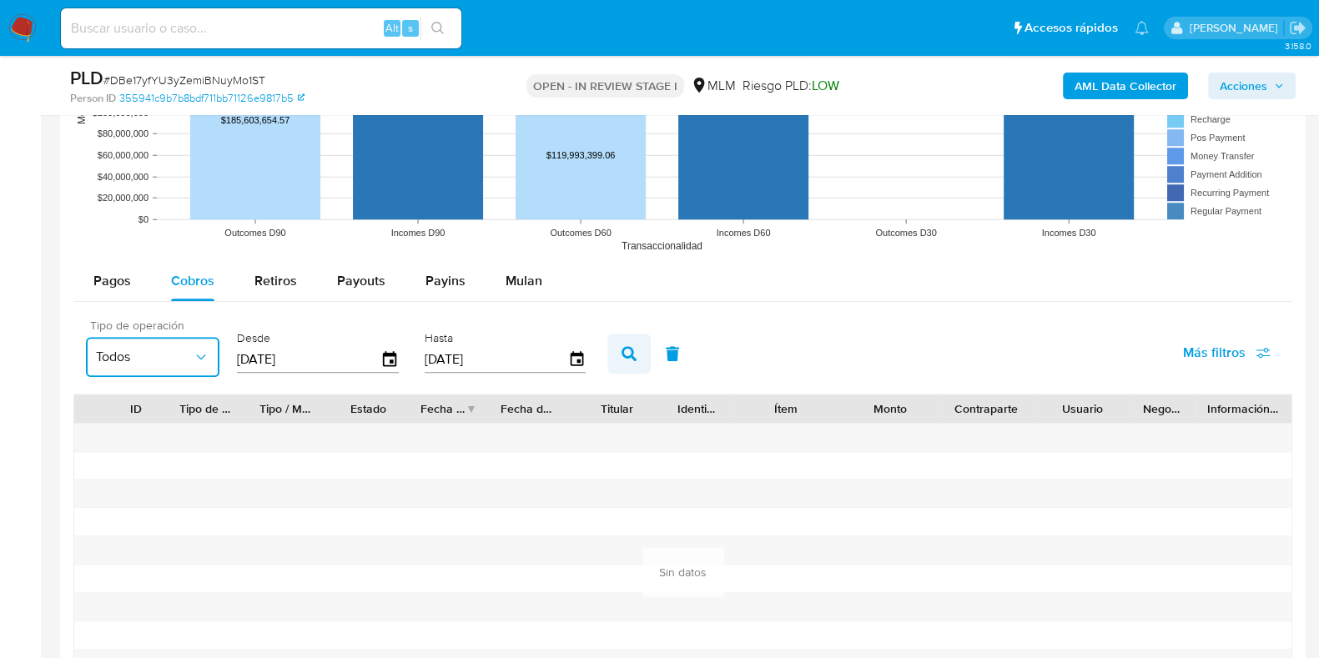
click at [627, 365] on button "button" at bounding box center [628, 354] width 43 height 40
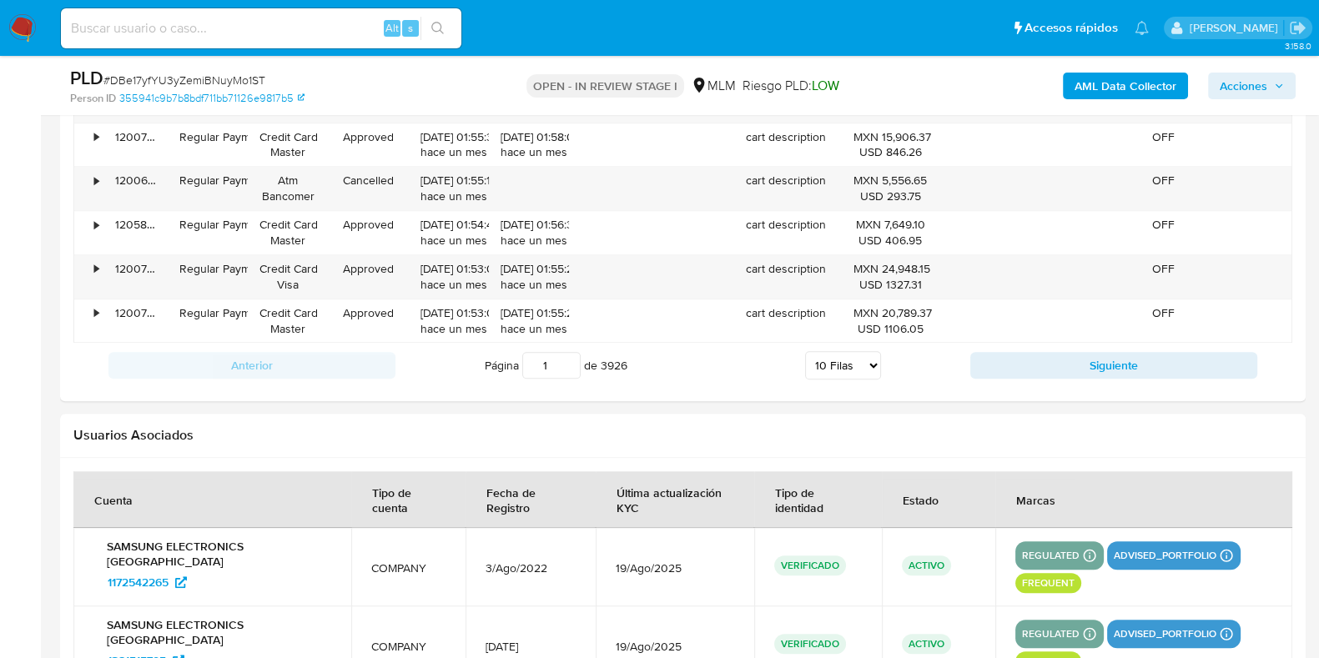
scroll to position [2190, 0]
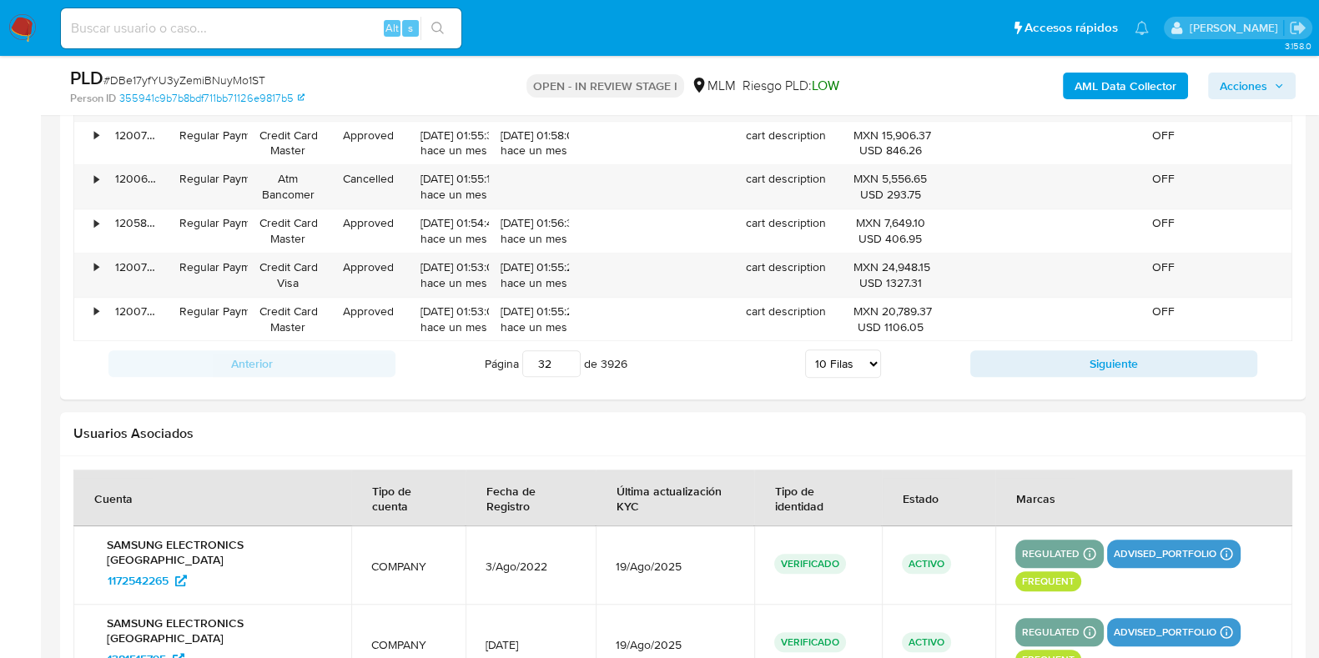
click at [565, 356] on input "32" at bounding box center [551, 363] width 58 height 27
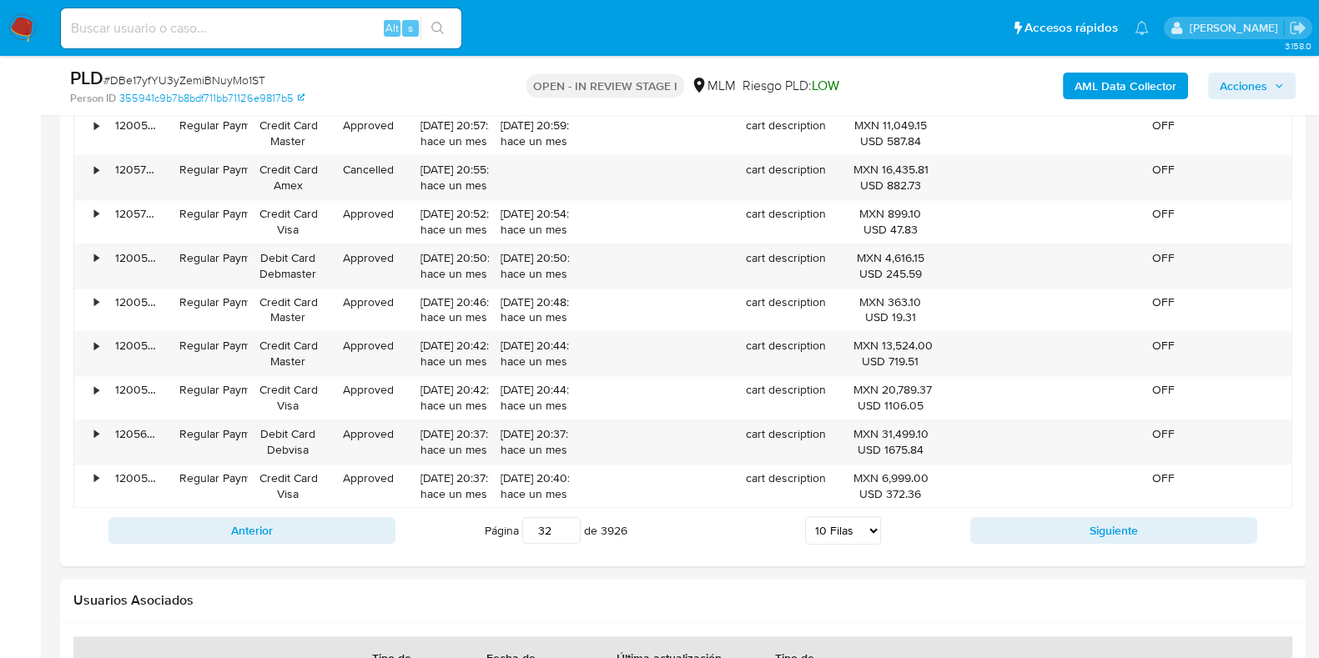
scroll to position [2086, 0]
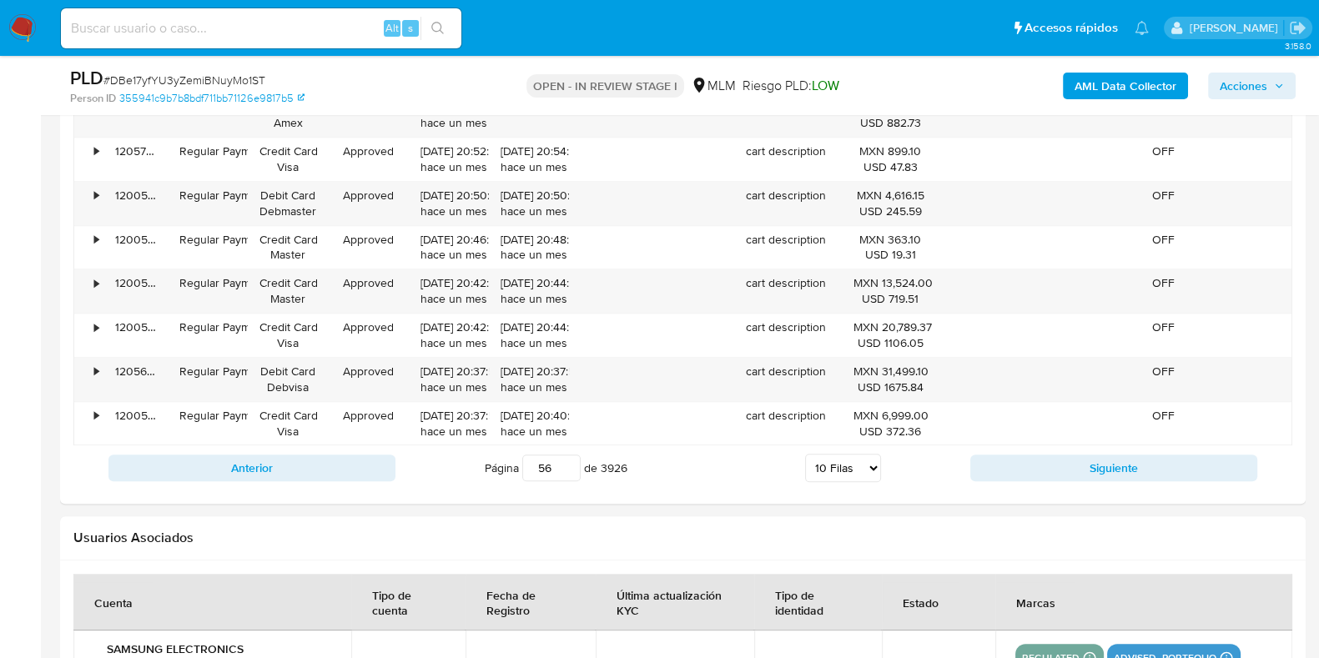
click at [565, 461] on input "56" at bounding box center [551, 468] width 58 height 27
type input "56"
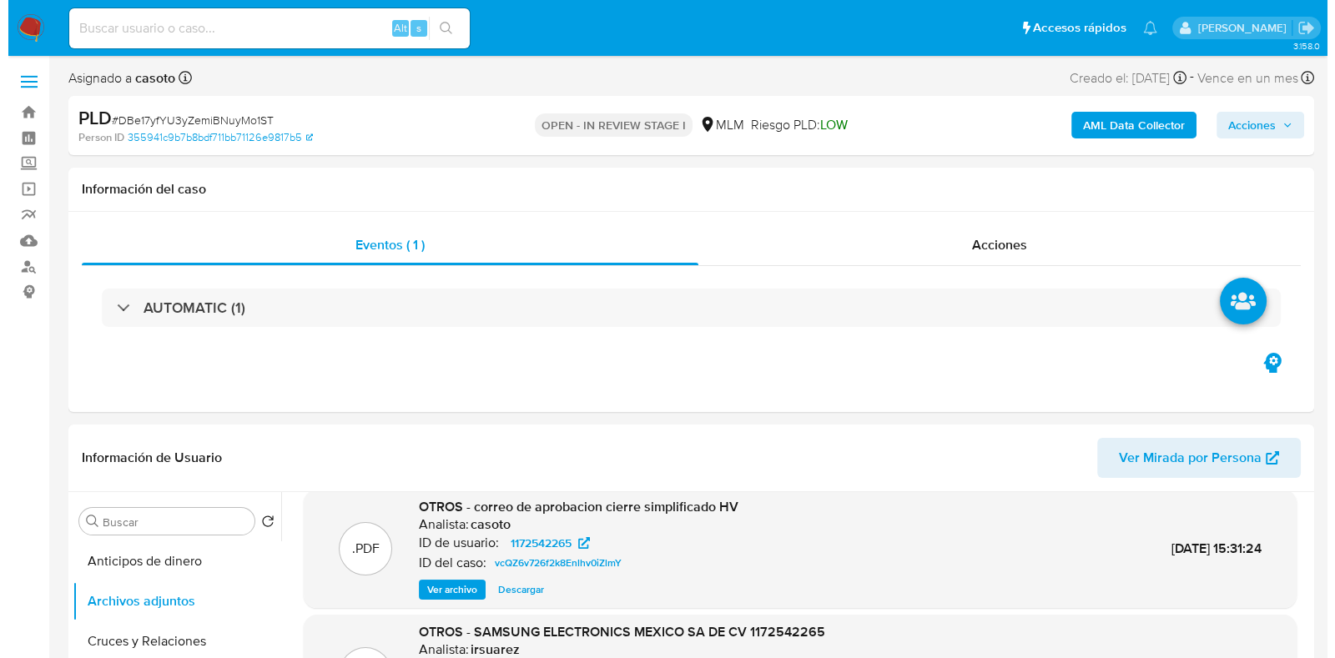
scroll to position [313, 0]
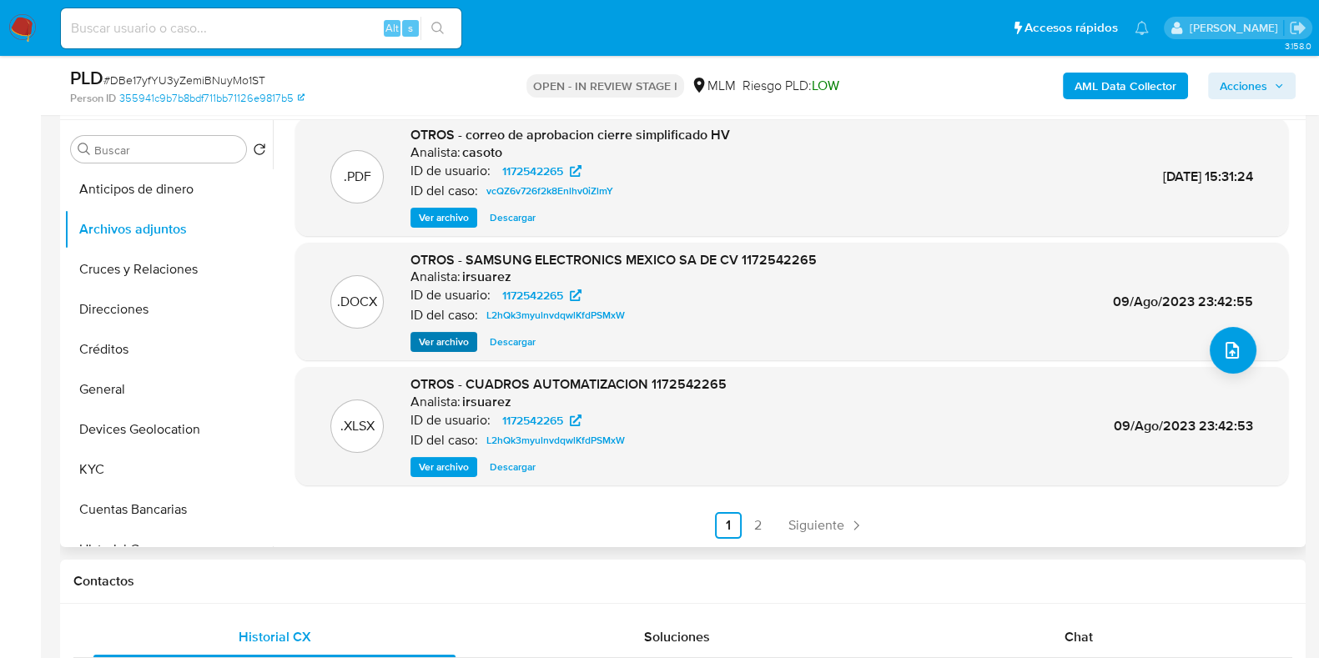
click at [437, 343] on span "Ver archivo" at bounding box center [444, 342] width 50 height 17
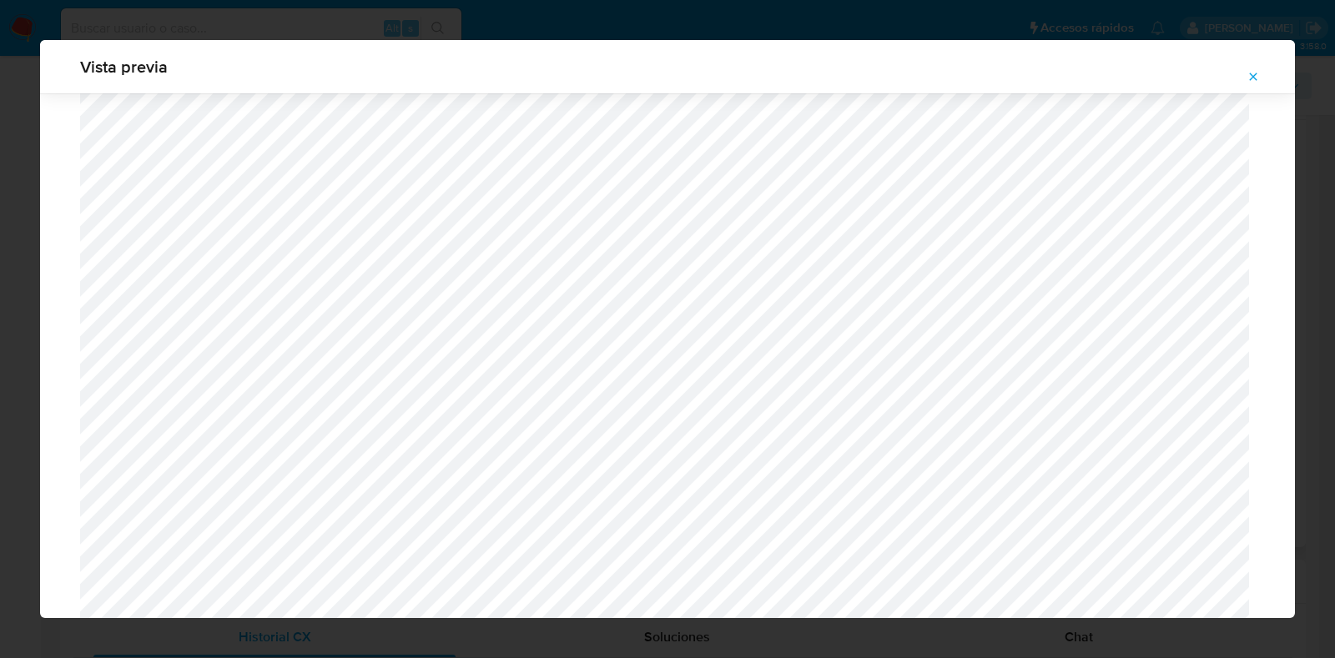
scroll to position [2425, 0]
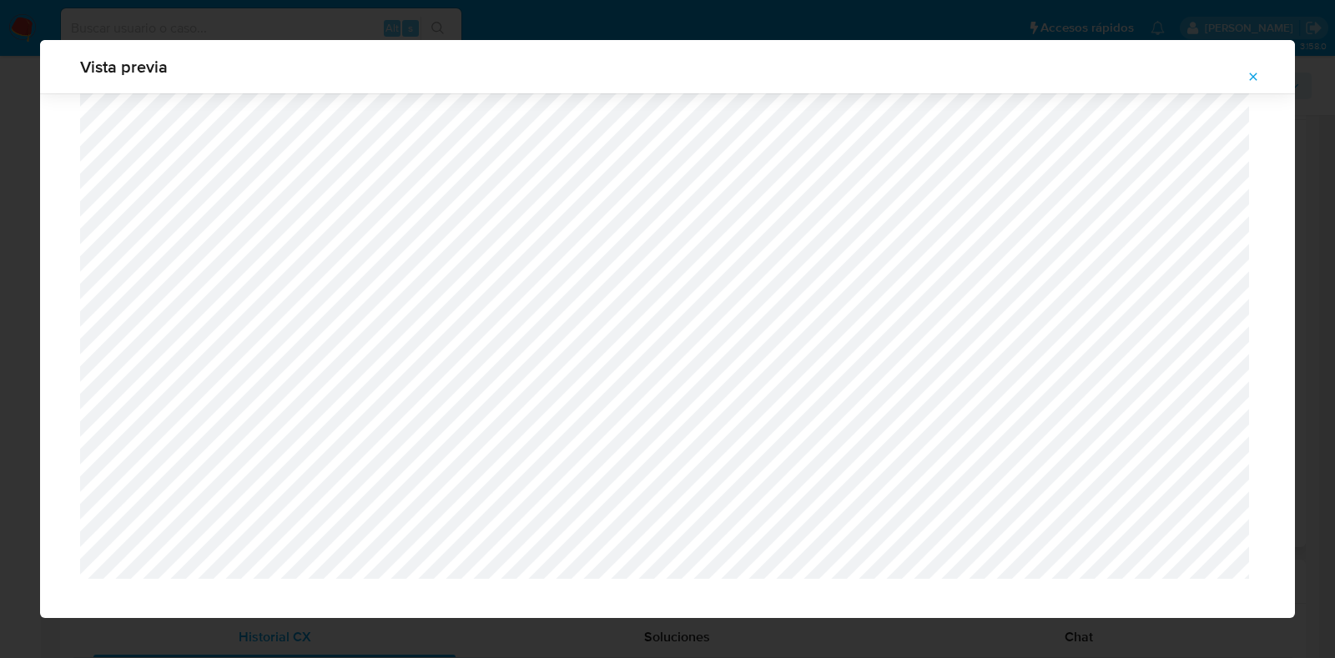
click at [1240, 63] on span "Vista previa" at bounding box center [667, 66] width 1175 height 17
click at [1251, 76] on icon "Attachment preview" at bounding box center [1252, 76] width 13 height 13
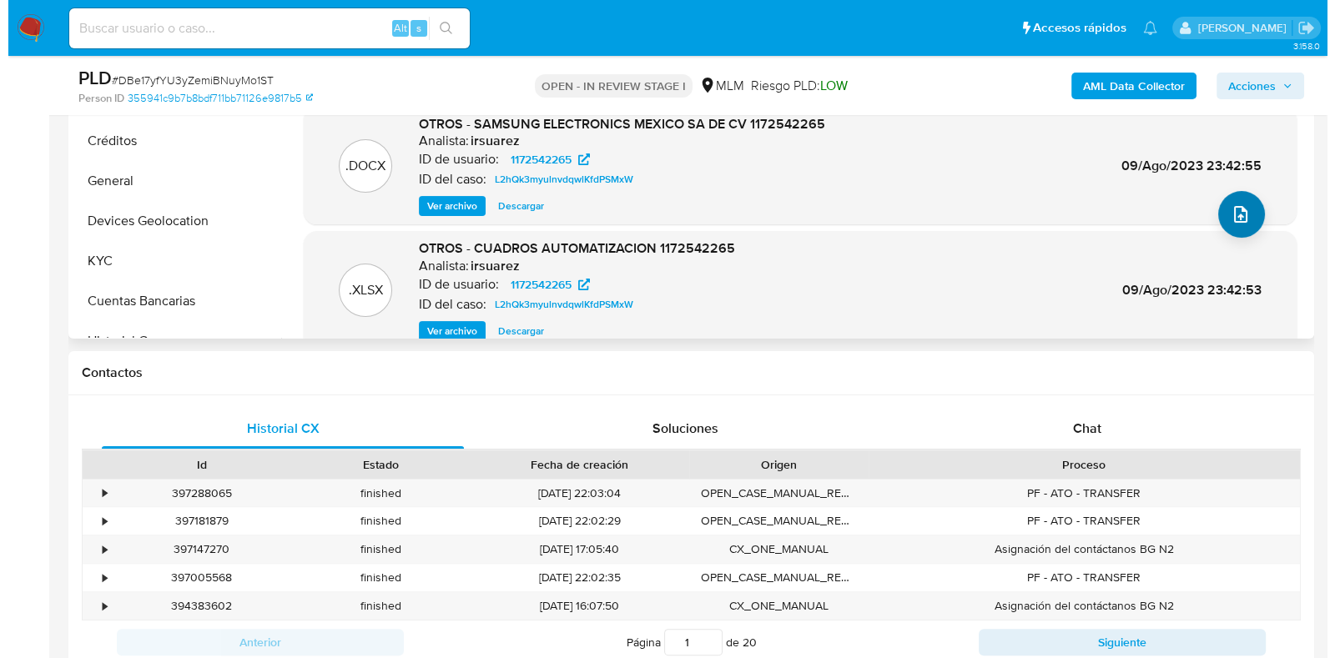
scroll to position [36, 0]
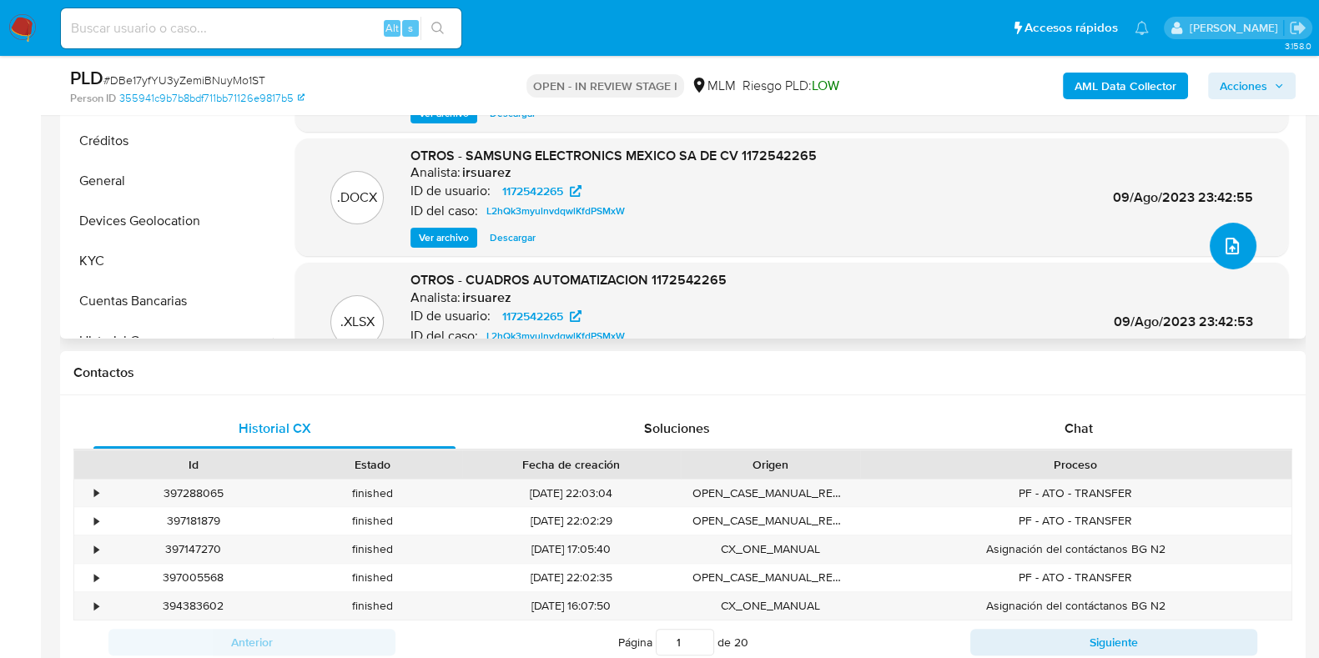
click at [1227, 249] on icon "upload-file" at bounding box center [1232, 246] width 20 height 20
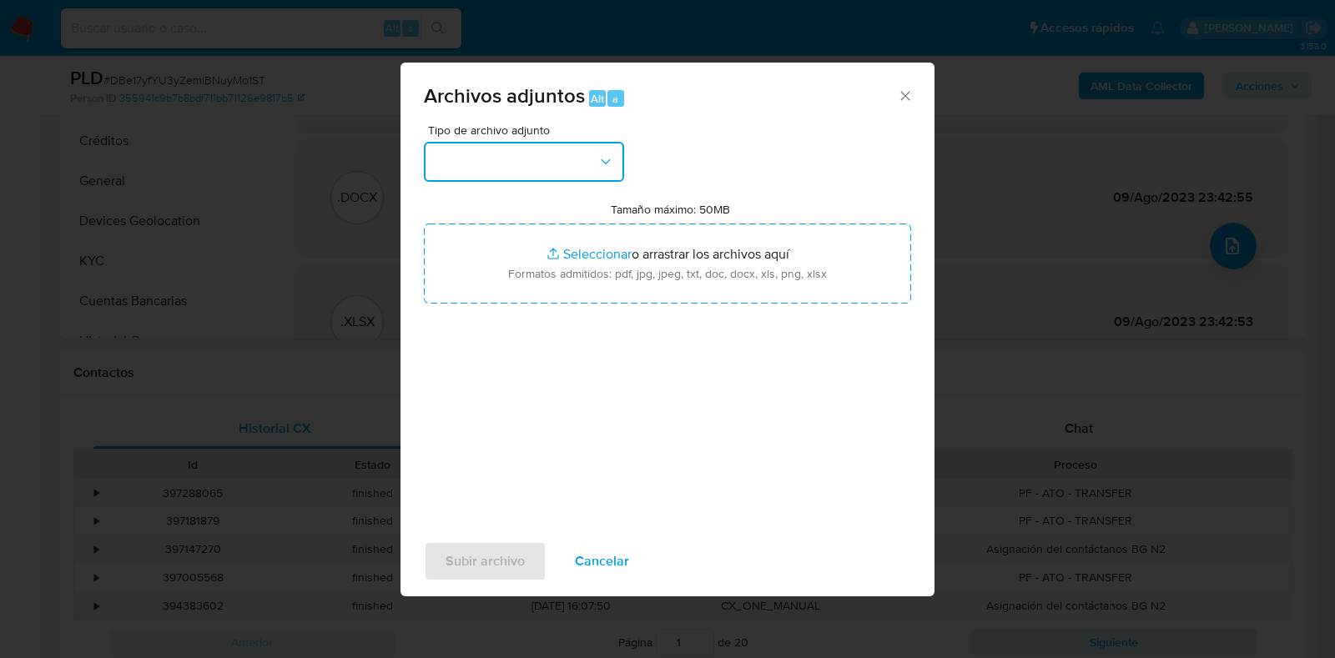
click at [506, 152] on button "button" at bounding box center [524, 162] width 200 height 40
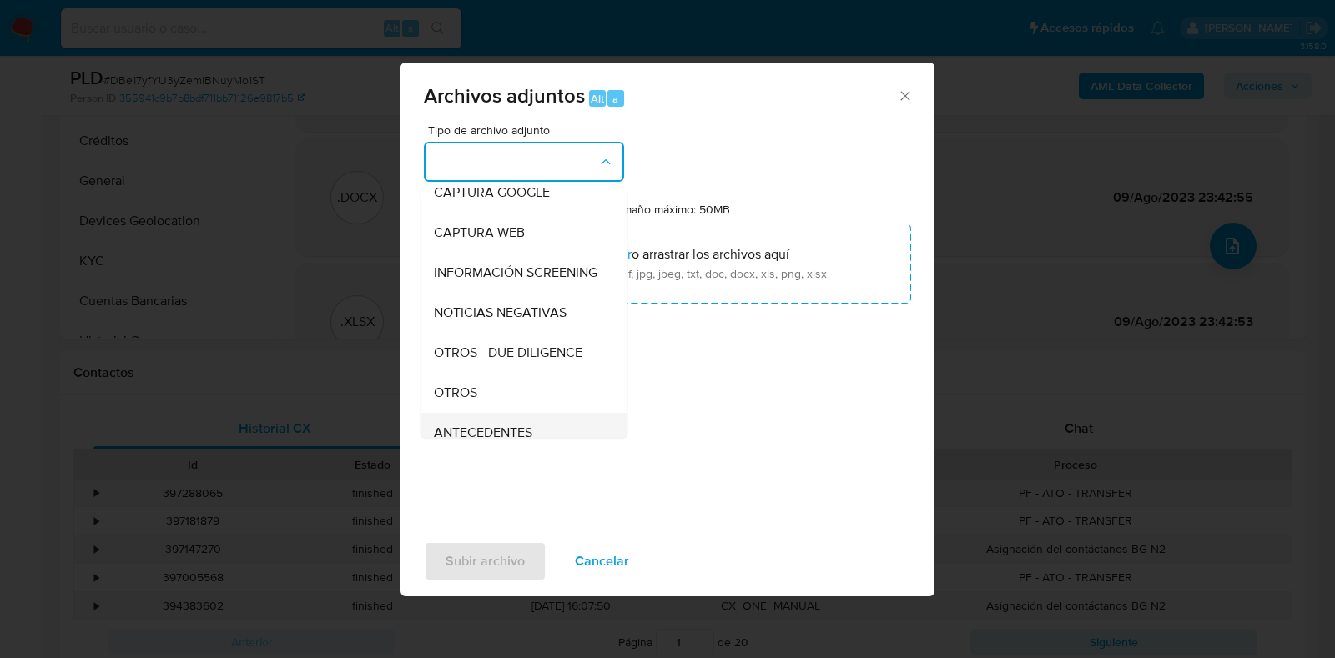
scroll to position [208, 0]
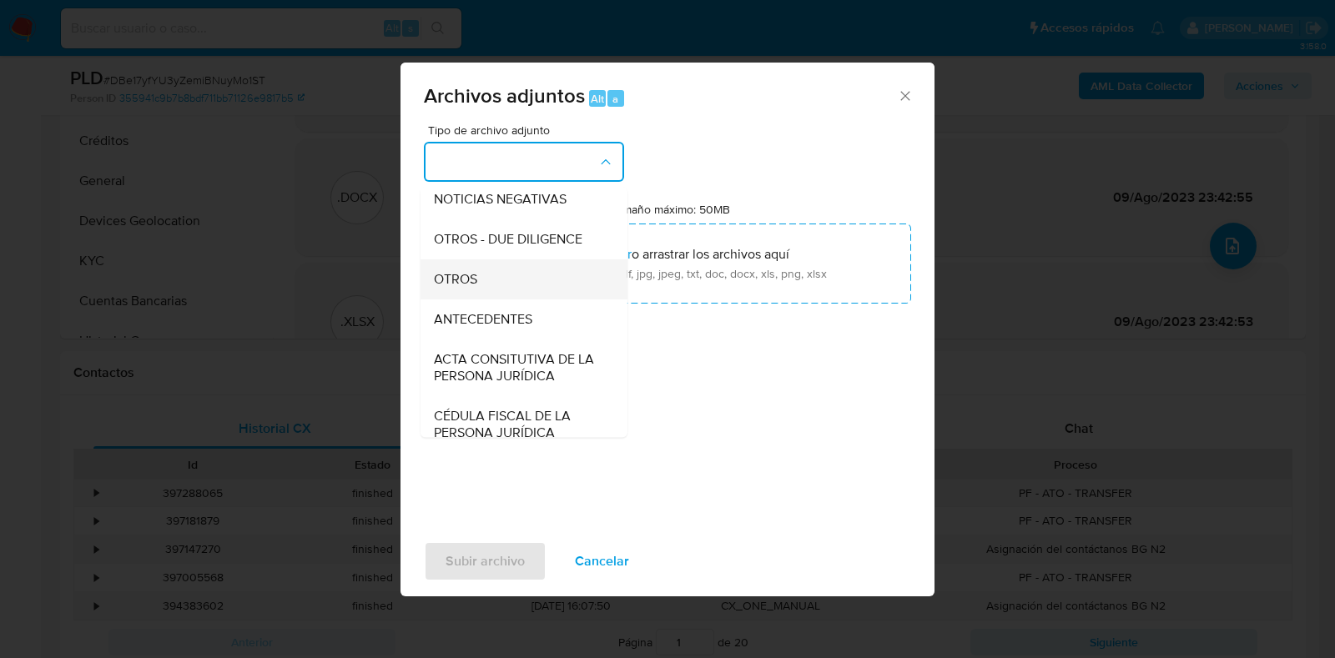
click at [446, 288] on span "OTROS" at bounding box center [455, 279] width 43 height 17
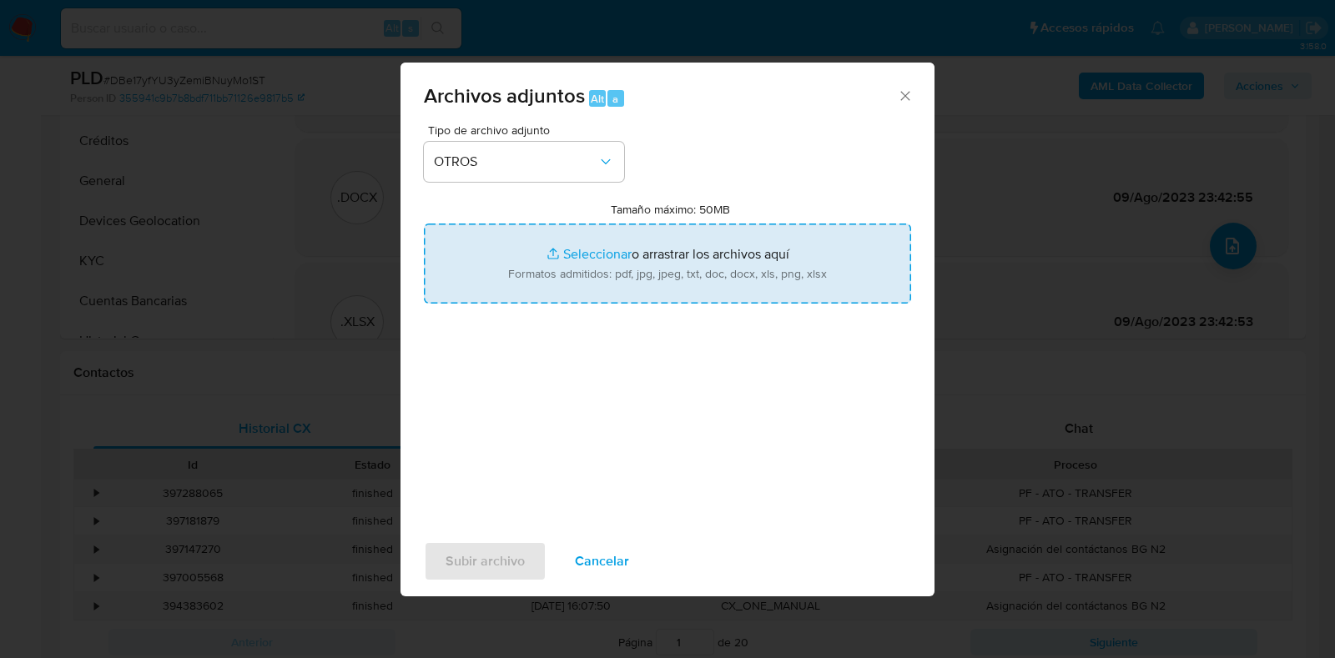
click at [602, 260] on input "Tamaño máximo: 50MB Seleccionar archivos" at bounding box center [667, 264] width 487 height 80
type input "C:\fakepath\1172542265_SAMSUNG ELECTRONICS MEXICO_AGO2025.pdf"
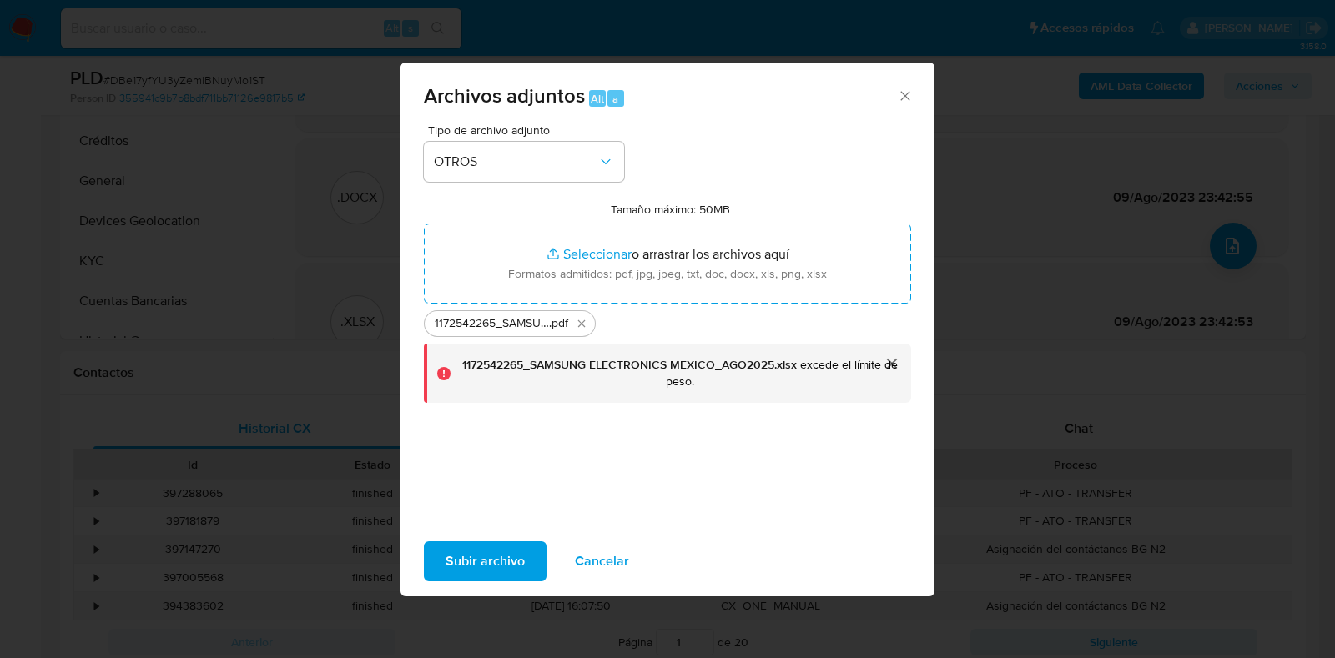
click at [505, 569] on span "Subir archivo" at bounding box center [485, 561] width 79 height 37
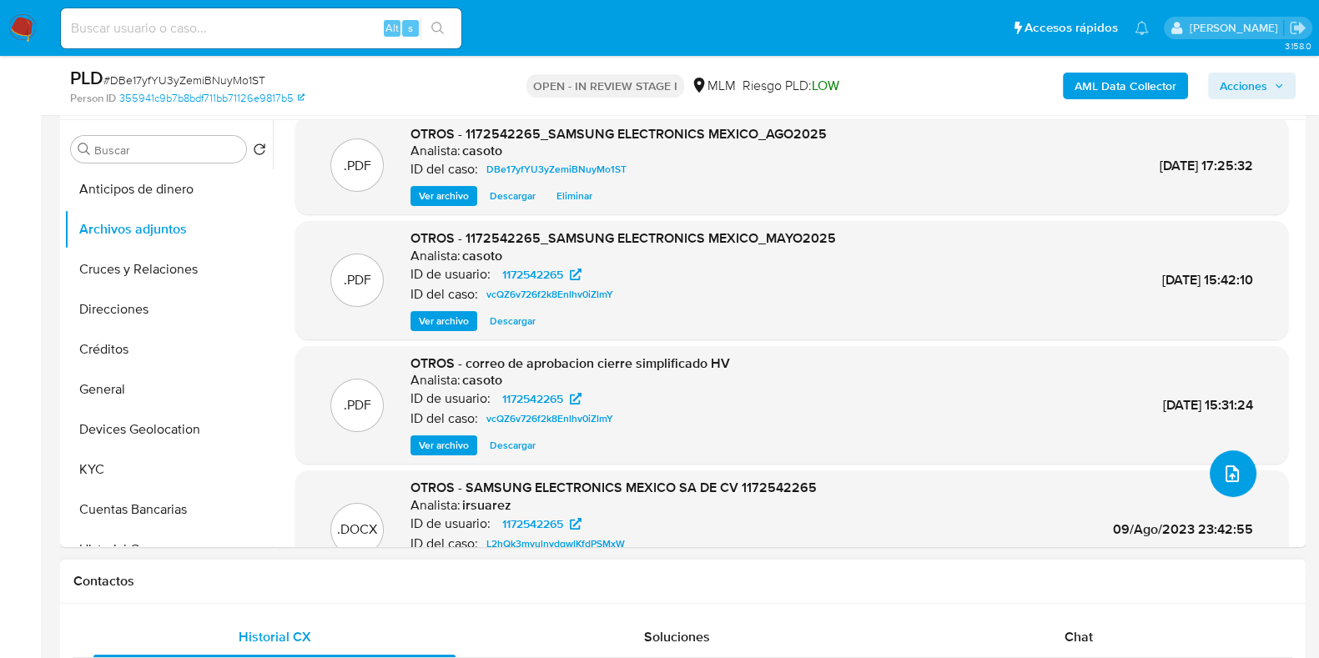
scroll to position [0, 0]
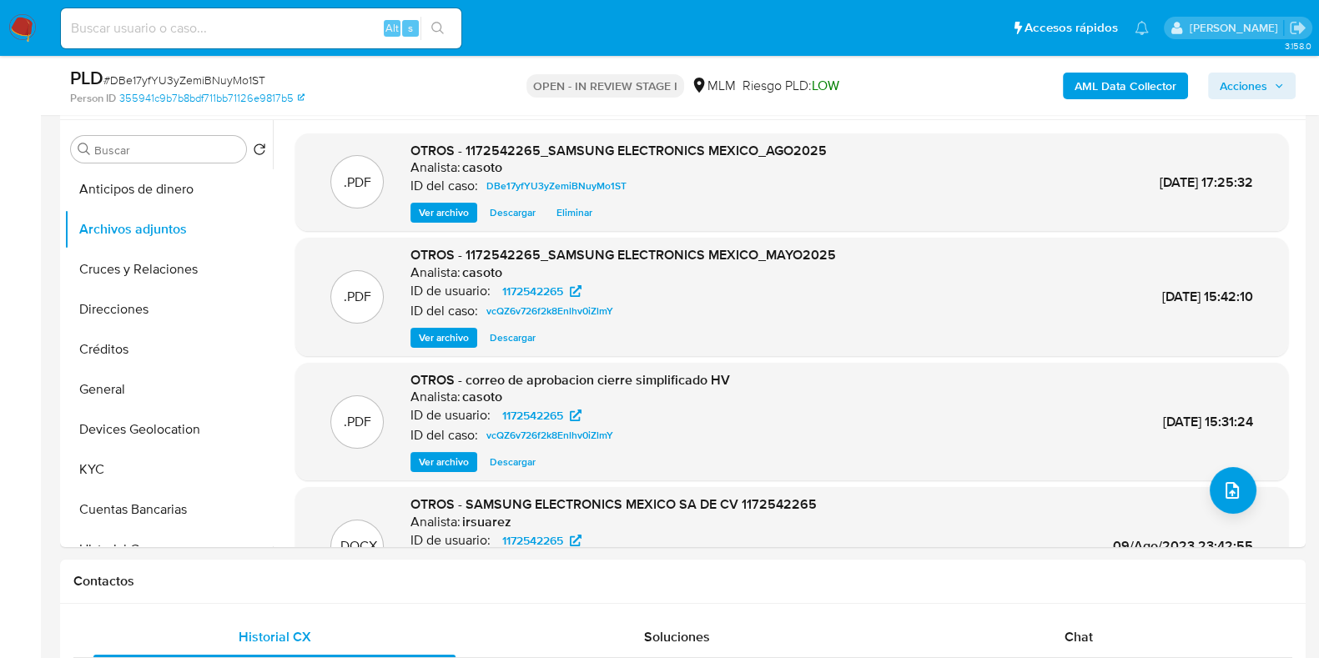
click at [1256, 93] on span "Acciones" at bounding box center [1244, 86] width 48 height 27
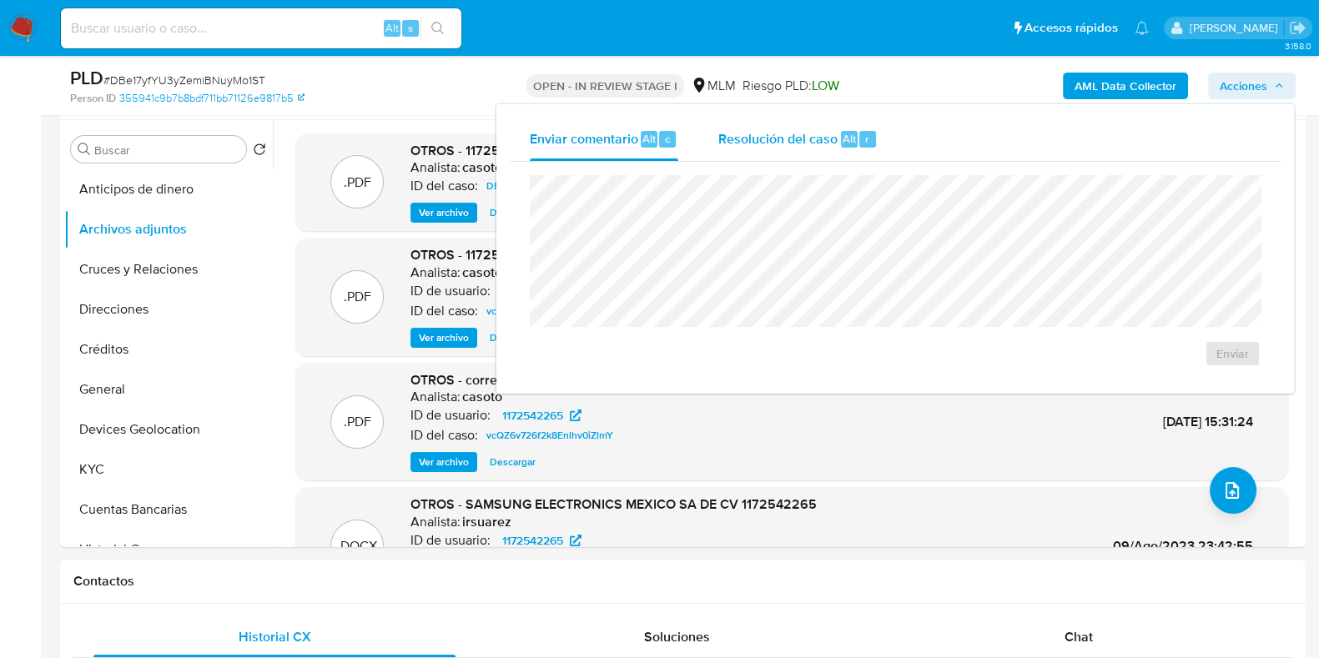
click at [843, 126] on div "Resolución del caso Alt r" at bounding box center [797, 139] width 159 height 43
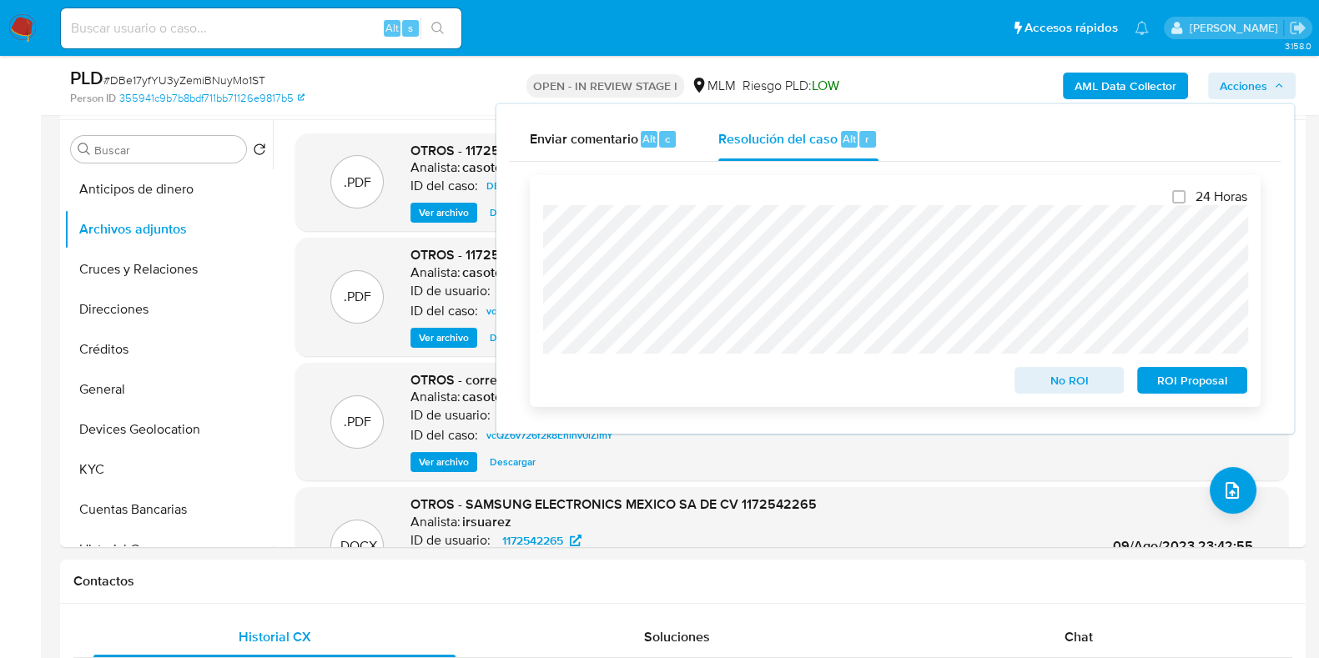
click at [1052, 376] on span "No ROI" at bounding box center [1069, 380] width 87 height 23
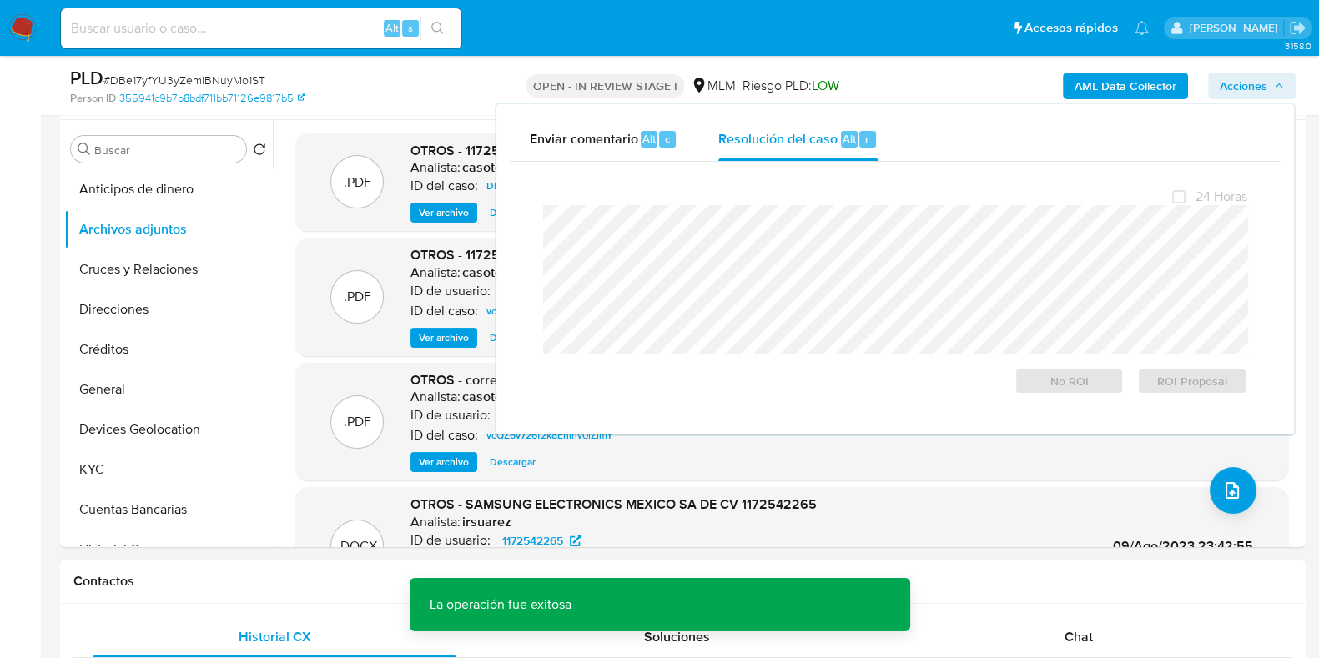
click at [241, 81] on span "# DBe17yfYU3yZemiBNuyMo1ST" at bounding box center [184, 80] width 162 height 17
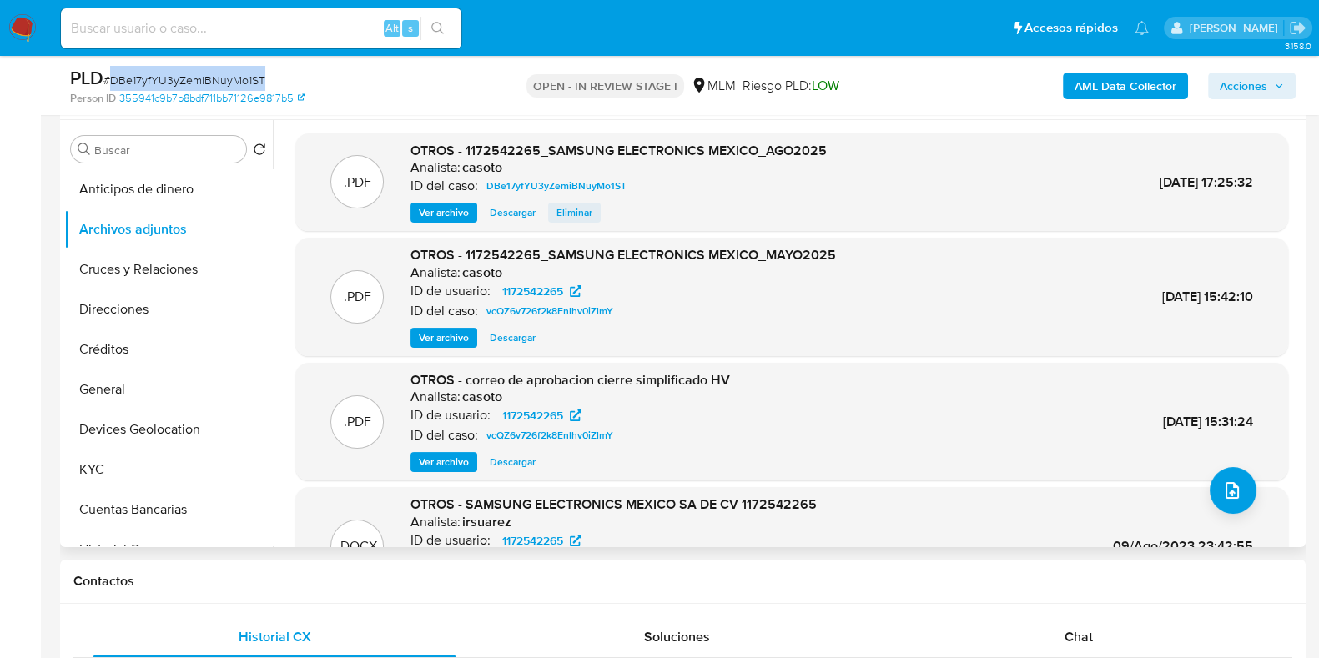
copy span "DBe17yfYU3yZemiBNuyMo1ST"
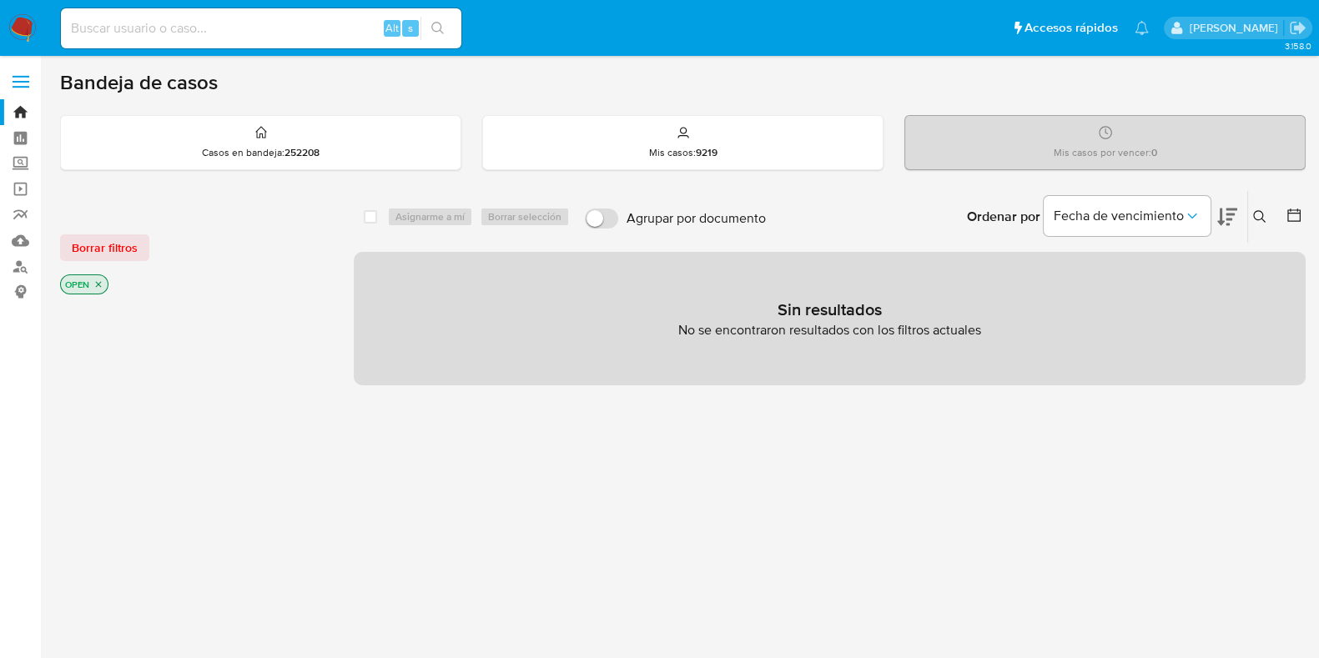
click at [96, 279] on icon "close-filter" at bounding box center [98, 284] width 10 height 10
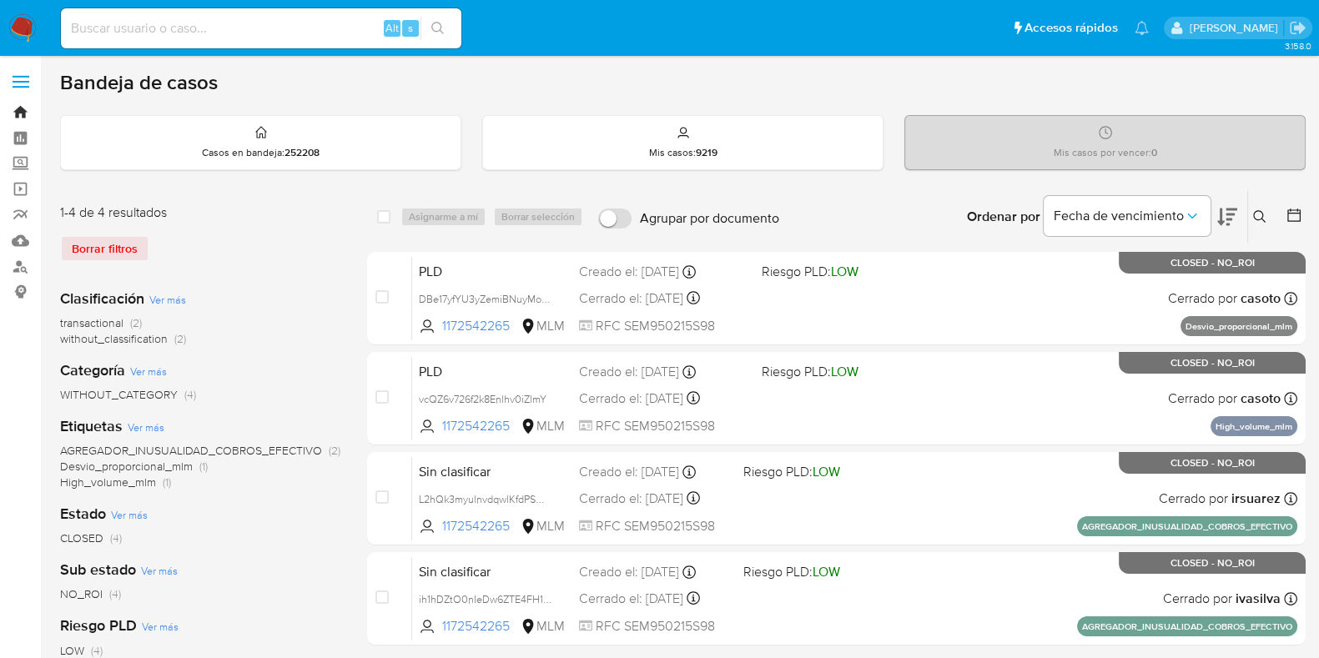
click at [30, 113] on link "Bandeja" at bounding box center [99, 112] width 199 height 26
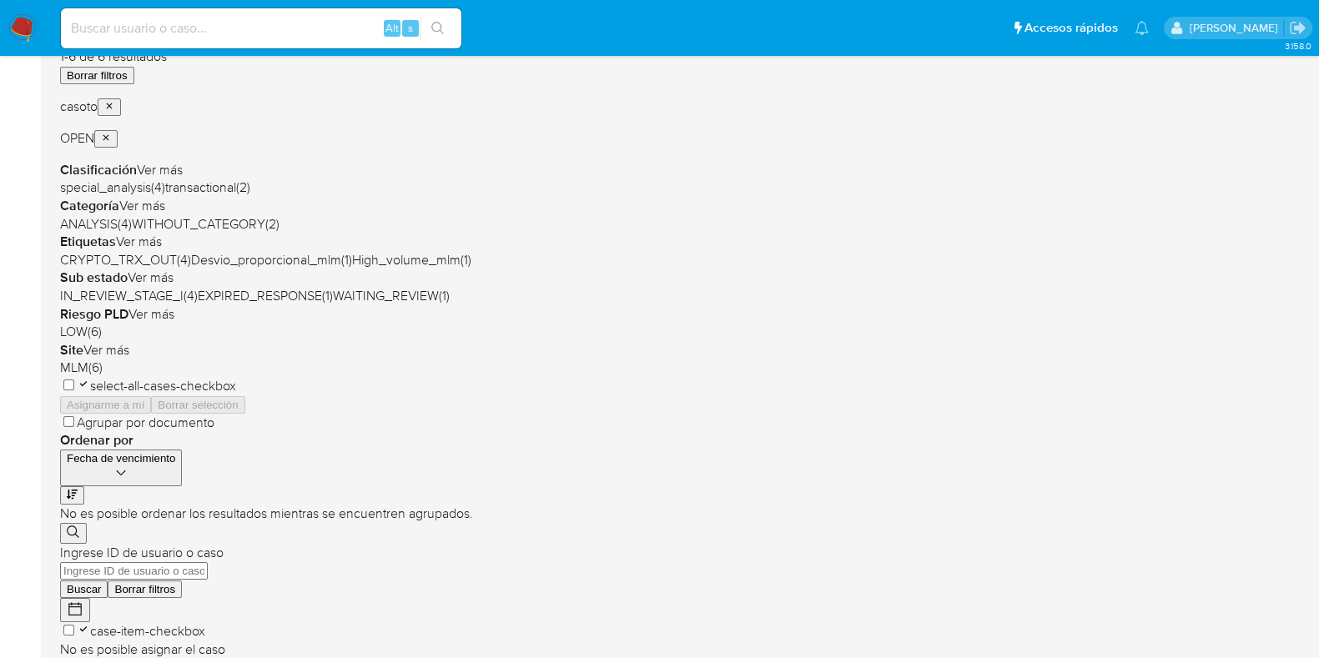
scroll to position [313, 0]
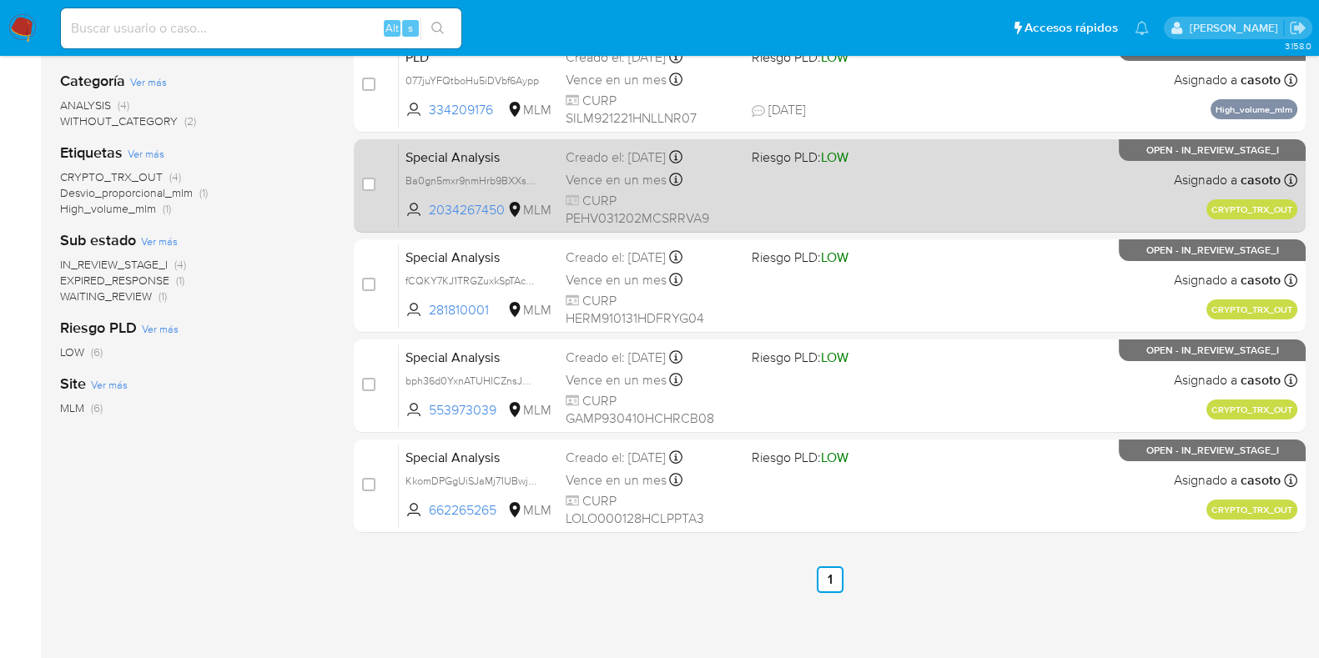
click at [909, 203] on div "Special Analysis Ba0gn5mxr9nmHrb9BXXsgvYn 2034267450 MLM Riesgo PLD: LOW Creado…" at bounding box center [848, 186] width 899 height 84
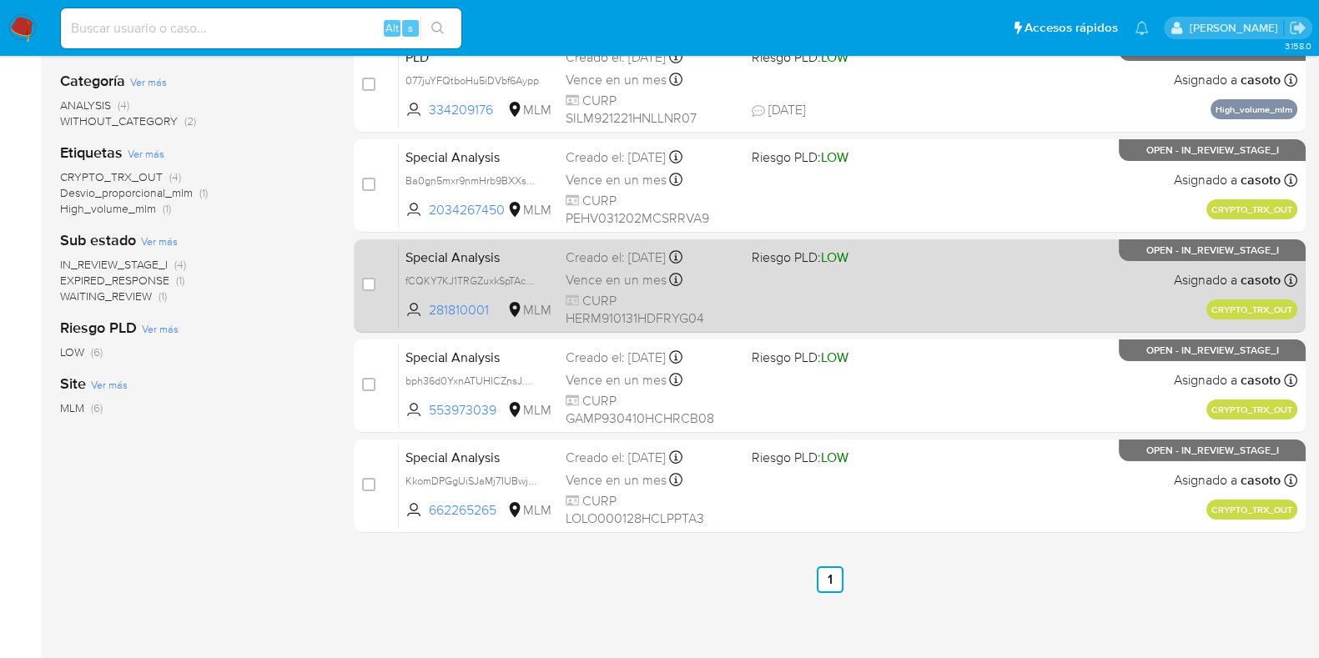
click at [909, 262] on span "Riesgo PLD: LOW" at bounding box center [838, 256] width 173 height 22
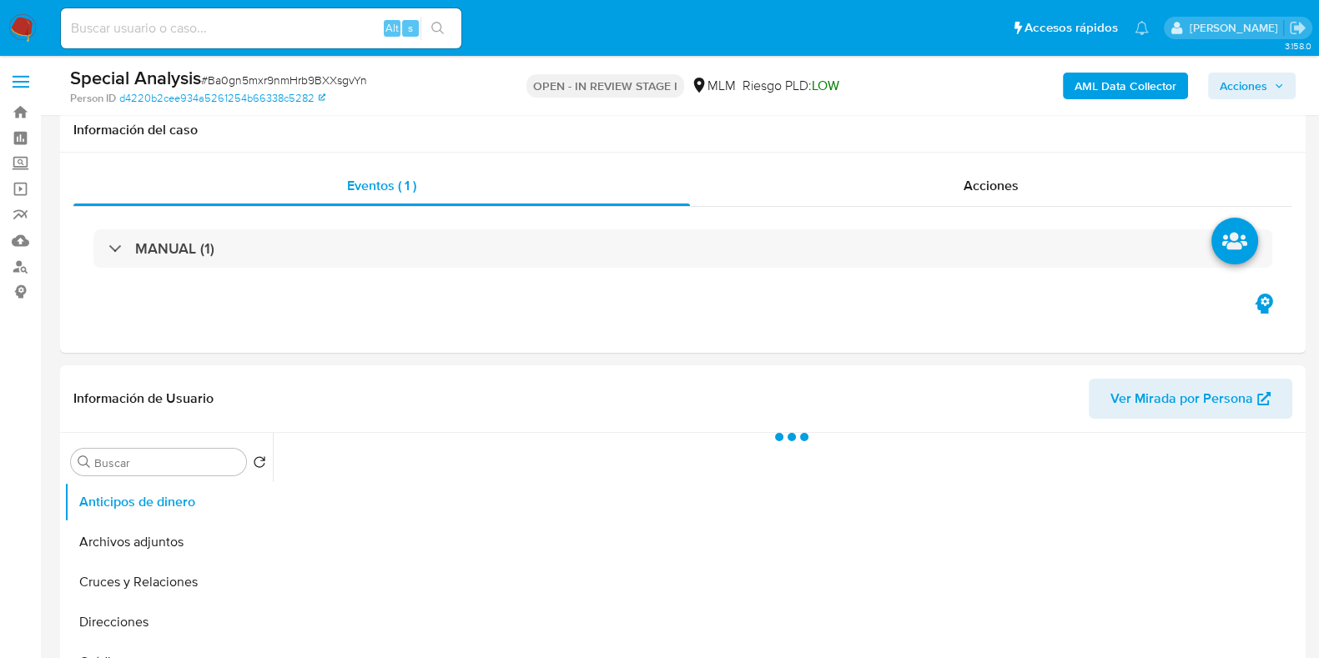
scroll to position [208, 0]
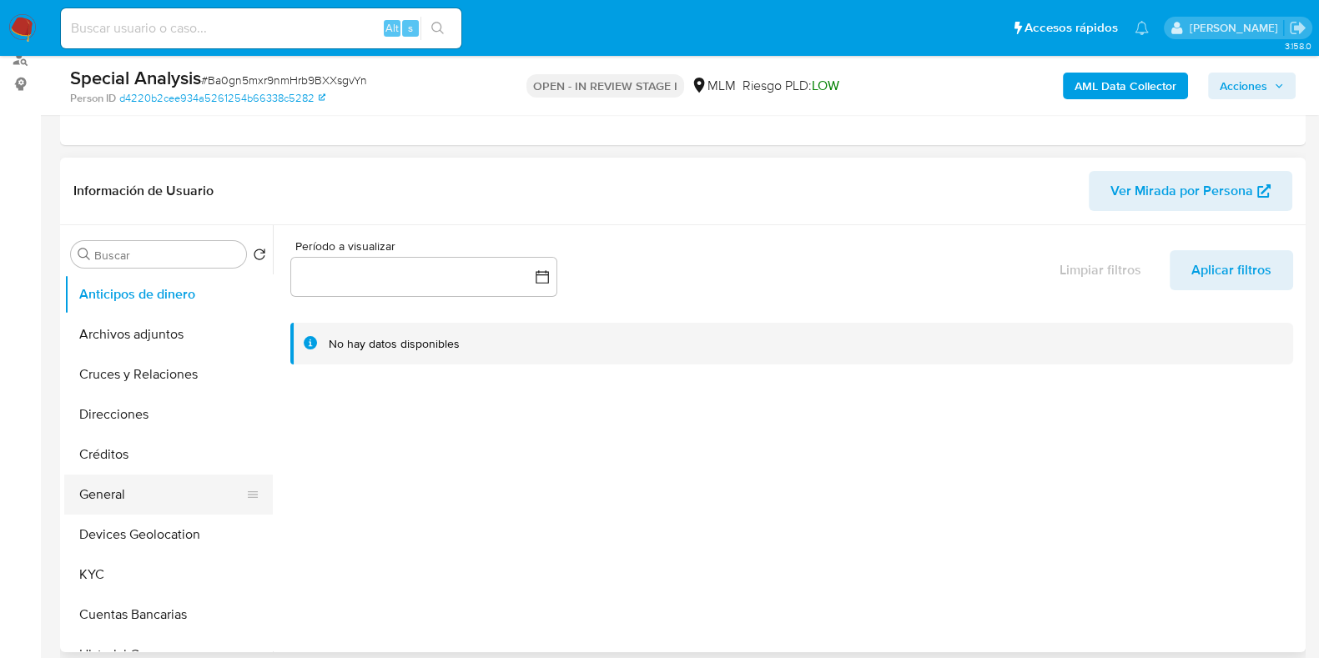
select select "10"
click at [133, 488] on button "General" at bounding box center [161, 495] width 195 height 40
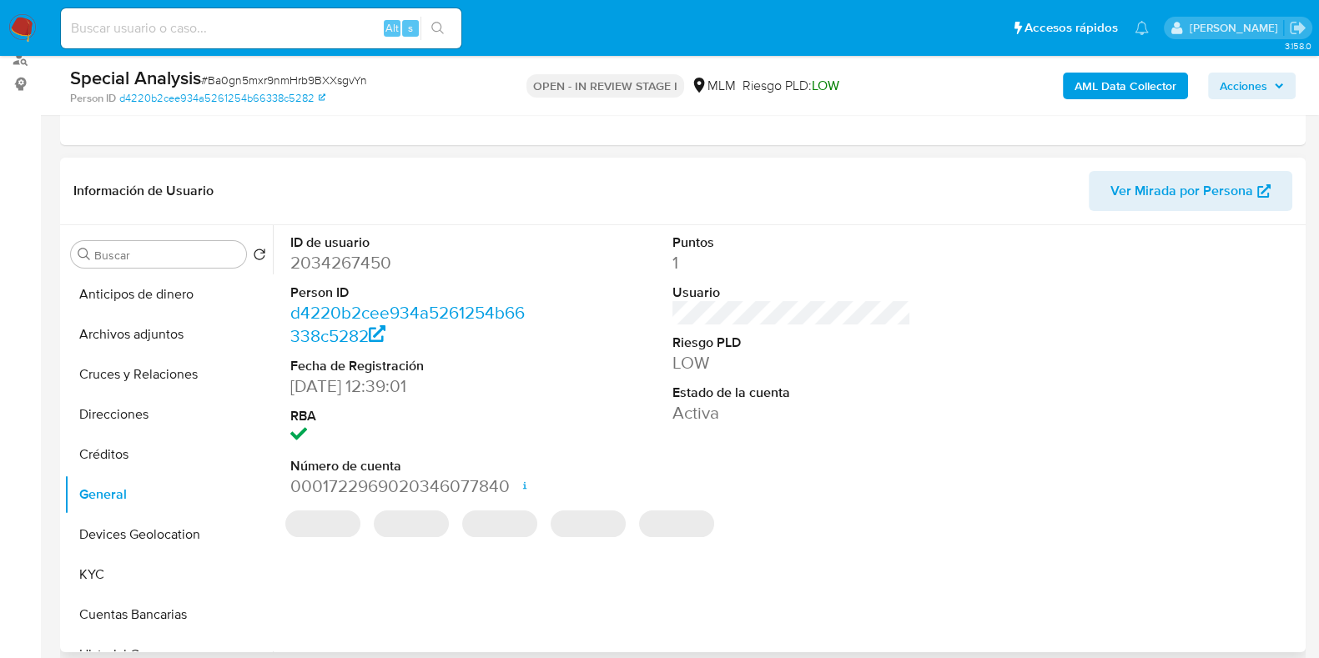
click at [372, 264] on dd "2034267450" at bounding box center [409, 262] width 239 height 23
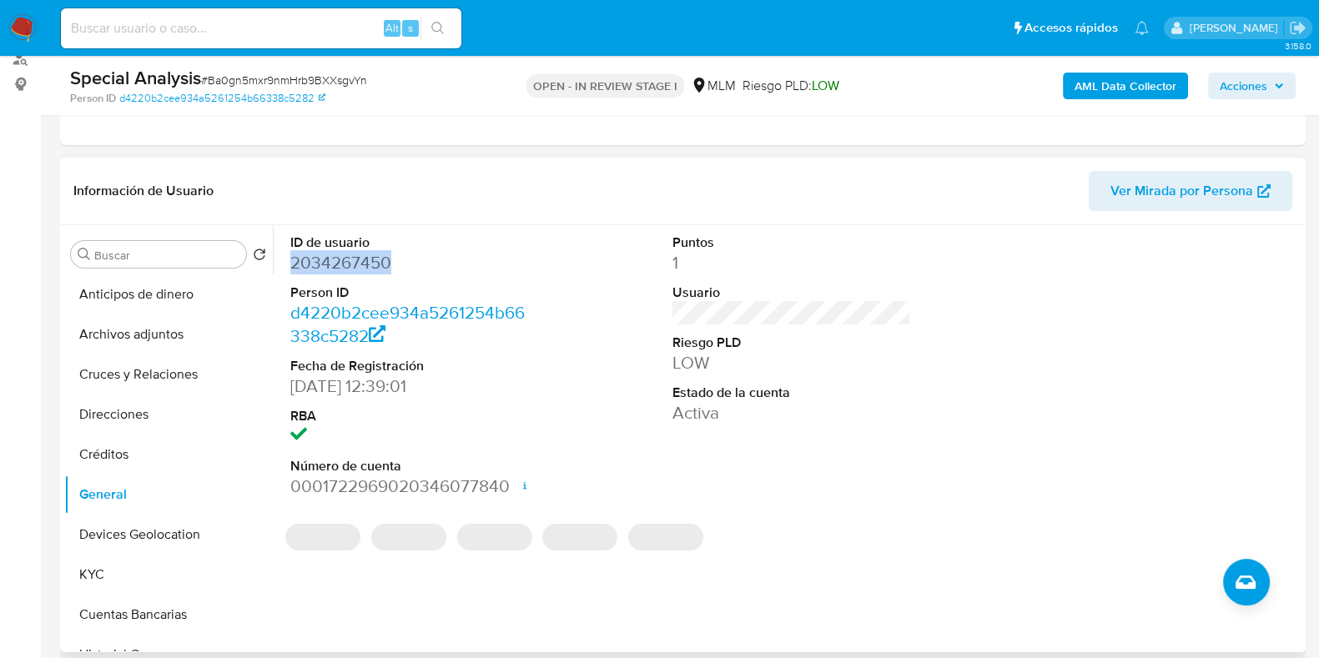
copy dd "2034267450"
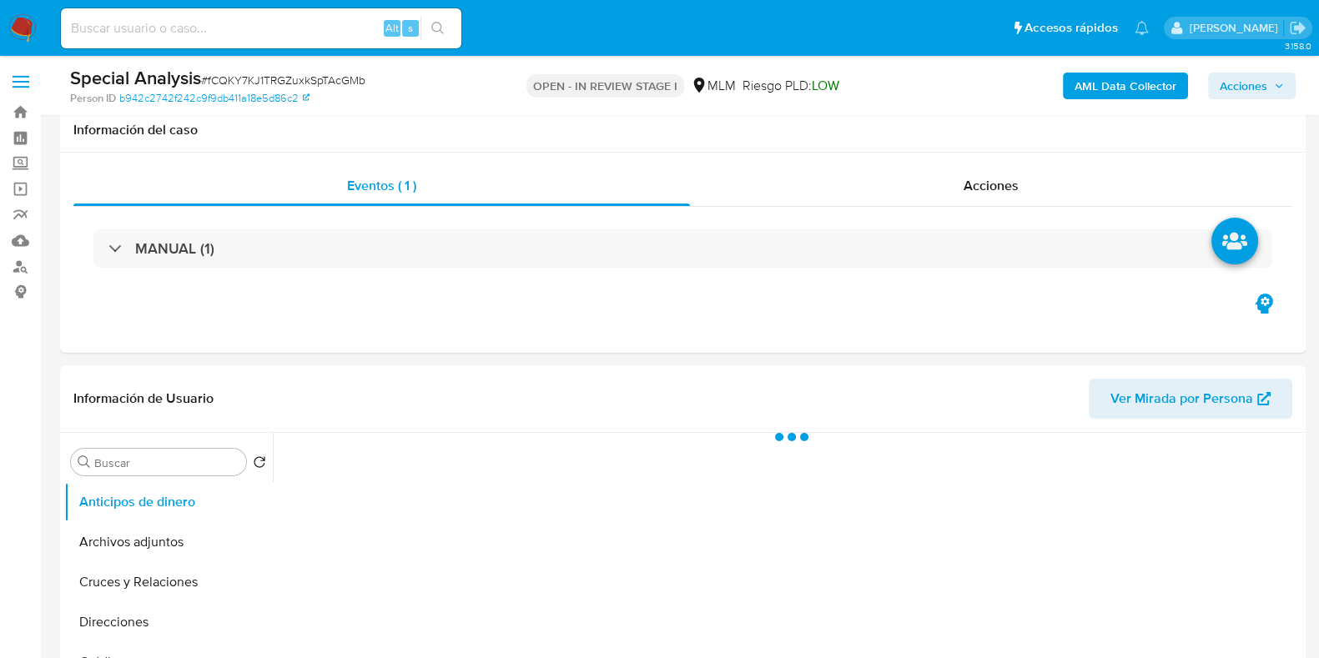
scroll to position [208, 0]
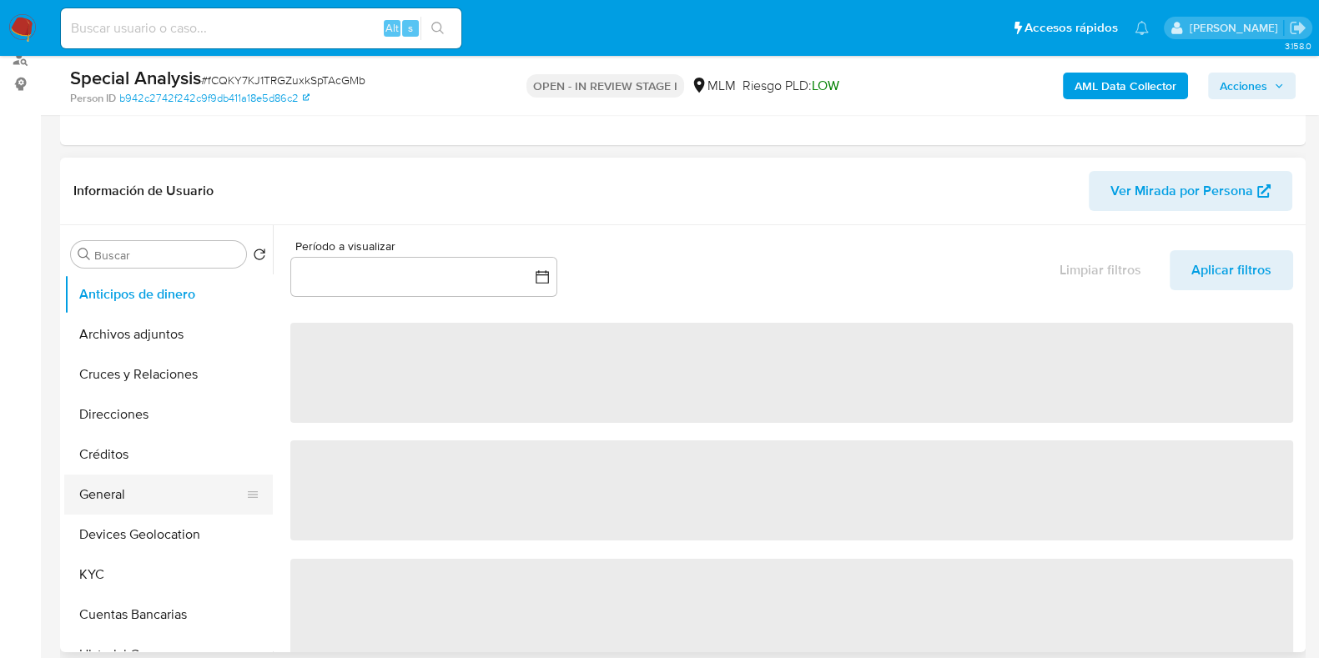
click at [126, 487] on button "General" at bounding box center [161, 495] width 195 height 40
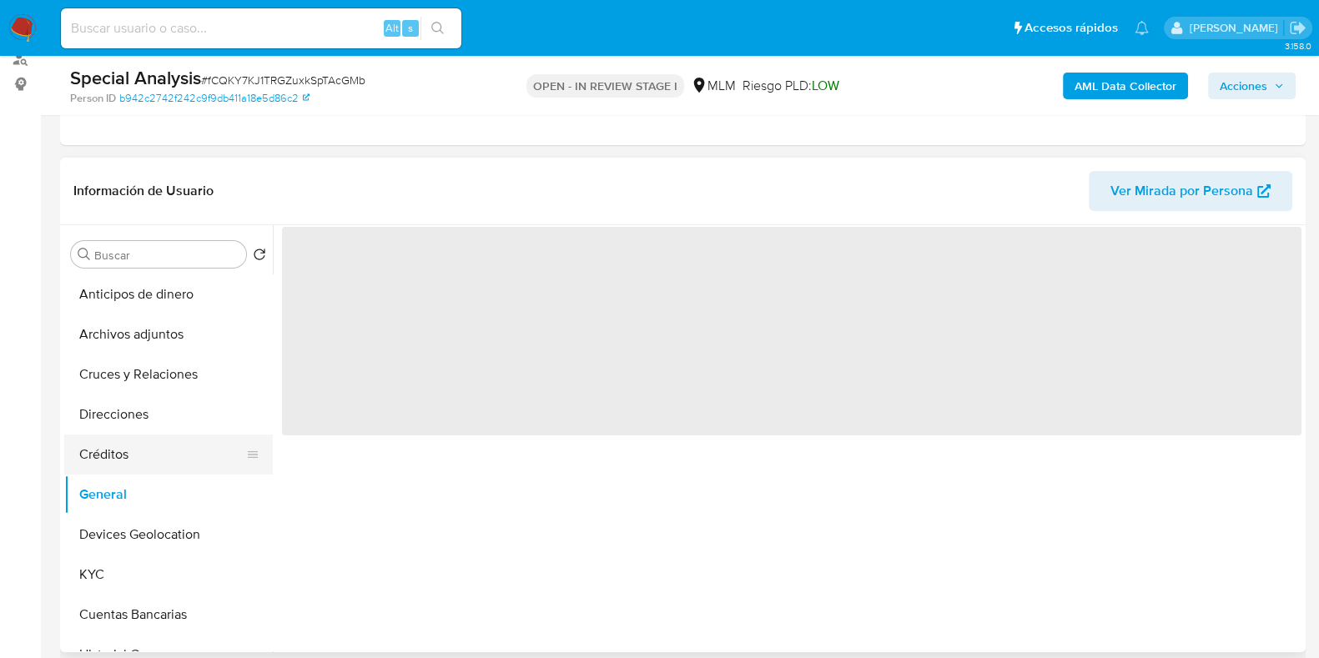
select select "10"
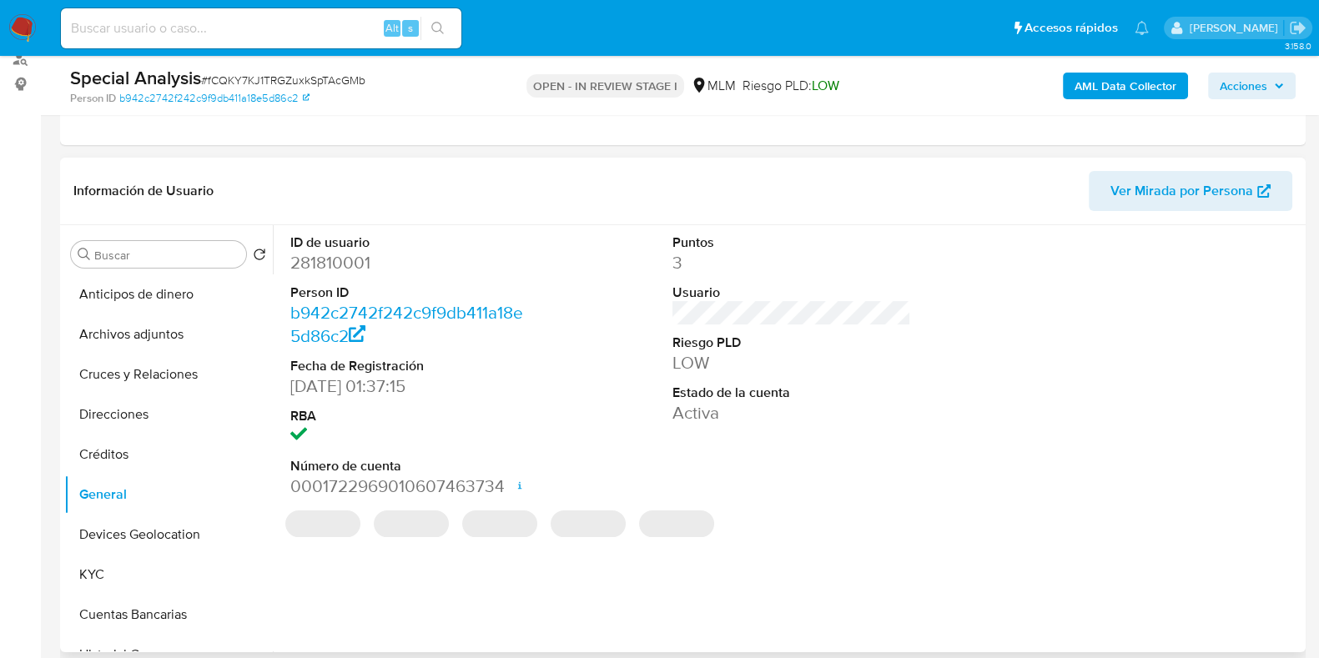
click at [330, 262] on dd "281810001" at bounding box center [409, 262] width 239 height 23
copy dd "281810001"
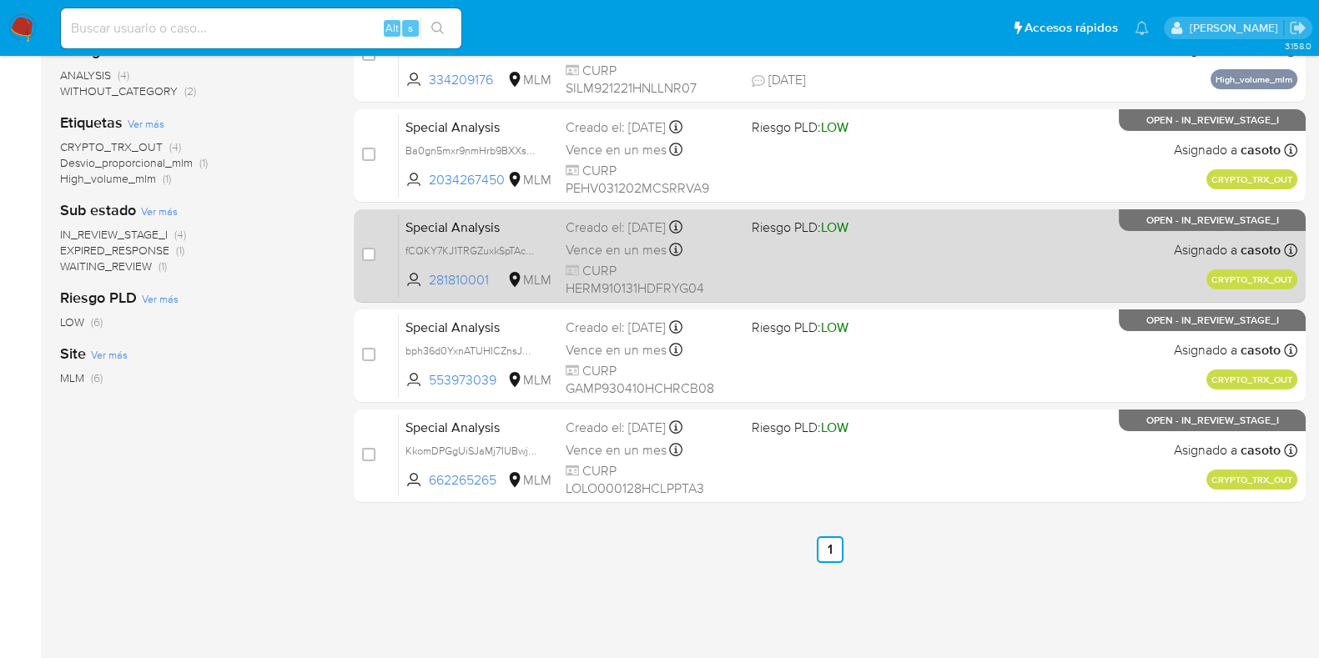
scroll to position [356, 0]
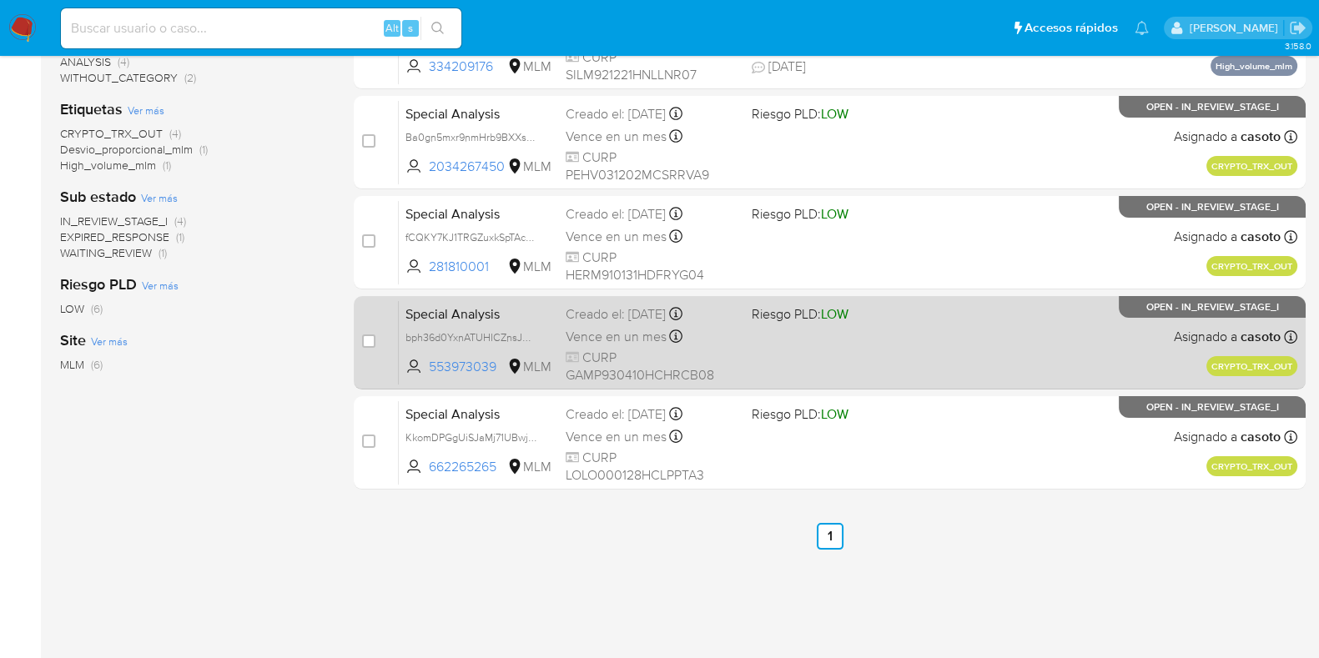
click at [871, 341] on div "Special Analysis bph36d0YxnATUHICZnsJQOtw 553973039 MLM Riesgo PLD: LOW Creado …" at bounding box center [848, 342] width 899 height 84
click at [921, 377] on div "Special Analysis bph36d0YxnATUHICZnsJQOtw 553973039 MLM Riesgo PLD: LOW Creado …" at bounding box center [848, 342] width 899 height 84
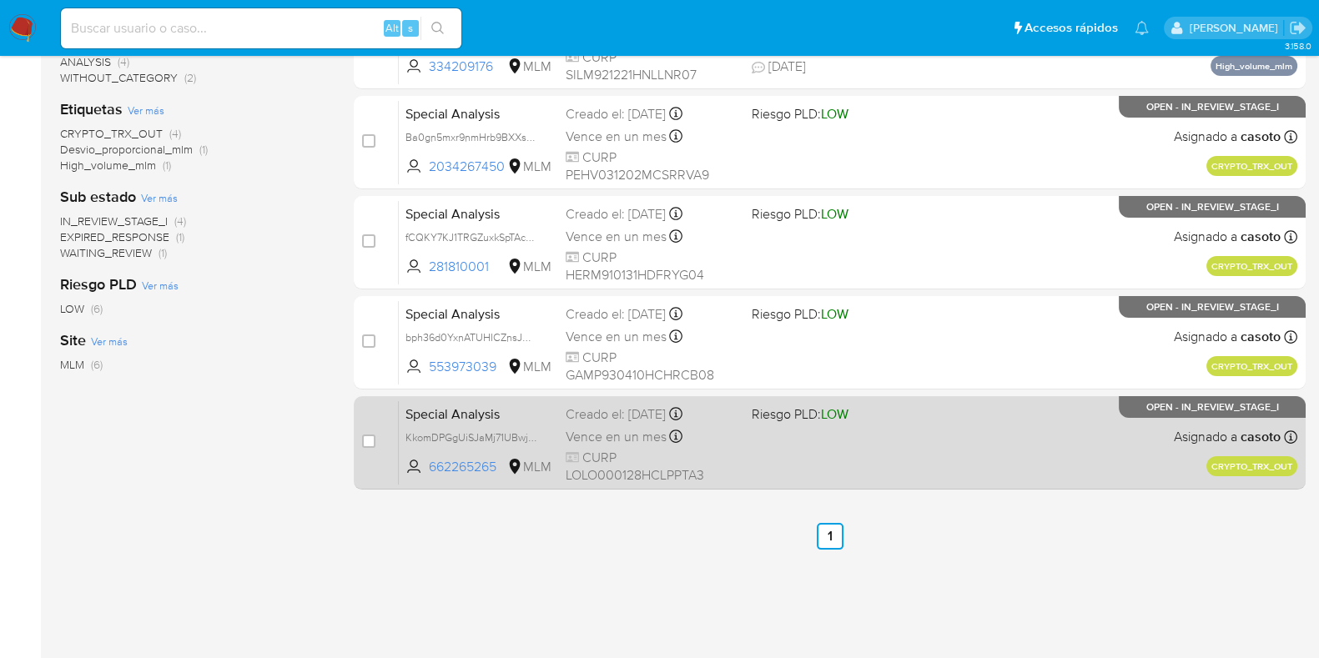
click at [929, 425] on div "Special Analysis KkomDPGgUiSJaMj71UBwjqa0 662265265 MLM Riesgo PLD: LOW Creado …" at bounding box center [848, 442] width 899 height 84
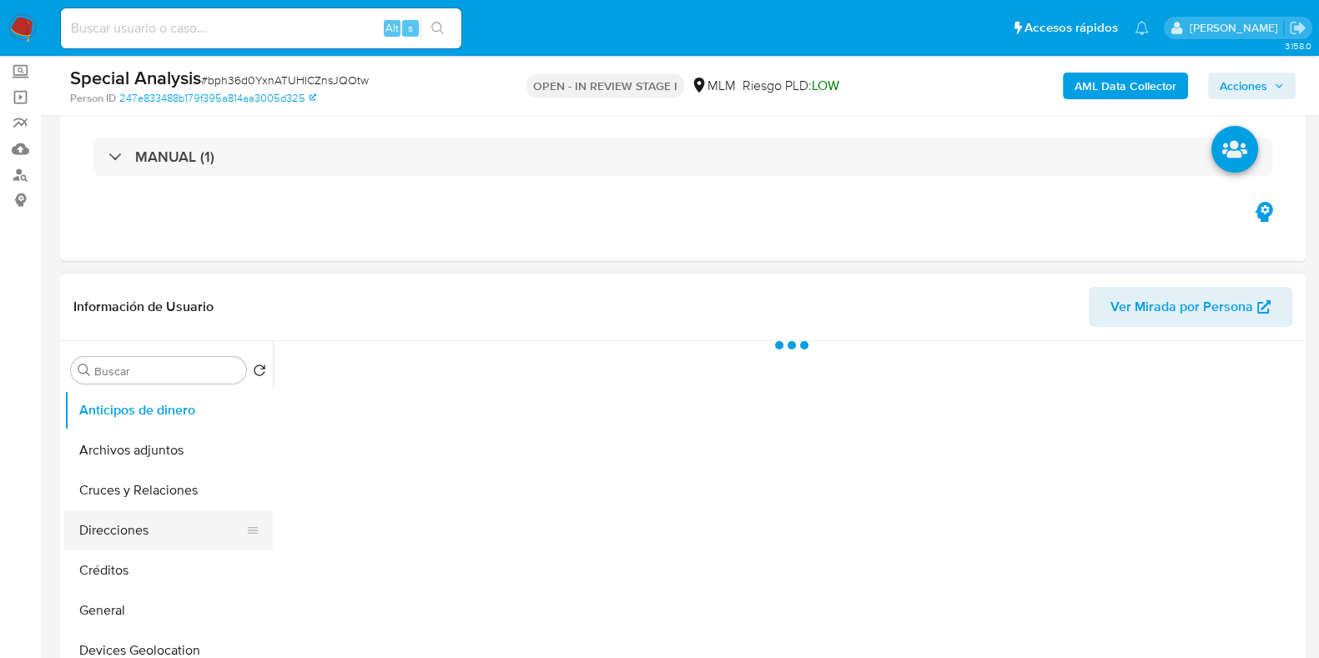
scroll to position [208, 0]
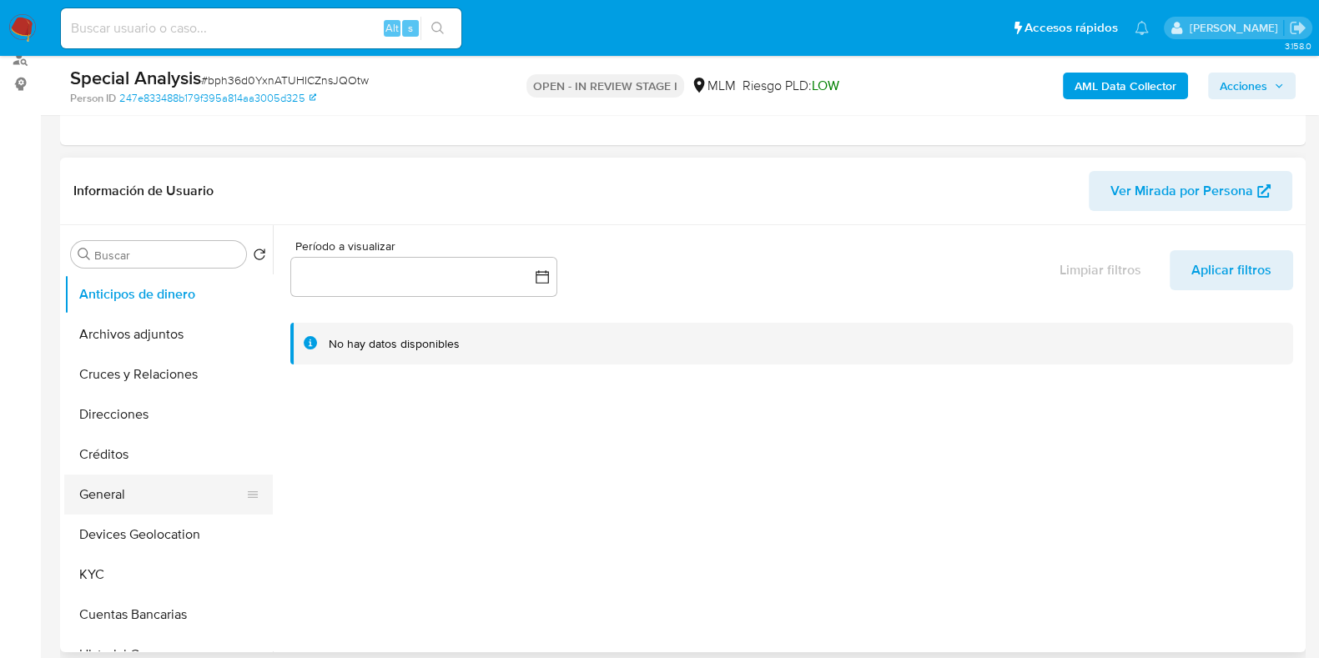
click at [115, 483] on button "General" at bounding box center [161, 495] width 195 height 40
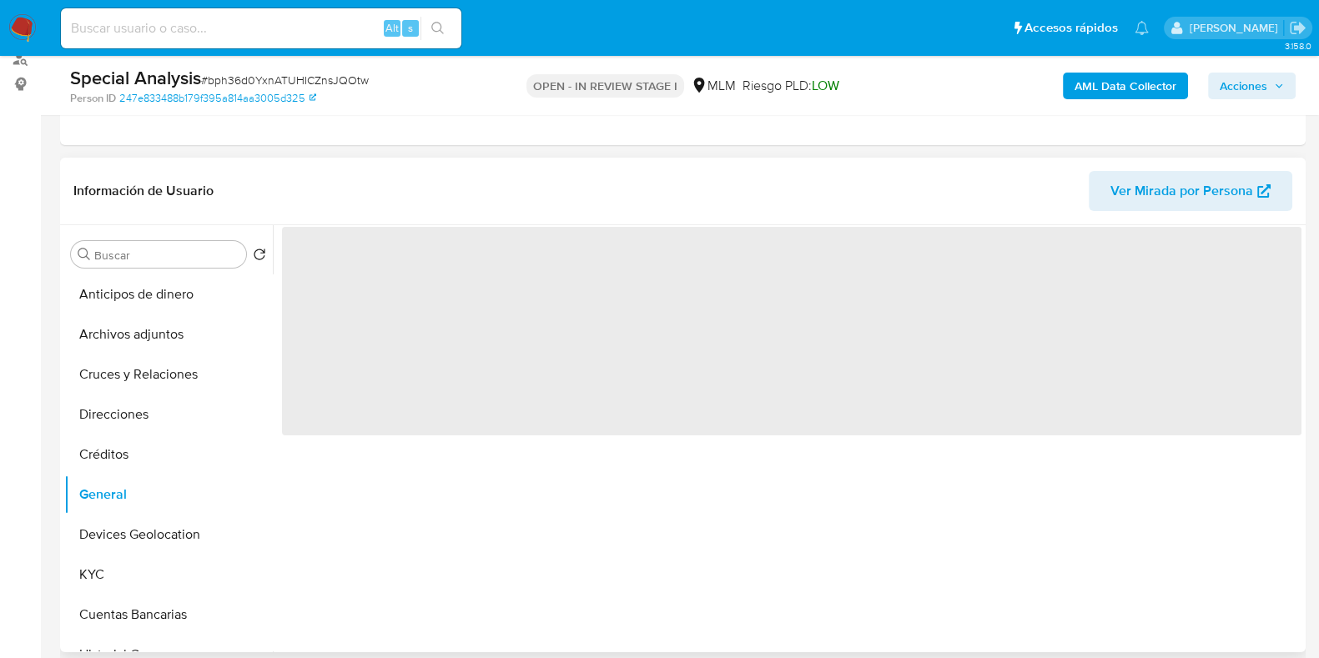
select select "10"
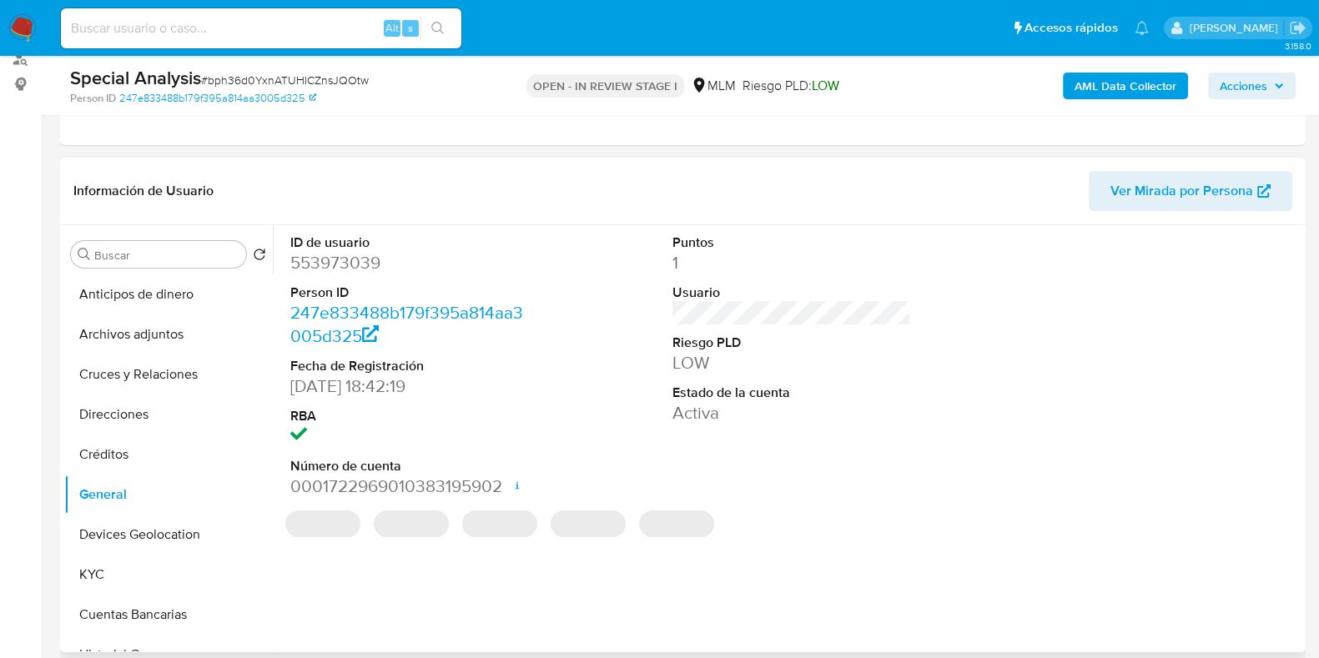
click at [354, 259] on dd "553973039" at bounding box center [409, 262] width 239 height 23
copy dd "553973039"
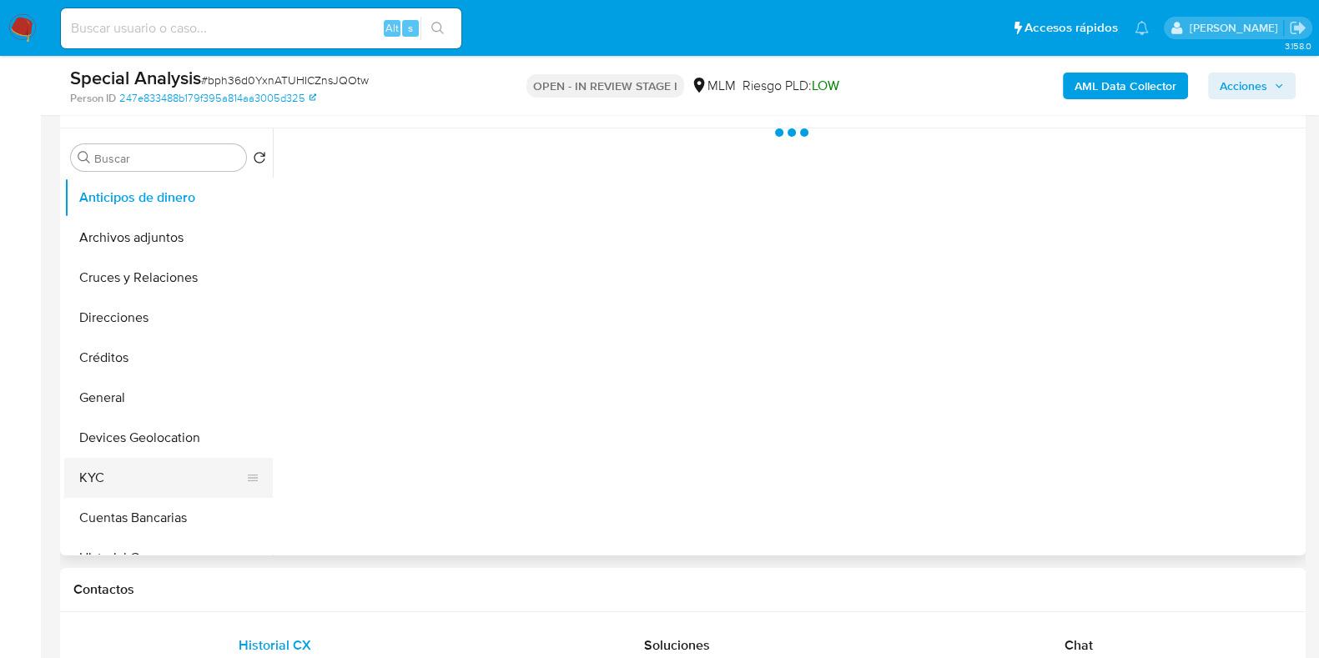
scroll to position [313, 0]
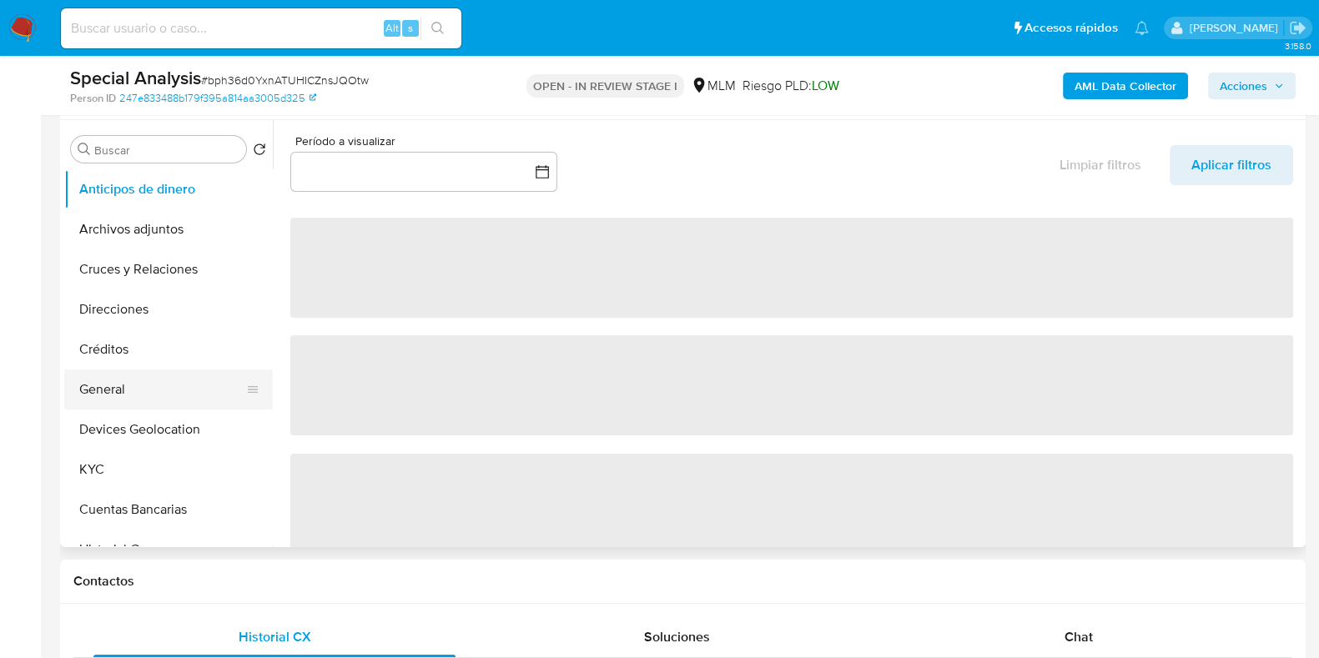
click at [134, 390] on button "General" at bounding box center [161, 390] width 195 height 40
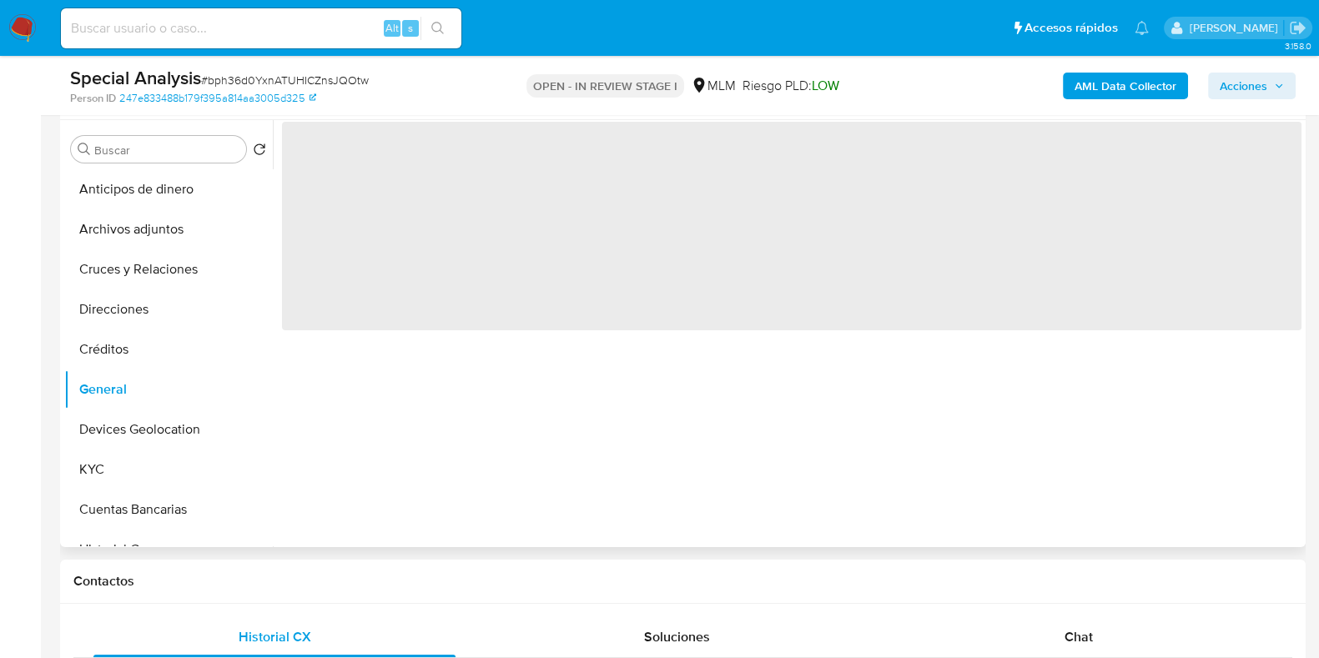
select select "10"
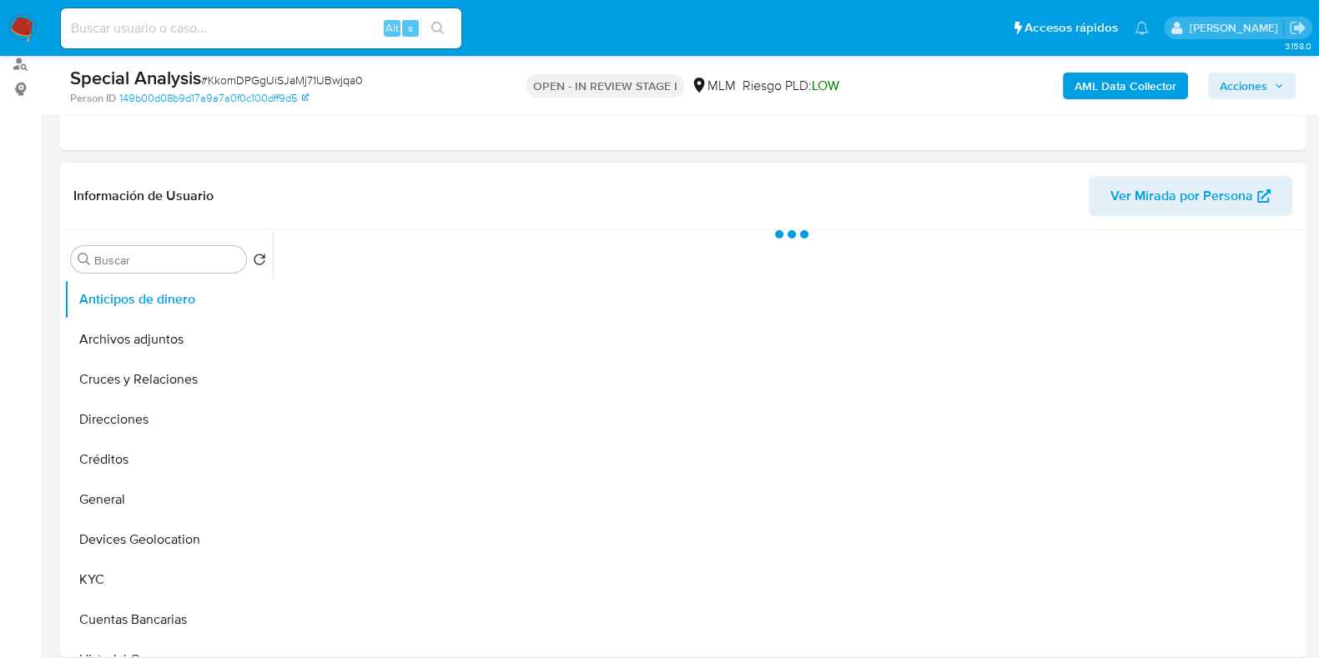
scroll to position [313, 0]
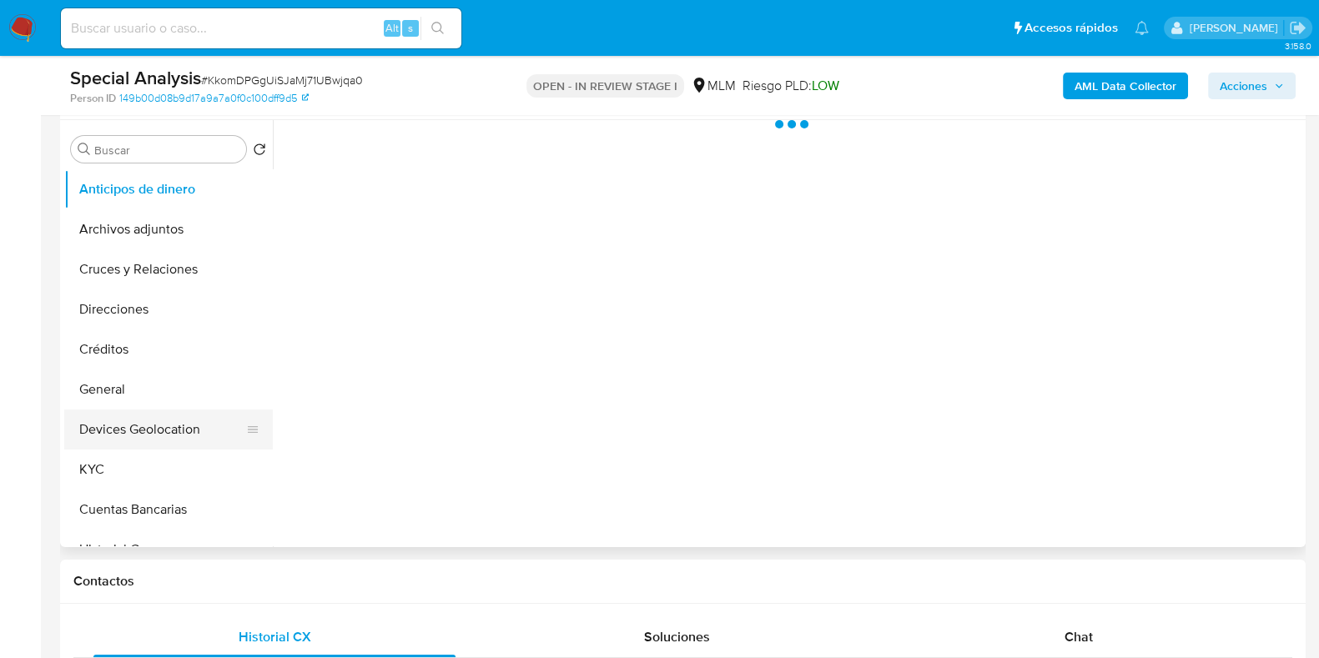
click at [159, 411] on button "Devices Geolocation" at bounding box center [161, 430] width 195 height 40
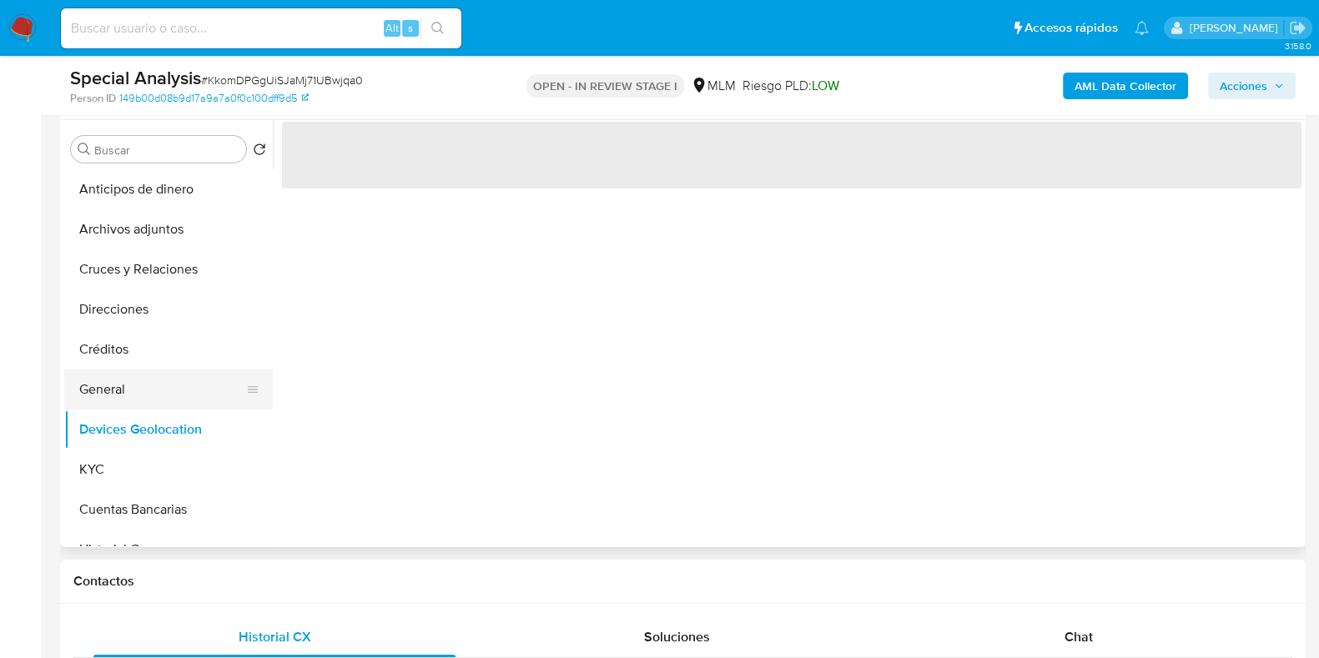
click at [154, 396] on button "General" at bounding box center [161, 390] width 195 height 40
select select "10"
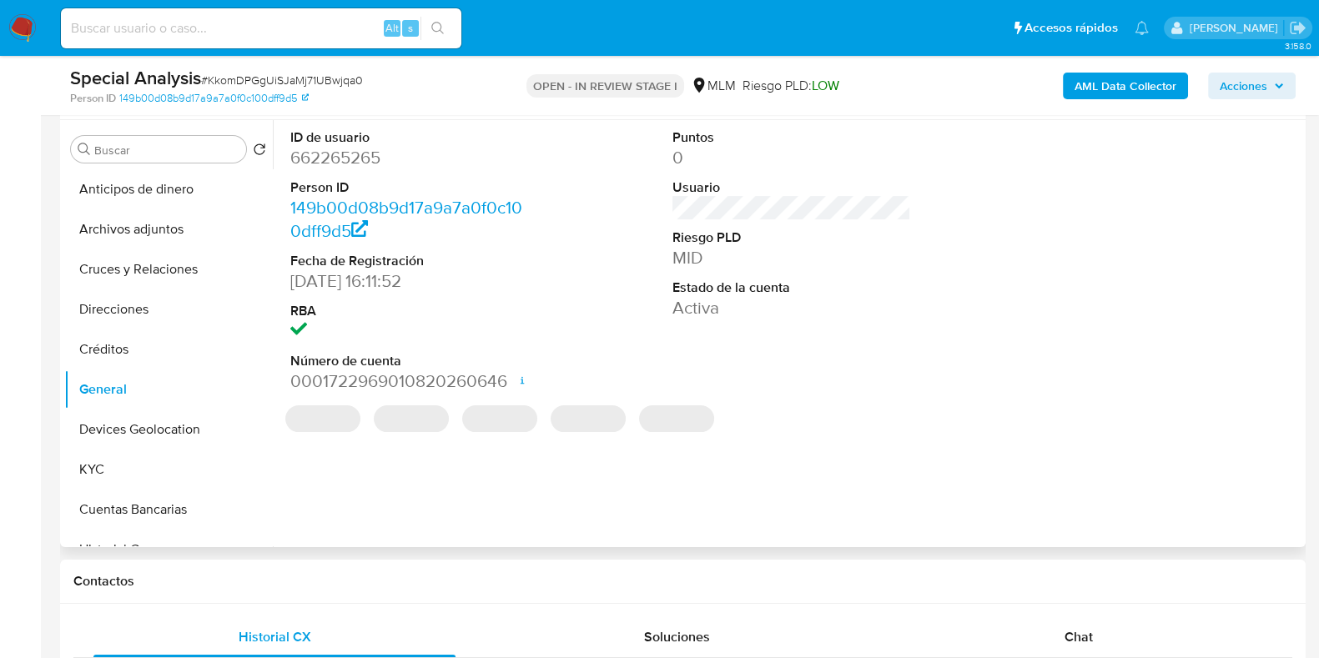
click at [360, 154] on dd "662265265" at bounding box center [409, 157] width 239 height 23
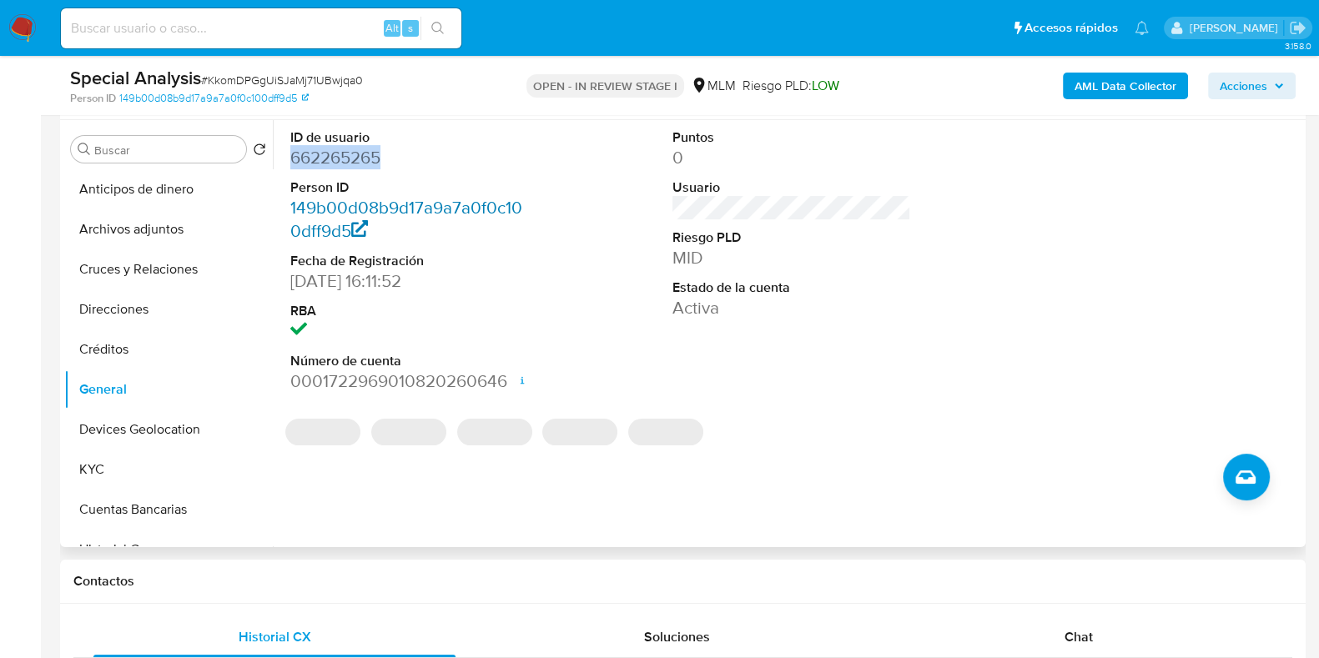
copy dd "662265265"
